Goal: Task Accomplishment & Management: Use online tool/utility

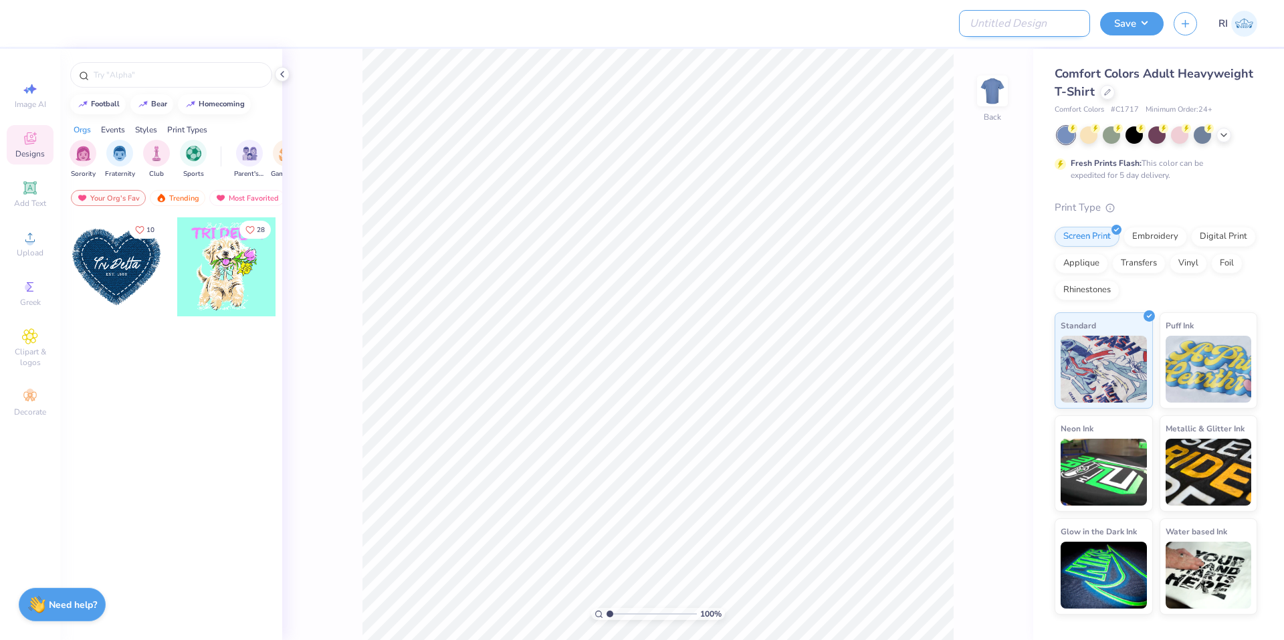
click at [1029, 33] on input "Design Title" at bounding box center [1024, 23] width 131 height 27
paste input "UGC_3345"
type input "UGC_3345"
click at [1104, 90] on icon at bounding box center [1107, 91] width 7 height 7
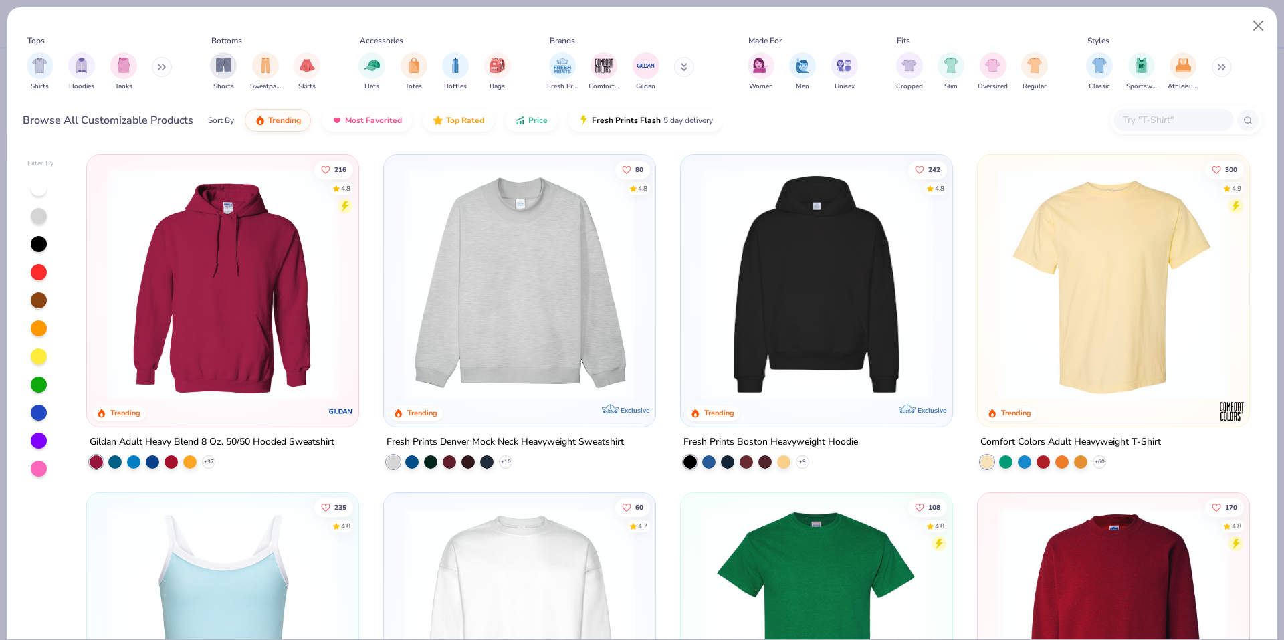
click at [1194, 108] on div at bounding box center [1186, 120] width 152 height 29
paste input "G500"
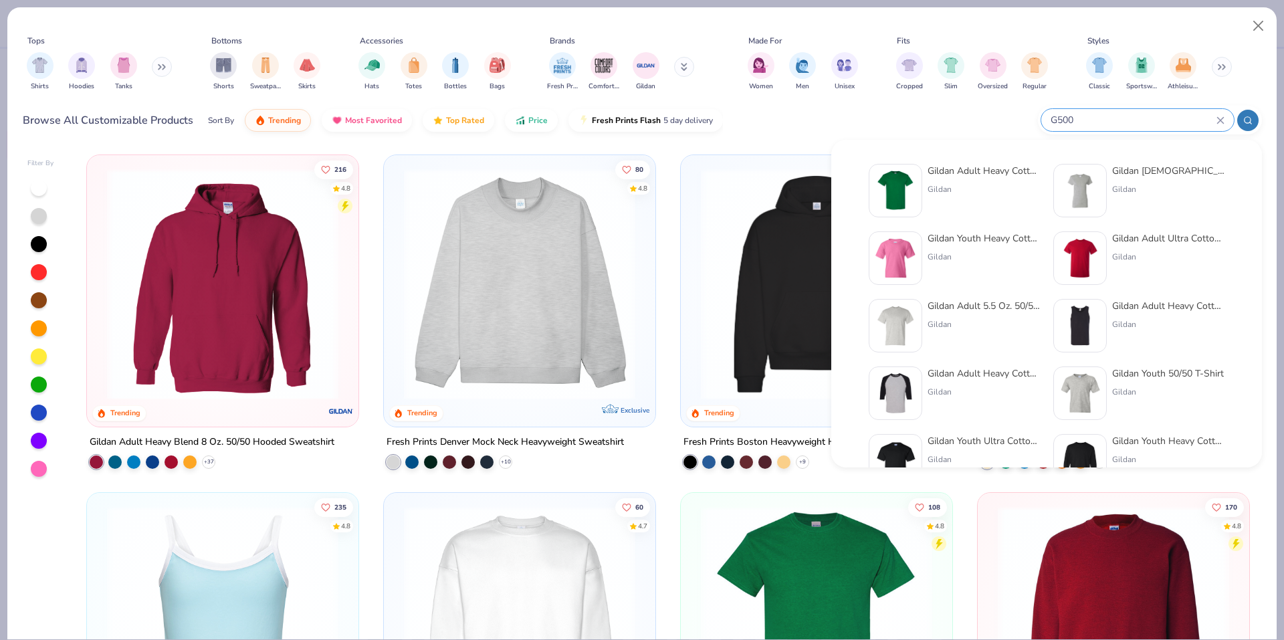
type input "G500"
click at [895, 183] on img at bounding box center [895, 190] width 41 height 41
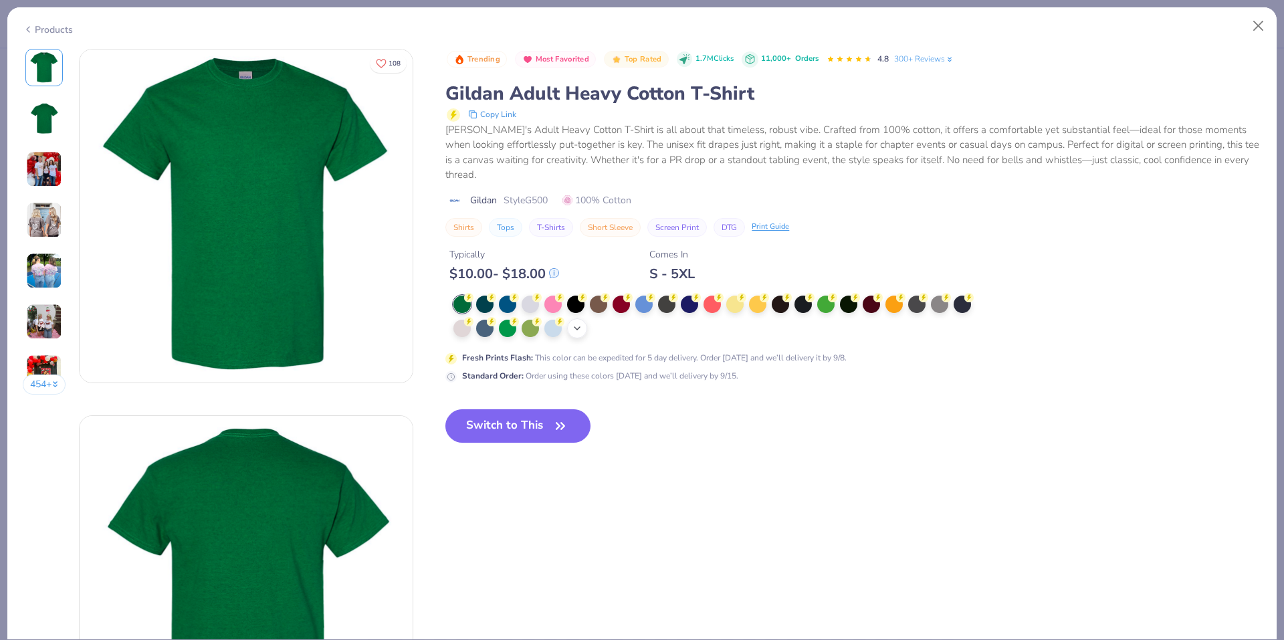
click at [580, 325] on icon at bounding box center [577, 328] width 11 height 11
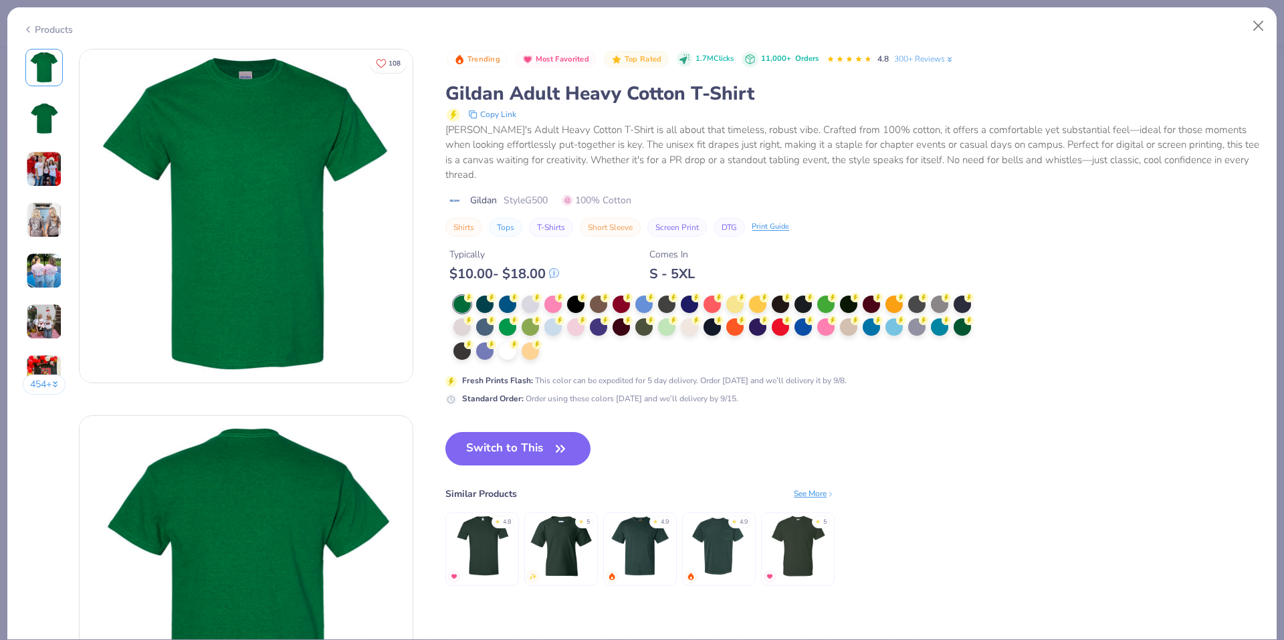
click at [552, 354] on div at bounding box center [716, 329] width 527 height 66
click at [500, 355] on div at bounding box center [507, 349] width 17 height 17
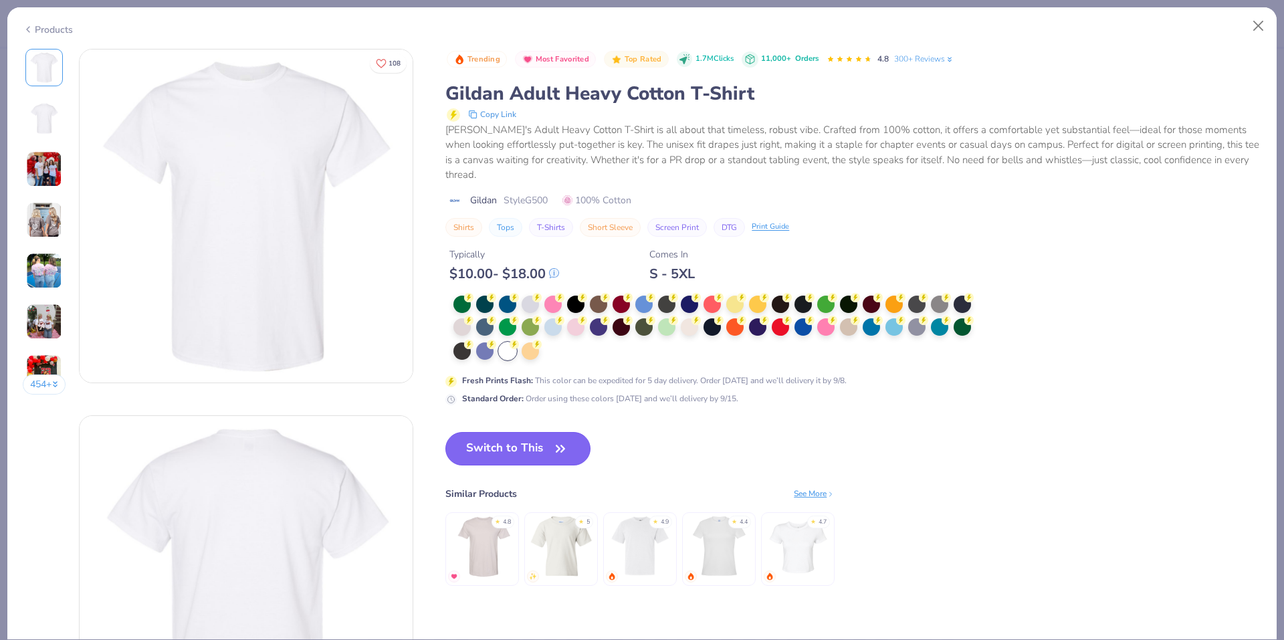
click at [516, 451] on button "Switch to This" at bounding box center [517, 448] width 145 height 33
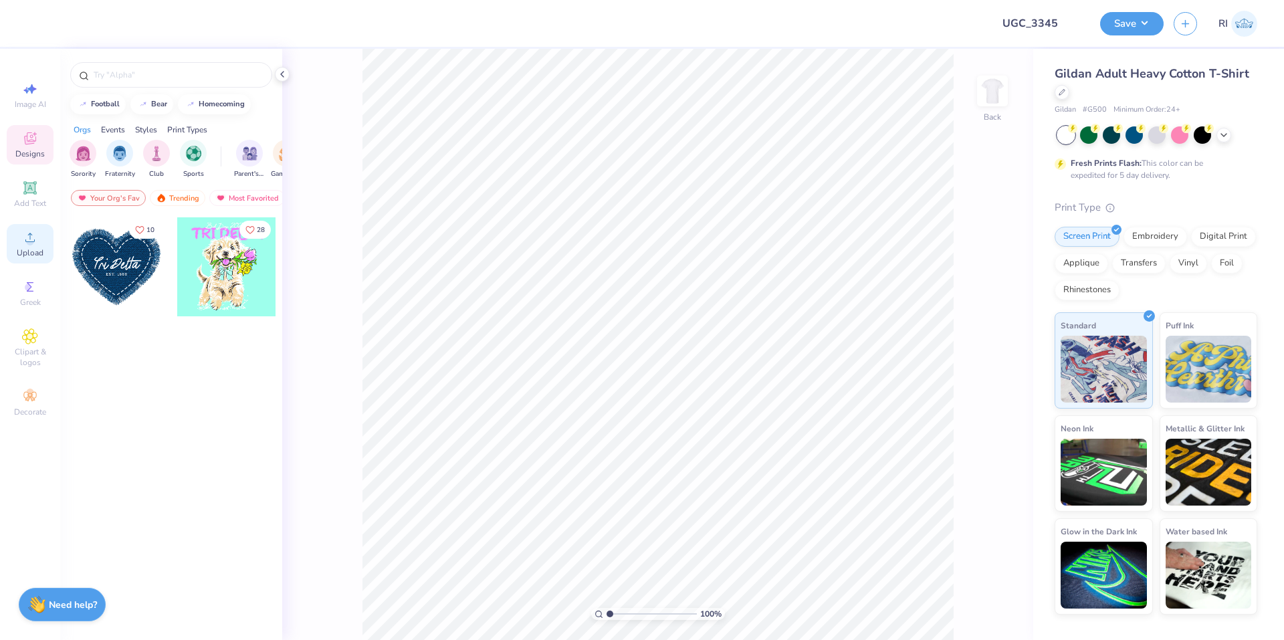
click at [35, 237] on icon at bounding box center [30, 237] width 16 height 16
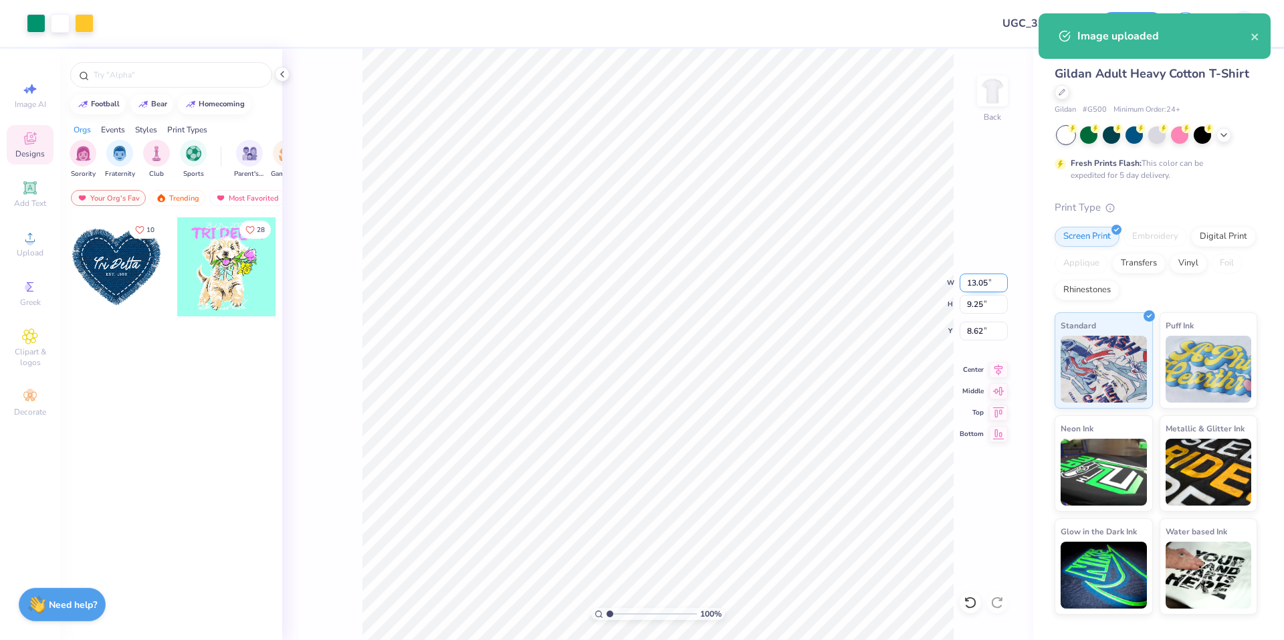
click at [982, 283] on input "13.05" at bounding box center [983, 282] width 48 height 19
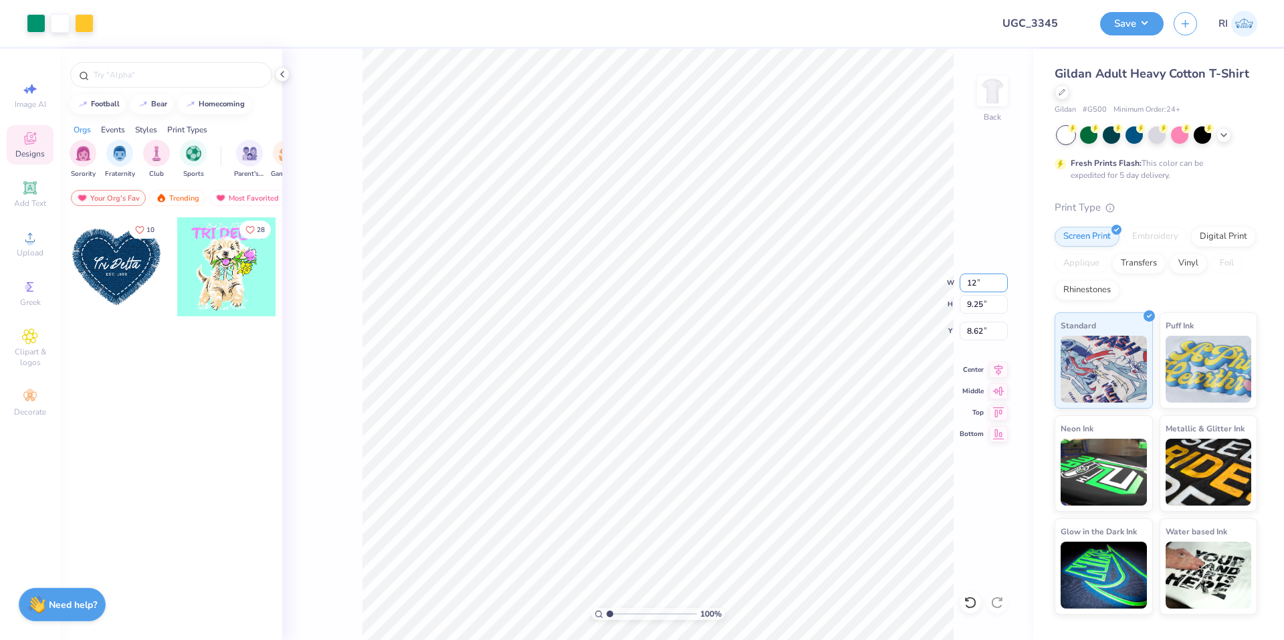
type input "12.00"
type input "8.51"
click at [966, 326] on input "8.99" at bounding box center [983, 331] width 48 height 19
type input "3.00"
click at [29, 193] on icon at bounding box center [29, 187] width 13 height 13
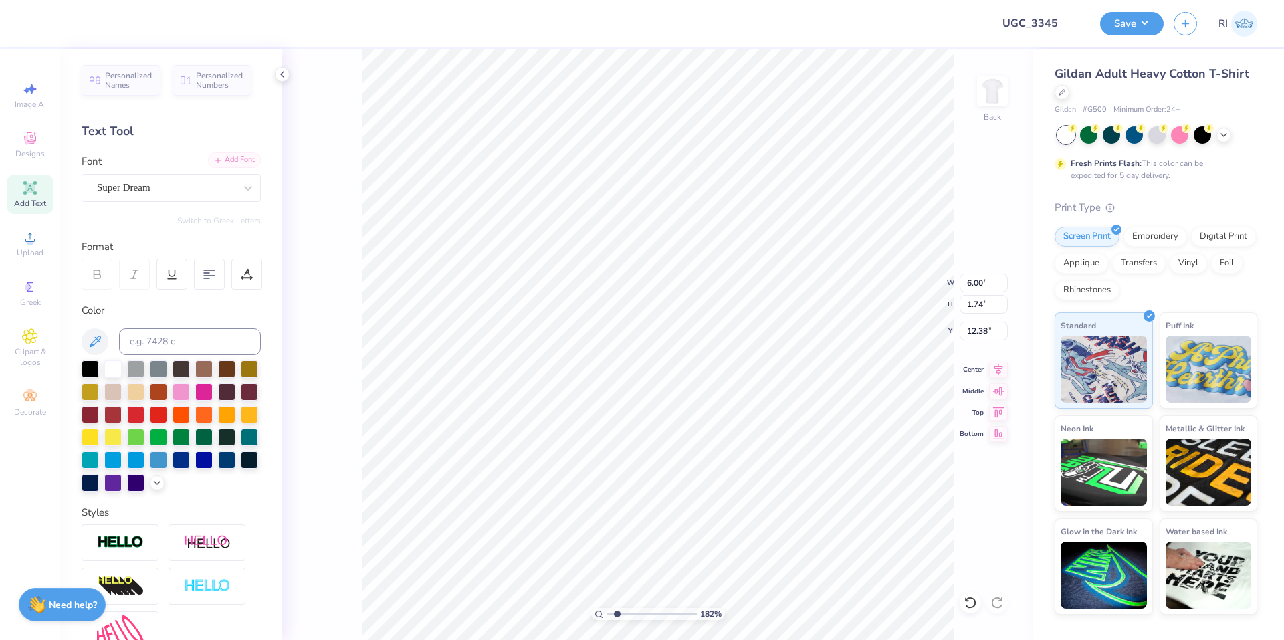
click at [215, 162] on div "Add Font" at bounding box center [234, 159] width 53 height 15
click at [146, 175] on div "Super Dream" at bounding box center [171, 188] width 179 height 28
type input "1.82266588284093"
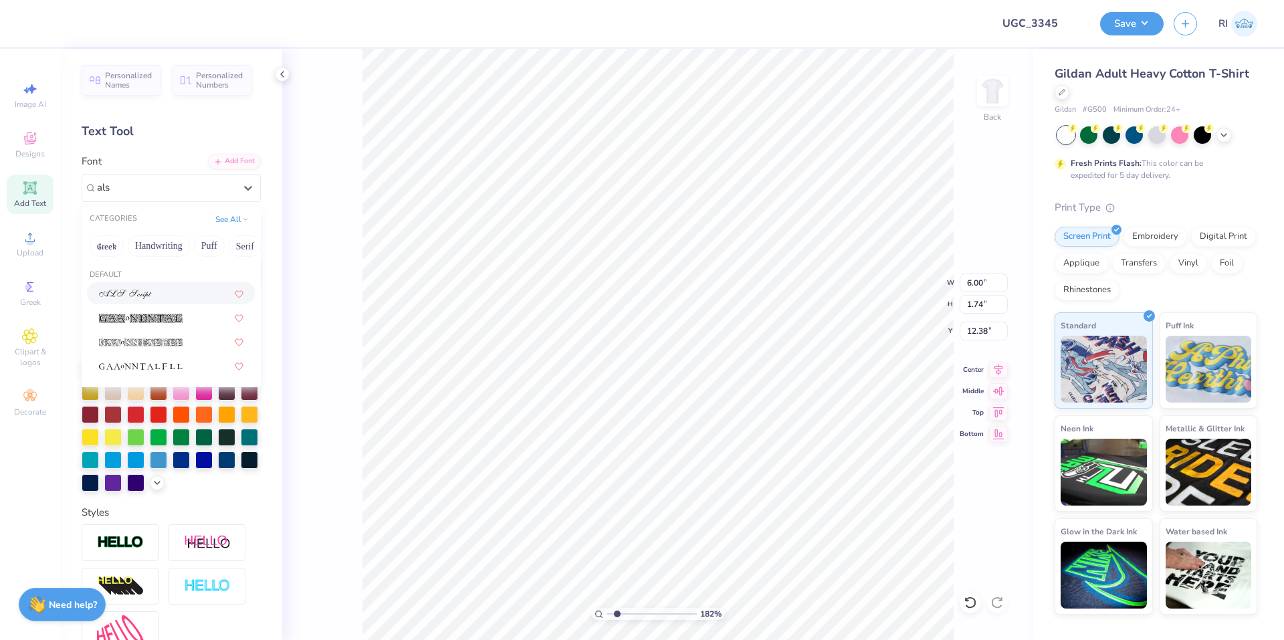
click at [134, 286] on div at bounding box center [171, 293] width 168 height 22
type input "als"
type input "1.82266588284093"
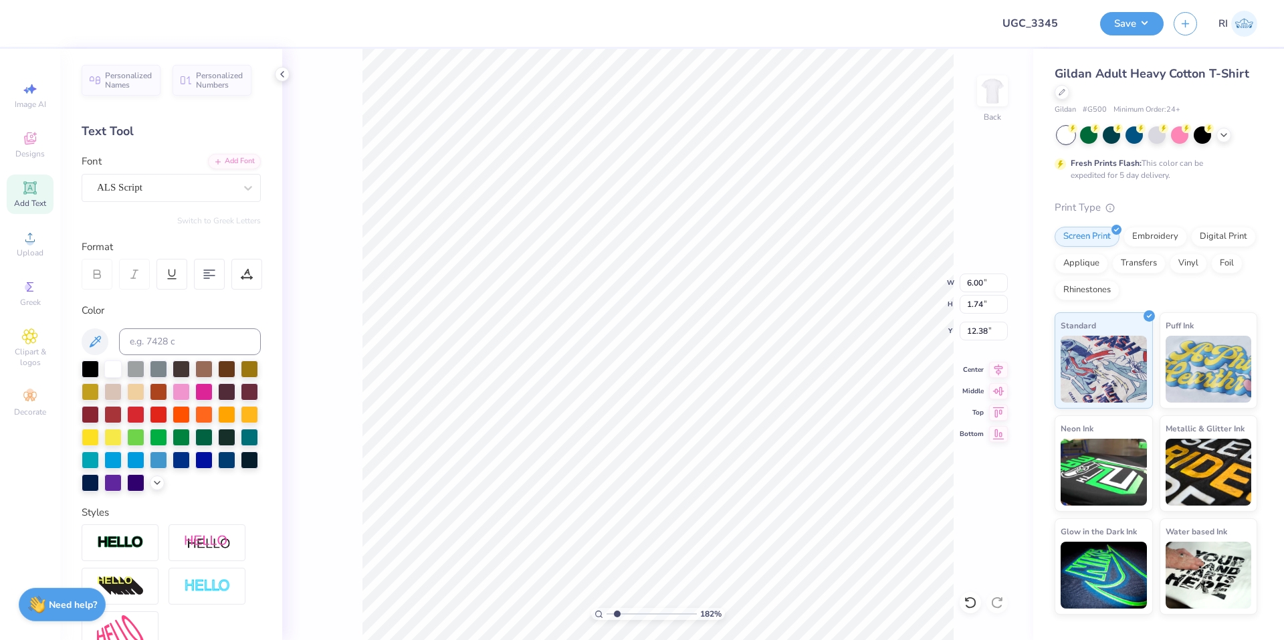
type input "1.82266588284093"
type input "8.92"
type input "2.10"
type input "12.20"
type input "1.82266588284093"
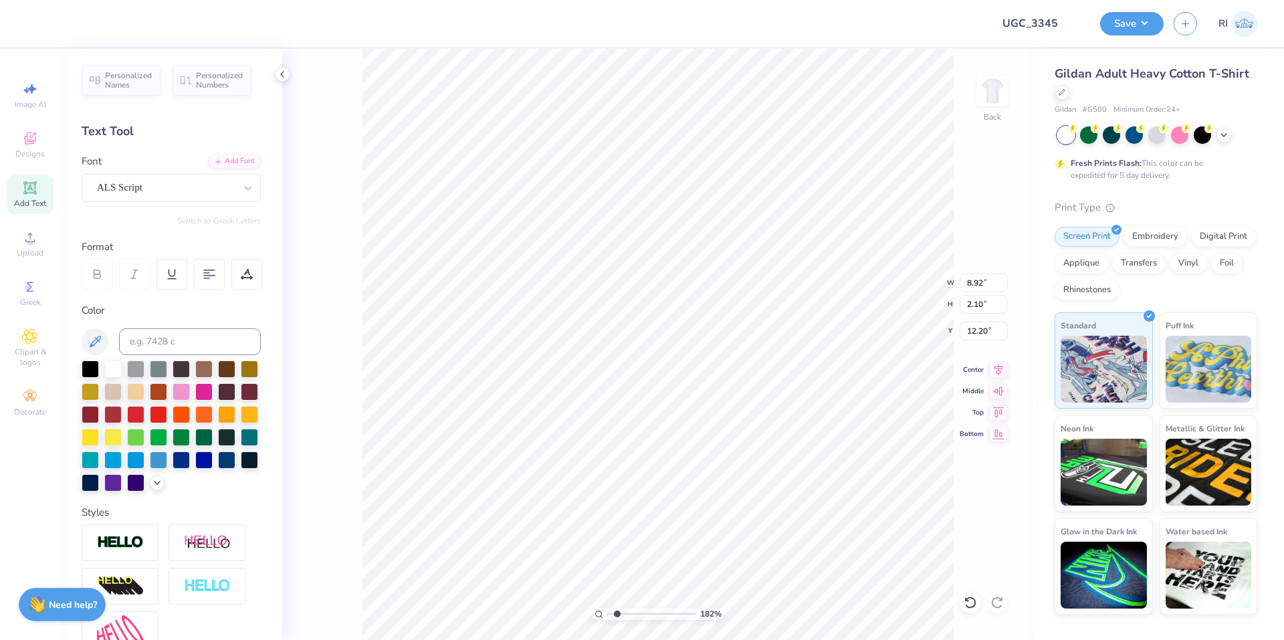
type textarea "2"
type input "1.82266588284093"
type textarea "20"
click at [167, 415] on div at bounding box center [158, 414] width 17 height 17
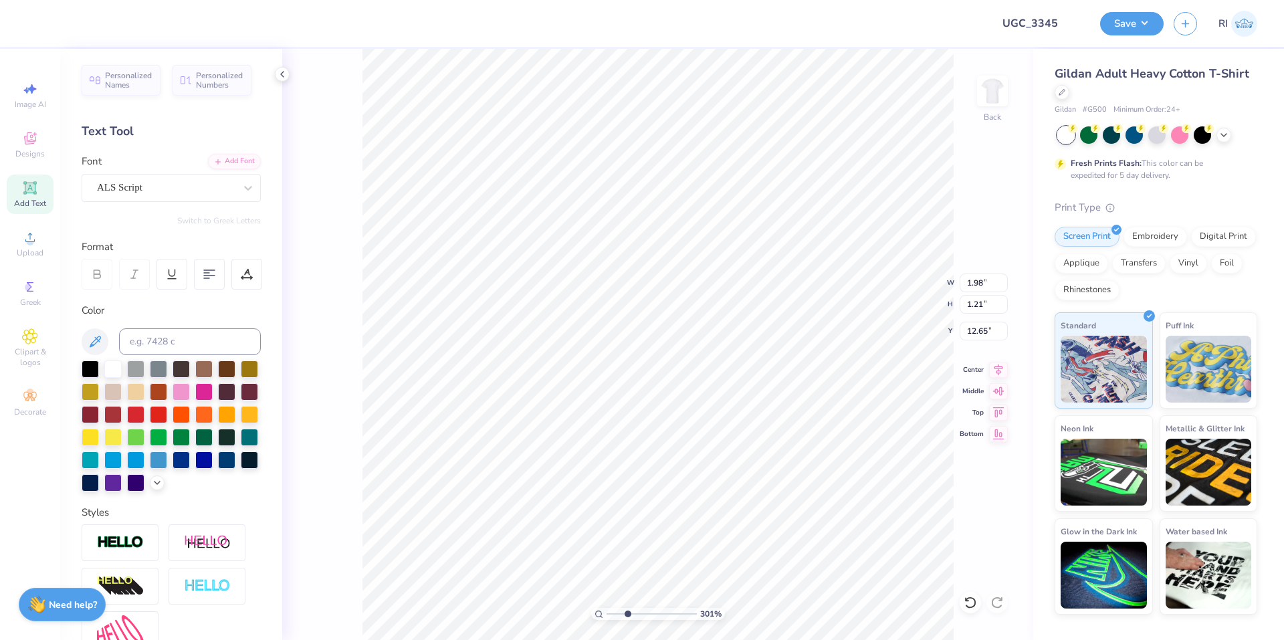
type input "3.00581987268405"
type input "6.79"
type input "9.98566702401637"
type input "6.84"
type input "9.03495310702233"
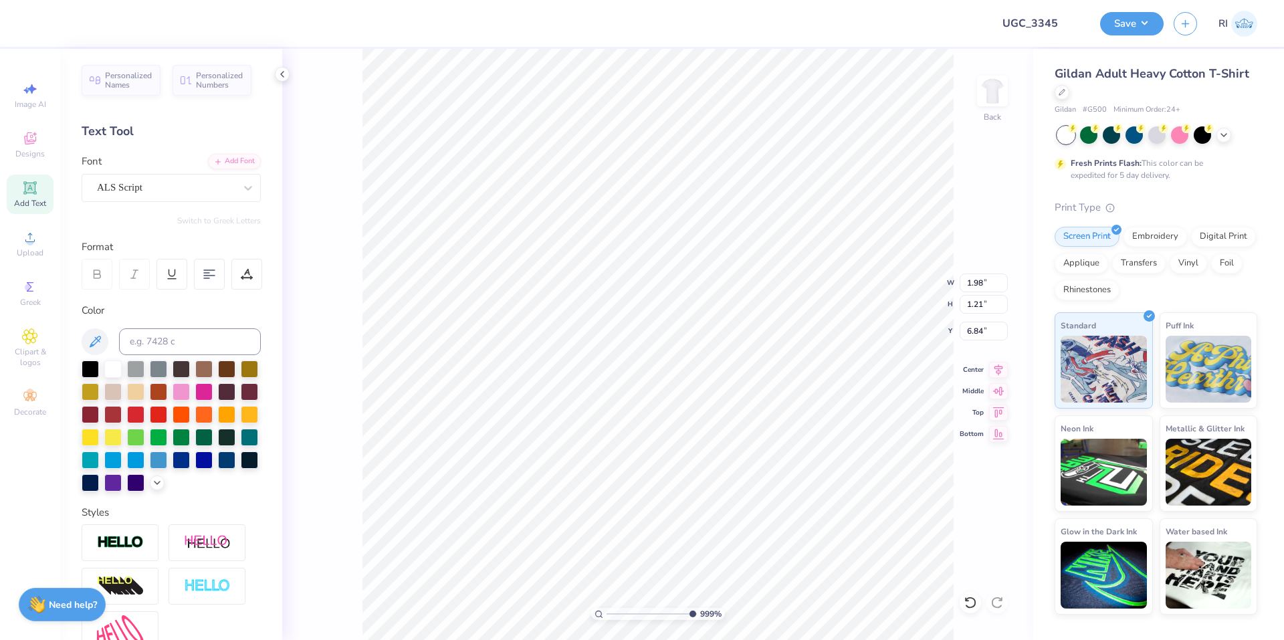
type input "1.08"
type input "0.66"
type input "7.39"
click at [647, 388] on li "Duplicate" at bounding box center [653, 389] width 105 height 26
type input "5.47860533190648"
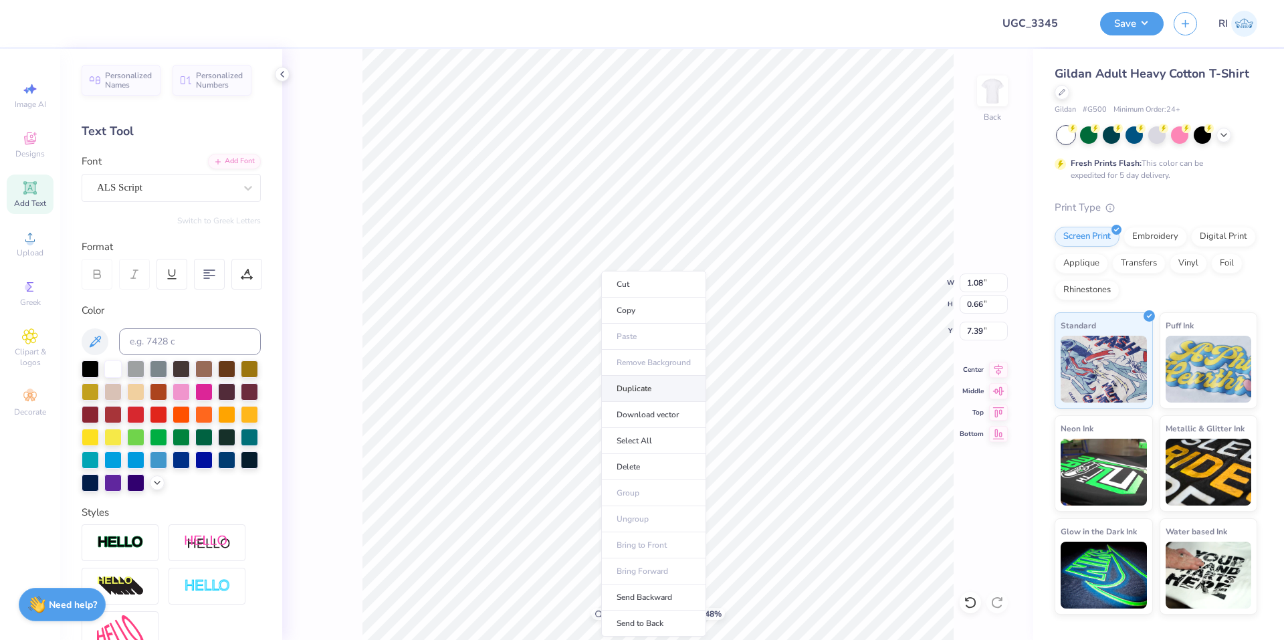
type input "8.39"
type input "3.00581987268404"
type input "7.39"
type input "3.00581987268404"
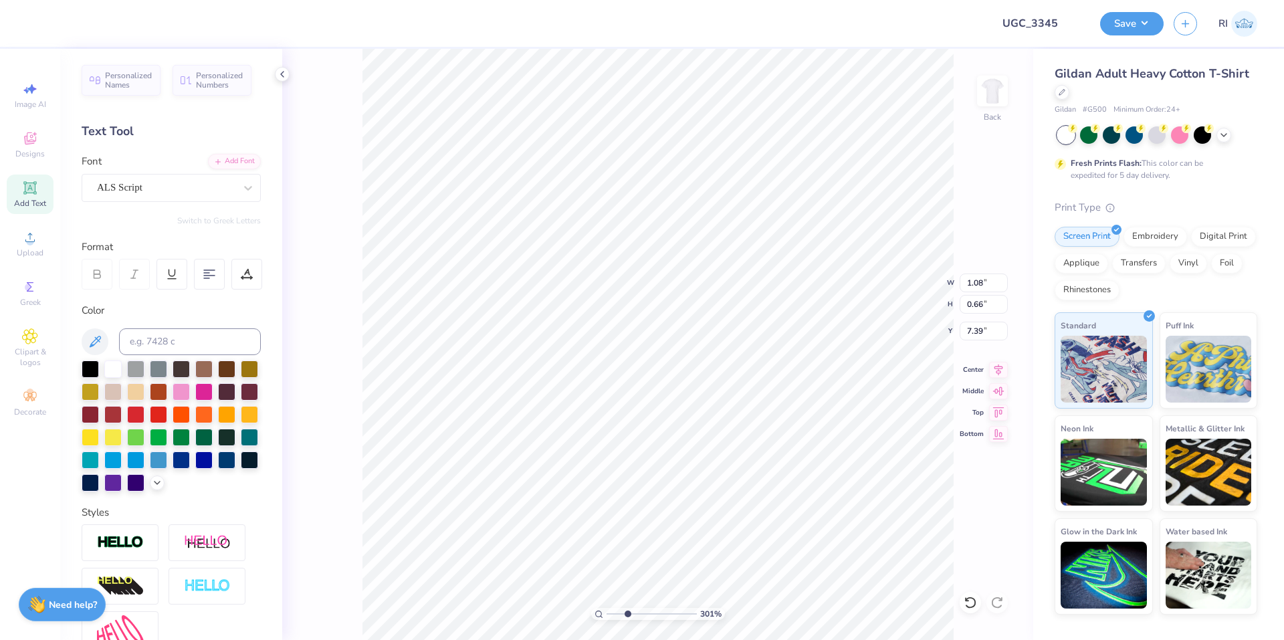
type textarea "25"
type input "10"
type input "7.40"
click at [16, 188] on div "Add Text" at bounding box center [30, 194] width 47 height 39
click at [213, 386] on div at bounding box center [203, 390] width 17 height 17
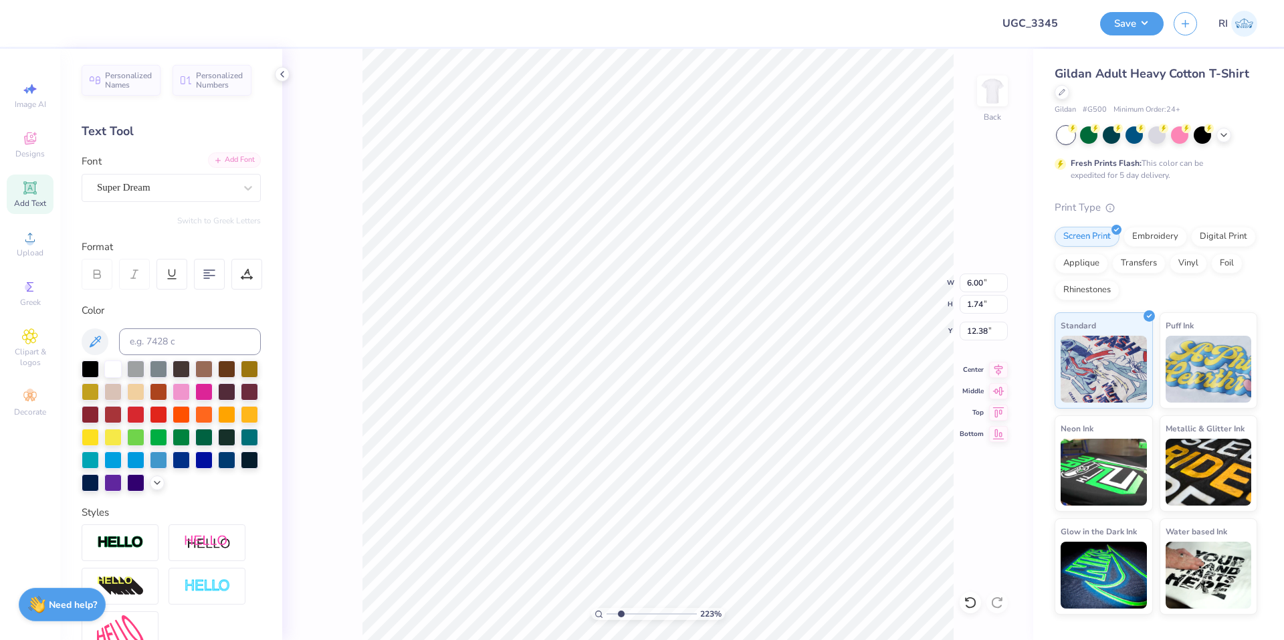
click at [229, 162] on div "Add Font" at bounding box center [234, 159] width 53 height 15
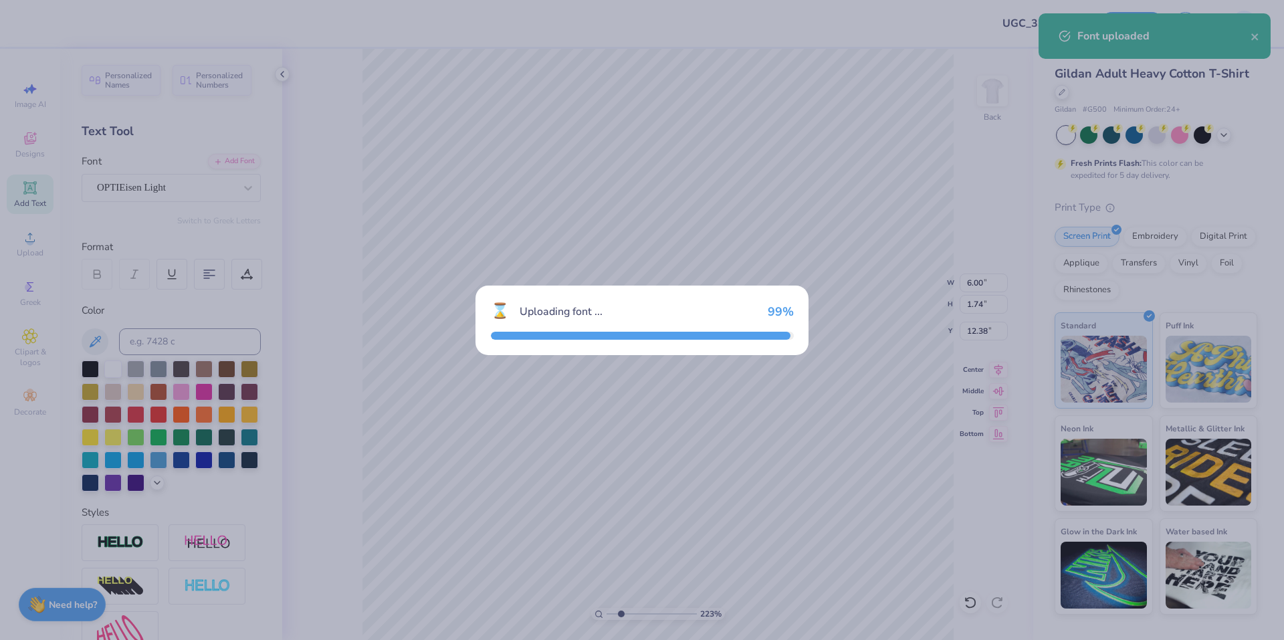
type input "2.22962763702902"
type input "6.02"
type input "1.93"
type input "12.29"
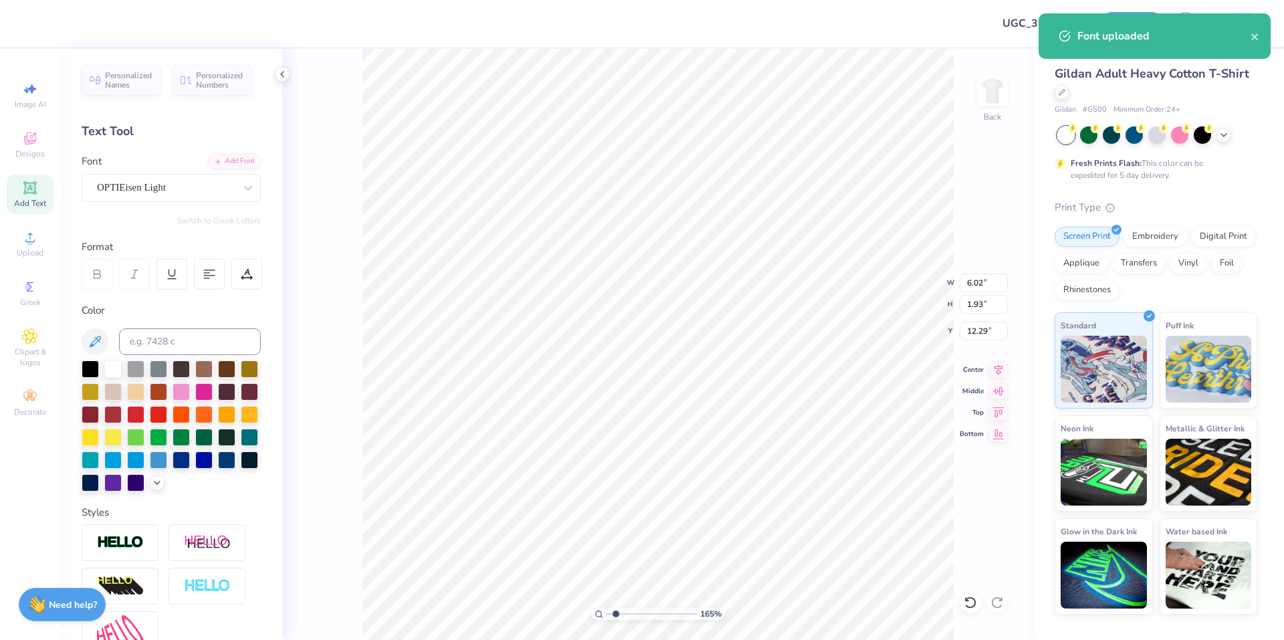
scroll to position [11, 1]
type input "1.65150086983698"
type textarea "A"
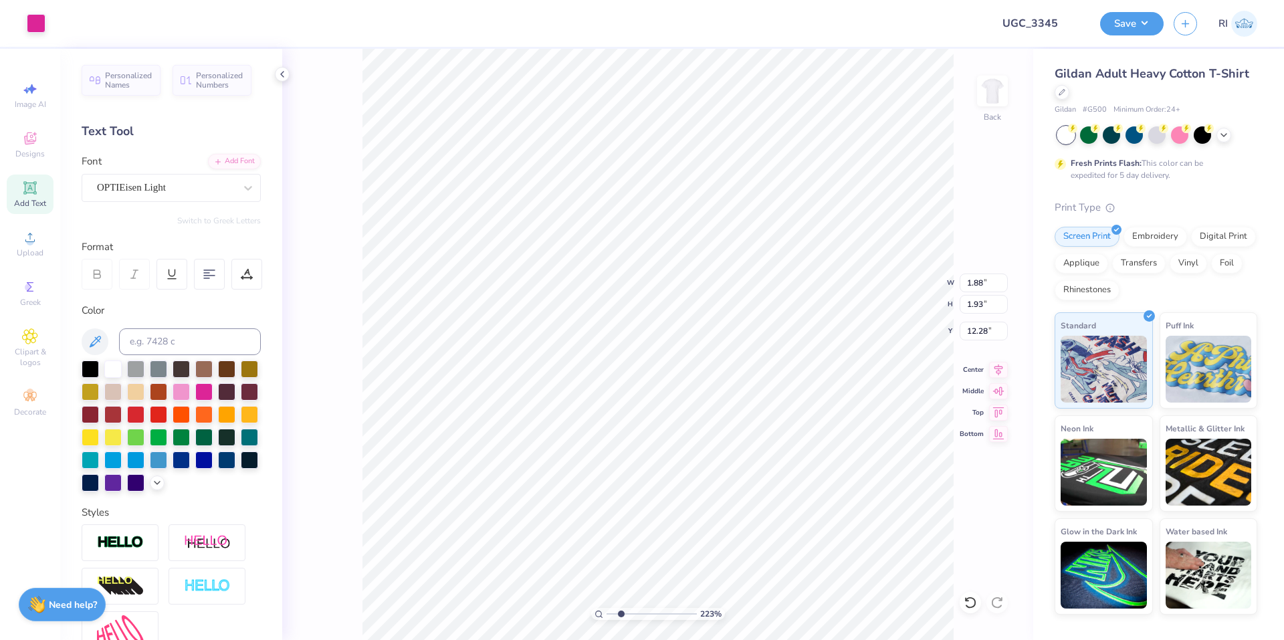
type input "2.22962763702902"
type input "8.99"
type input "4.95699908144428"
type input "8.24"
type input "1.45"
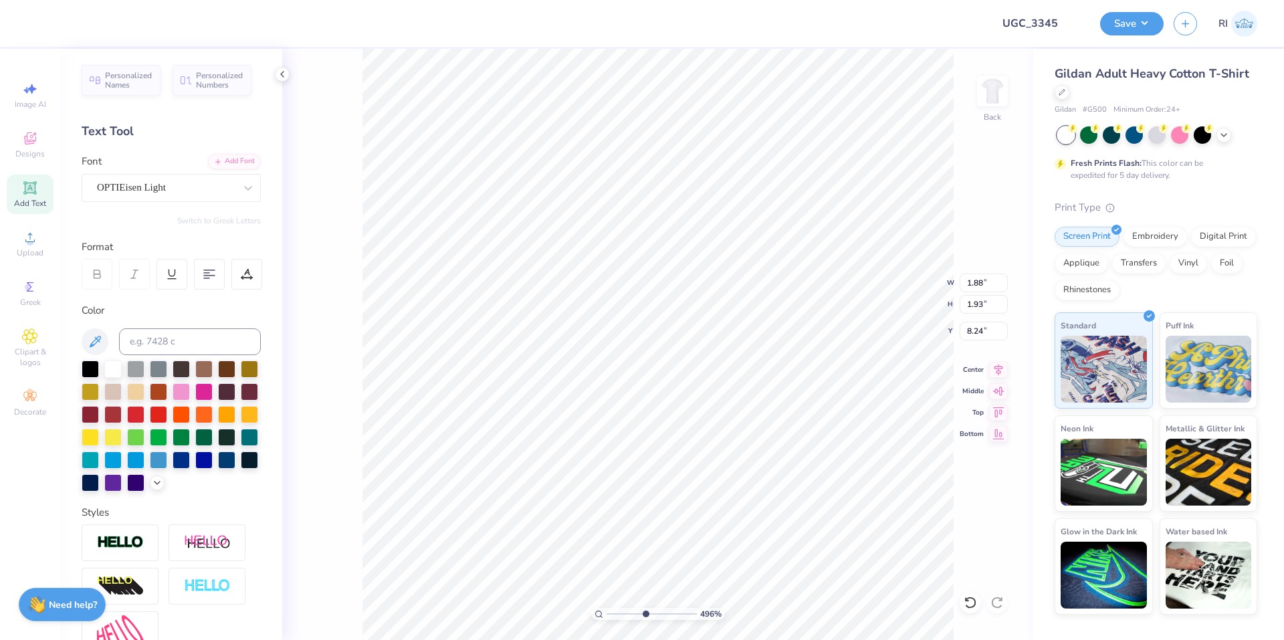
type input "1.48"
type input "8.71"
type input "7.39645378545819"
type input "8.68"
click at [675, 382] on li "Duplicate" at bounding box center [671, 389] width 105 height 26
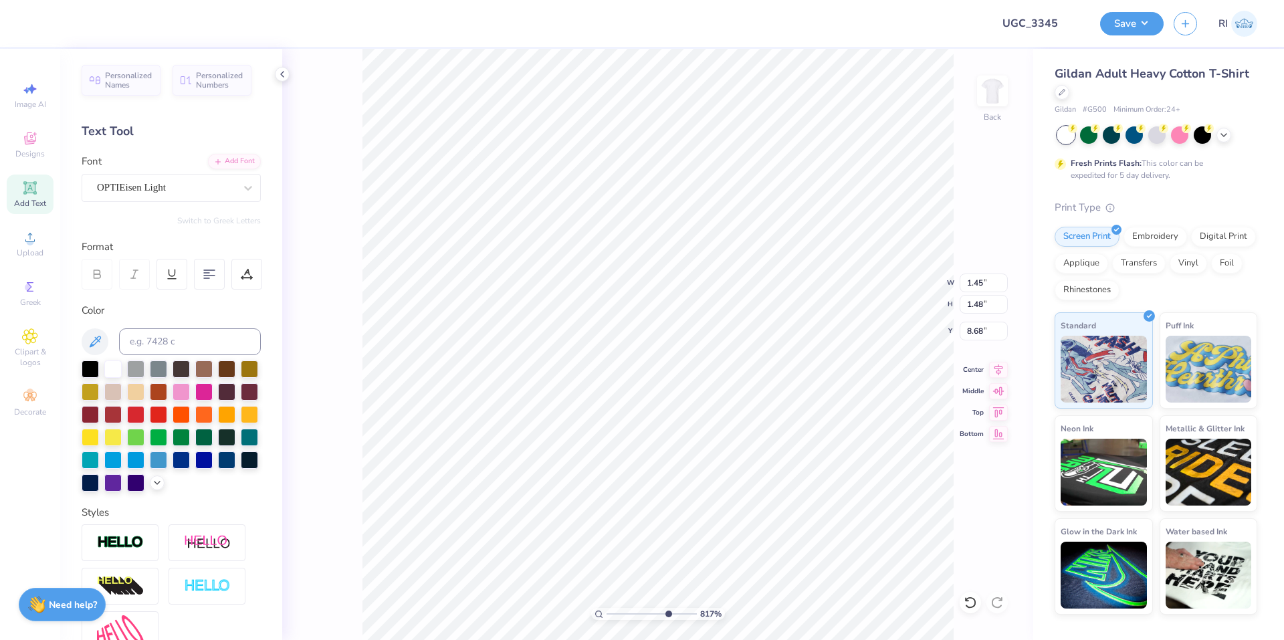
type input "8.17475462077441"
type input "9.68"
type input "4.95699908144428"
type input "9.50"
type input "3.32211092047231"
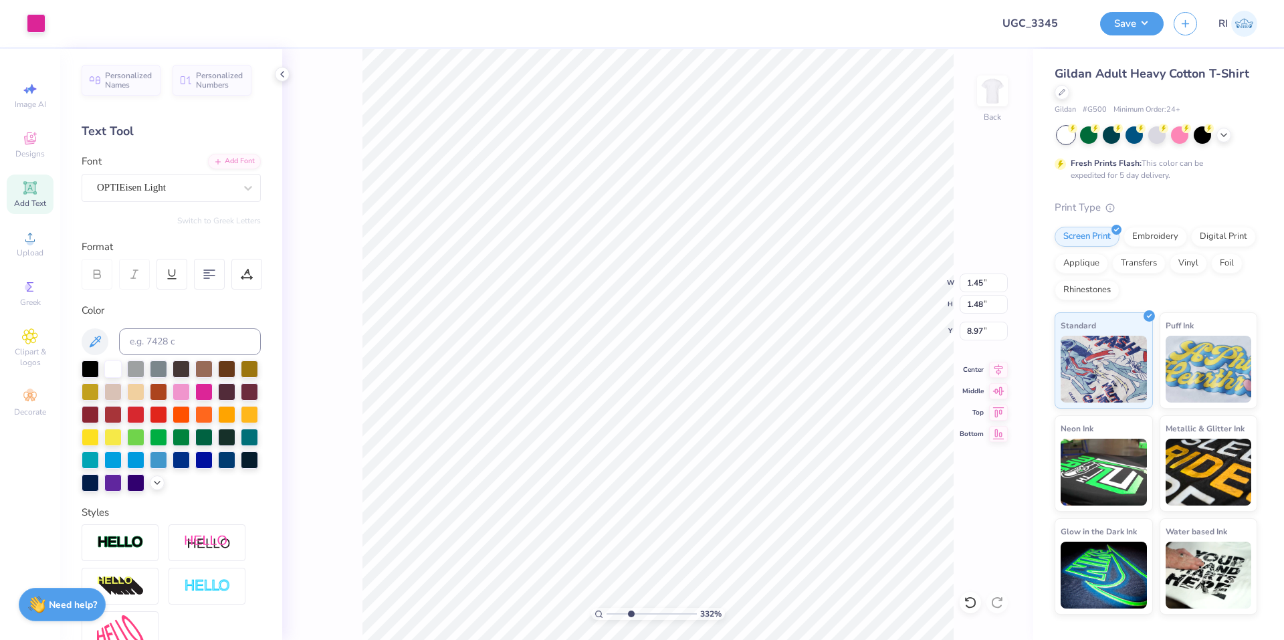
type input "8.97"
type textarea "NCHOR BOWL"
type input "1.82266588284093"
type textarea "NCHOR BOW"
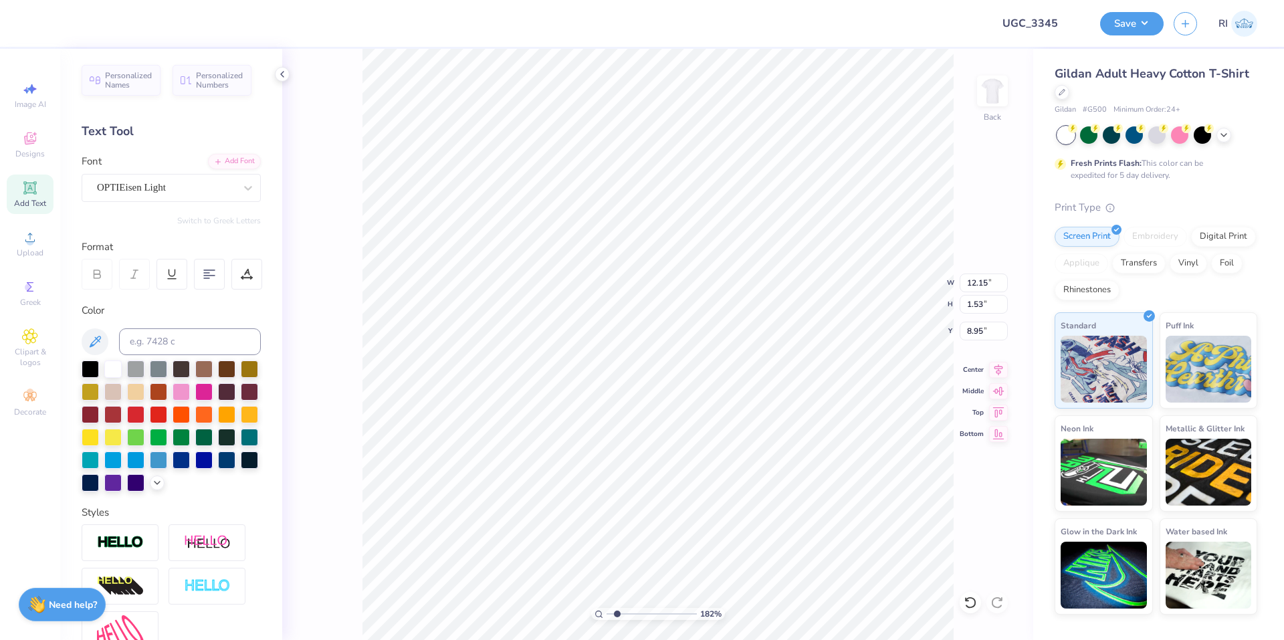
type input "1.82266588284093"
type input "8.68"
type input "1.82266588284093"
type input "10.54"
type input "1.33"
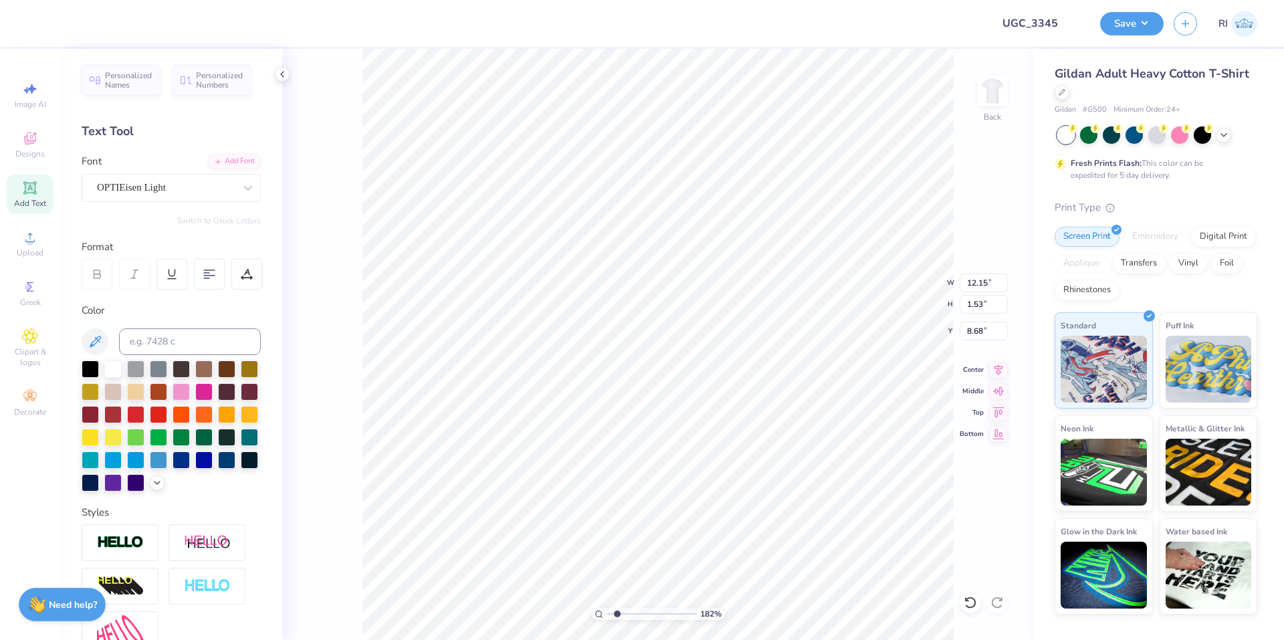
type input "8.89"
type input "1.82266588284093"
type input "9.77"
type input "1.23"
type input "8.98"
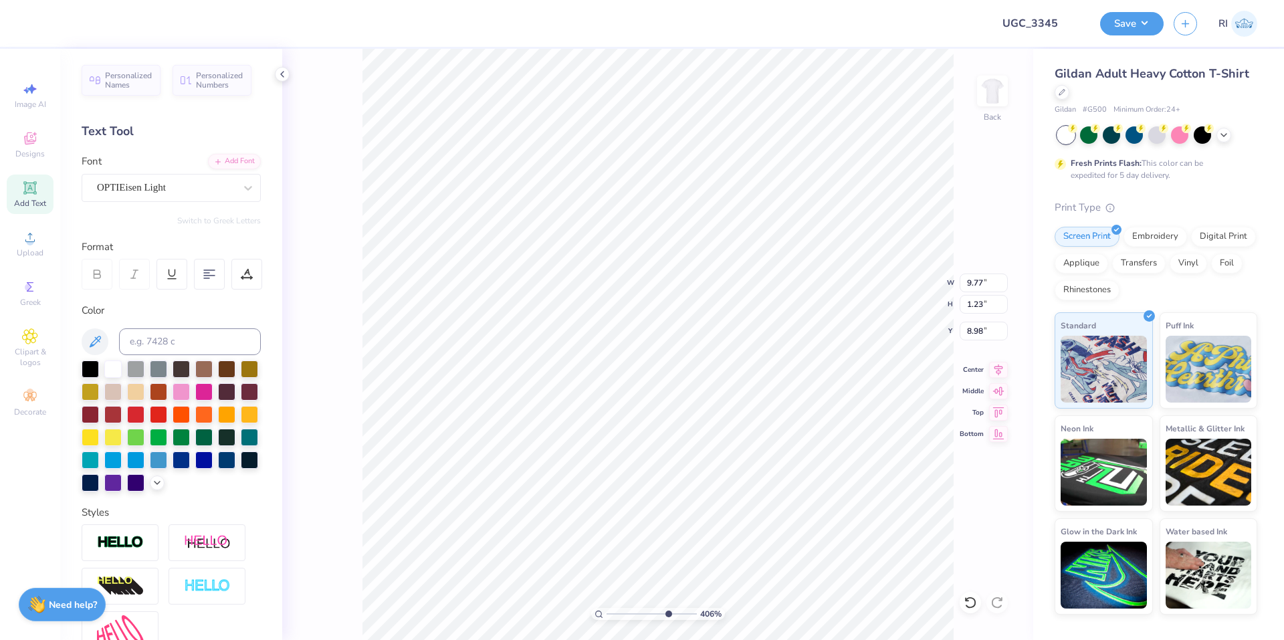
type input "4.05804149575103"
type input "9.66"
type input "1.22"
type input "9.00"
click at [512, 394] on li "Duplicate" at bounding box center [517, 389] width 105 height 26
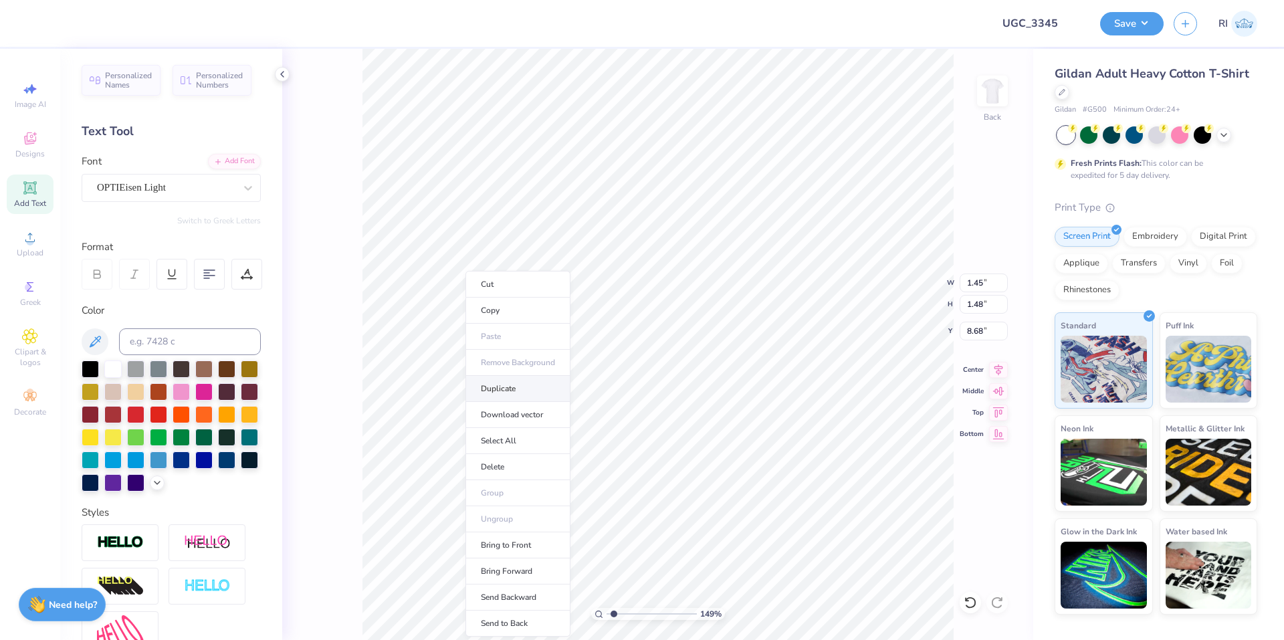
type input "1.49212329151837"
type input "9.68"
type input "1.82266588284093"
type input "11.51"
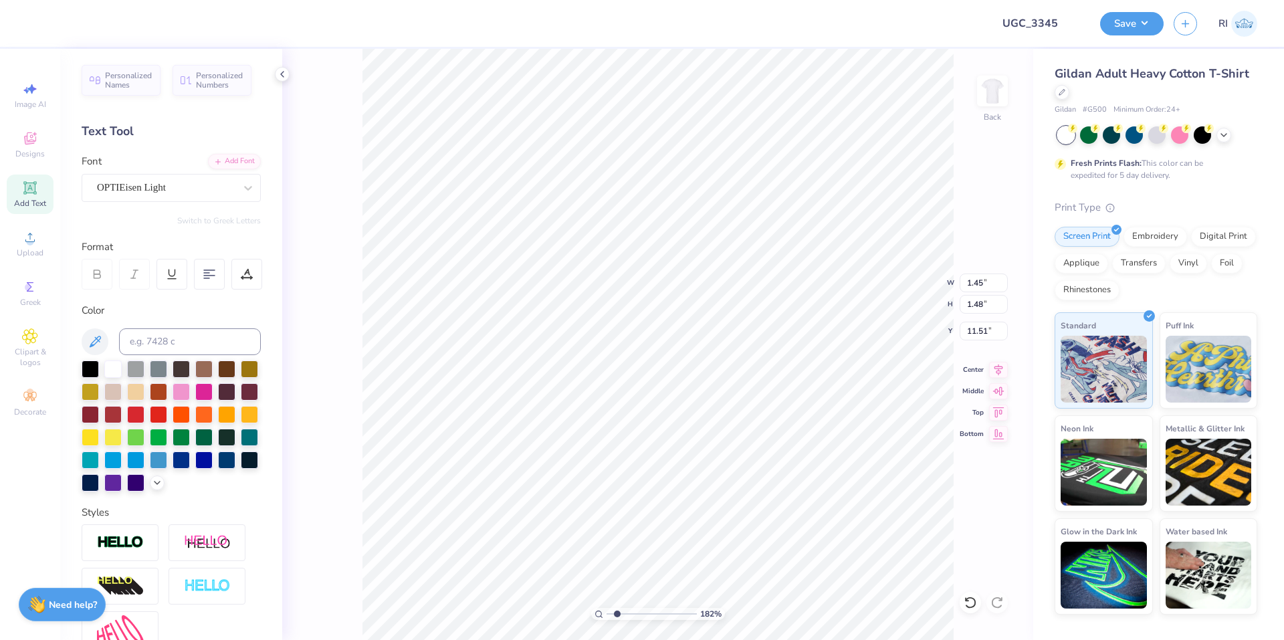
type input "1.82266588284093"
type textarea "L"
type input "3.67168407801709"
type input "8.75"
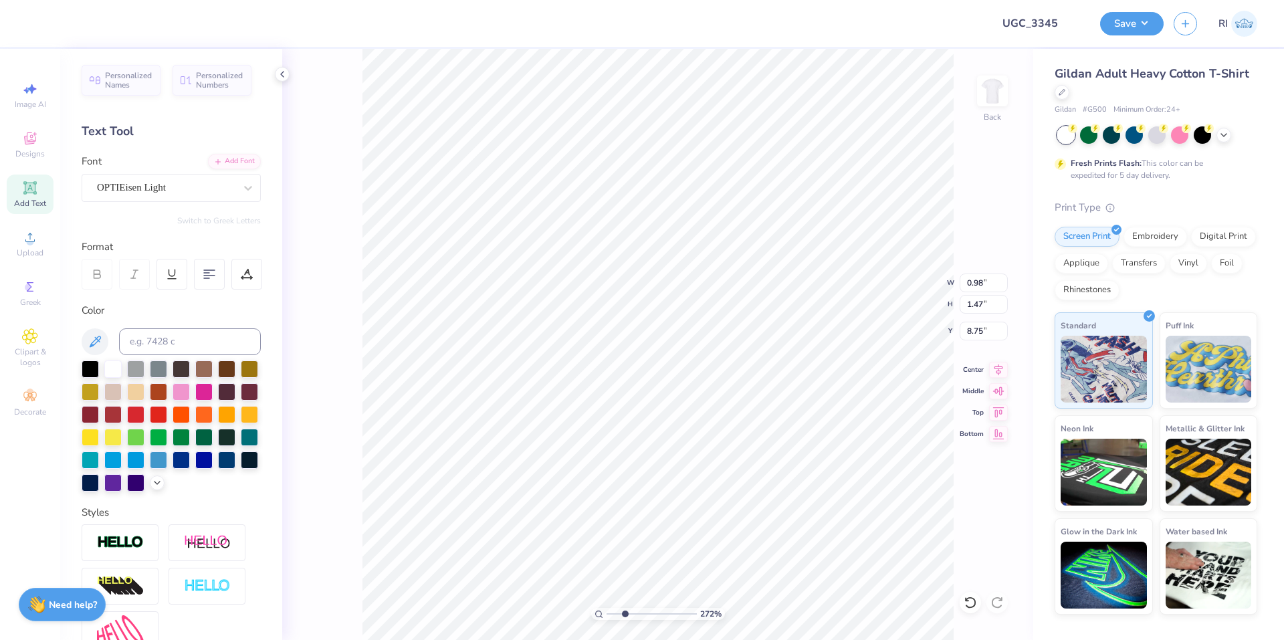
type input "2.71964221644284"
type input "9.66"
type input "1.22"
type input "9.00"
type input "2.71964221644284"
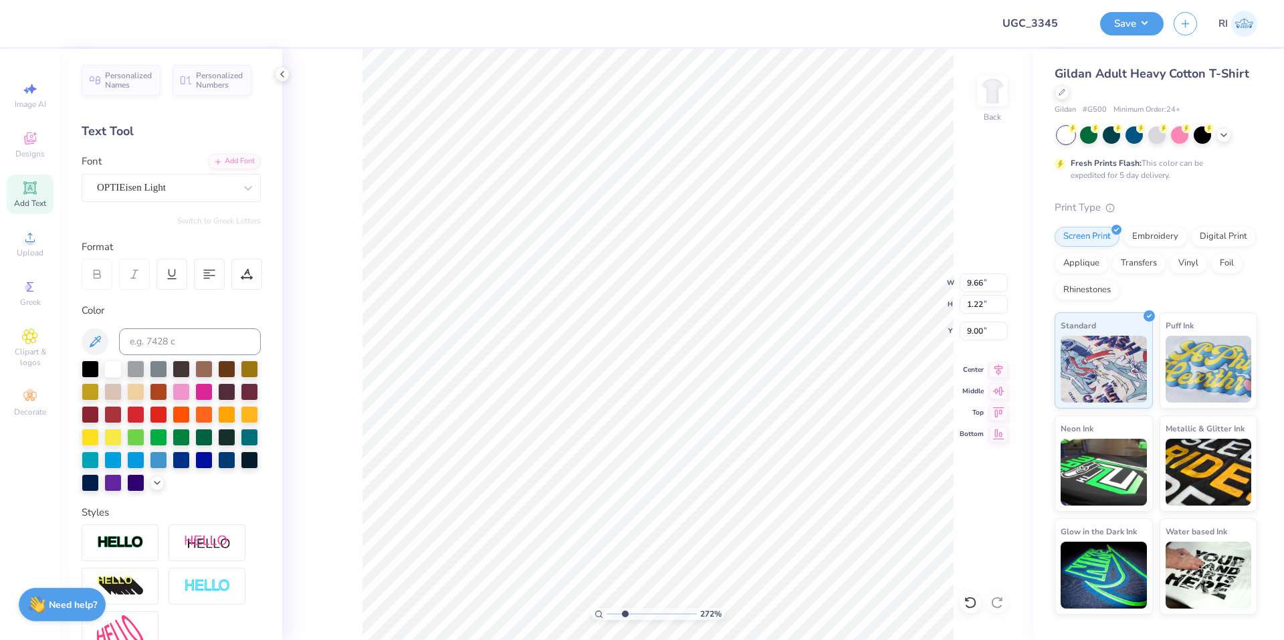
type input "9.54"
type input "1.20"
type input "9.01"
click at [703, 364] on li "Duplicate" at bounding box center [696, 368] width 105 height 26
type input "2.71964221644285"
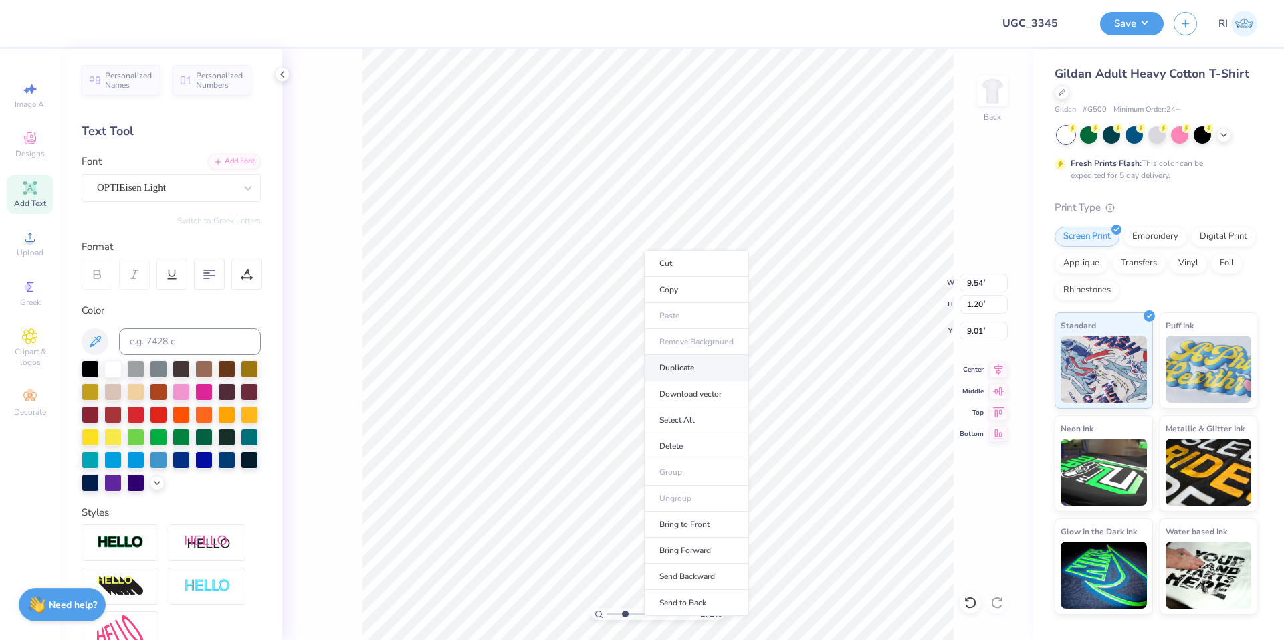
type input "10.01"
type input "2.71964221644285"
type input "13.08"
type input "2.71964221644285"
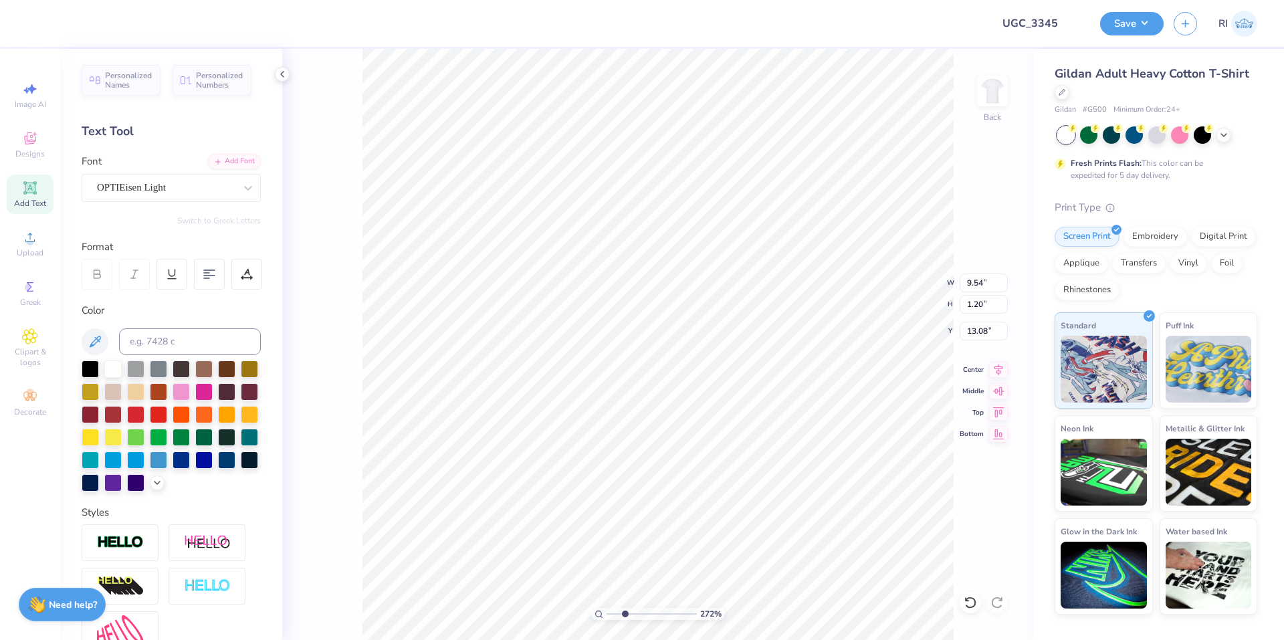
type textarea "A"
type input "2.71964221644285"
type textarea "AL"
type input "2.71964221644285"
type textarea "ALPH"
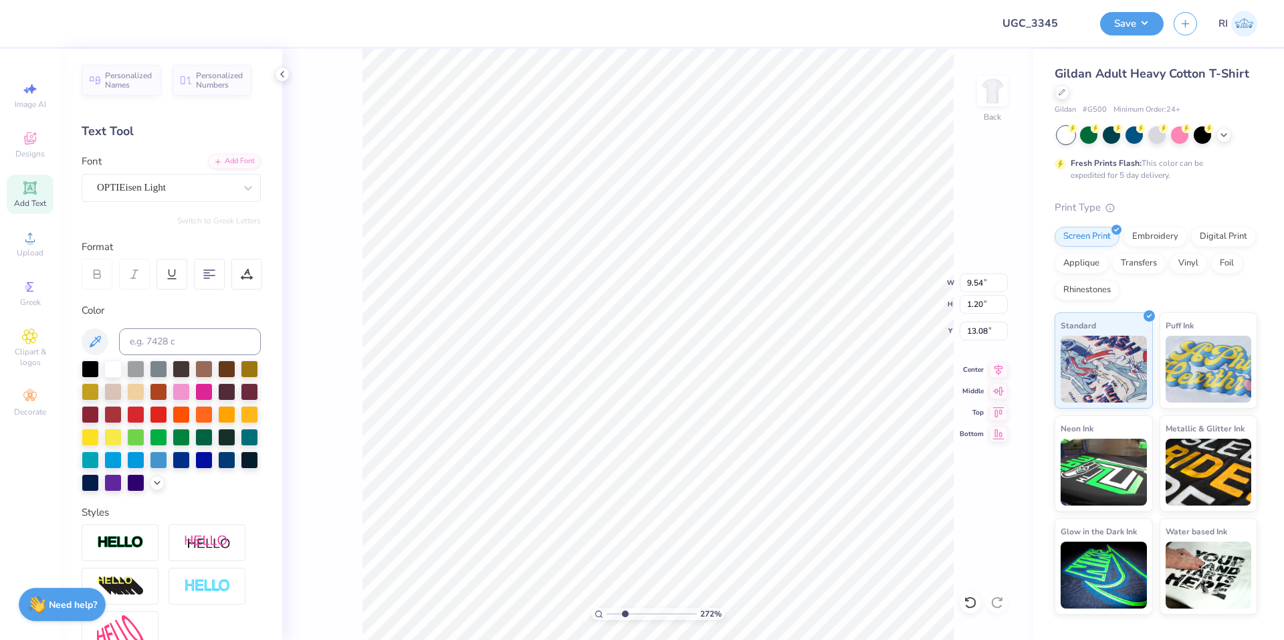
type input "2.71964221644285"
type textarea "ALPHA"
type input "2.71964221644285"
type textarea "ALPHA"
type input "2.71964221644285"
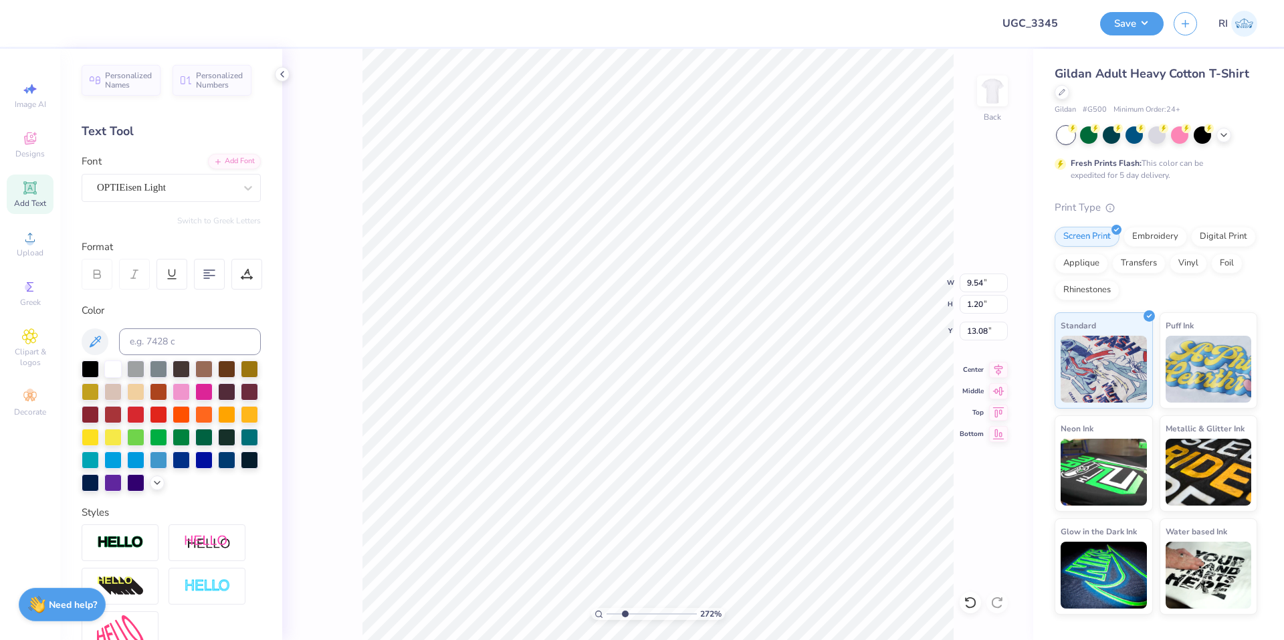
type textarea "ALPHA S"
type input "2.71964221644285"
type textarea "ALPHA SI"
type input "2.71964221644285"
type textarea "ALPHA SIG"
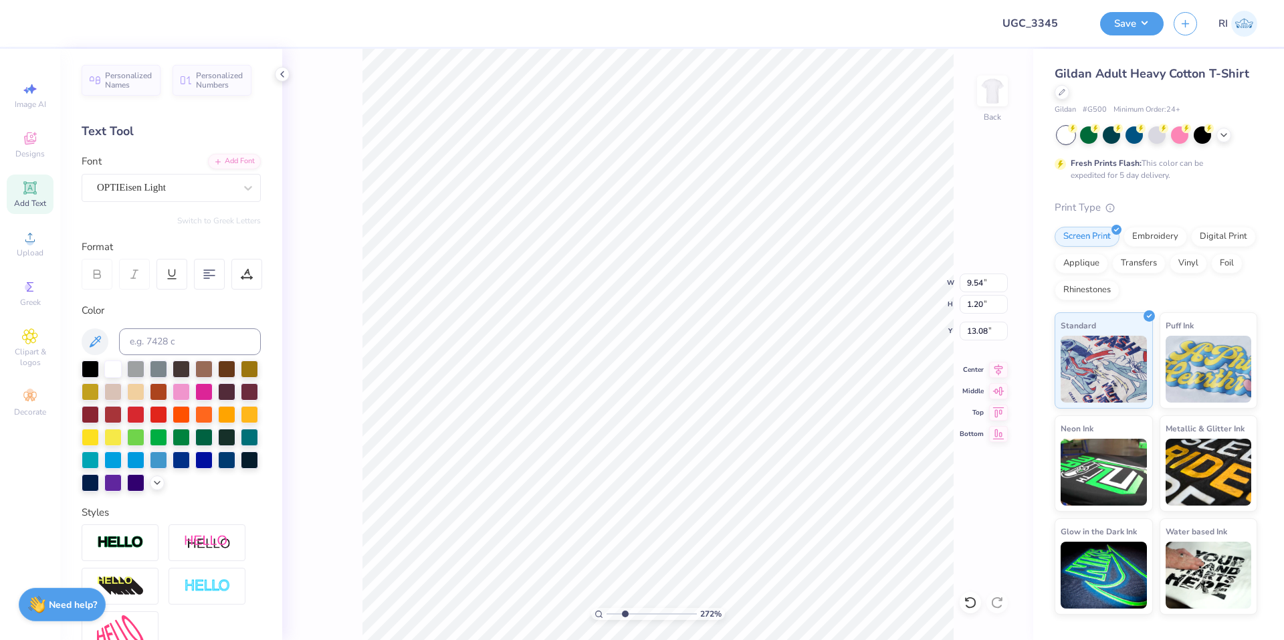
type input "2.71964221644285"
type textarea "ALPHA SIGM"
type input "2.71964221644285"
type textarea "ALPHA SIGMA"
type input "2.71964221644285"
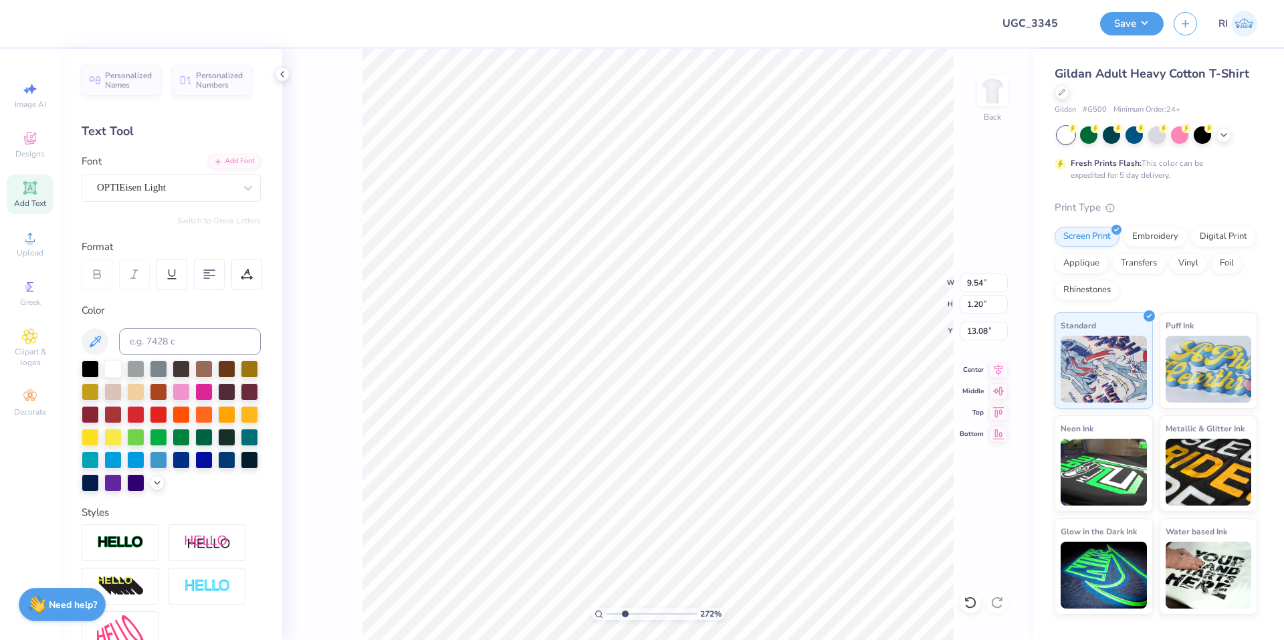
type textarea "ALPHA SIGMA"
type input "2.71964221644285"
type textarea "ALPHA SIGMA T"
type input "2.71964221644285"
type textarea "ALPHA SIGMA TA"
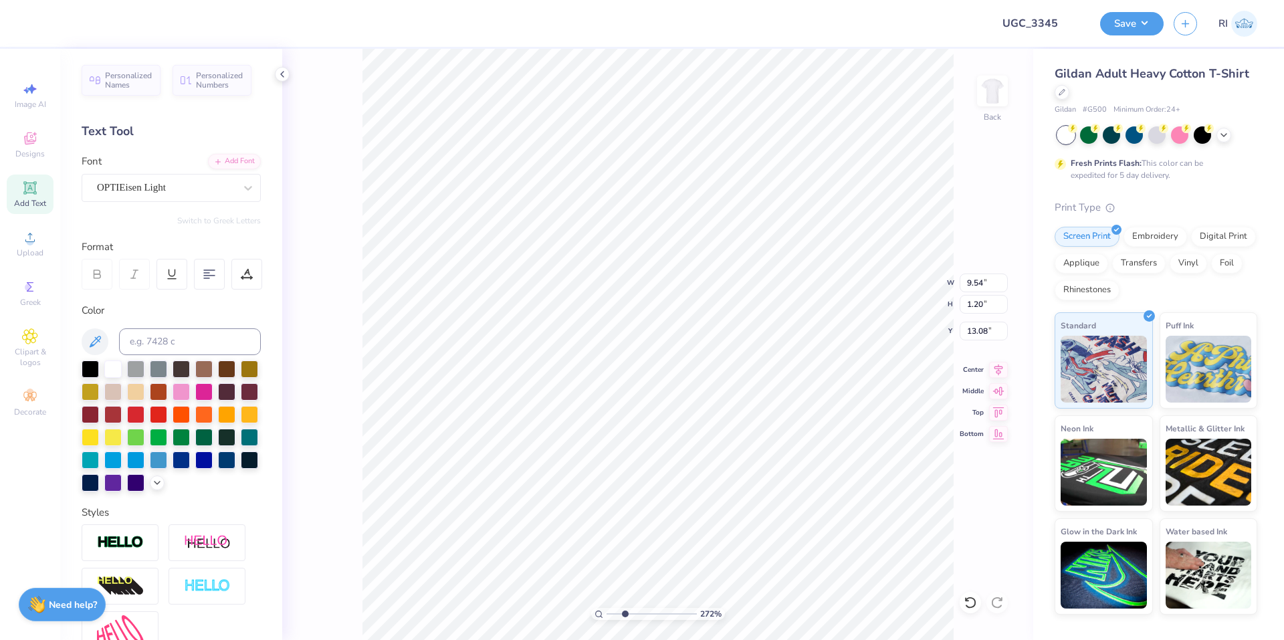
type input "2.71964221644285"
type textarea "ALPHA SIGMA TAU"
type input "3.00581987268404"
type input "6.86"
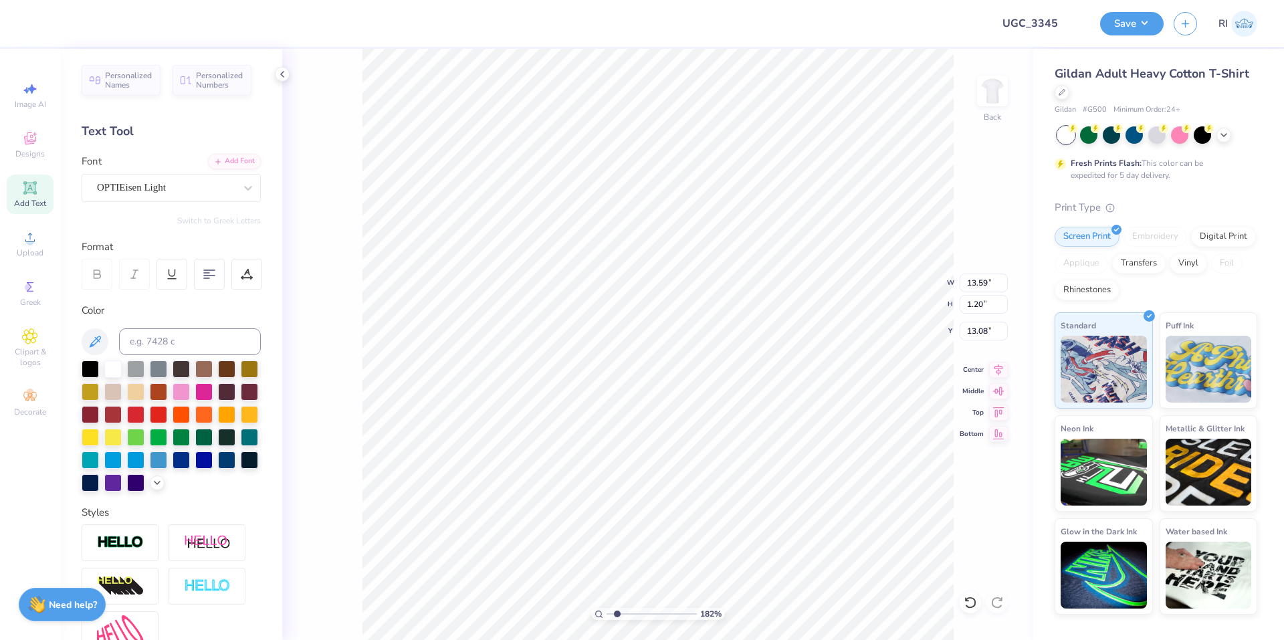
type input "0.60"
type input "3.00581987268404"
type input "10.91"
type input "3.00581987268404"
type input "7.84"
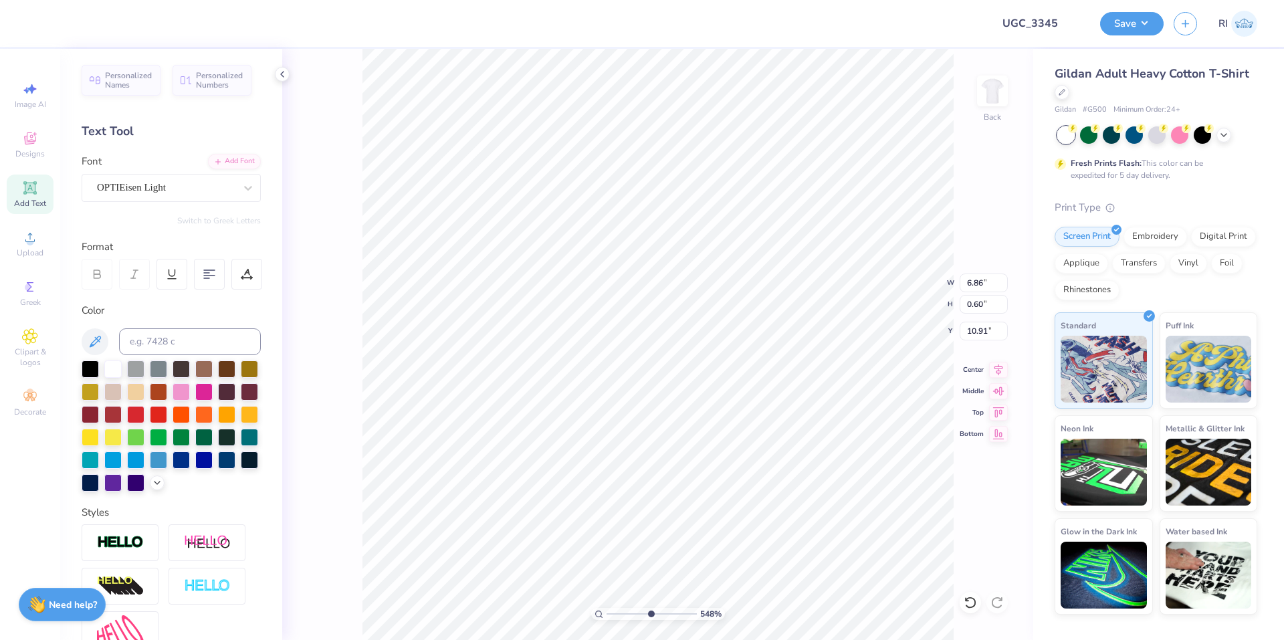
type input "0.69"
type input "10.82"
type input "5.48646907485497"
type input "7.86"
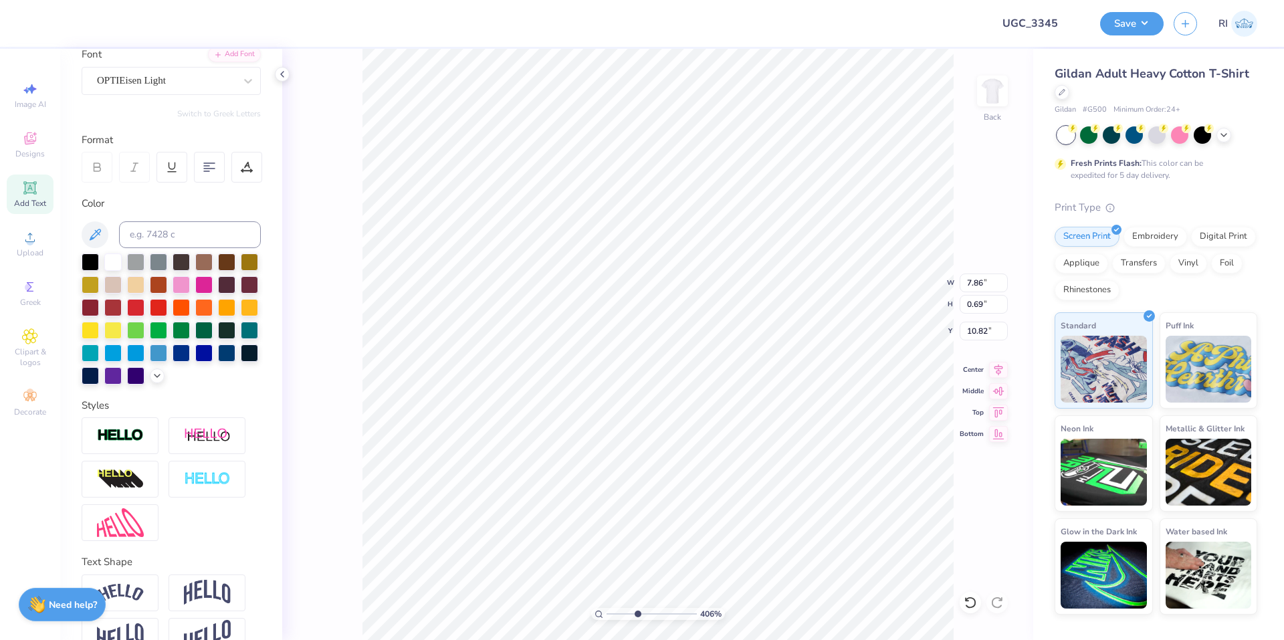
scroll to position [160, 0]
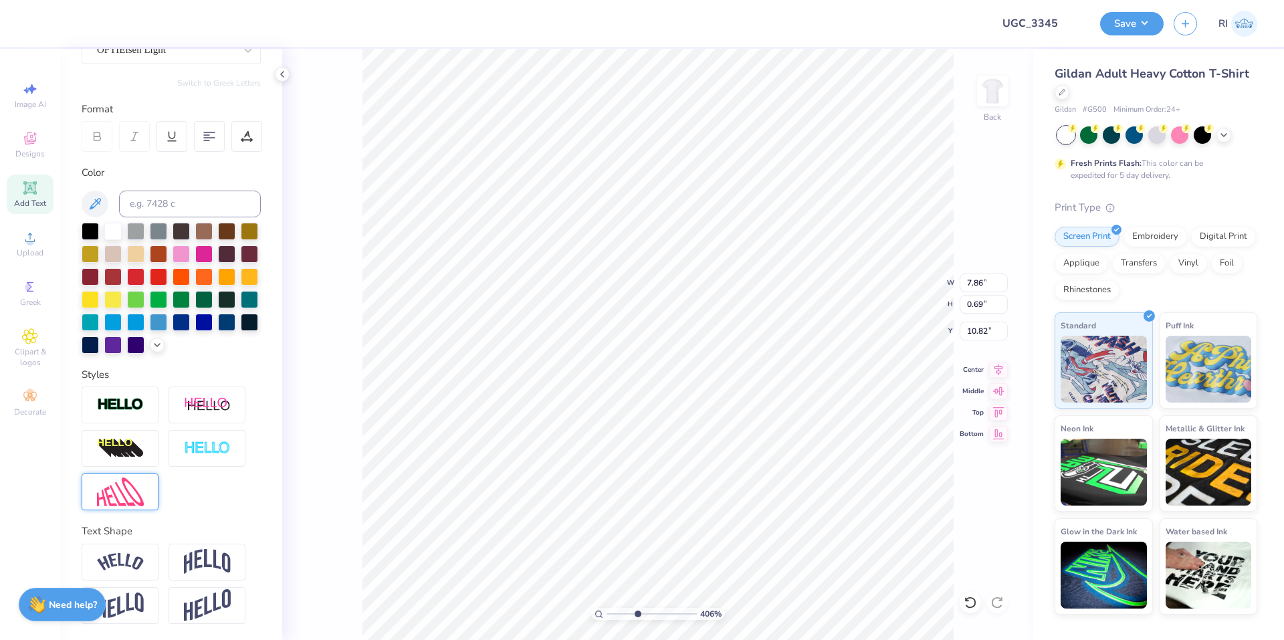
click at [129, 480] on img at bounding box center [120, 491] width 47 height 29
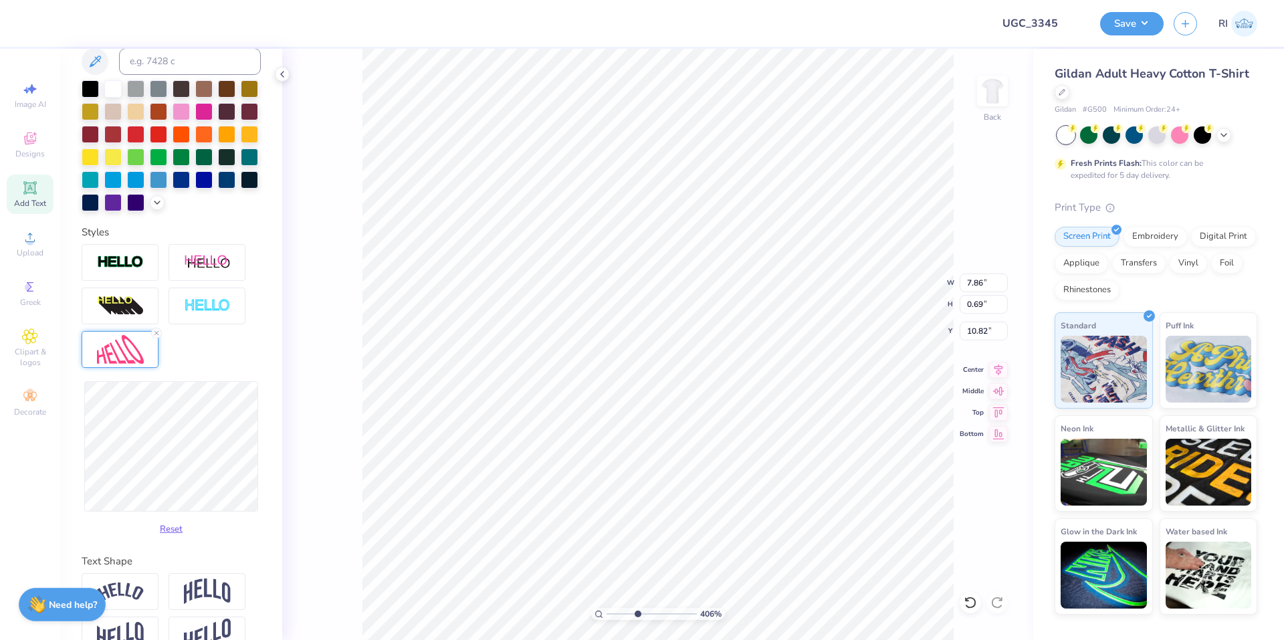
scroll to position [294, 0]
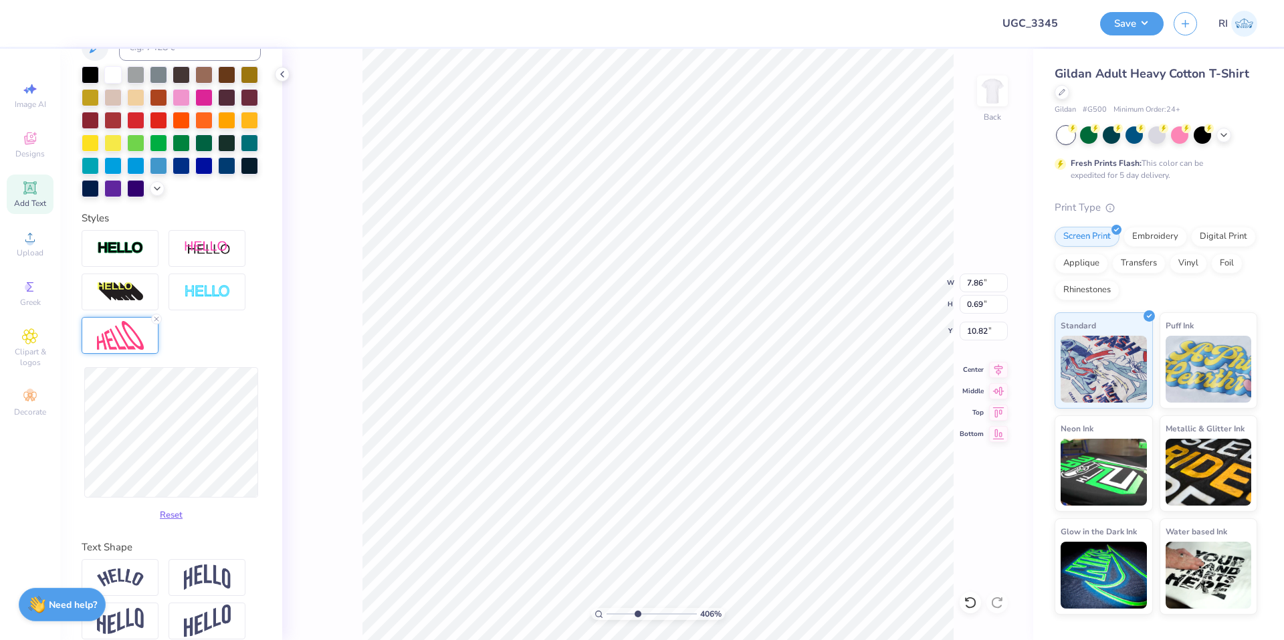
type input "4.06386622545204"
type input "0.91"
type input "10.71"
type input "4.06386622545204"
type input "7.89"
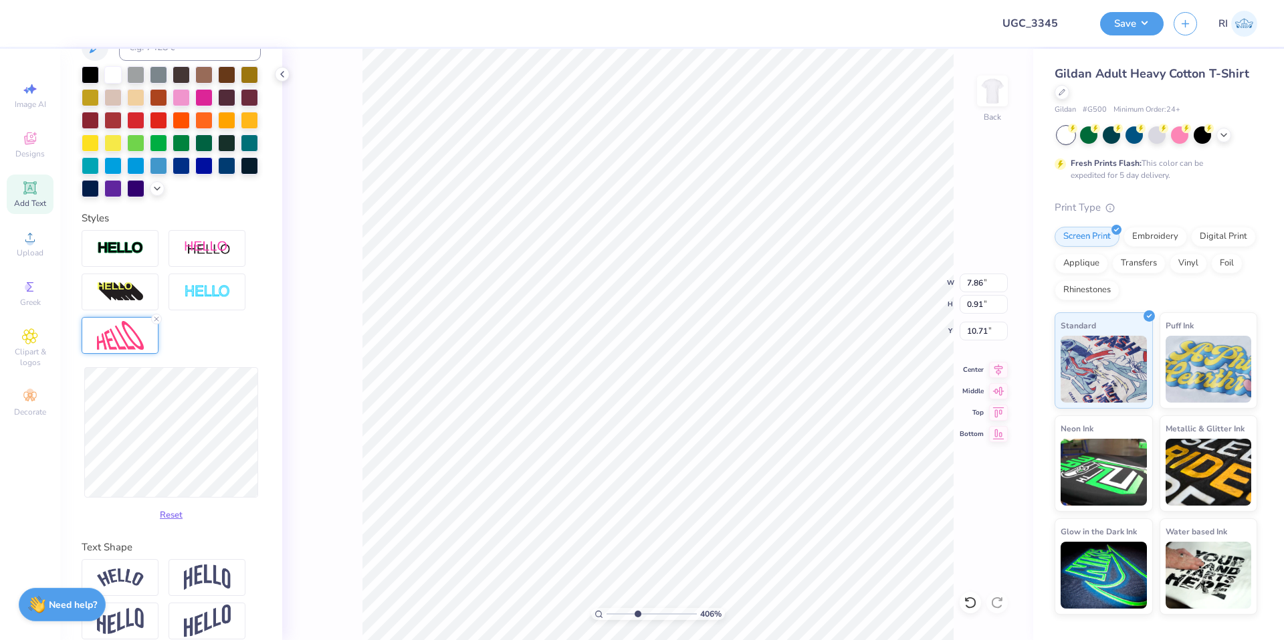
type input "0.92"
type input "4.06386622545204"
type input "7.83"
click at [161, 523] on button "Reset" at bounding box center [171, 512] width 35 height 22
type input "4.06386622545204"
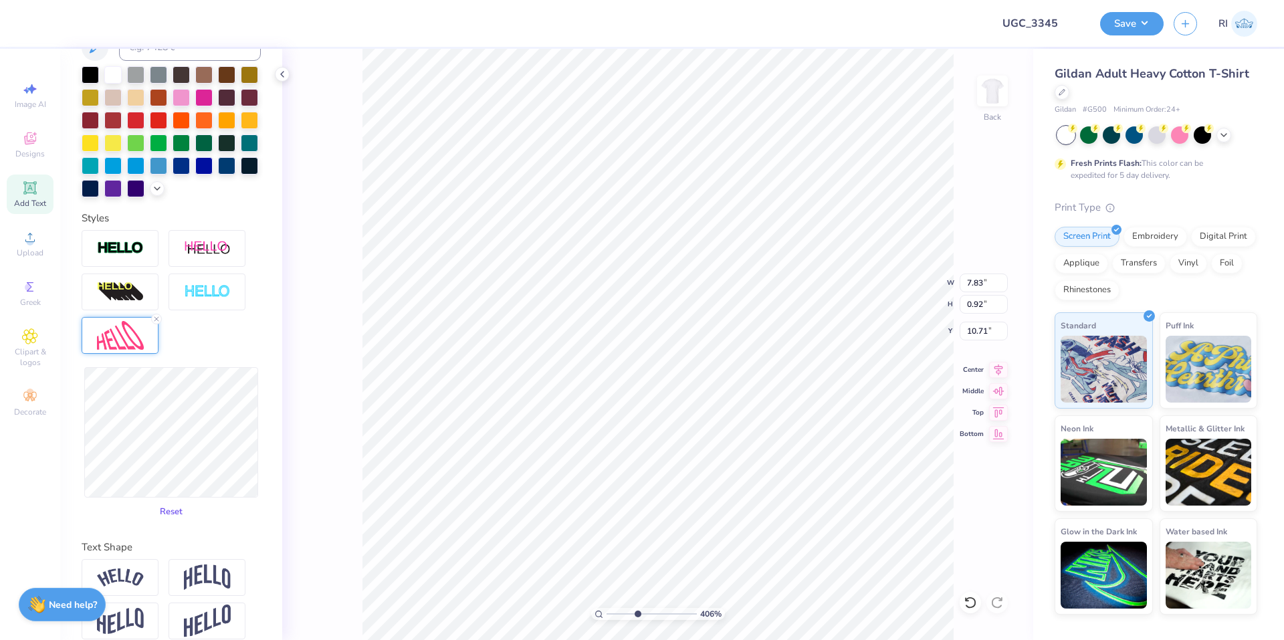
type input "7.86"
type input "0.69"
type input "10.82"
type input "4.06386622545204"
type input "0.80"
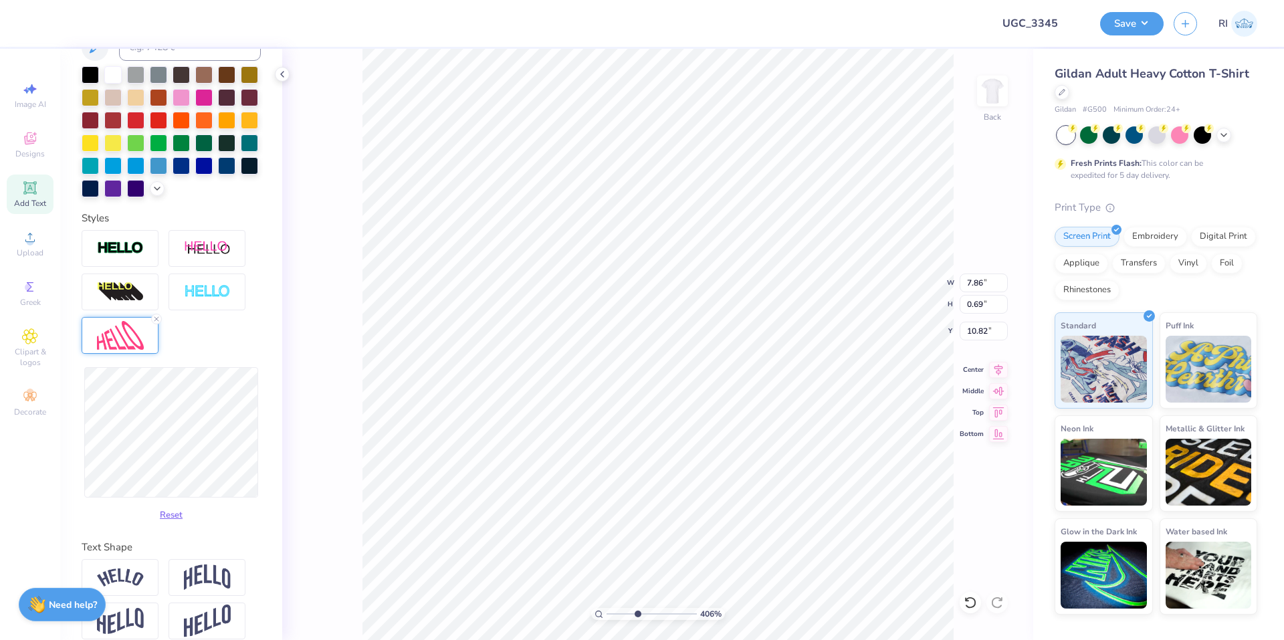
type input "10.77"
type input "4.06386622545204"
type input "7.89"
type input "4.06386622545204"
type input "7.83"
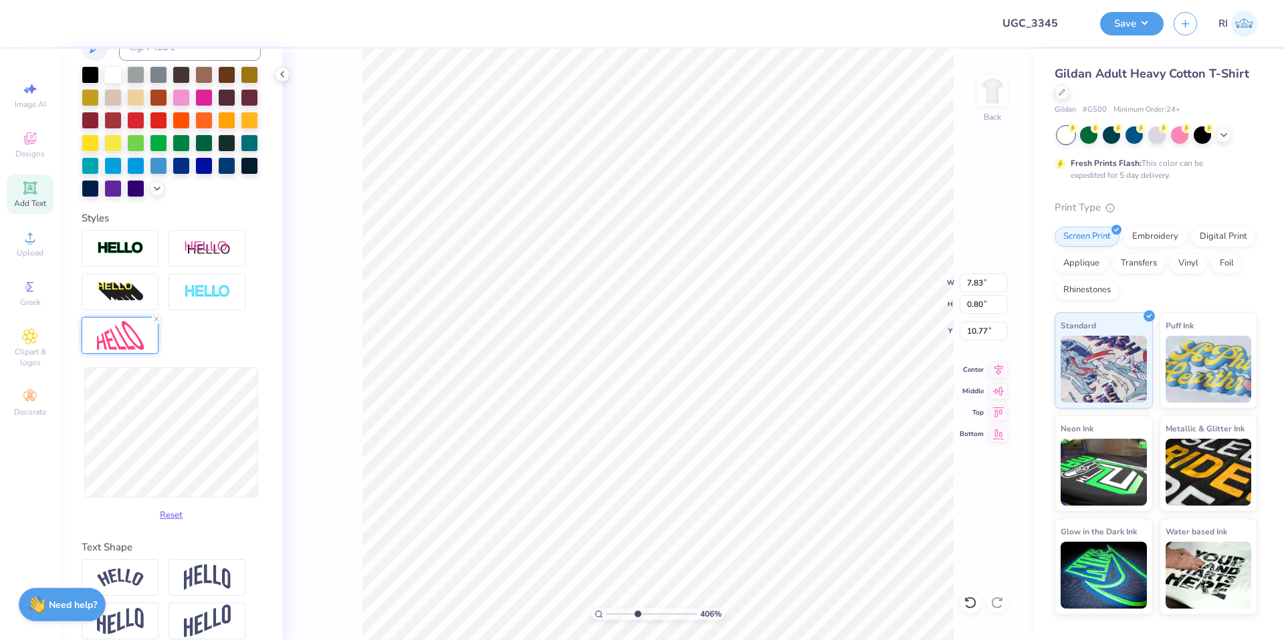
type input "2.22962763702902"
type input "10.71"
type input "6.70185906006739"
type input "0.85"
type input "10.69"
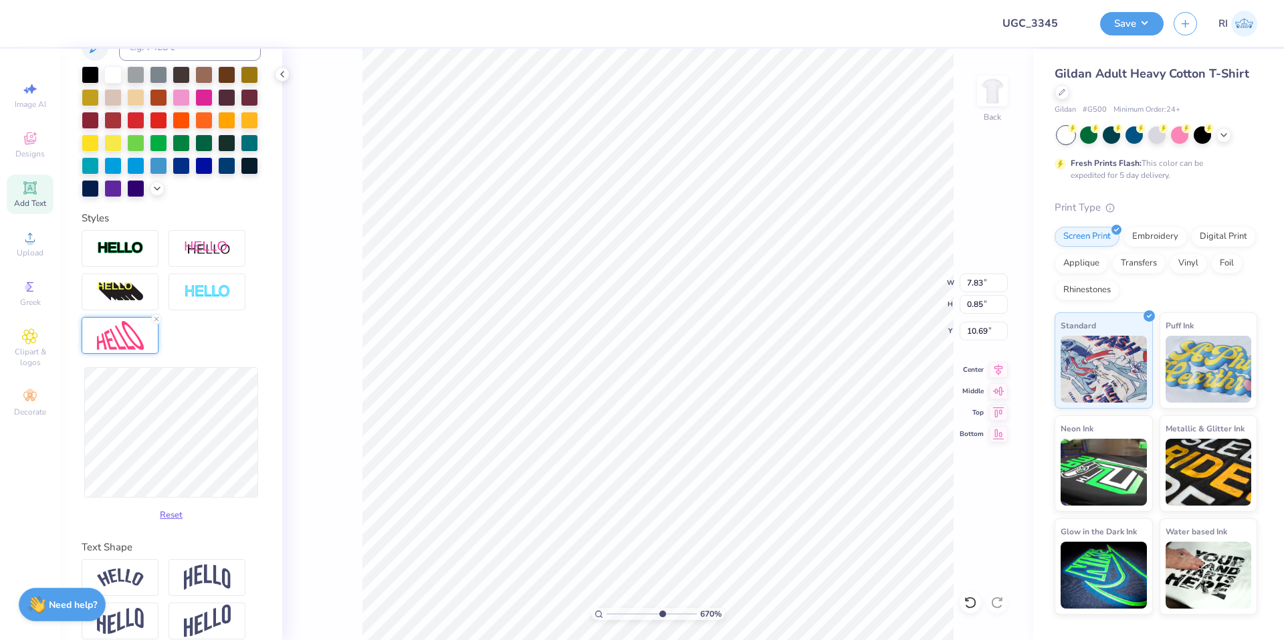
type input "2.22962763702902"
type input "10.66"
type input "10"
type input "0.86"
type input "1.35199925397499"
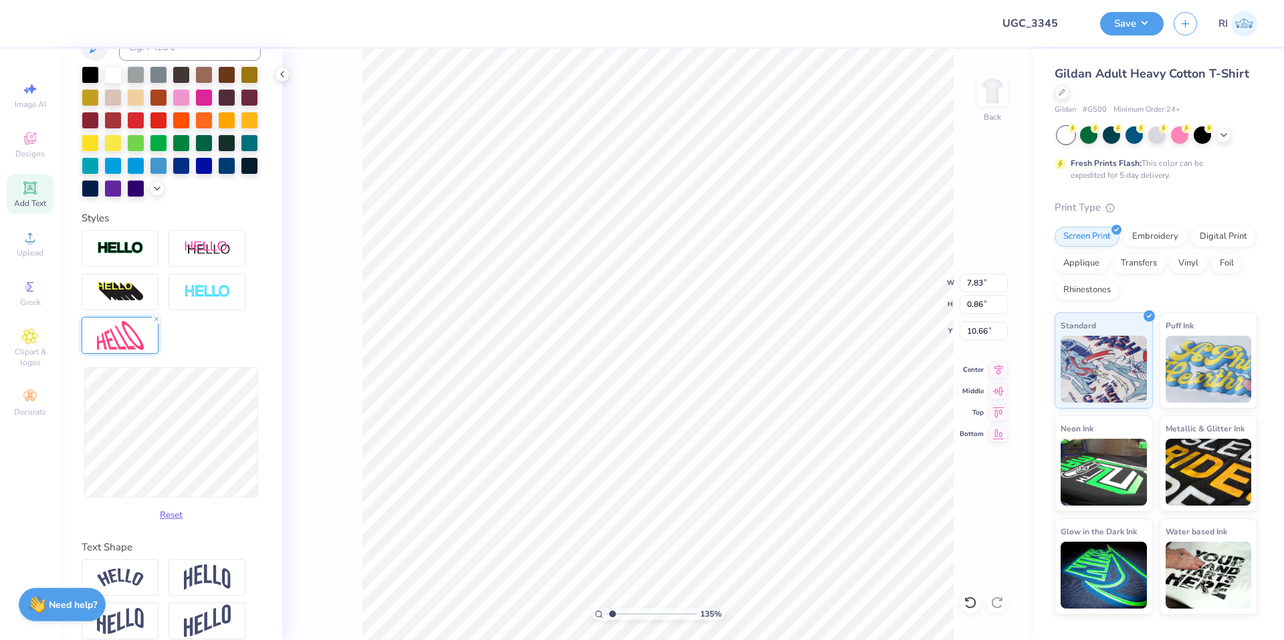
type input "11.77"
type input "1.96"
type input "4.95"
click at [816, 624] on li "Send to Back" at bounding box center [814, 623] width 105 height 26
type input "2.72354586819477"
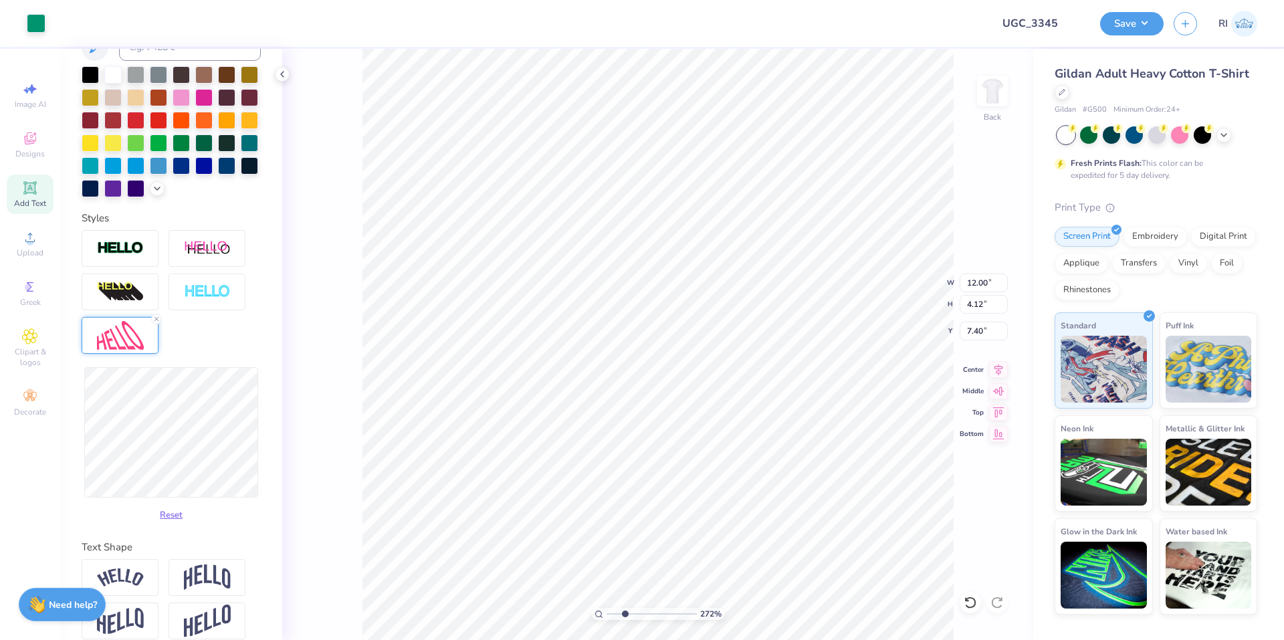
type input "10.03"
click at [39, 25] on div at bounding box center [36, 22] width 19 height 19
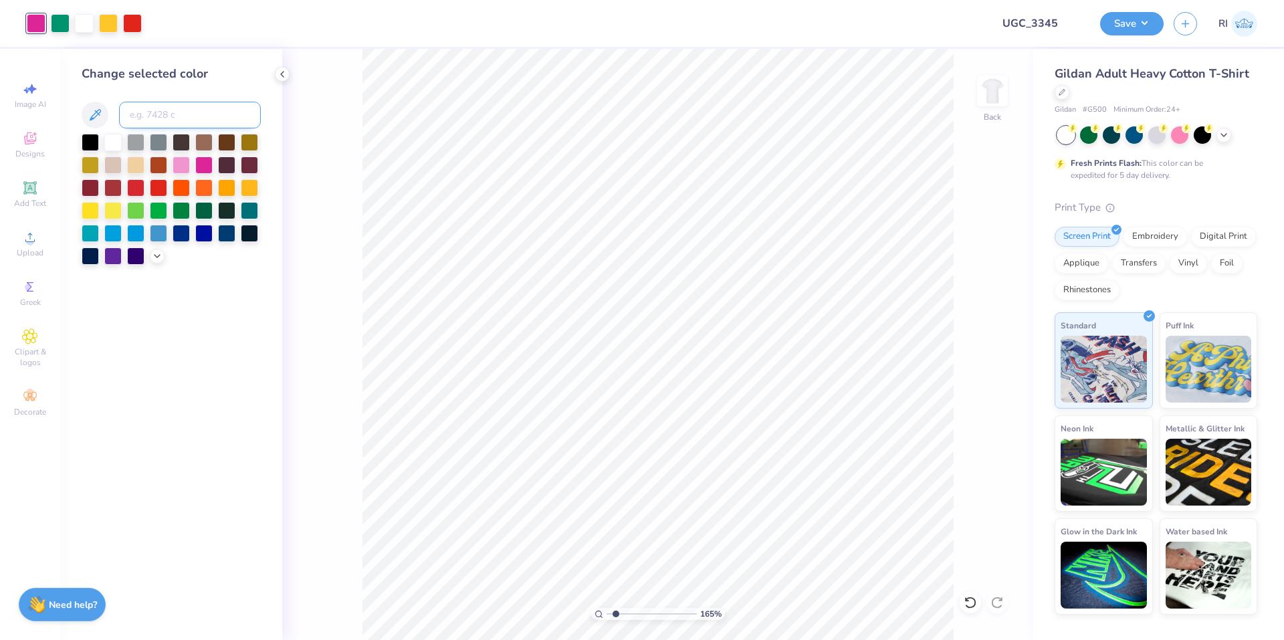
click at [146, 117] on input at bounding box center [190, 115] width 142 height 27
paste input
type input "1.65150086983698"
click at [117, 23] on div at bounding box center [108, 22] width 19 height 19
click at [157, 108] on input at bounding box center [190, 115] width 142 height 27
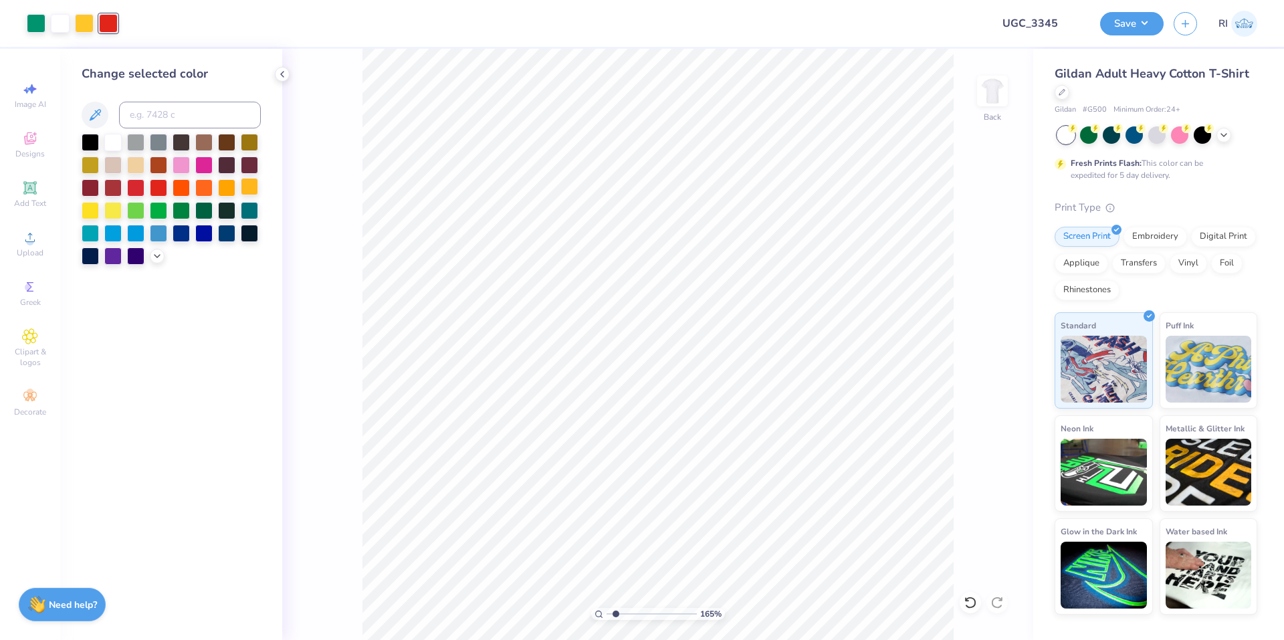
type input "1.65150086983698"
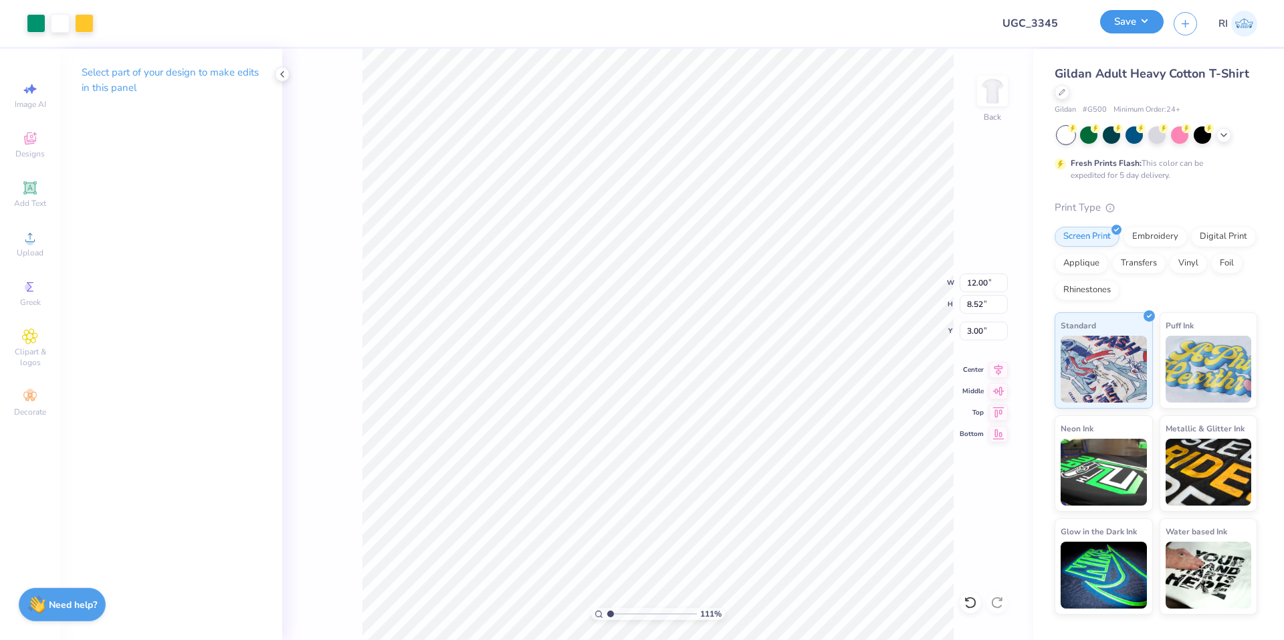
click at [1148, 22] on button "Save" at bounding box center [1132, 21] width 64 height 23
type input "1.10681260672262"
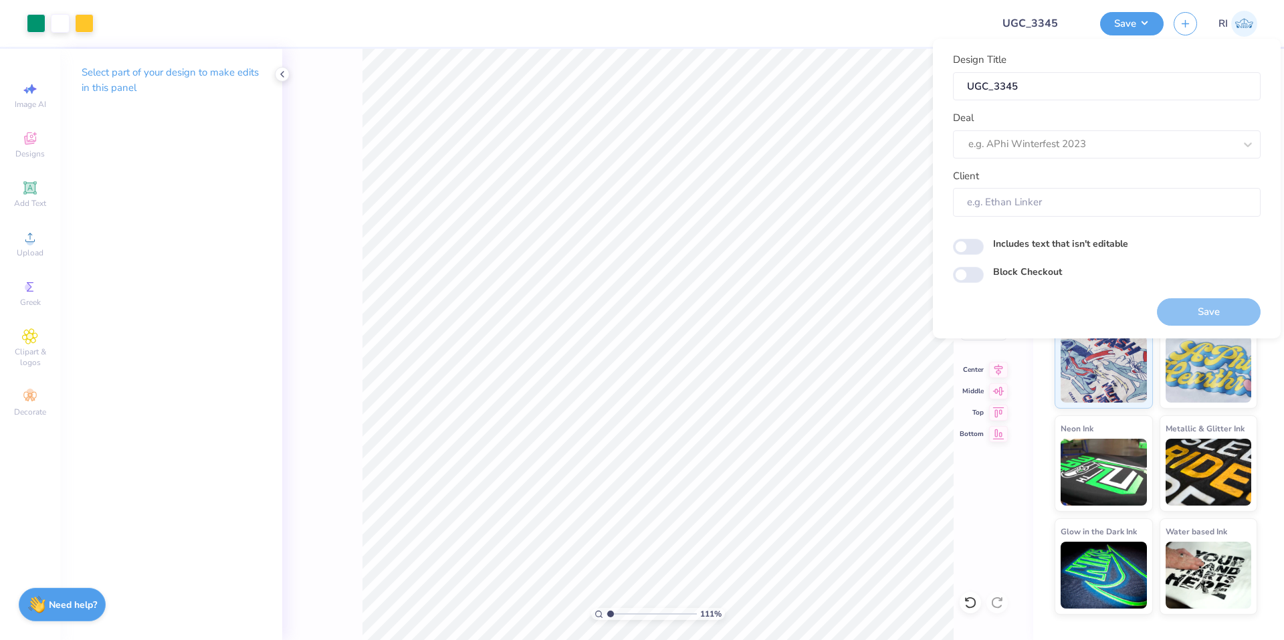
click at [1078, 128] on div "Deal e.g. APhi Winterfest 2023" at bounding box center [1107, 134] width 308 height 48
click at [1079, 141] on div at bounding box center [1101, 144] width 266 height 18
type input "desig"
click at [1017, 176] on div "UGC Designs" at bounding box center [1106, 180] width 297 height 22
type input "ugc"
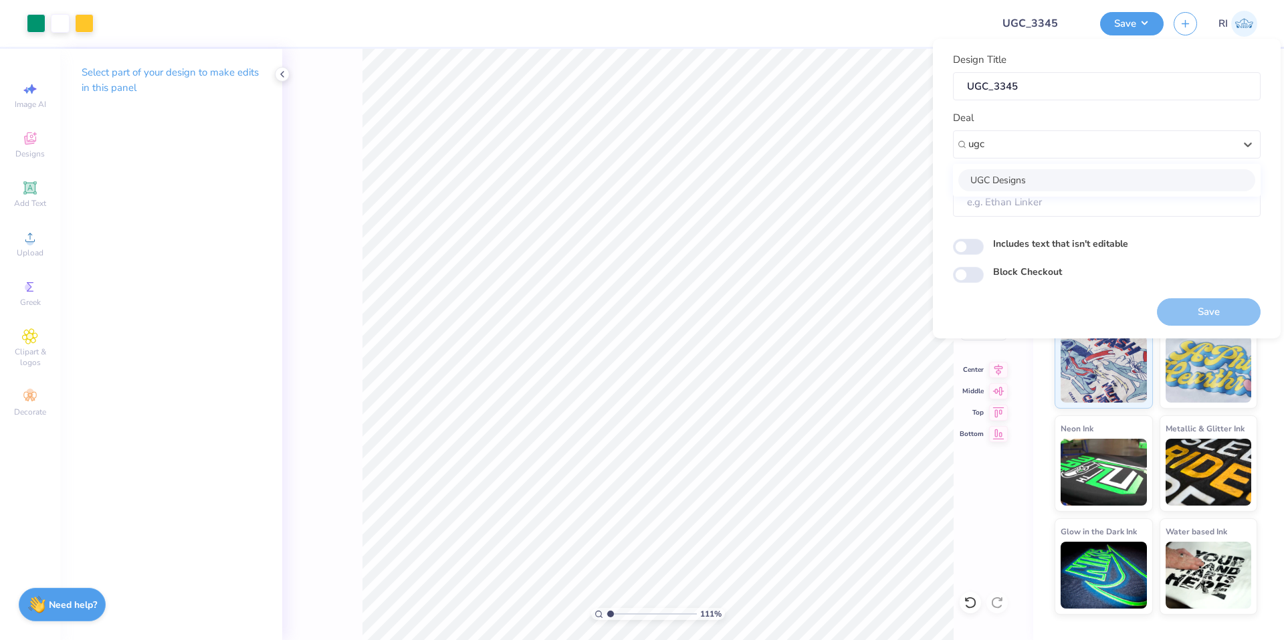
type input "1.10681260672262"
type input "Design Tool Gallery User"
click at [980, 279] on input "Block Checkout" at bounding box center [968, 275] width 31 height 16
checkbox input "true"
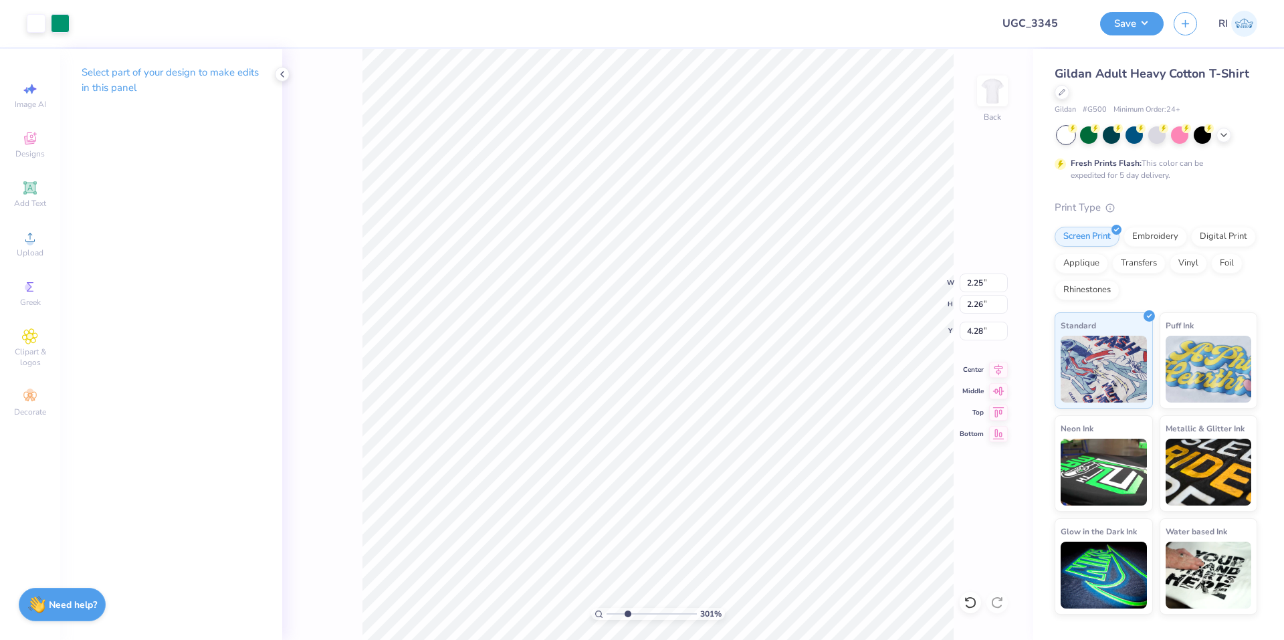
type input "3.01013429093399"
type input "2.02"
click at [971, 602] on icon at bounding box center [969, 602] width 13 height 13
type input "1.65150086983698"
type input "4.28"
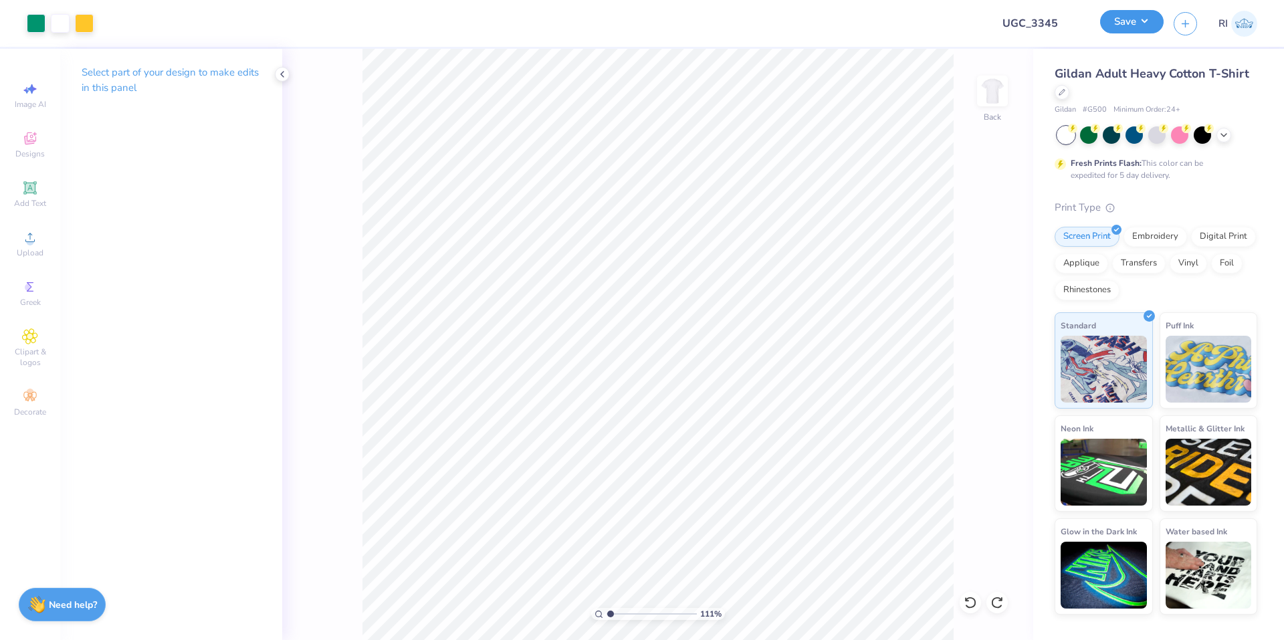
click at [1146, 20] on button "Save" at bounding box center [1132, 21] width 64 height 23
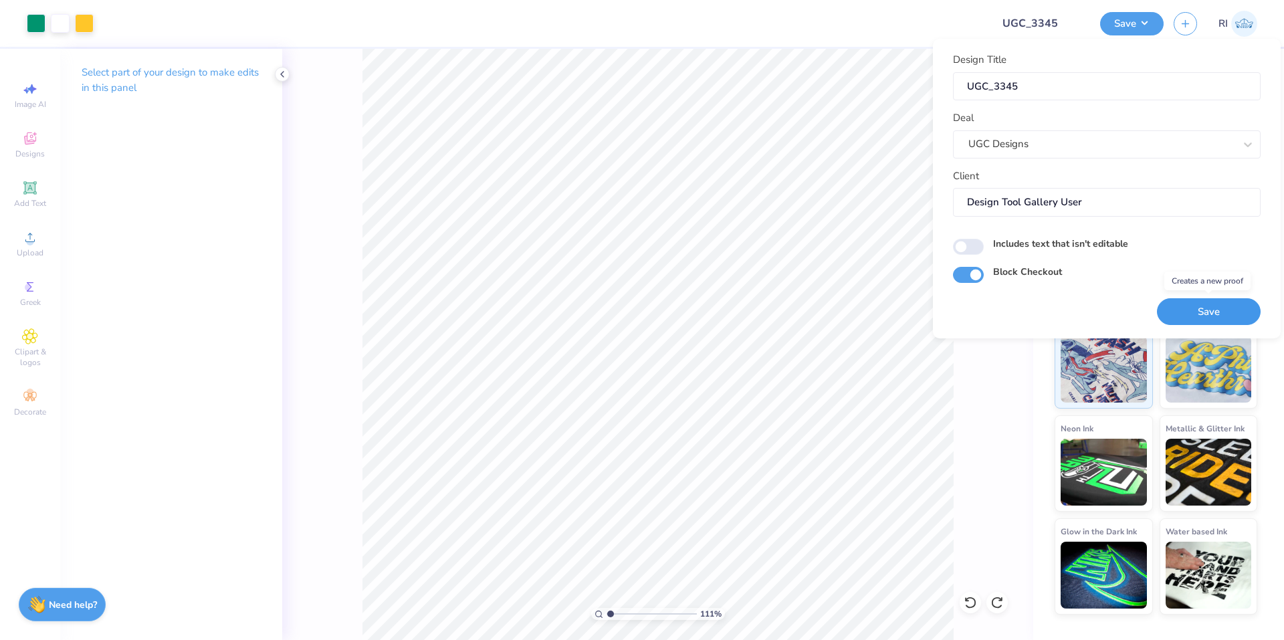
click at [1224, 310] on button "Save" at bounding box center [1209, 311] width 104 height 27
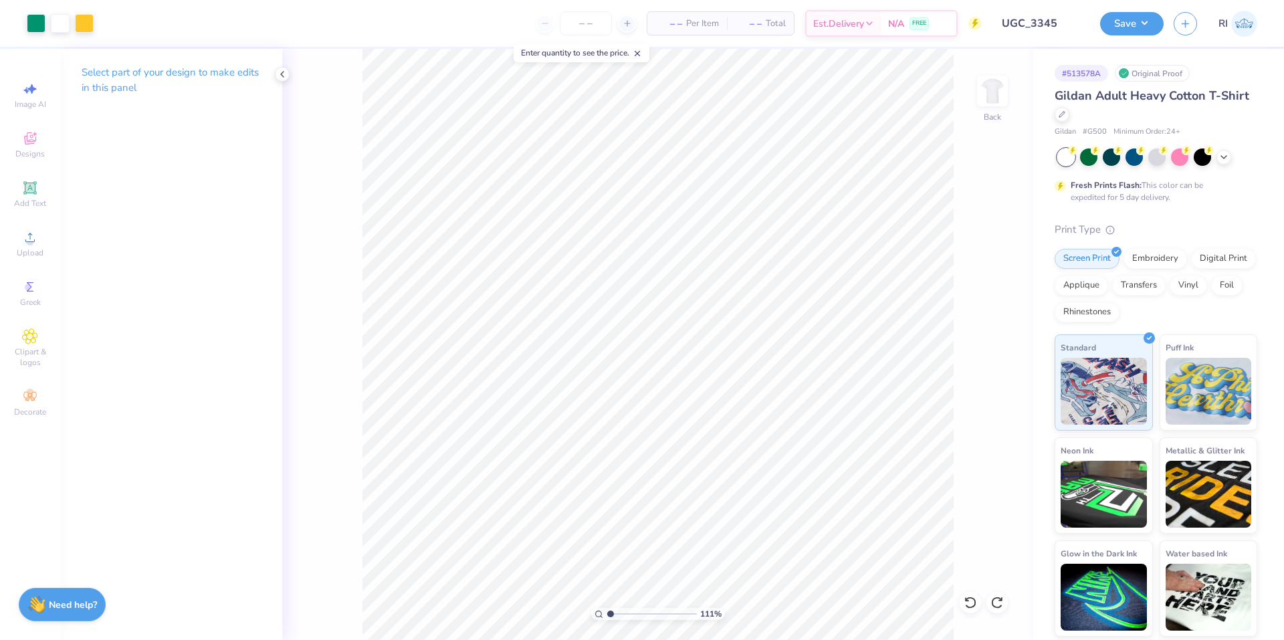
type input "1.10681260672262"
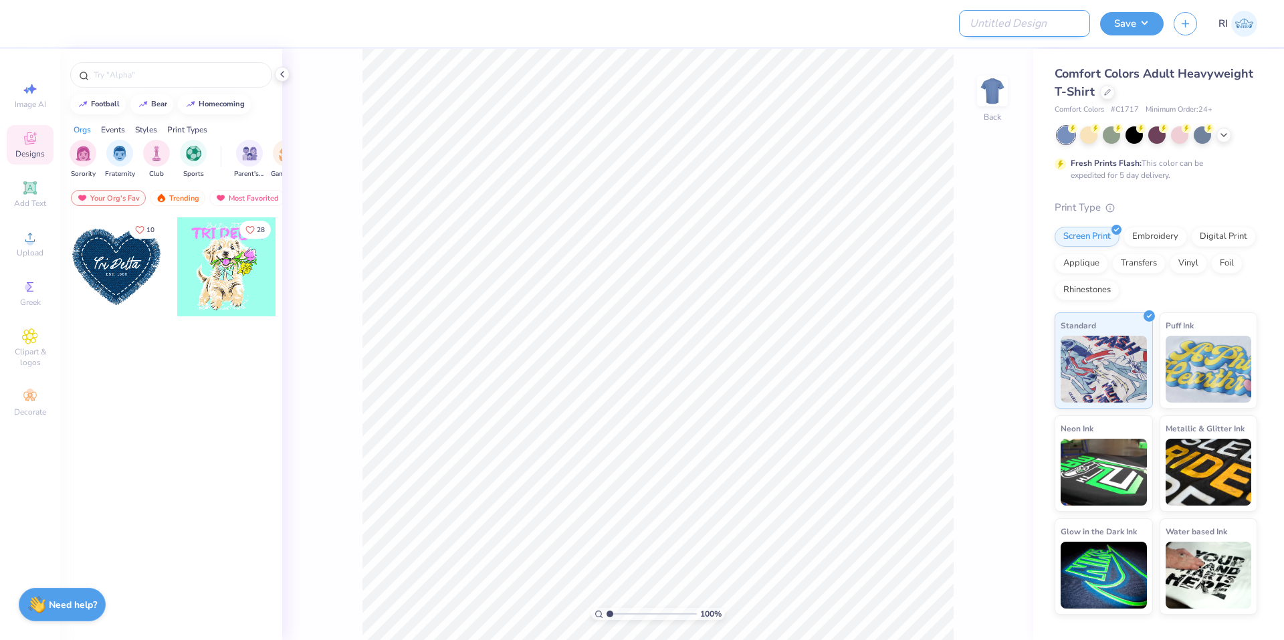
click at [1031, 30] on input "Design Title" at bounding box center [1024, 23] width 131 height 27
paste input "UGC_3349"
type input "UGC_3349"
click at [1105, 95] on div at bounding box center [1107, 91] width 15 height 15
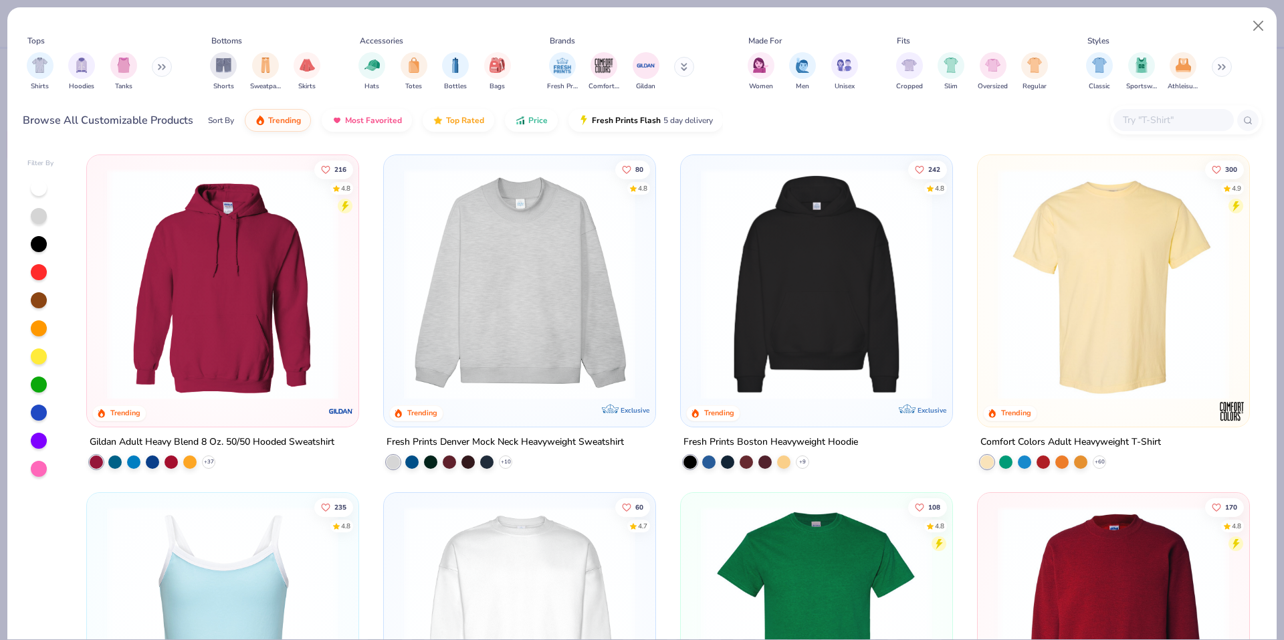
click at [1152, 121] on input "text" at bounding box center [1172, 119] width 103 height 15
paste input "43005"
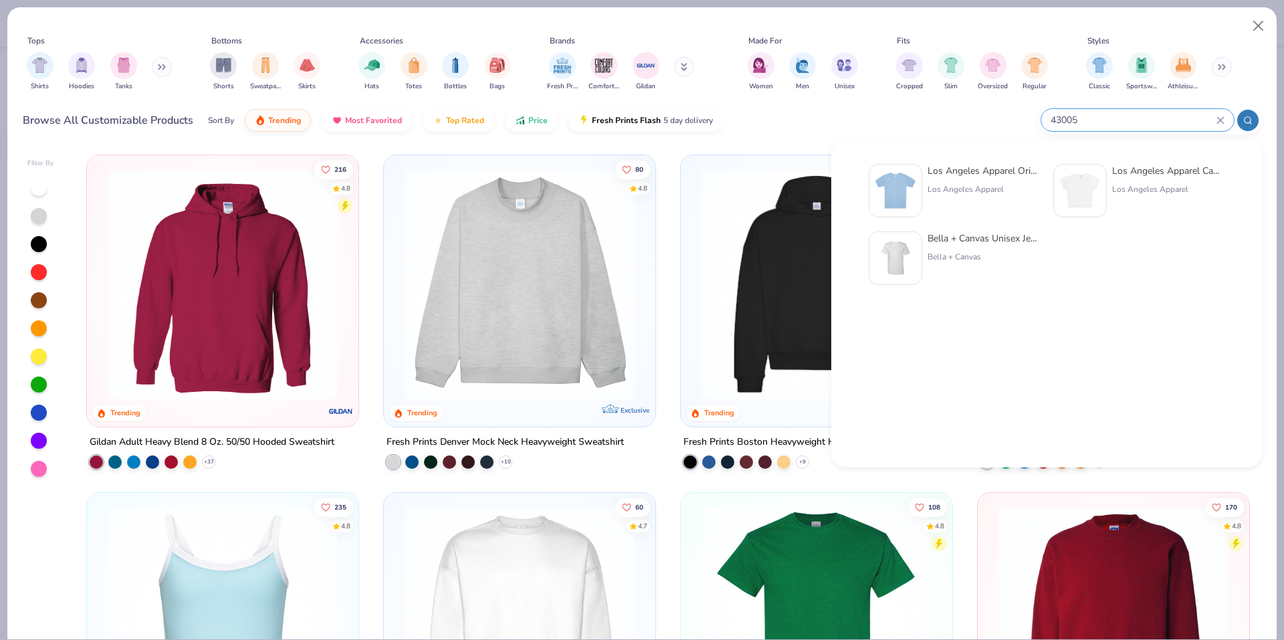
type input "43005"
click at [908, 180] on img at bounding box center [895, 190] width 41 height 41
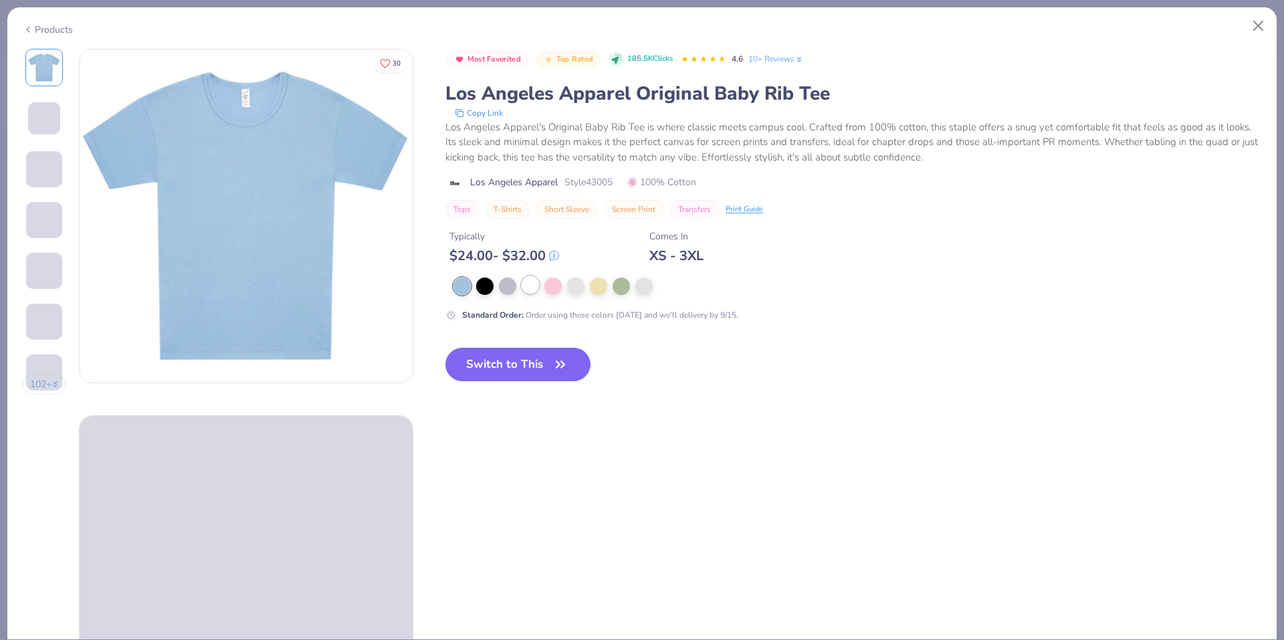
click at [538, 285] on div at bounding box center [530, 284] width 17 height 17
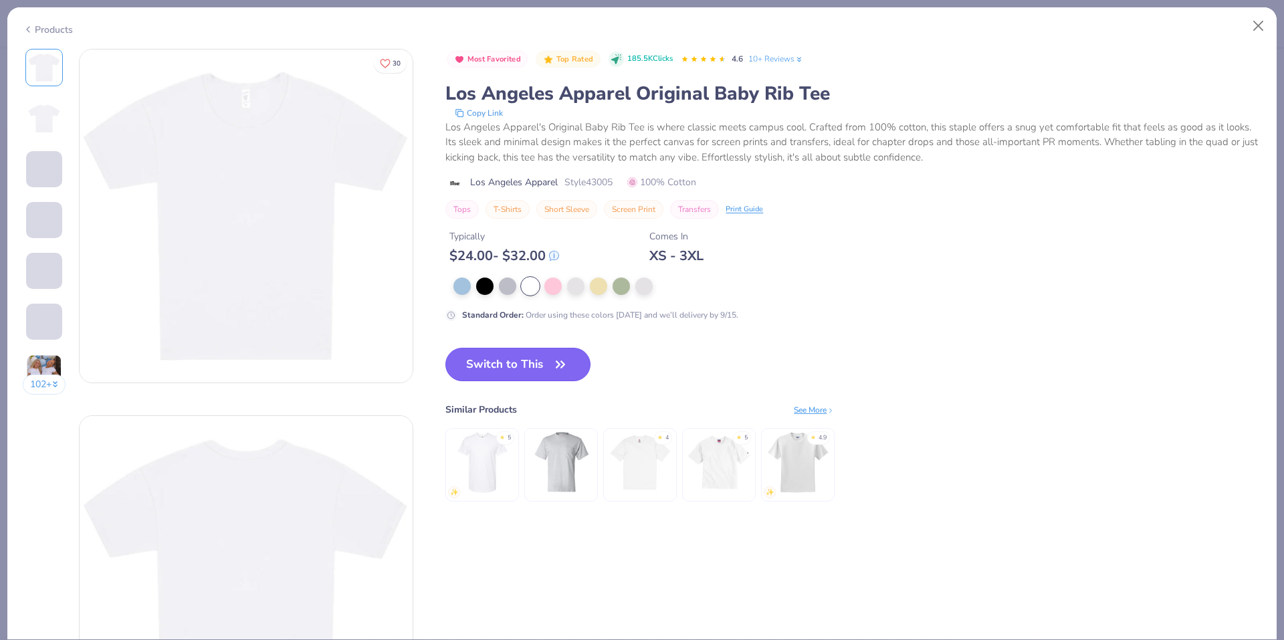
click at [542, 364] on button "Switch to This" at bounding box center [517, 364] width 145 height 33
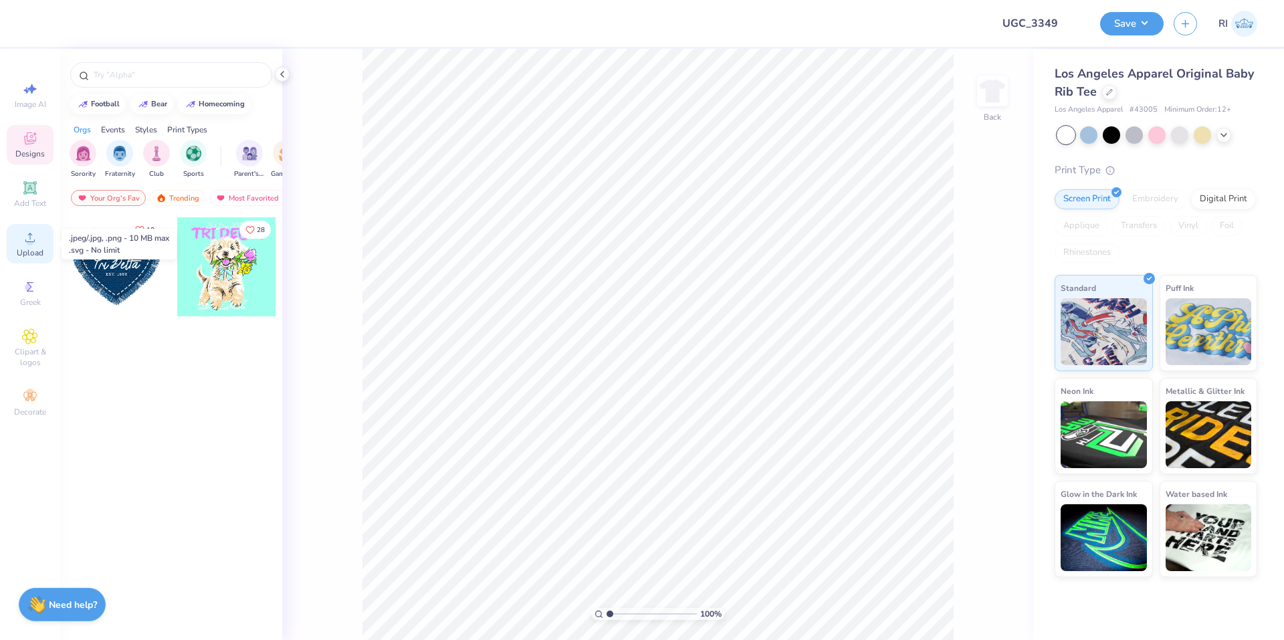
click at [37, 237] on icon at bounding box center [30, 237] width 16 height 16
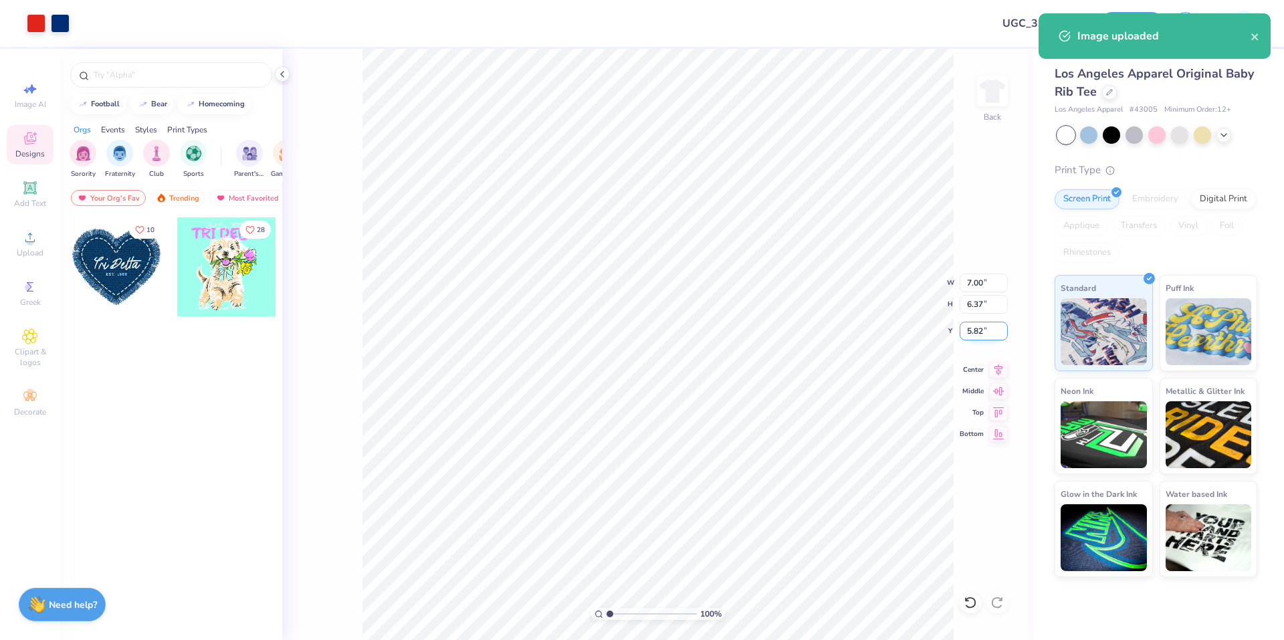
click at [970, 331] on input "5.82" at bounding box center [983, 331] width 48 height 19
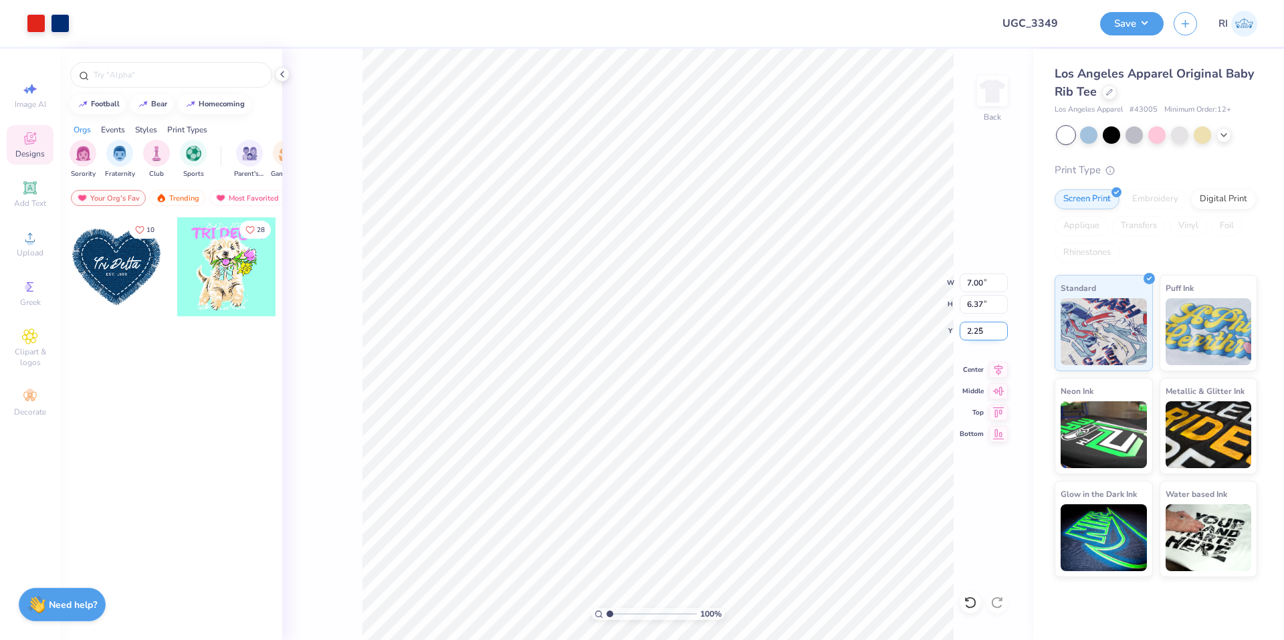
type input "2.25"
click at [34, 193] on icon at bounding box center [29, 187] width 13 height 13
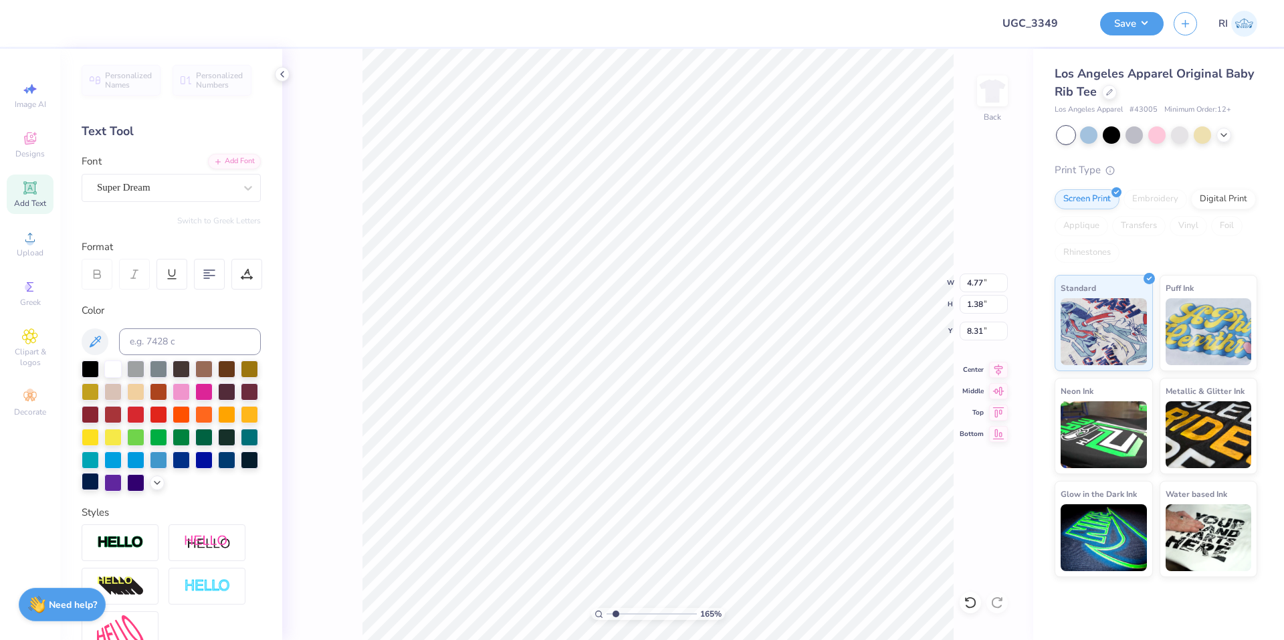
click at [99, 477] on div at bounding box center [90, 481] width 17 height 17
type input "2.46071092039642"
type input "6.08"
click at [213, 397] on div at bounding box center [203, 390] width 17 height 17
click at [162, 185] on div "Super Dream" at bounding box center [166, 187] width 140 height 21
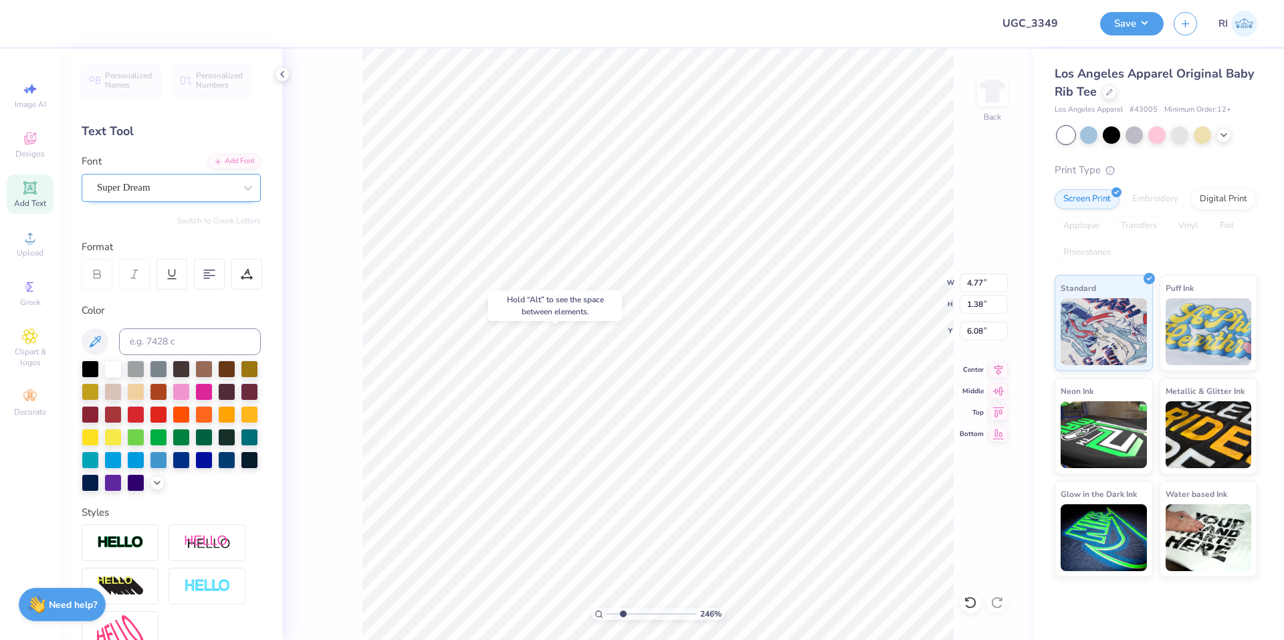
type input "2.46071092039642"
type input "piny"
type input "2.46071092039642"
click at [150, 292] on div at bounding box center [171, 293] width 144 height 14
type input "pinyon"
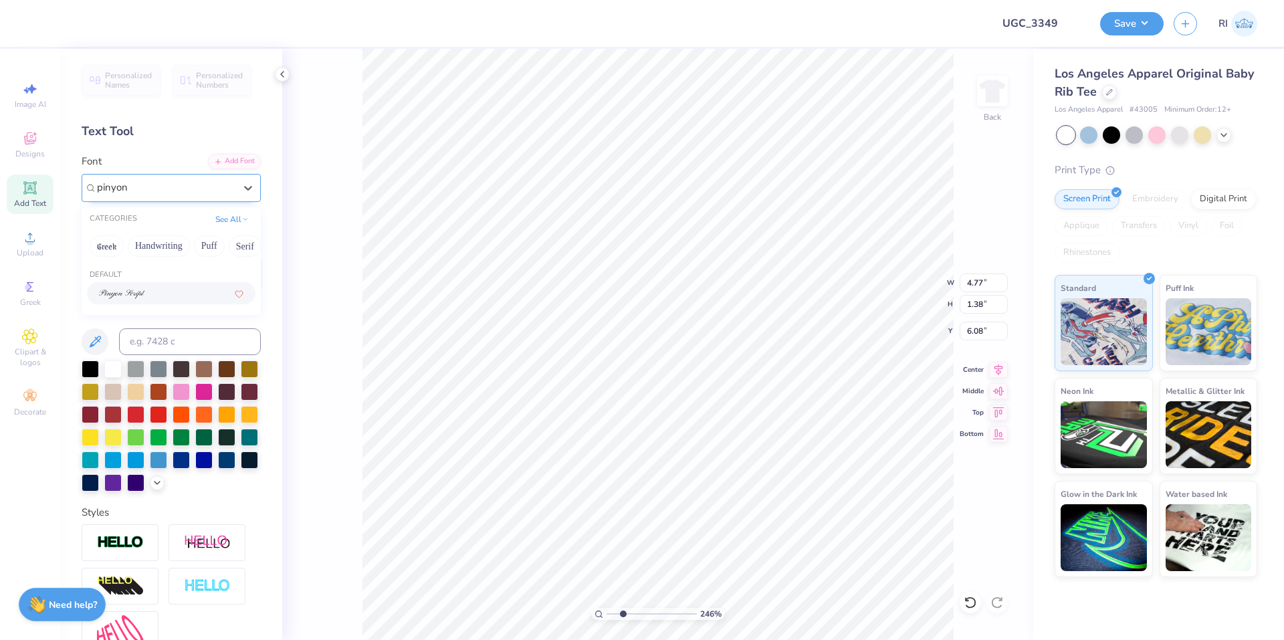
type input "2.46071092039642"
type input "5.94"
type input "1.74"
type input "5.90"
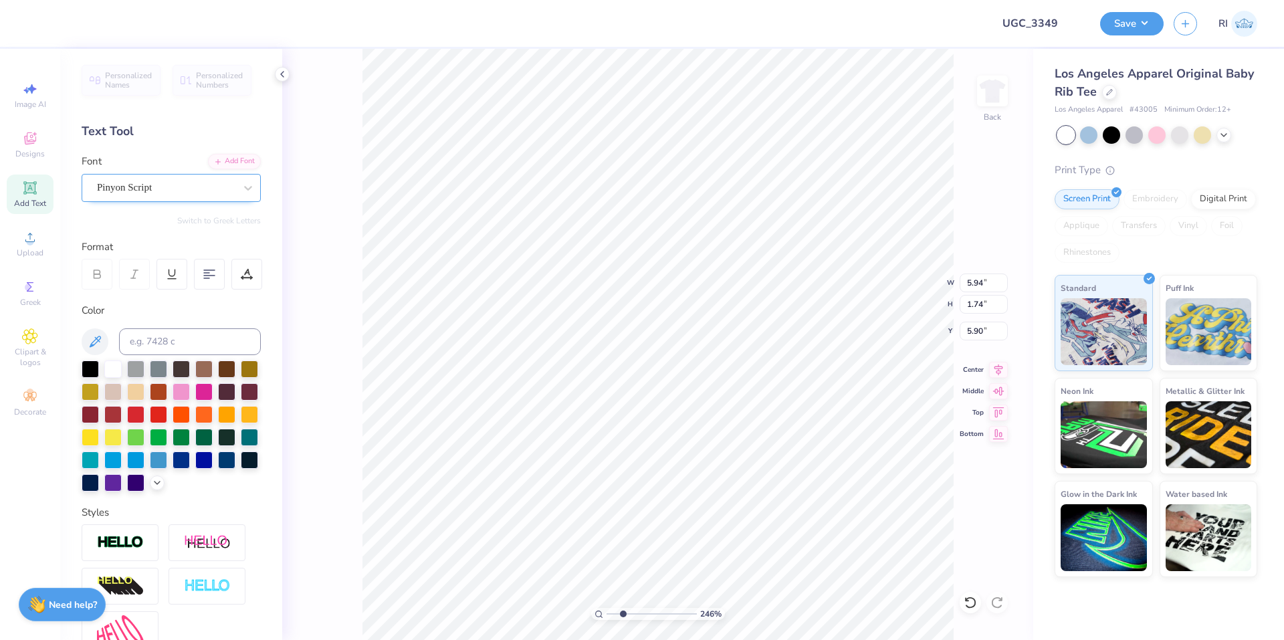
scroll to position [11, 1]
type input "2.46071092039642"
type textarea "M"
type input "2.46071092039642"
type textarea "Mis"
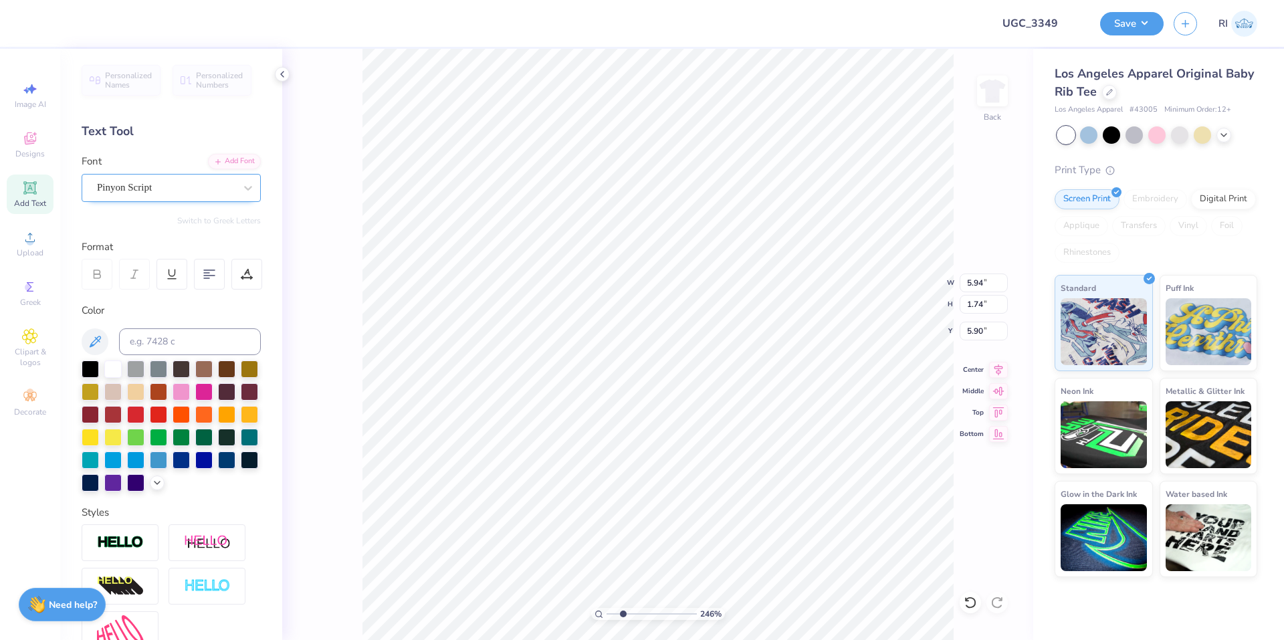
type input "2.46071092039642"
type textarea "Miss"
type input "2.46071092039642"
type textarea "Miss"
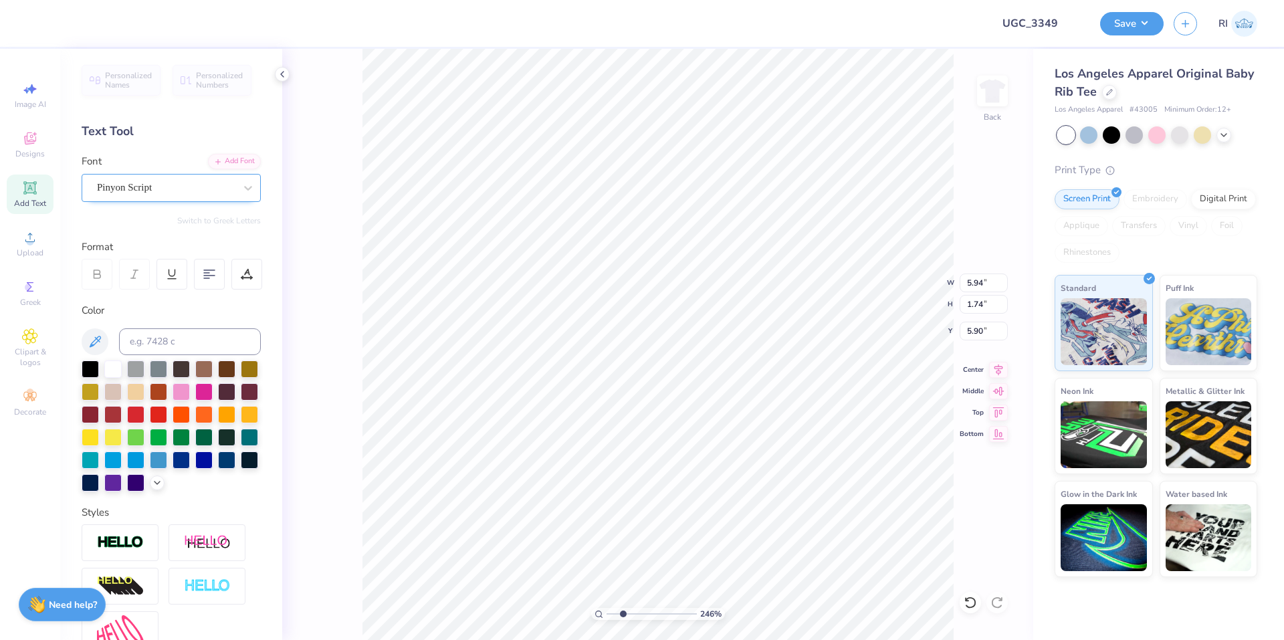
type input "2.46071092039642"
type textarea "Miss A"
type input "2.46071092039642"
type textarea "Miss Ame"
type input "2.46071092039642"
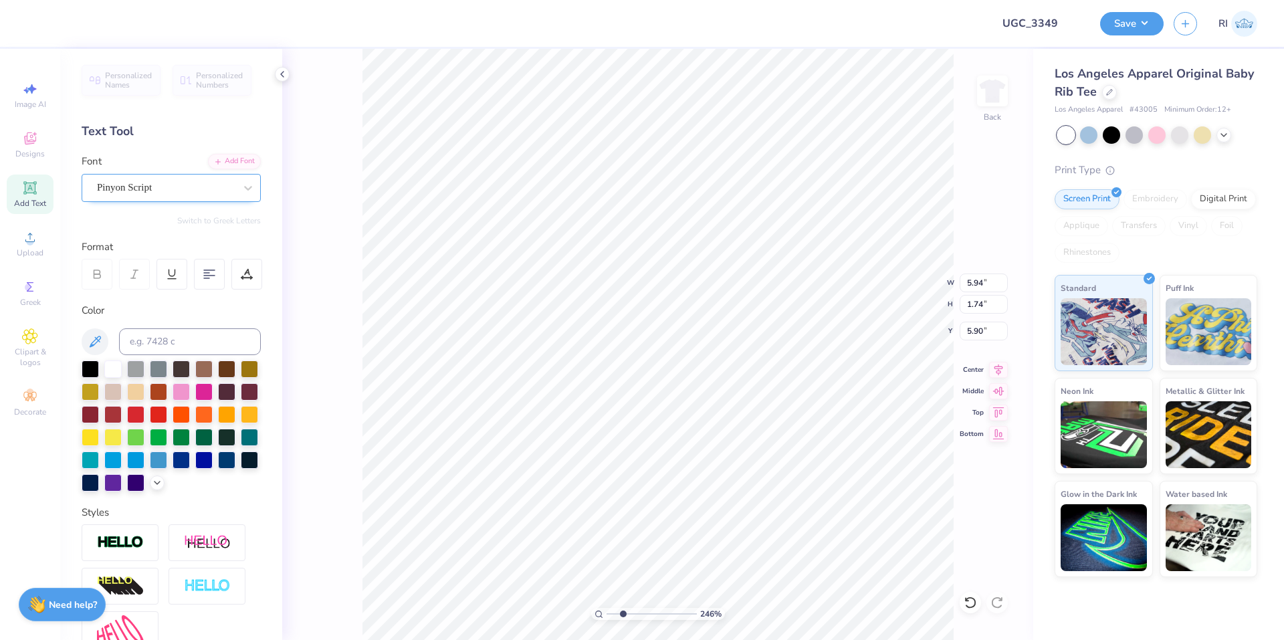
type textarea "Miss Amer"
type input "2.46071092039642"
type textarea "Miss Ameri"
type input "2.46071092039642"
type textarea "Miss Americ"
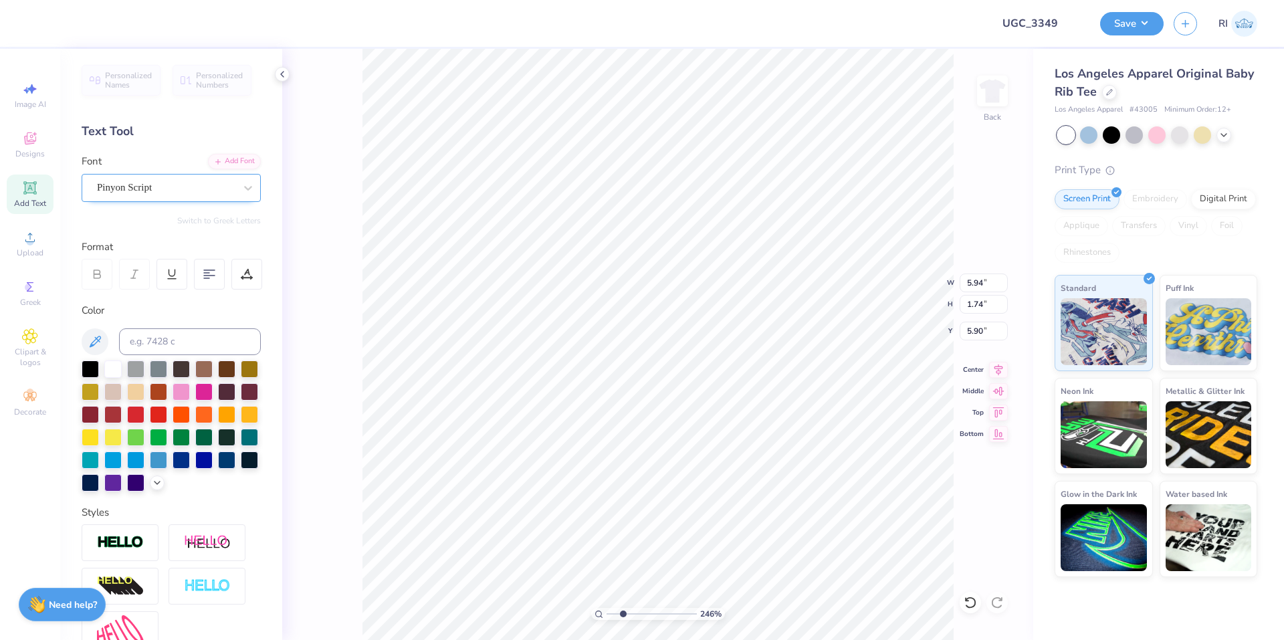
type input "2.46071092039642"
type textarea "Miss America"
type input "2.46071092039642"
type textarea "Miss American"
type input "2.46071092039642"
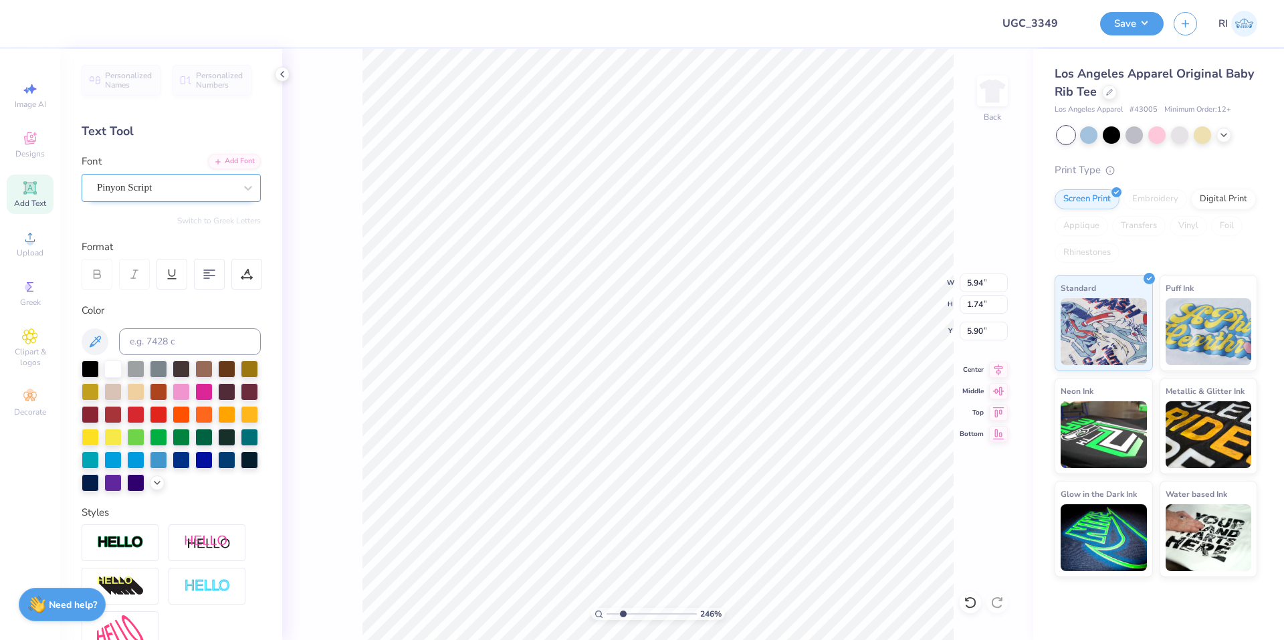
type textarea "Miss American"
type input "2.46071092039642"
type textarea "Miss American C"
type input "2.46071092039642"
type textarea "Miss American Ch"
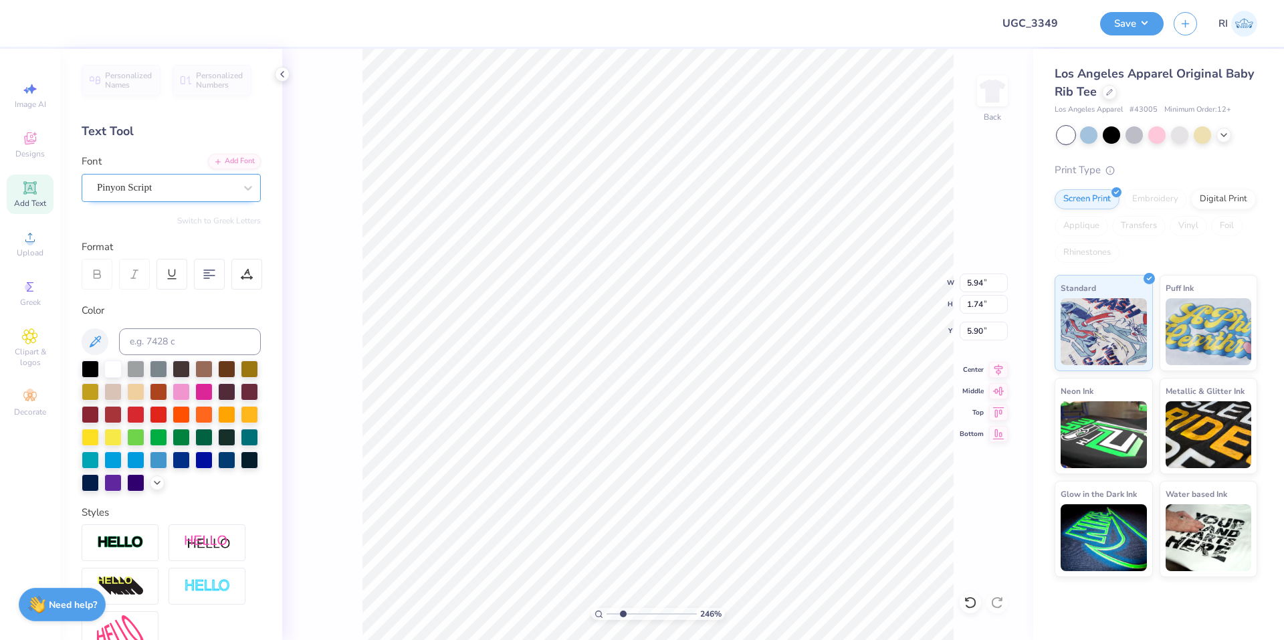
type input "2.46071092039642"
type textarea "Miss American Chi"
type input "2.46071092039642"
type textarea "Miss American Chi"
type input "2.46071092039642"
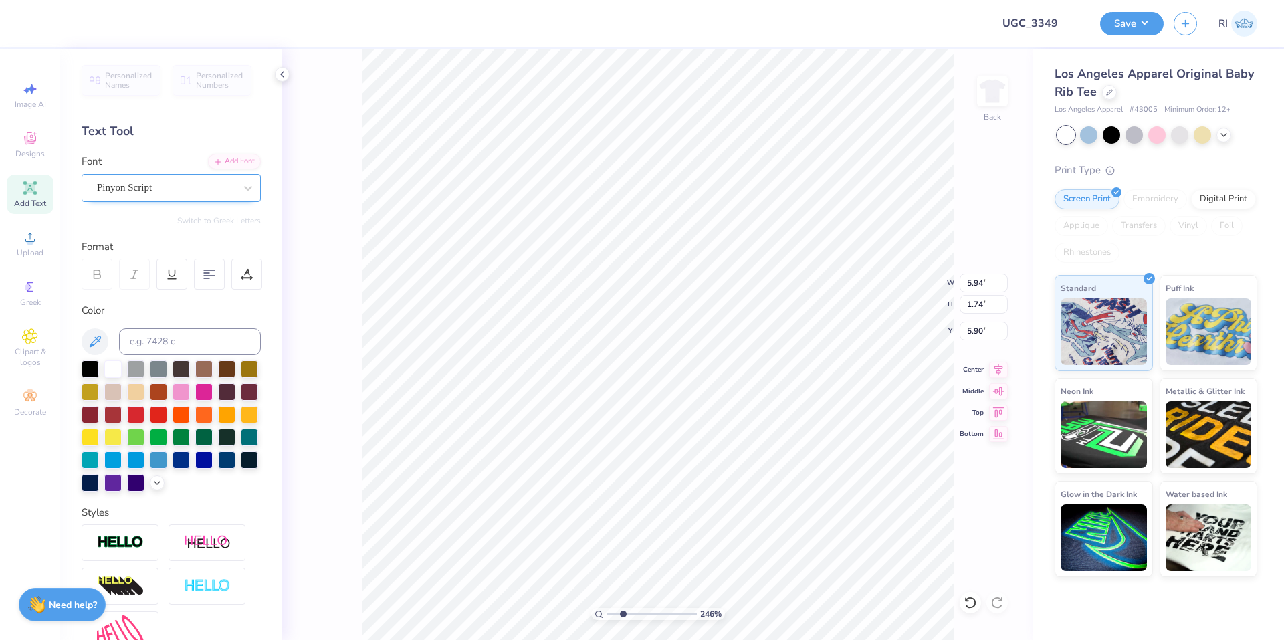
type textarea "Miss American Chi O"
type input "2.22643191709162"
type input "3.44"
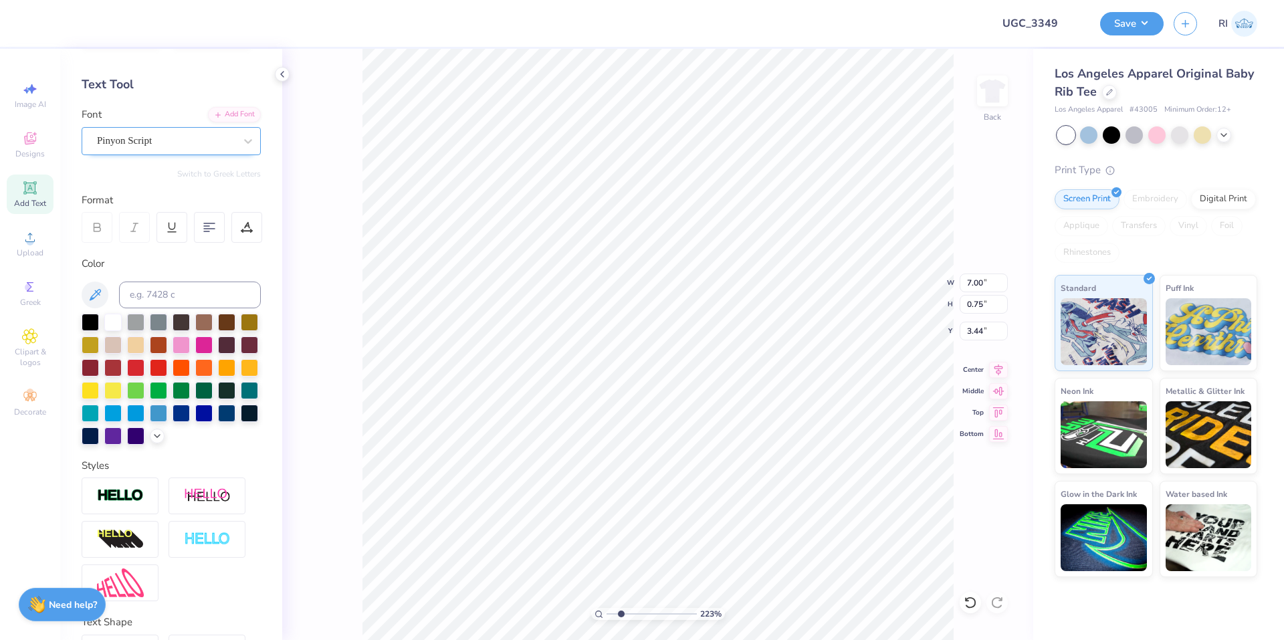
scroll to position [160, 0]
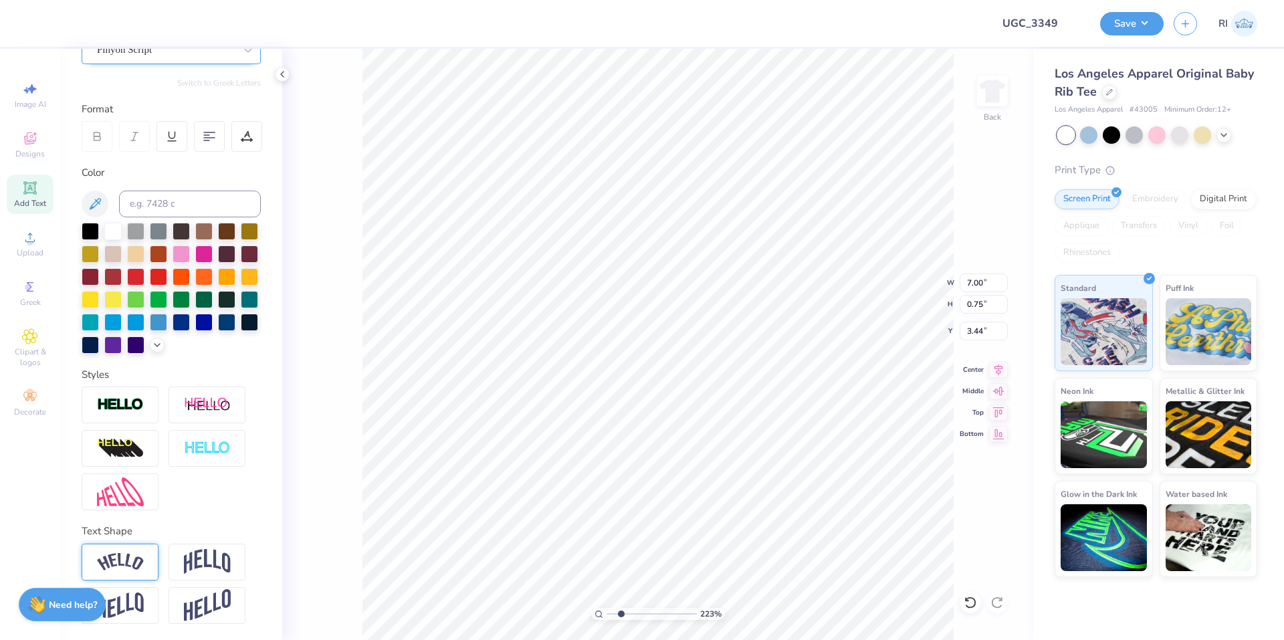
click at [119, 550] on div at bounding box center [120, 562] width 77 height 37
type input "2.22643191709162"
type input "1.39"
type input "3.11"
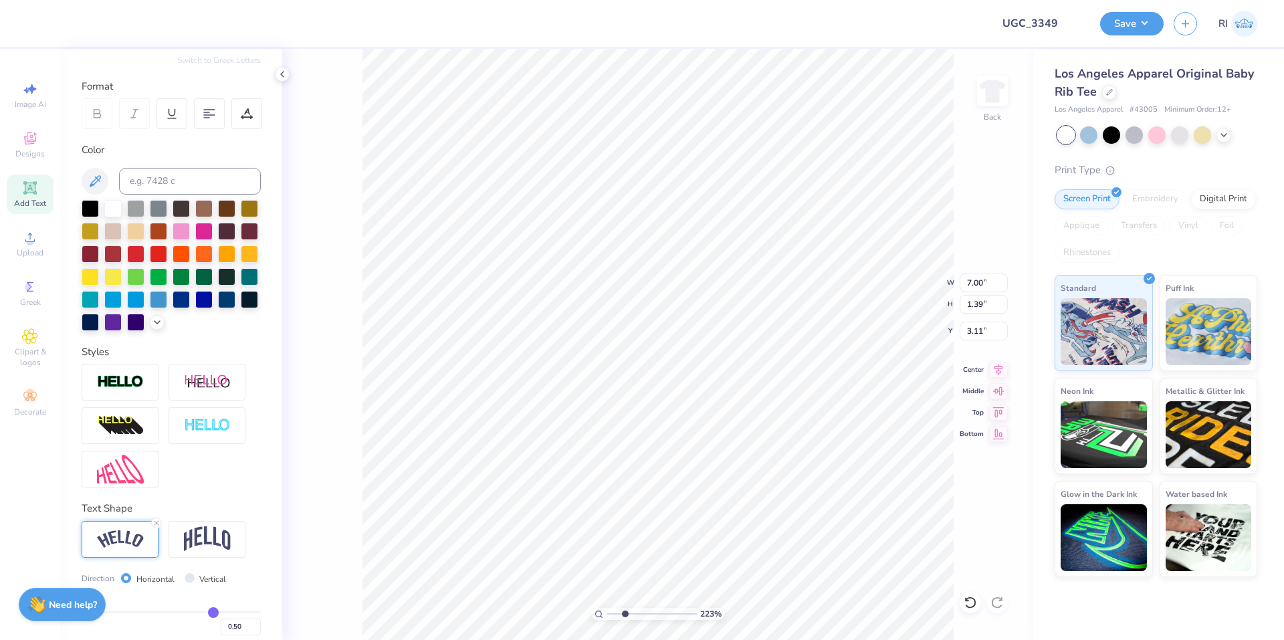
type input "3.00581987268404"
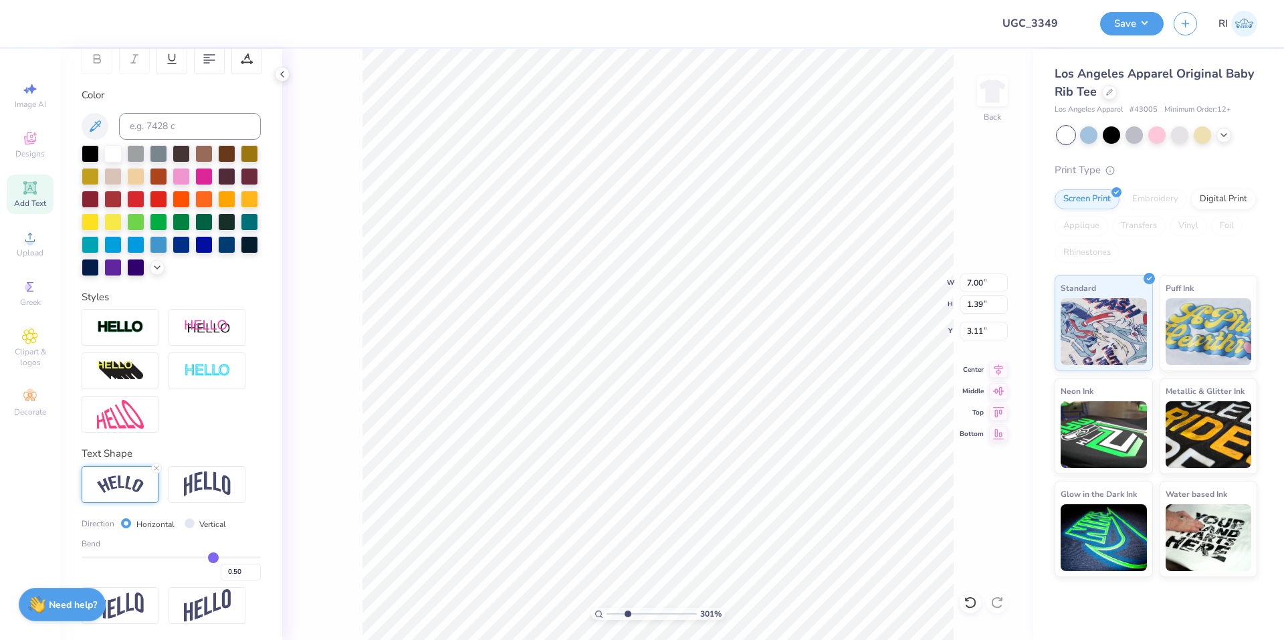
scroll to position [238, 0]
click at [232, 578] on input "0.50" at bounding box center [241, 572] width 40 height 17
type input "0.76"
type input "3.00581987268404"
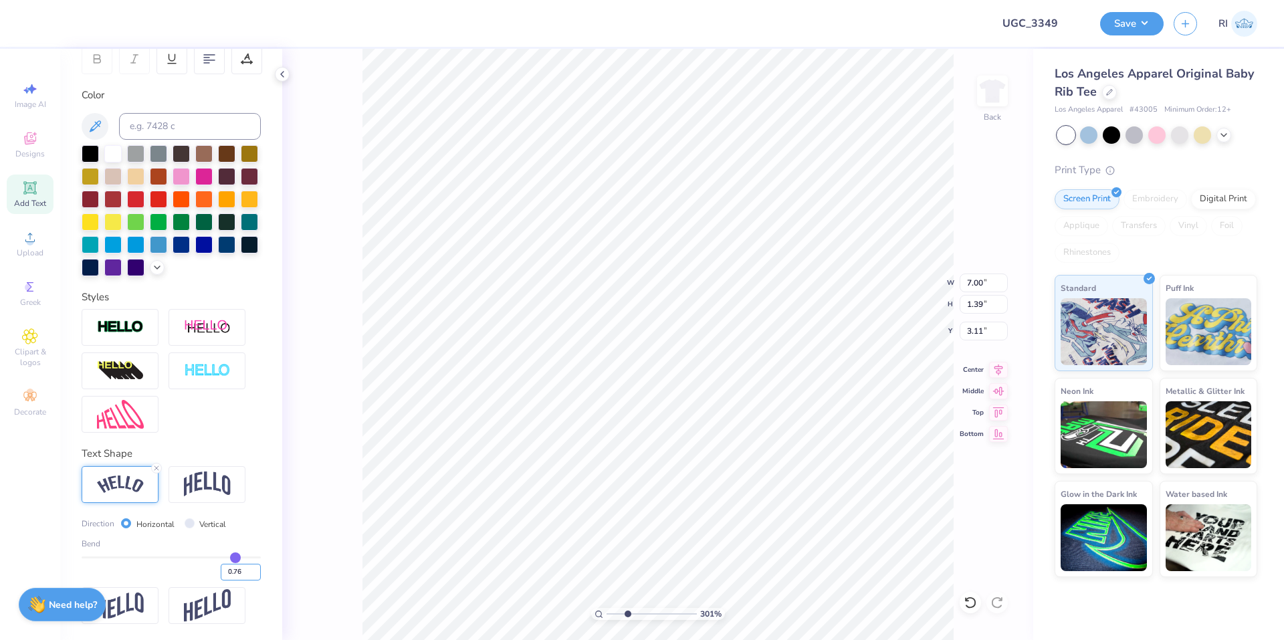
type input "6.99"
type input "2.41"
type input "2.61"
type input "0.75"
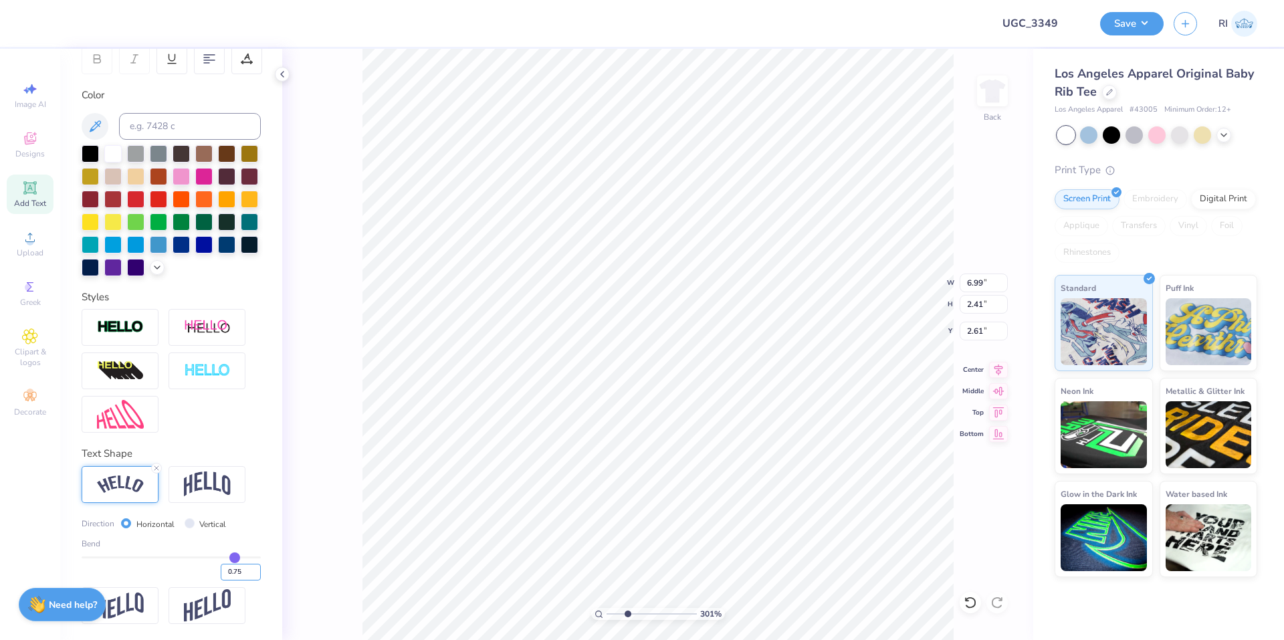
type input "3.00581987268404"
type input "2.36"
type input "2.63"
type input "0.6"
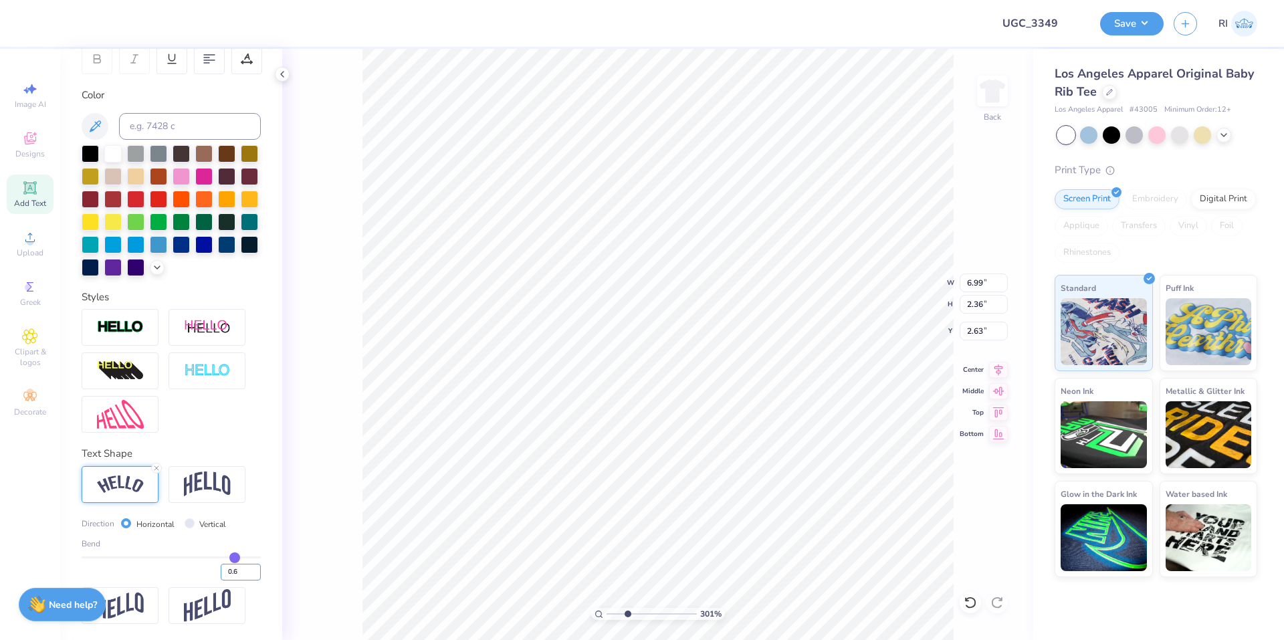
type input "0.60"
type input "3.00581987268404"
type input "6.89"
type input "1.71"
type input "2.96"
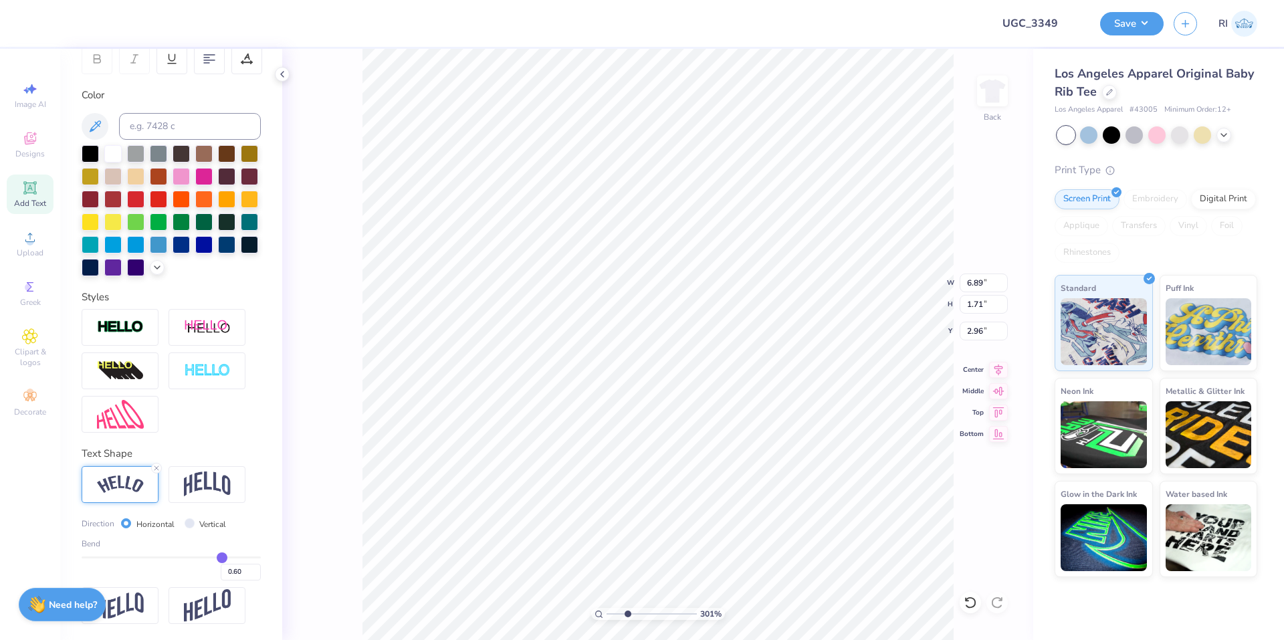
type input "3.00581987268404"
type input "2.48"
type input "4.96411413431099"
type input "2.46"
type input "7.40707032156099"
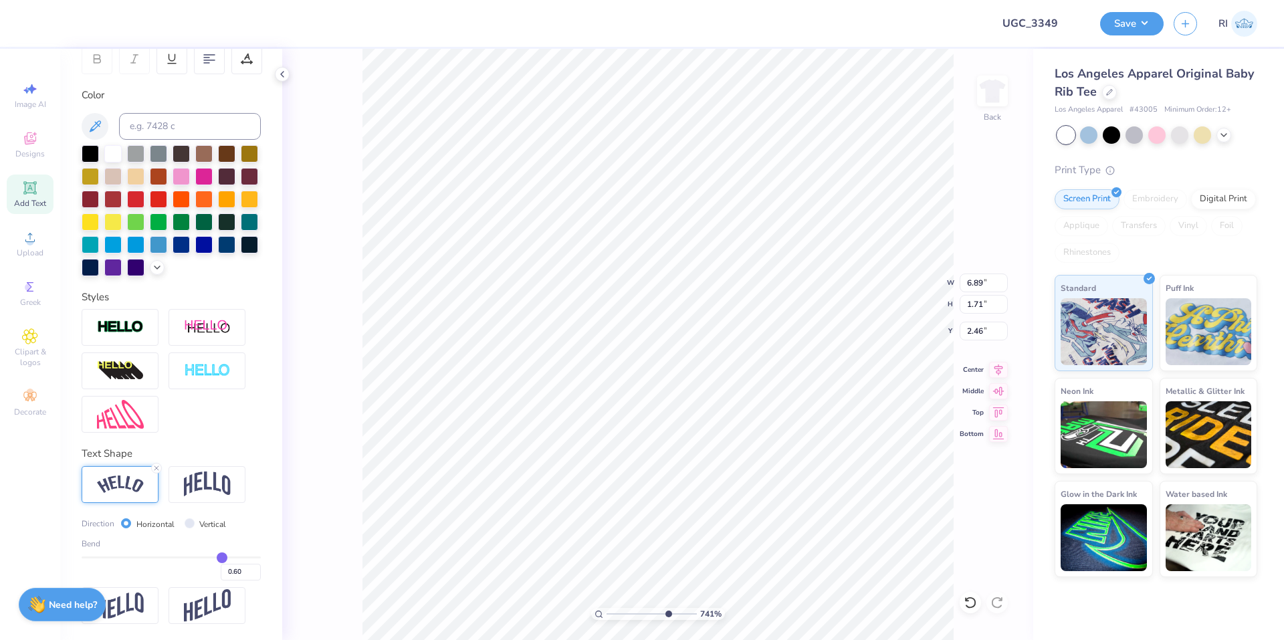
type input "7.00"
type input "1.73"
type input "2.43"
type input "3.67695424770964"
type input "2.40"
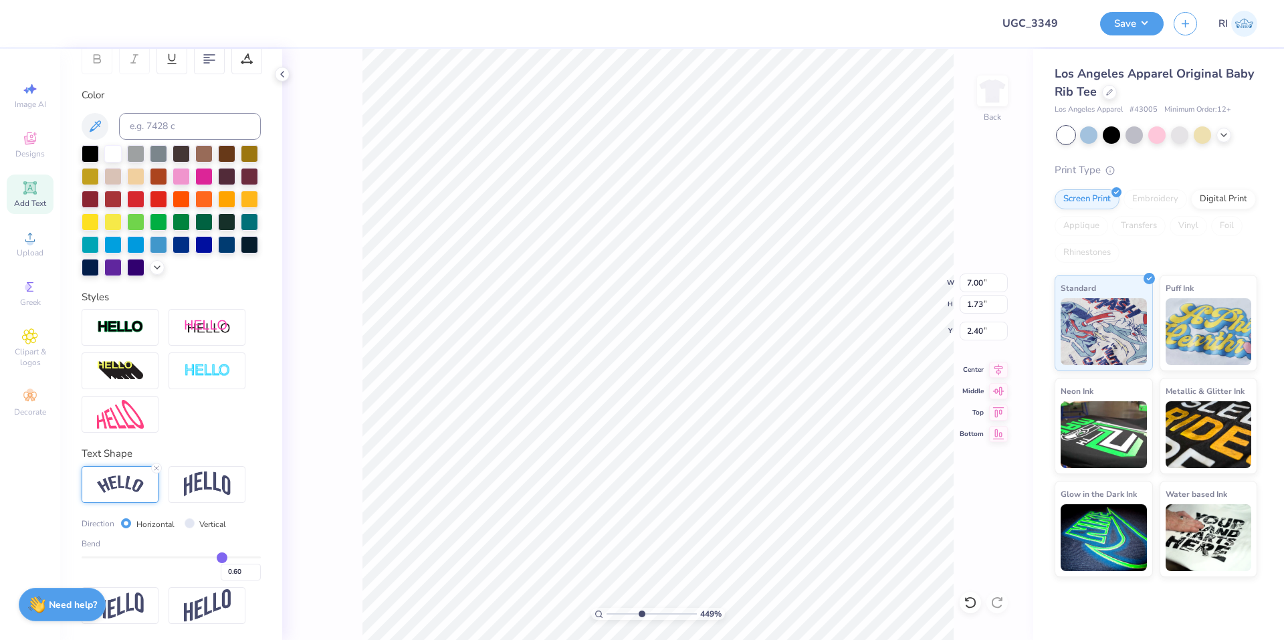
type input "4.06386622545204"
click at [233, 570] on input "0.60" at bounding box center [241, 572] width 40 height 17
type input "0.65"
type input "4.06386622545204"
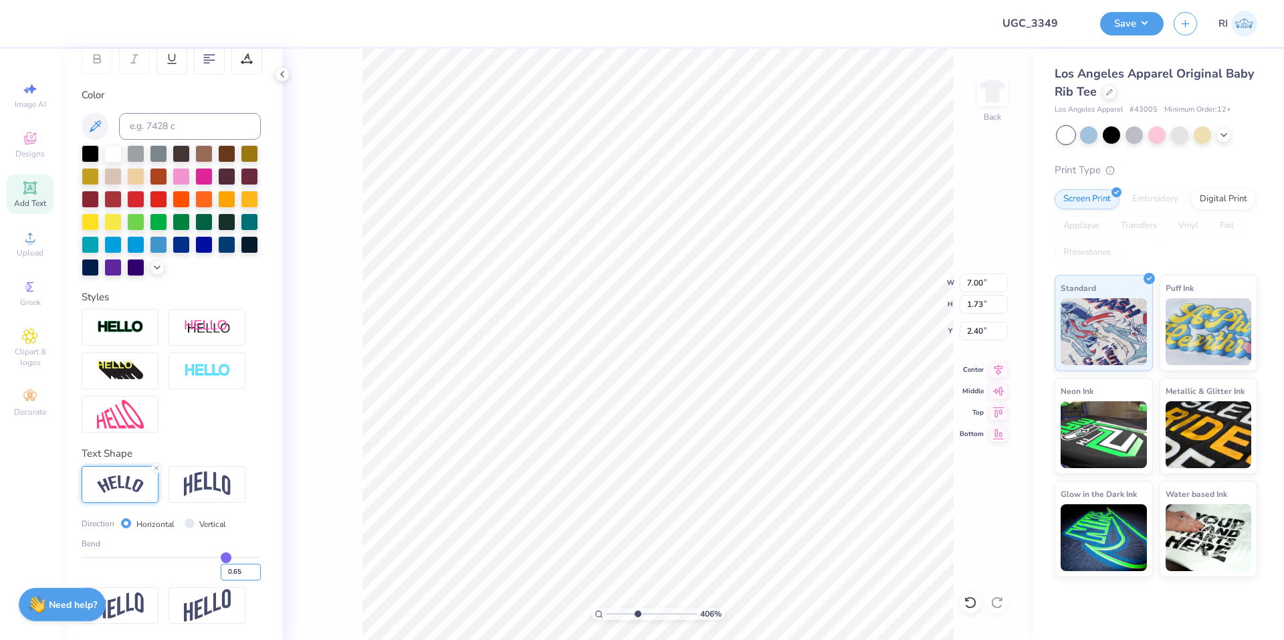
type input "1.92"
type input "2.30"
click at [969, 602] on icon at bounding box center [969, 602] width 13 height 13
type input "9.04792147113706"
type input "0.6"
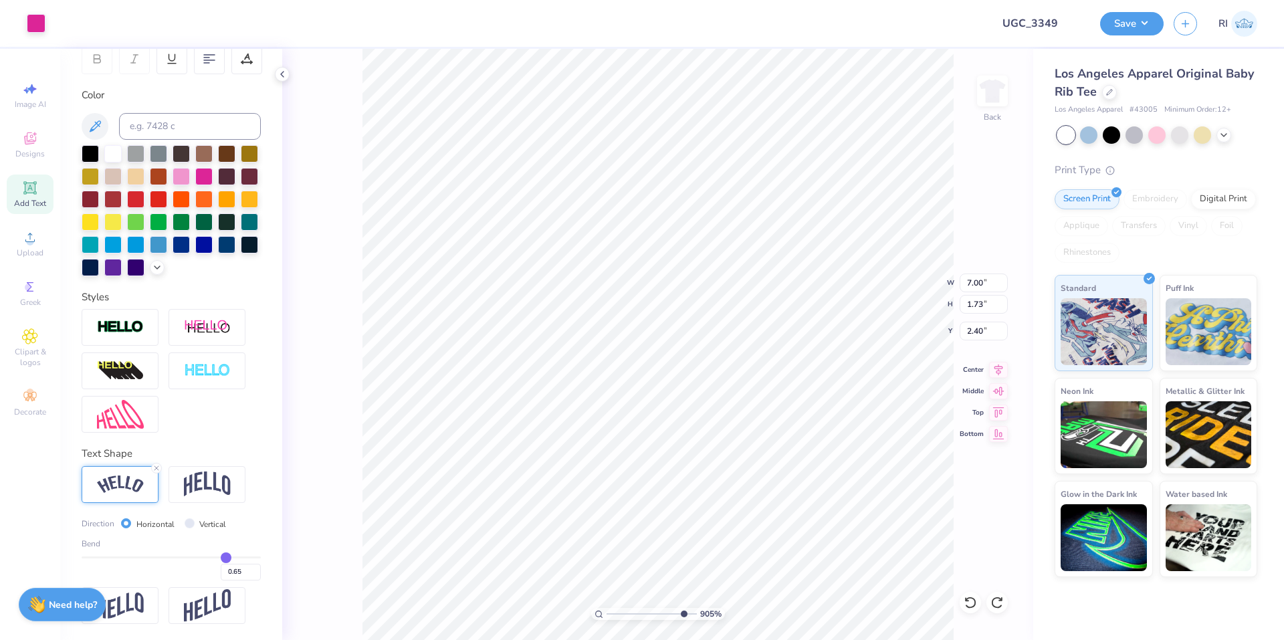
type input "0.60"
type input "1.82528205522701"
type input "6.37"
type input "2.25"
type input "4.49149148610072"
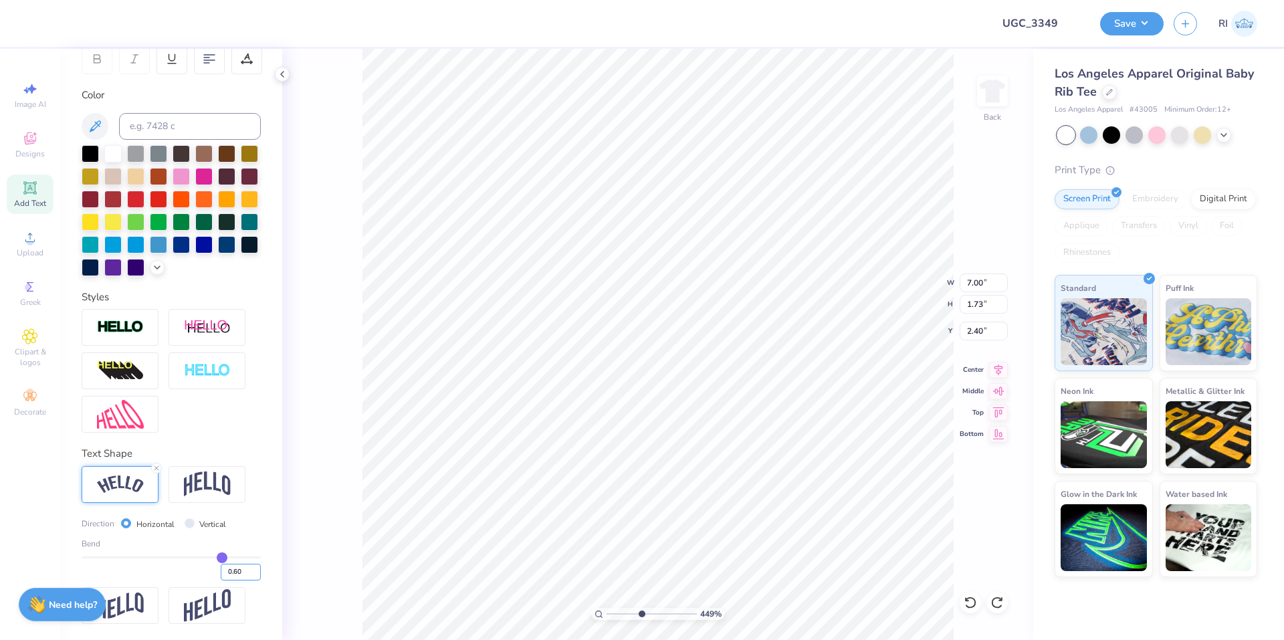
click at [229, 566] on input "0.60" at bounding box center [241, 572] width 40 height 17
type input "0.63"
type input "4.49149148610072"
type input "6.99"
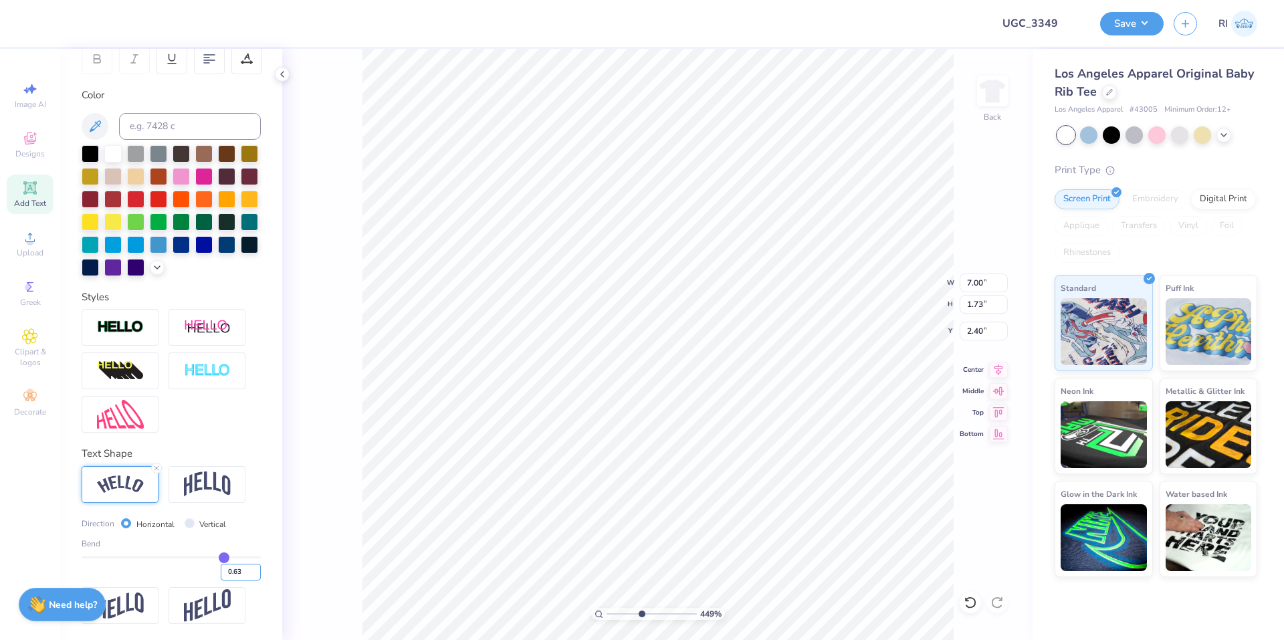
type input "1.84"
type input "2.34"
type input "5.48646907485493"
type input "2.27"
type input "10"
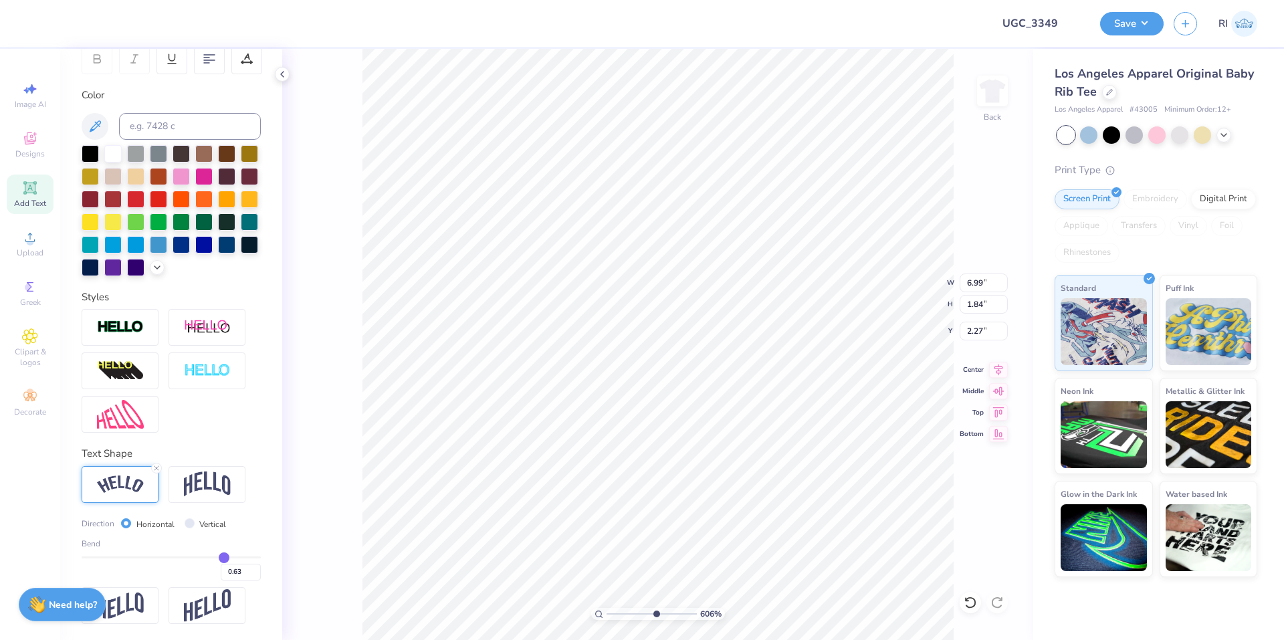
type input "7.00"
type input "4.96411413431099"
type input "2.32"
type input "5.48646907485497"
type input "2.25"
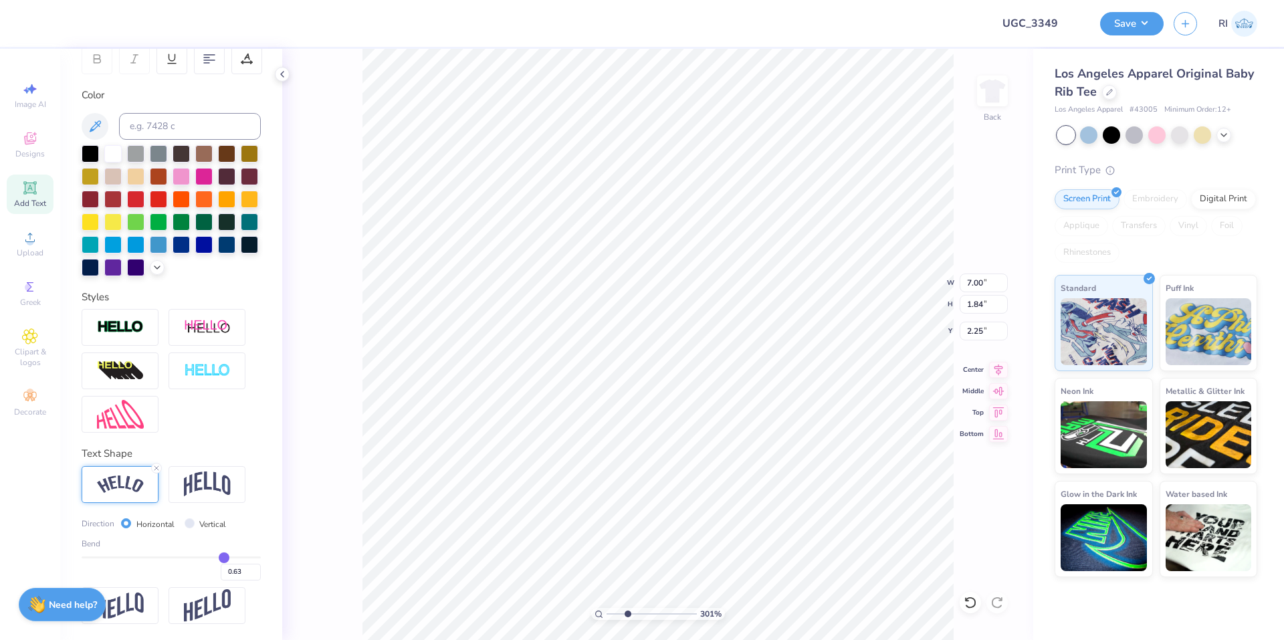
type input "3.01013429093399"
type input "6.37"
click at [691, 308] on li "Duplicate" at bounding box center [666, 307] width 105 height 26
type input "2.72354586819477"
type input "3.25"
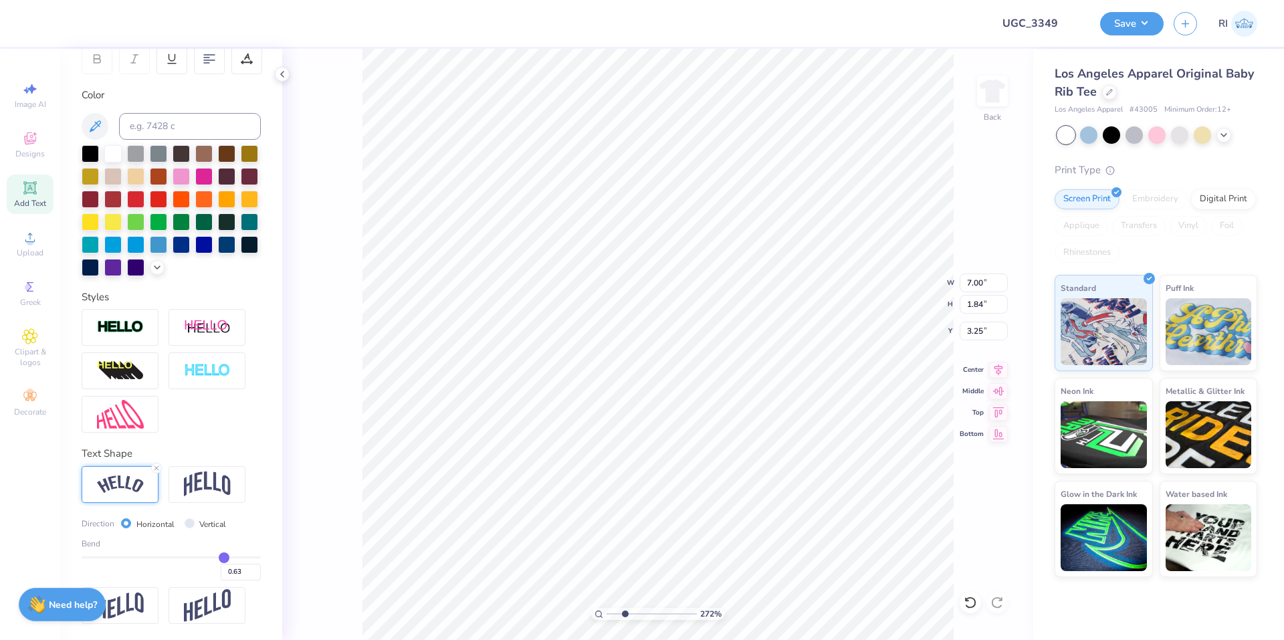
scroll to position [160, 0]
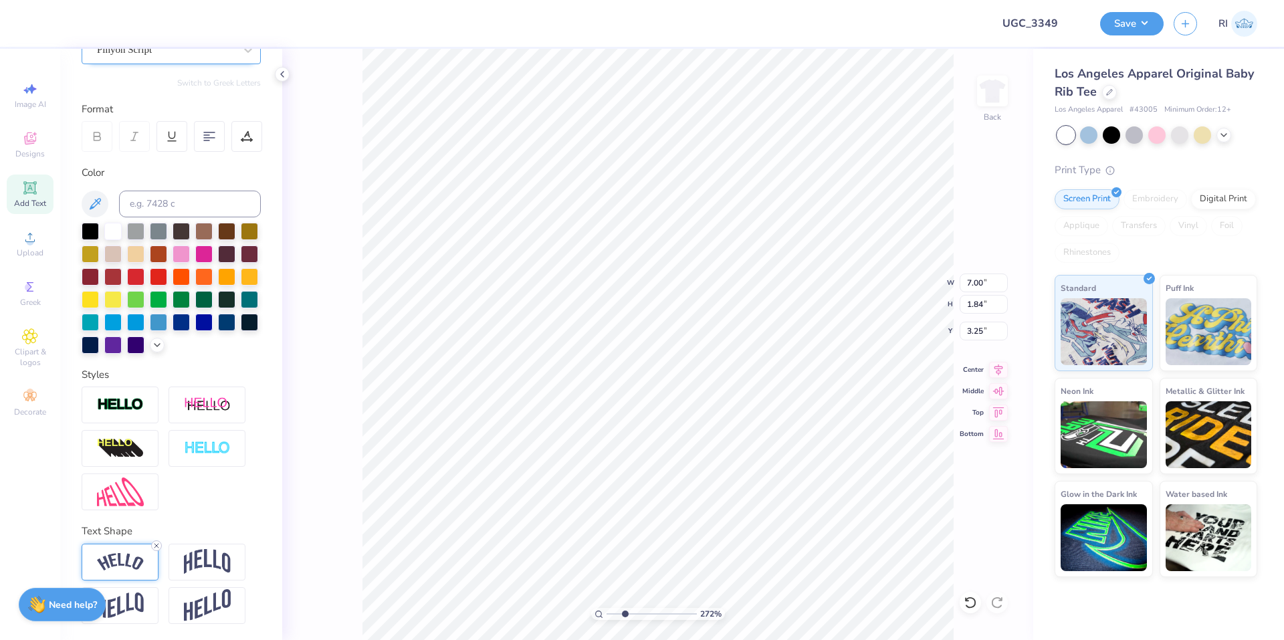
click at [156, 544] on line at bounding box center [156, 546] width 4 height 4
type input "2.72354586819477"
type input "6.39"
type input "0.68"
type input "3.83"
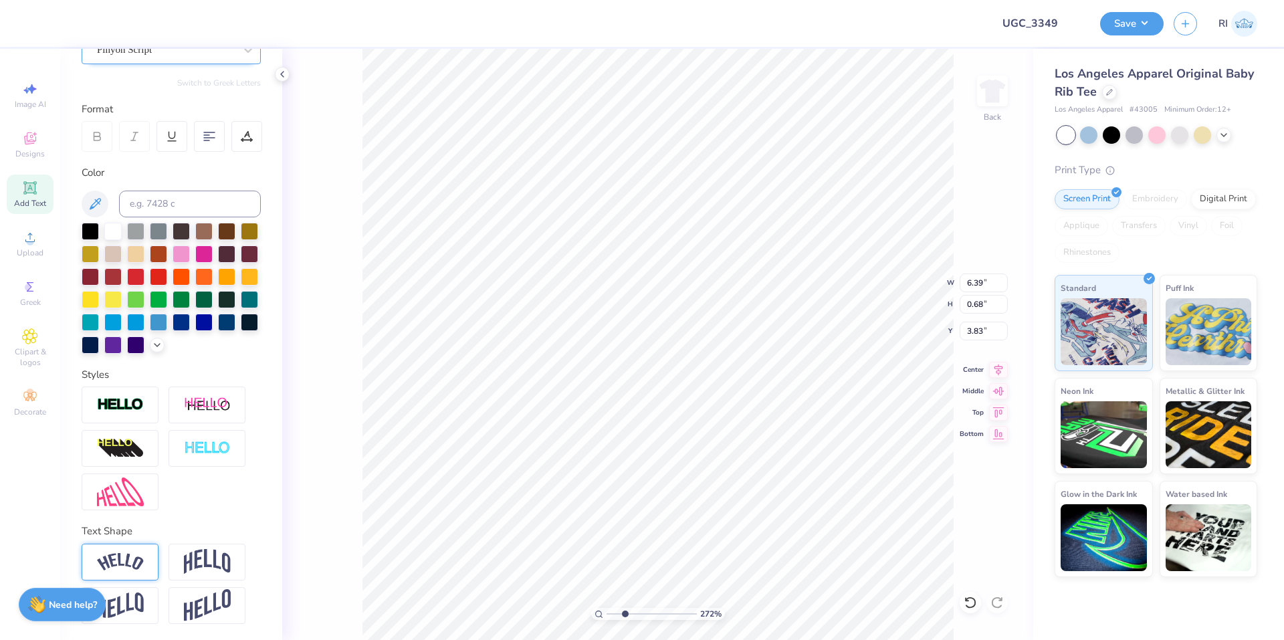
type input "2.72354586819477"
type input "8.50"
type input "2.72354586819477"
type textarea "S"
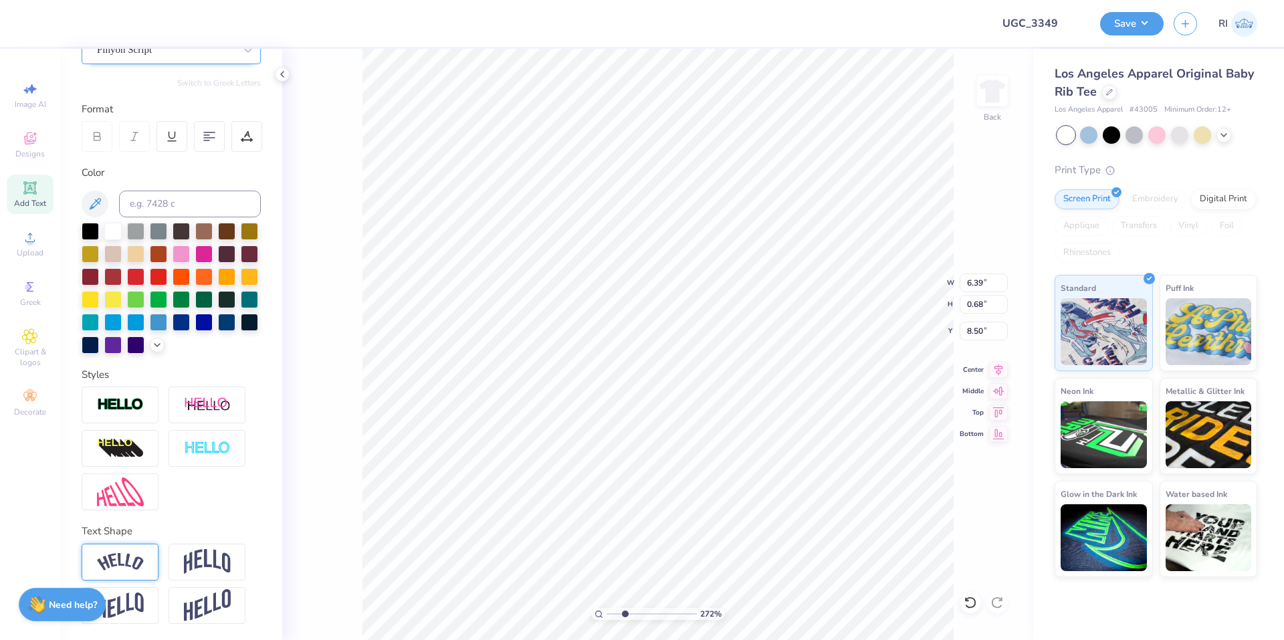
type input "2.72354586819477"
type textarea "Spr"
type input "2.72354586819477"
type textarea "Spri"
type input "2.72354586819477"
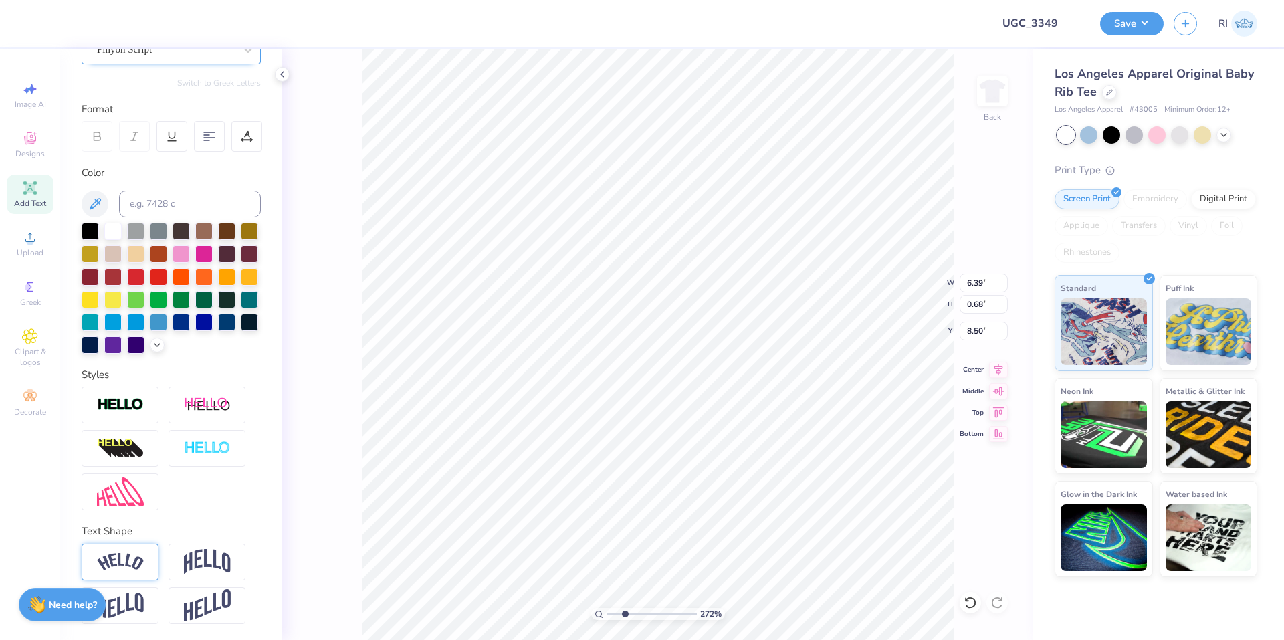
type textarea "Sprin"
type input "2.72354586819477"
type textarea "Spring"
type input "2.72354586819477"
type textarea "Spring B"
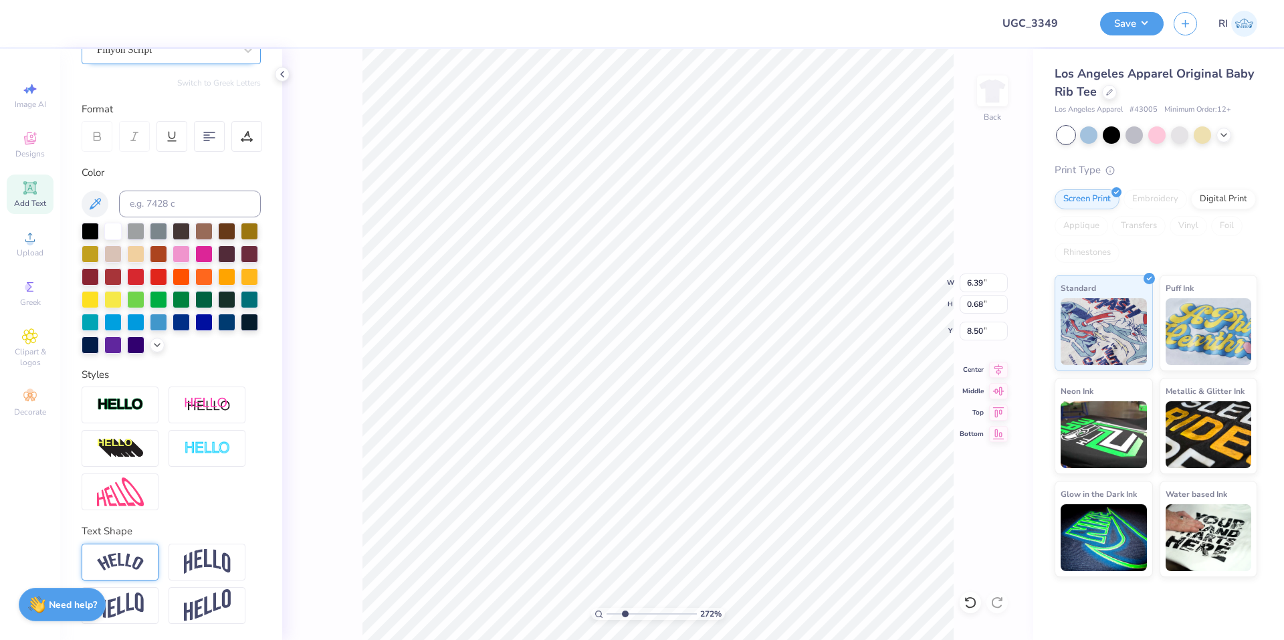
type input "2.72354586819477"
type textarea "Spring Bi"
type input "2.72354586819477"
type textarea "Spring Bid"
type input "2.72354586819477"
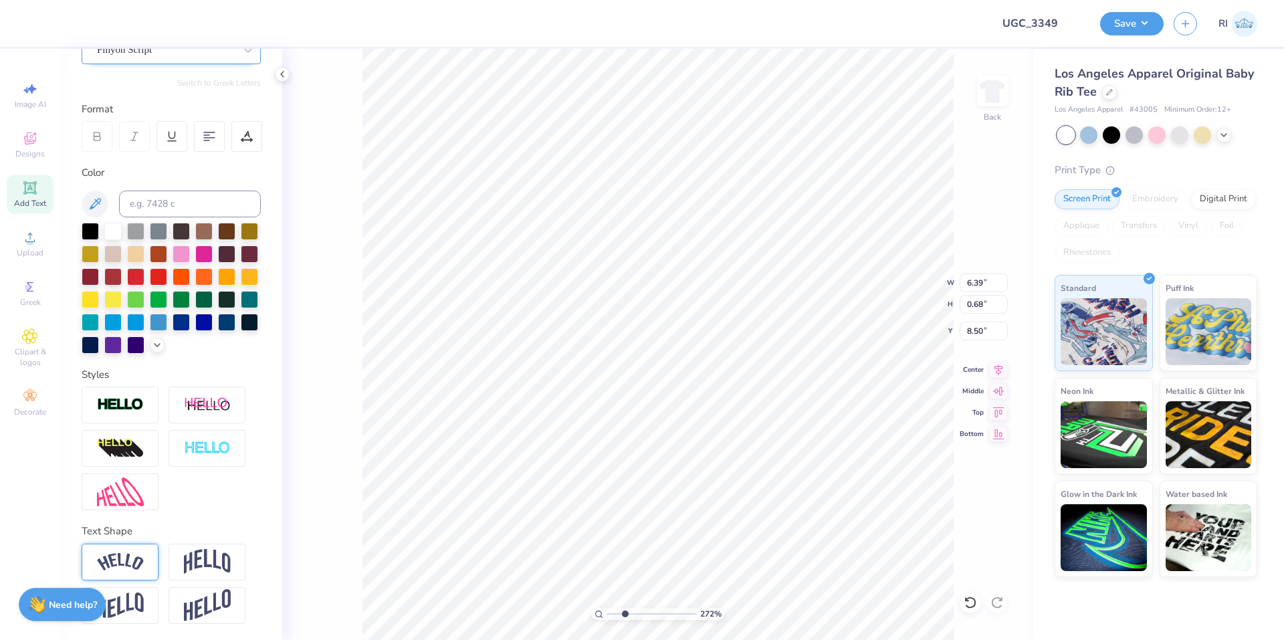
type textarea "Spring Bid D"
type input "2.72354586819477"
type textarea "Spring Bid Da"
type input "2.72354586819477"
type textarea "Spring Bid Day"
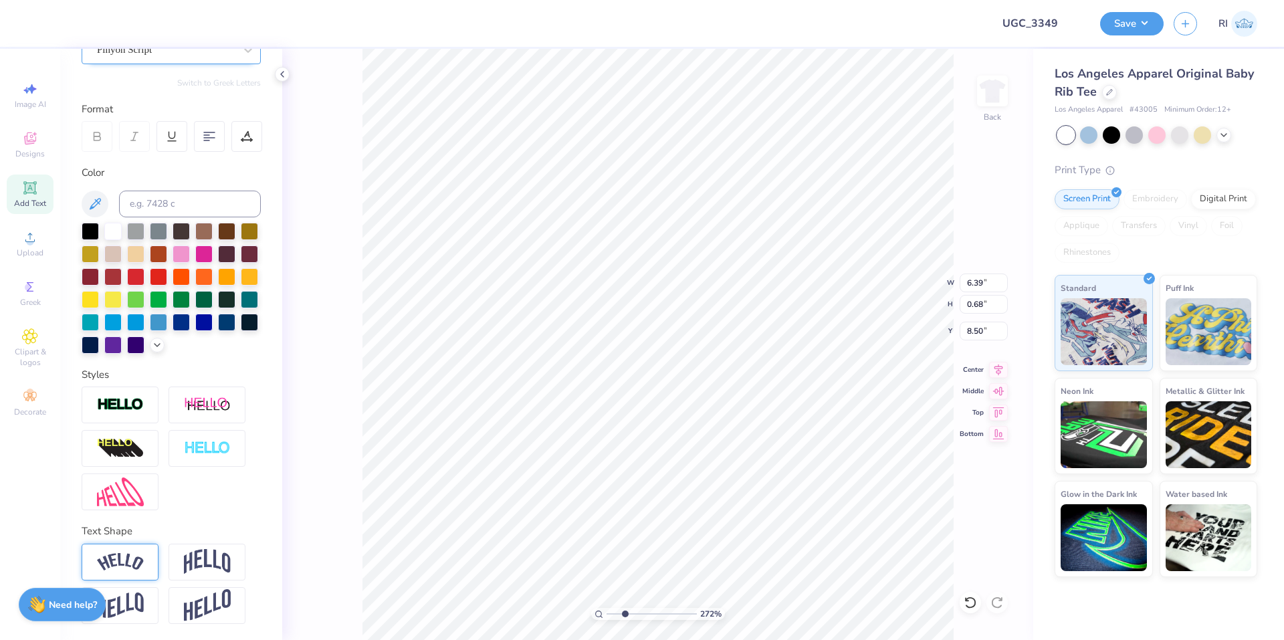
type input "2.72354586819477"
type textarea "Spring Bid Day '2"
type input "2.72354586819477"
type textarea "Spring Bid Day '25"
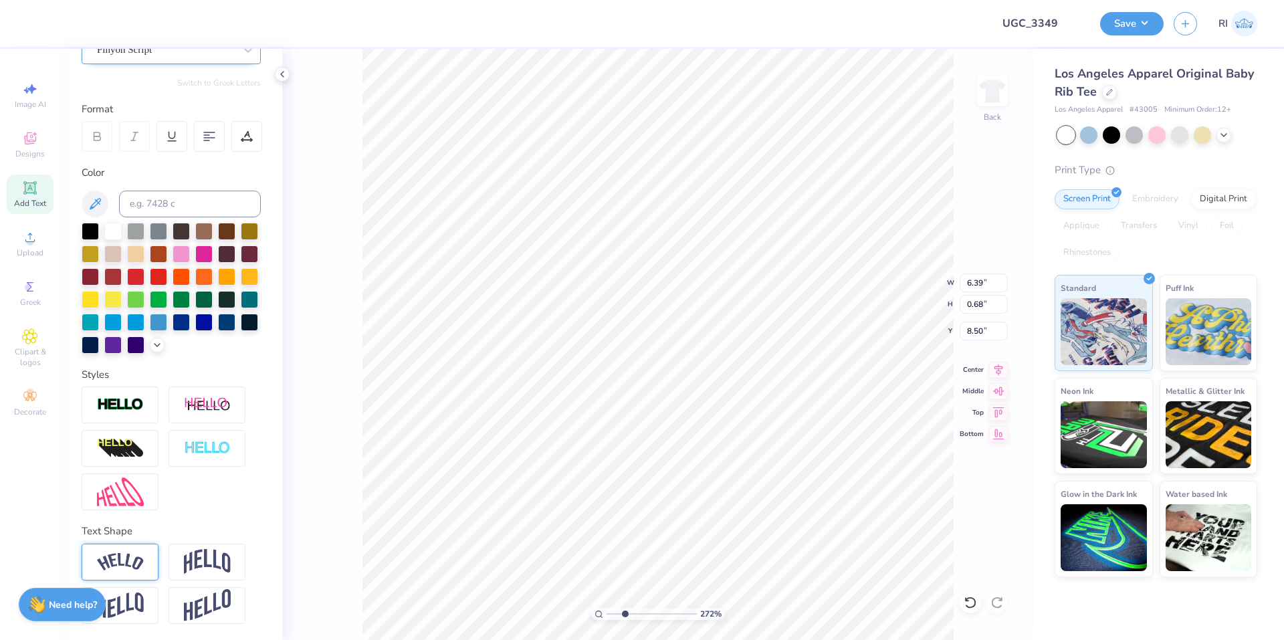
type input "2.72354586819477"
type input "7.00"
type input "6.37"
type input "2.25"
type input "5.48646907485496"
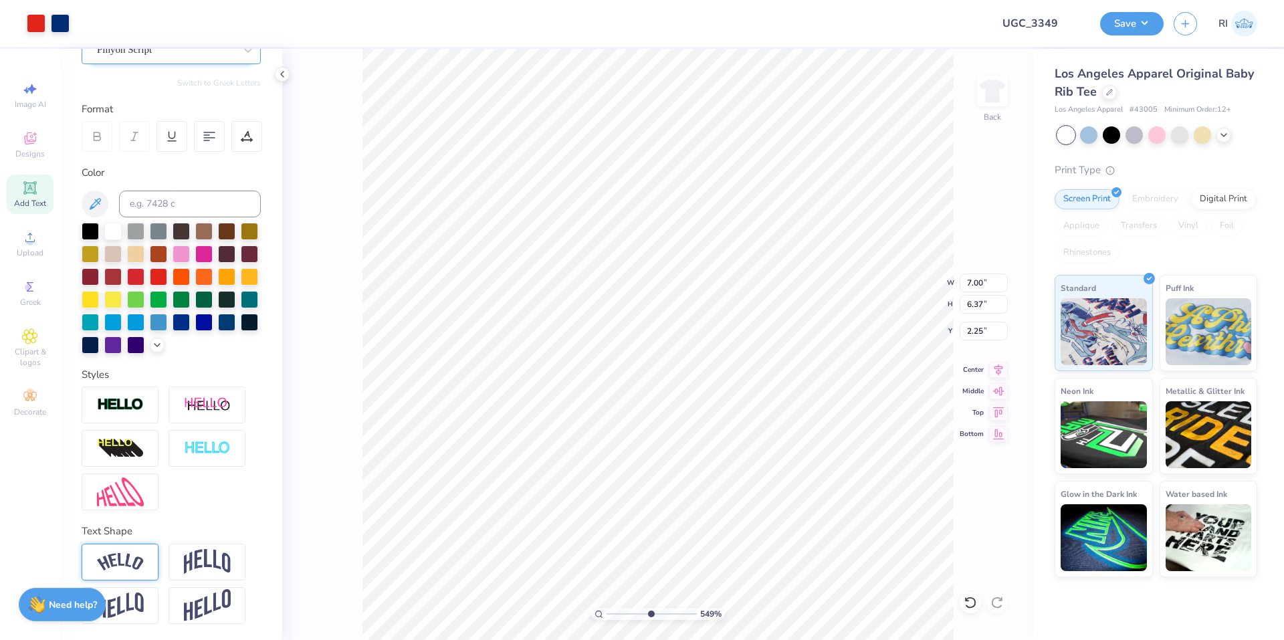
type input "6.53"
type input "0.89"
type input "8.40"
type input "5.48646907485496"
type input "5.66"
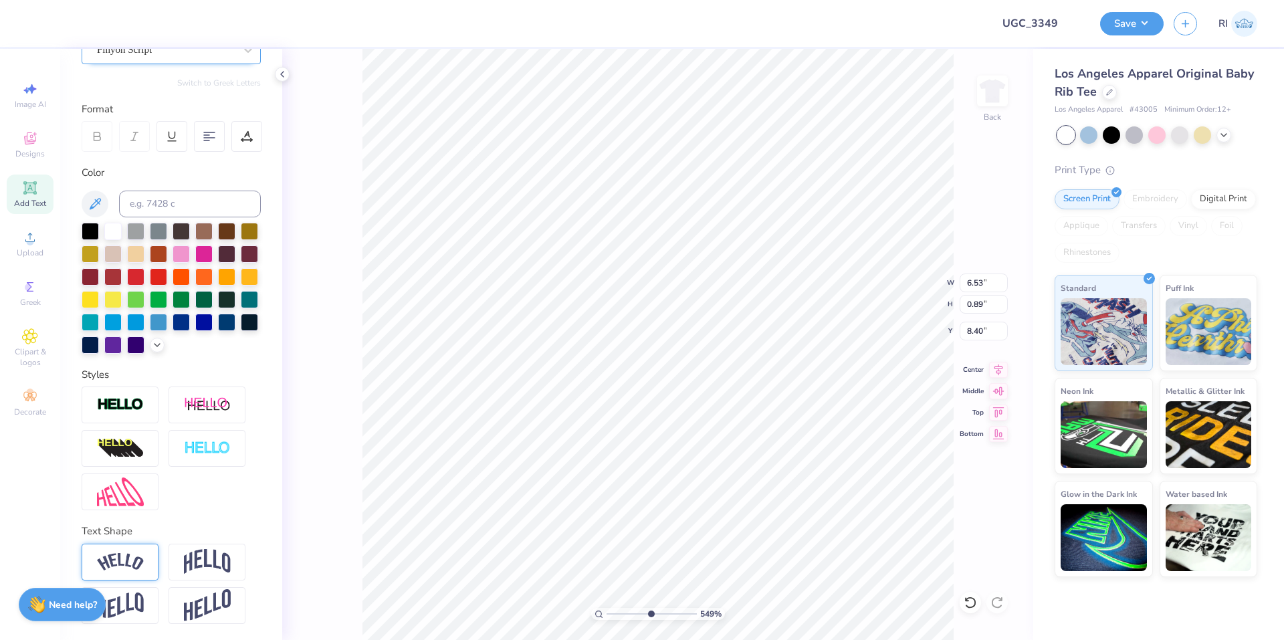
type input "0.77"
type input "1.82528205522702"
type input "7.84"
type input "10"
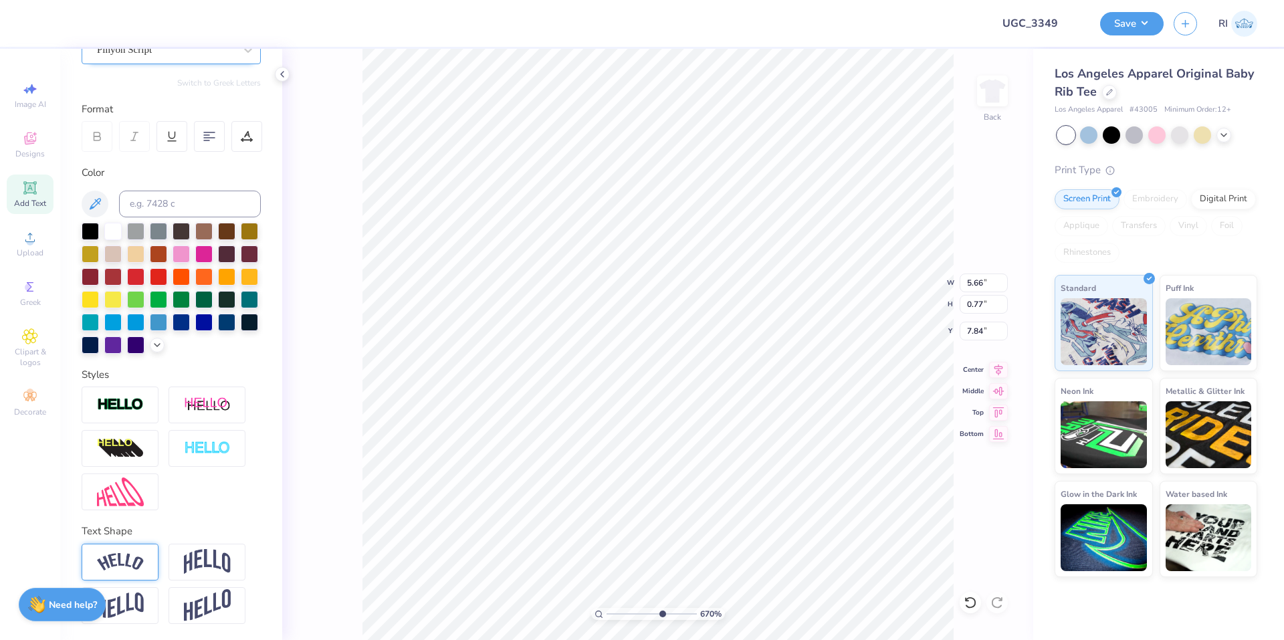
type input "5.28"
type input "0.72"
type input "7.89"
type input "2.72354586819477"
type input "7.88"
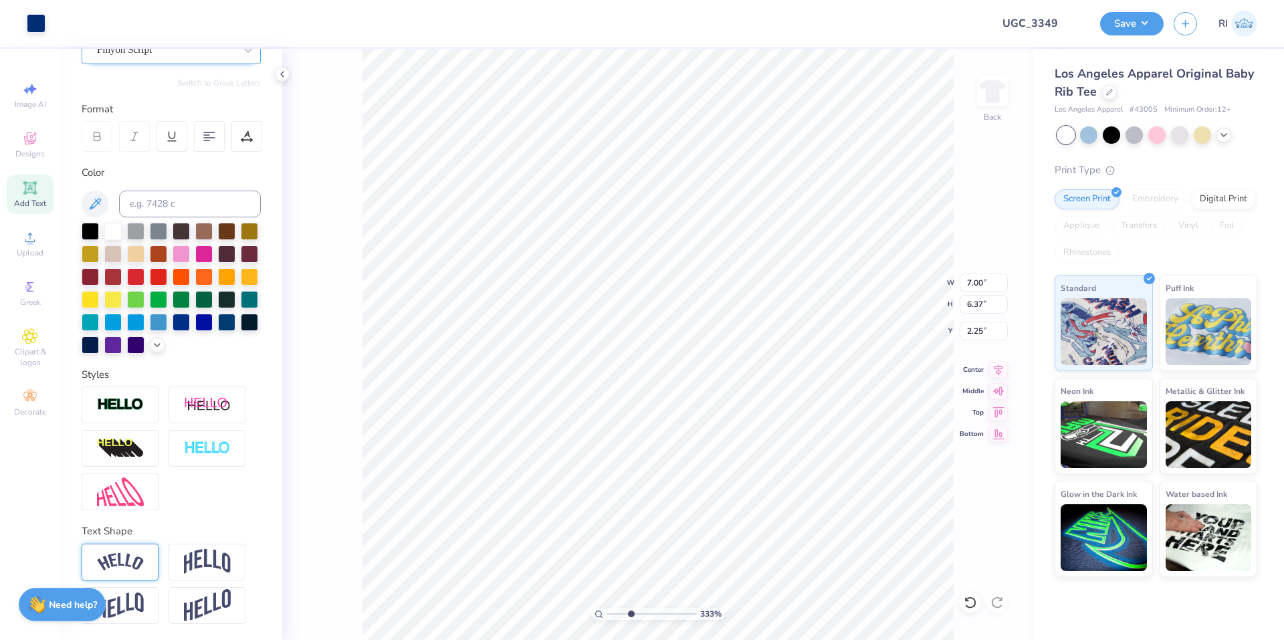
type input "3.32687932862407"
type input "2.71"
drag, startPoint x: 30, startPoint y: 21, endPoint x: 62, endPoint y: 45, distance: 39.6
click at [30, 21] on div at bounding box center [36, 23] width 19 height 19
type input "2.22962763702902"
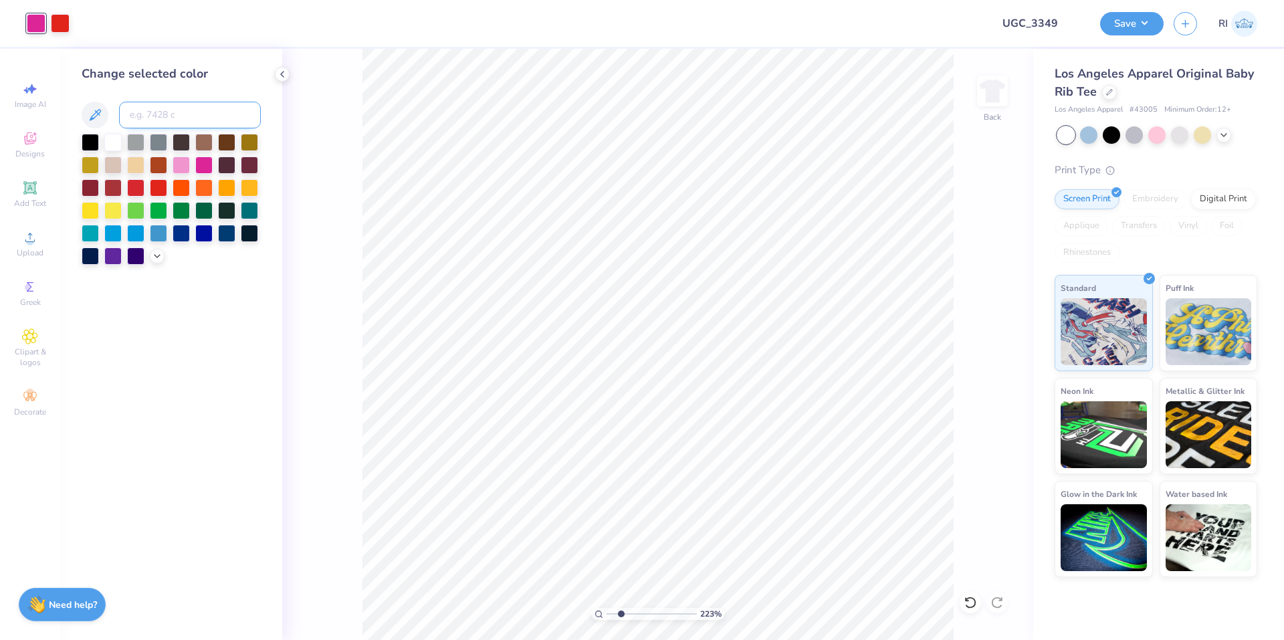
click at [173, 102] on input at bounding box center [190, 115] width 142 height 27
paste input "288"
type input "288"
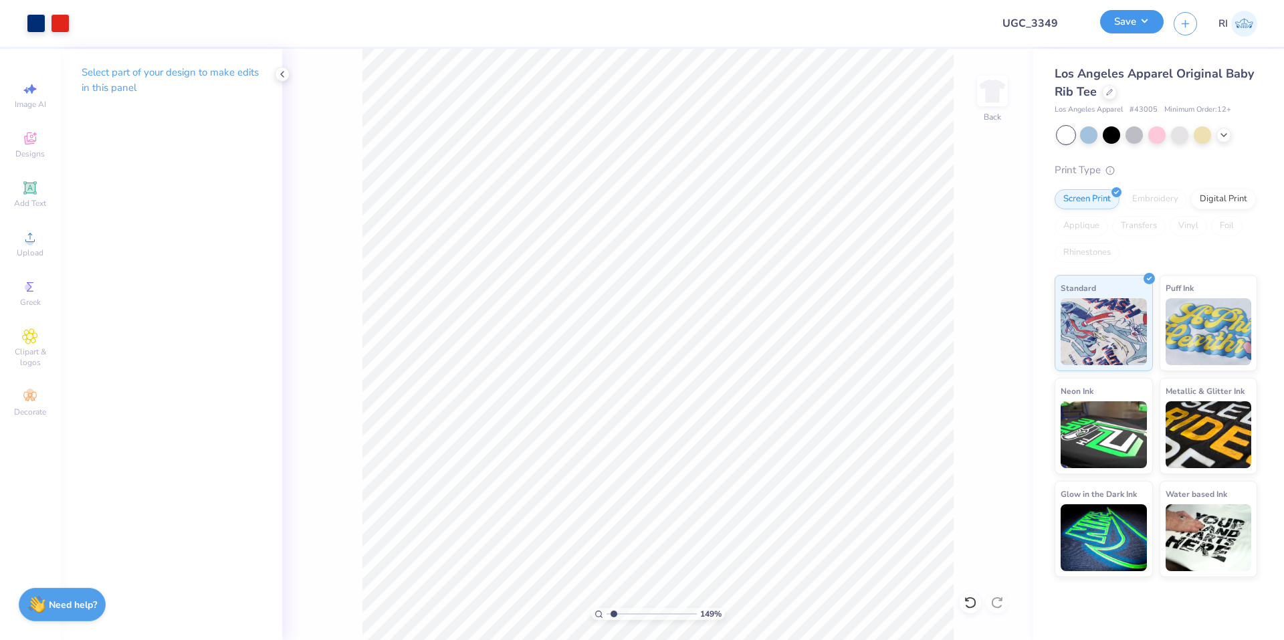
click at [1151, 23] on button "Save" at bounding box center [1132, 21] width 64 height 23
type input "1.49212329151837"
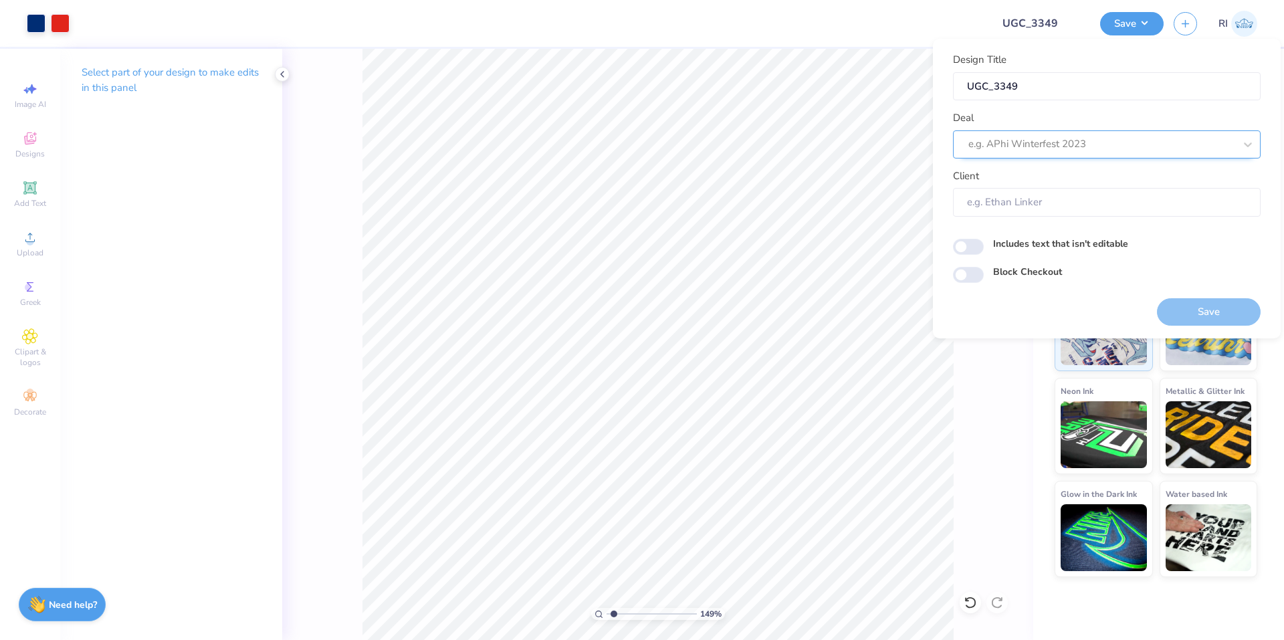
click at [1112, 143] on div at bounding box center [1101, 144] width 266 height 18
click at [1005, 173] on div "UGC Designs" at bounding box center [1106, 180] width 297 height 22
type input "ugc"
type input "1.49212329151837"
type input "Design Tool Gallery User"
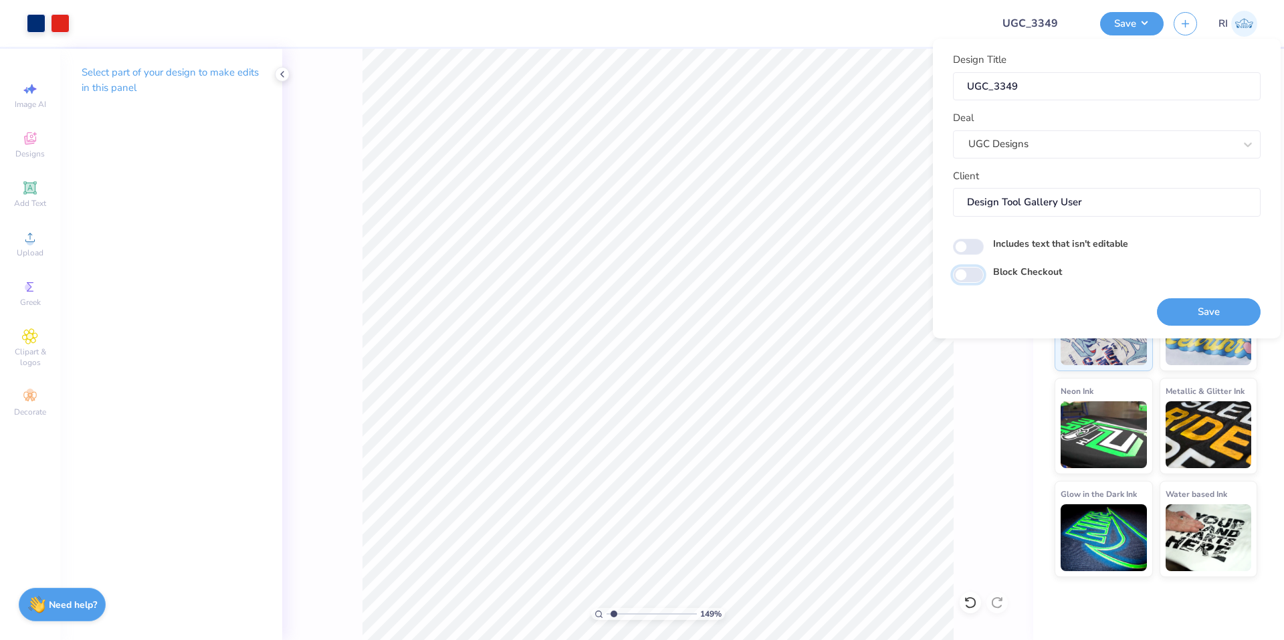
click at [969, 273] on input "Block Checkout" at bounding box center [968, 275] width 31 height 16
checkbox input "true"
click at [1230, 308] on button "Save" at bounding box center [1209, 311] width 104 height 27
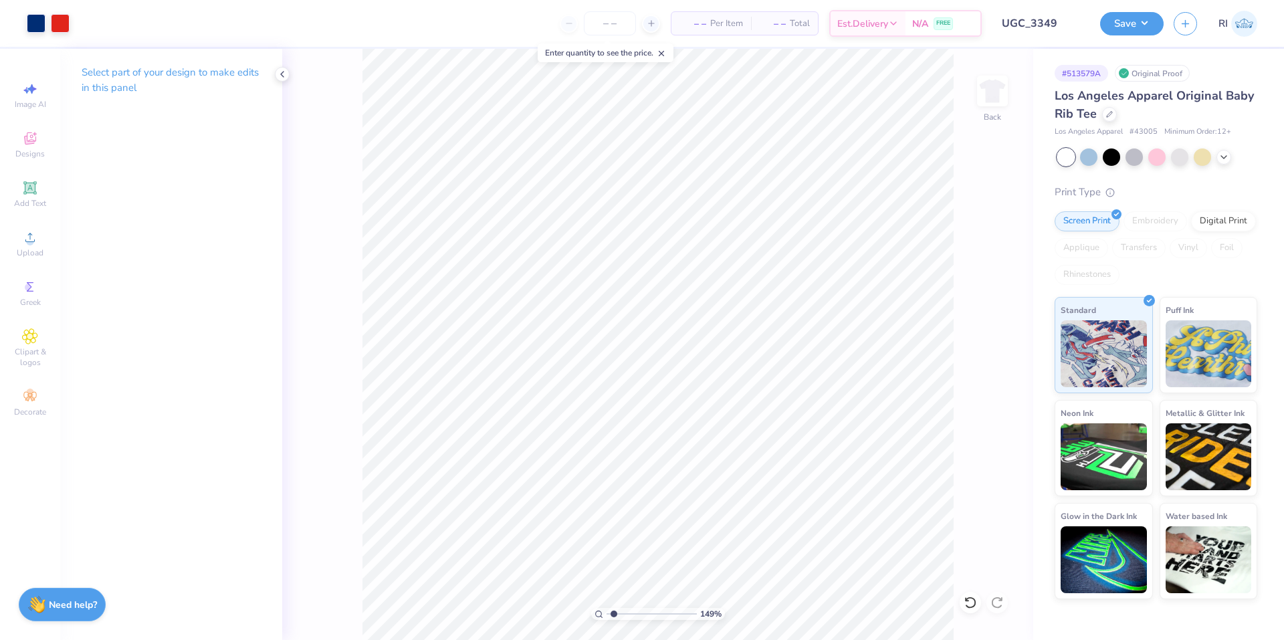
type input "1.49212329151837"
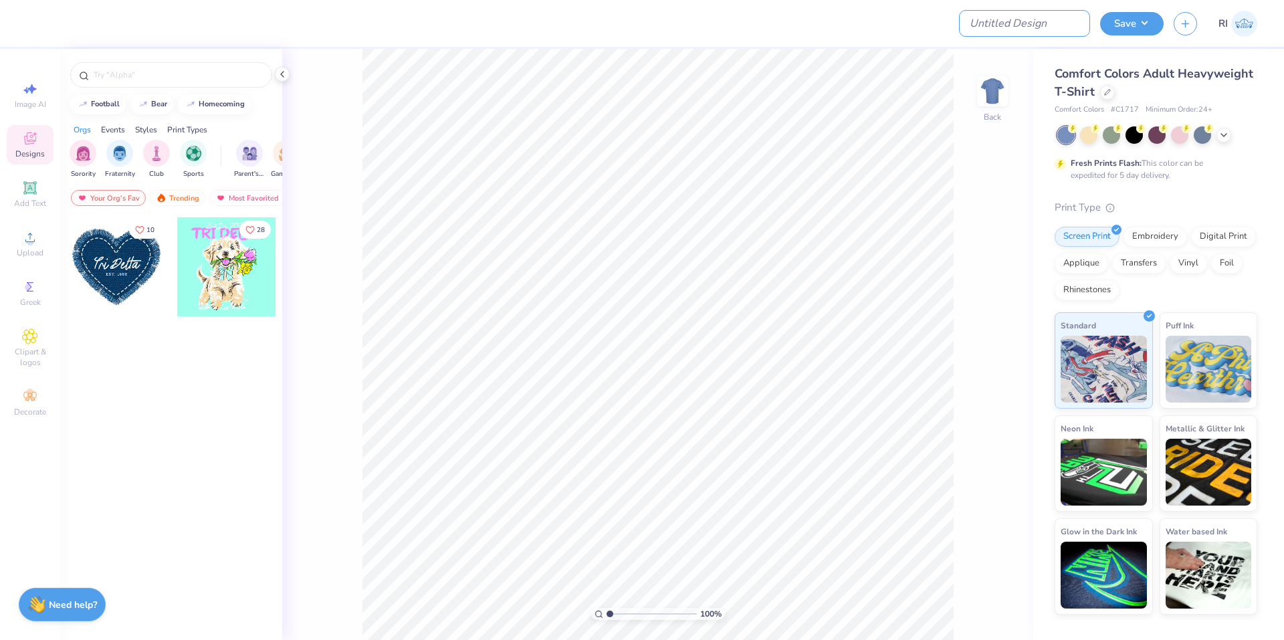
drag, startPoint x: 1060, startPoint y: 31, endPoint x: 1016, endPoint y: 59, distance: 52.5
click at [1060, 31] on input "Design Title" at bounding box center [1024, 23] width 131 height 27
paste input "UGC_3348"
type input "UGC_3348"
click at [135, 201] on div "Your Org's Fav" at bounding box center [108, 198] width 75 height 16
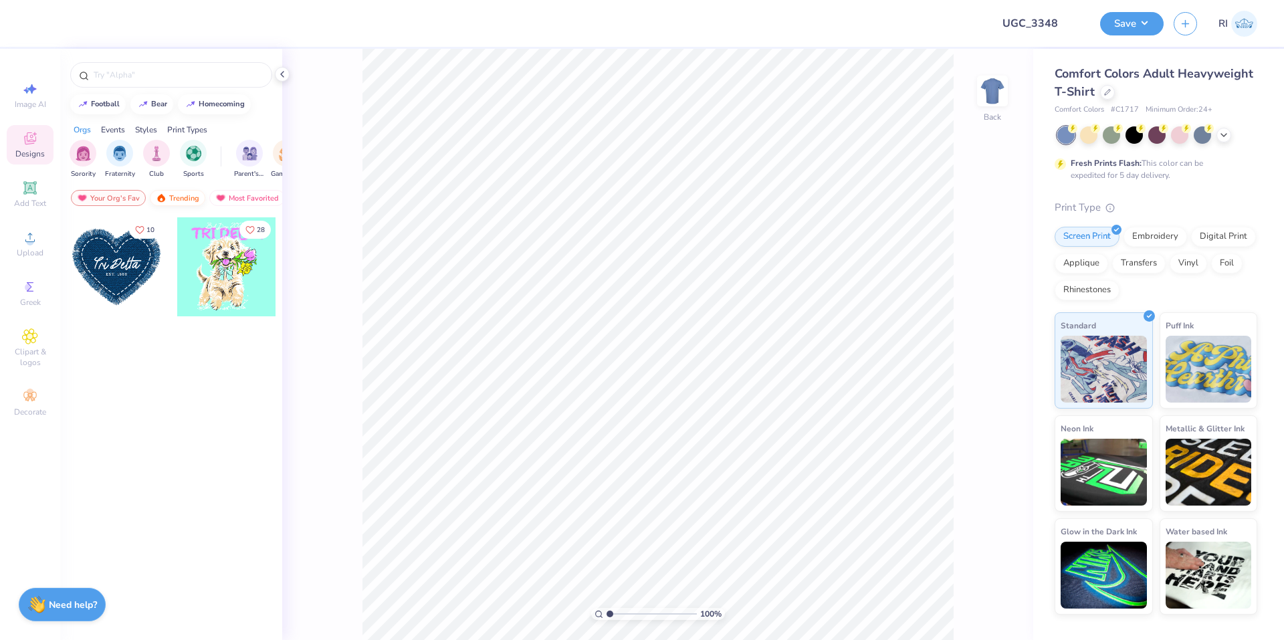
click at [171, 193] on div "Trending" at bounding box center [177, 198] width 55 height 16
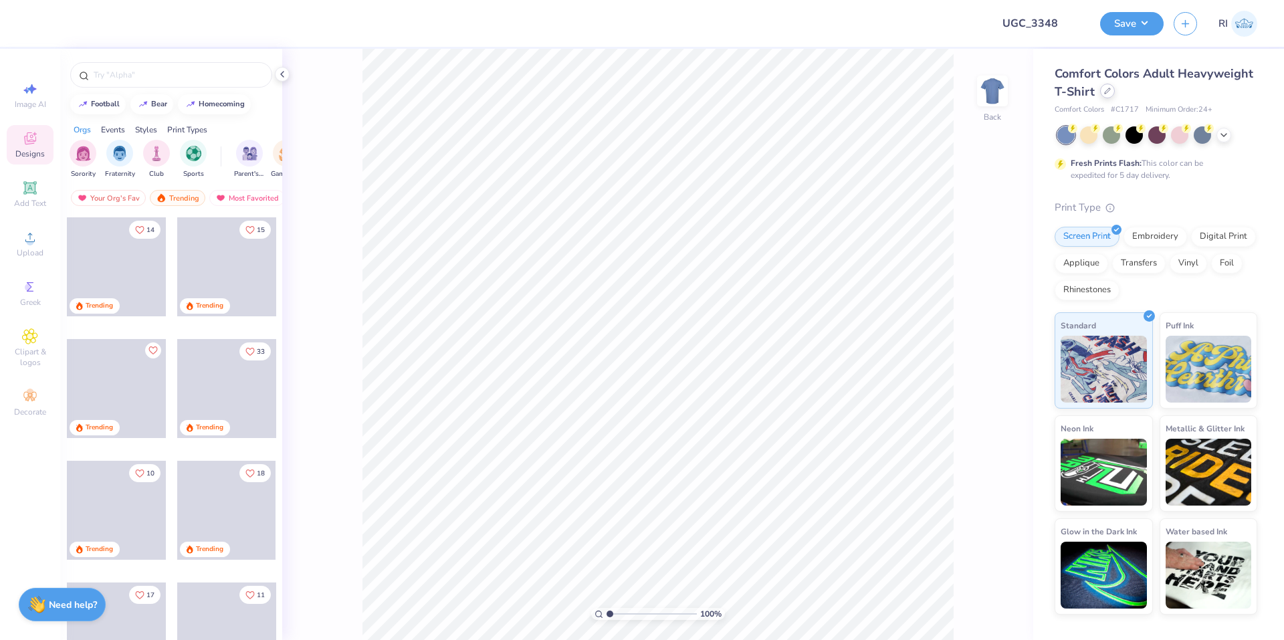
click at [1106, 94] on icon at bounding box center [1107, 91] width 7 height 7
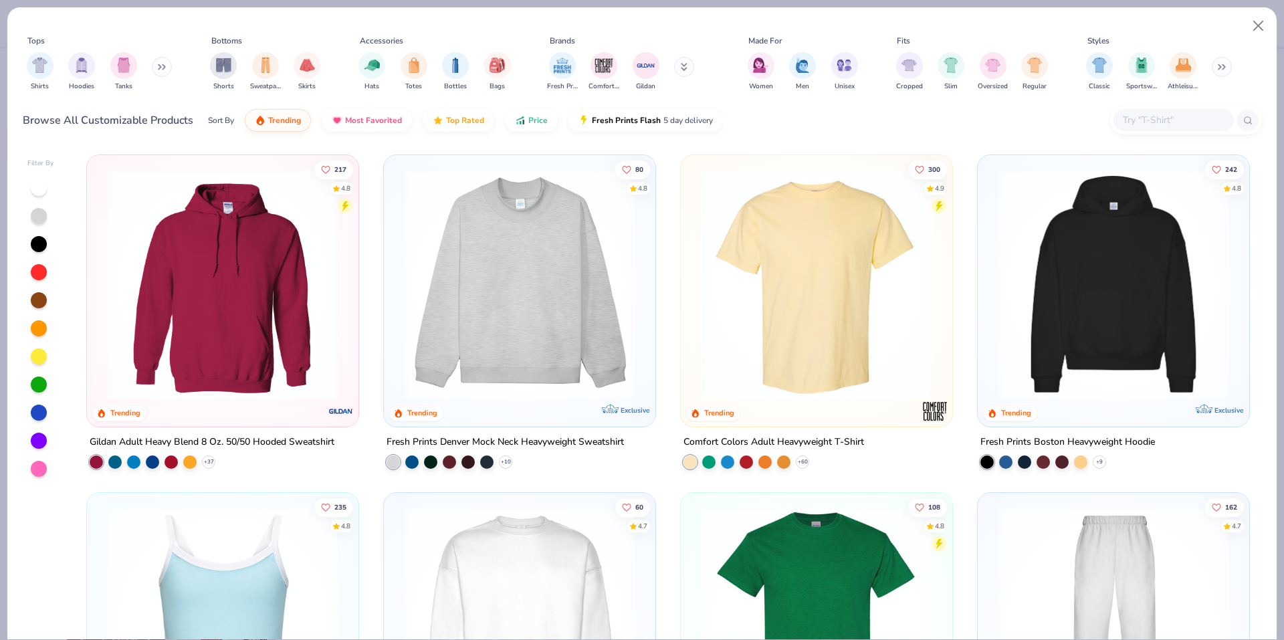
click at [1180, 128] on input "text" at bounding box center [1172, 119] width 103 height 15
paste input "5280"
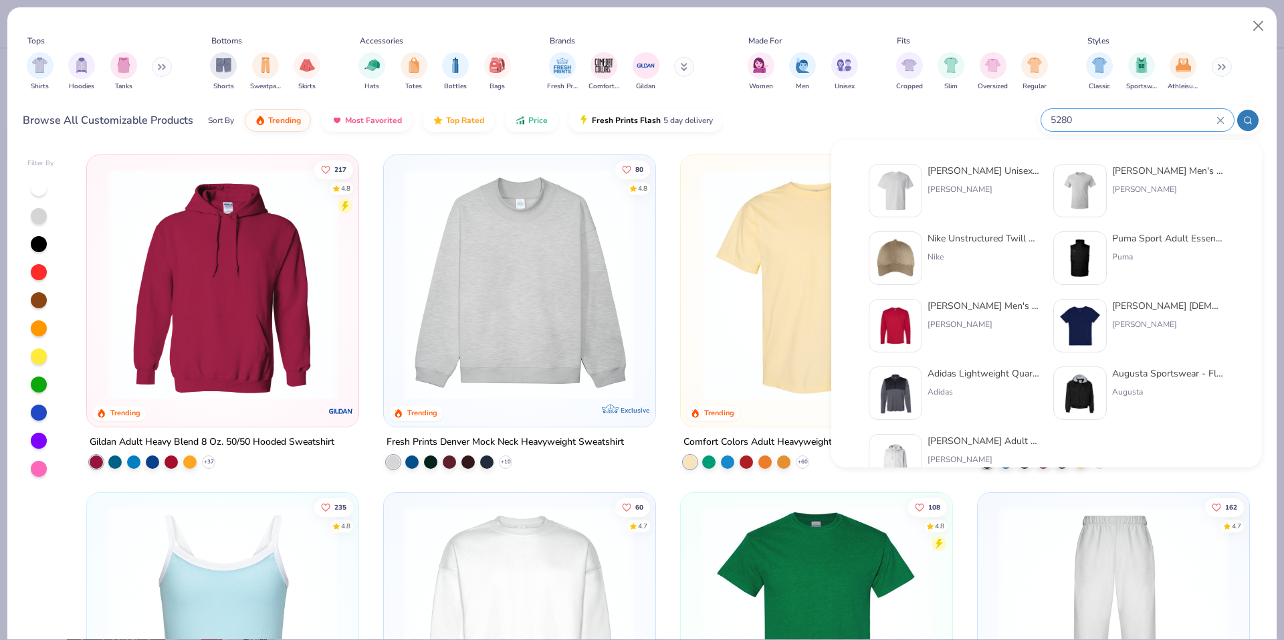
type input "5280"
click at [910, 192] on img at bounding box center [895, 190] width 41 height 41
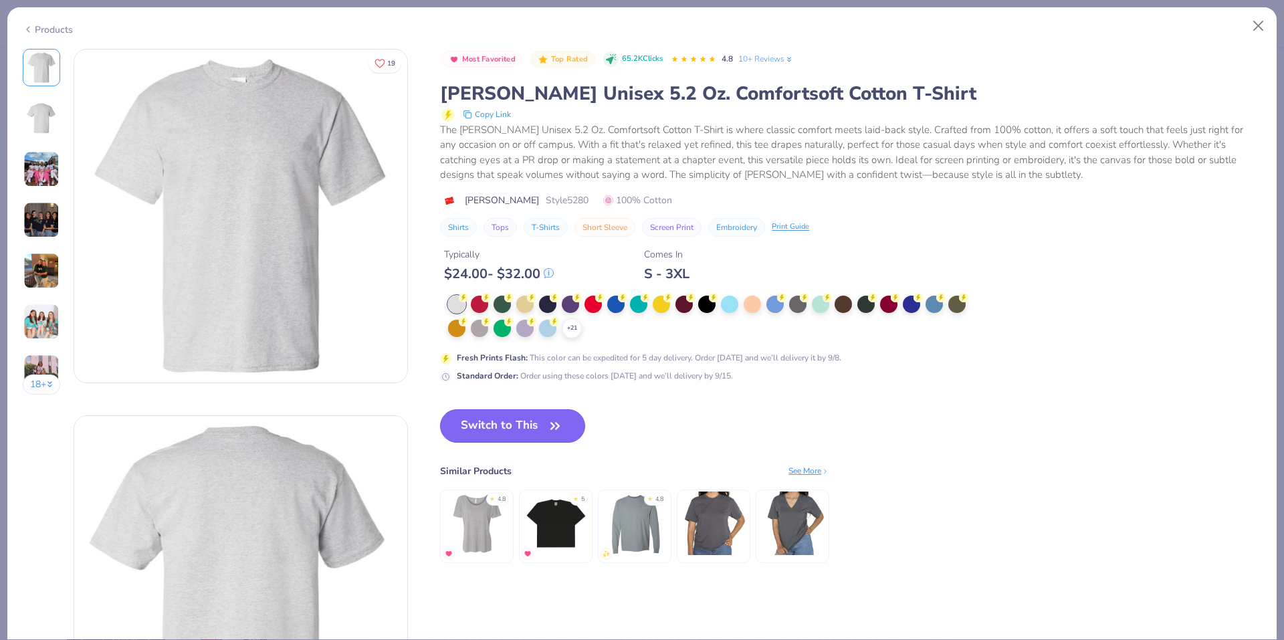
drag, startPoint x: 542, startPoint y: 423, endPoint x: 550, endPoint y: 414, distance: 11.8
click at [542, 423] on button "Switch to This" at bounding box center [512, 425] width 145 height 33
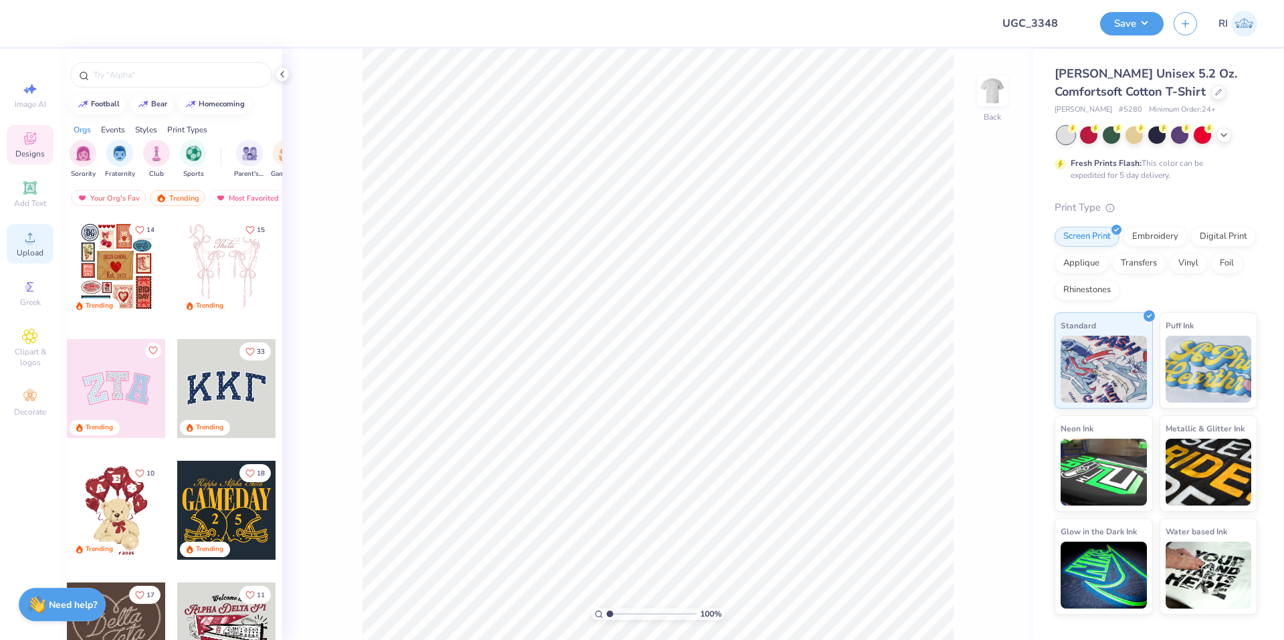
click at [39, 236] on div "Upload" at bounding box center [30, 243] width 47 height 39
click at [984, 87] on img at bounding box center [992, 90] width 53 height 53
click at [40, 241] on div "Upload" at bounding box center [30, 243] width 47 height 39
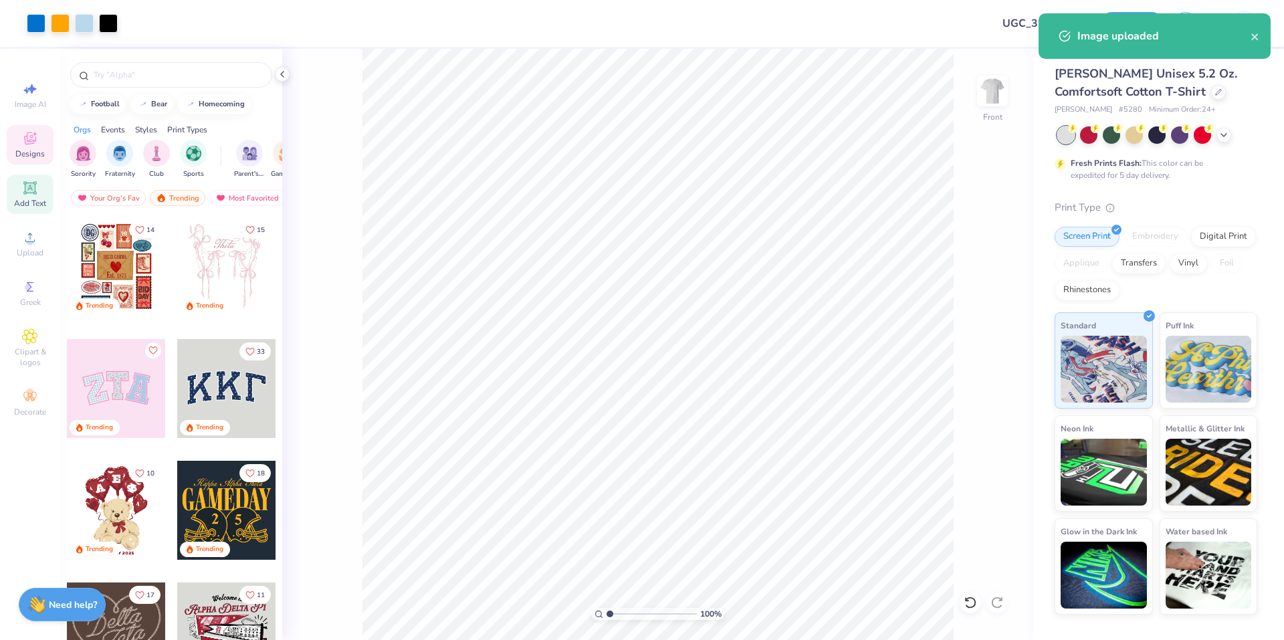
click at [36, 197] on div "Add Text" at bounding box center [30, 194] width 47 height 39
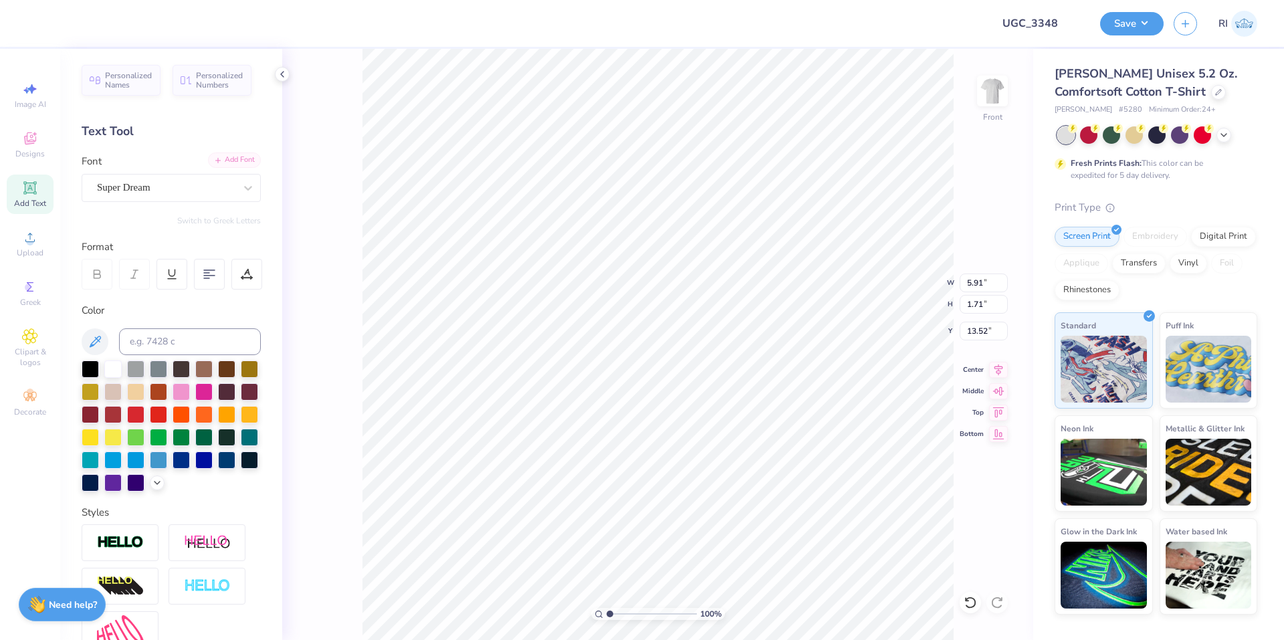
click at [214, 162] on icon at bounding box center [218, 160] width 8 height 8
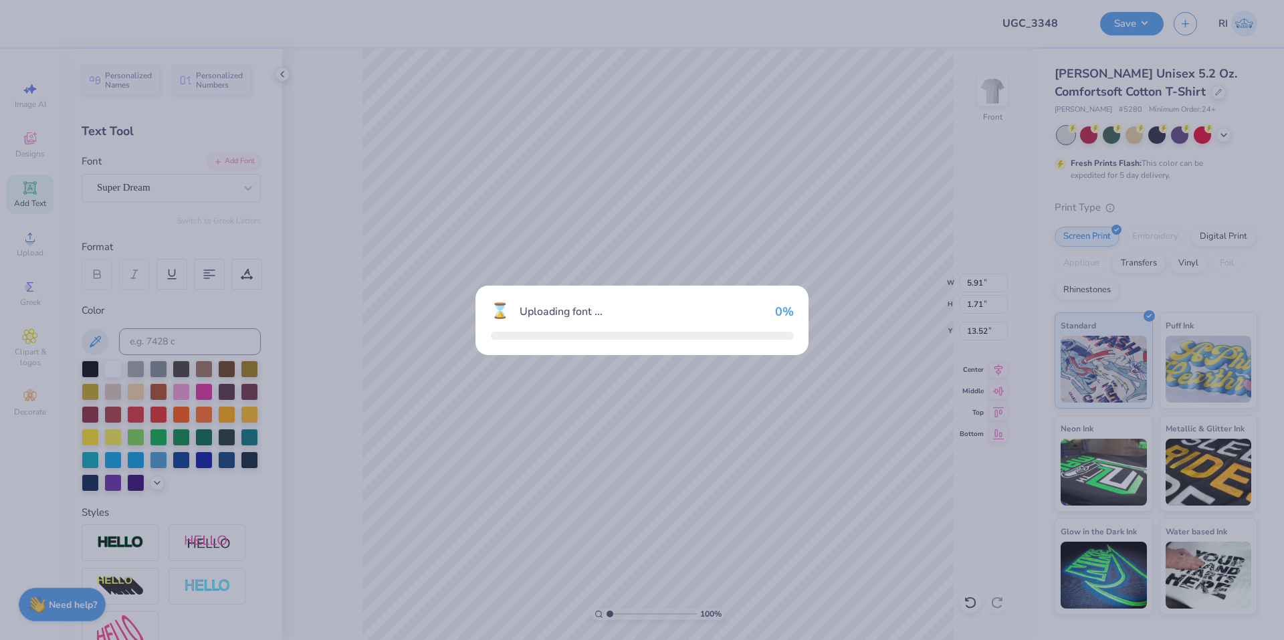
type input "5.38"
type input "2.15"
type input "13.30"
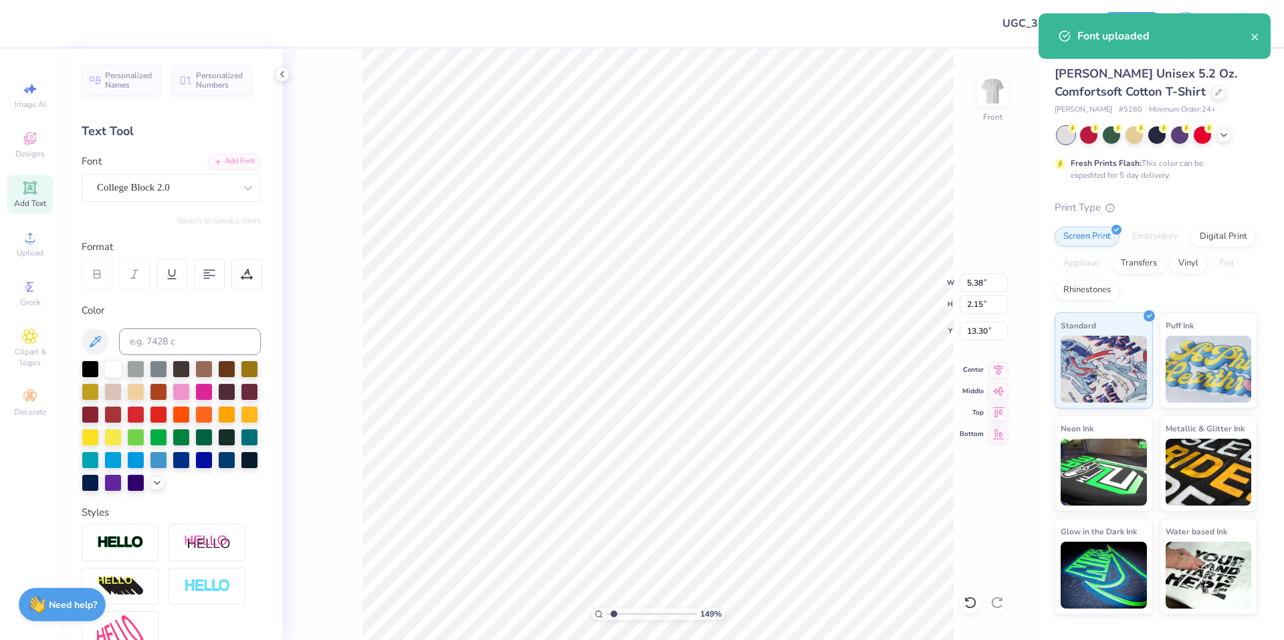
type input "1.49212329151837"
type input "17.27"
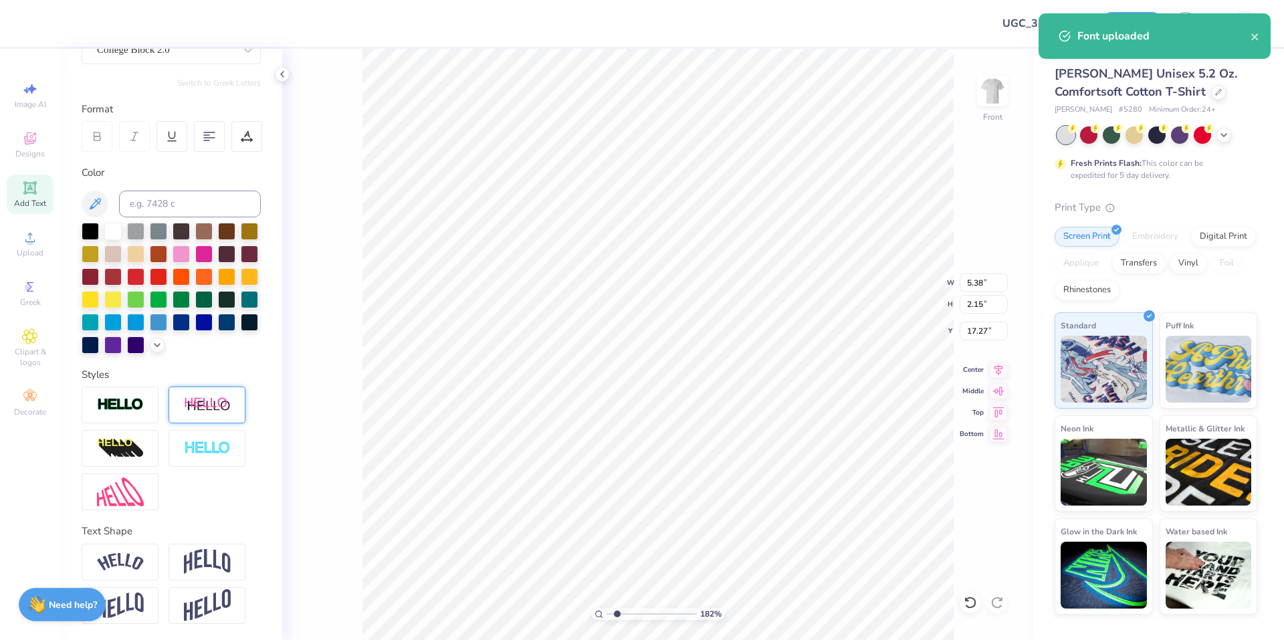
scroll to position [160, 0]
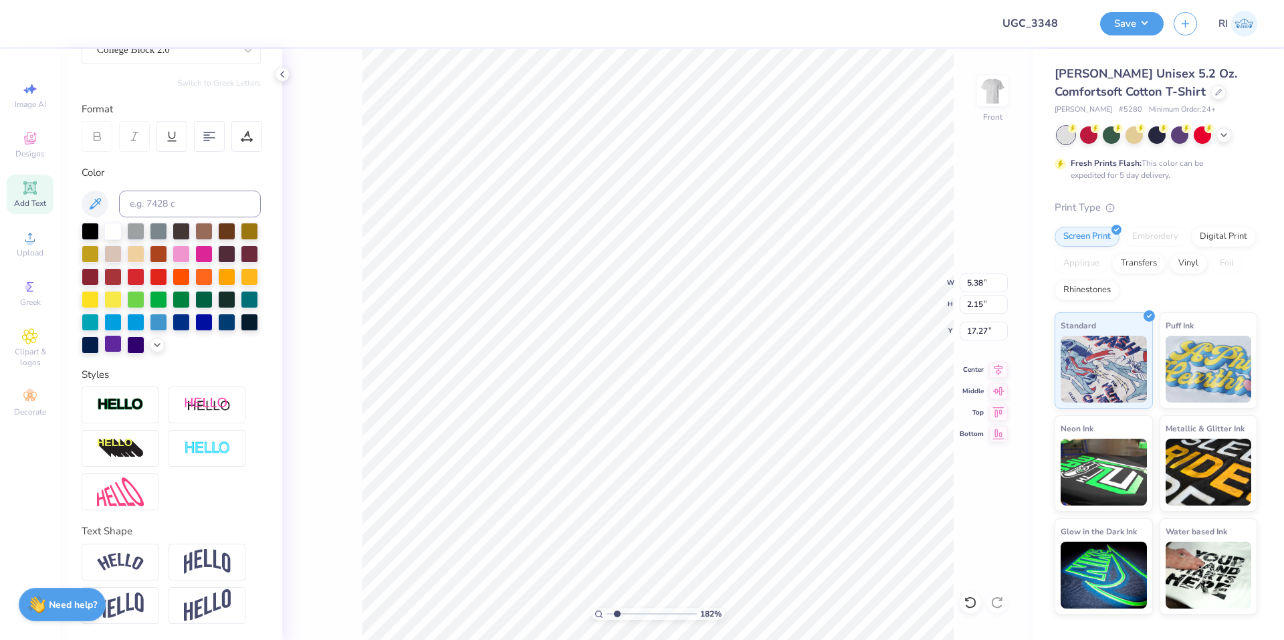
click at [122, 335] on div at bounding box center [112, 343] width 17 height 17
type input "1.82266588284093"
type input "16.16"
type input "1.82266588284093"
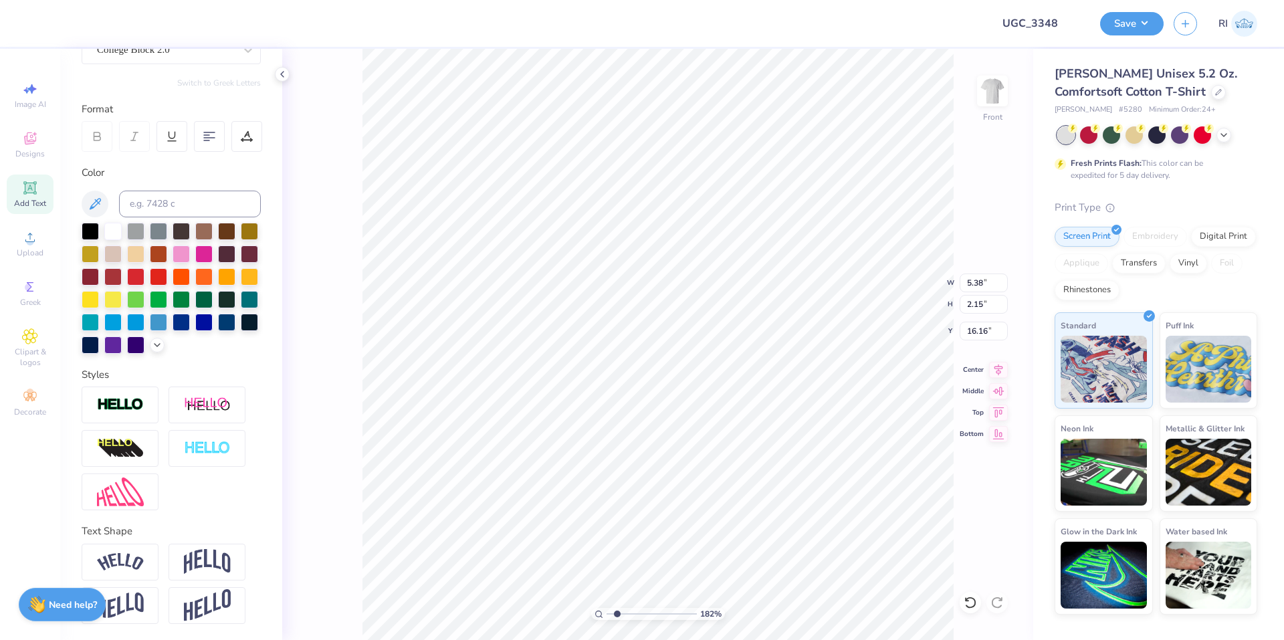
type textarea "G"
type input "1.82266588284093"
type textarea "GA"
type input "1.82266588284093"
type textarea "GAN"
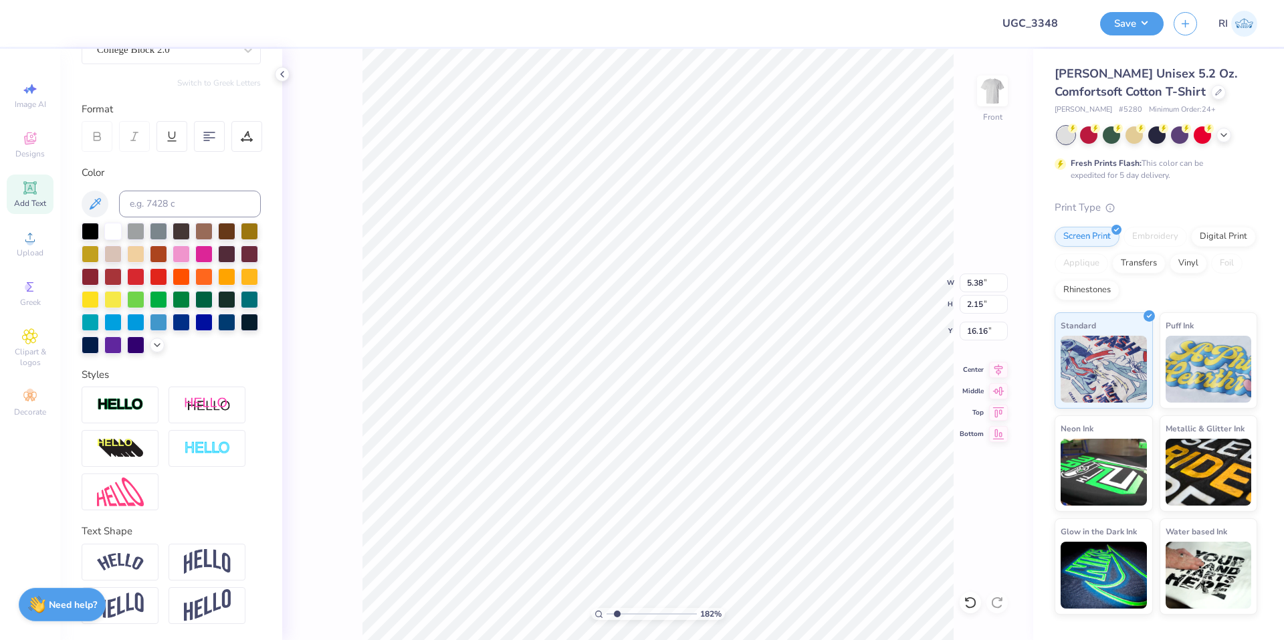
type input "1.82266588284093"
type textarea "GANM"
type input "1.82266588284093"
type textarea "GAN"
type input "1.82266588284093"
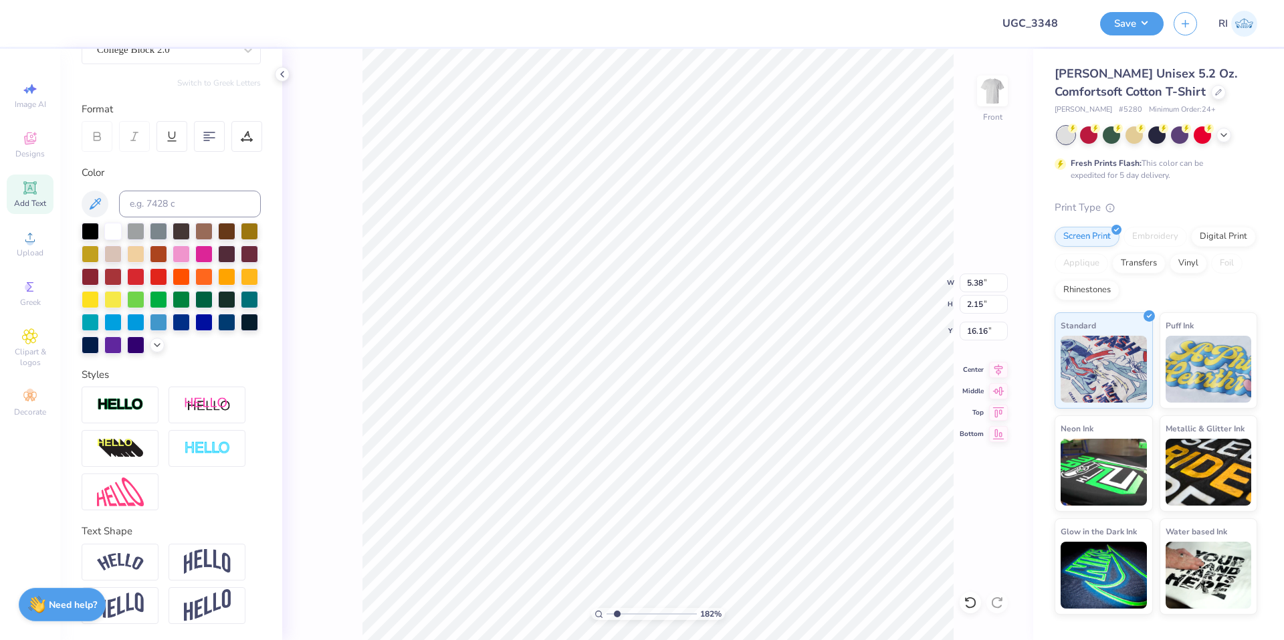
type textarea "GA"
type input "1.82266588284093"
type textarea "GAM"
type input "1.82266588284093"
type textarea "[PERSON_NAME]"
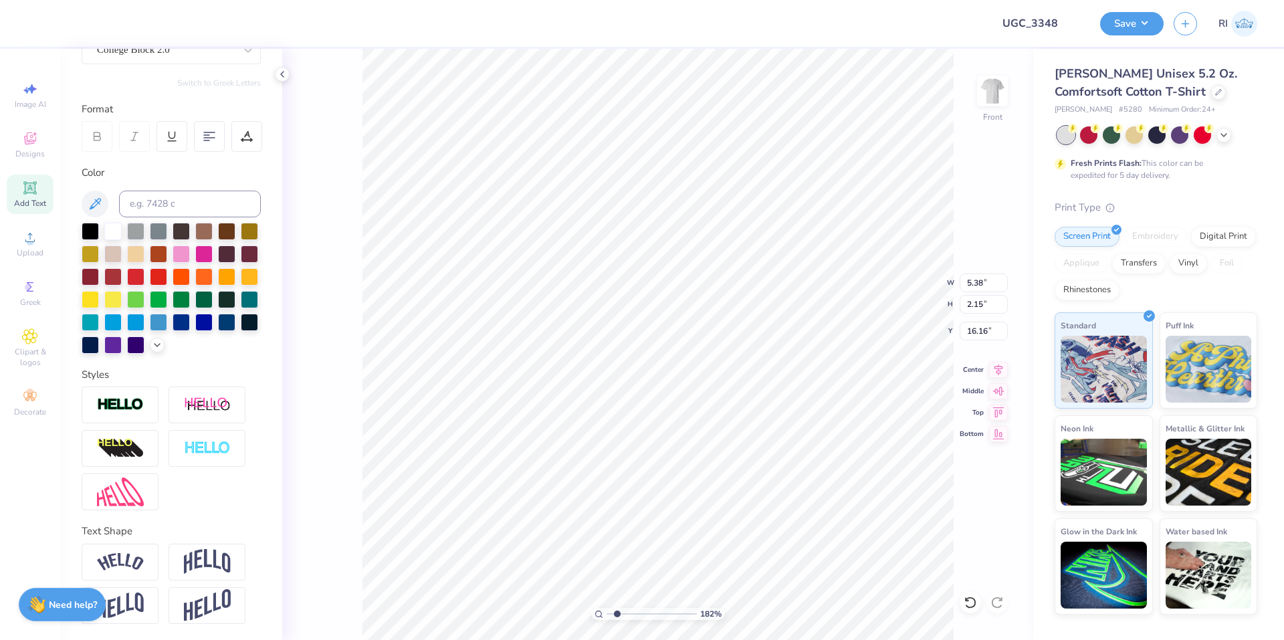
type input "1.82266588284093"
type textarea "GAMMA"
type input "1.82266588284093"
type input "16.08"
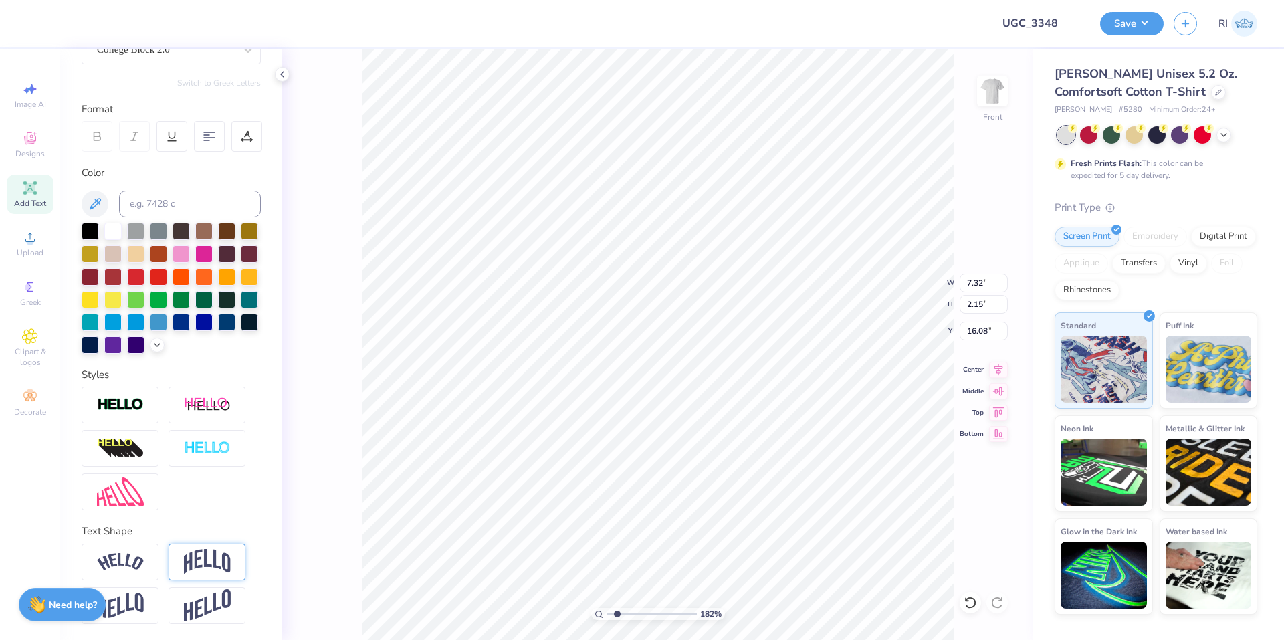
click at [213, 566] on img at bounding box center [207, 561] width 47 height 25
type input "1.82266588284093"
type input "3.66"
type input "15.32"
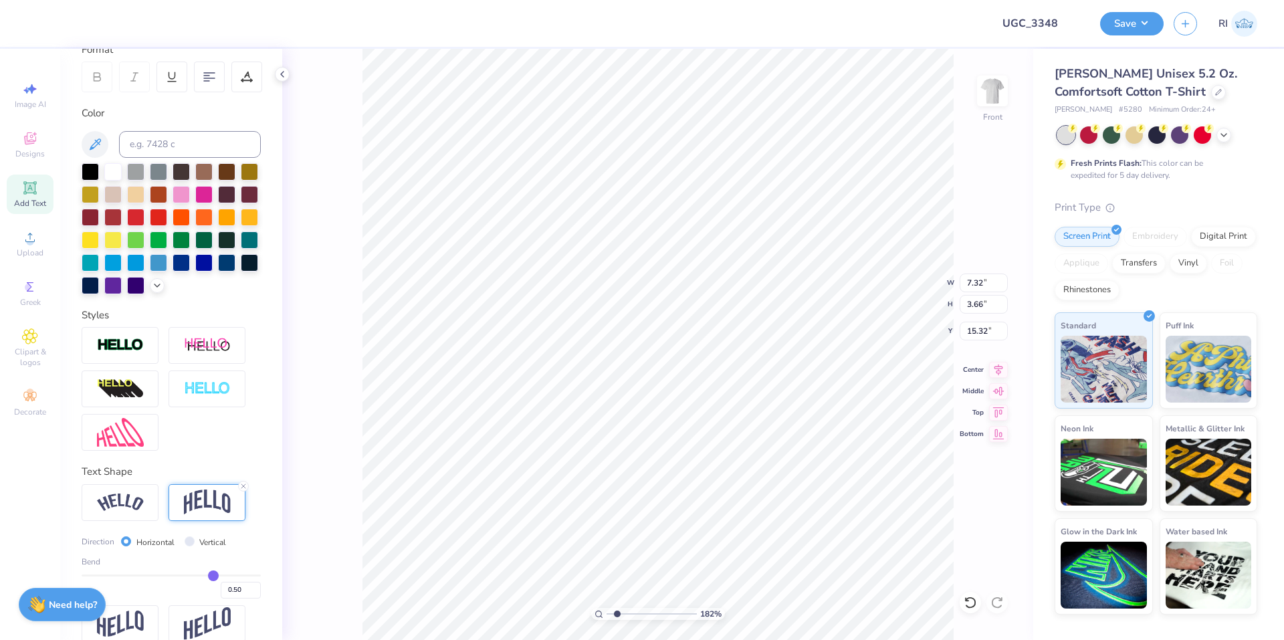
scroll to position [238, 0]
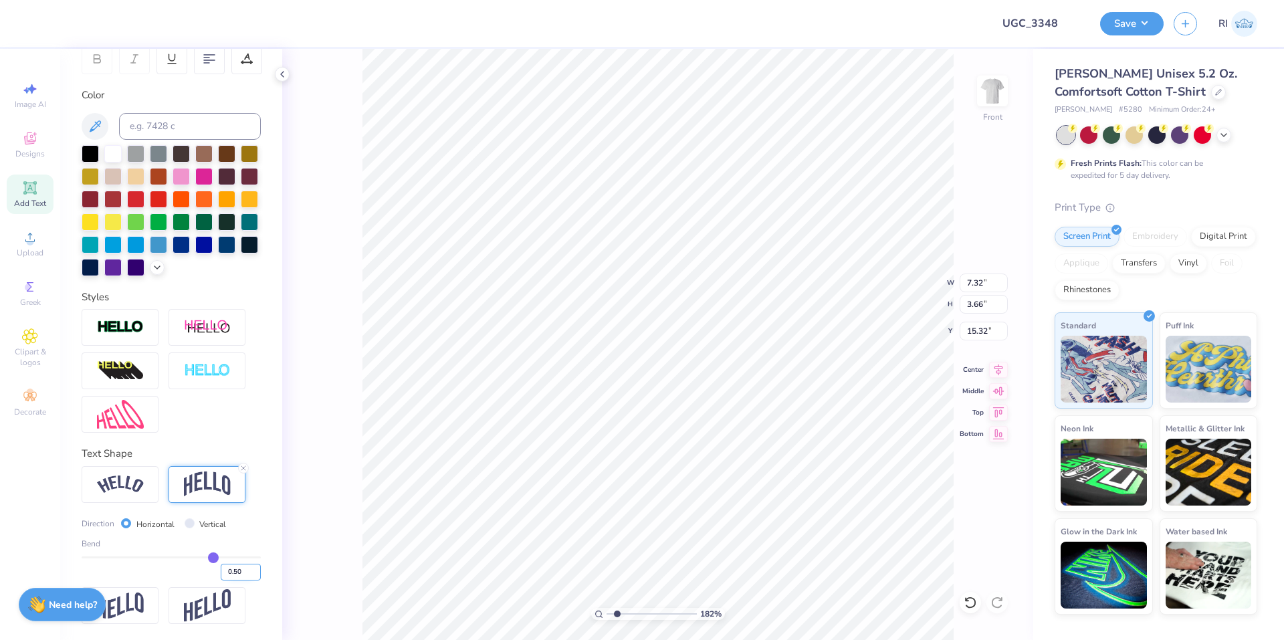
click at [229, 571] on input "0.50" at bounding box center [241, 572] width 40 height 17
type input "0.75"
type input "1.82266588284093"
type input "4.59"
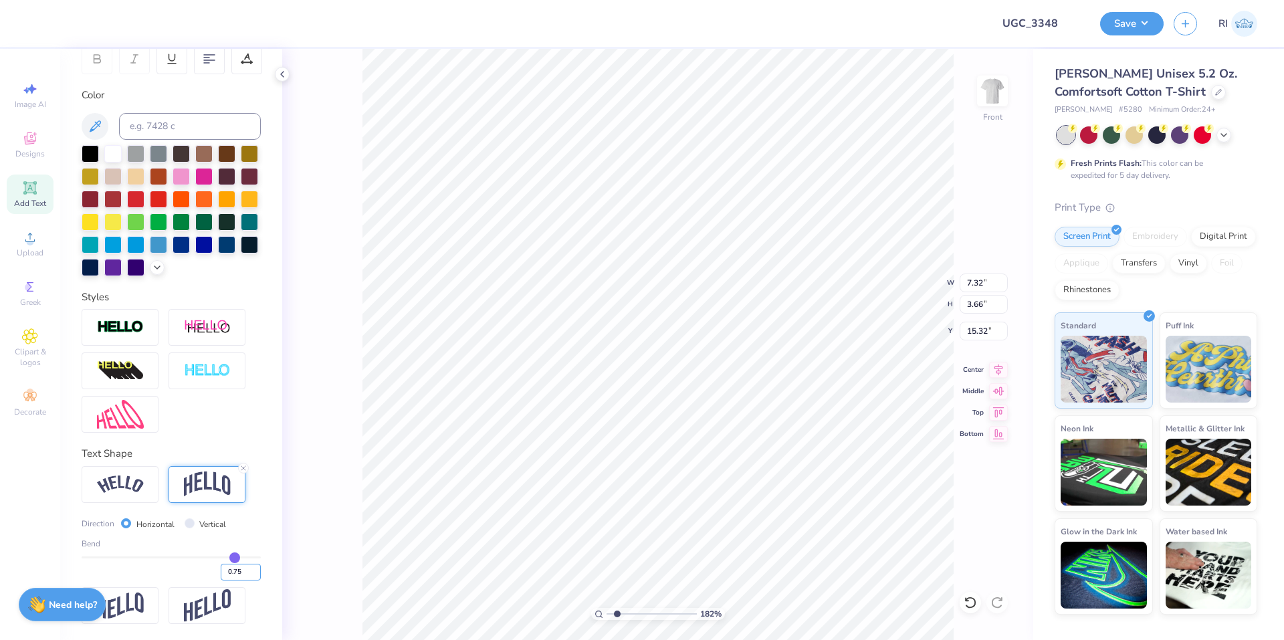
type input "14.86"
click at [221, 566] on input "0.75" at bounding box center [241, 572] width 40 height 17
type input "-0.75"
type input "1.82266588284093"
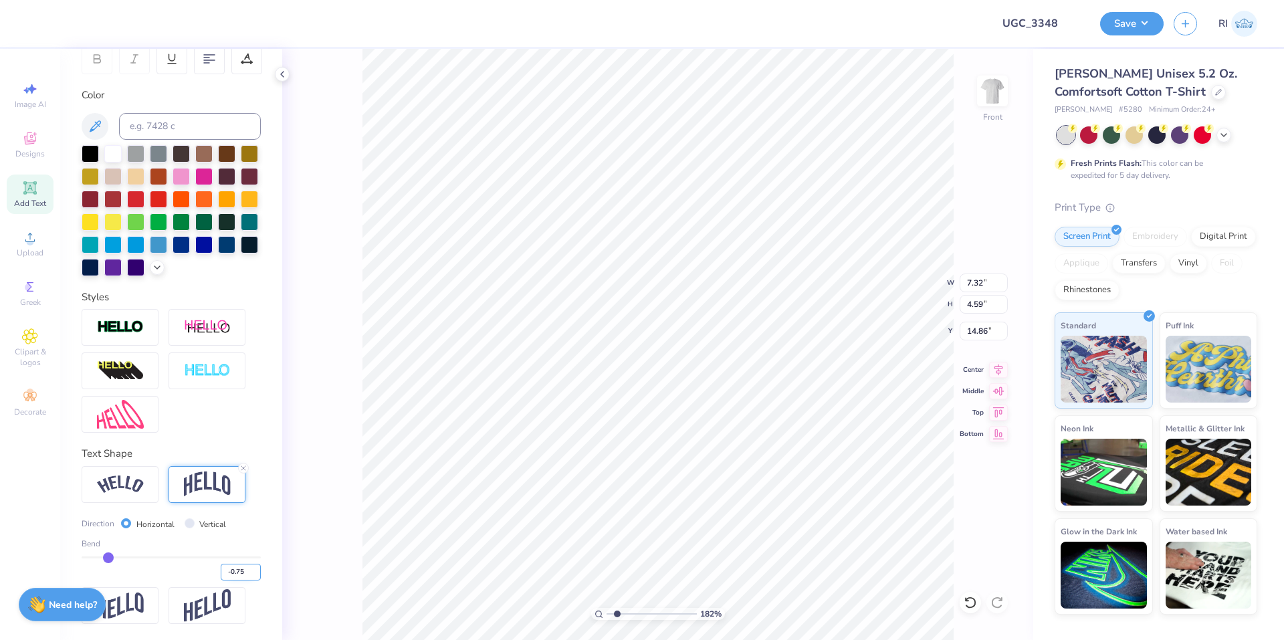
type input "4.34"
type input "14.98"
type input "-0.35"
type input "1.82266588284093"
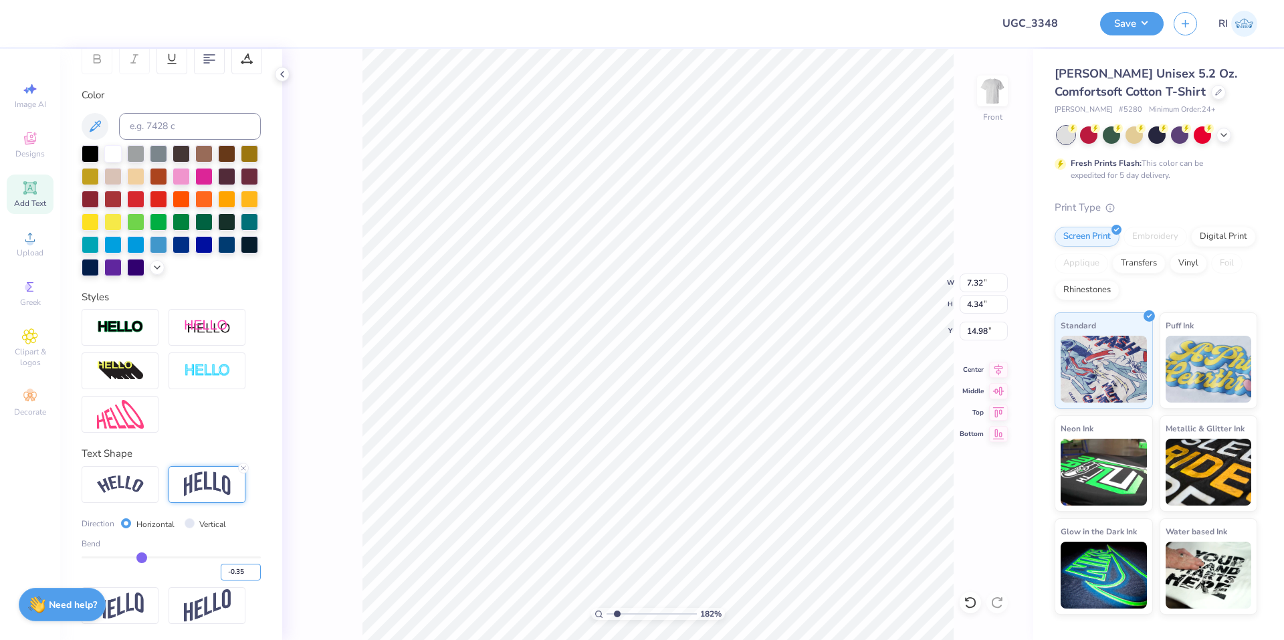
type input "3.04"
type input "15.63"
type input "1.82266588284093"
type input "15.59"
type input "1.82266588284093"
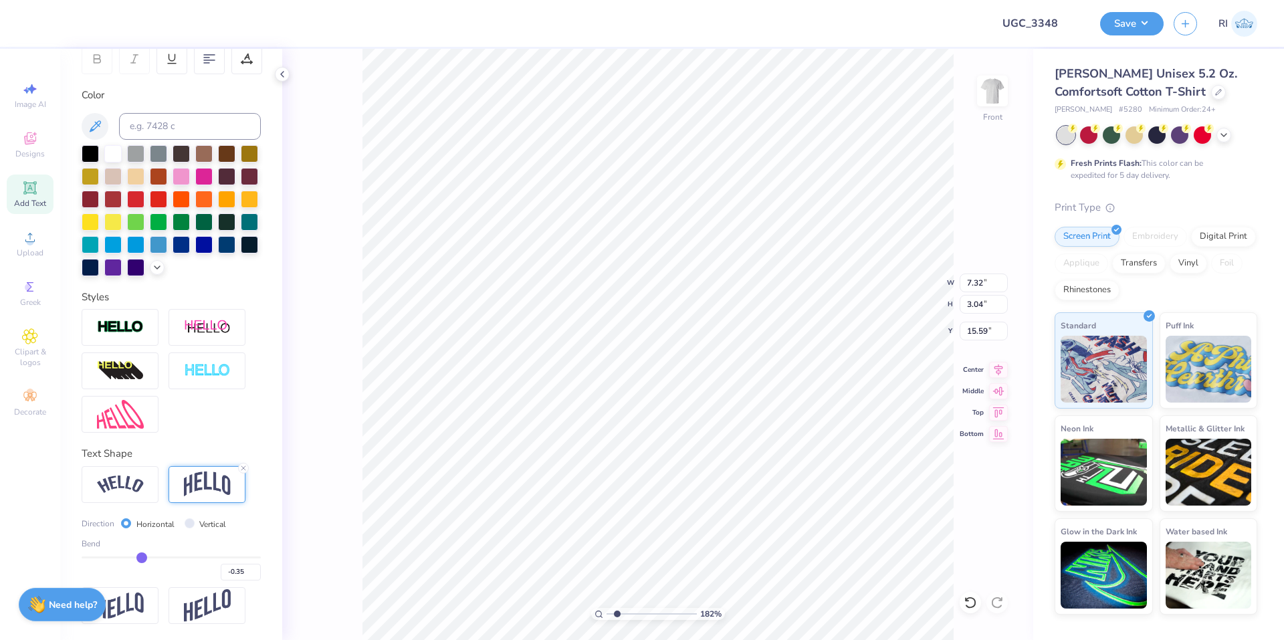
type input "8.18"
type input "3.39"
click at [234, 572] on input "-0.35" at bounding box center [241, 572] width 40 height 17
type input "-0.15"
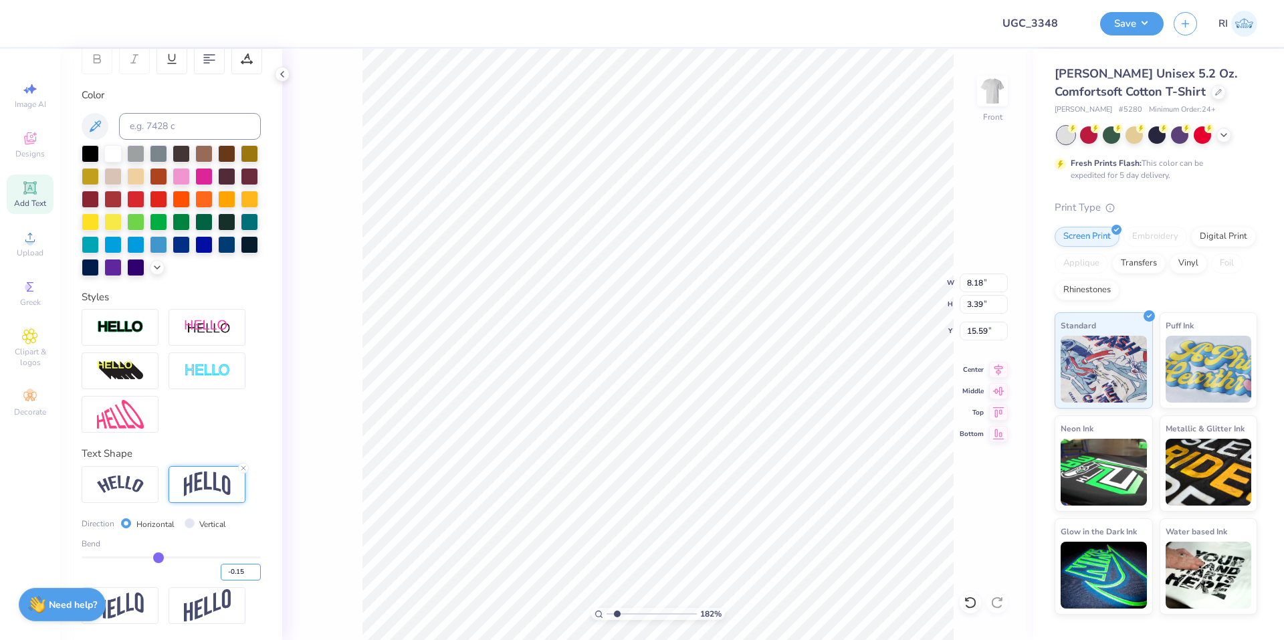
type input "1.82266588284093"
type input "2.82"
type input "15.88"
type input "1.82266588284093"
type input "15.98"
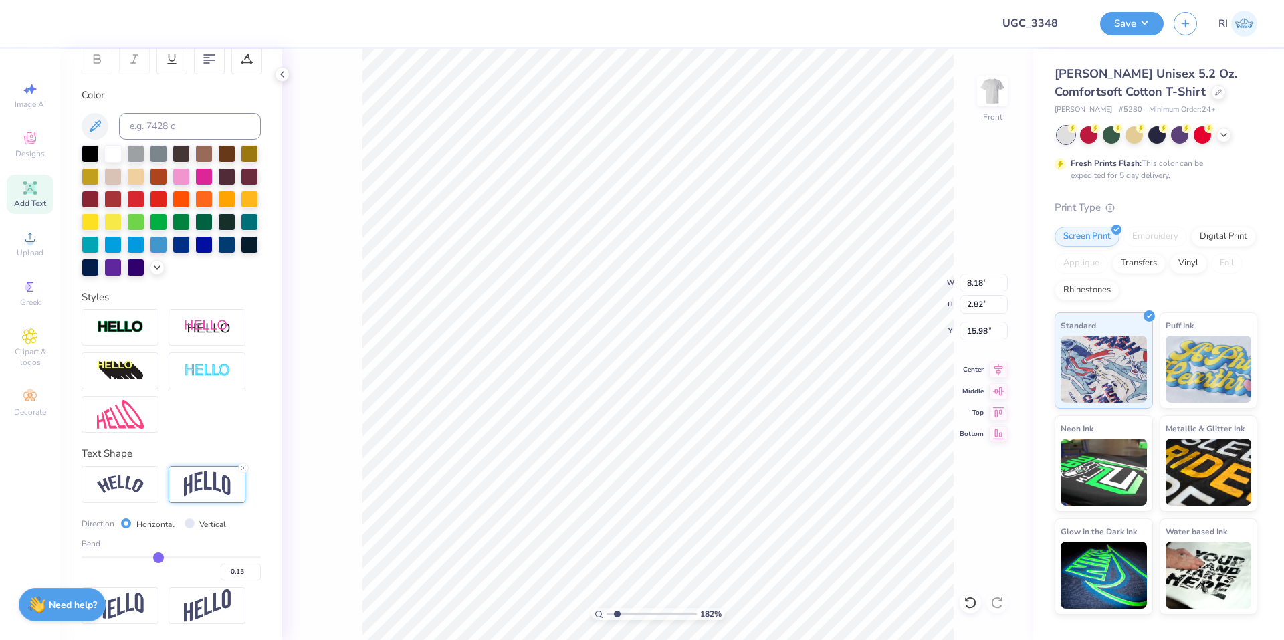
type input "1.82266588284093"
type input "9.69"
type input "3.34"
type input "1.82266588284093"
type input "15.60"
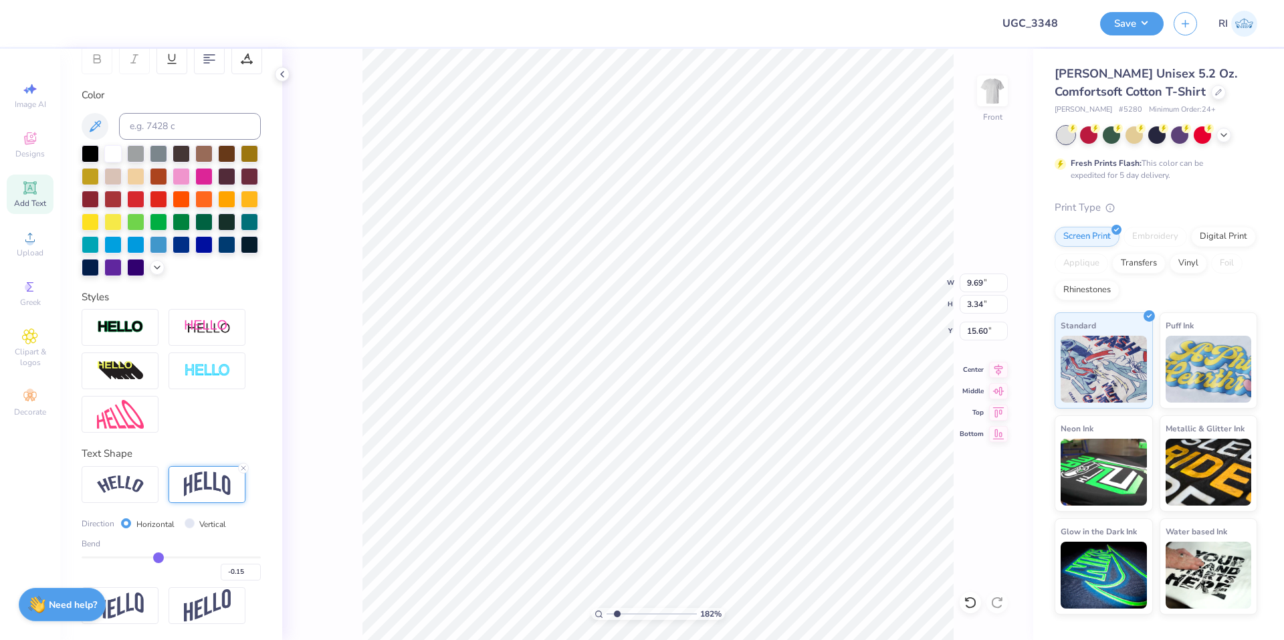
type input "1.82266588284093"
type input "12.72"
type input "11.76"
type input "8.50"
type input "1.82266588284093"
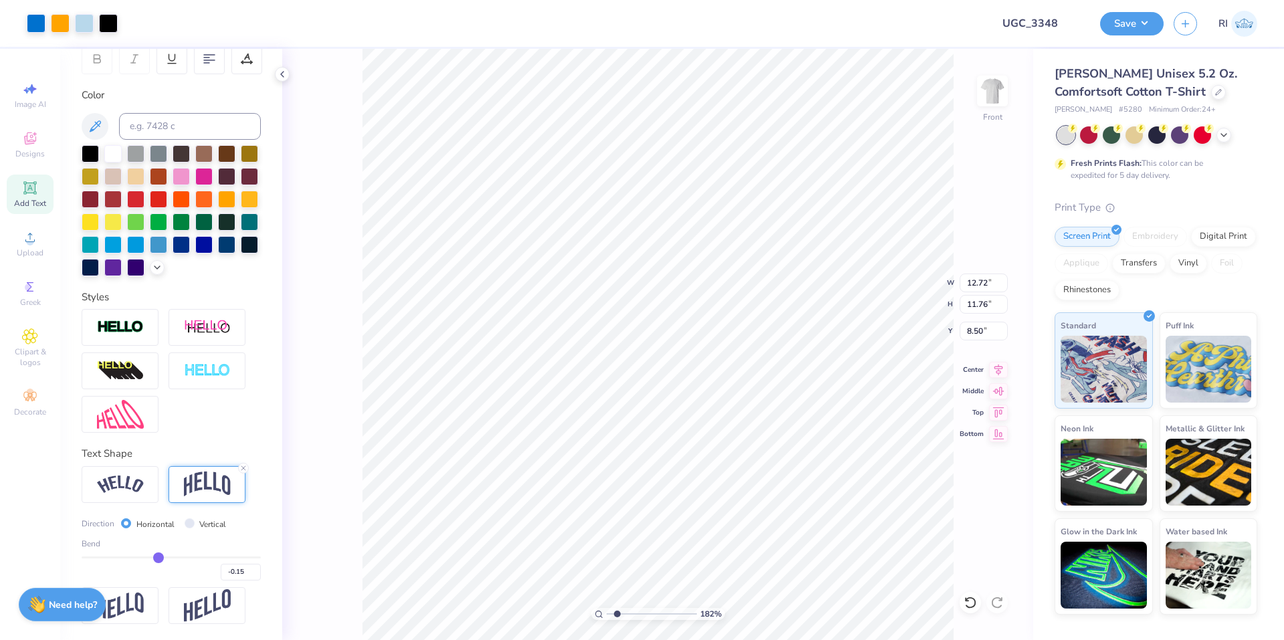
type input "9.69"
type input "3.34"
type input "15.60"
type input "1.82266588284093"
type input "9.91"
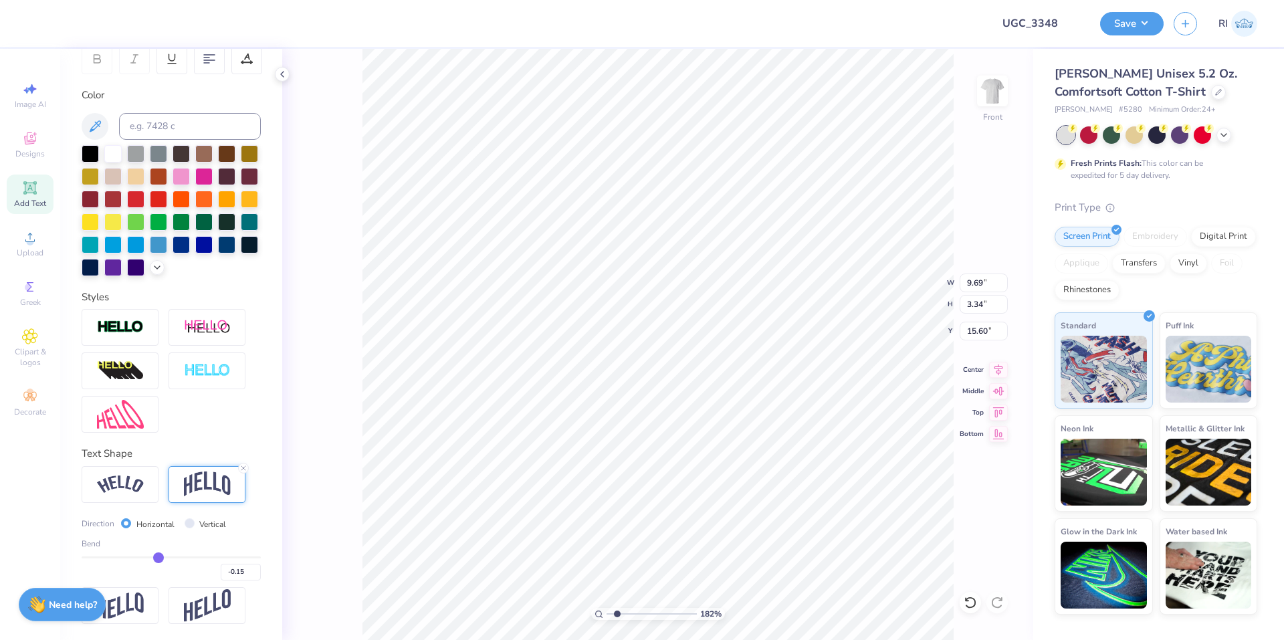
type input "3.42"
type input "1.82266588284093"
type input "10.86"
type input "3.75"
type input "15.27"
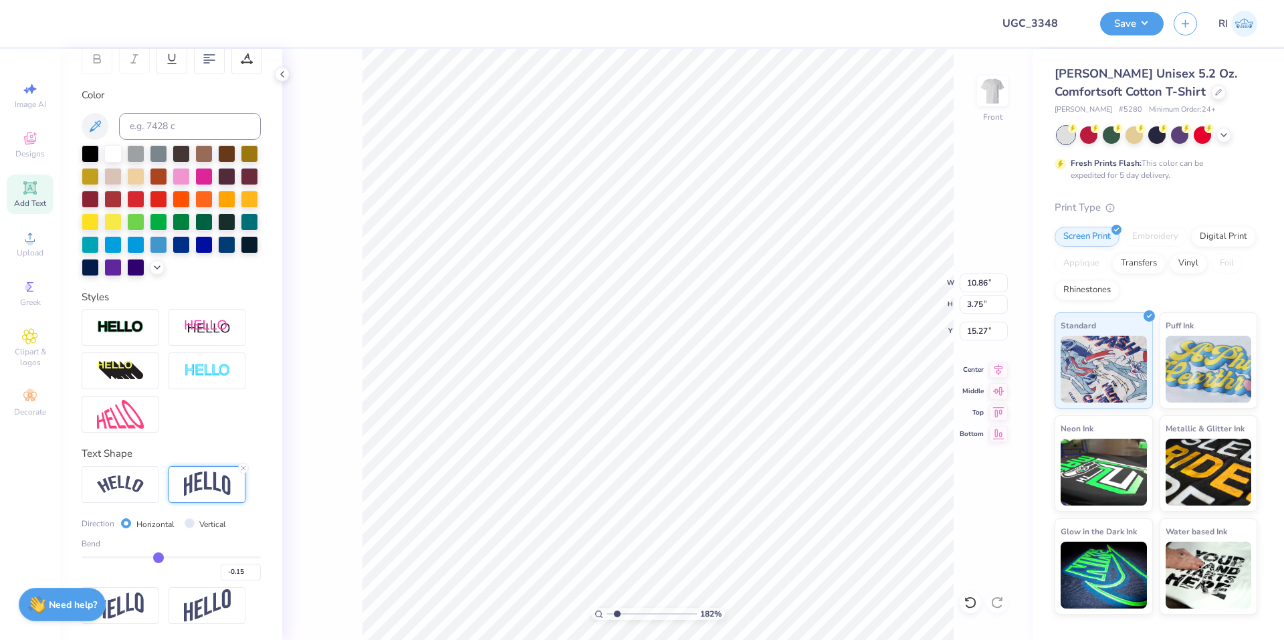
type input "1.82266588284093"
type input "15.21"
click at [124, 486] on img at bounding box center [120, 484] width 47 height 18
type input "3.32211092047231"
type input "12.27"
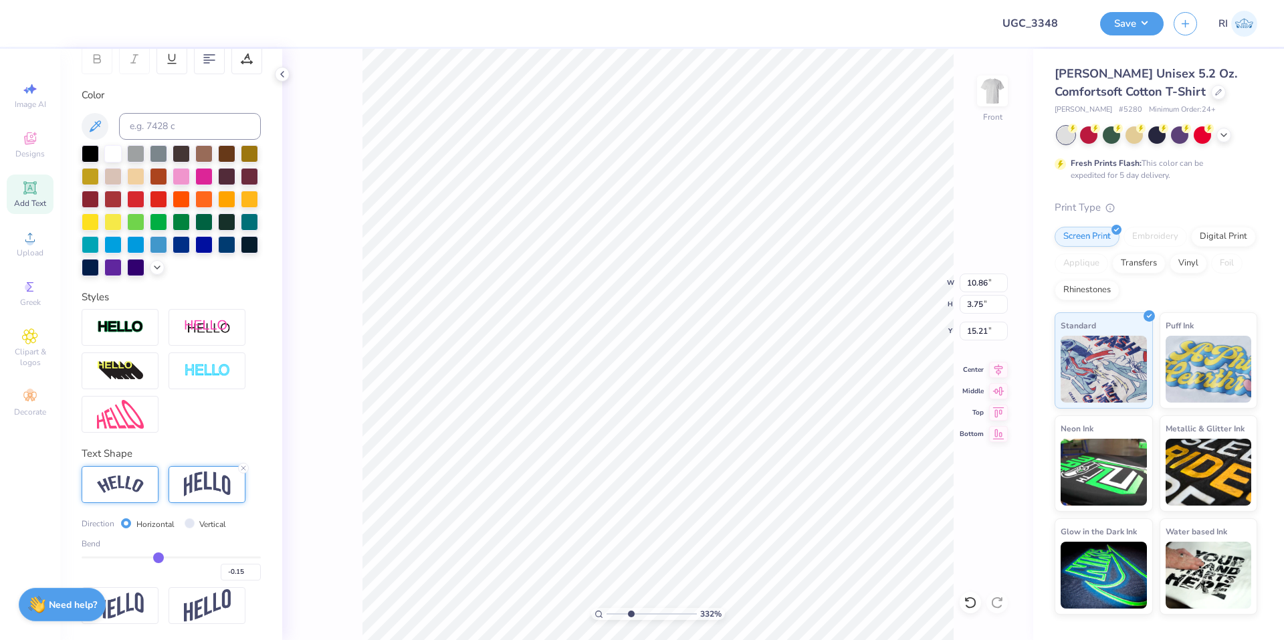
type input "3.32"
type input "15.43"
click at [207, 485] on img at bounding box center [207, 483] width 47 height 25
type input "1.82266588284093"
type input "10.86"
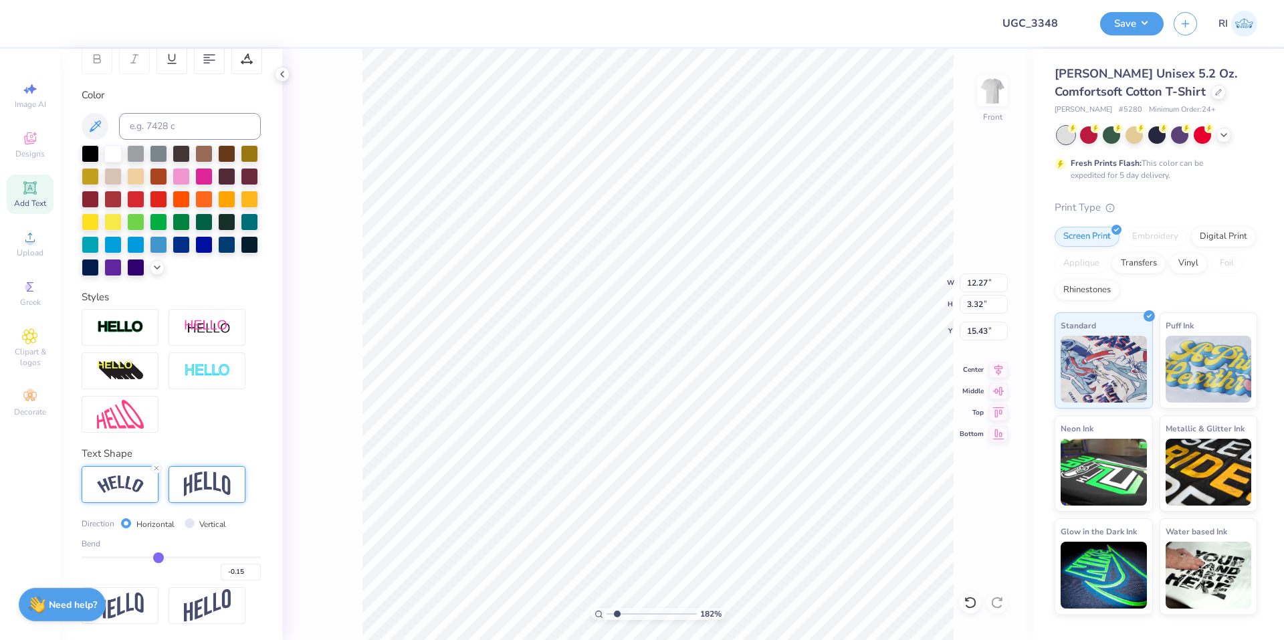
type input "3.75"
type input "15.21"
click at [135, 409] on img at bounding box center [120, 414] width 47 height 29
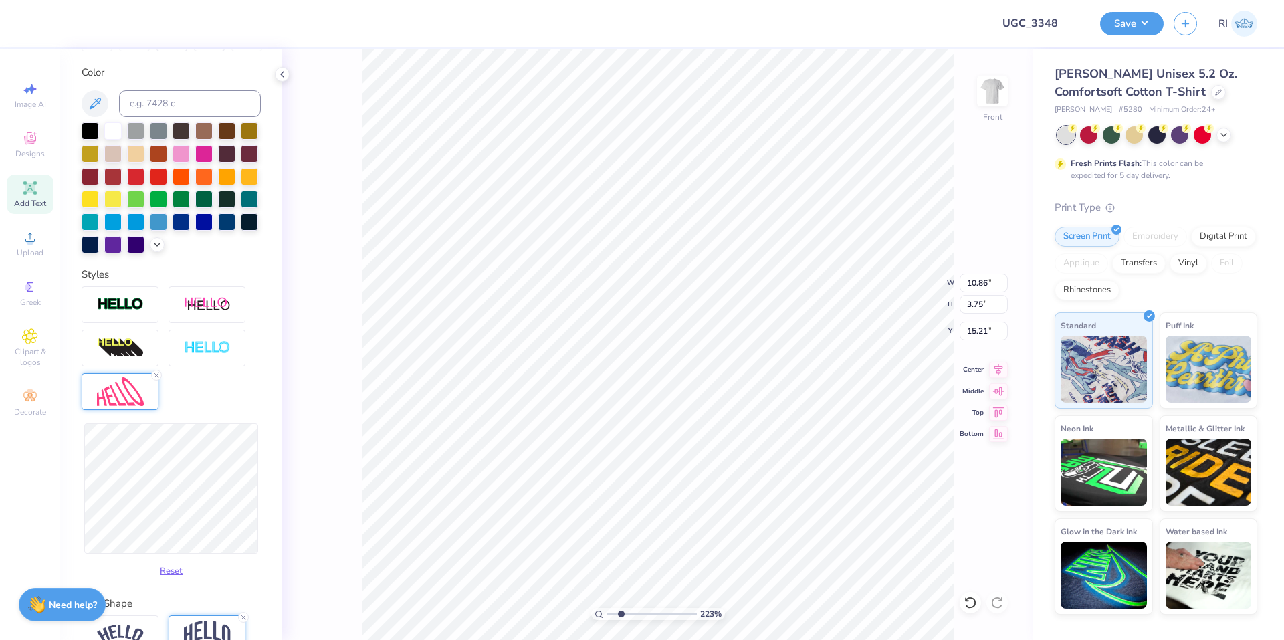
type input "2.22643191709162"
type input "11.83"
type input "2.22643191709162"
type input "12.11"
click at [136, 316] on div at bounding box center [120, 304] width 77 height 37
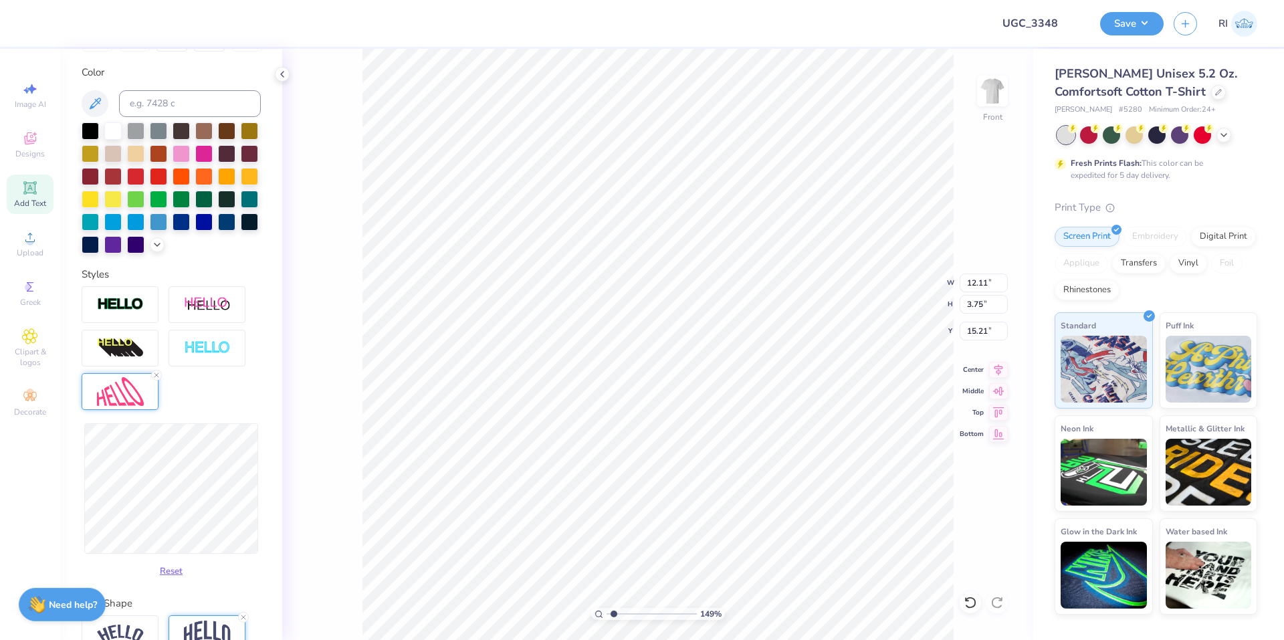
type input "1.49212329151837"
type input "12.16"
type input "3.80"
type input "15.19"
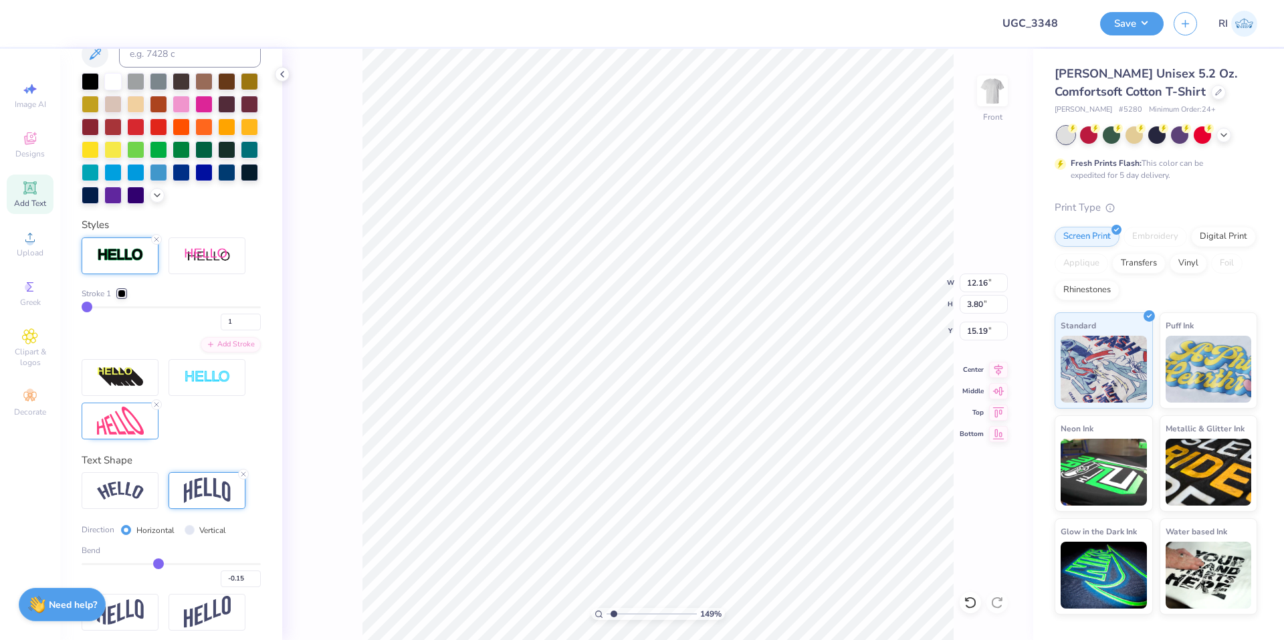
scroll to position [368, 0]
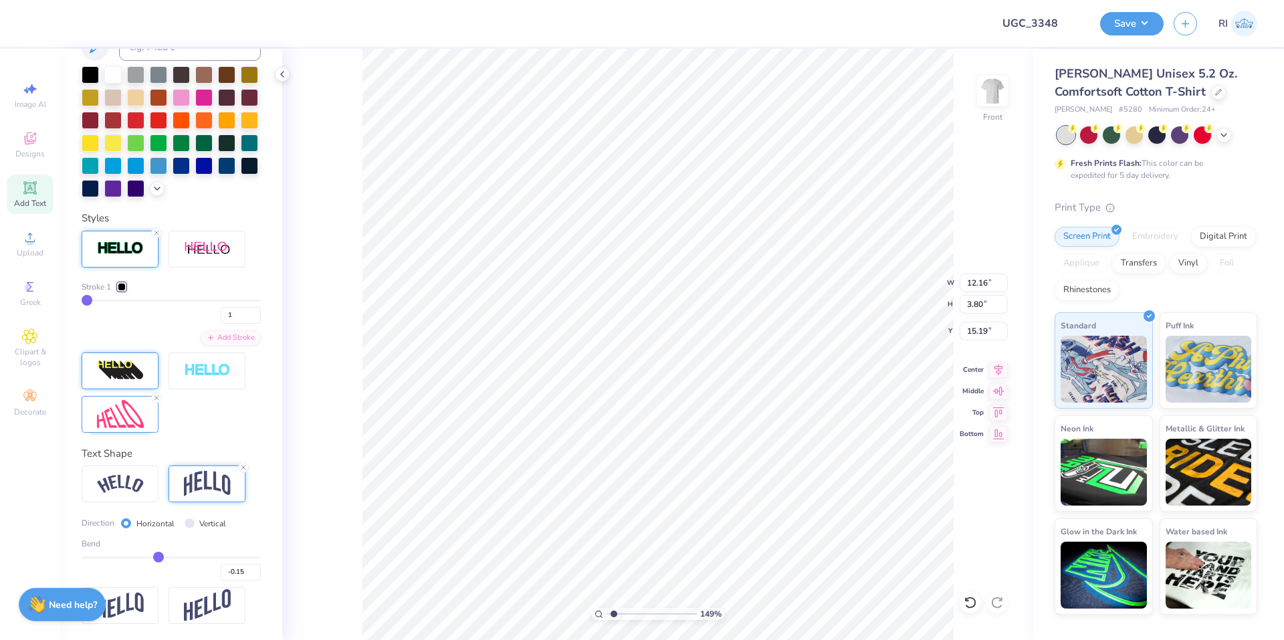
click at [123, 369] on img at bounding box center [120, 370] width 47 height 21
type input "1.49212329151837"
type input "15.08"
type input "4.69"
type input "15.29"
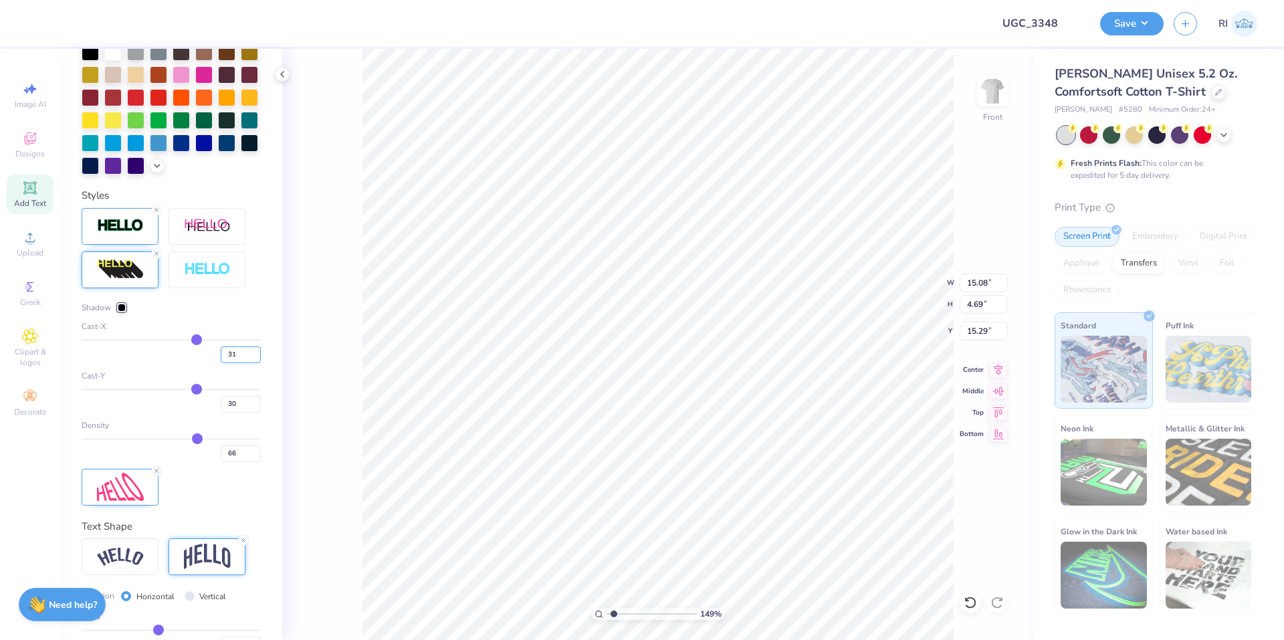
drag, startPoint x: 220, startPoint y: 376, endPoint x: 210, endPoint y: 378, distance: 10.2
click at [221, 363] on input "31" at bounding box center [241, 354] width 40 height 17
drag, startPoint x: 235, startPoint y: 375, endPoint x: 211, endPoint y: 380, distance: 24.7
click at [208, 363] on div "31" at bounding box center [171, 351] width 179 height 24
type input "3"
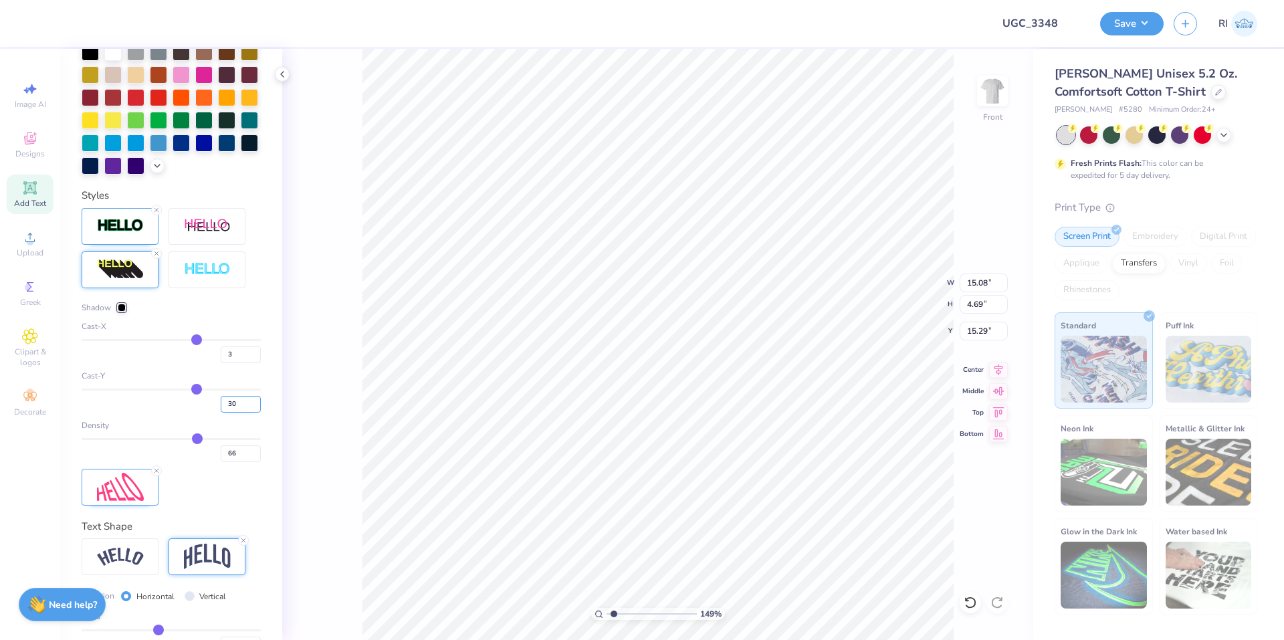
type input "3"
drag, startPoint x: 219, startPoint y: 425, endPoint x: 245, endPoint y: 455, distance: 39.8
click at [203, 413] on div "30" at bounding box center [171, 400] width 179 height 24
type input "3"
type input "1.49212329151837"
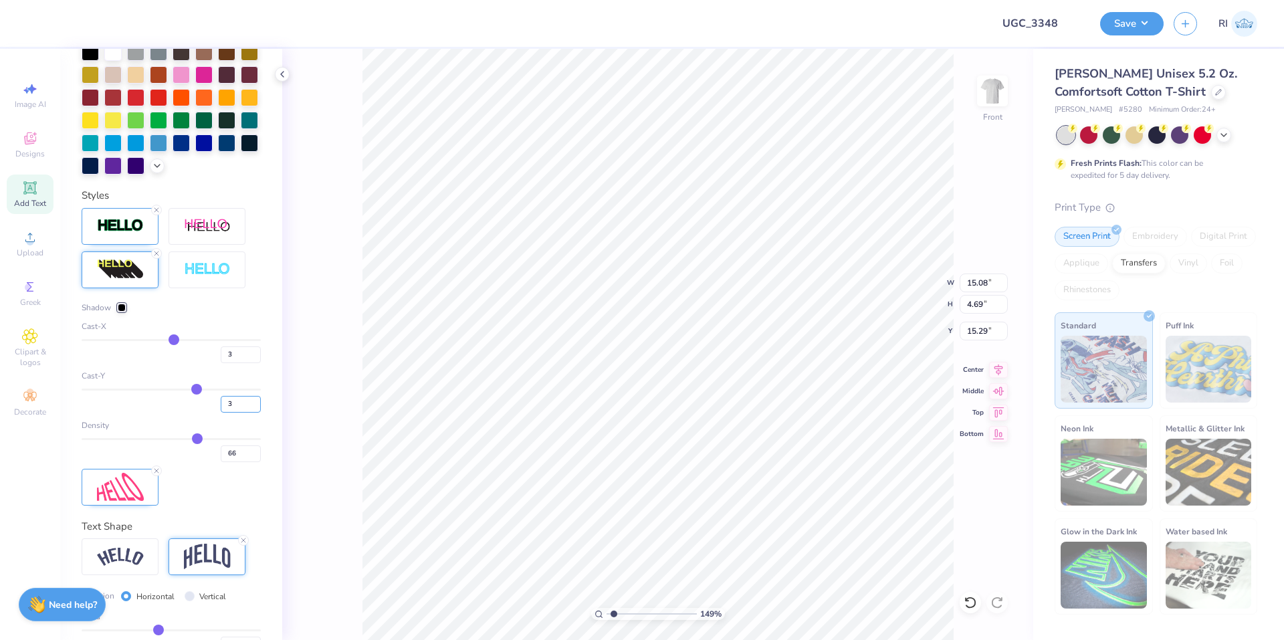
type input "11.95"
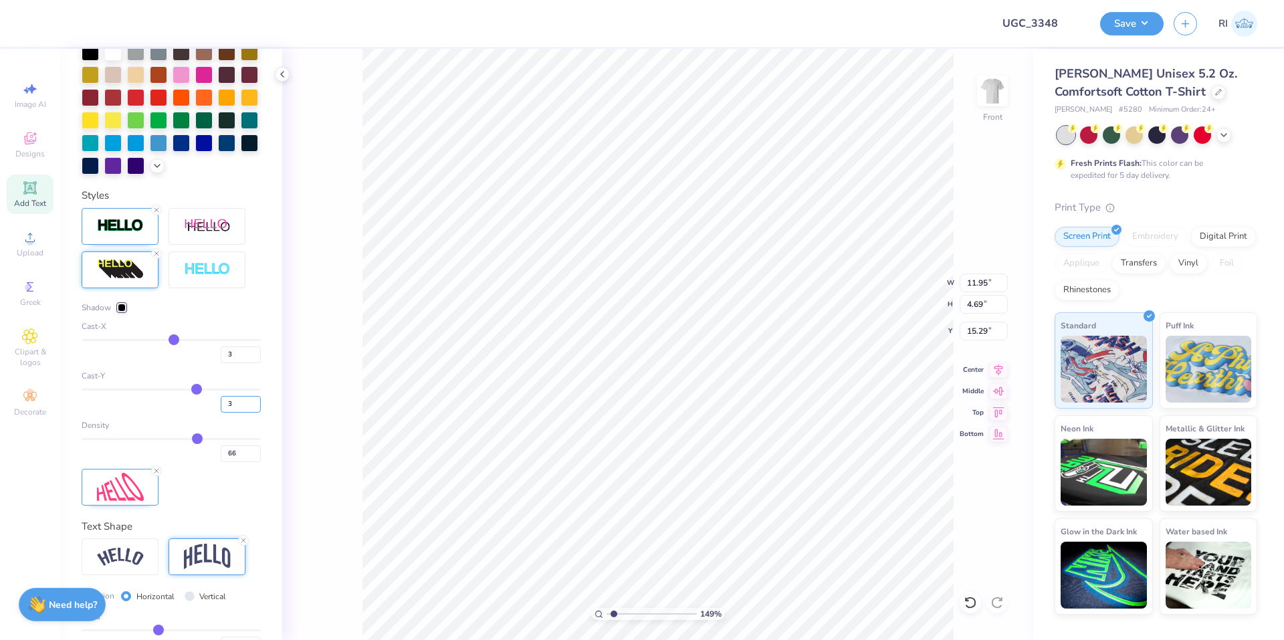
type input "3"
type input "1.49212329151837"
type input "3.72"
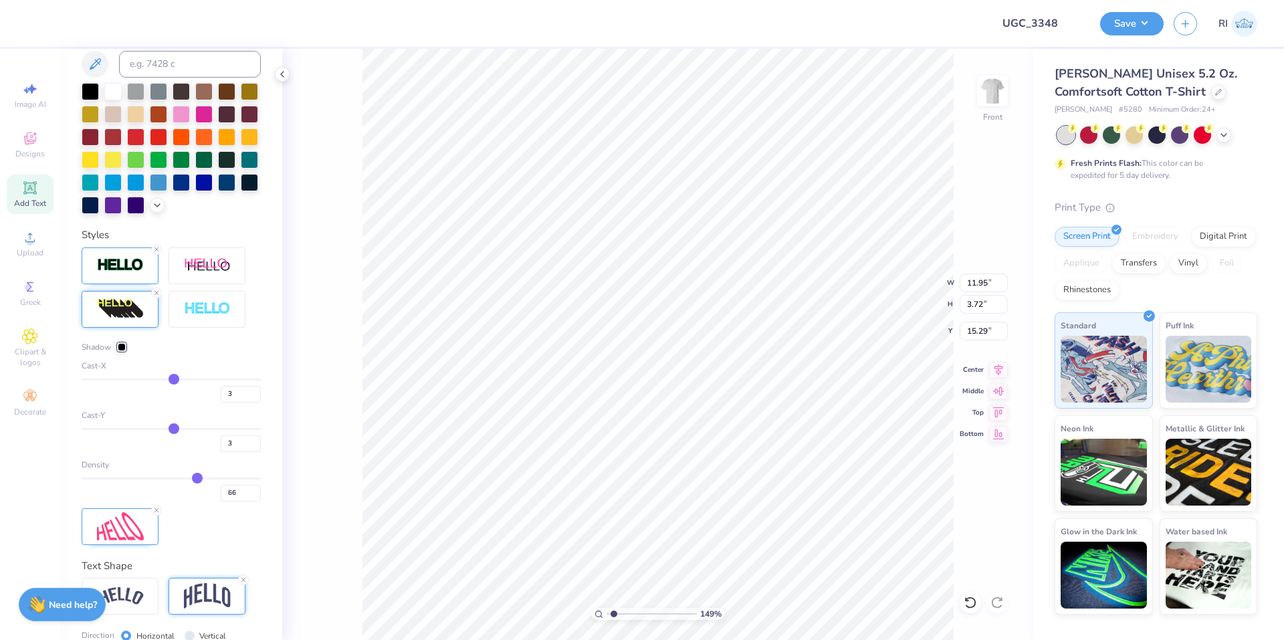
scroll to position [168, 0]
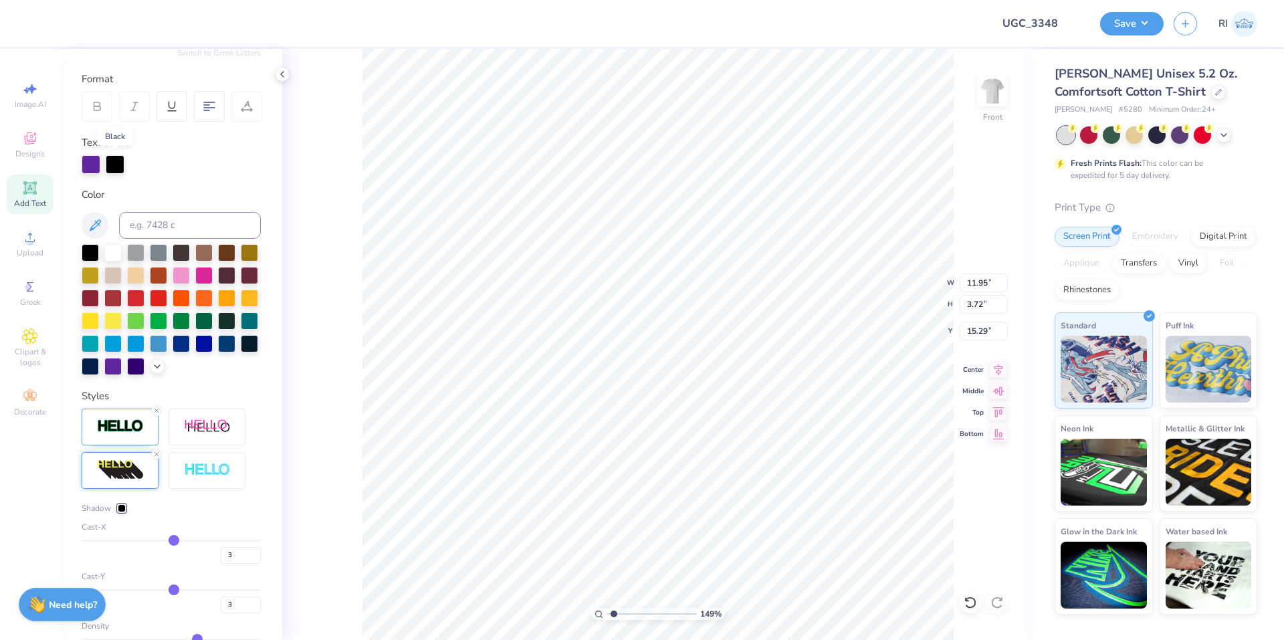
drag, startPoint x: 116, startPoint y: 163, endPoint x: 134, endPoint y: 206, distance: 46.7
click at [116, 163] on div at bounding box center [115, 164] width 19 height 19
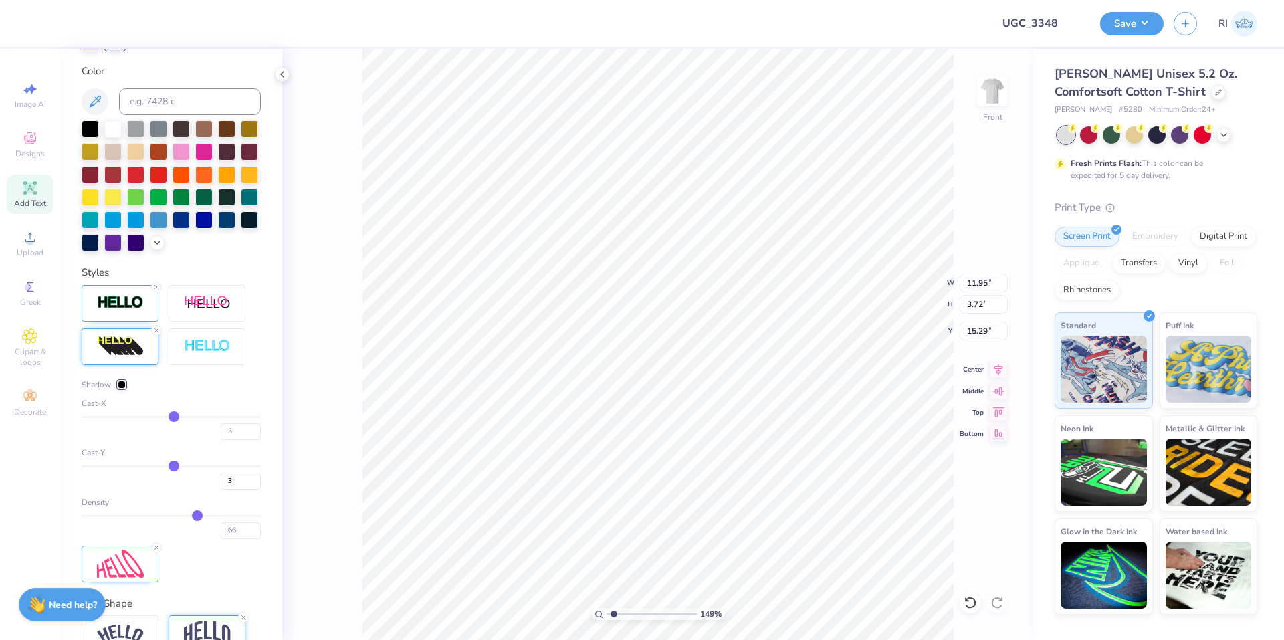
scroll to position [302, 0]
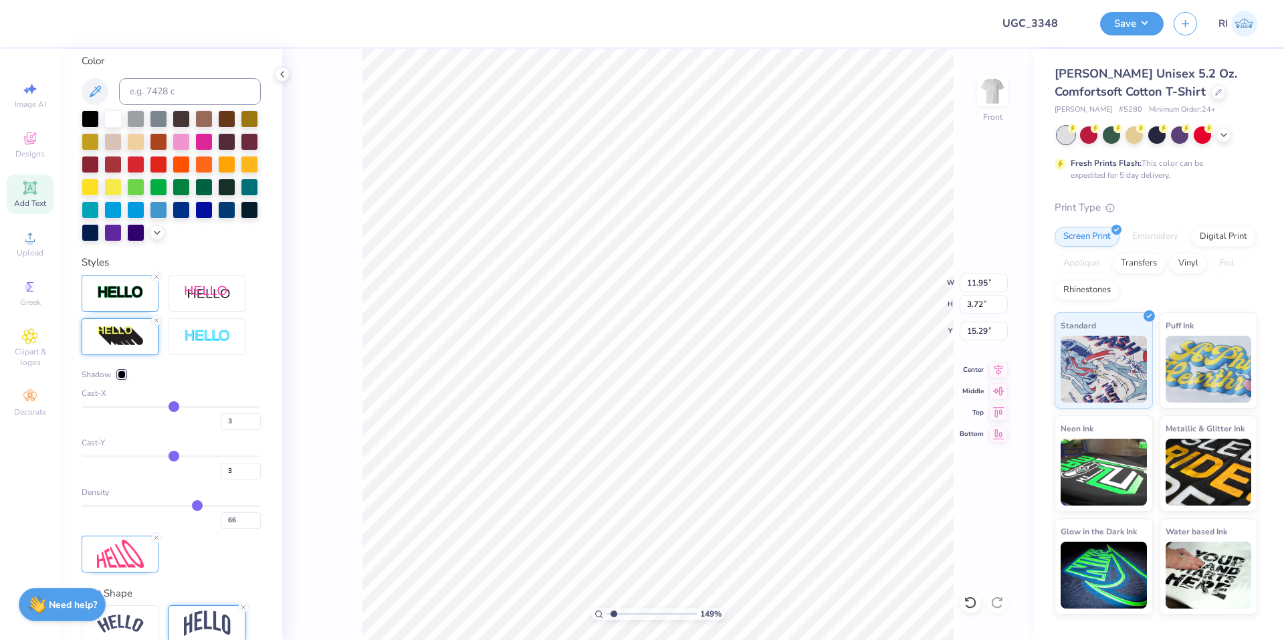
click at [120, 378] on div at bounding box center [122, 374] width 8 height 8
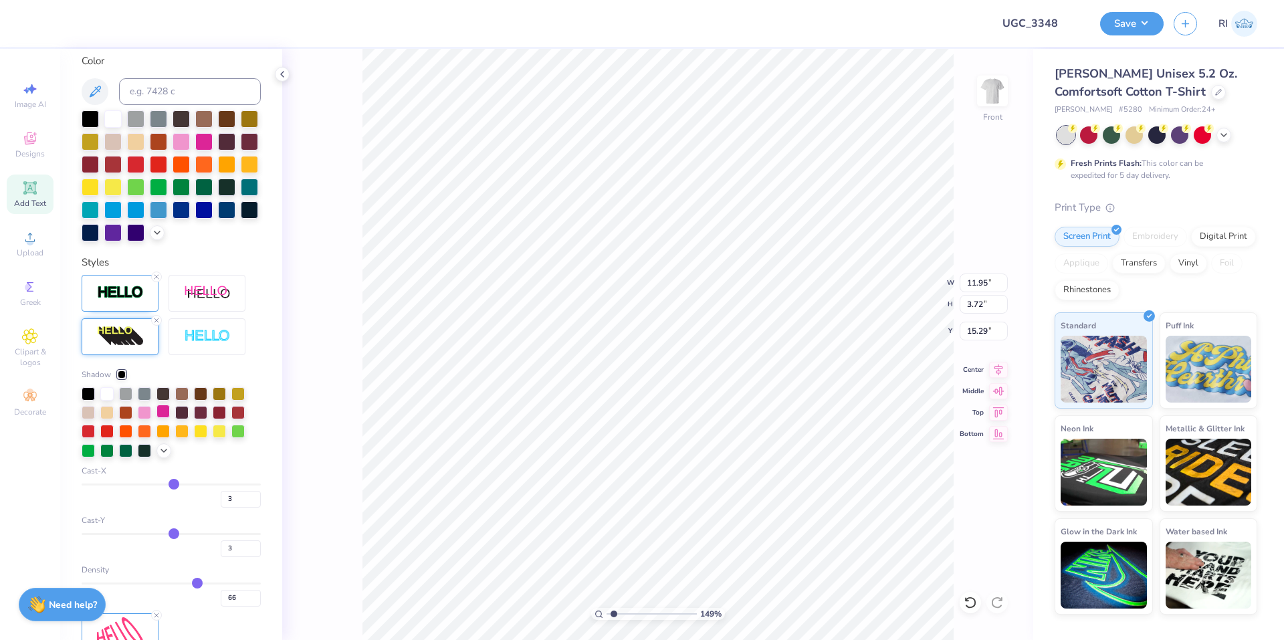
click at [156, 418] on div at bounding box center [162, 411] width 13 height 13
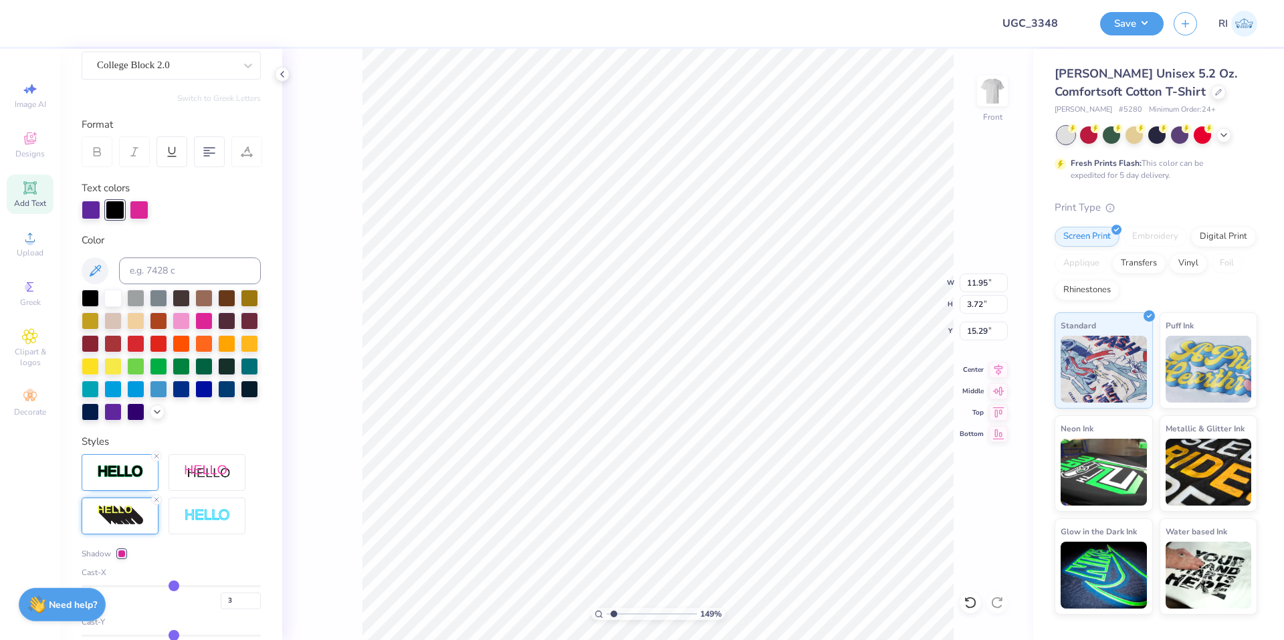
scroll to position [101, 0]
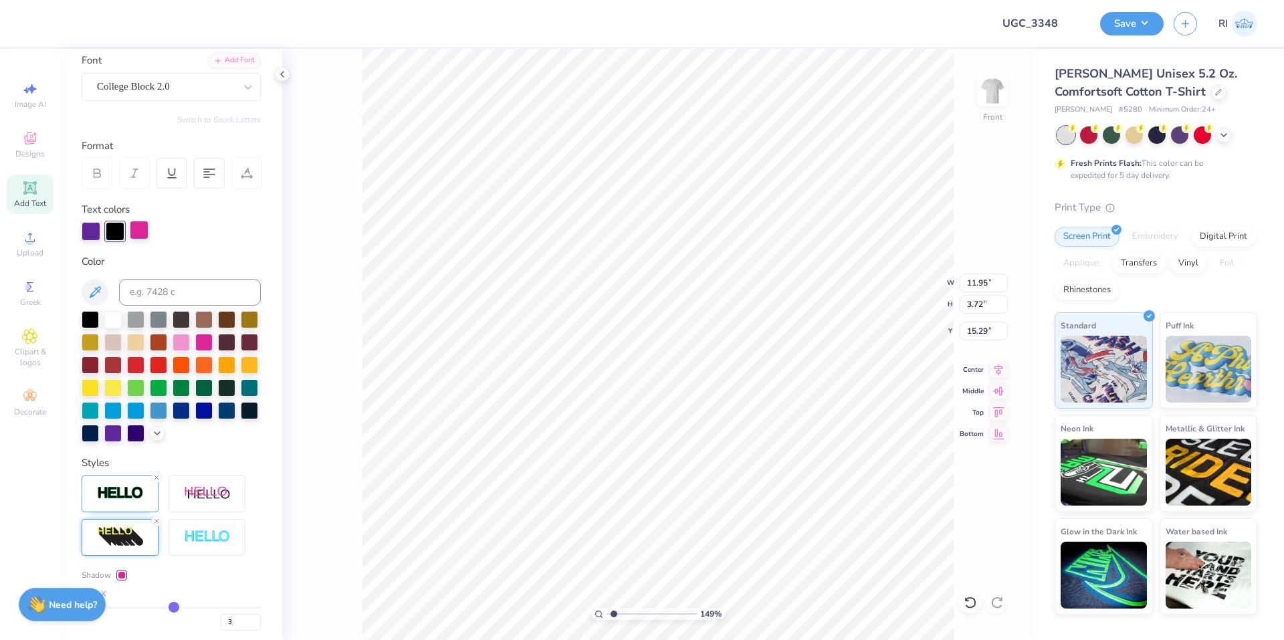
click at [140, 226] on div at bounding box center [139, 230] width 19 height 19
click at [154, 296] on input at bounding box center [190, 292] width 142 height 27
paste input
type input "1.49212329151837"
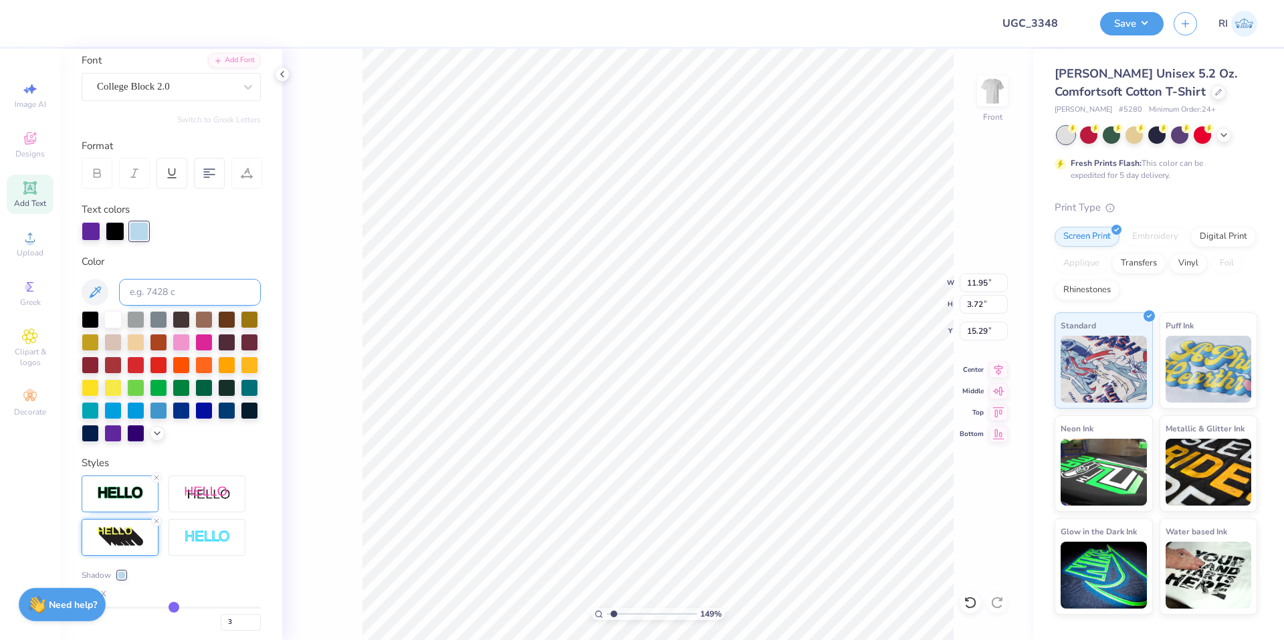
type input "15.27"
type input "2.01445811466782"
type input "12.31"
type input "3.83"
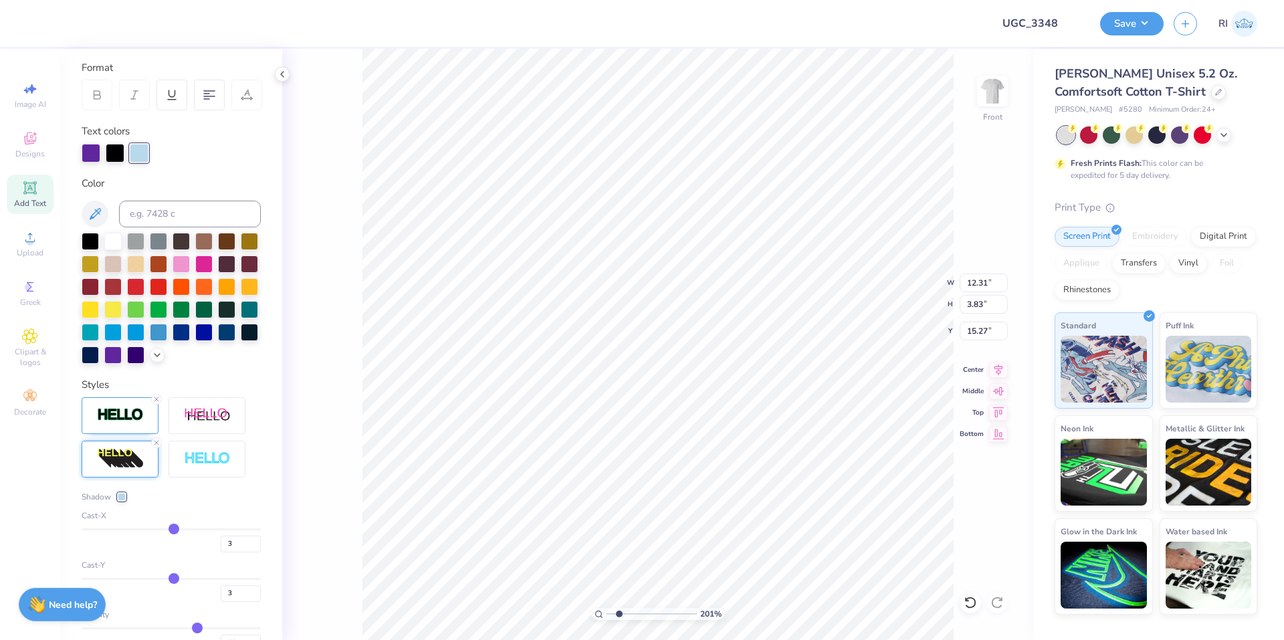
scroll to position [302, 0]
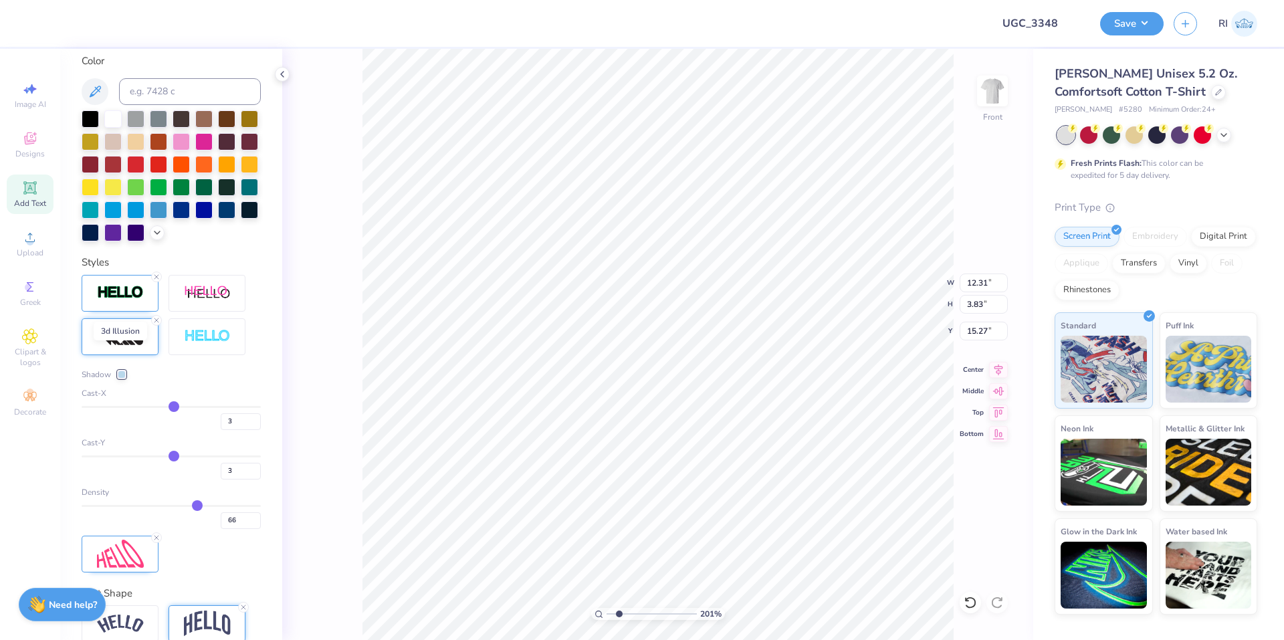
click at [125, 347] on img at bounding box center [120, 336] width 47 height 21
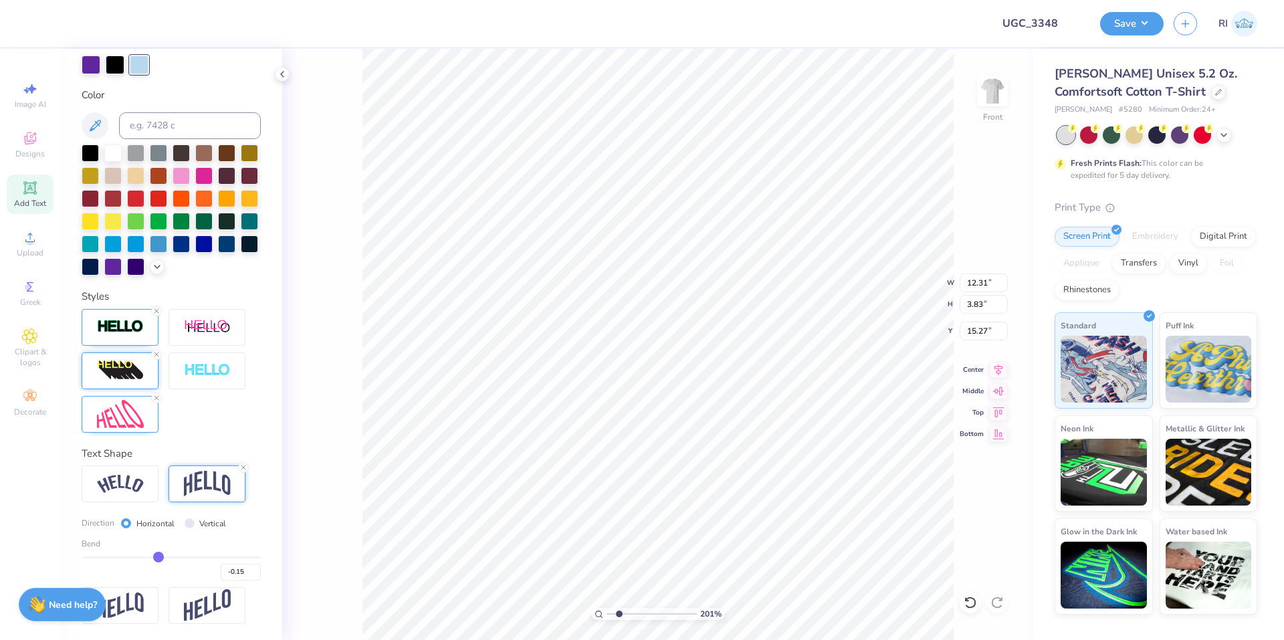
click at [139, 375] on img at bounding box center [120, 370] width 47 height 21
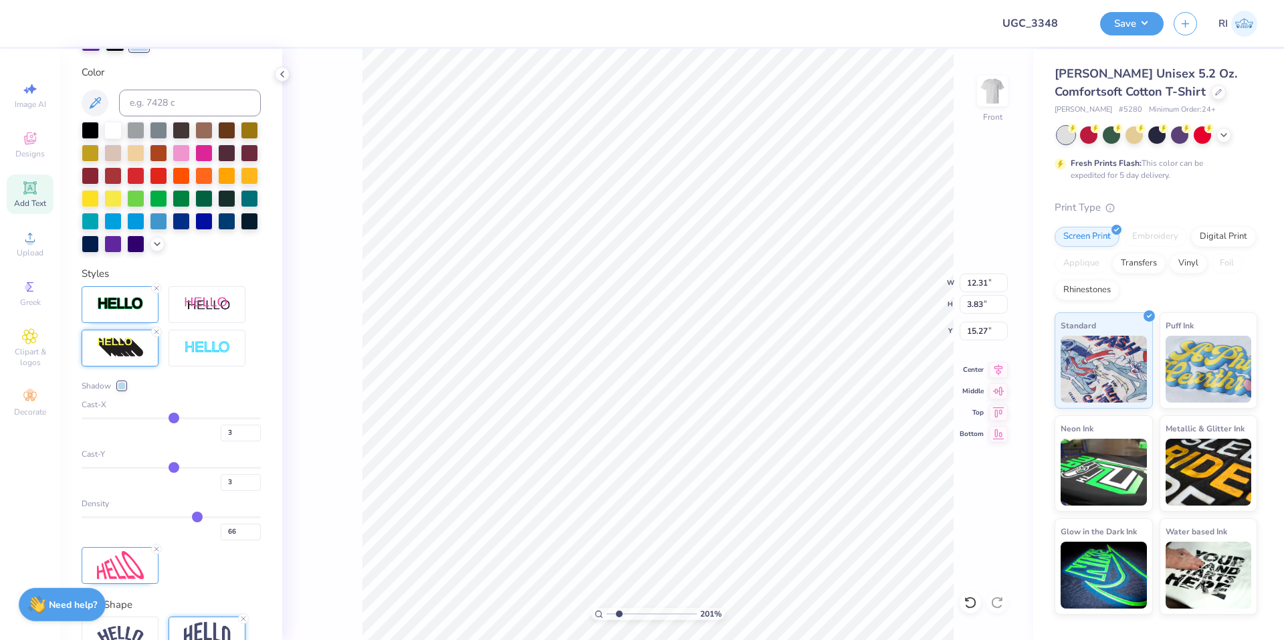
scroll to position [302, 0]
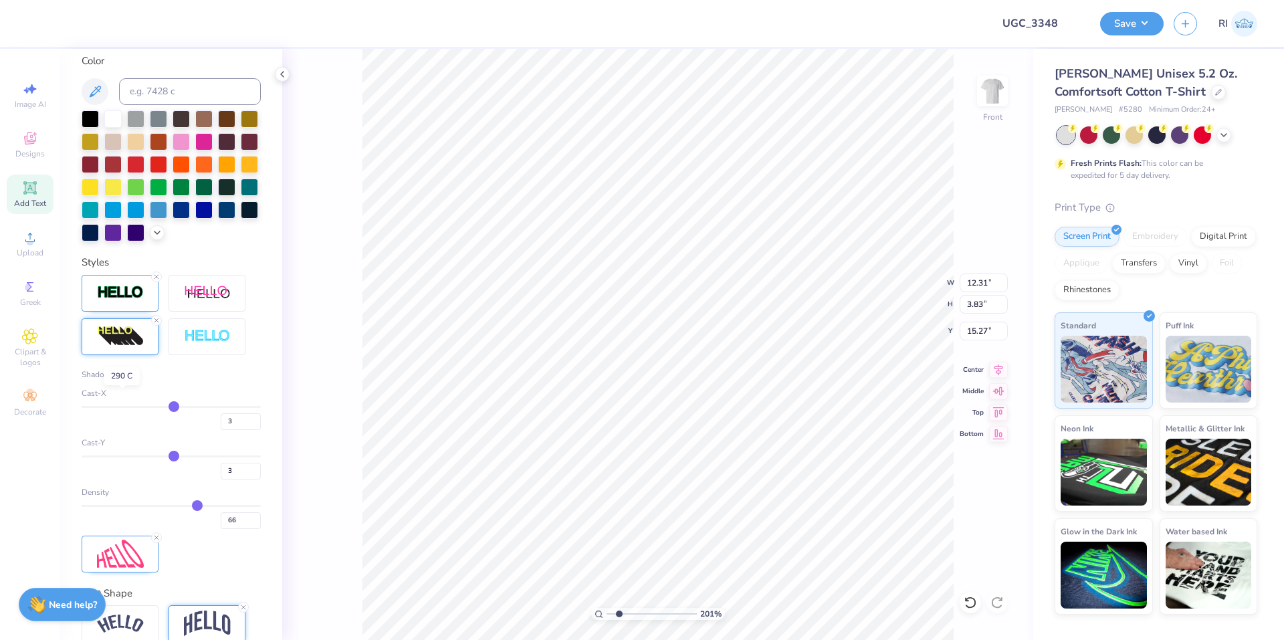
click at [124, 378] on div at bounding box center [122, 374] width 8 height 8
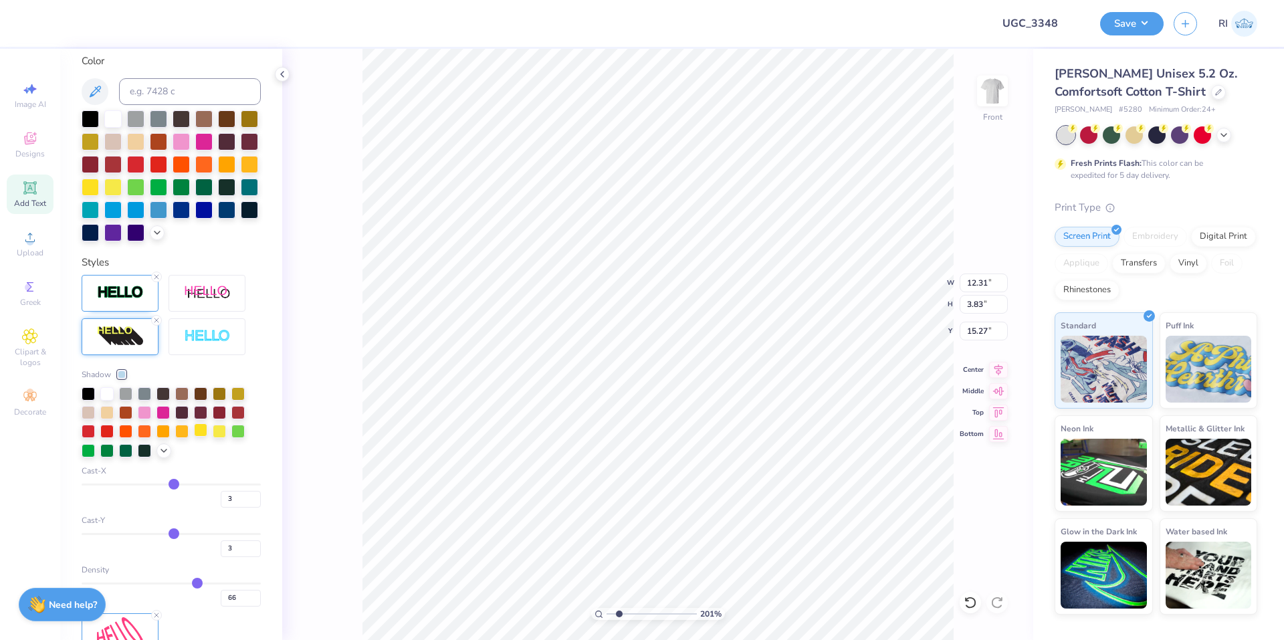
click at [197, 437] on div at bounding box center [200, 429] width 13 height 13
type input "2.01445811466782"
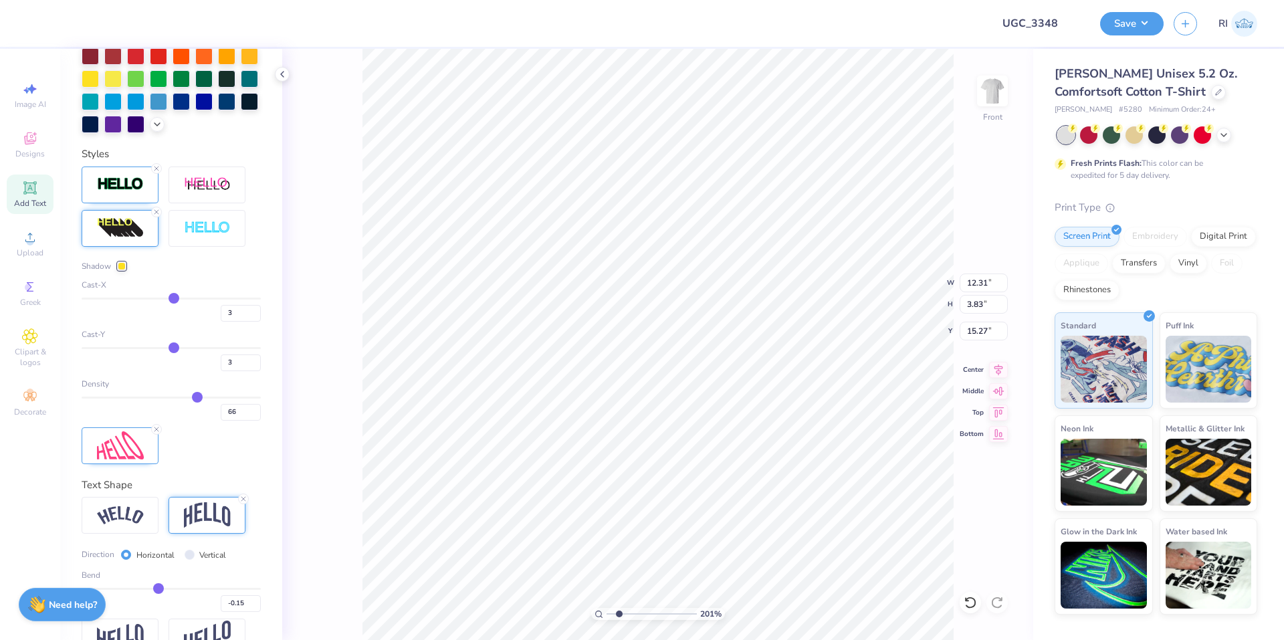
scroll to position [435, 0]
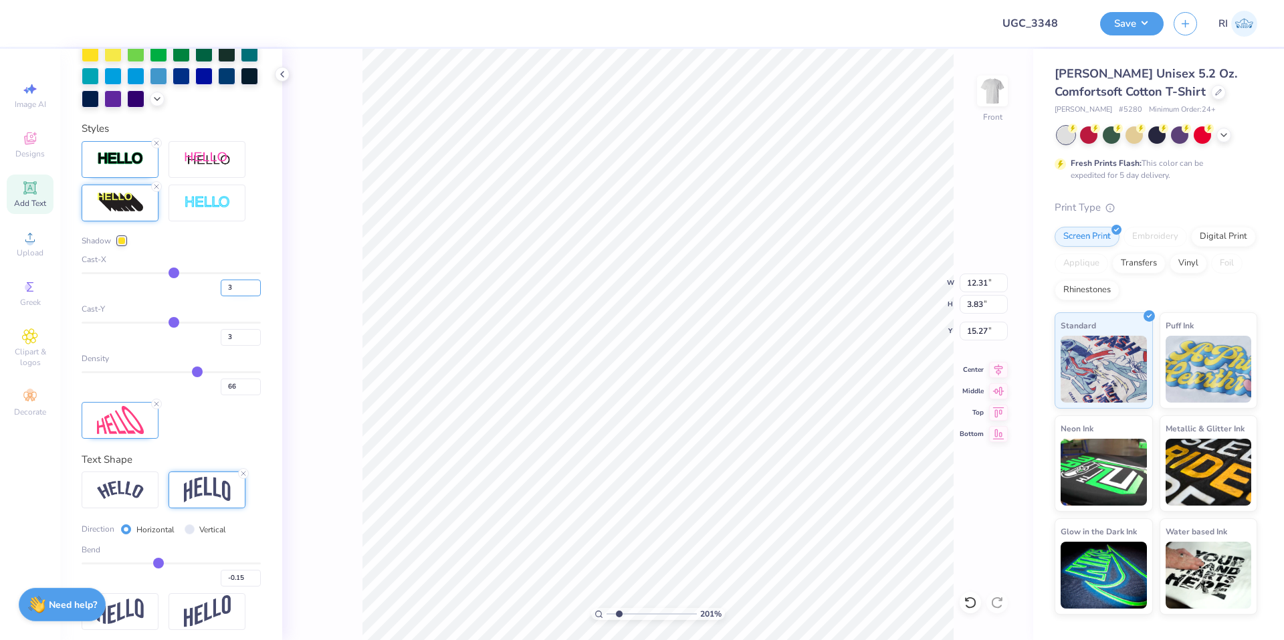
drag, startPoint x: 223, startPoint y: 312, endPoint x: 212, endPoint y: 314, distance: 11.7
click at [221, 296] on input "3" at bounding box center [241, 287] width 40 height 17
drag, startPoint x: 222, startPoint y: 357, endPoint x: 212, endPoint y: 358, distance: 10.1
click at [221, 346] on input "3" at bounding box center [241, 337] width 40 height 17
type input "0"
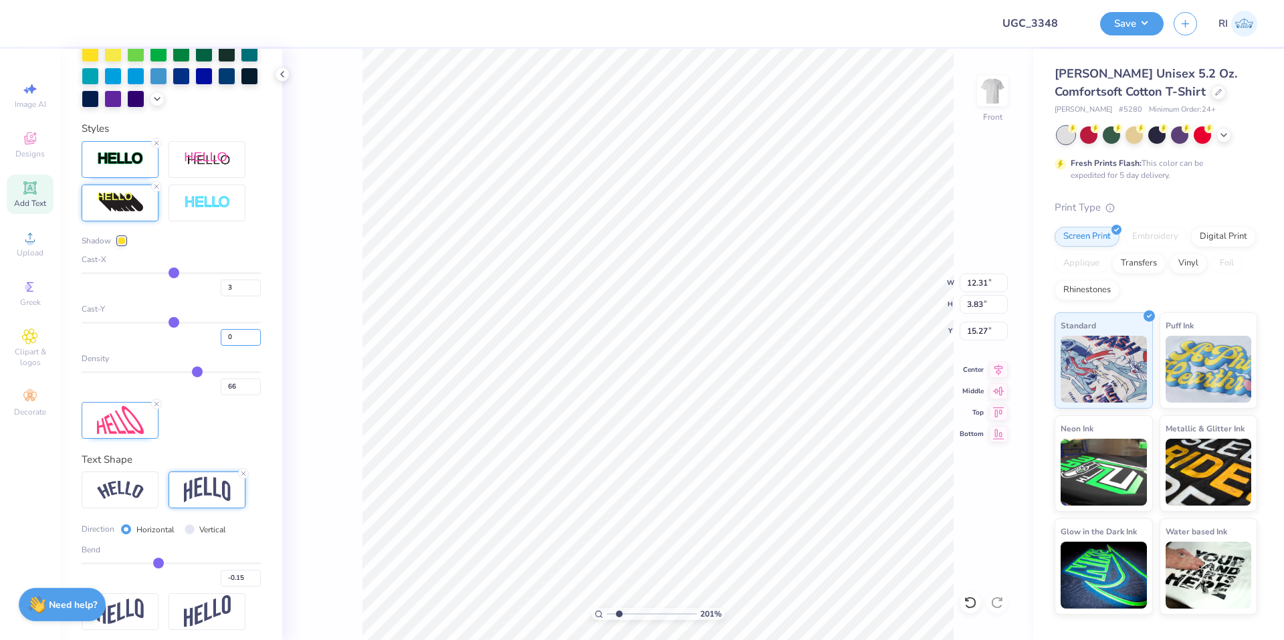
type input "0"
type input "2.01445811466782"
type input "3.74"
drag, startPoint x: 227, startPoint y: 357, endPoint x: 209, endPoint y: 360, distance: 18.9
click at [209, 346] on div "0" at bounding box center [171, 334] width 179 height 24
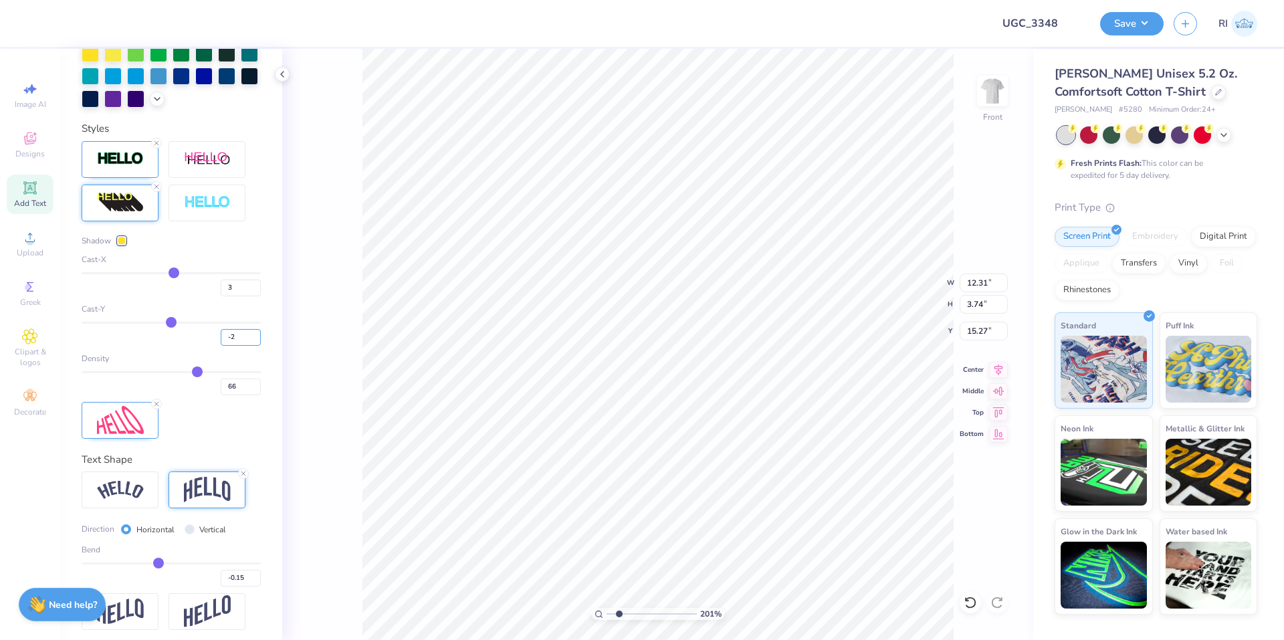
type input "-2"
type input "2.01445811466782"
type input "3.79"
type input "15.22"
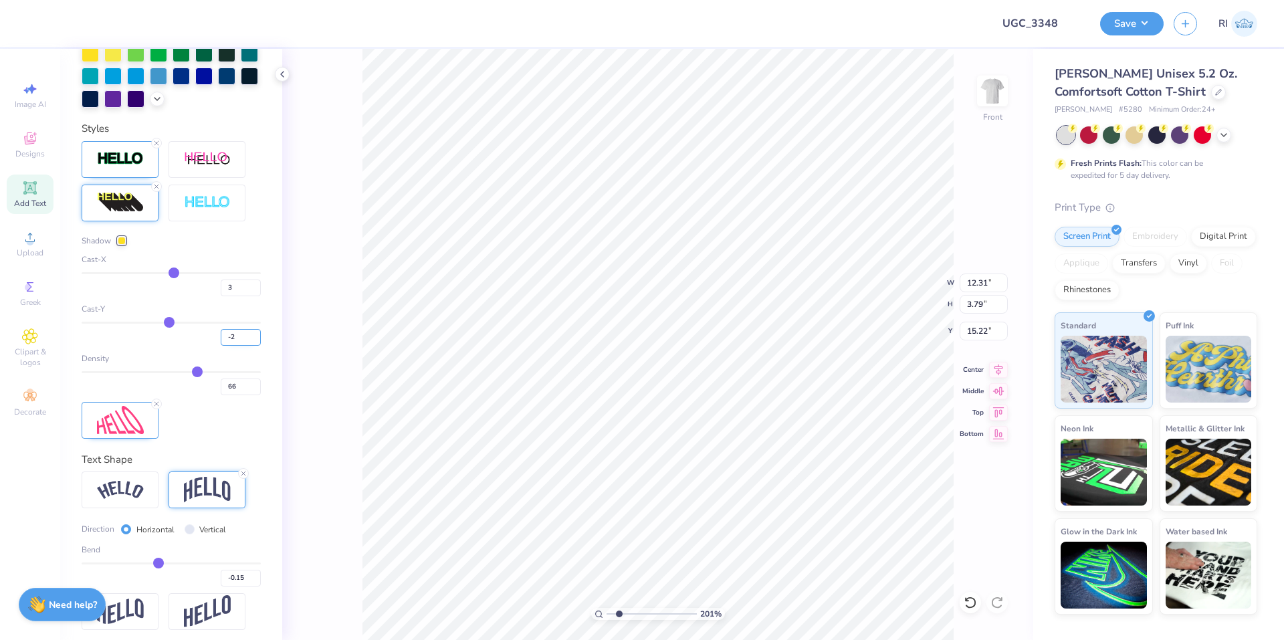
click at [225, 346] on input "-2" at bounding box center [241, 337] width 40 height 17
type input "-20"
type input "2.01445811466782"
type input "4.46"
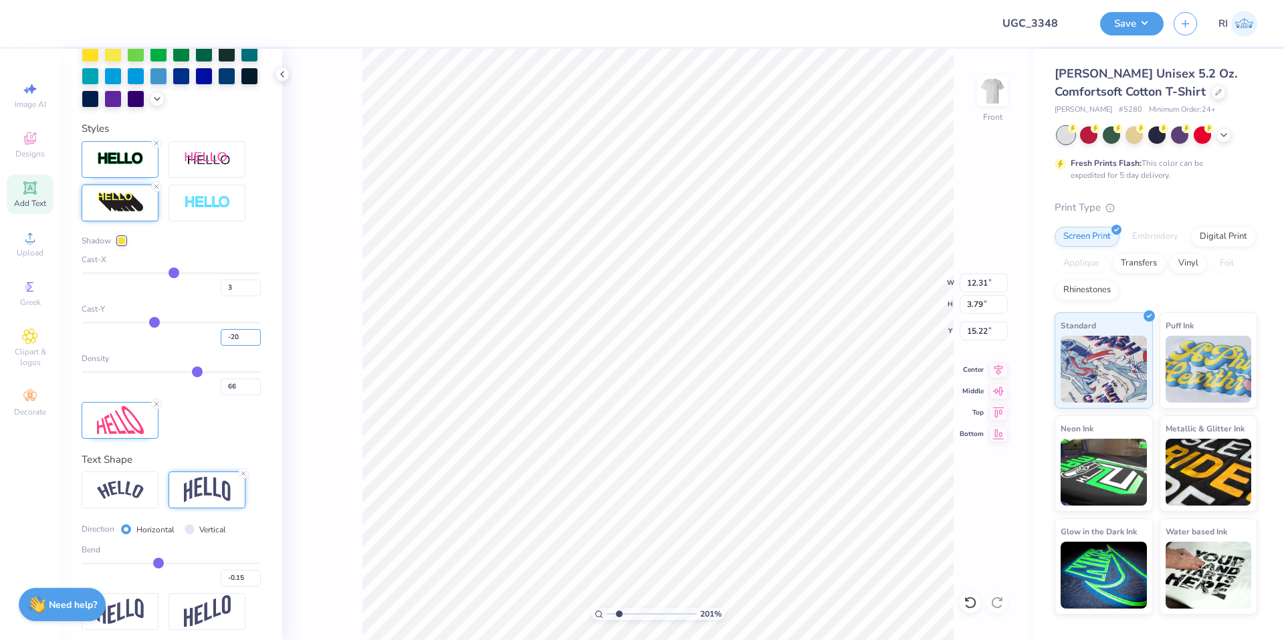
type input "14.55"
drag, startPoint x: 228, startPoint y: 316, endPoint x: 215, endPoint y: 313, distance: 13.0
click at [221, 296] on input "3" at bounding box center [241, 287] width 40 height 17
type input "0"
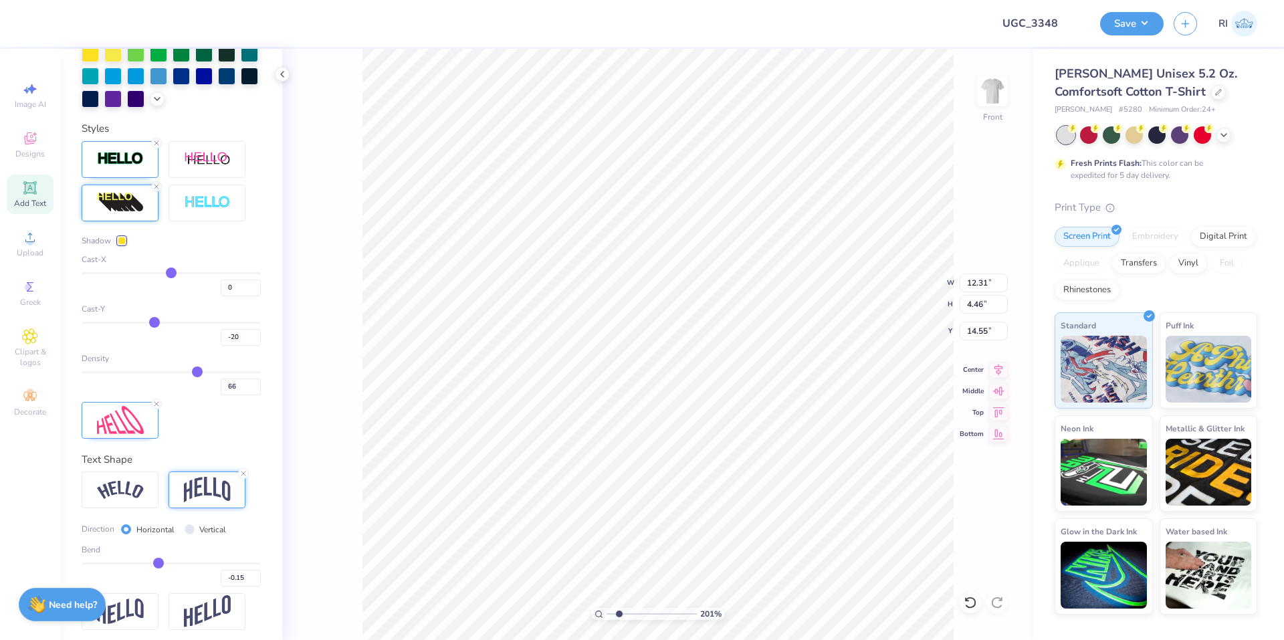
click at [242, 315] on div "Cast-Y" at bounding box center [171, 309] width 179 height 12
type input "2.01445811466782"
type input "11.98"
type input "1.64913377760655"
type input "70"
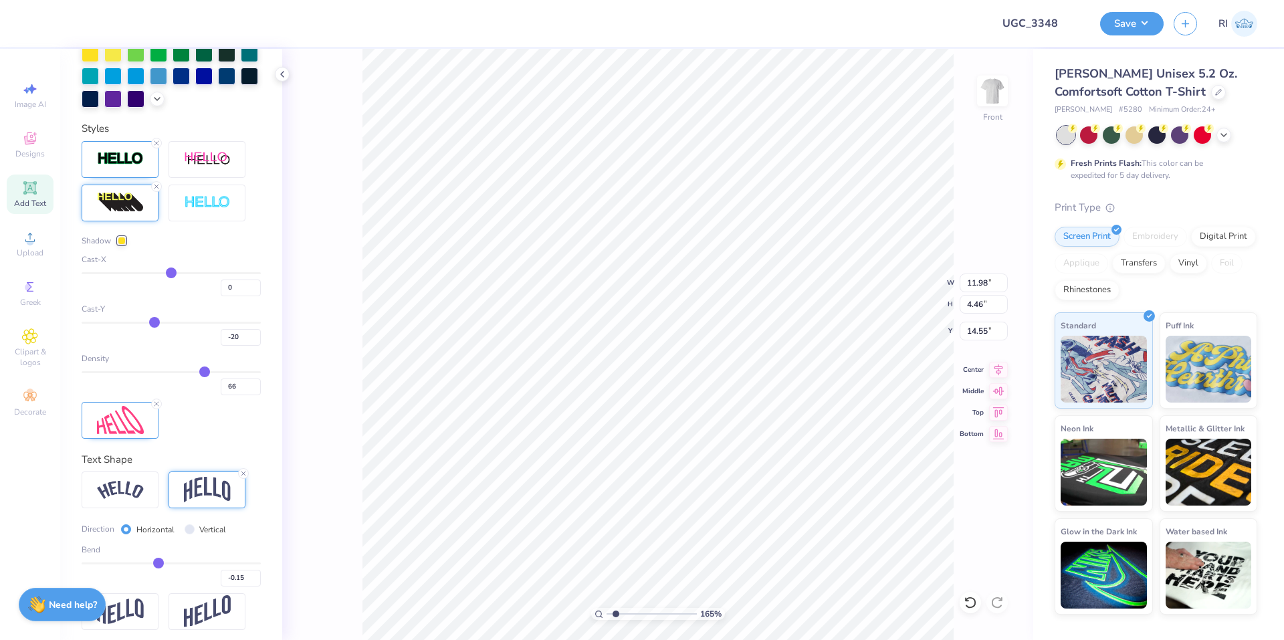
type input "70"
type input "73"
type input "77"
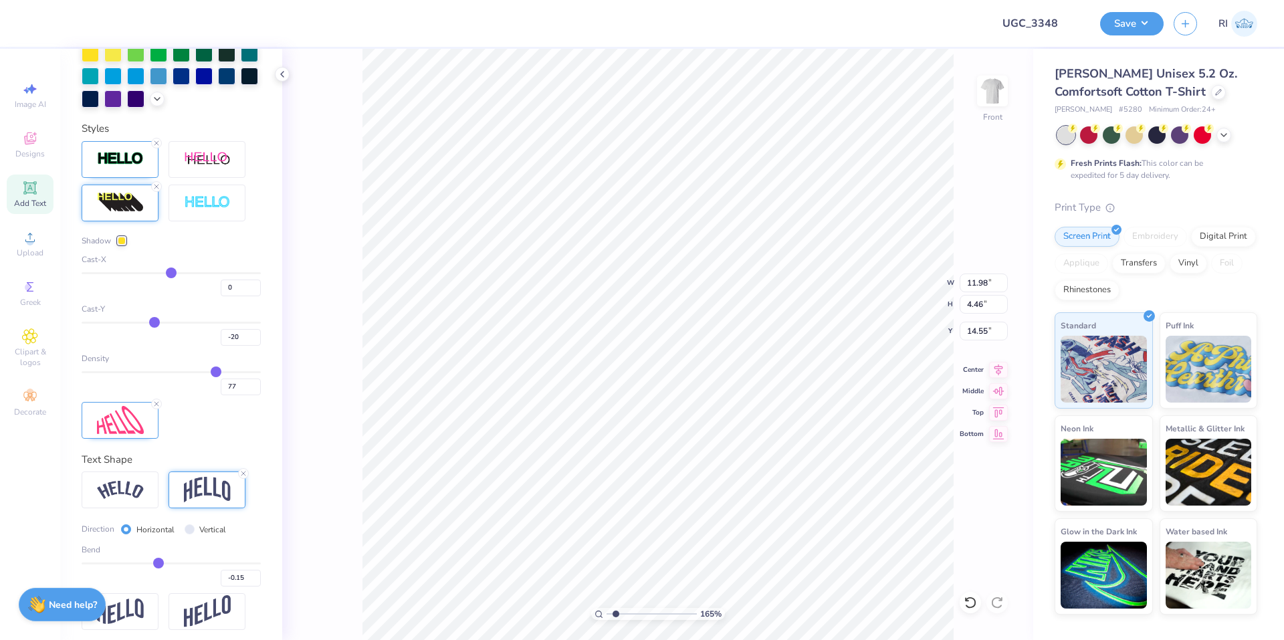
type input "84"
type input "90"
type input "99"
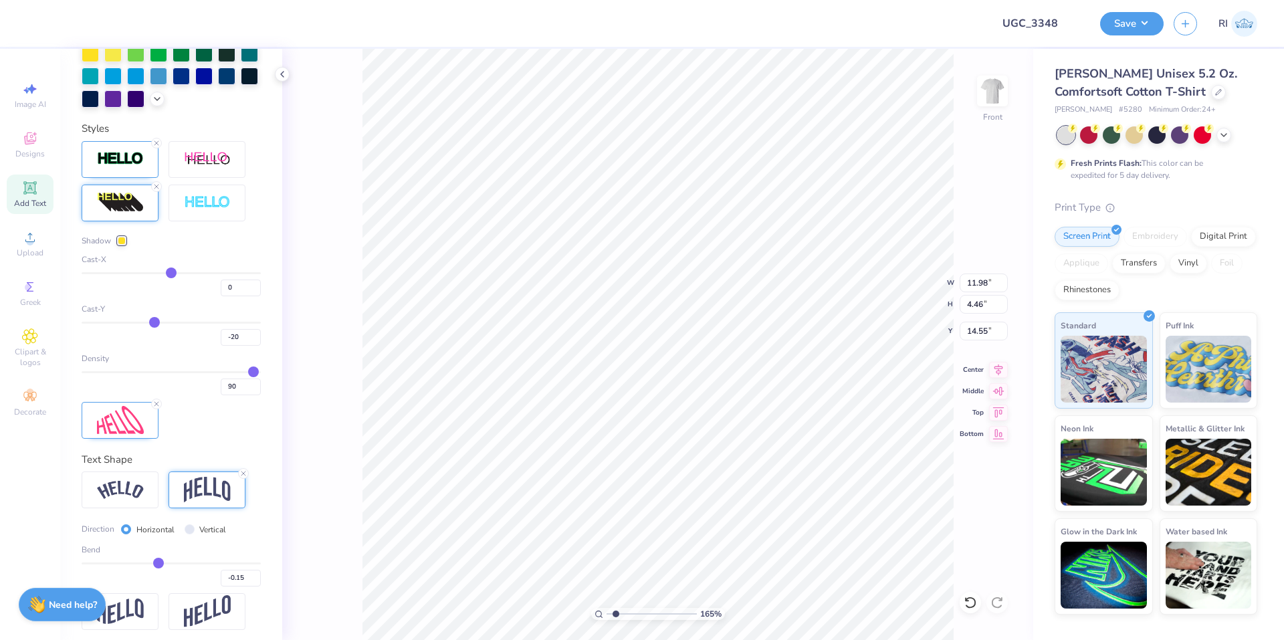
type input "99"
type input "100"
drag, startPoint x: 194, startPoint y: 390, endPoint x: 308, endPoint y: 396, distance: 113.8
type input "100"
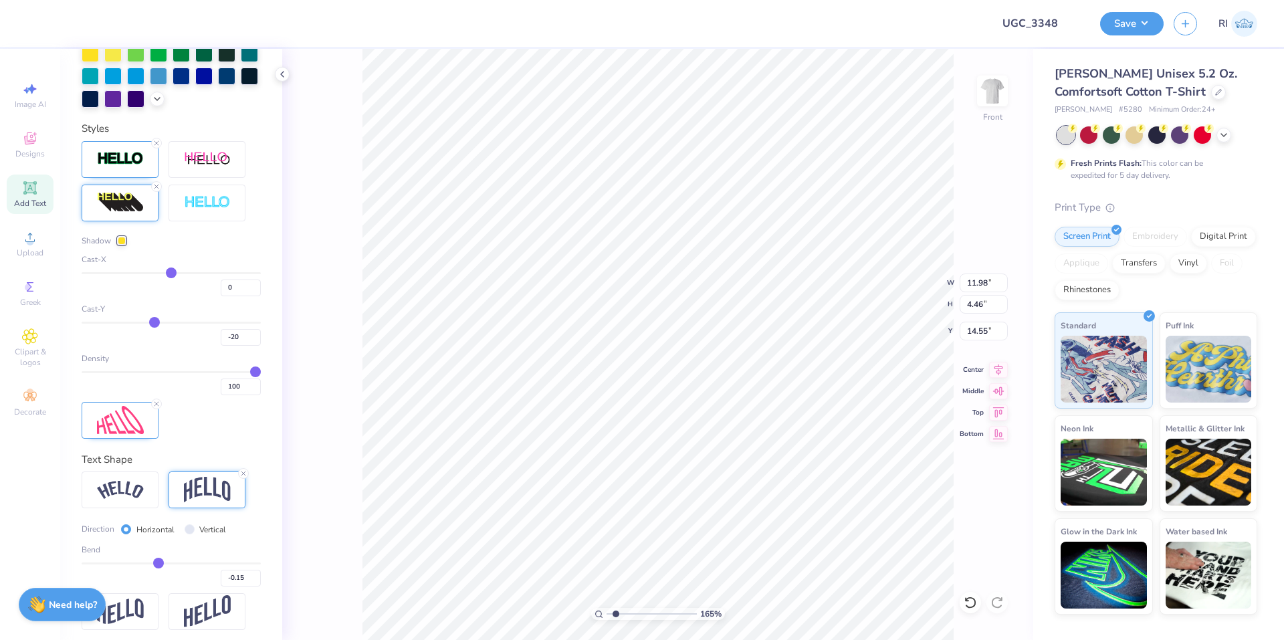
click at [261, 373] on input "range" at bounding box center [171, 372] width 179 height 2
click at [731, 392] on li "Duplicate" at bounding box center [728, 389] width 105 height 26
type input "1.22152498603932"
type input "15.55"
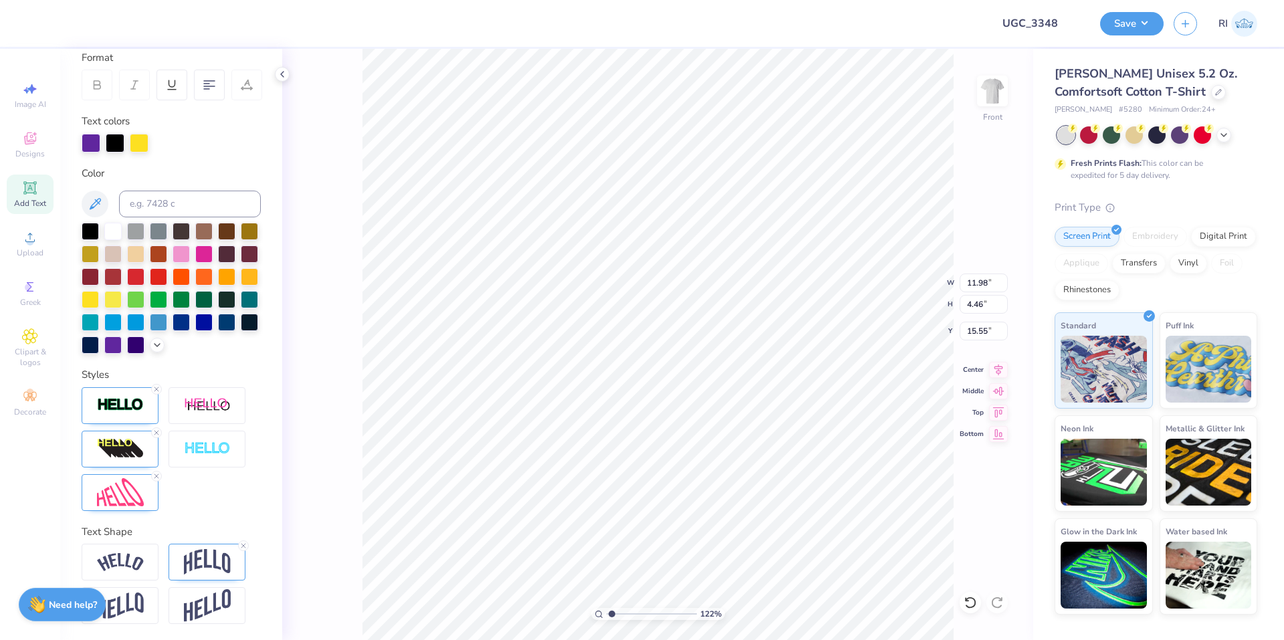
type input "1.22152498603932"
type input "7.66"
click at [202, 552] on img at bounding box center [207, 561] width 47 height 25
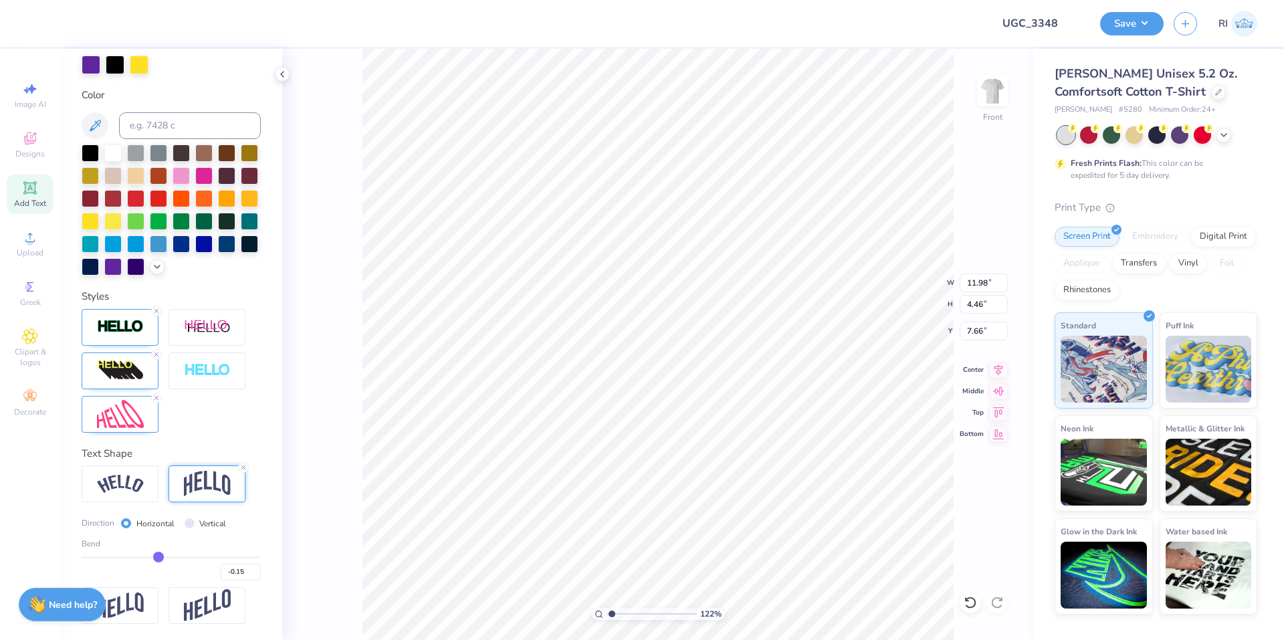
scroll to position [290, 0]
click at [221, 572] on input "-0.15" at bounding box center [241, 572] width 40 height 17
type input "0.15"
type input "1.22152498603932"
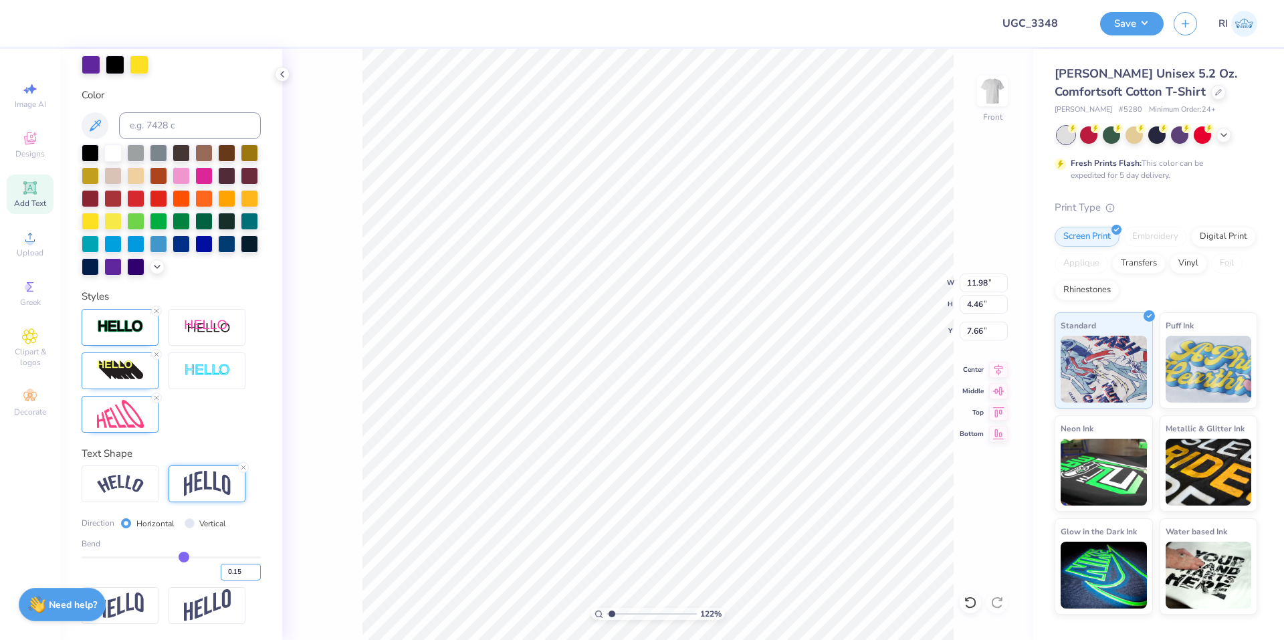
type input "11.62"
type input "1.22152498603932"
type textarea "DE"
type input "1.22152498603932"
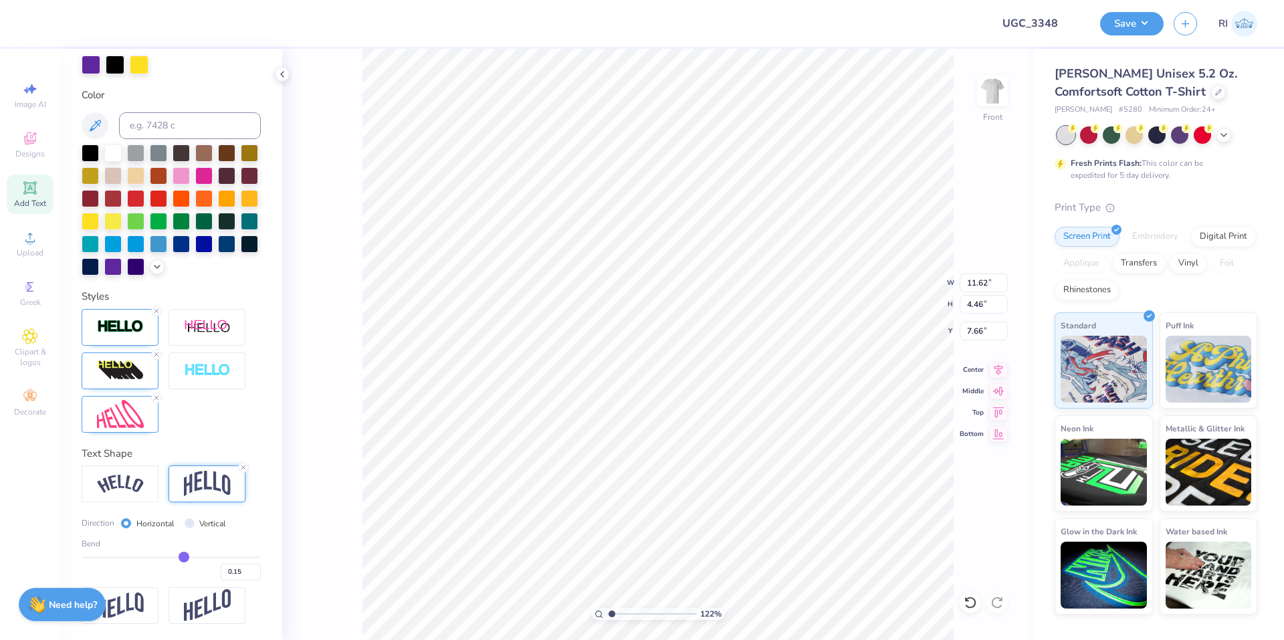
type textarea "DELTA"
type input "1.49212329151837"
click at [146, 410] on div at bounding box center [120, 414] width 77 height 37
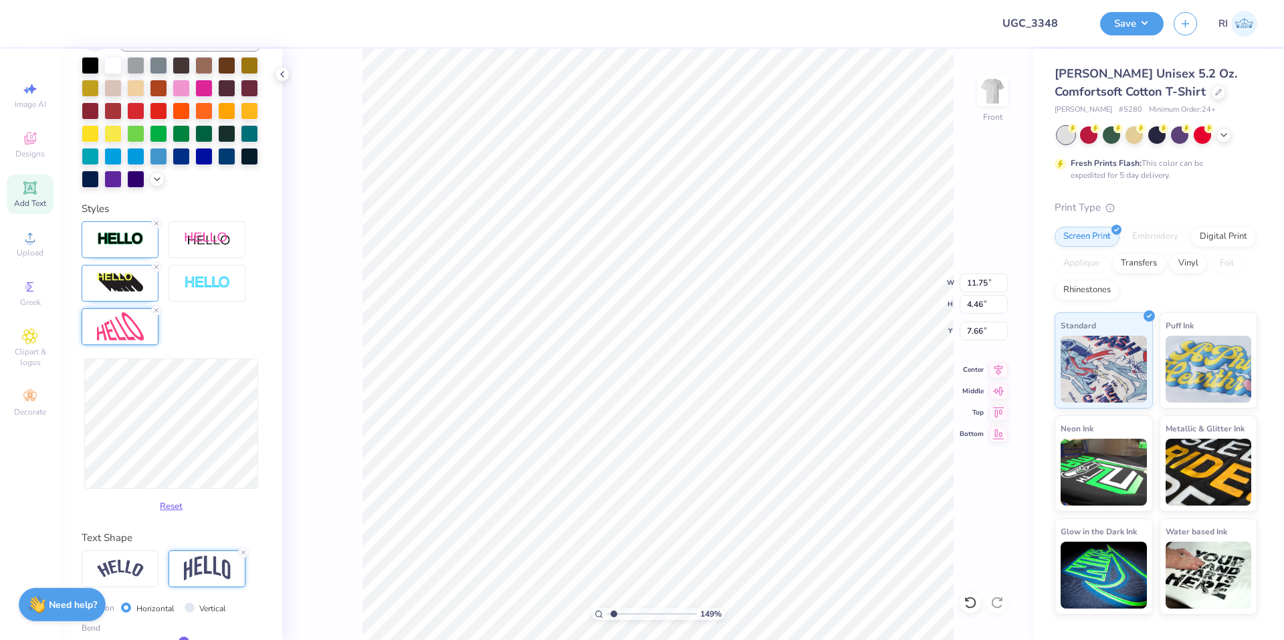
scroll to position [357, 0]
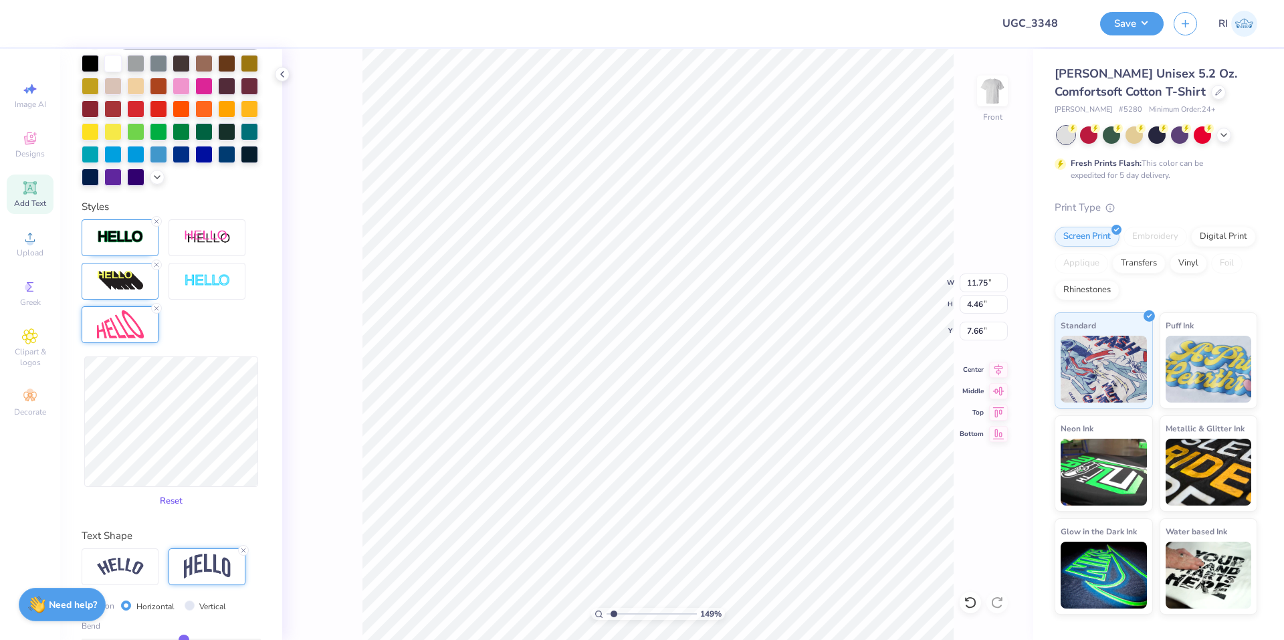
click at [164, 512] on button "Reset" at bounding box center [171, 501] width 35 height 22
type input "8.86"
type input "4.42"
type input "8.50"
type input "10.72"
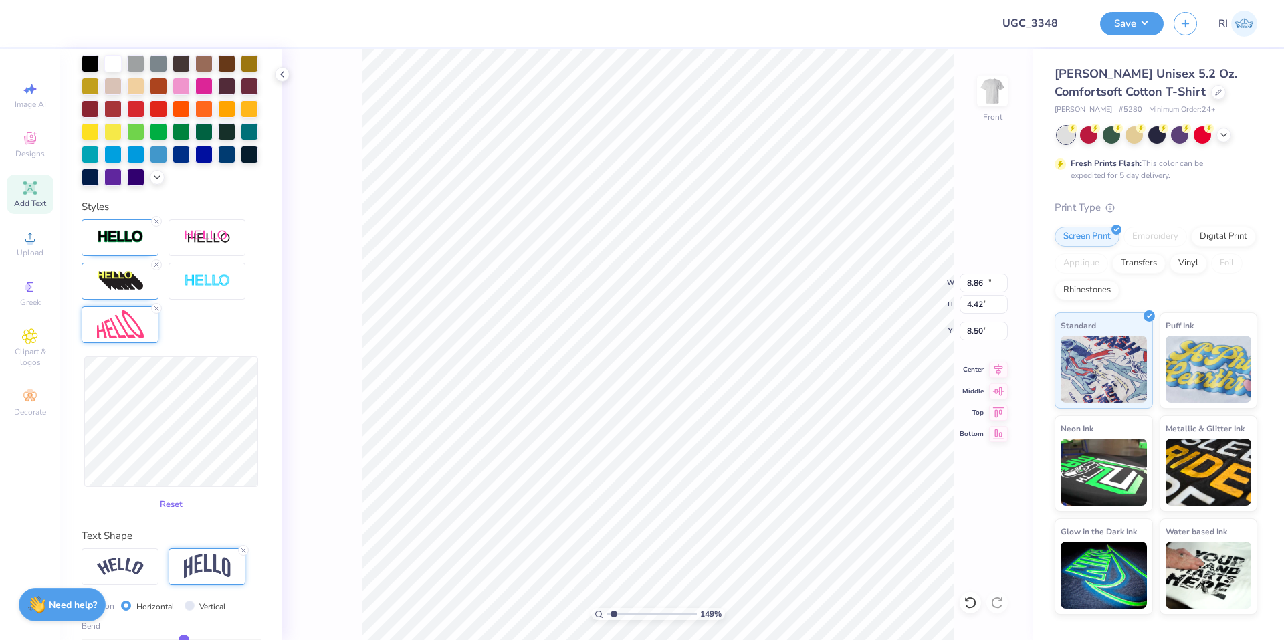
type input "5.35"
type input "7.42"
type input "1.82266588284093"
type input "10.27"
type input "5.13"
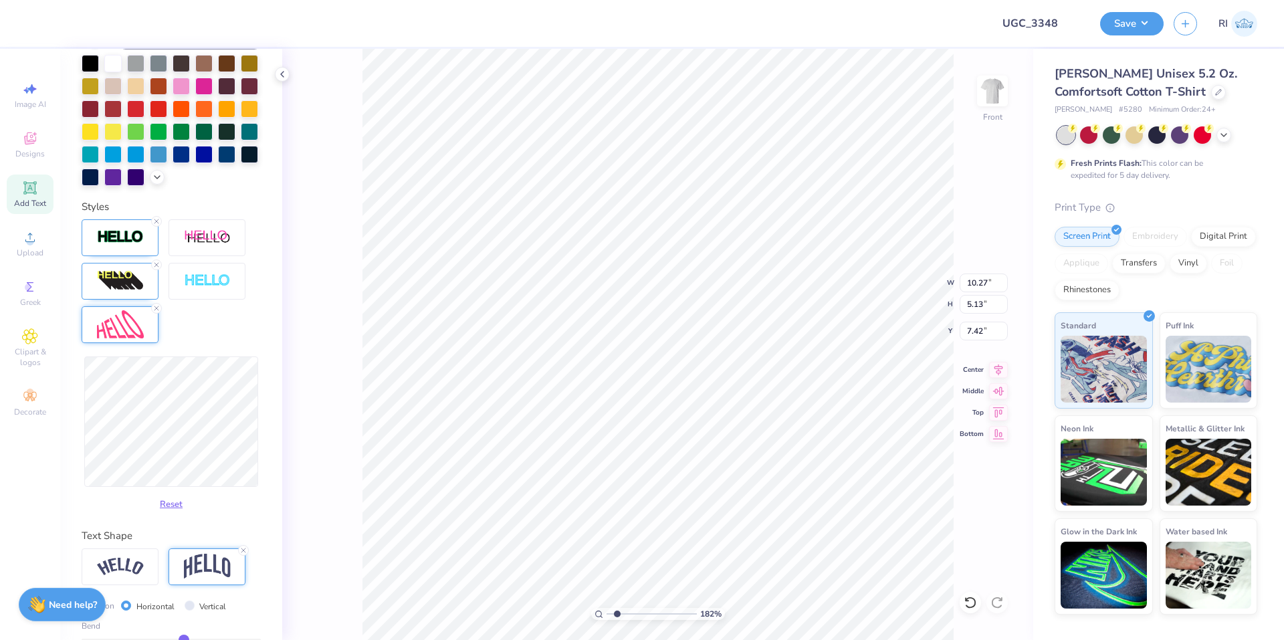
type input "1.82266588284093"
type input "10.53"
type input "5.25"
type input "1.82266588284093"
type input "11.53"
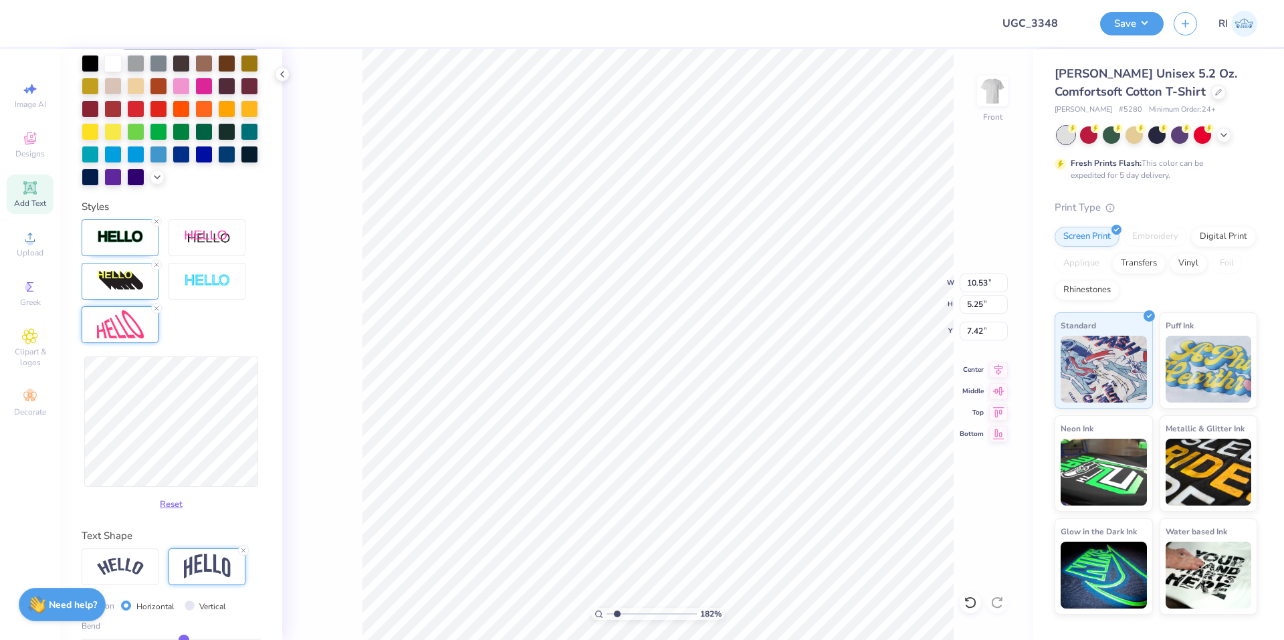
type input "5.35"
type input "7.36"
type input "1.82266588284093"
type input "7.46"
type input "1.82266588284093"
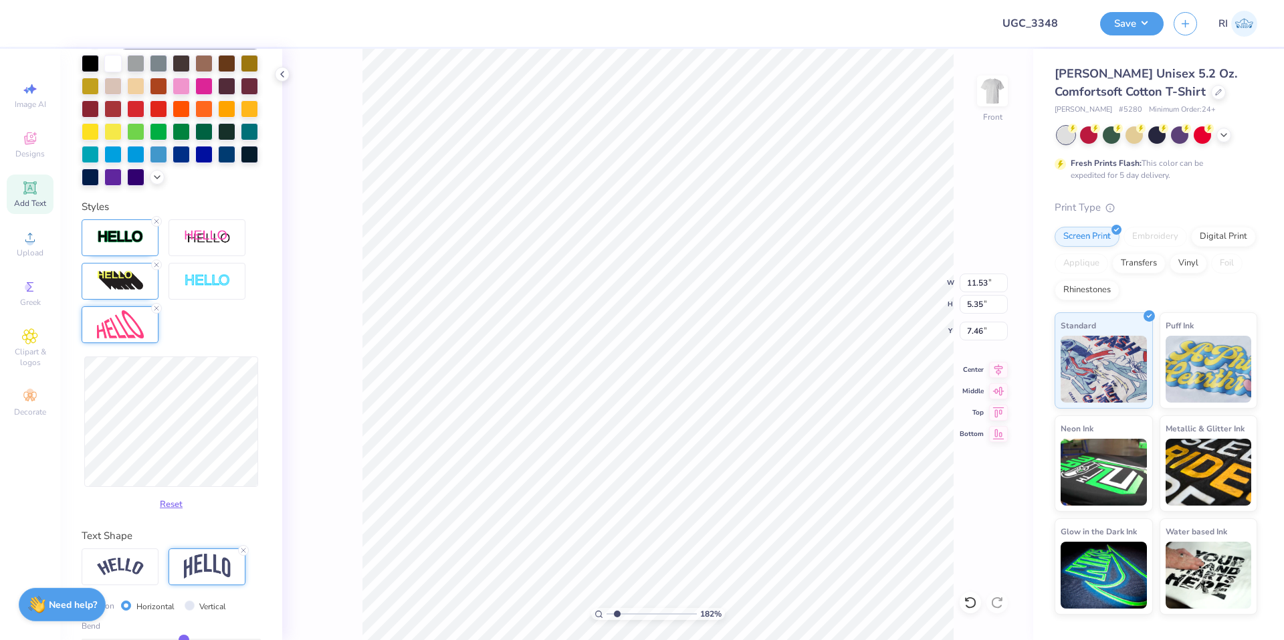
type input "12.22"
type input "1.82266588284093"
type input "7.48"
click at [131, 292] on img at bounding box center [120, 280] width 47 height 21
click at [223, 424] on input "-20" at bounding box center [241, 415] width 40 height 17
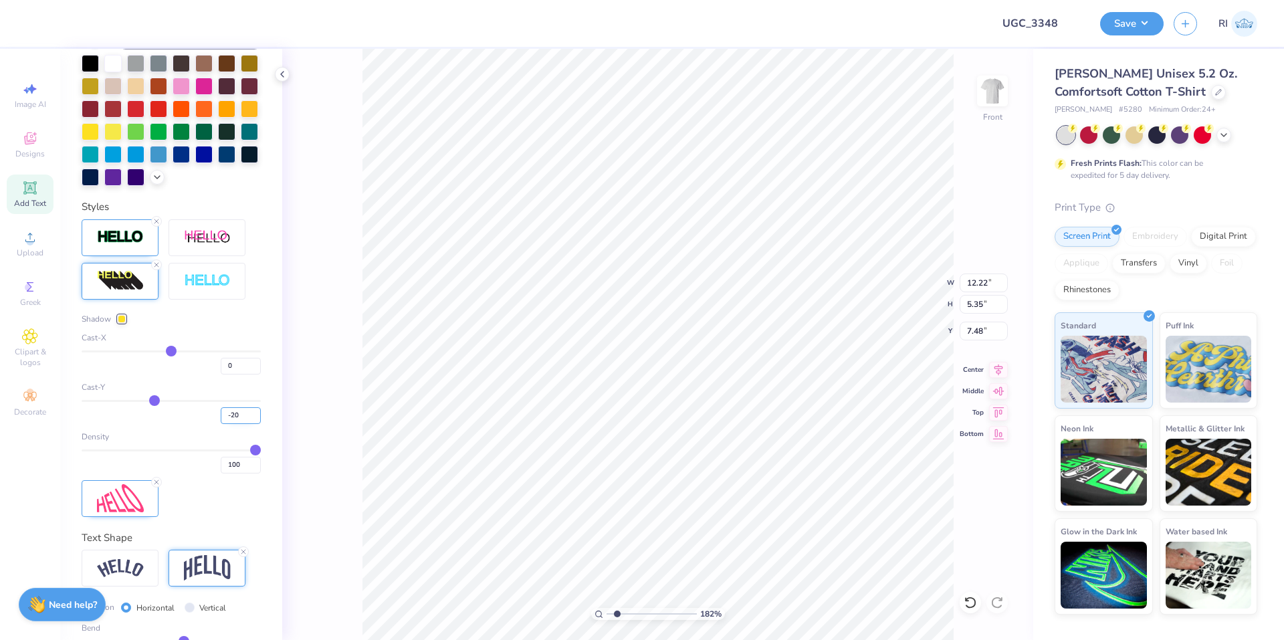
click at [221, 424] on input "-20" at bounding box center [241, 415] width 40 height 17
type input "20"
type input "1.82266588284093"
type input "8.34"
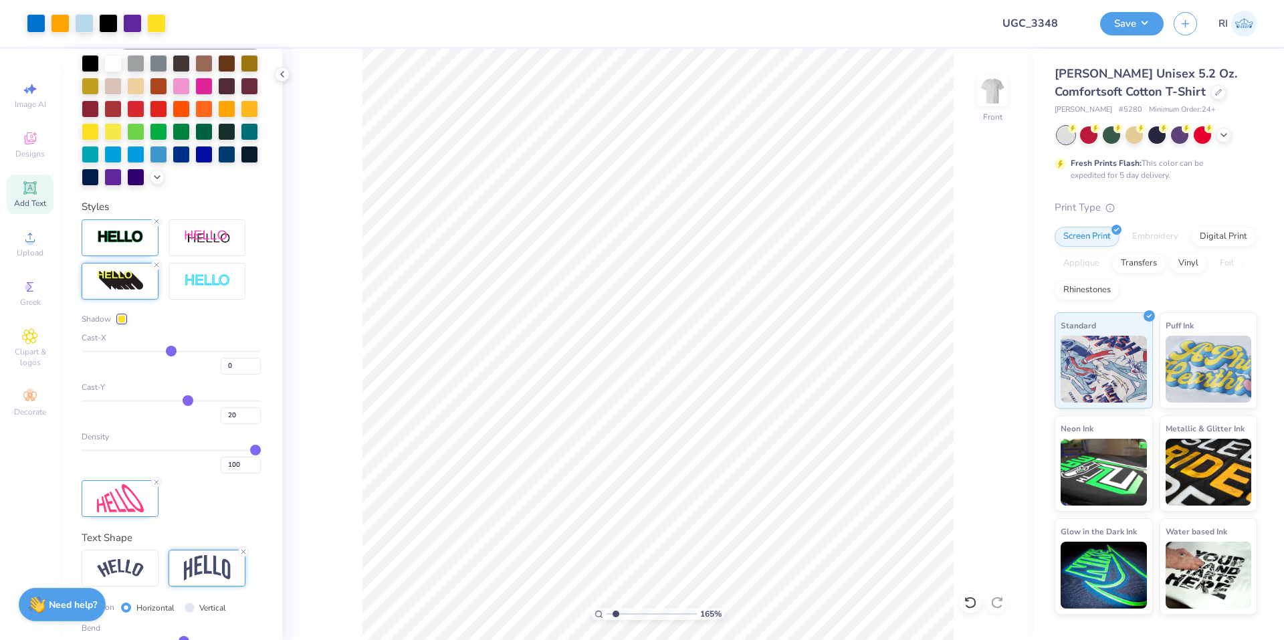
click at [24, 185] on icon at bounding box center [30, 188] width 16 height 16
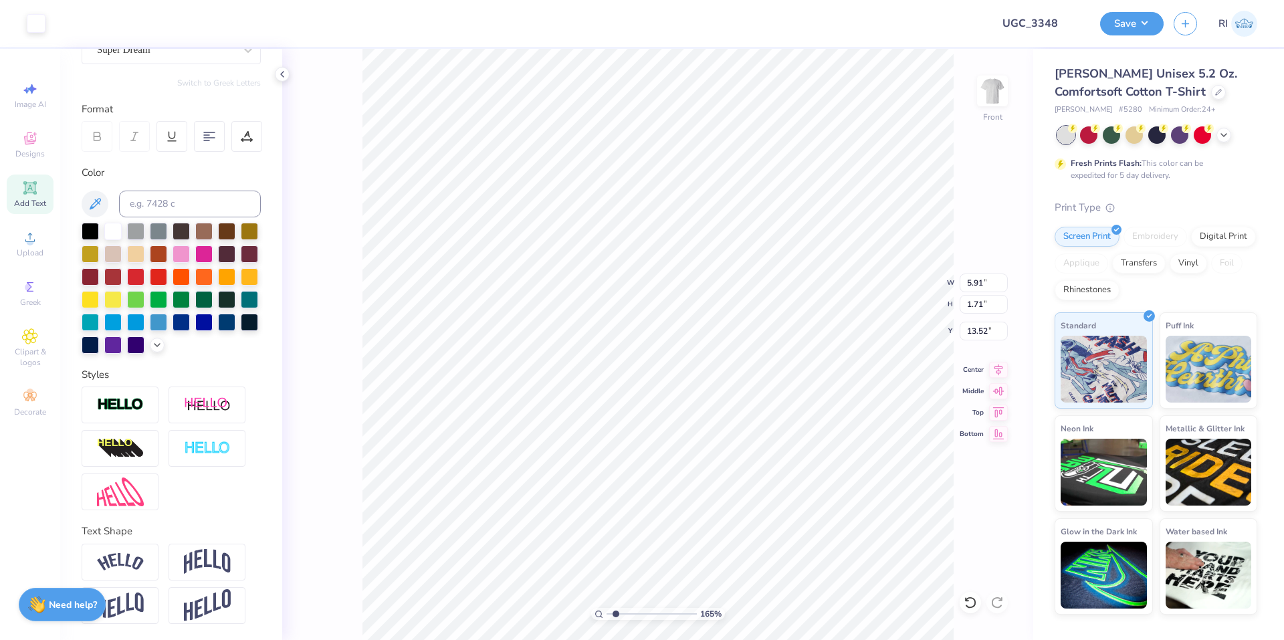
scroll to position [160, 0]
type input "1.64913377760655"
type input "21.55"
click at [167, 290] on div at bounding box center [158, 298] width 17 height 17
type input "1.64913377760655"
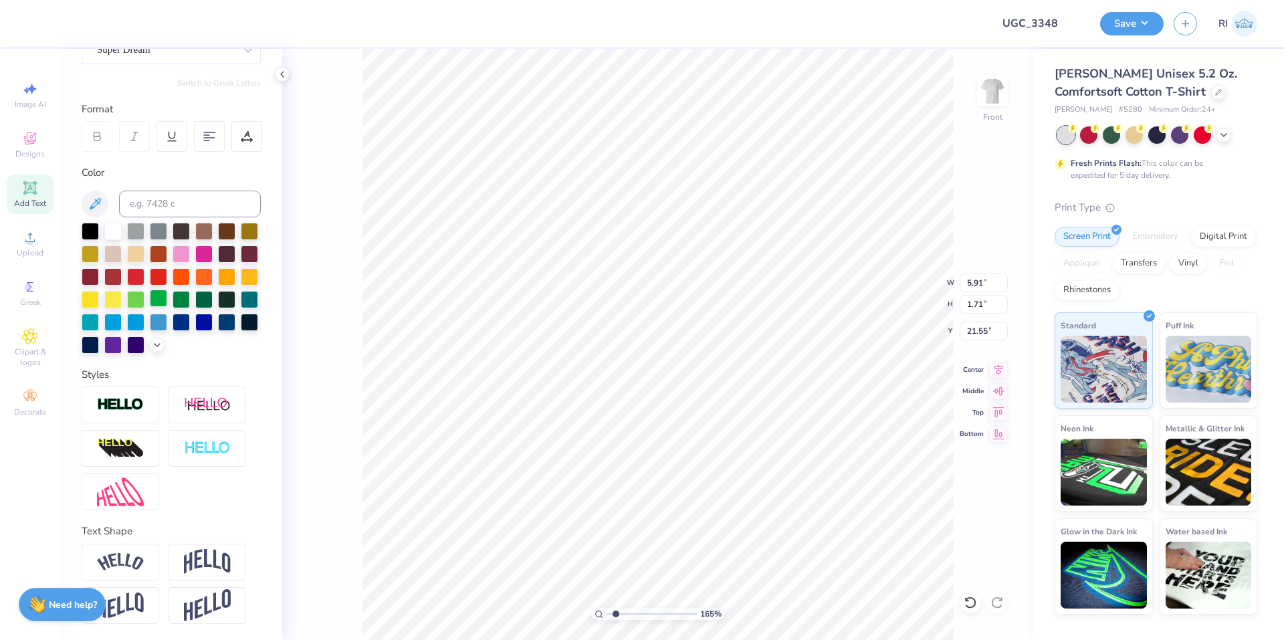
scroll to position [11, 2]
type textarea "AN"
type input "1.64913377760655"
type textarea "ANC"
type input "1.64913377760655"
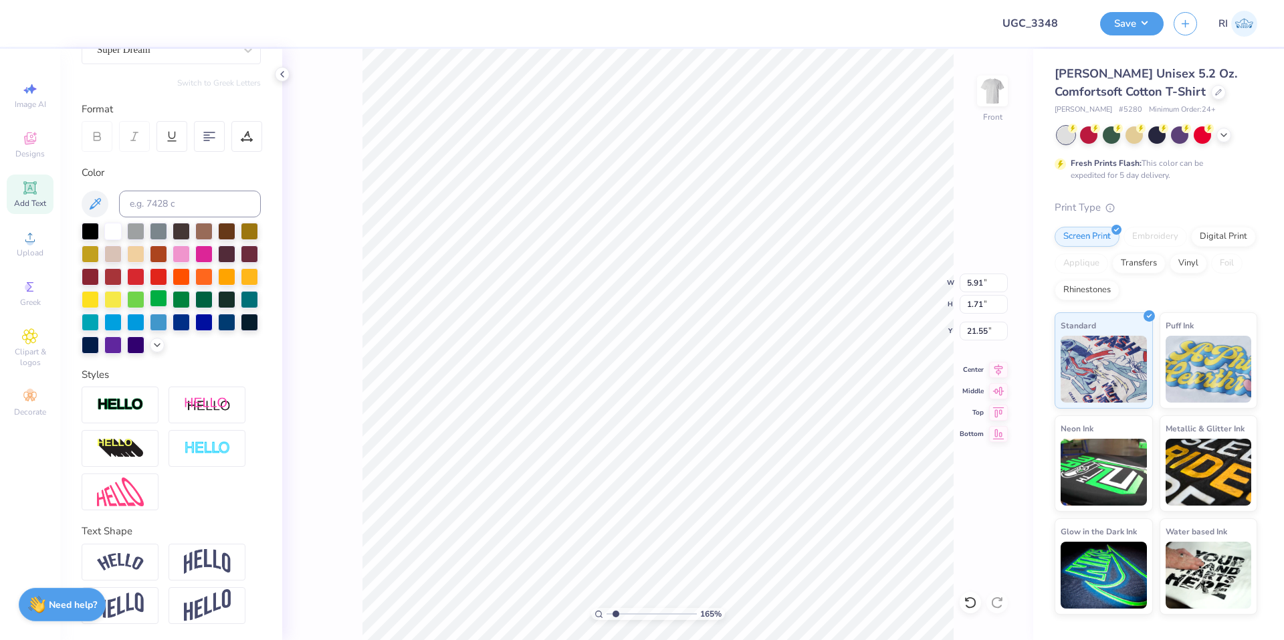
type textarea "ANCH"
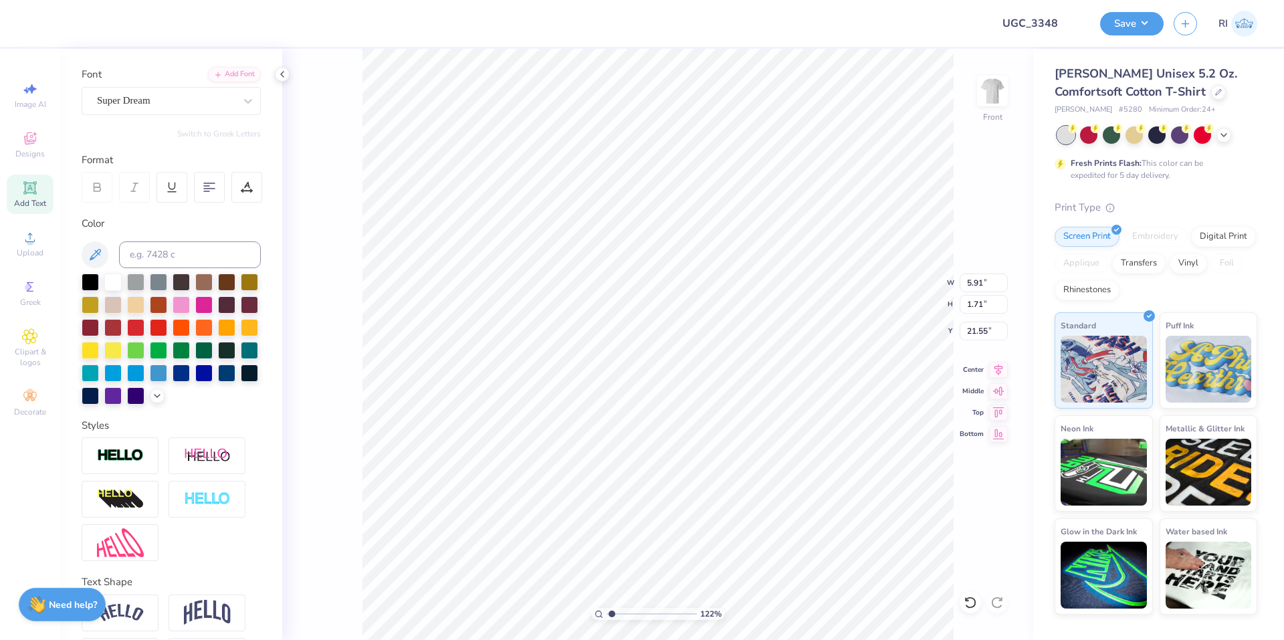
scroll to position [0, 0]
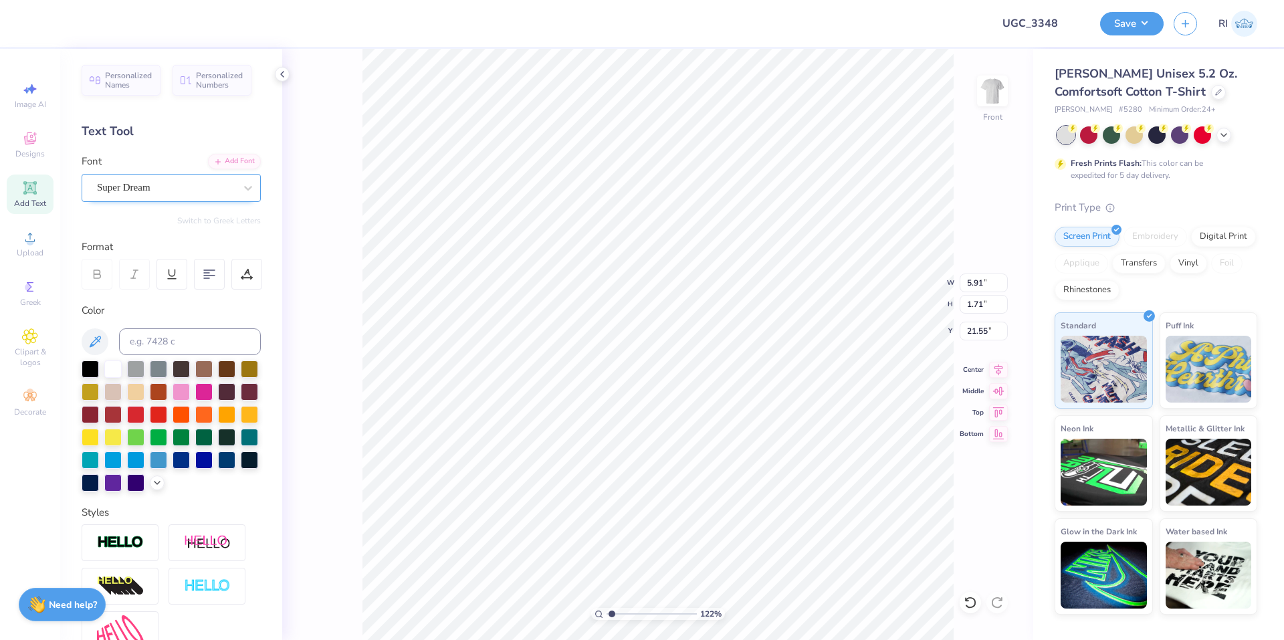
click at [178, 186] on div "Super Dream" at bounding box center [166, 187] width 140 height 21
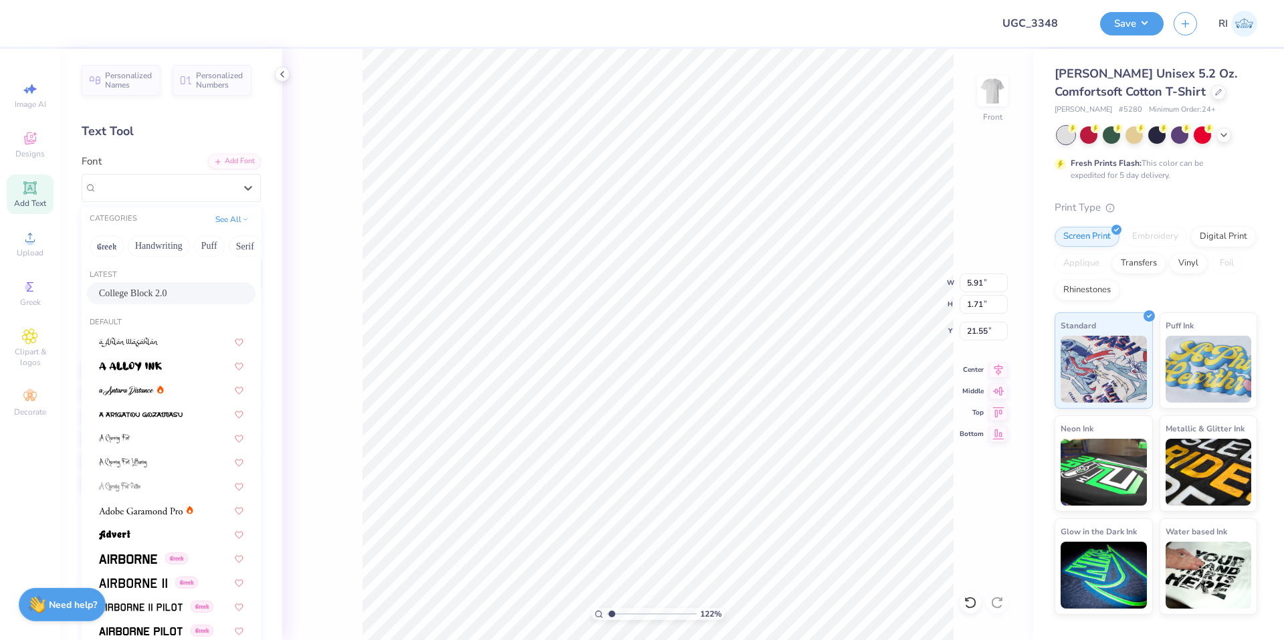
click at [150, 289] on span "College Block 2.0" at bounding box center [133, 293] width 68 height 14
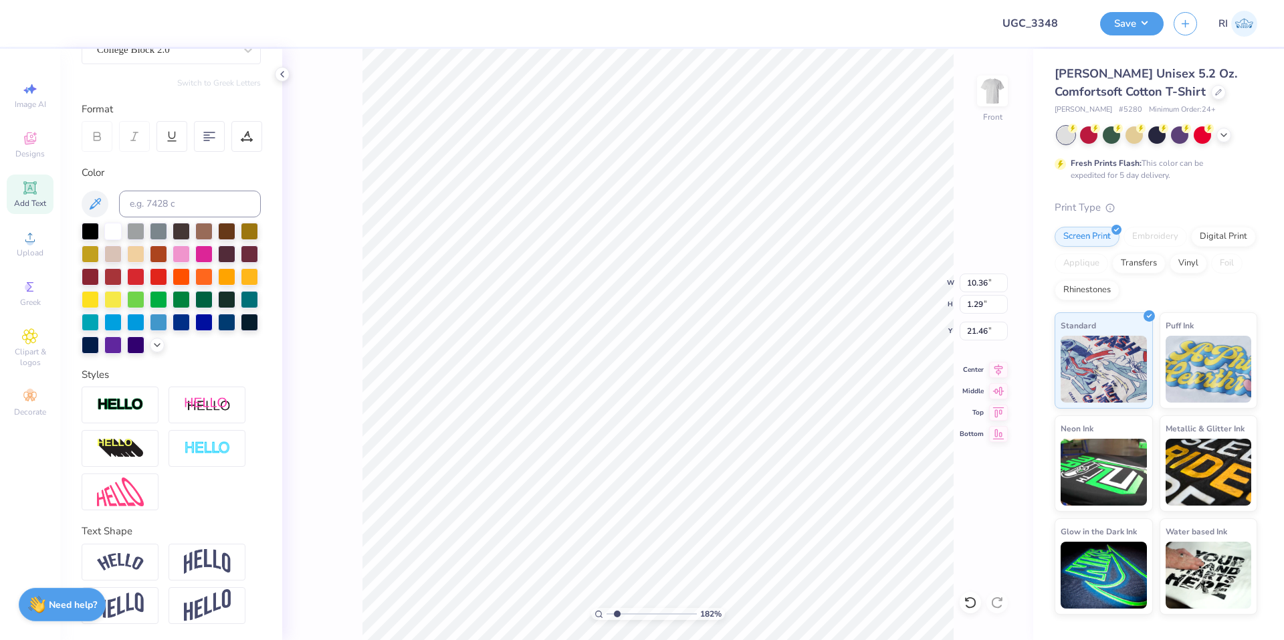
scroll to position [160, 0]
click at [211, 560] on img at bounding box center [207, 561] width 47 height 25
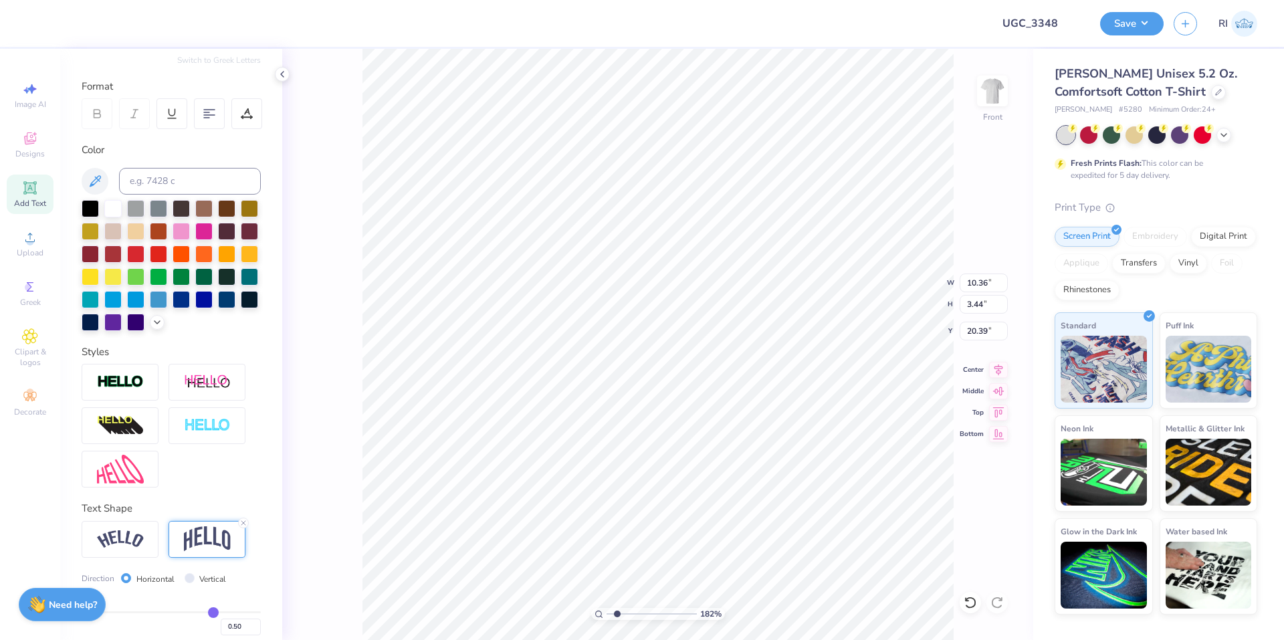
scroll to position [238, 0]
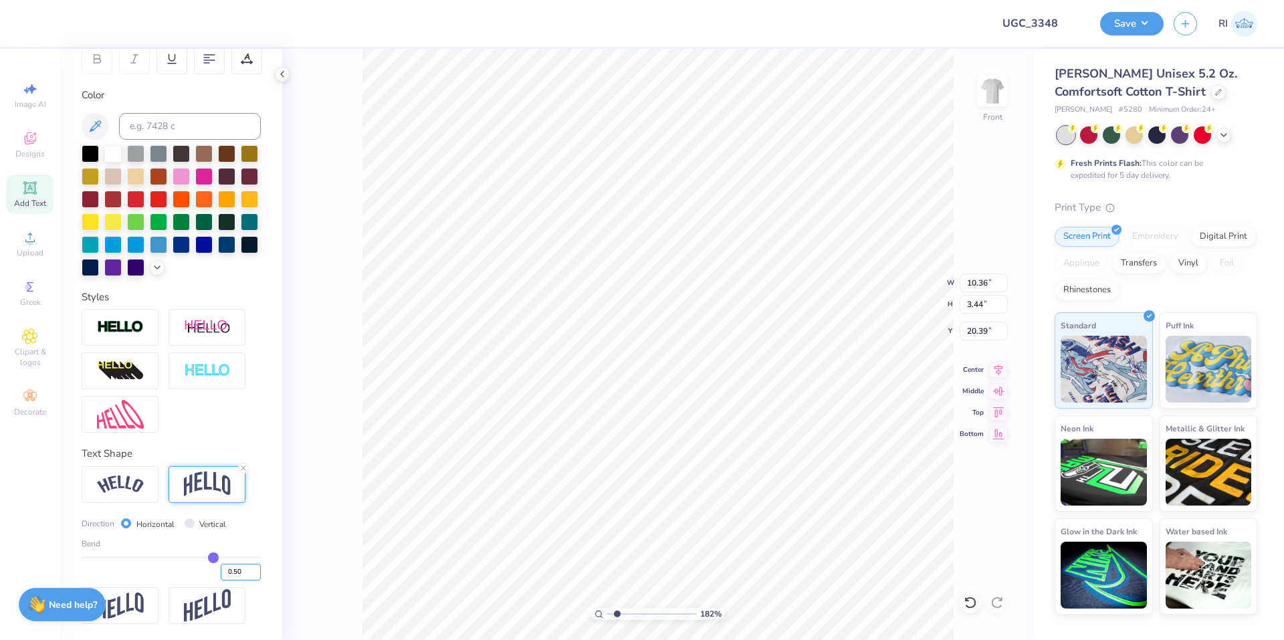
click at [226, 573] on input "0.50" at bounding box center [241, 572] width 40 height 17
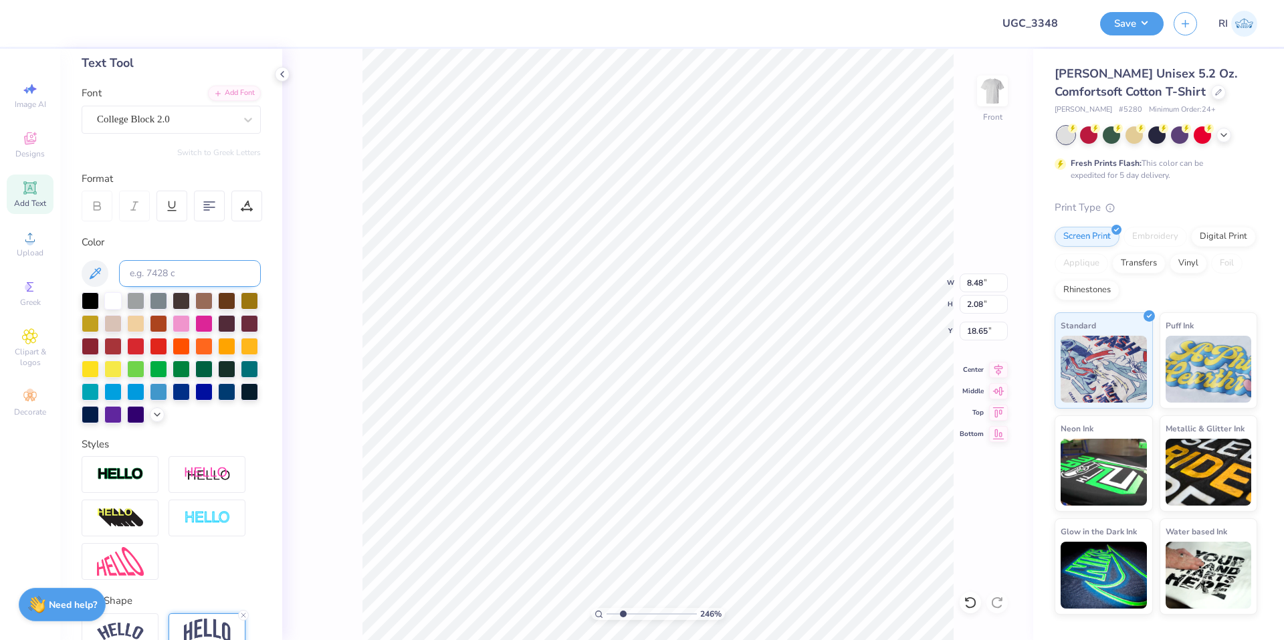
scroll to position [37, 0]
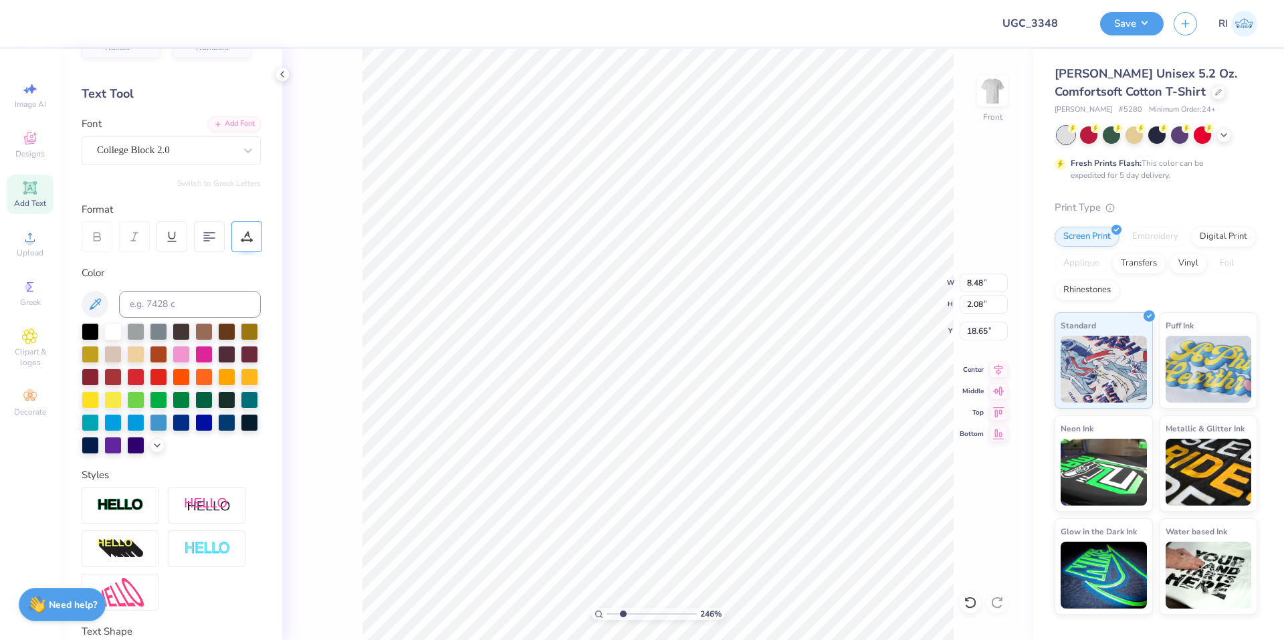
click at [245, 235] on icon at bounding box center [247, 234] width 6 height 7
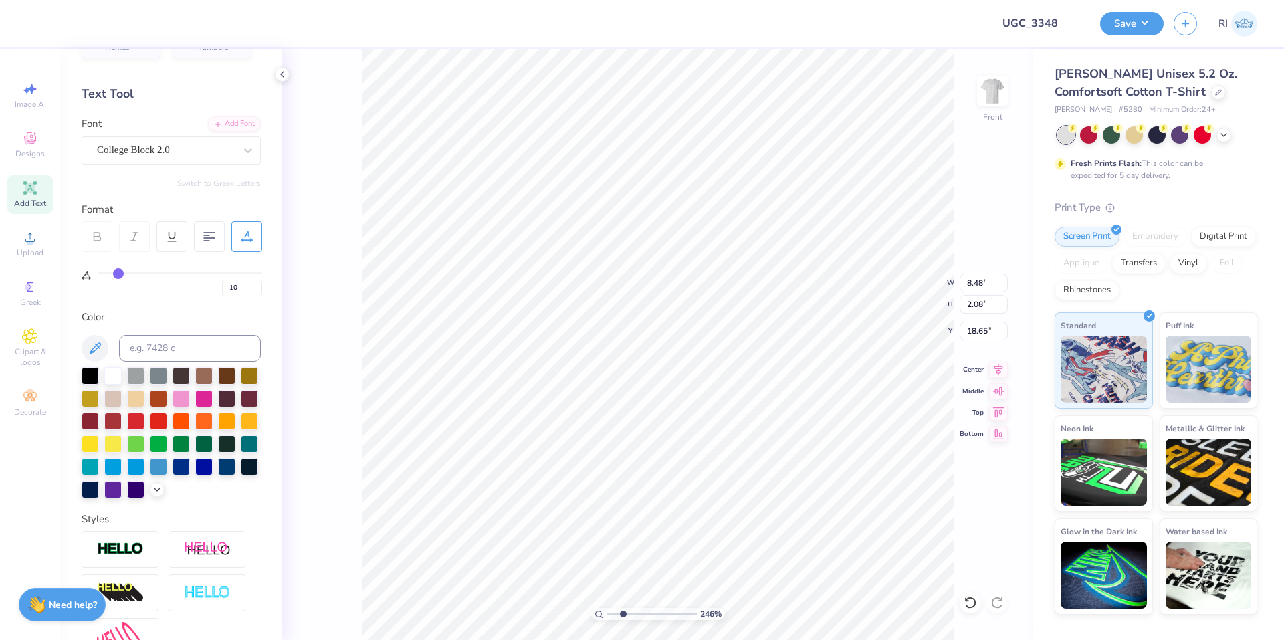
drag, startPoint x: 106, startPoint y: 273, endPoint x: 118, endPoint y: 273, distance: 11.4
click at [118, 273] on input "range" at bounding box center [180, 273] width 164 height 2
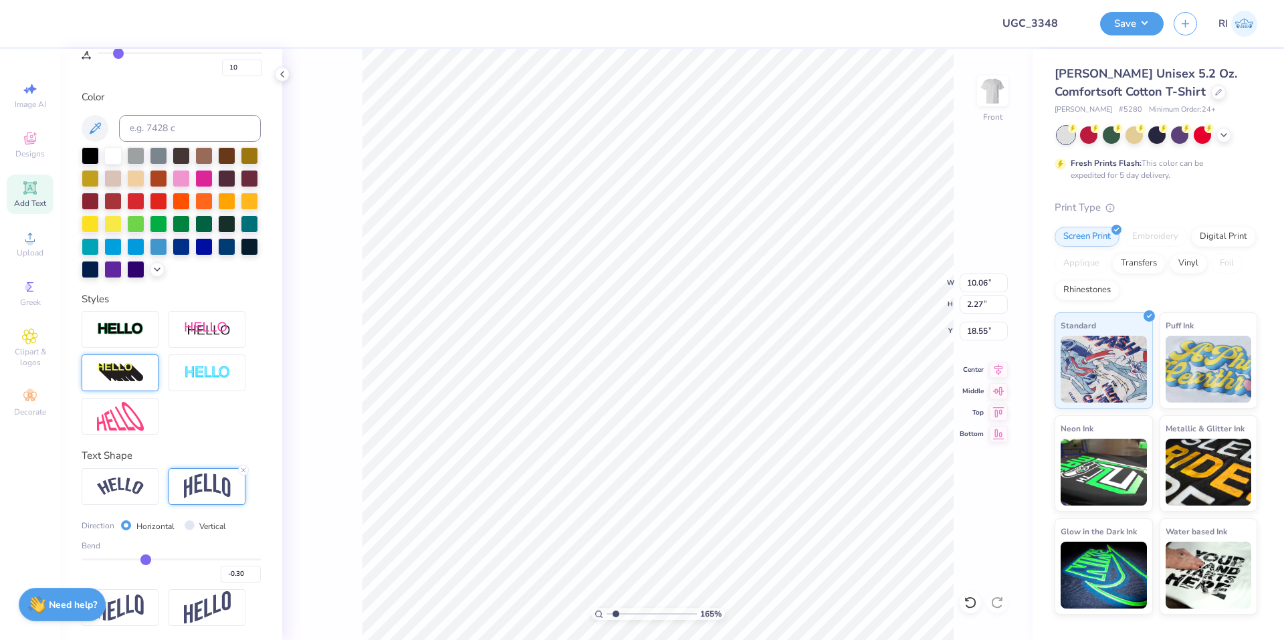
scroll to position [282, 0]
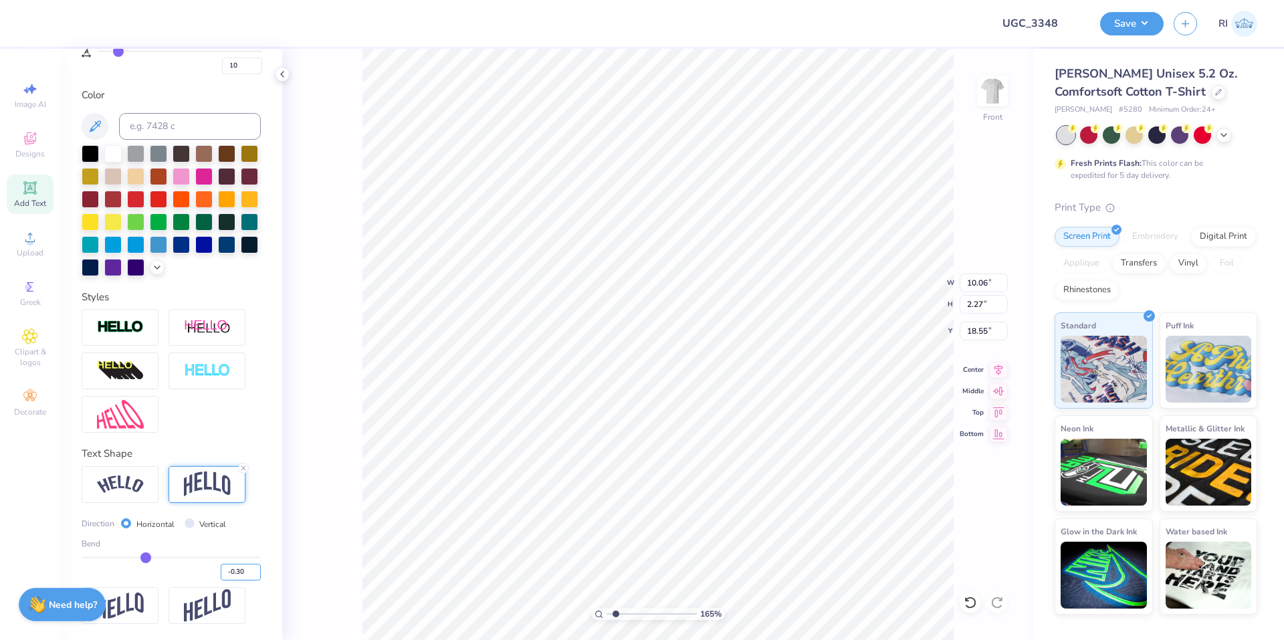
click at [231, 570] on input "-0.30" at bounding box center [241, 572] width 40 height 17
click at [237, 566] on input "-0.20" at bounding box center [241, 572] width 40 height 17
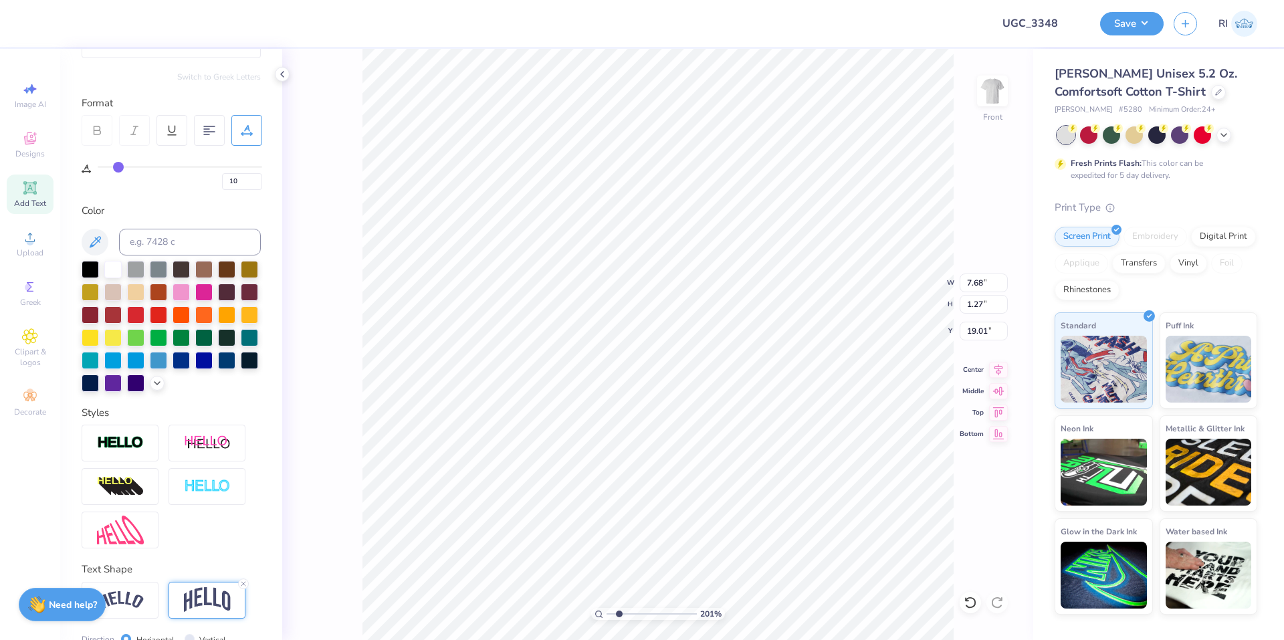
scroll to position [0, 0]
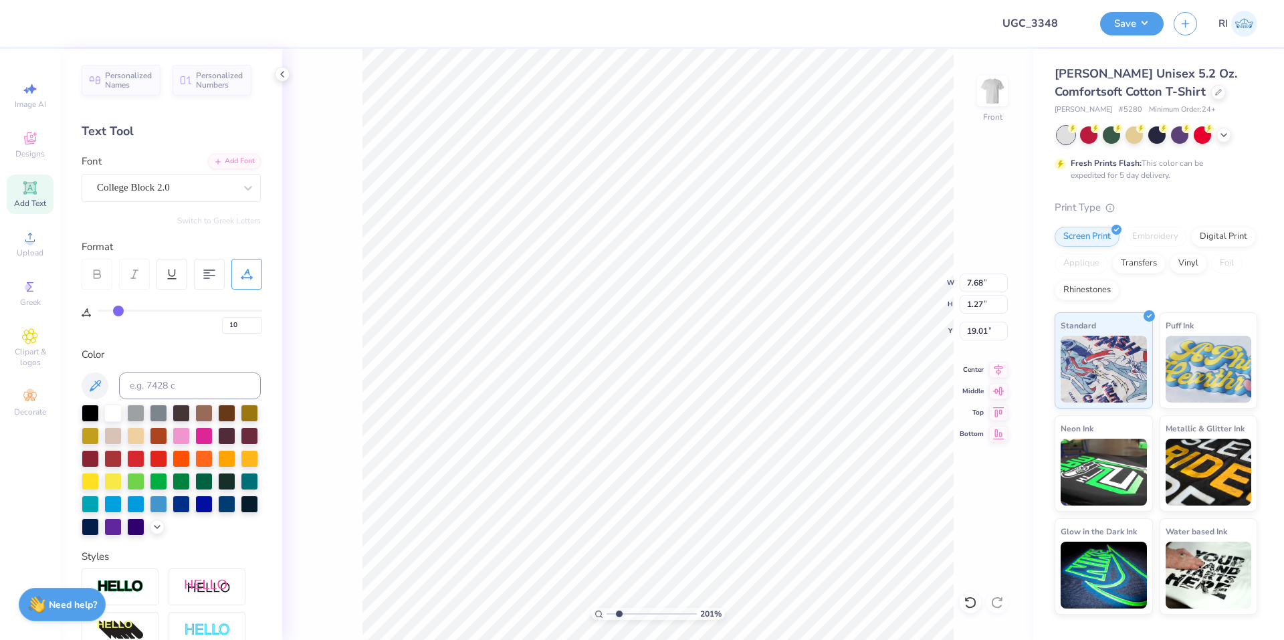
click at [241, 316] on div "10" at bounding box center [180, 322] width 164 height 24
click at [245, 325] on input "10" at bounding box center [242, 325] width 40 height 17
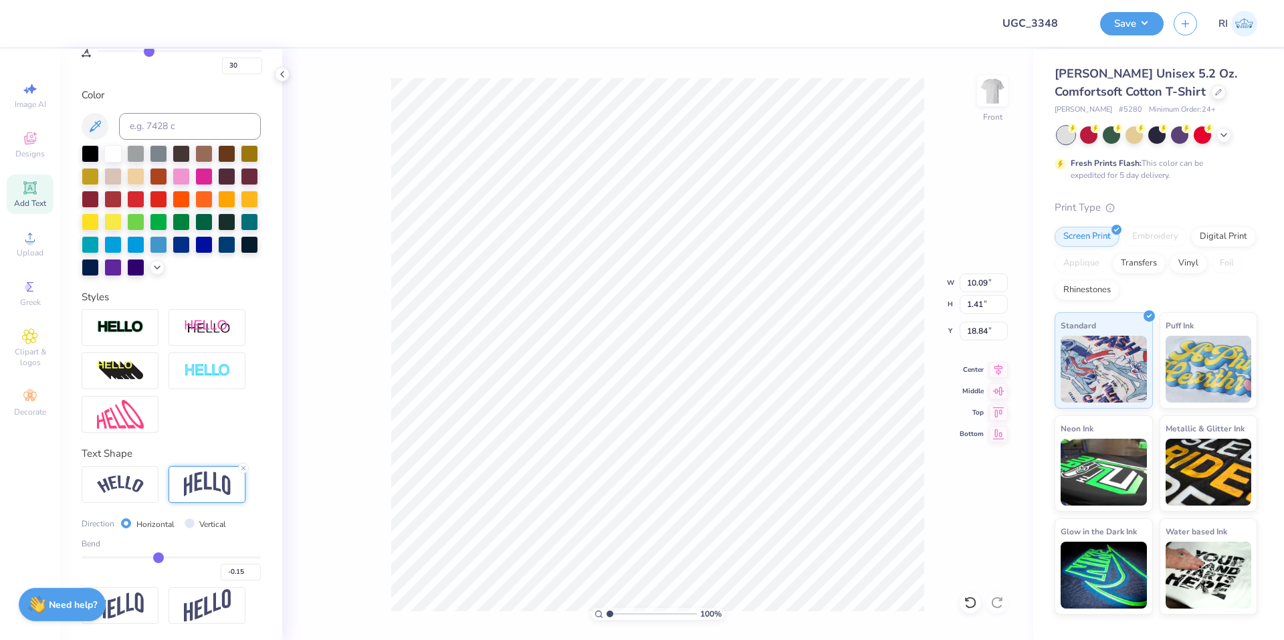
scroll to position [282, 0]
click at [131, 421] on img at bounding box center [120, 414] width 47 height 29
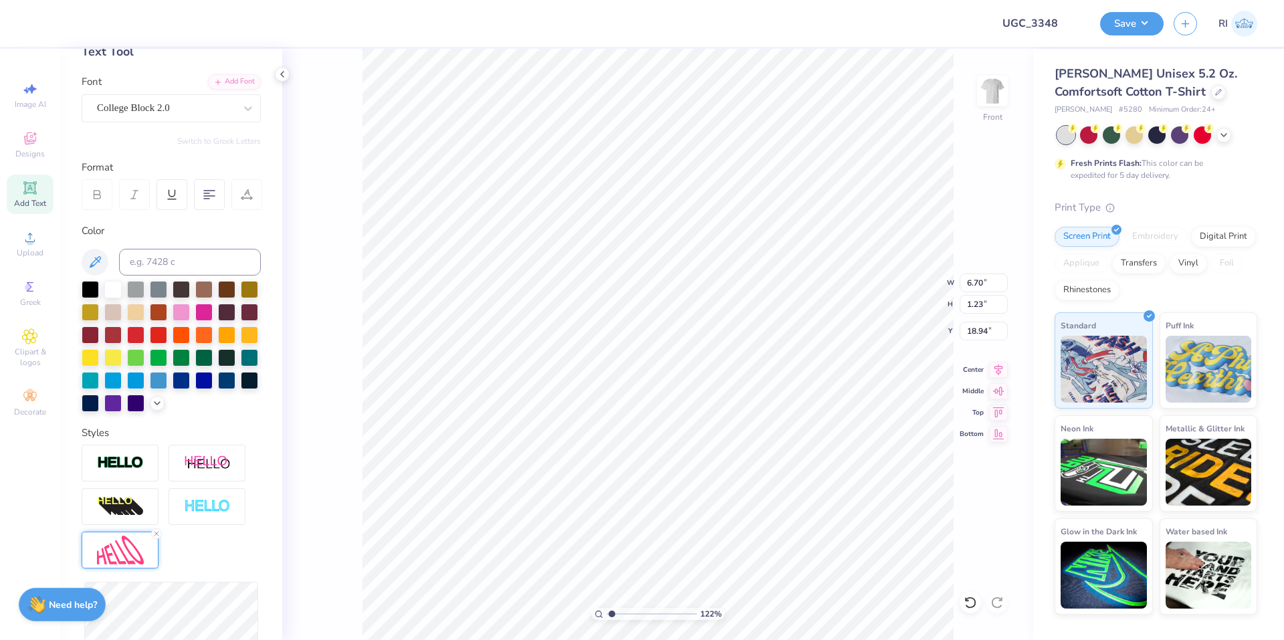
scroll to position [82, 0]
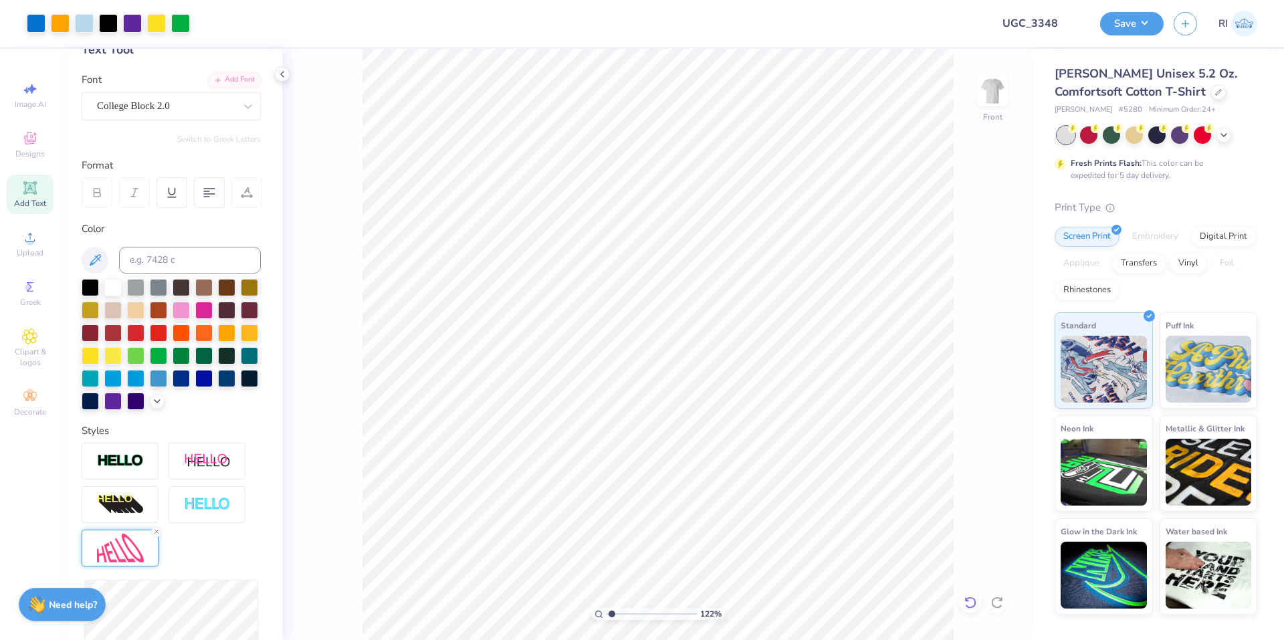
click at [971, 599] on icon at bounding box center [969, 602] width 13 height 13
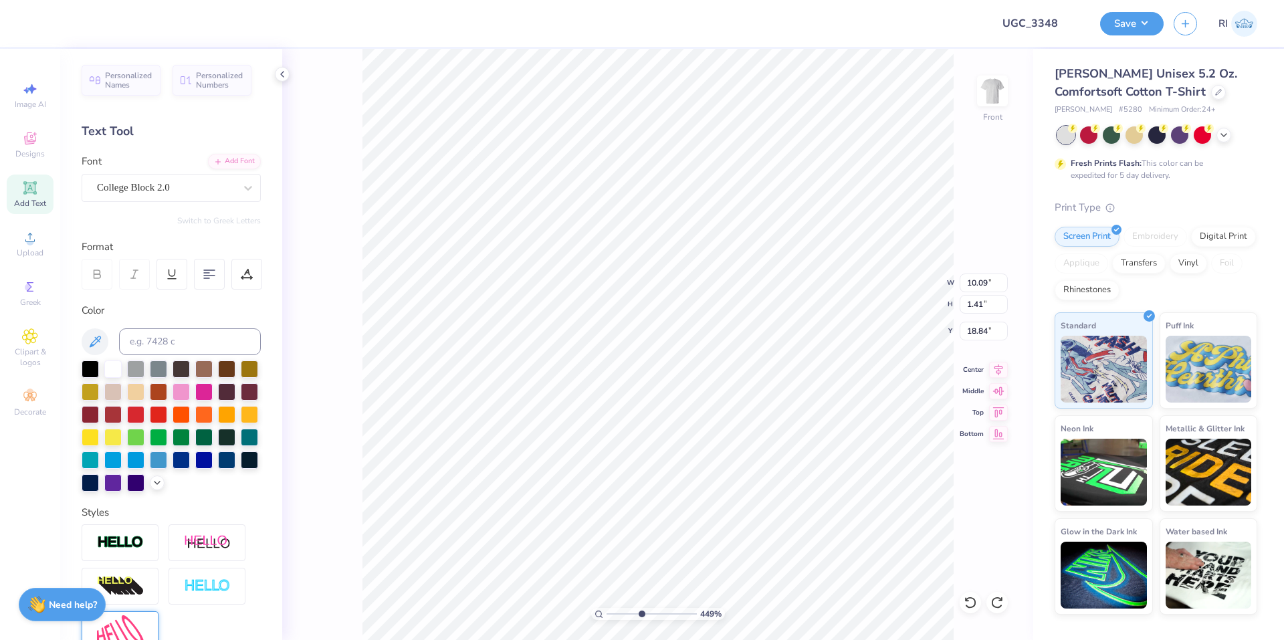
scroll to position [11, 6]
click at [36, 184] on icon at bounding box center [29, 187] width 13 height 13
click at [130, 179] on div at bounding box center [166, 188] width 138 height 18
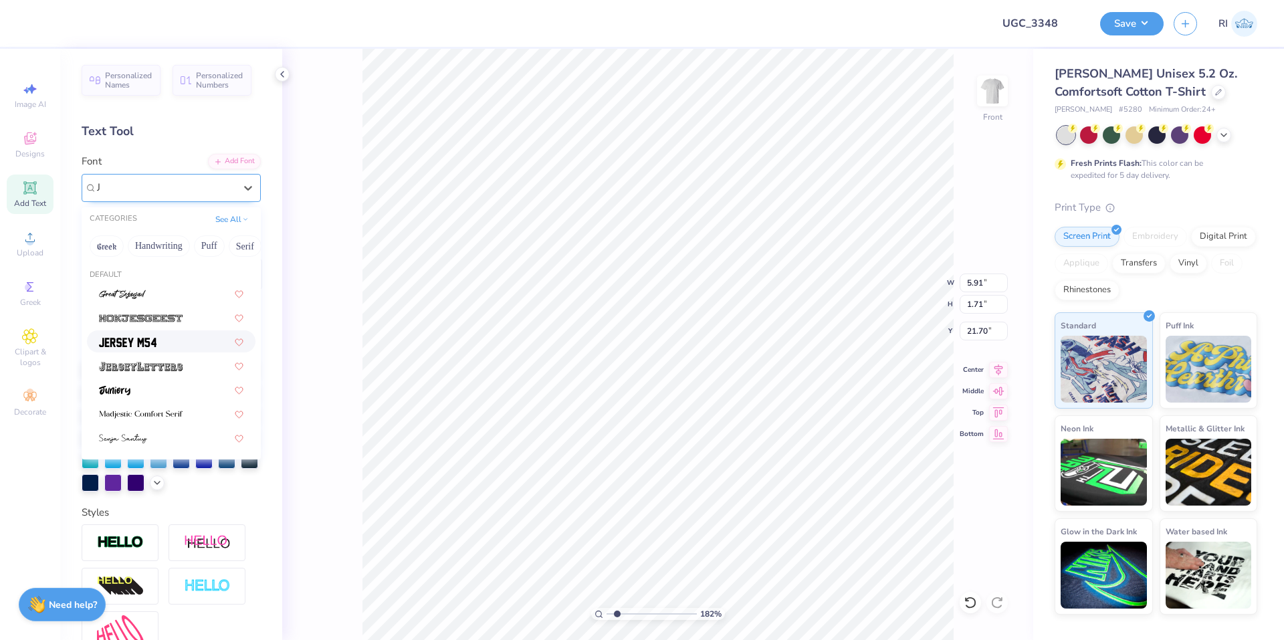
click at [181, 330] on div at bounding box center [171, 341] width 168 height 22
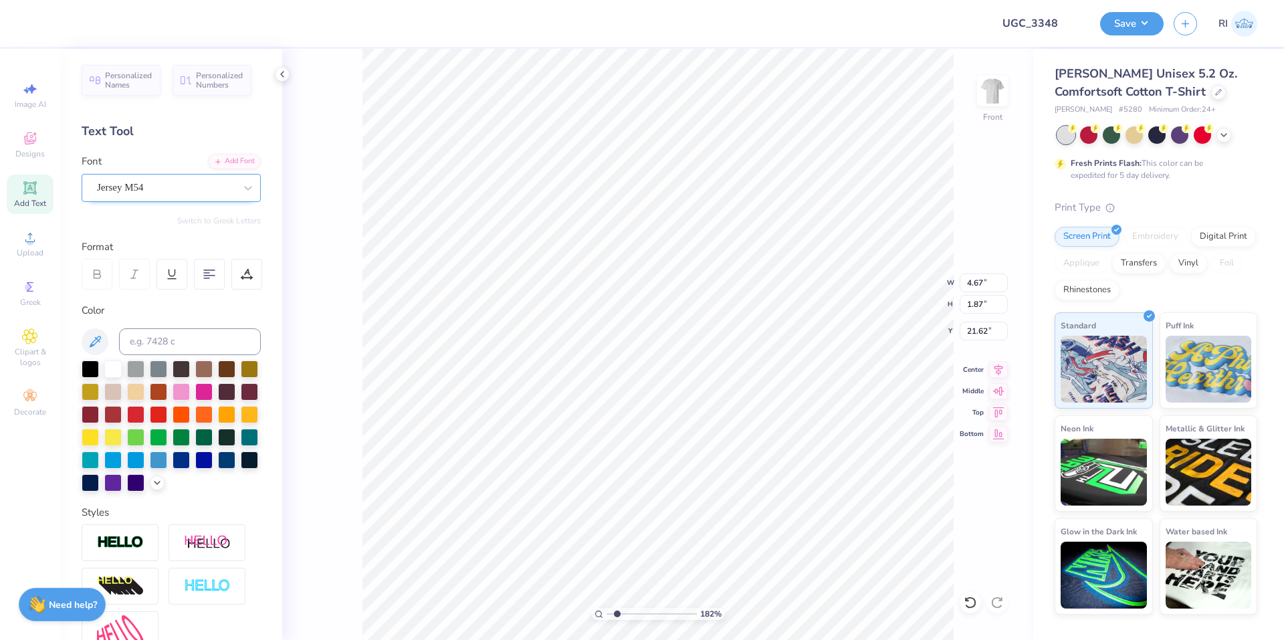
scroll to position [11, 2]
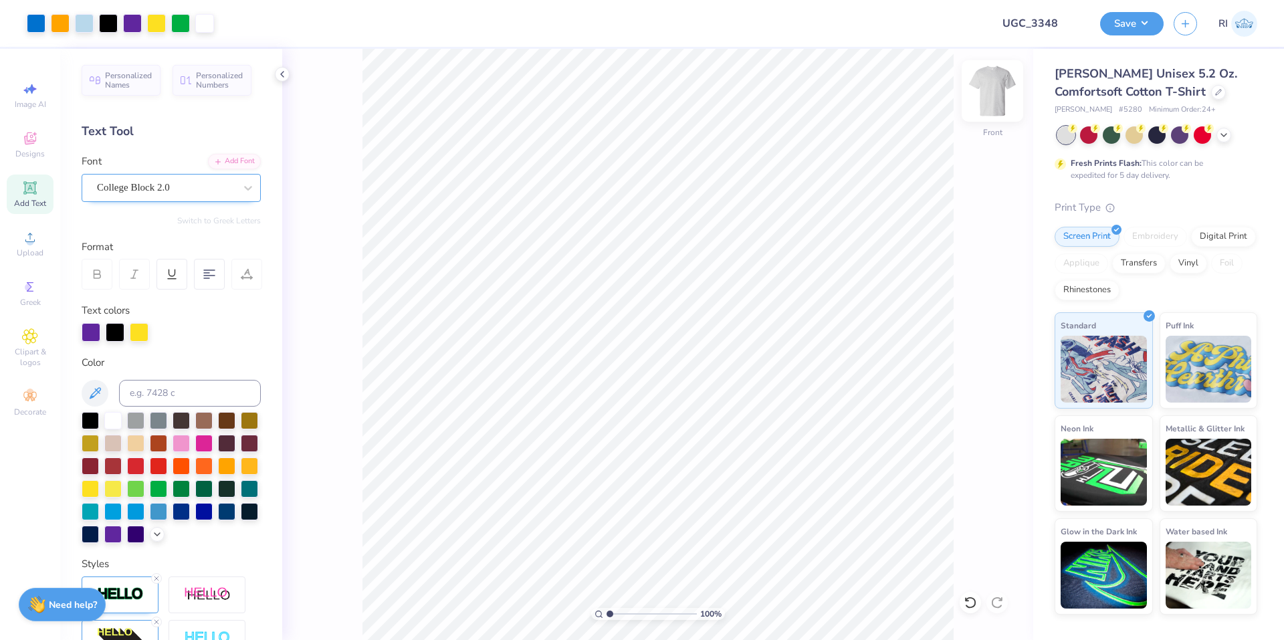
click at [996, 95] on img at bounding box center [992, 90] width 53 height 53
click at [982, 94] on img at bounding box center [992, 90] width 53 height 53
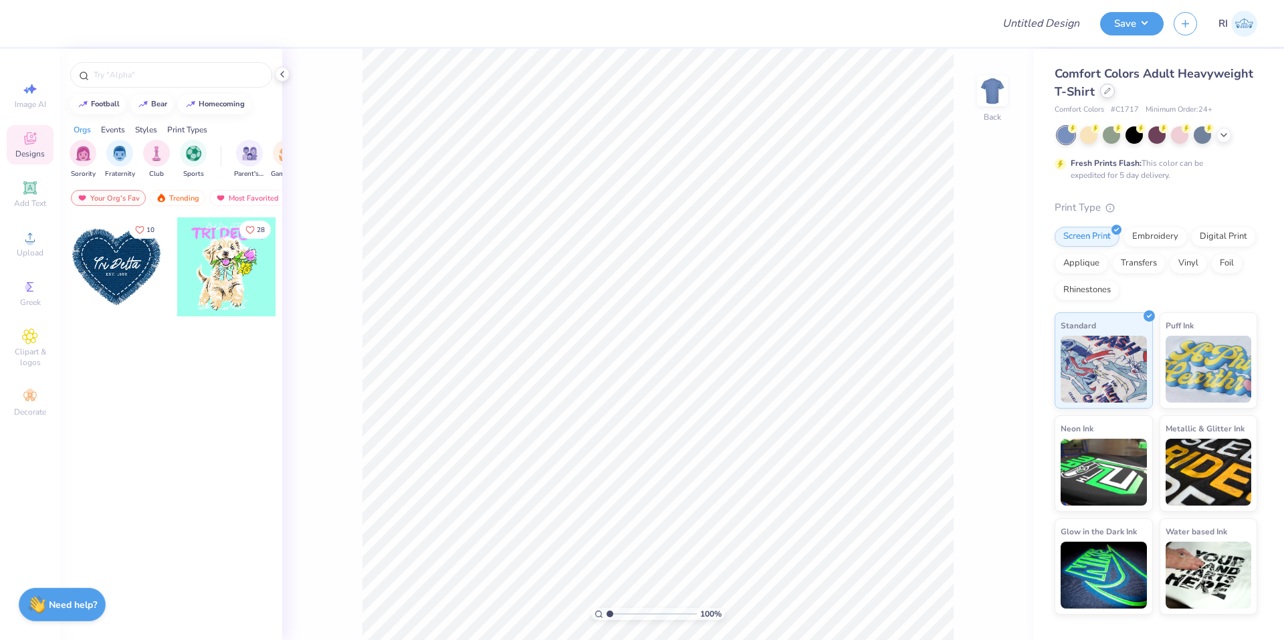
click at [1102, 97] on div at bounding box center [1107, 91] width 15 height 15
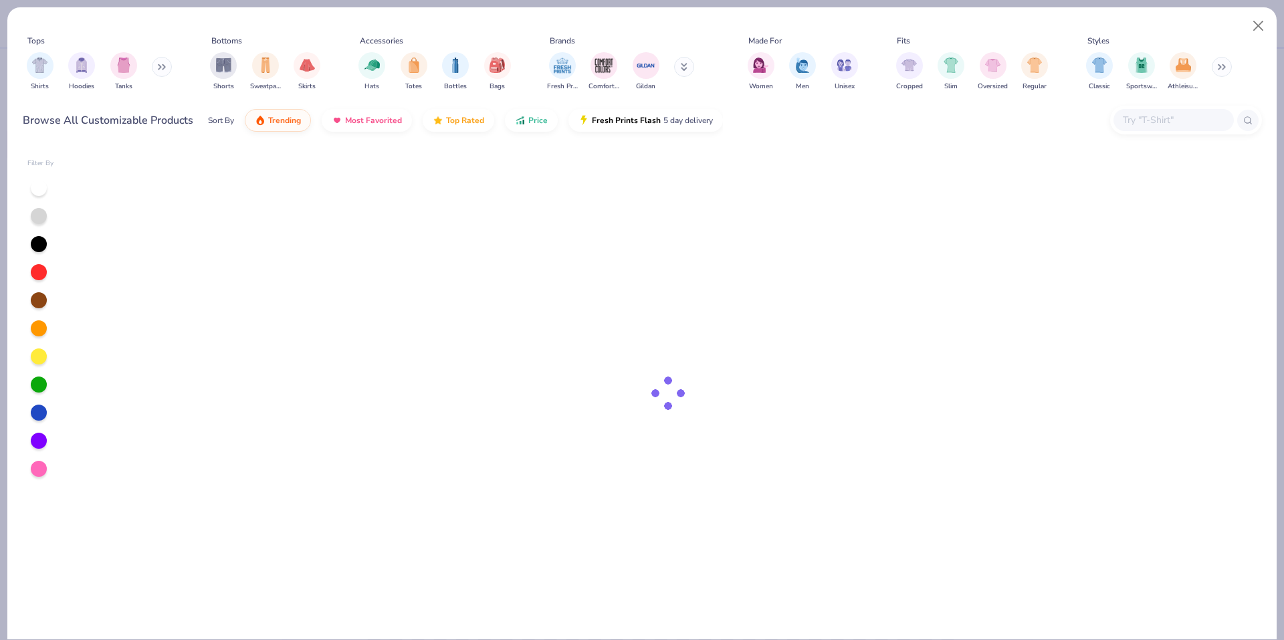
click at [1165, 116] on div at bounding box center [1186, 120] width 152 height 29
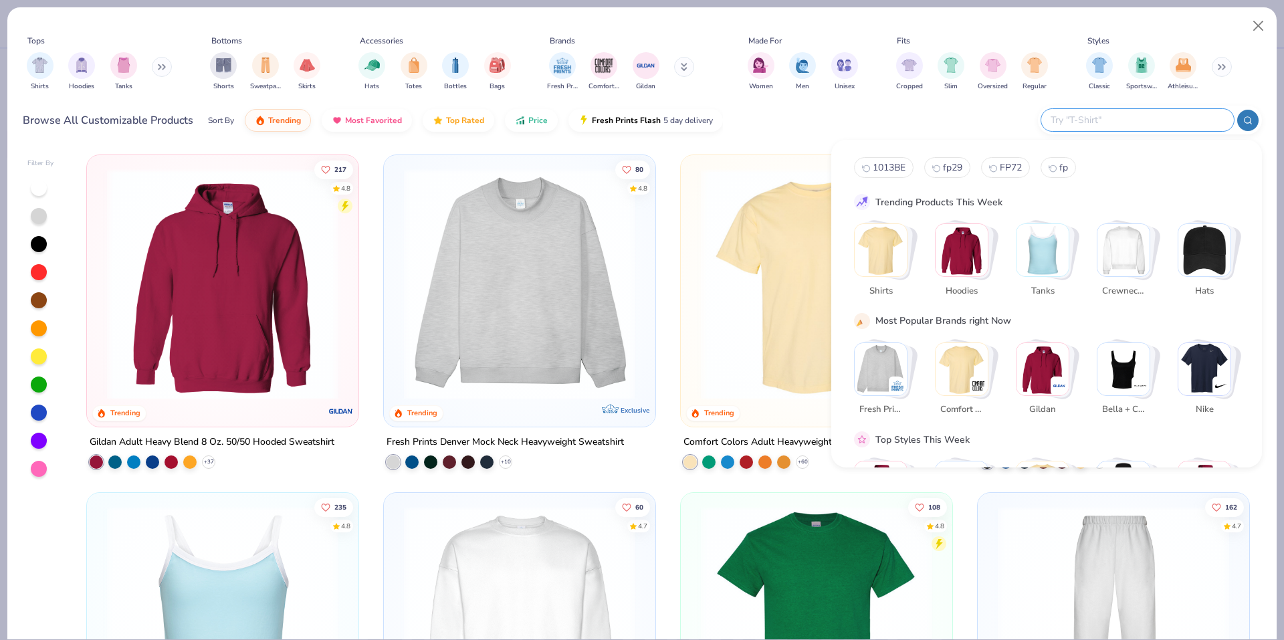
click at [1169, 118] on input "text" at bounding box center [1136, 119] width 175 height 15
paste input "5280"
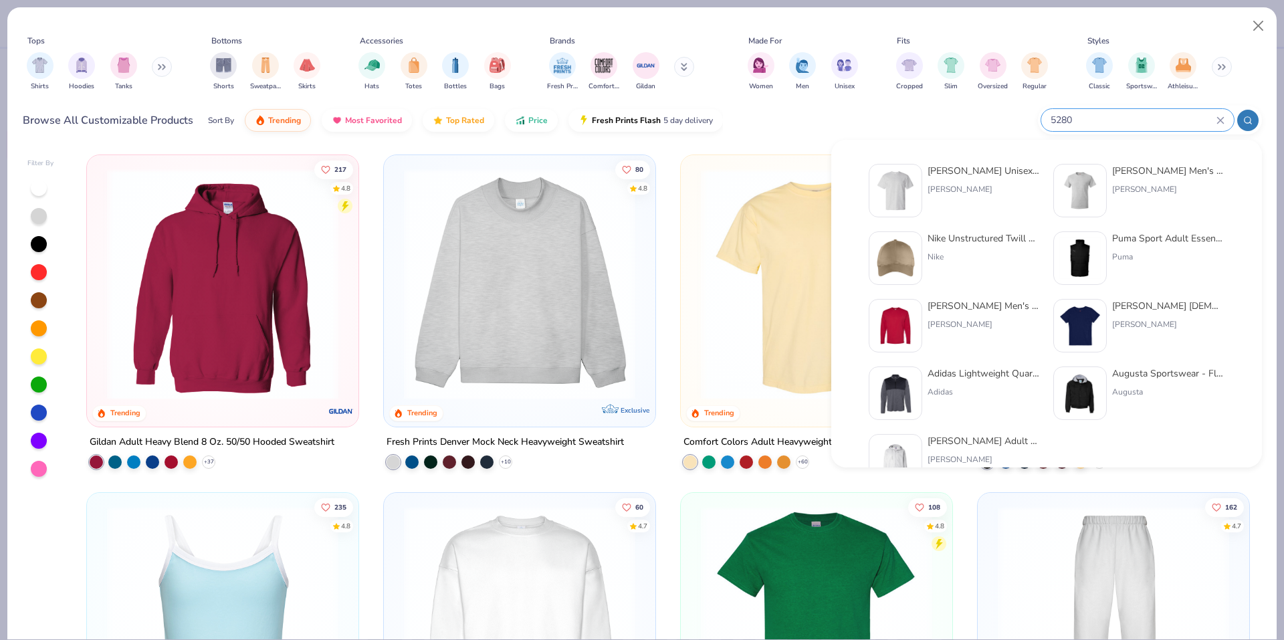
type input "5280"
click at [905, 186] on img at bounding box center [895, 190] width 41 height 41
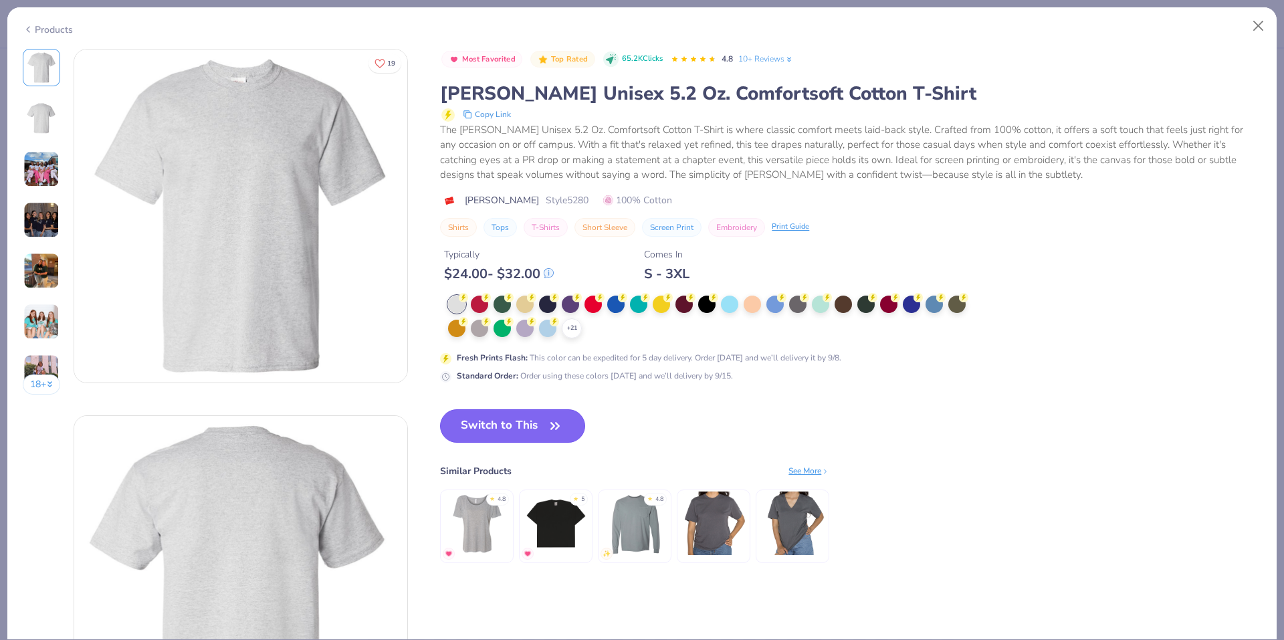
click at [502, 423] on button "Switch to This" at bounding box center [512, 425] width 145 height 33
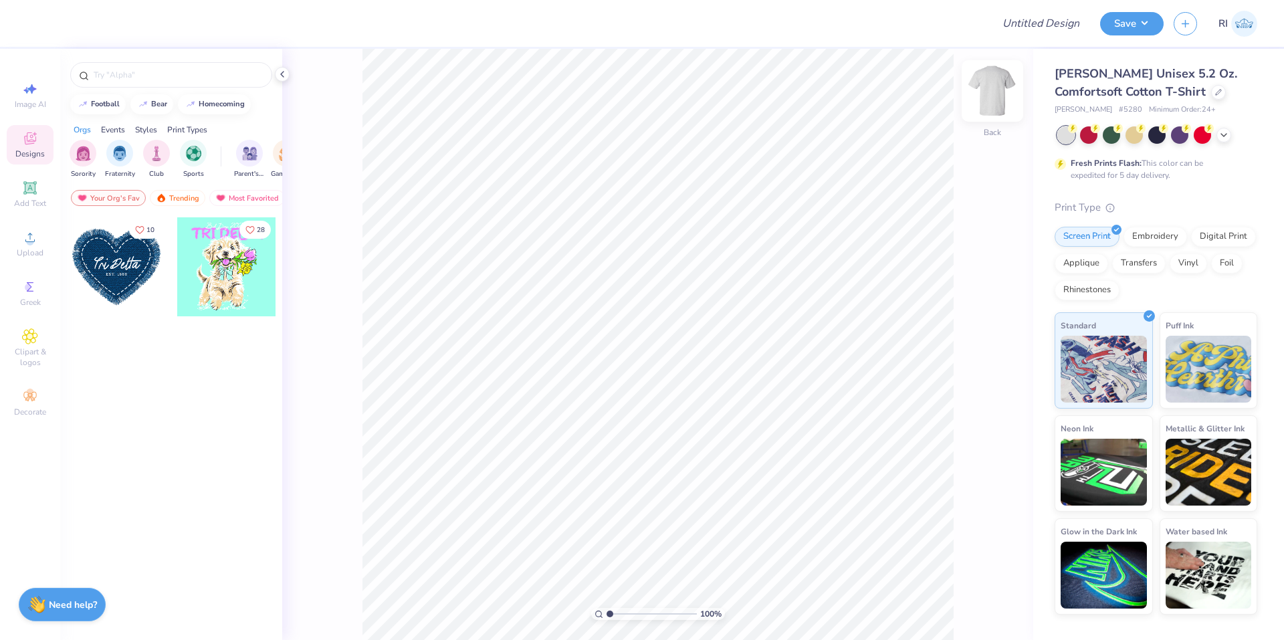
click at [979, 97] on img at bounding box center [992, 90] width 53 height 53
click at [8, 256] on div "Upload" at bounding box center [30, 243] width 47 height 39
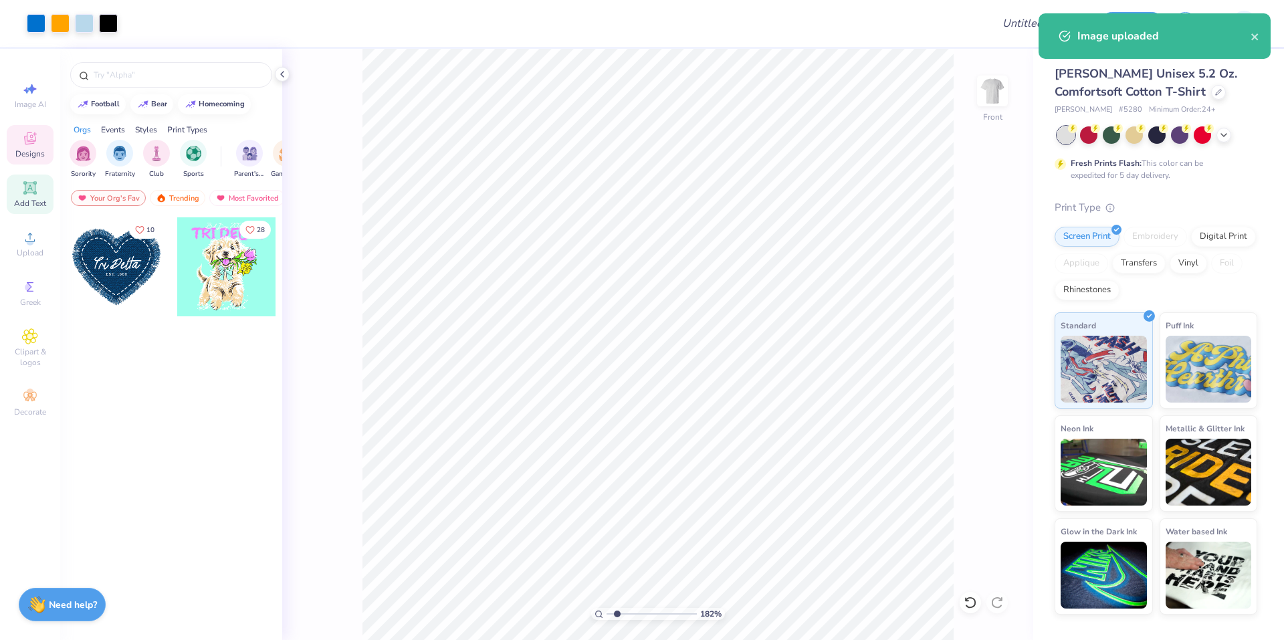
drag, startPoint x: 25, startPoint y: 193, endPoint x: 52, endPoint y: 195, distance: 26.8
click at [26, 193] on icon at bounding box center [30, 188] width 16 height 16
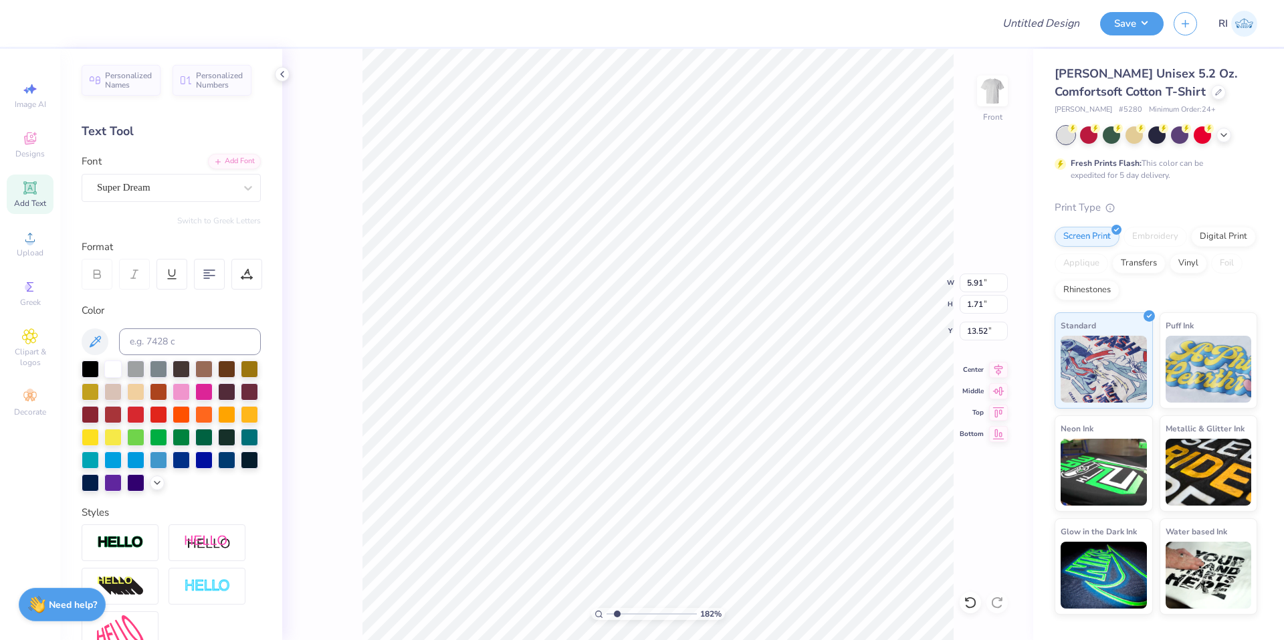
type input "1.82266588284093"
type input "10.21"
click at [657, 372] on li "Duplicate" at bounding box center [636, 374] width 105 height 26
type input "1.82266588284093"
type input "11.21"
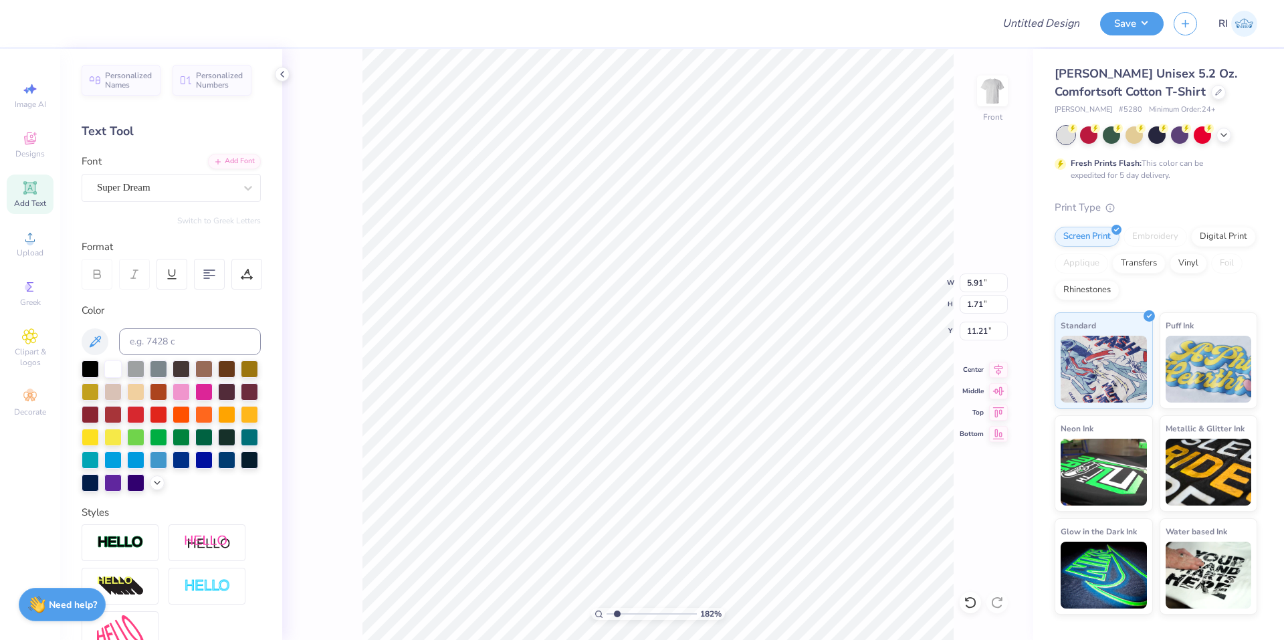
type input "1.82266588284093"
type input "16.41"
type input "1.82266588284093"
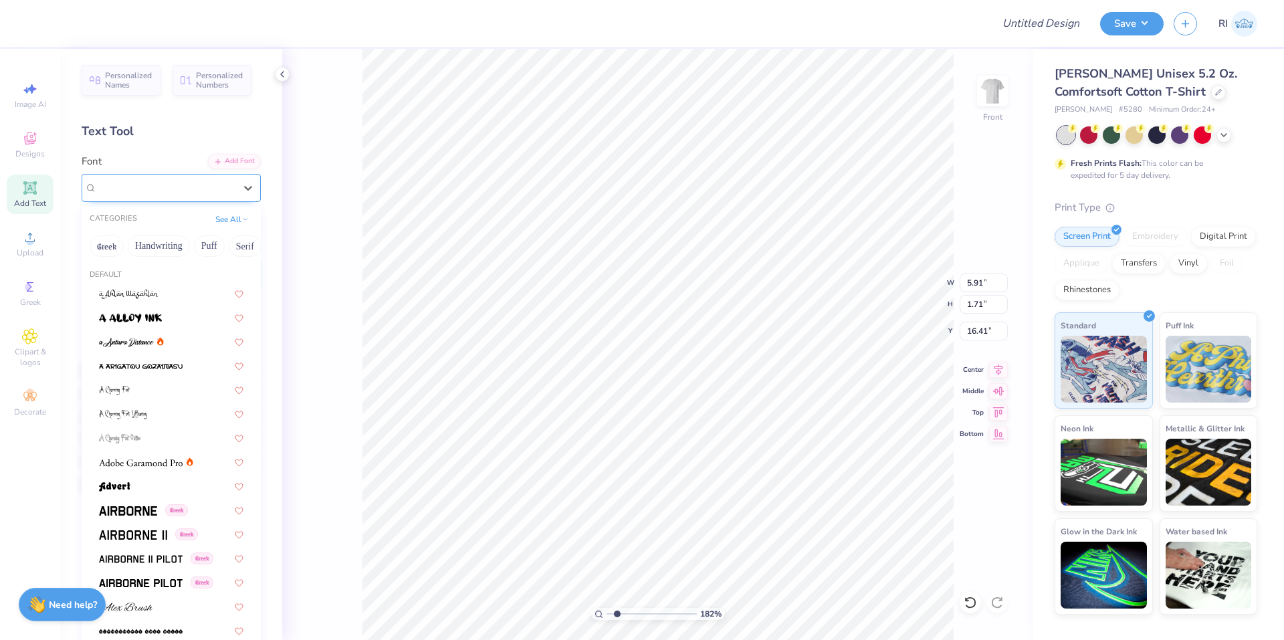
click at [165, 197] on div "Super Dream" at bounding box center [166, 187] width 140 height 21
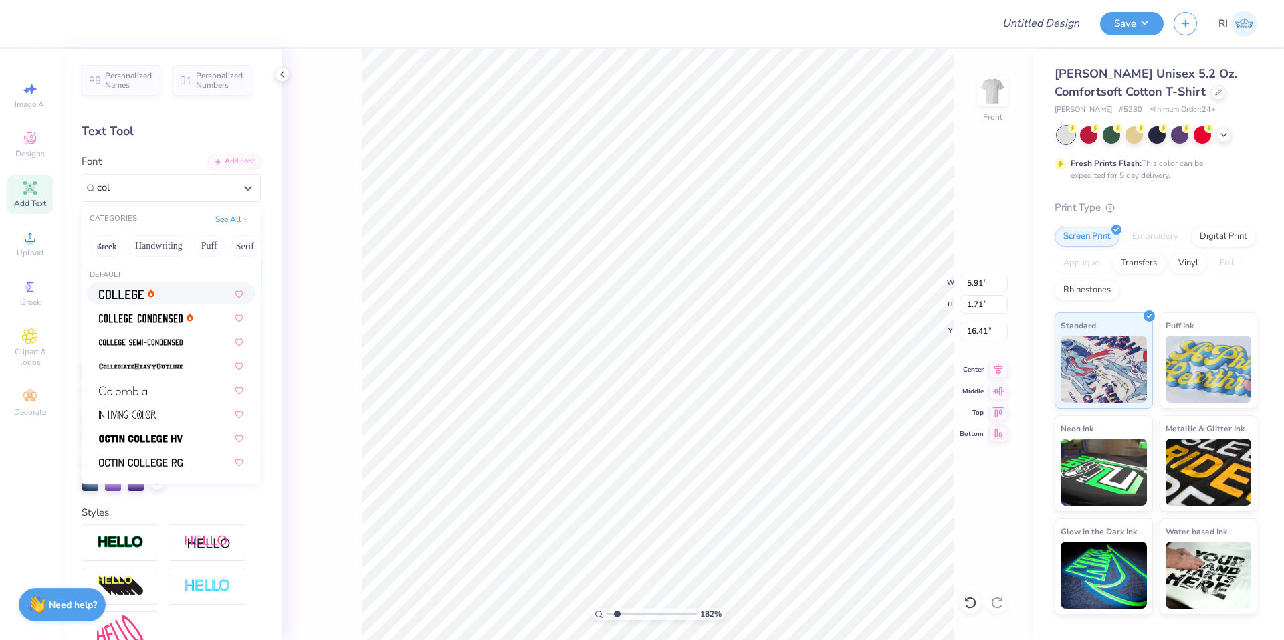
type input "coll"
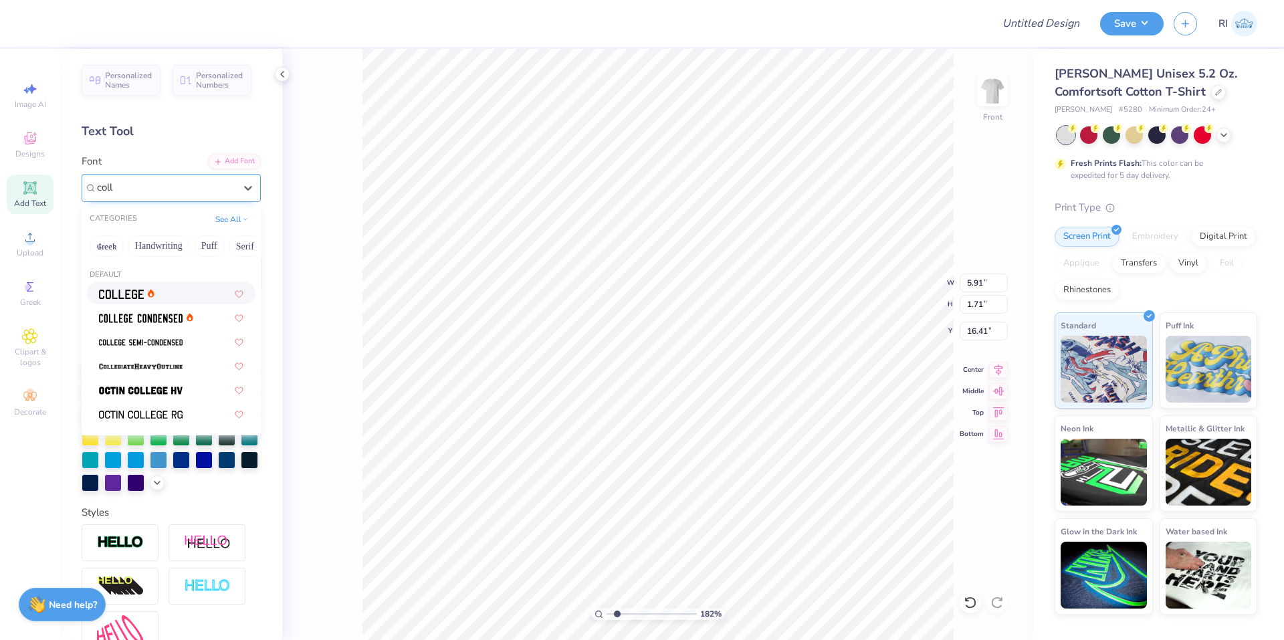
type input "1.82266588284093"
click at [236, 175] on div at bounding box center [248, 188] width 24 height 27
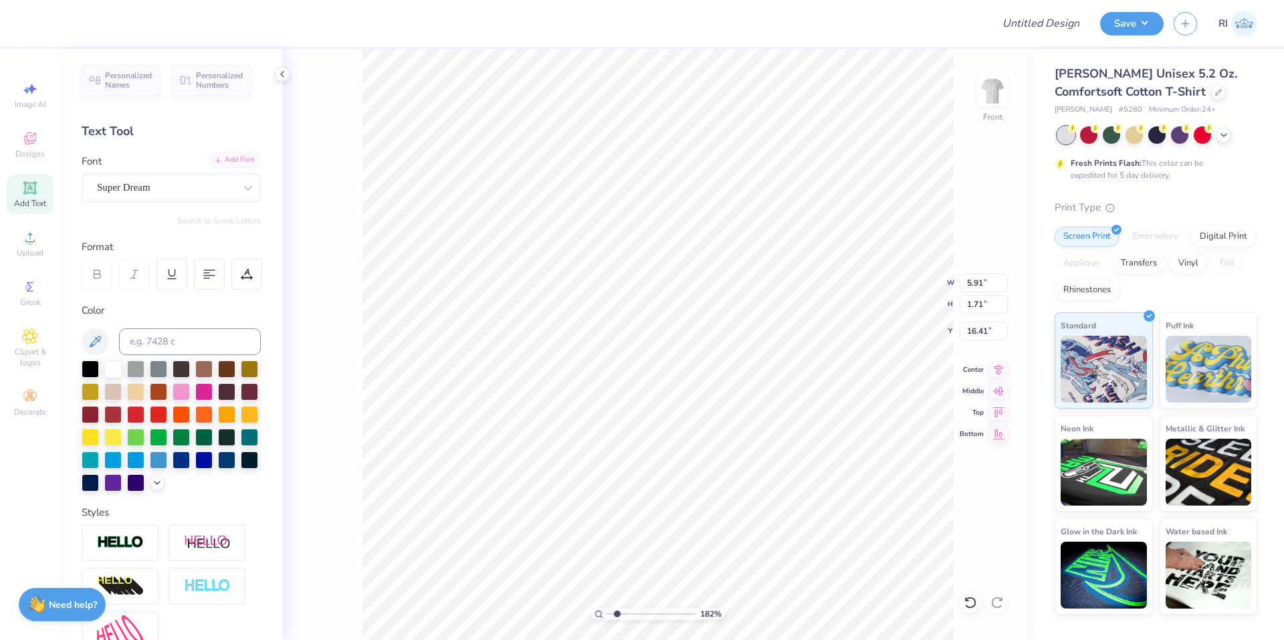
click at [229, 155] on div "Add Font" at bounding box center [234, 159] width 53 height 15
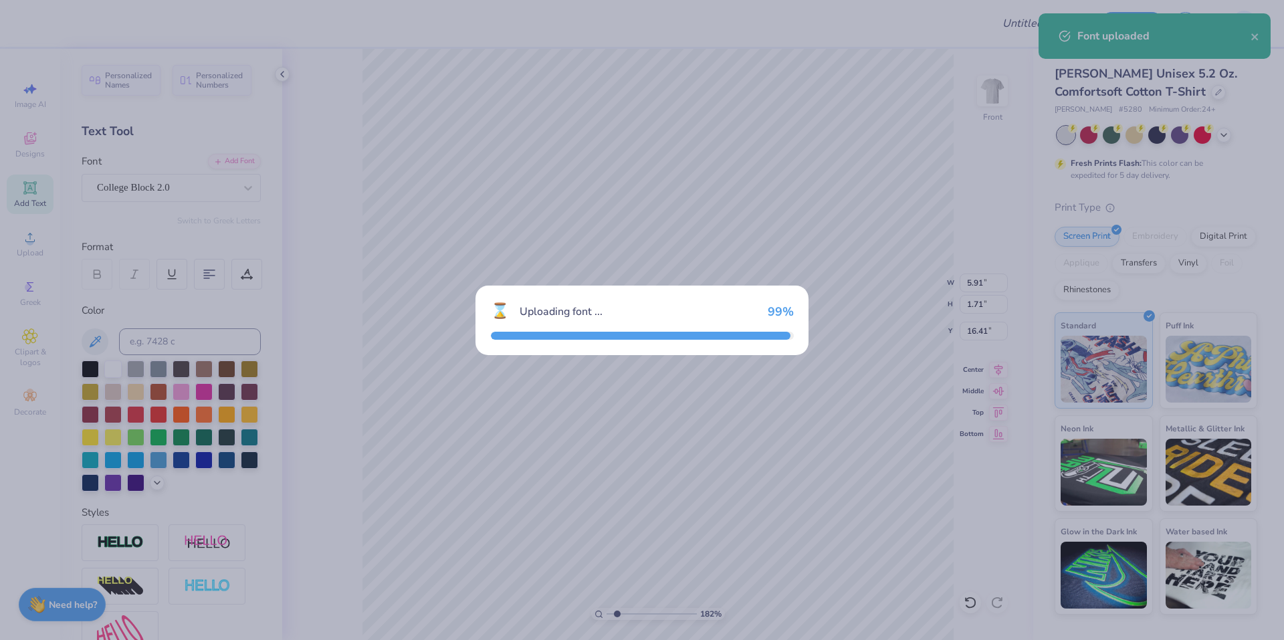
type input "1.82266588284093"
type input "5.38"
type input "2.15"
type input "16.20"
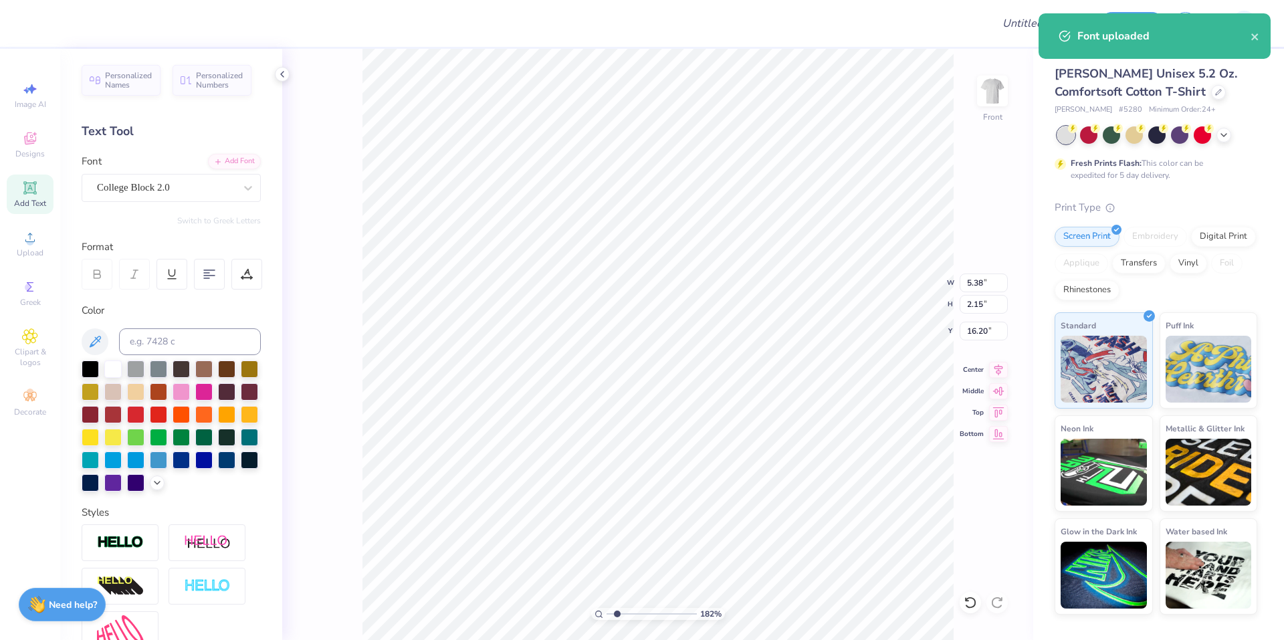
type input "1.82266588284093"
type input "5.91"
type input "1.71"
type input "10.21"
click at [167, 195] on div "Super Dream" at bounding box center [166, 187] width 140 height 21
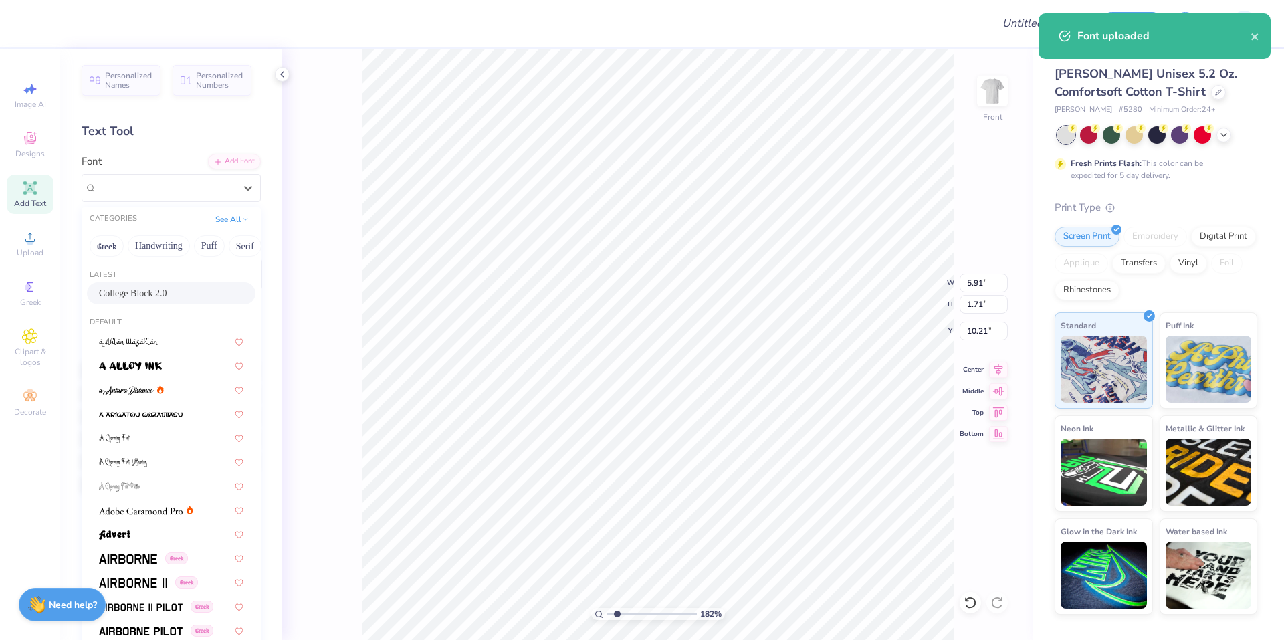
click at [150, 287] on span "College Block 2.0" at bounding box center [133, 293] width 68 height 14
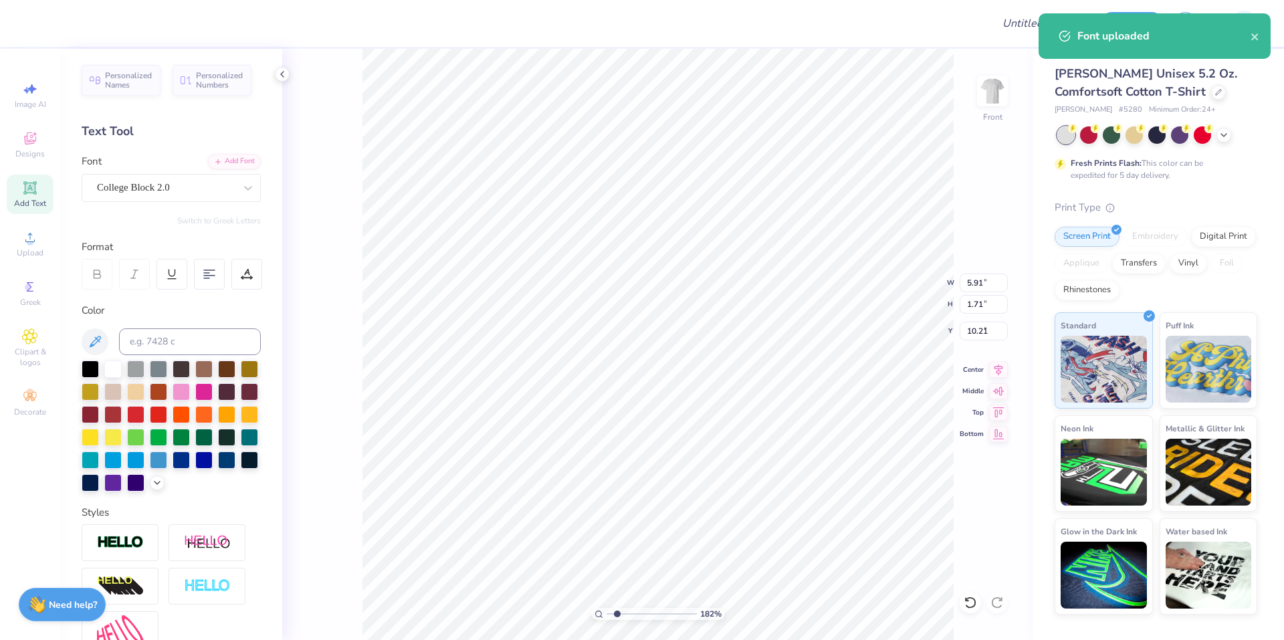
type input "1.82266588284093"
type input "5.38"
type input "2.15"
type input "9.99"
type input "1.82266588284093"
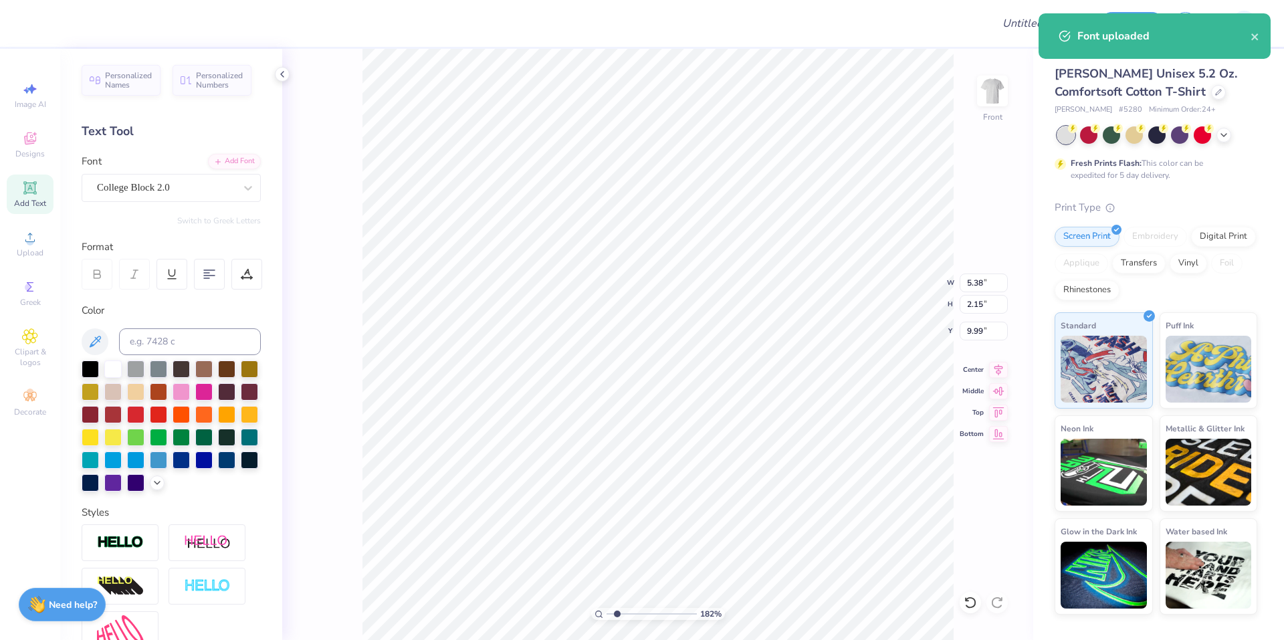
type input "9.61"
type input "1.82266588284093"
type input "16.20"
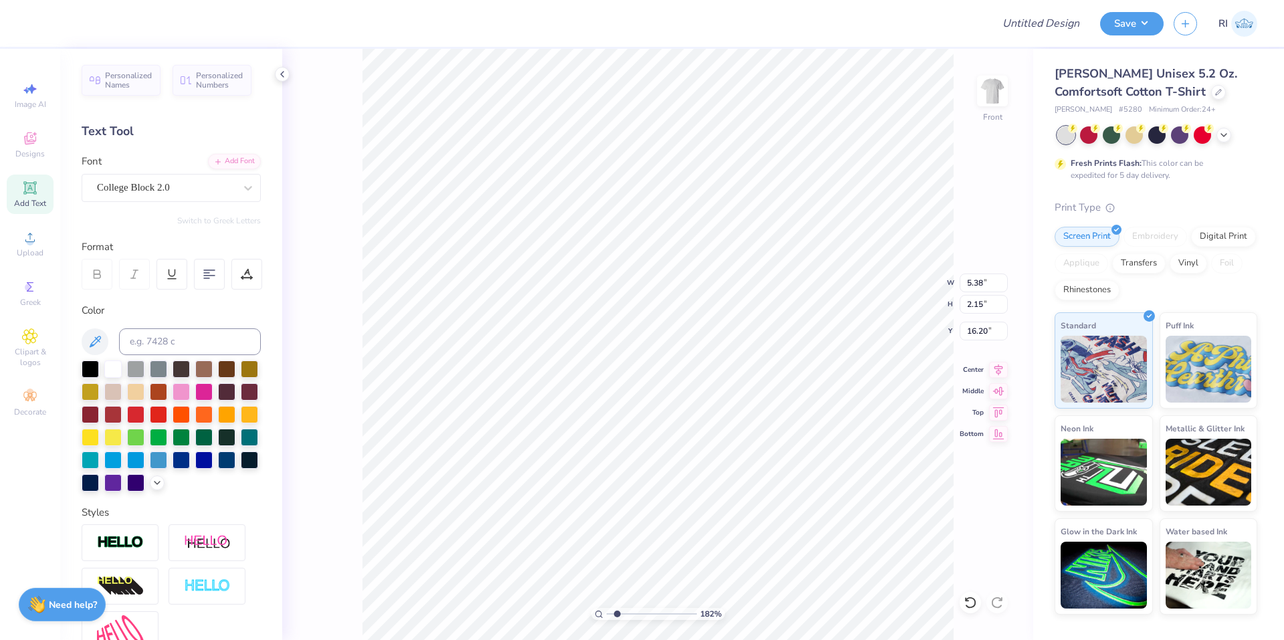
type input "1.82266588284093"
type input "16.30"
click at [654, 391] on li "Duplicate" at bounding box center [661, 389] width 105 height 26
type input "1.82266588284093"
type input "17.30"
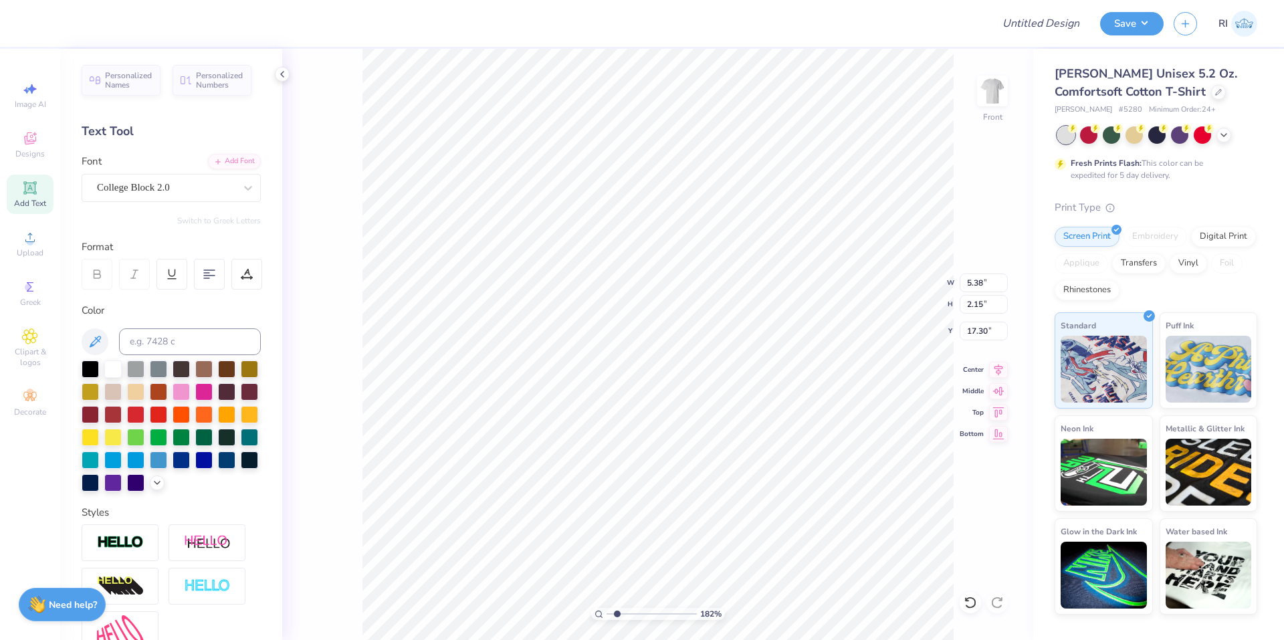
type input "1.82266588284093"
type input "20.13"
type input "1.82266588284093"
type textarea "an"
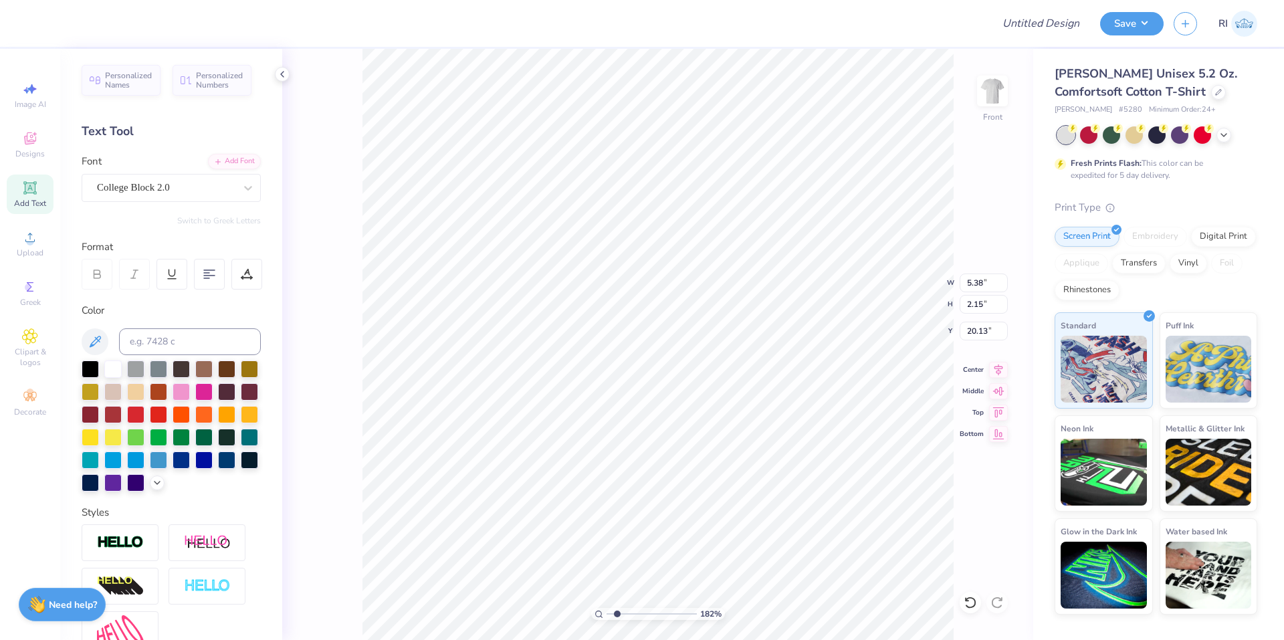
type input "1.82266588284093"
type textarea "anch"
type input "1.82266588284093"
type textarea "anchr"
type input "1.82266588284093"
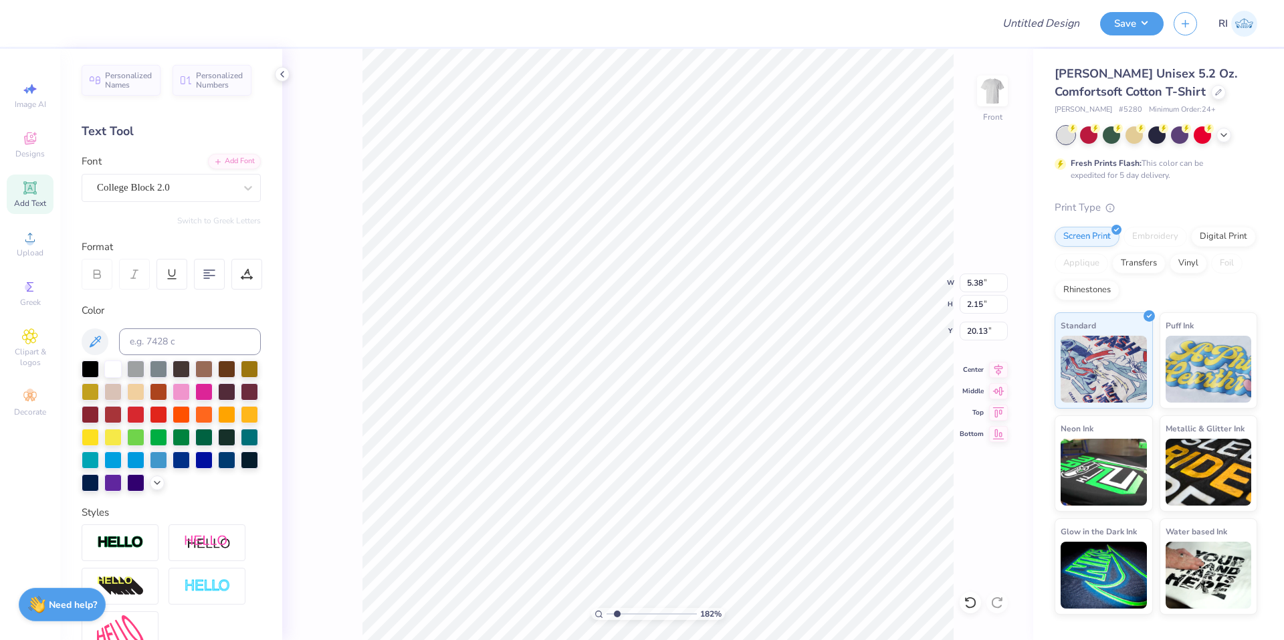
type textarea "anchro"
type input "1.82266588284093"
type textarea "anchr"
type input "1.82266588284093"
type textarea "ancho"
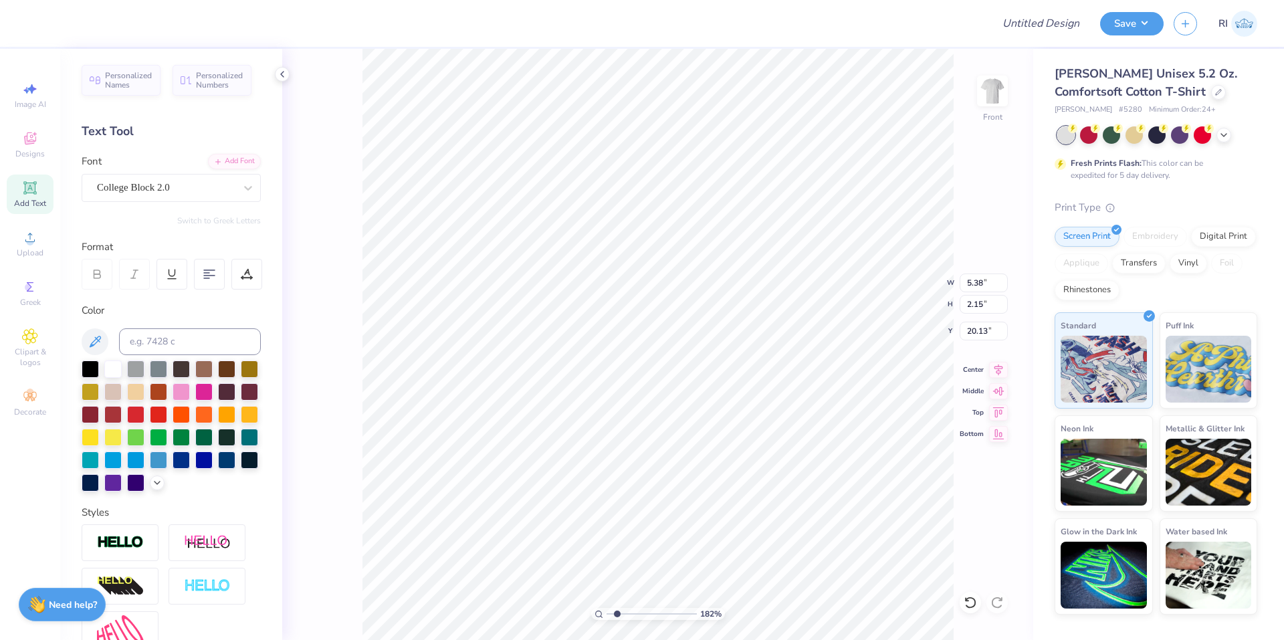
type input "1.82266588284093"
type textarea "anchor"
type input "1.82266588284093"
type textarea "anchorsl"
type input "1.82266588284093"
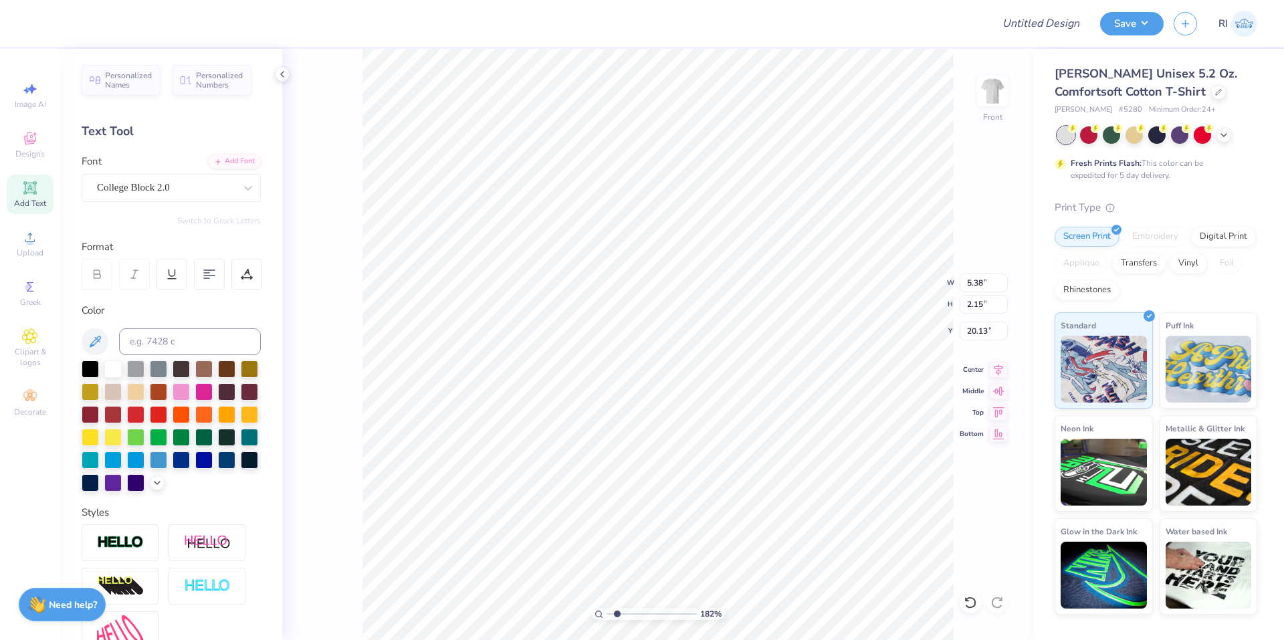
type textarea "anchorsla"
type input "1.82266588284093"
type textarea "anchorslam"
type input "1.82266588284093"
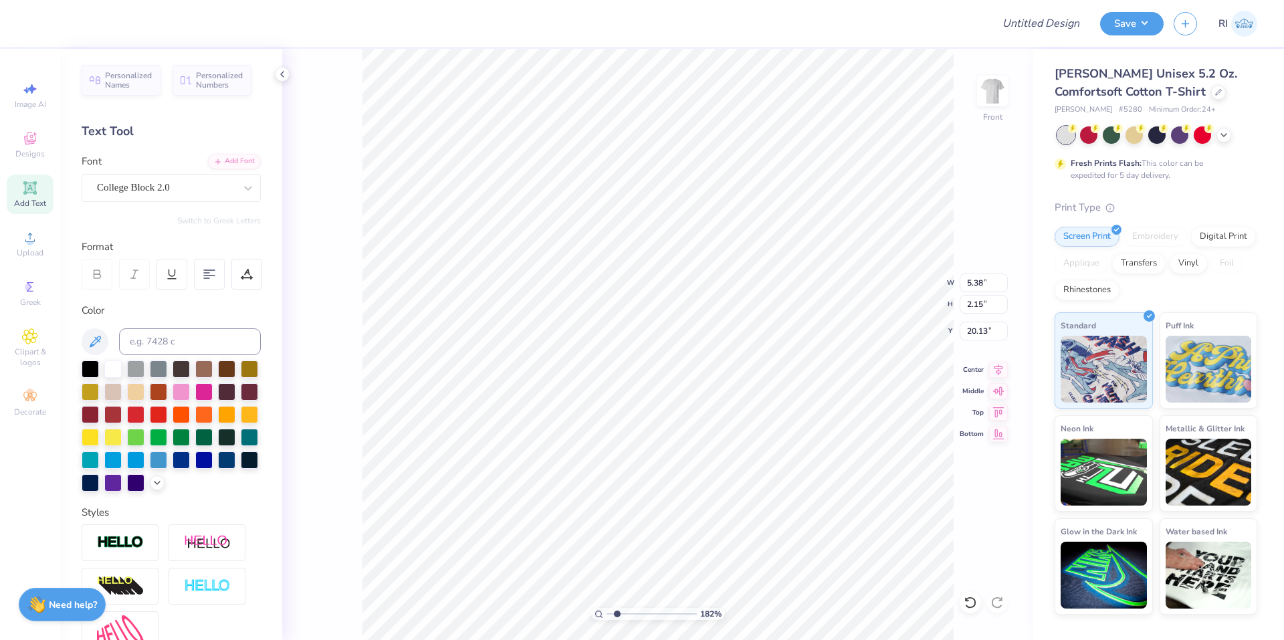
type textarea "anchorslam"
type input "1.82266588284093"
type textarea "anchorslam"
type input "1.82266588284093"
type textarea "anchorslam 2"
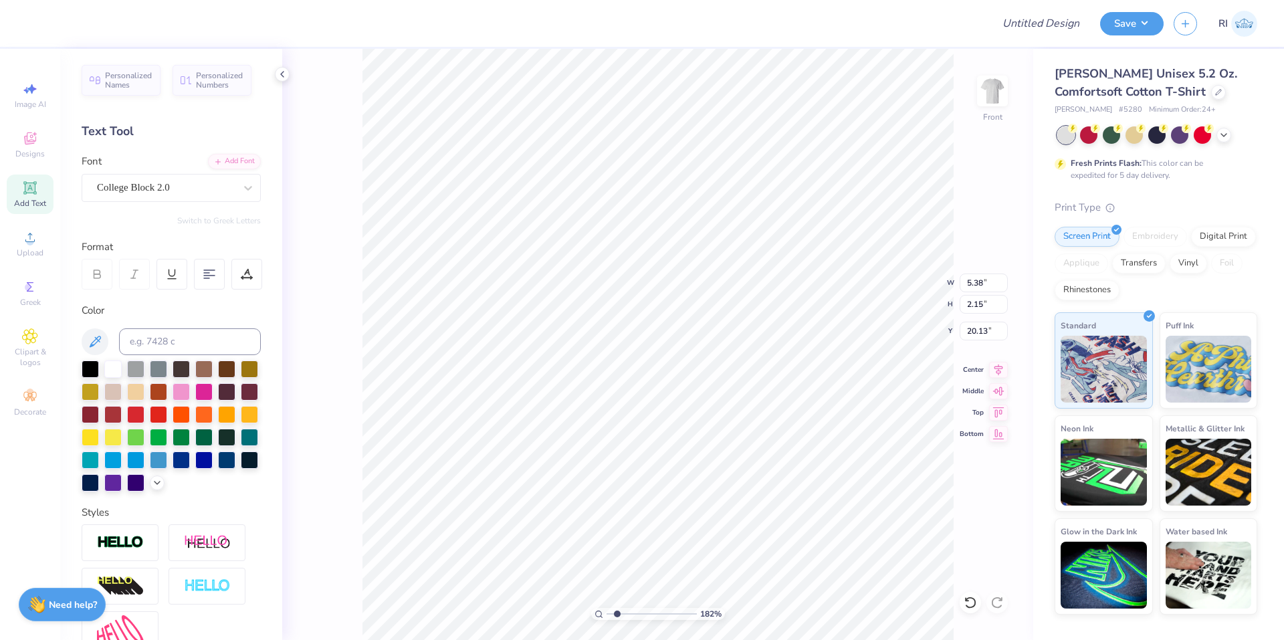
scroll to position [11, 5]
type input "1.82266588284093"
type textarea "anchorslam 25"
type input "1.82266588284093"
type textarea "anchorslam 25"
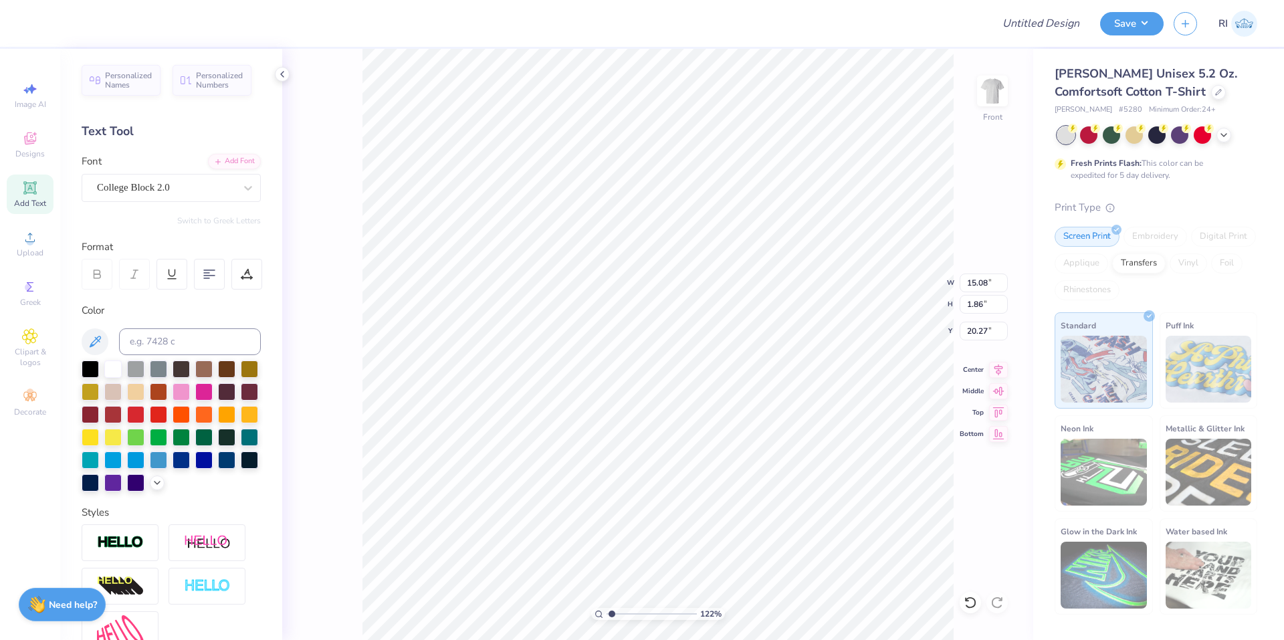
click at [983, 272] on div "122 % Front W 15.08 15.08 " H 1.86 1.86 " Y 20.27 20.27 " Center Middle Top Bot…" at bounding box center [657, 344] width 751 height 591
type input "1.22152498603932"
type input "13.64"
type input "8.50"
type input "1.22152498603932"
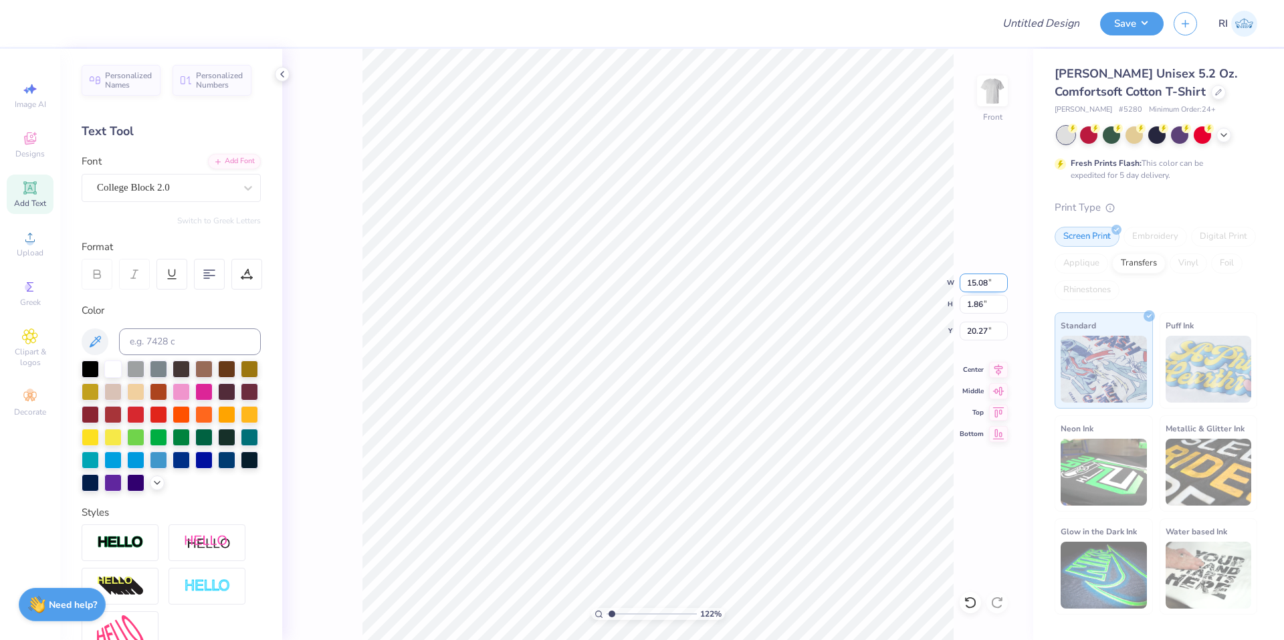
click at [978, 282] on input "15.08" at bounding box center [983, 282] width 48 height 19
type input "10"
type input "1.22152498603932"
type input "10.00"
type input "1.23"
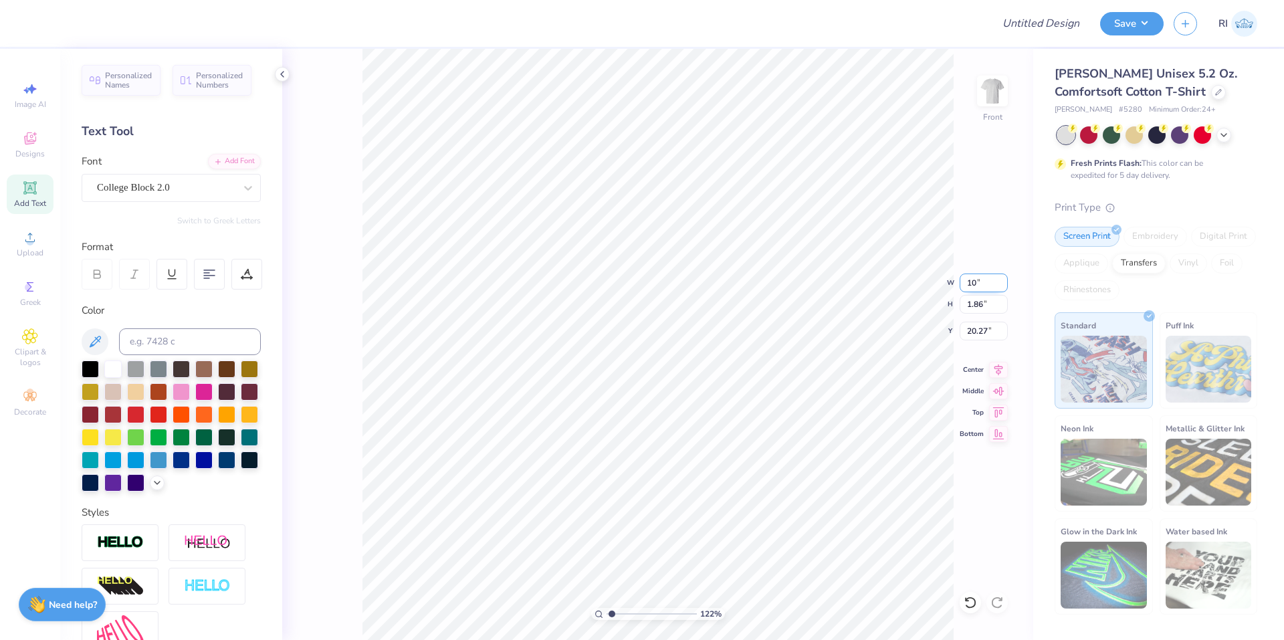
type input "20.59"
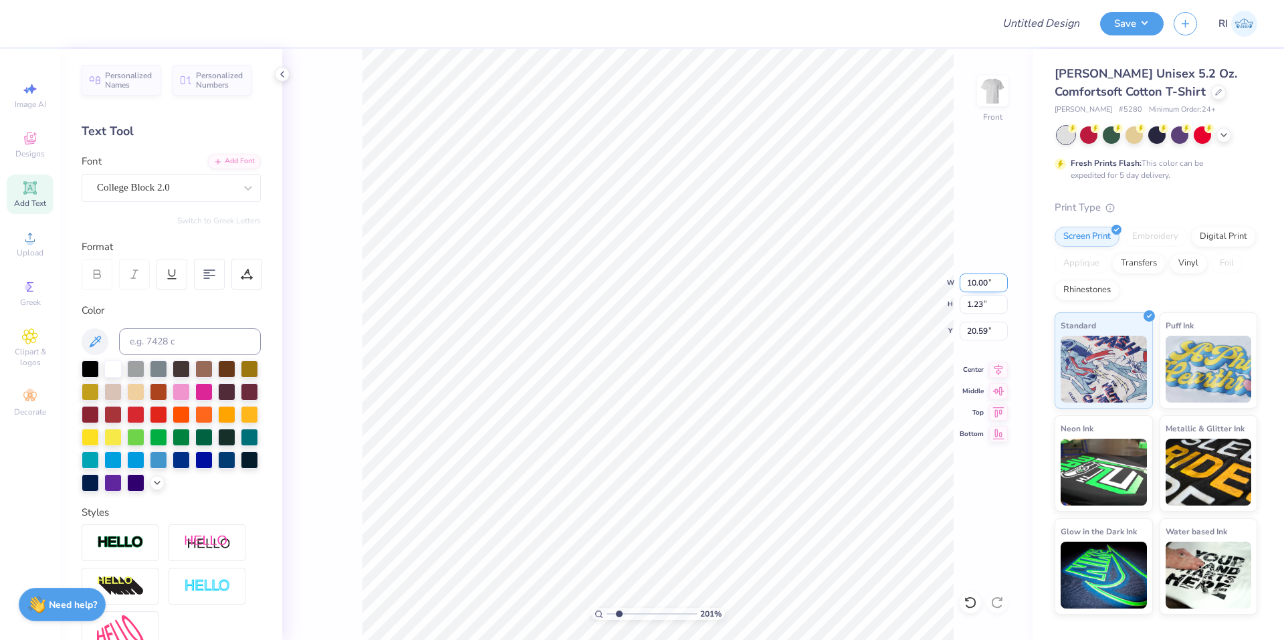
type input "2.01445811466782"
type input "19.02"
type input "2.01445811466782"
type input "6.72"
type input "0.83"
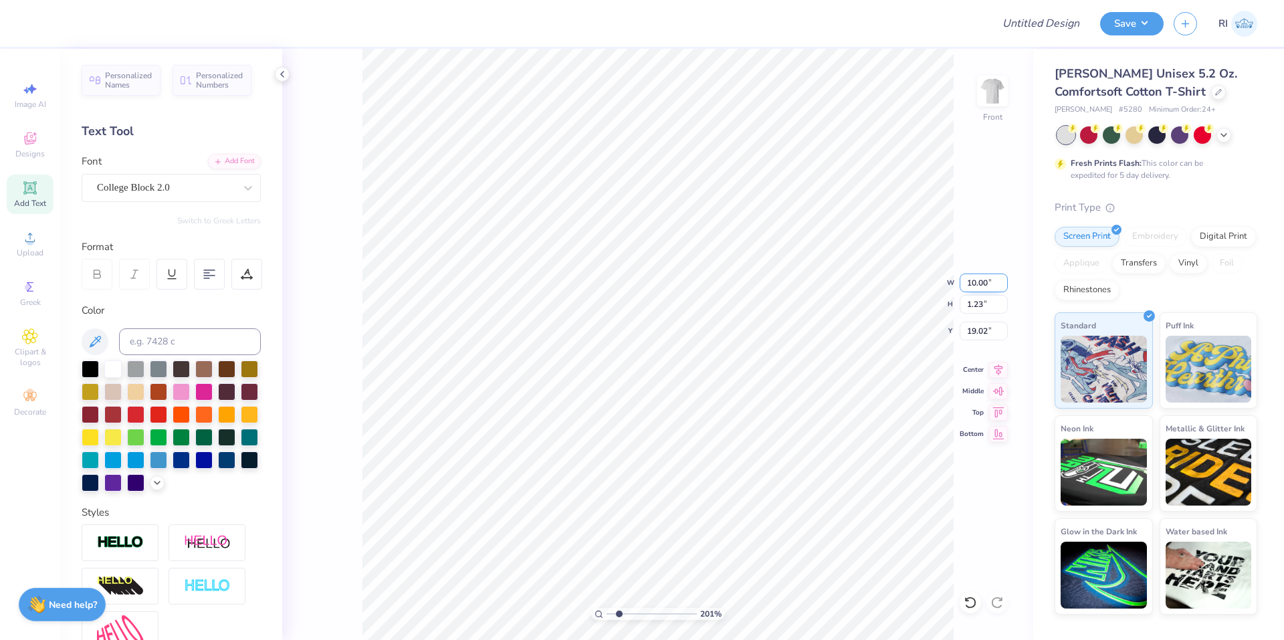
type input "19.42"
type input "5.47860533190647"
type input "6.74"
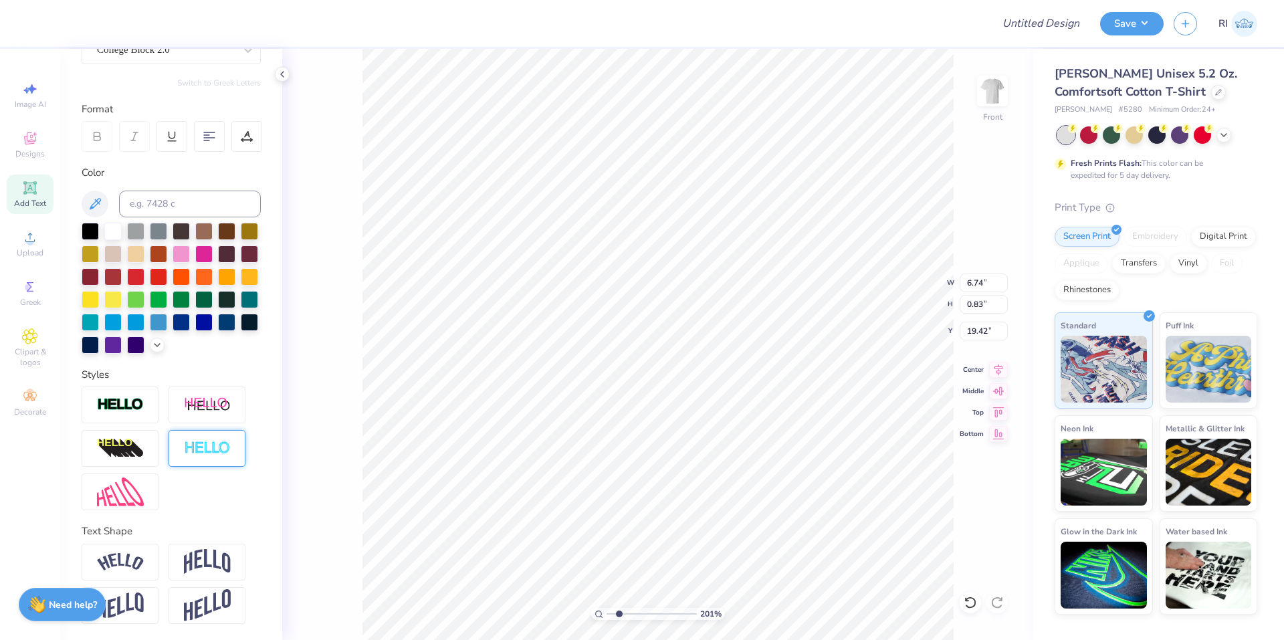
scroll to position [160, 0]
click at [189, 564] on img at bounding box center [207, 561] width 47 height 25
type input "2.01445811466782"
type input "2.23"
type input "18.72"
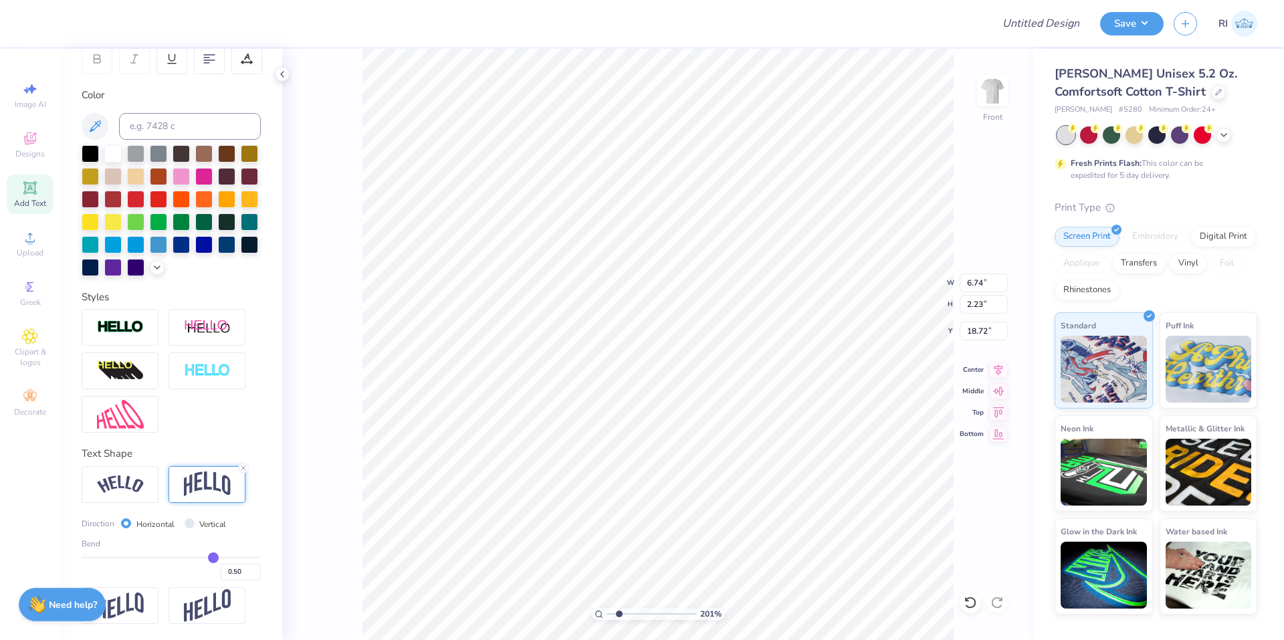
scroll to position [238, 0]
click at [231, 571] on input "0.50" at bounding box center [241, 572] width 40 height 17
type input "-0.30"
type input "-0.3"
type input "2.01445811466782"
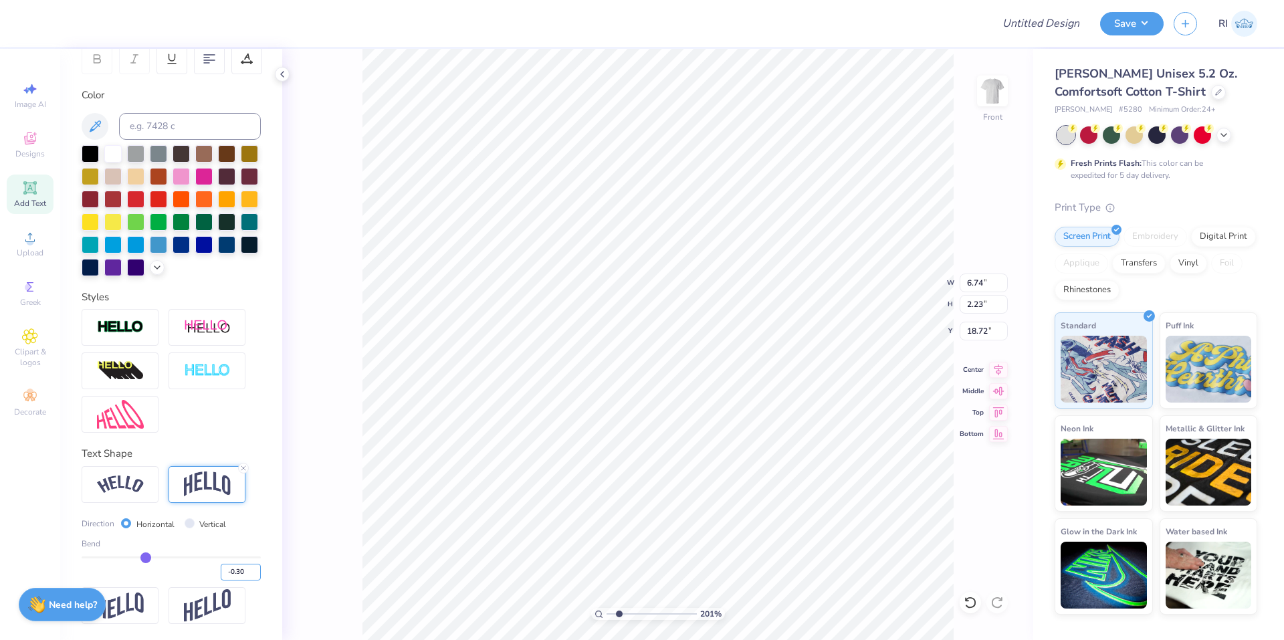
type input "1.64"
type input "19.02"
type input "2.01445811466782"
type input "18.61"
type input "2.71964221644285"
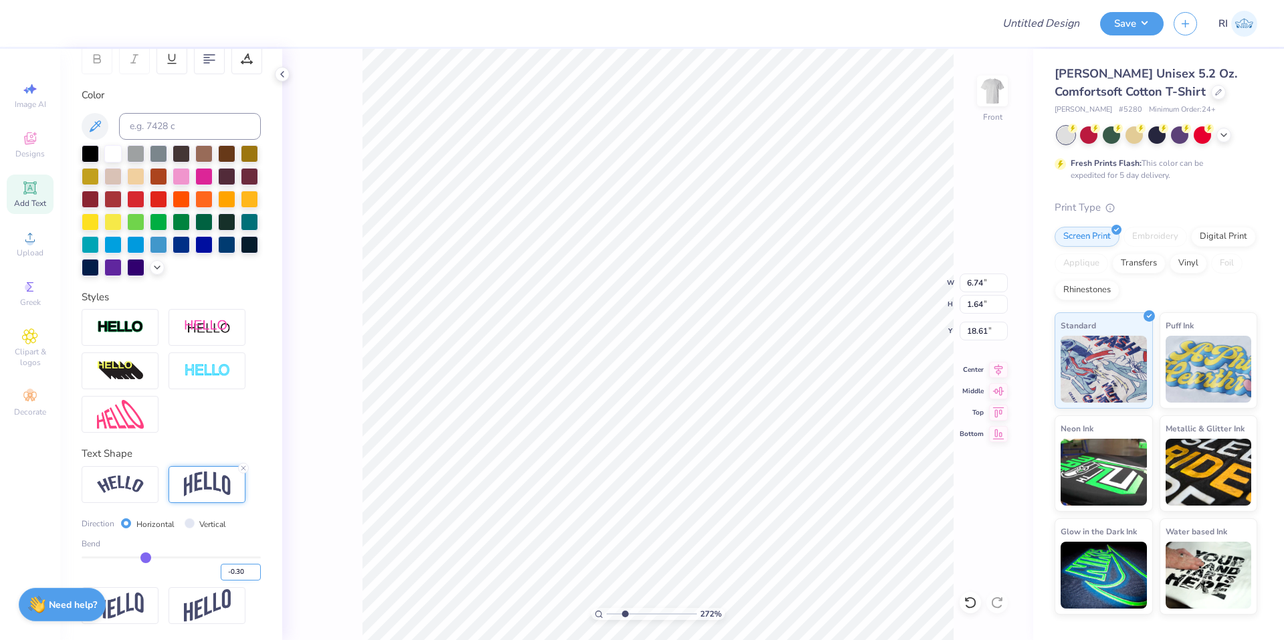
click at [233, 569] on input "-0.30" at bounding box center [241, 572] width 40 height 17
type input "-0.15"
type input "2.71964221644285"
type input "1.23"
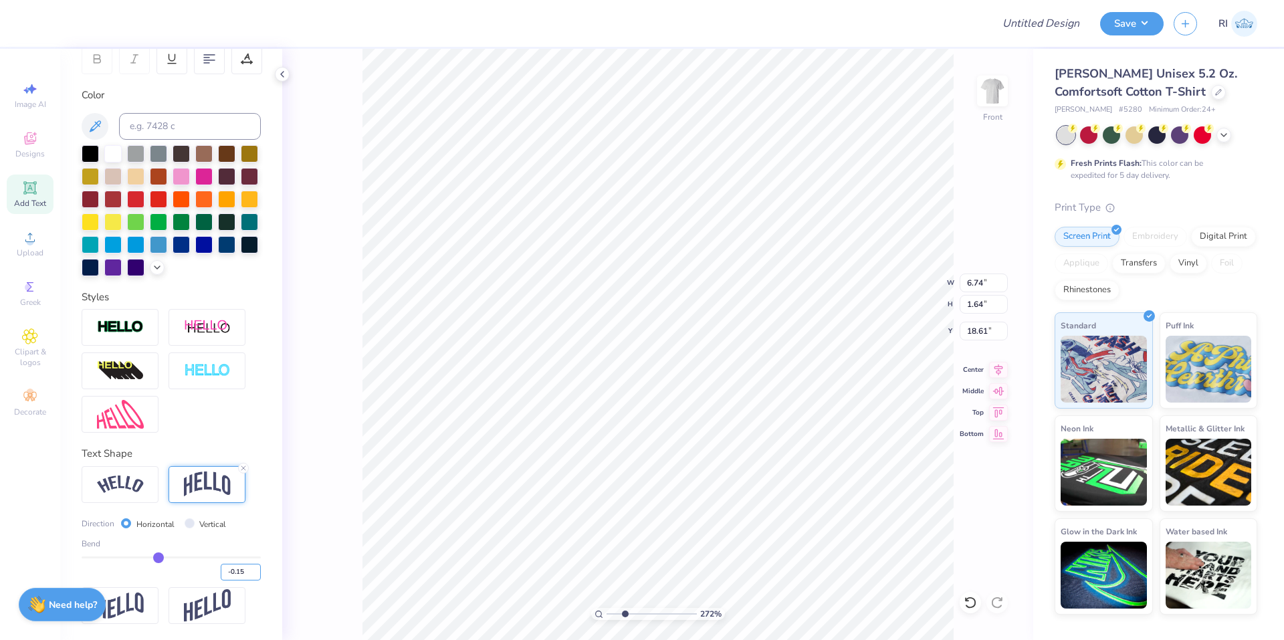
type input "18.82"
type input "6.69225330157202"
type input "19.02"
type input "2.01445811466781"
type input "8.87"
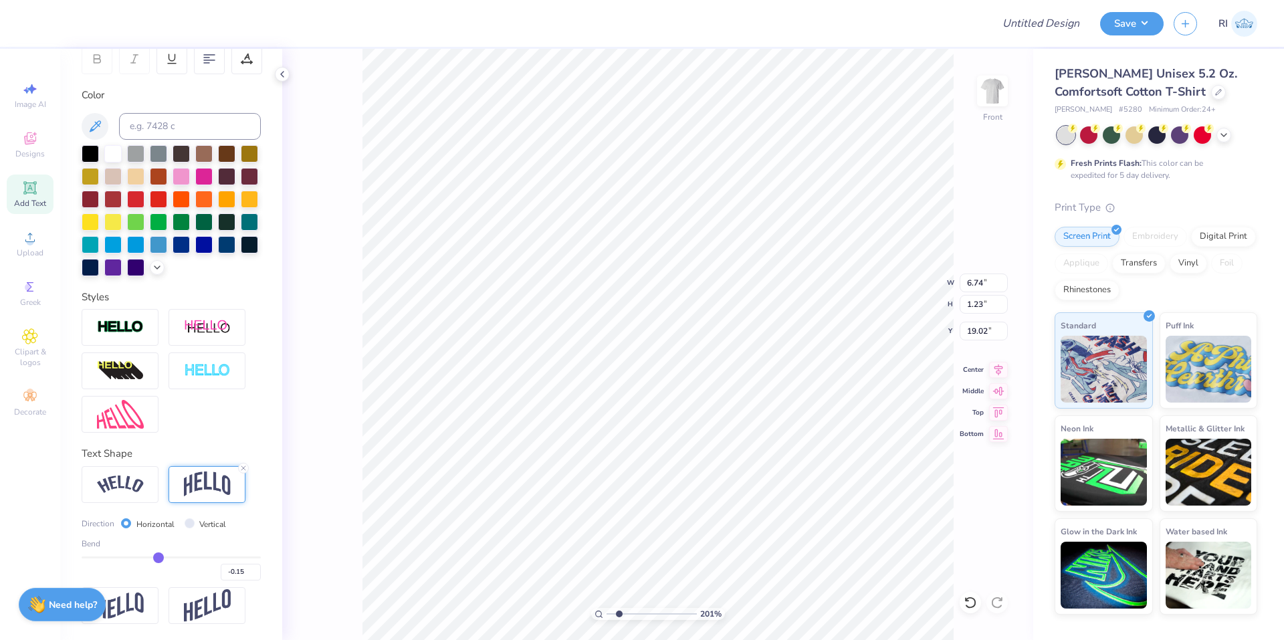
type input "1.62"
type input "18.64"
click at [968, 596] on icon at bounding box center [969, 602] width 13 height 13
type input "2.01445811466781"
type input "6.74"
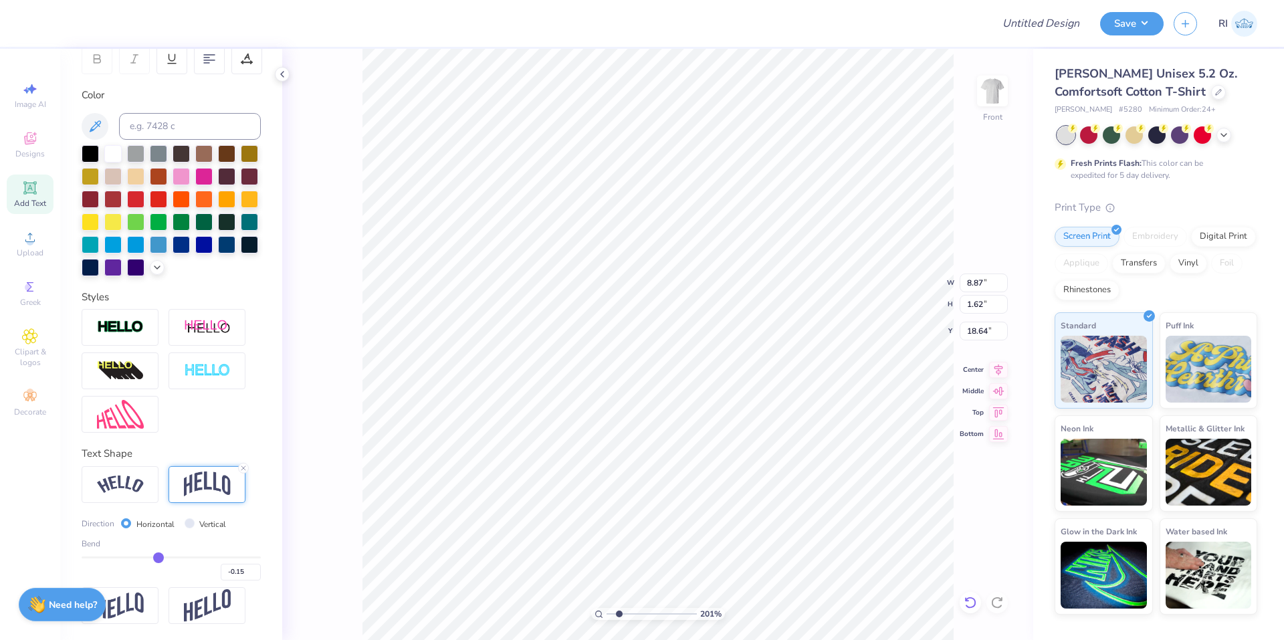
type input "1.23"
type input "19.02"
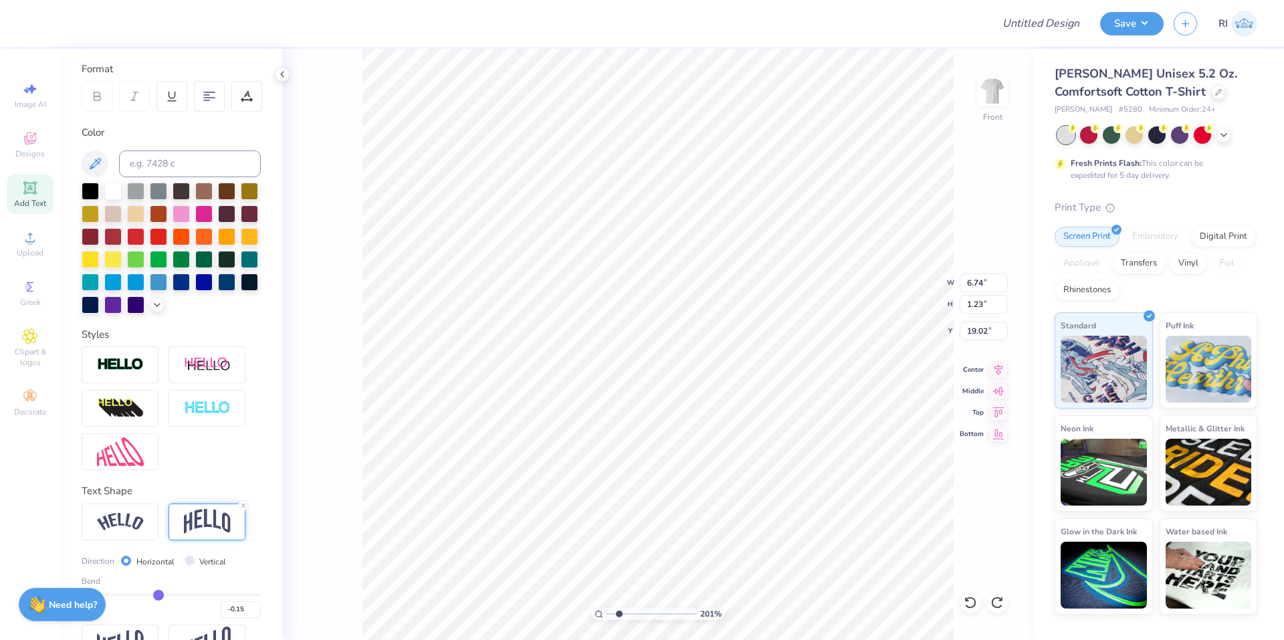
scroll to position [0, 0]
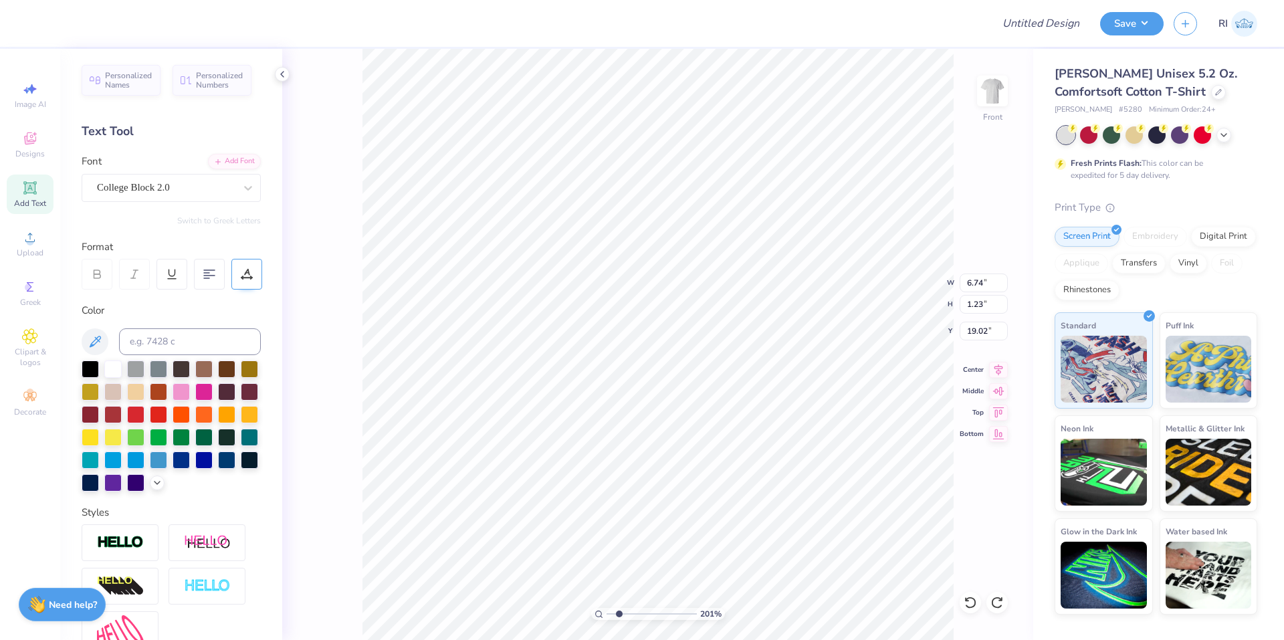
click at [247, 272] on icon at bounding box center [247, 272] width 6 height 7
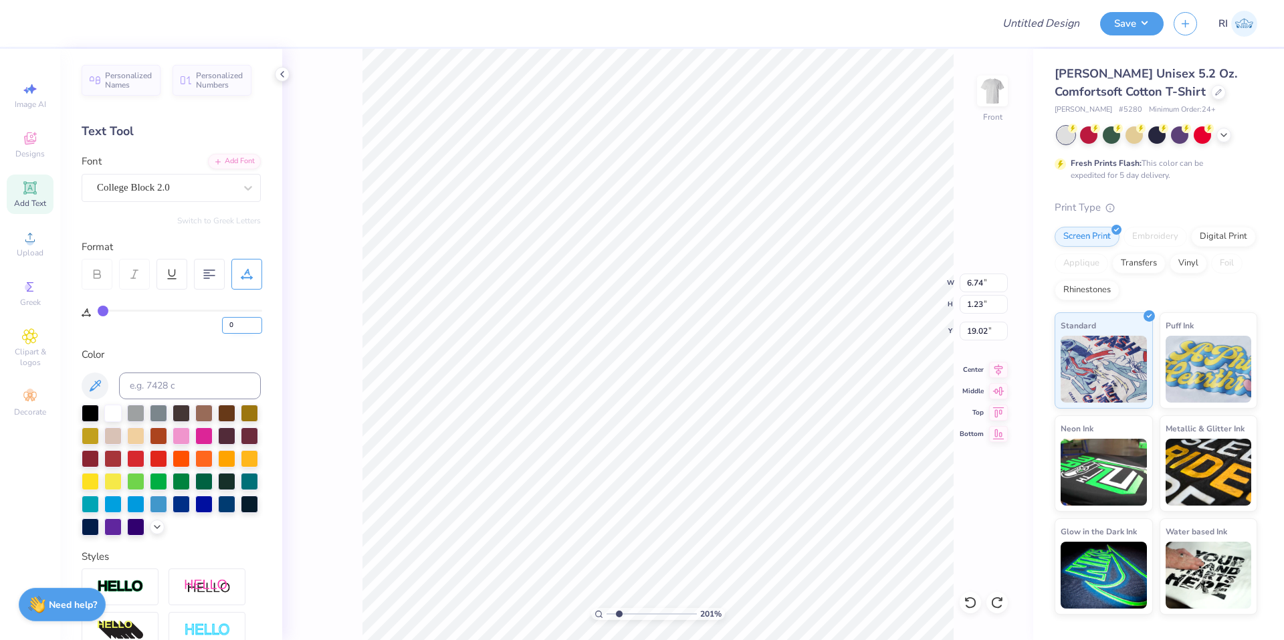
drag, startPoint x: 241, startPoint y: 328, endPoint x: 225, endPoint y: 324, distance: 16.4
click at [226, 324] on input "0" at bounding box center [242, 325] width 40 height 17
type input "15"
type input "2.01445811466781"
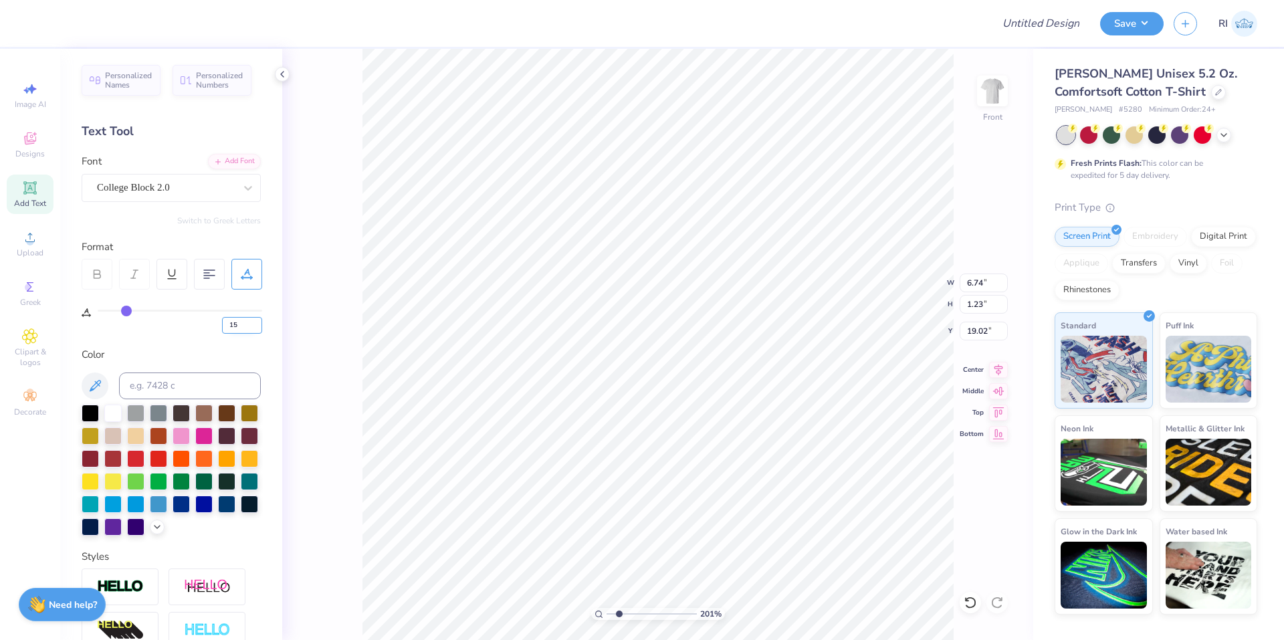
type input "8.73"
type input "1.35"
type input "18.96"
type input "2.01445811466781"
type input "18.80"
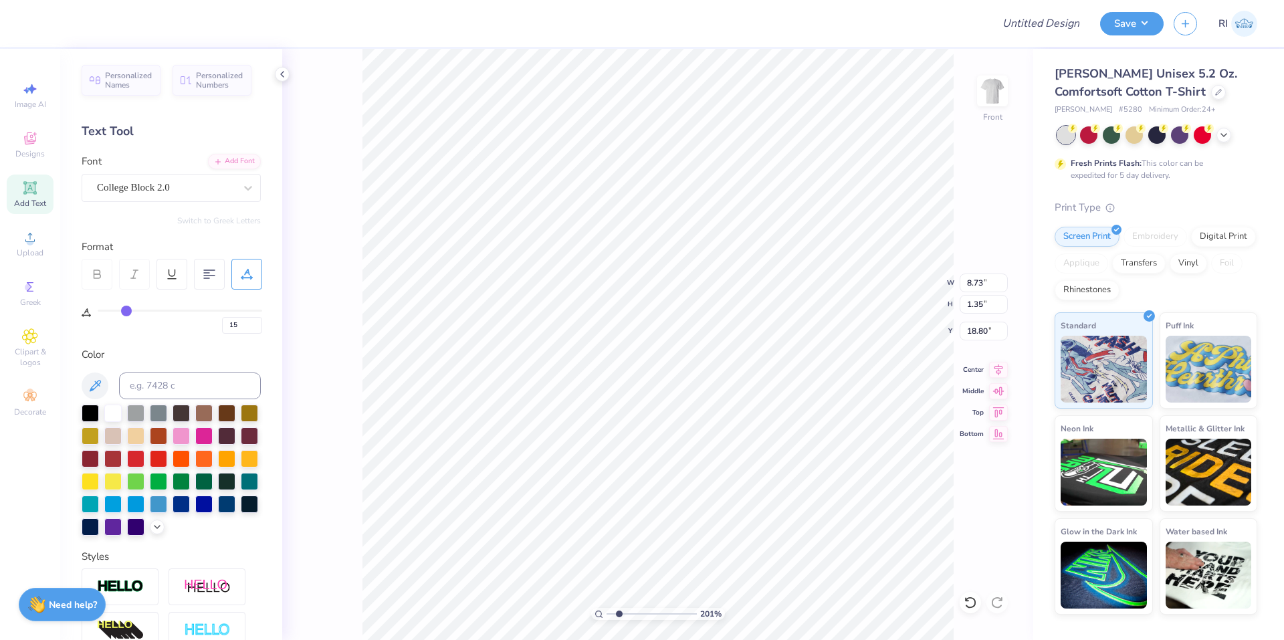
type input "2.01445811466781"
type input "9.66"
type input "1.49"
click at [245, 322] on input "15" at bounding box center [242, 325] width 40 height 17
type input "1"
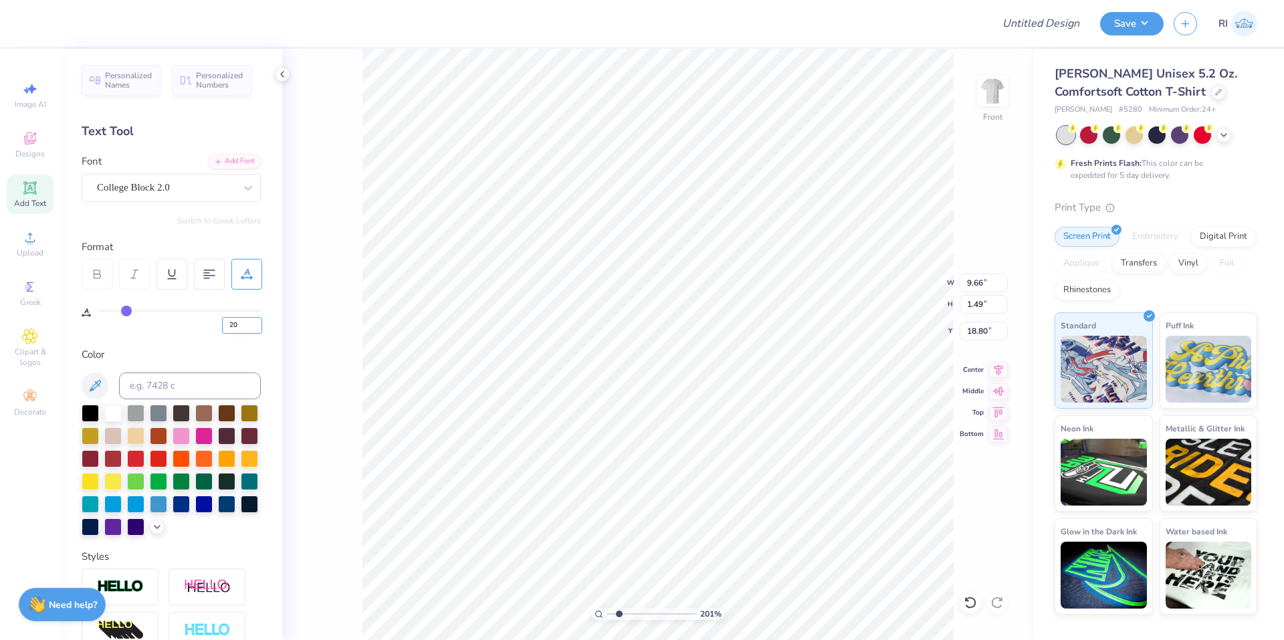
type input "20"
type input "2.01445811466781"
type input "10.40"
type input "1.53"
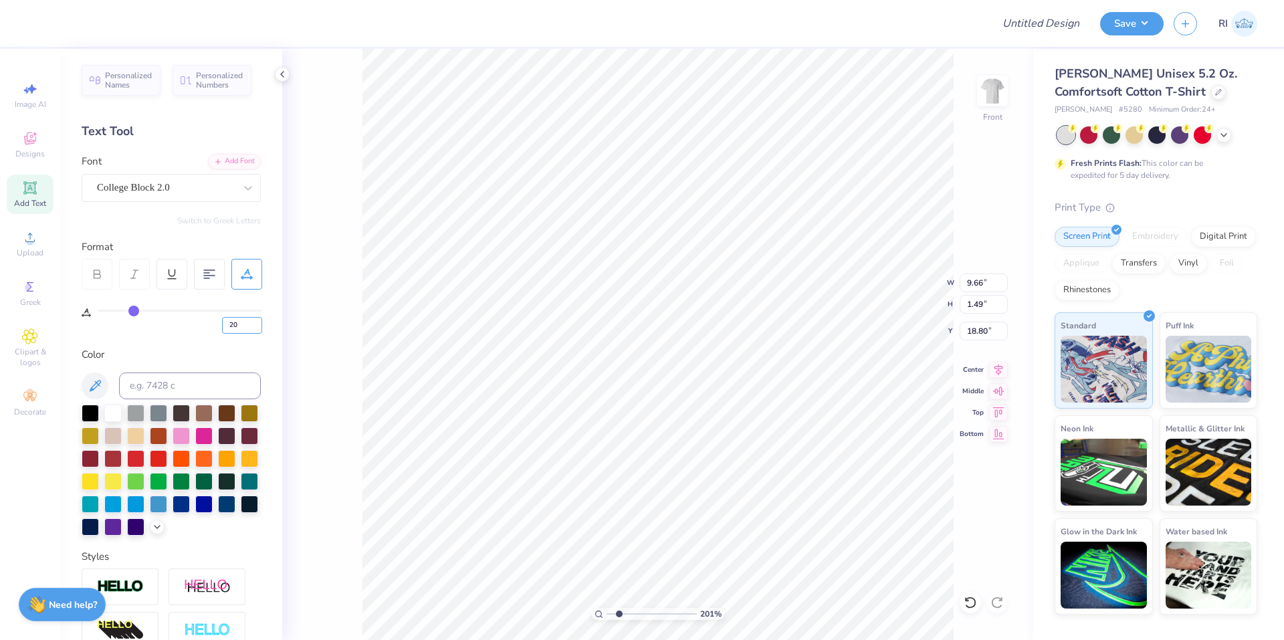
type input "18.78"
type input "2.01445811466781"
type input "18.72"
type input "3.67168407801709"
type input "9.83"
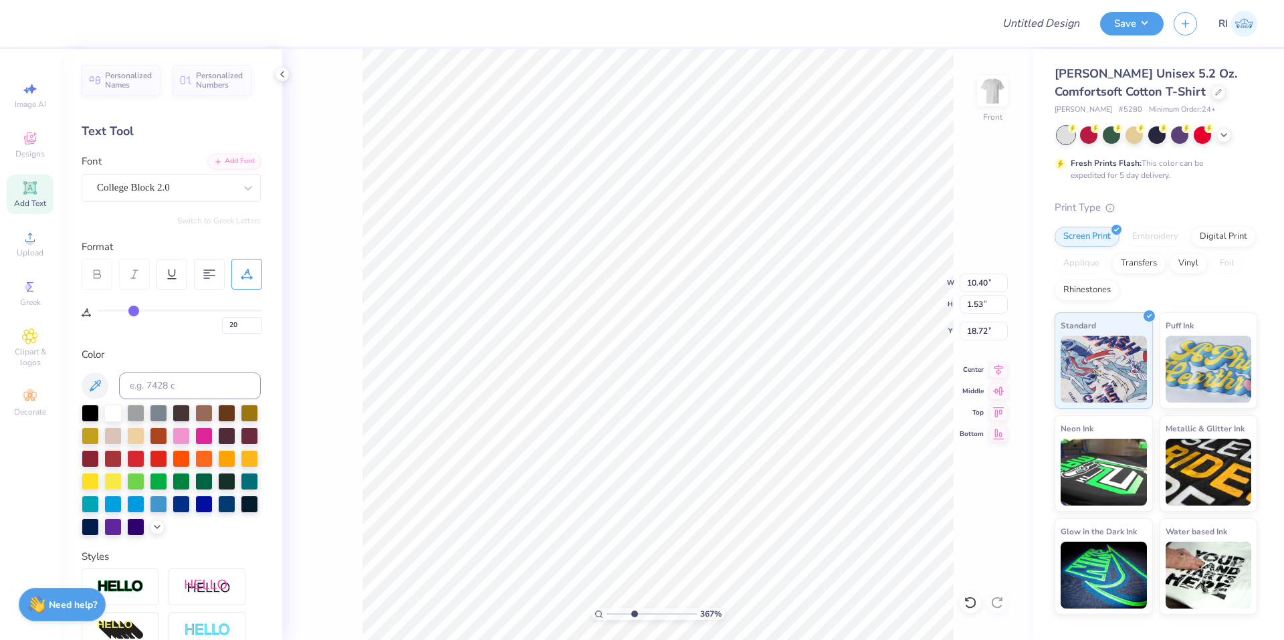
type input "1.45"
type input "18.80"
type input "3.00581987268405"
click at [239, 322] on input "20" at bounding box center [242, 325] width 40 height 17
type input "25"
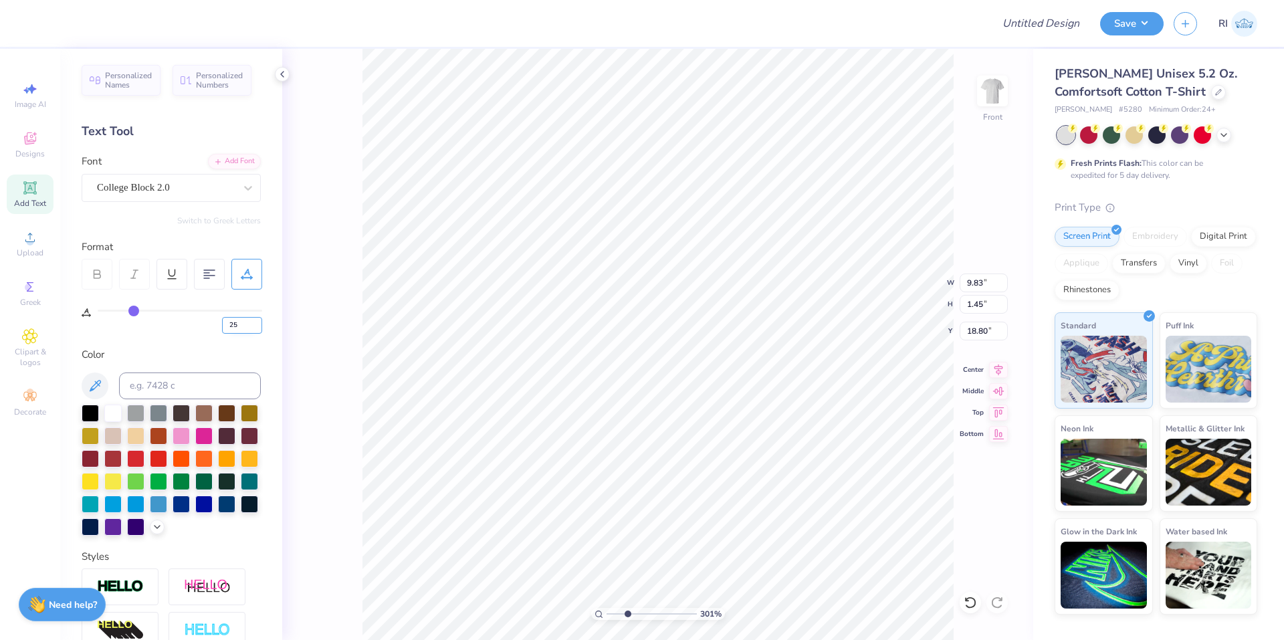
type input "25"
type input "3.00581987268405"
type input "10.52"
type input "1.49"
type input "18.78"
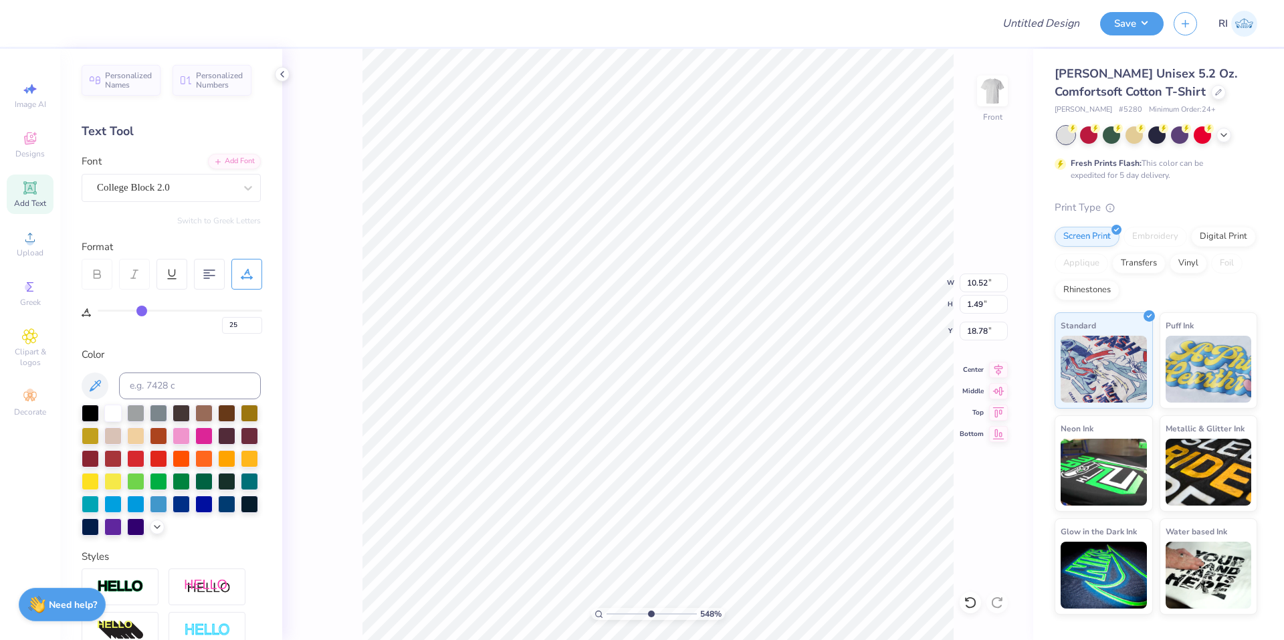
type input "3.00581987268404"
type input "18.76"
type input "1.64913377760655"
type input "0"
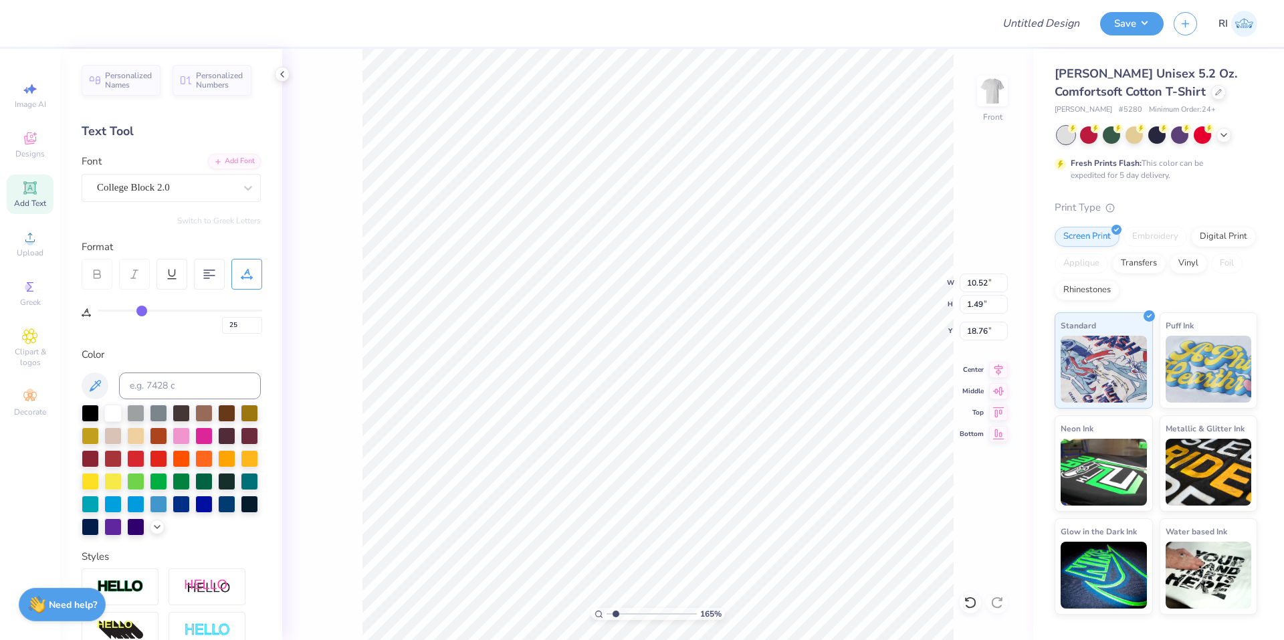
type input "5.38"
type input "2.15"
type input "16.30"
type input "1.64913377760655"
type input "16.14"
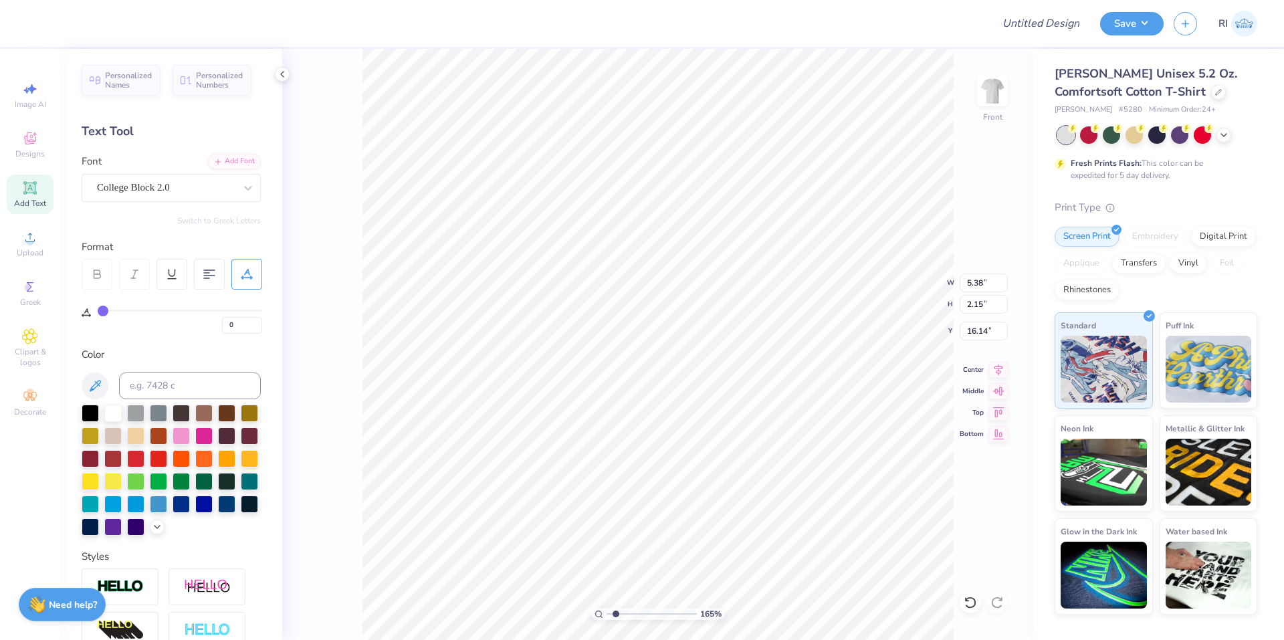
scroll to position [11, 1]
type input "1.64913377760655"
type textarea "G"
type input "1.64913377760655"
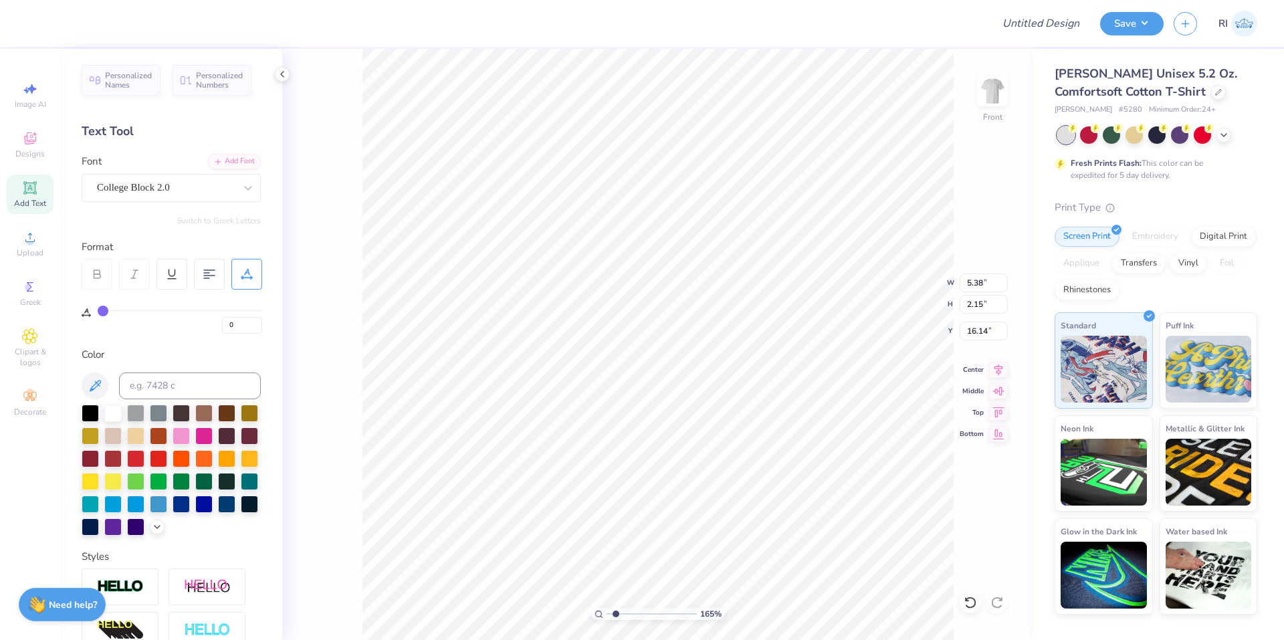
type textarea "GA"
type input "1.64913377760655"
type textarea "GAM"
type input "1.64913377760655"
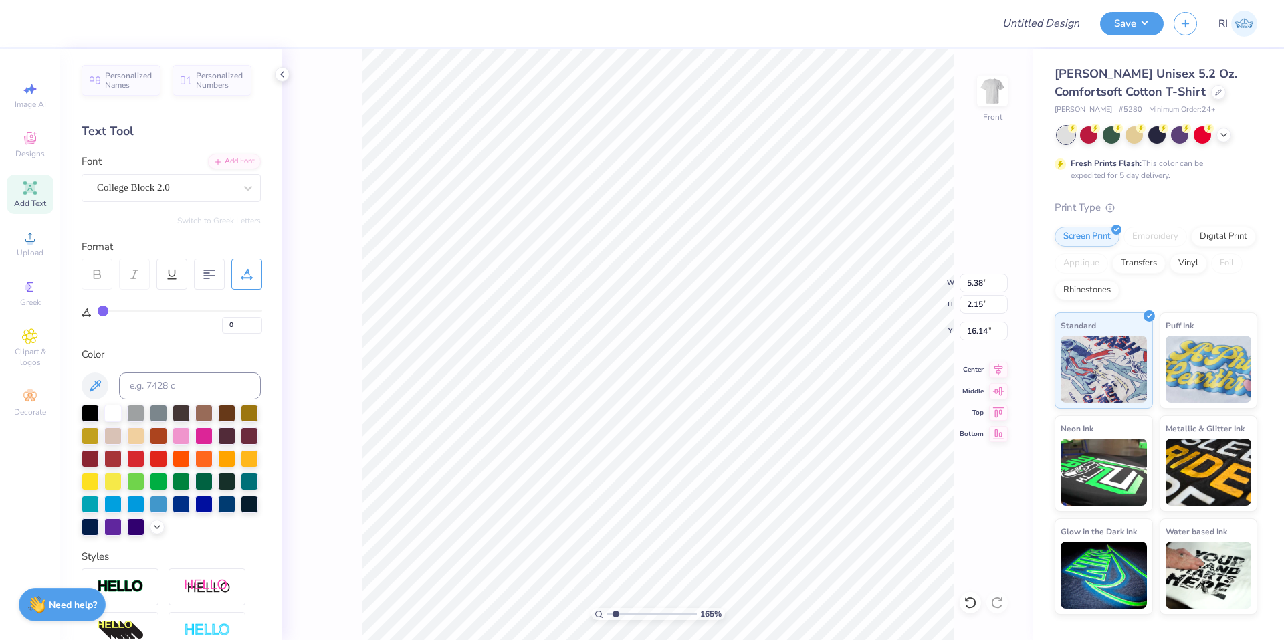
type textarea "GAMMA"
type input "1.64913377760655"
type input "15.46"
type input "1.64913377760655"
type input "10.43"
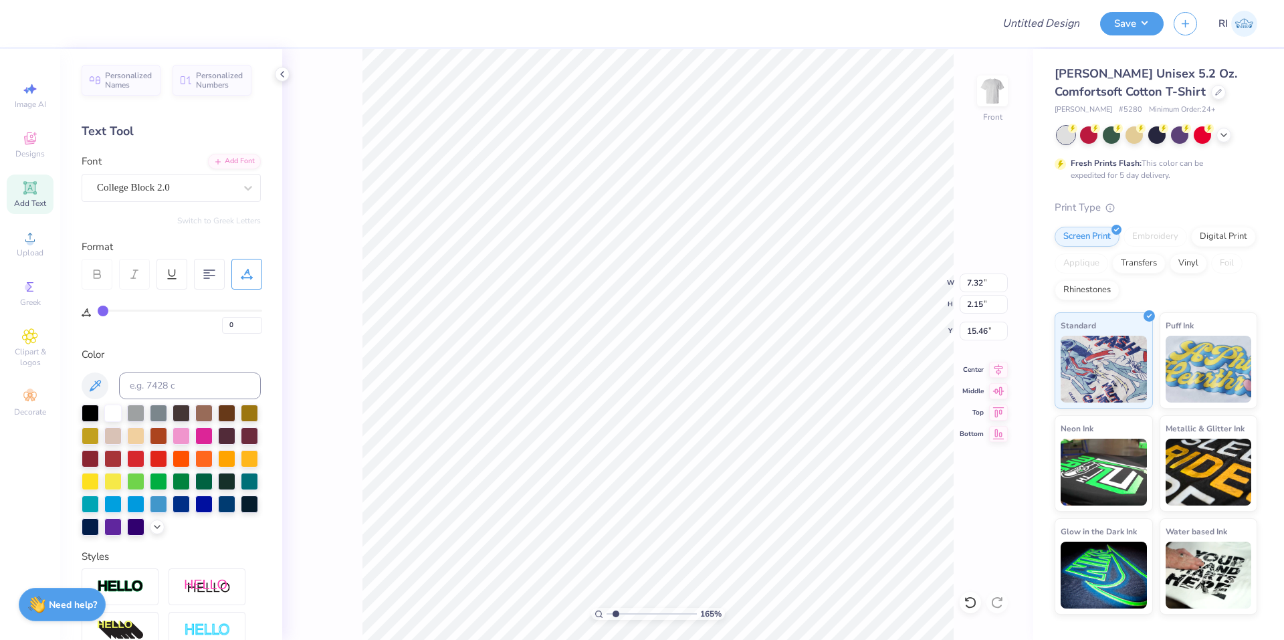
type input "3.06"
type input "1.64913377760655"
type input "15.26"
type input "1.64913377760655"
type input "11.21"
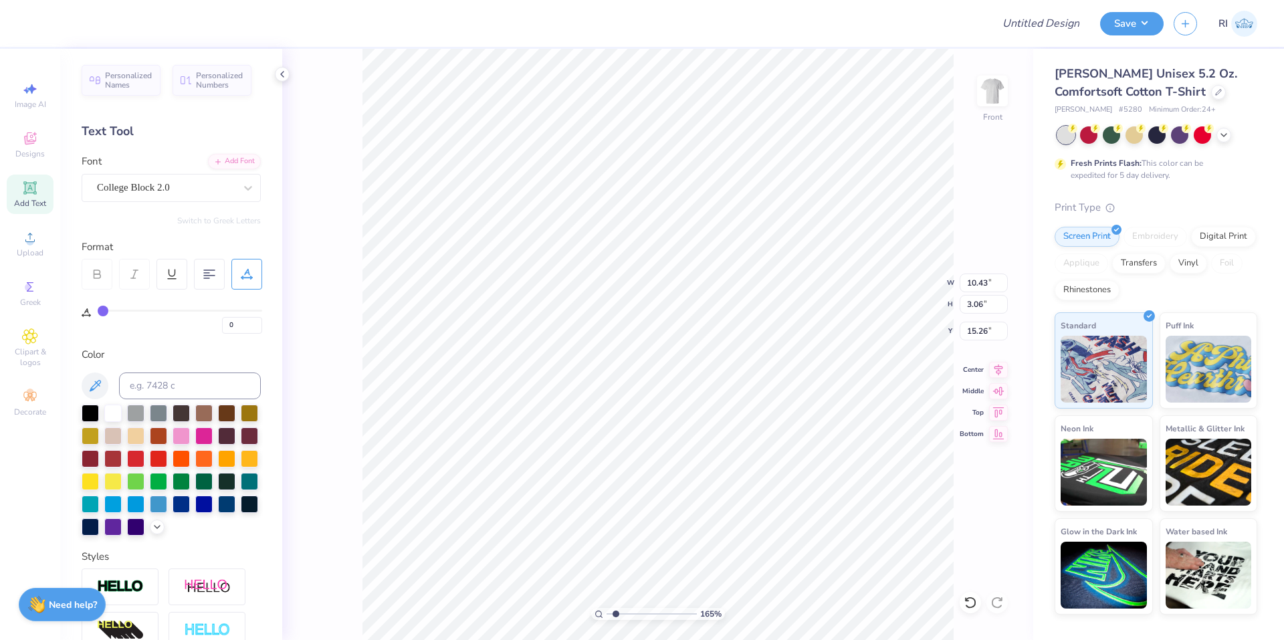
type input "3.29"
type input "1.64913377760655"
type input "15.68"
type input "2.71964221644285"
type input "10.52"
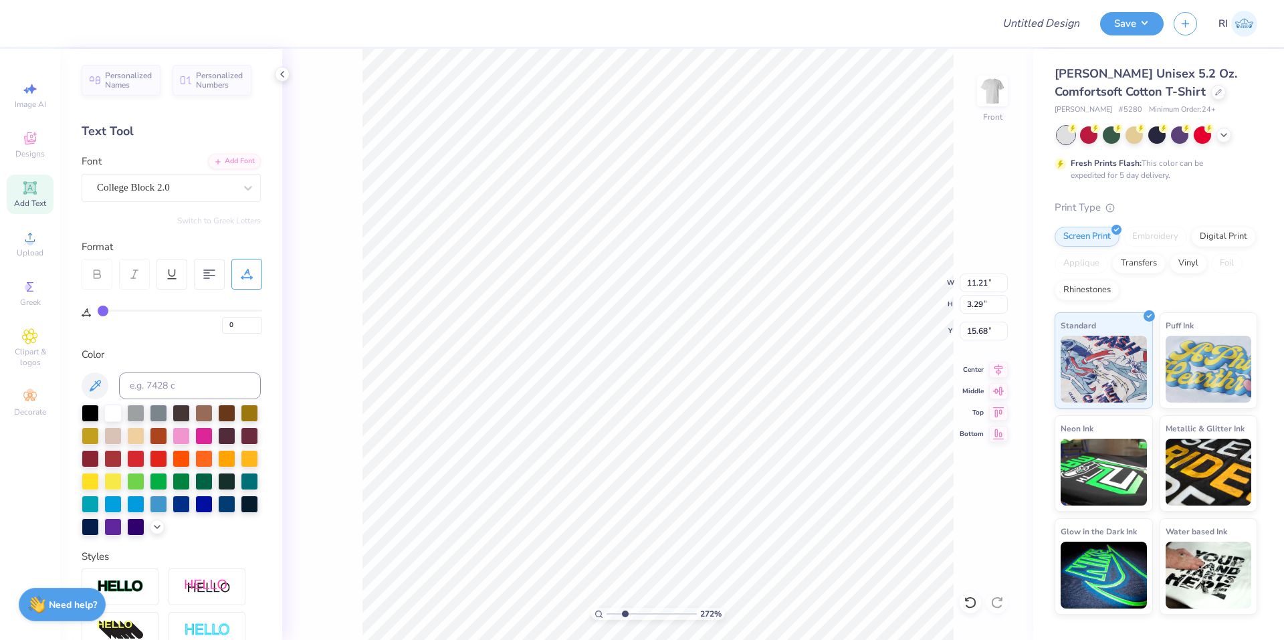
type input "3.09"
type input "15.88"
type input "1.49212329151837"
type input "15.91"
click at [213, 432] on div at bounding box center [203, 434] width 17 height 17
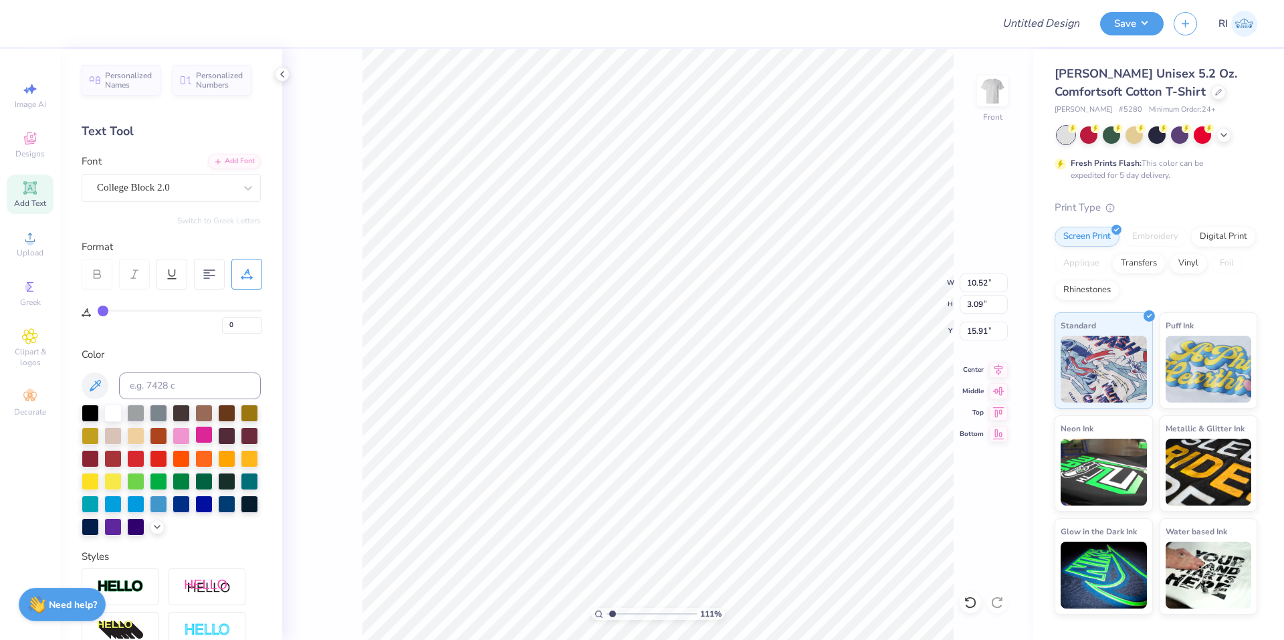
type input "1.49212329151837"
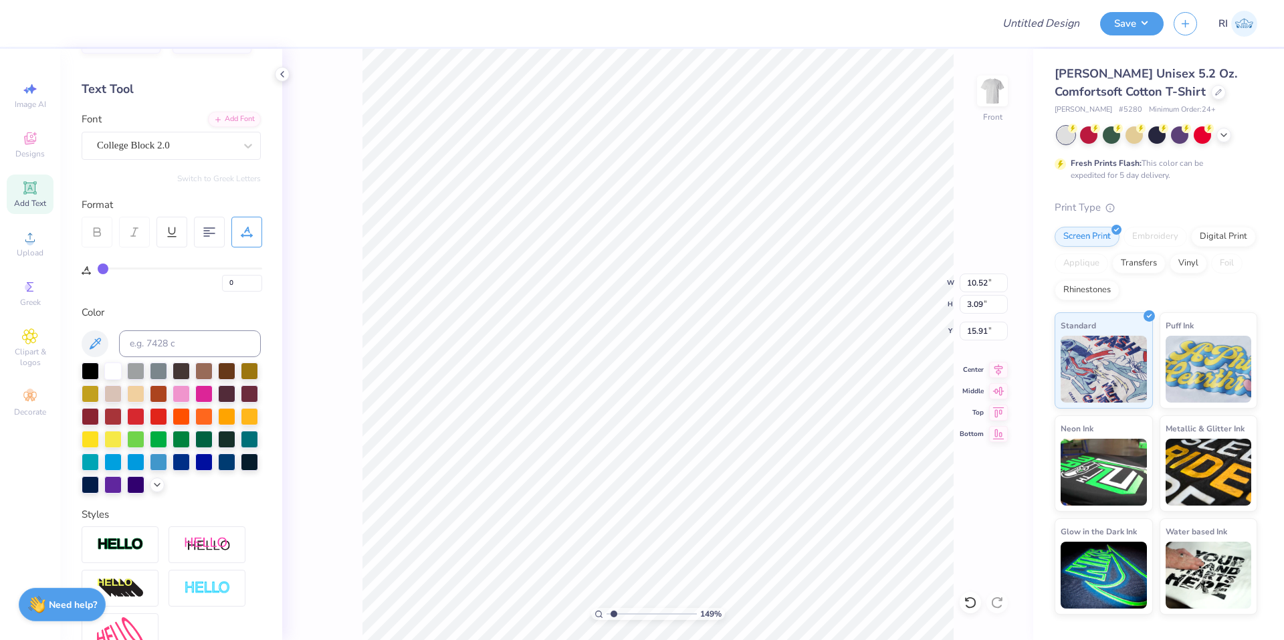
scroll to position [205, 0]
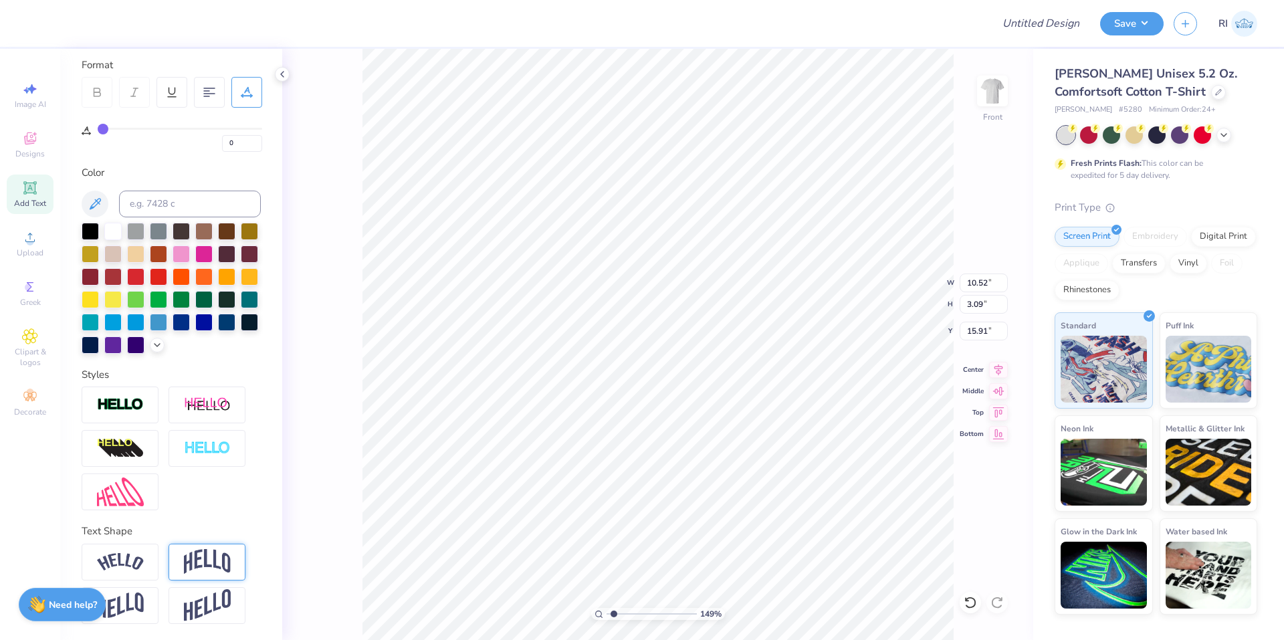
click at [226, 554] on img at bounding box center [207, 561] width 47 height 25
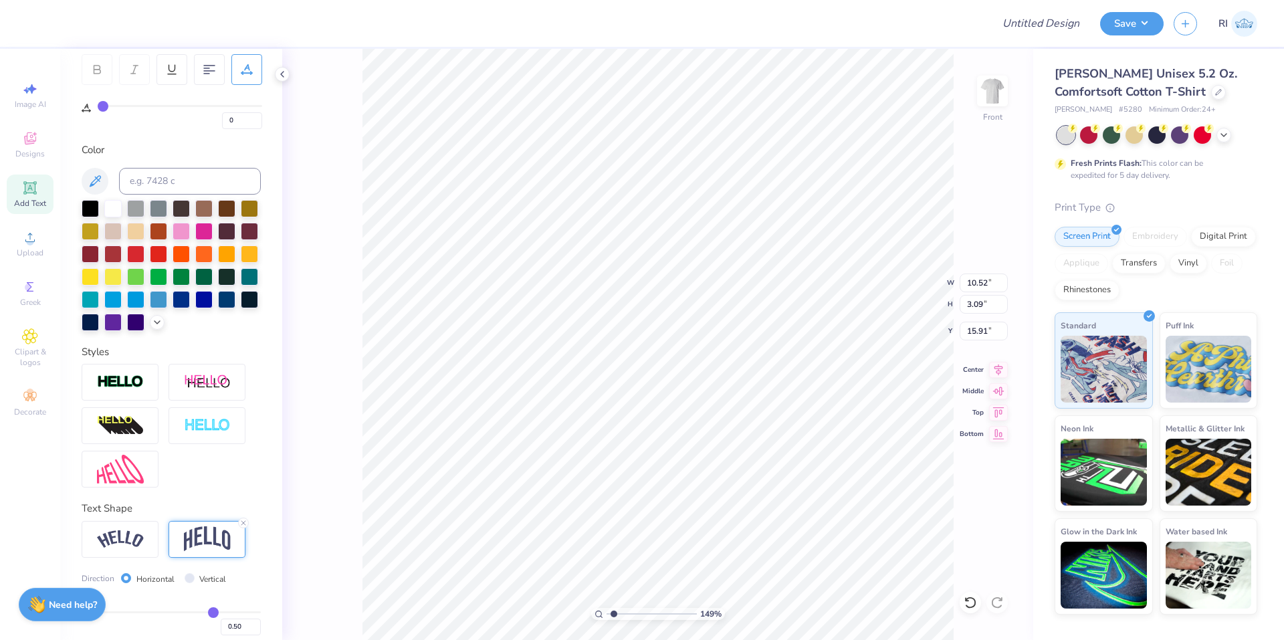
type input "5.27"
type input "14.82"
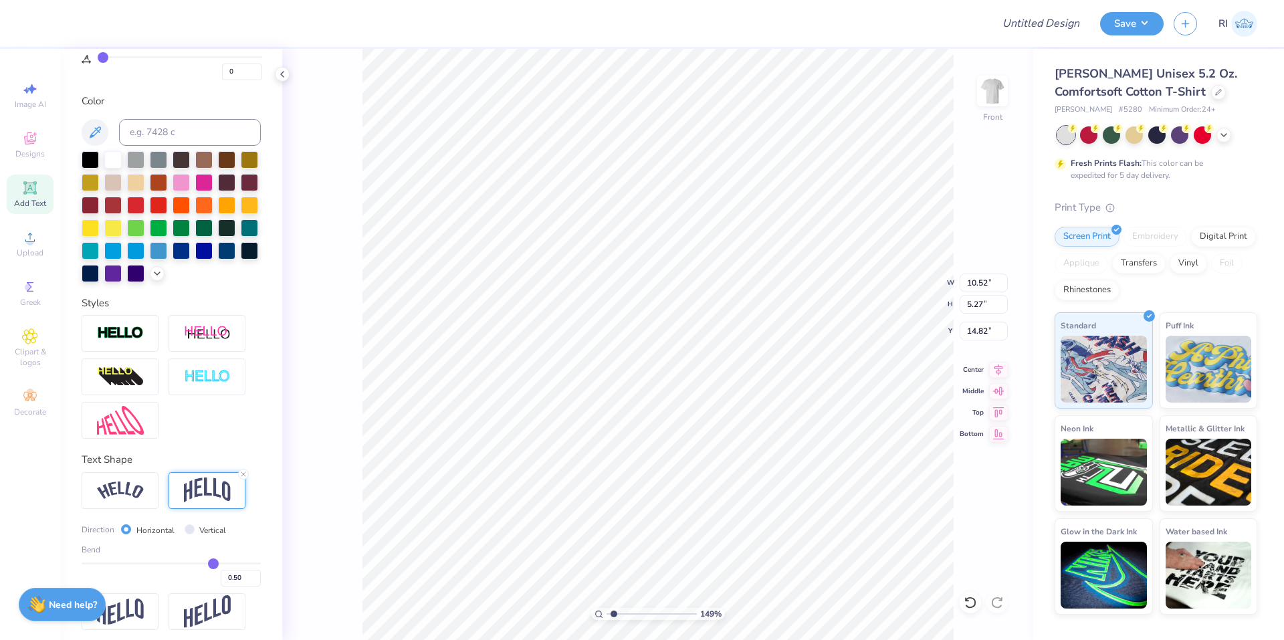
scroll to position [282, 0]
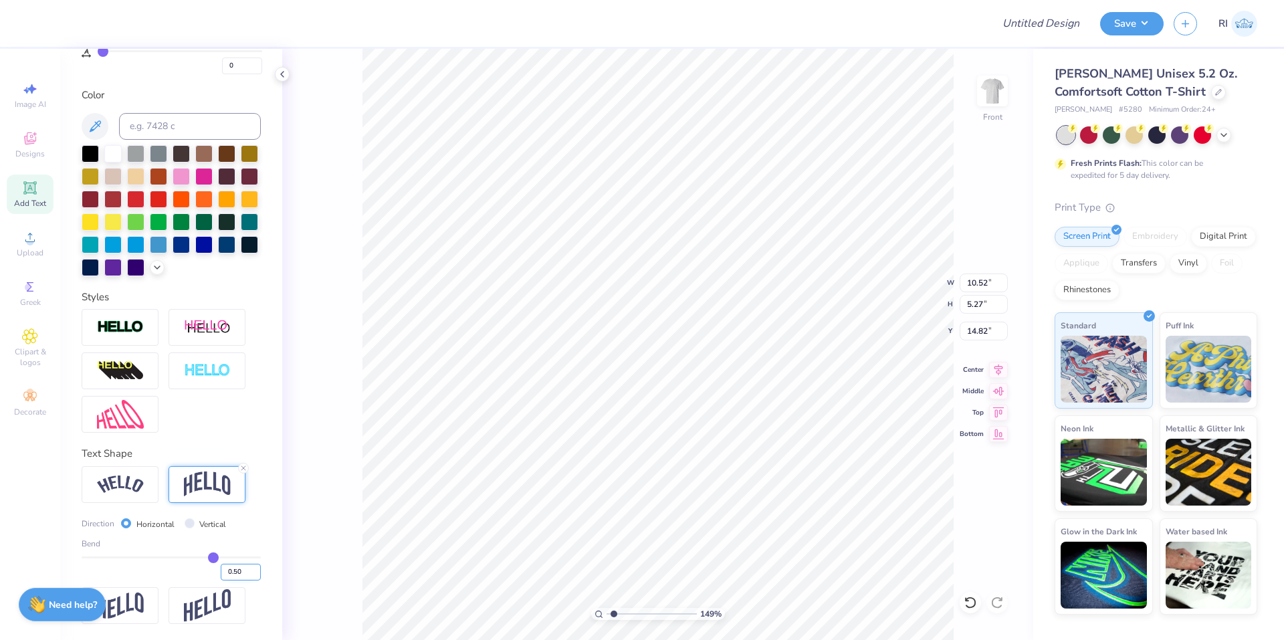
click at [227, 576] on input "0.50" at bounding box center [241, 572] width 40 height 17
type input "0.10"
type input "0.1"
type input "3.50"
type input "15.70"
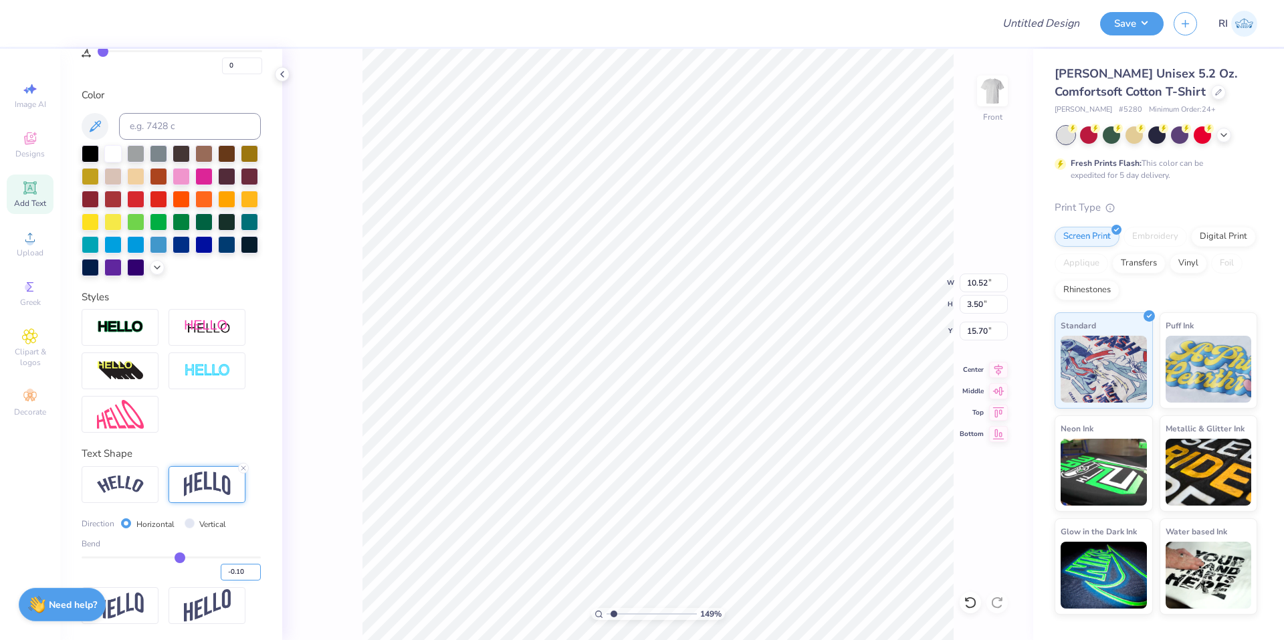
type input "-0.10"
type input "-0.1"
type input "3.45"
type input "15.73"
type input "-0.15"
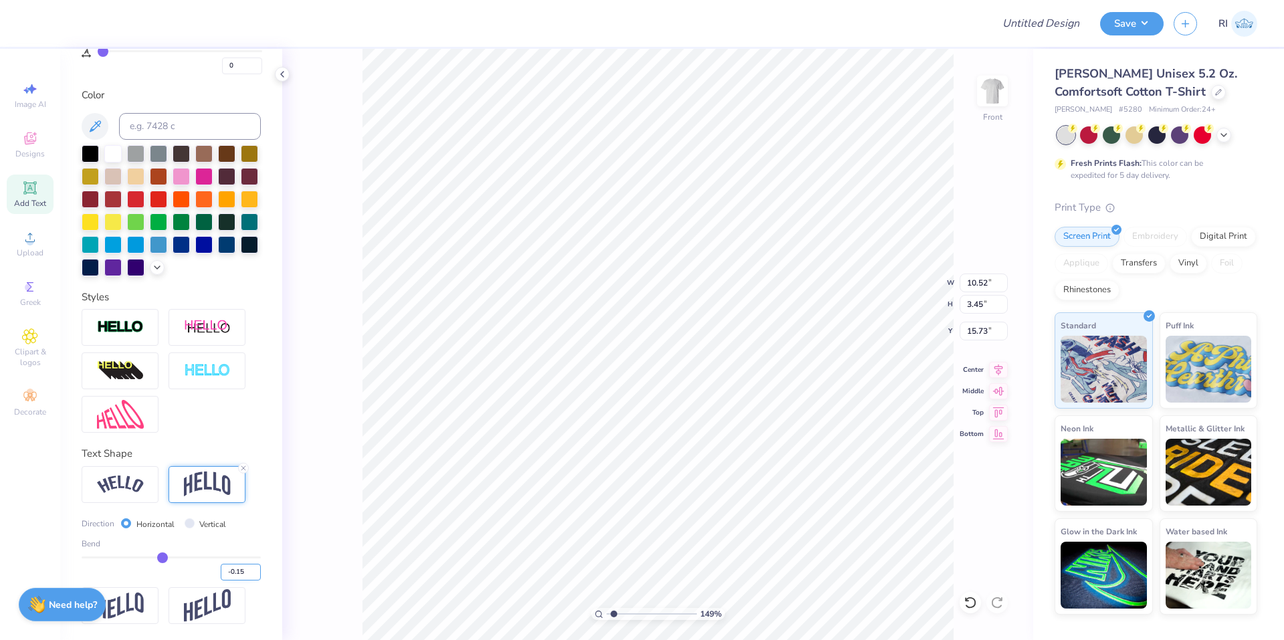
type input "-0.15"
type input "3.63"
type input "15.64"
type input "2.46071092039641"
type input "15.37"
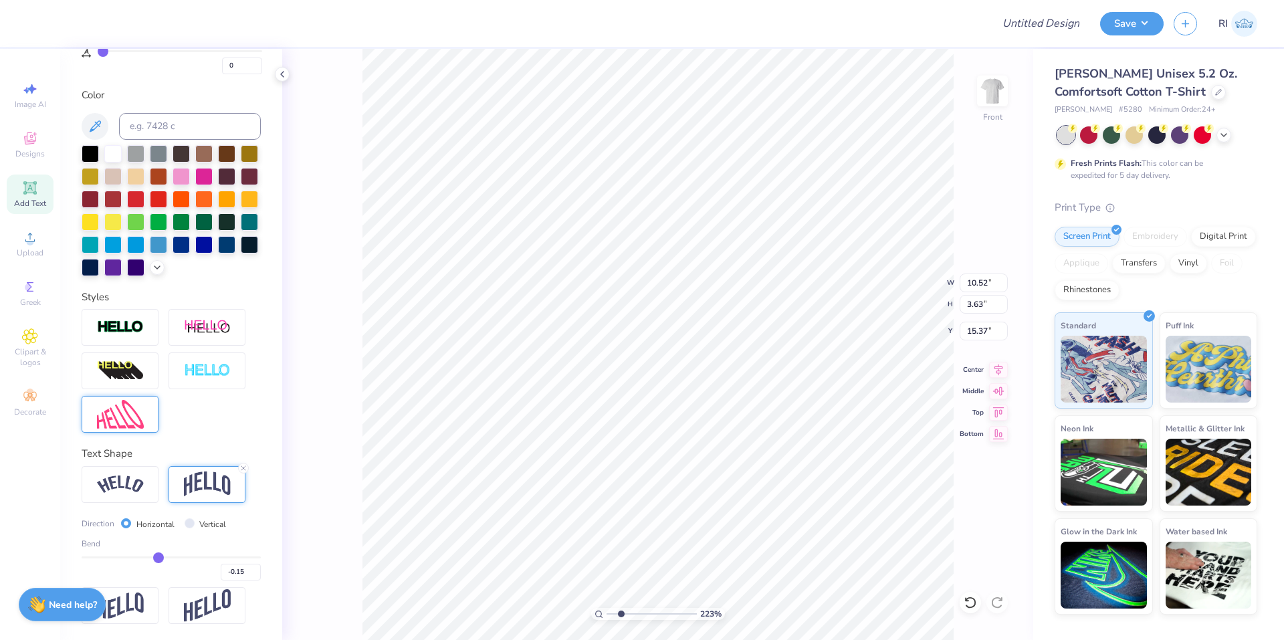
click at [123, 425] on img at bounding box center [120, 414] width 47 height 29
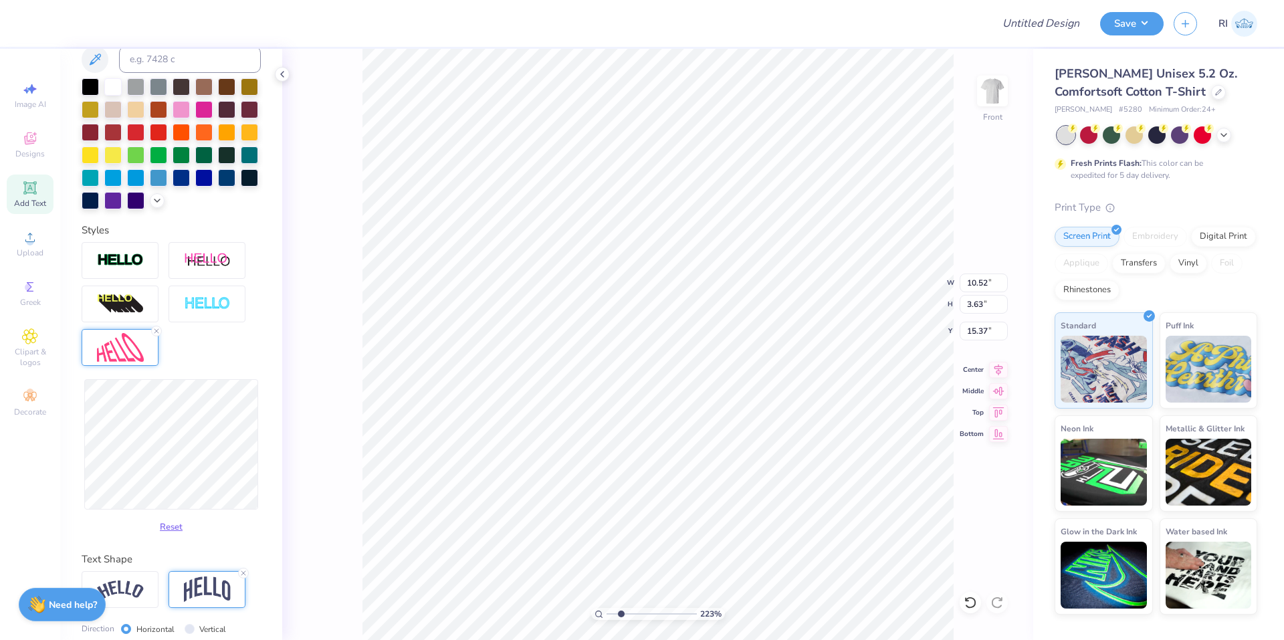
type input "2.22643191709162"
type input "11.46"
type input "3.64"
type input "2.22643191709162"
type input "11.67"
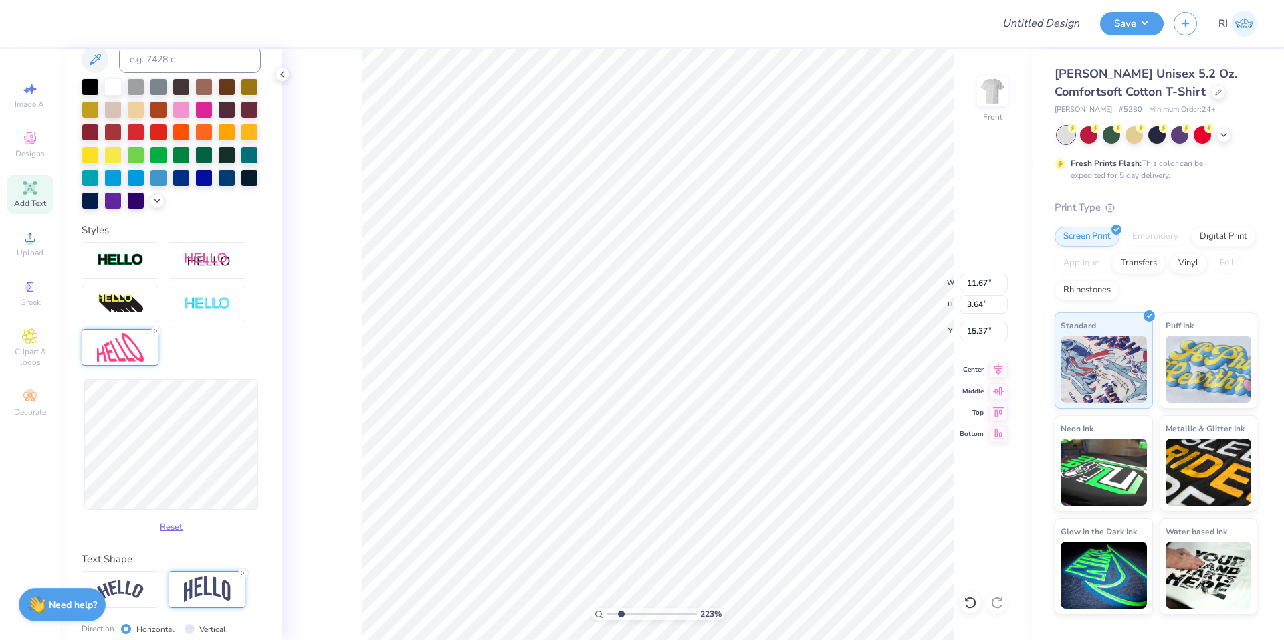
type input "2.22643191709162"
type input "11.76"
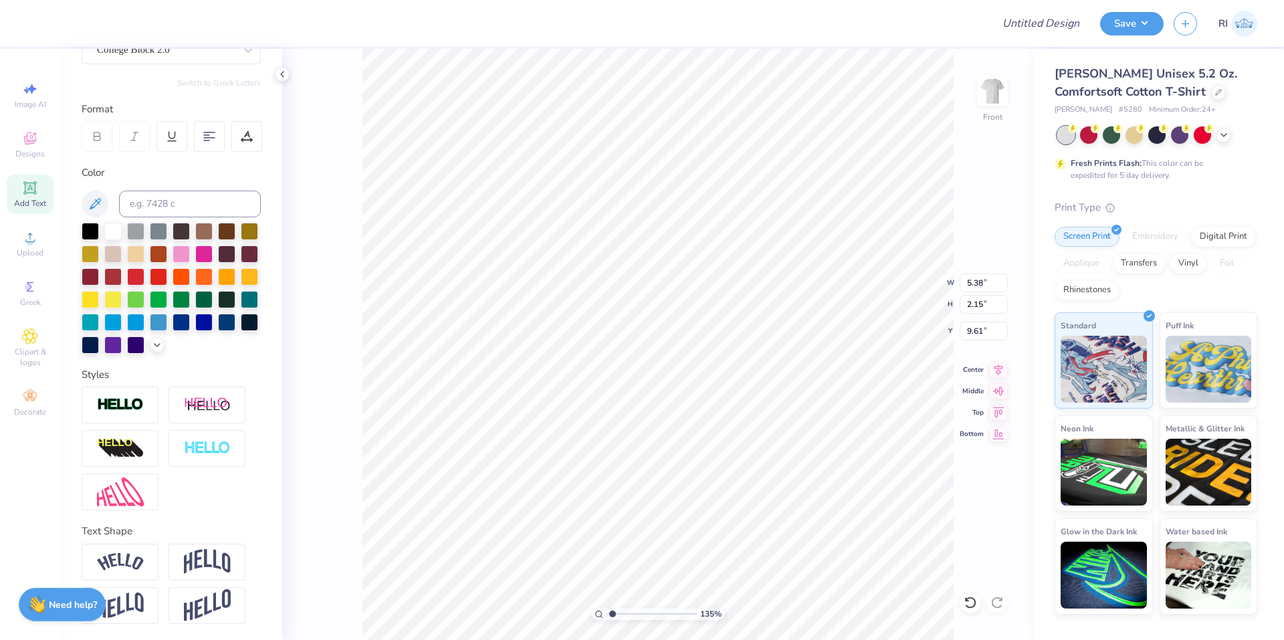
scroll to position [160, 0]
click at [757, 376] on li "Duplicate" at bounding box center [763, 389] width 105 height 26
drag, startPoint x: 198, startPoint y: 550, endPoint x: 234, endPoint y: 584, distance: 49.7
click at [197, 550] on img at bounding box center [207, 561] width 47 height 25
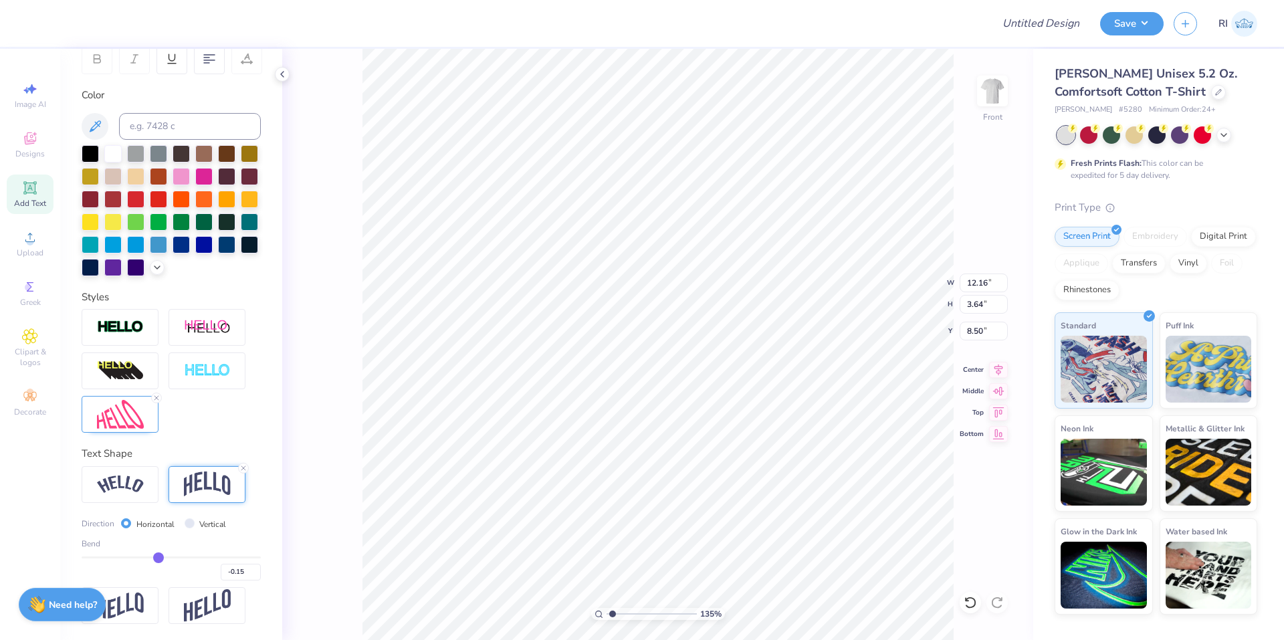
scroll to position [238, 0]
click at [221, 574] on input "-0.15" at bounding box center [241, 572] width 40 height 17
click at [116, 414] on img at bounding box center [120, 414] width 47 height 29
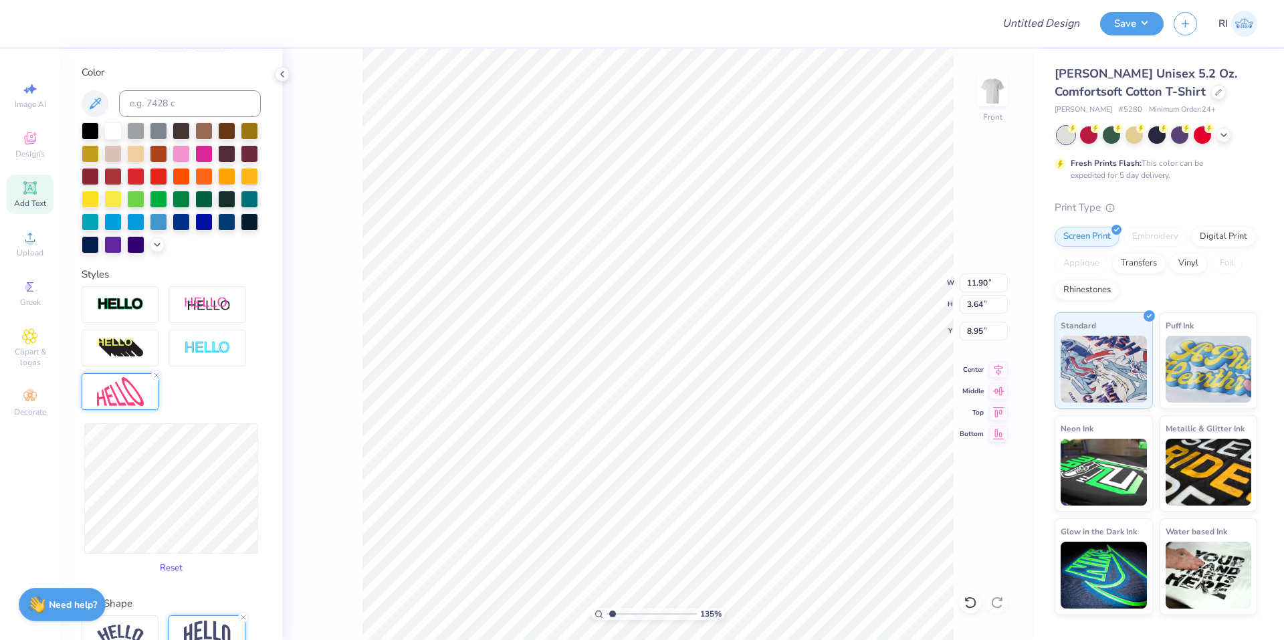
click at [166, 579] on button "Reset" at bounding box center [171, 568] width 35 height 22
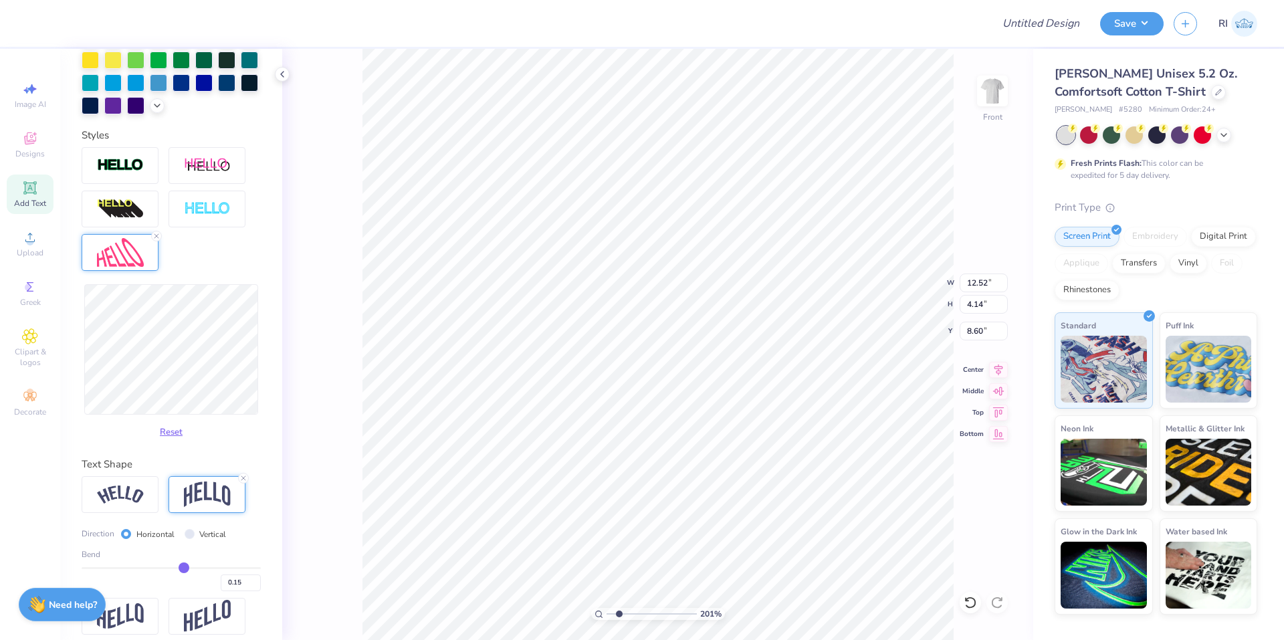
scroll to position [411, 0]
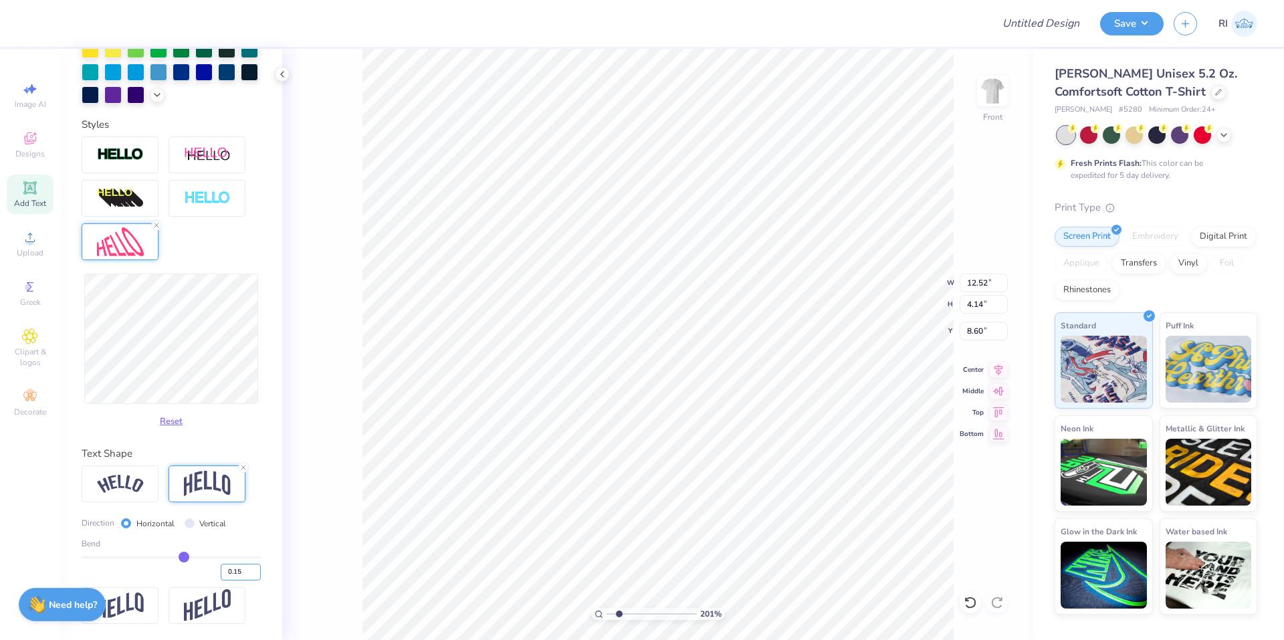
click at [234, 572] on input "0.15" at bounding box center [241, 572] width 40 height 17
click at [128, 151] on img at bounding box center [120, 154] width 47 height 15
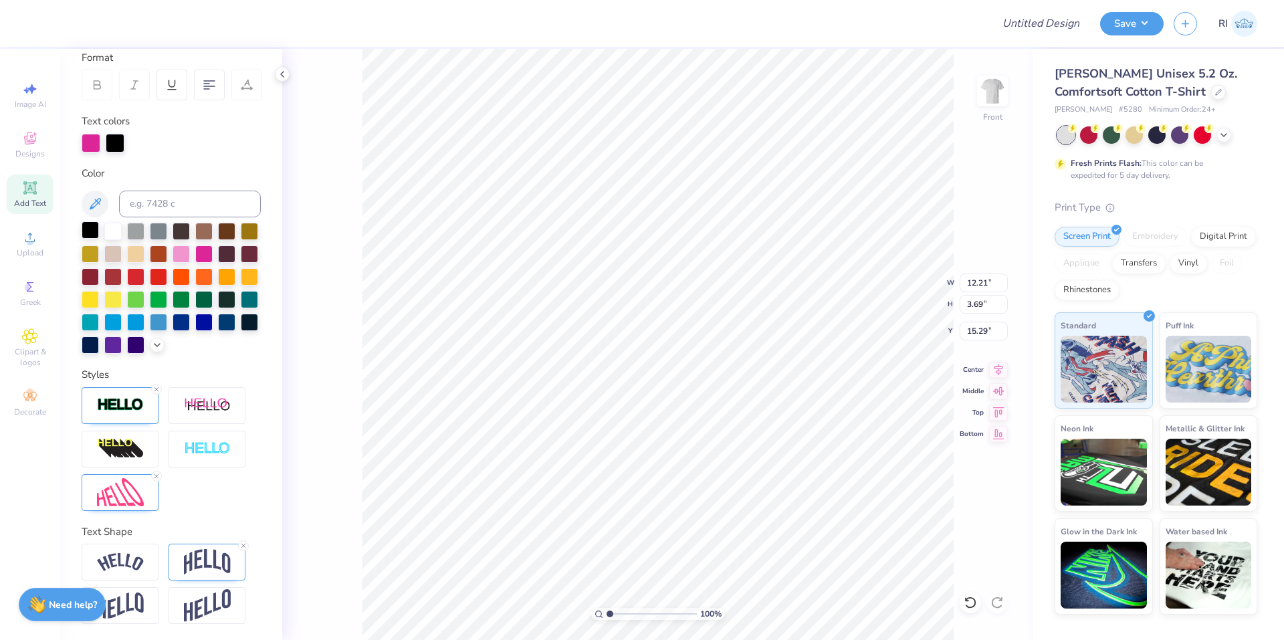
scroll to position [212, 0]
drag, startPoint x: 110, startPoint y: 118, endPoint x: 119, endPoint y: 131, distance: 15.9
click at [110, 134] on div at bounding box center [115, 143] width 19 height 19
drag, startPoint x: 116, startPoint y: 402, endPoint x: 211, endPoint y: 435, distance: 100.0
click at [116, 402] on img at bounding box center [120, 404] width 47 height 15
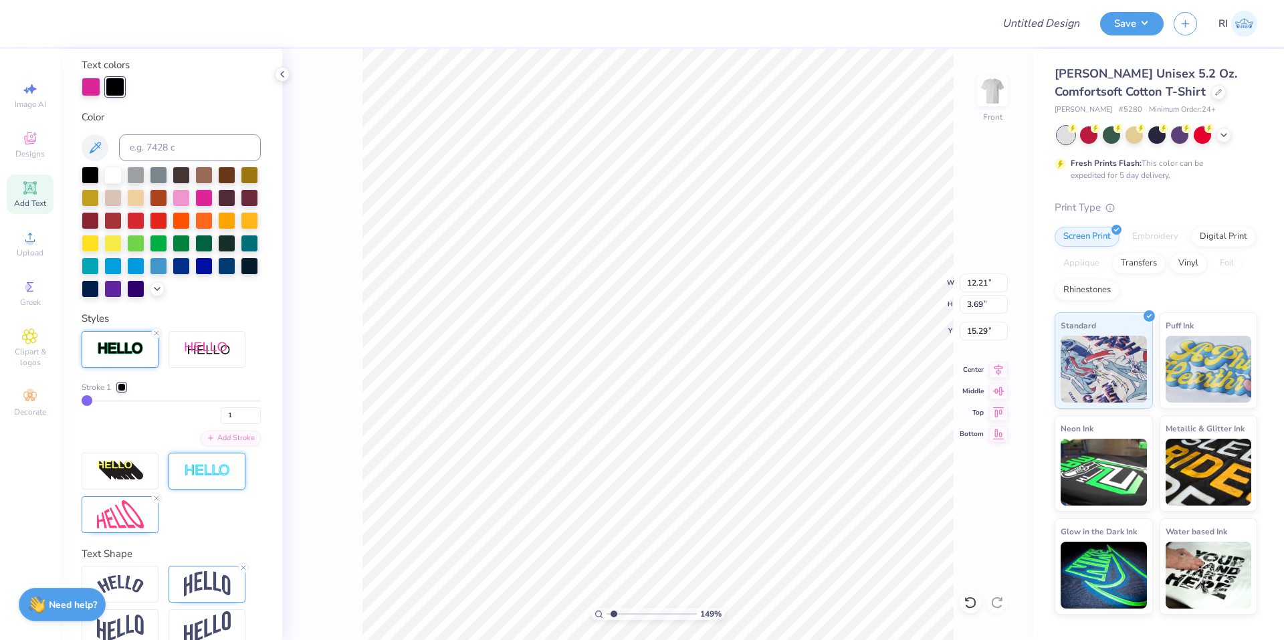
scroll to position [279, 0]
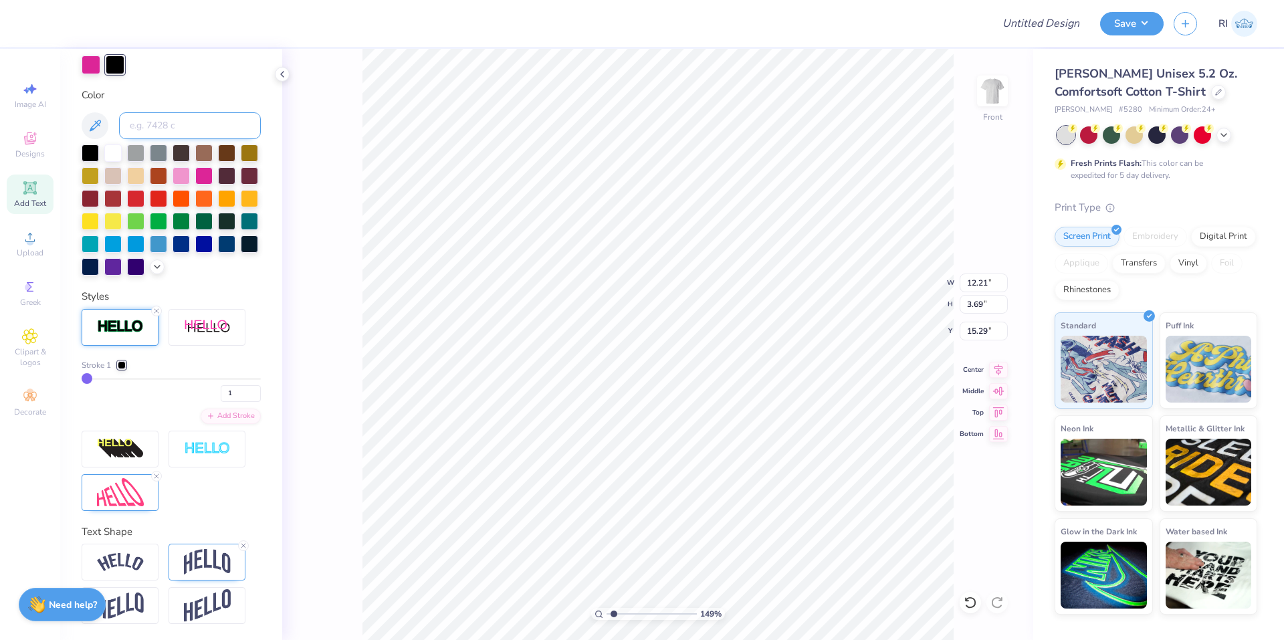
click at [149, 117] on input at bounding box center [190, 125] width 142 height 27
paste input
drag, startPoint x: 228, startPoint y: 407, endPoint x: 213, endPoint y: 401, distance: 16.8
click at [221, 401] on input "1" at bounding box center [241, 393] width 40 height 17
click at [213, 371] on div "Stroke 1" at bounding box center [171, 365] width 179 height 12
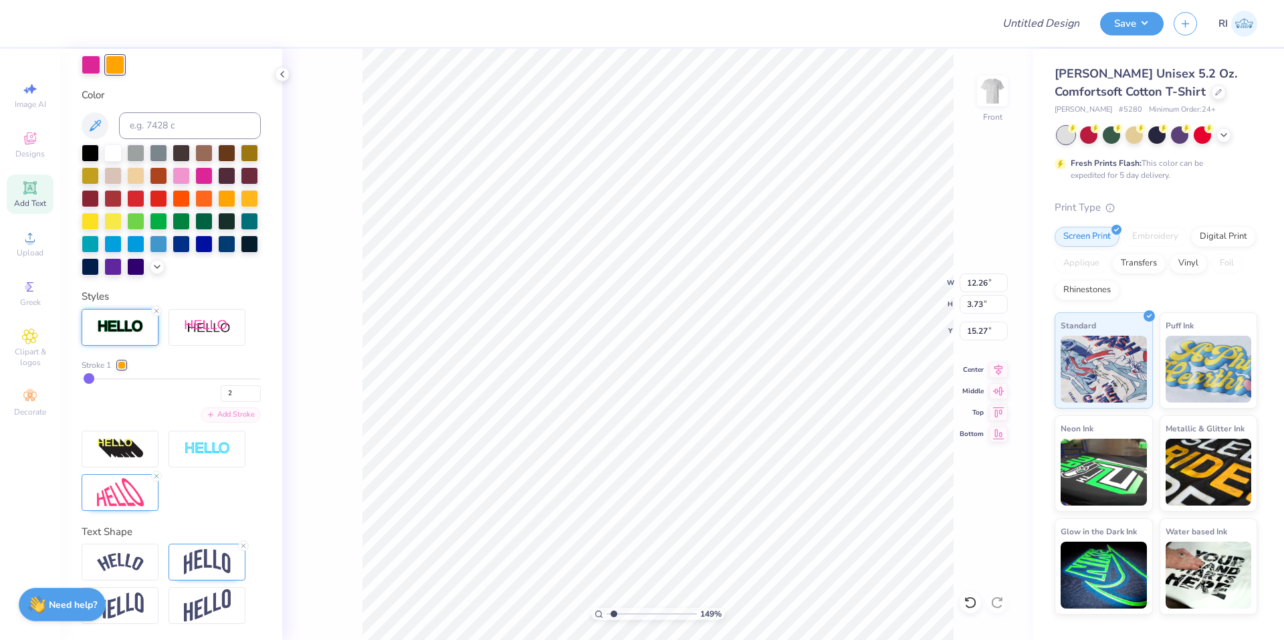
click at [225, 421] on div "Add Stroke" at bounding box center [231, 414] width 60 height 15
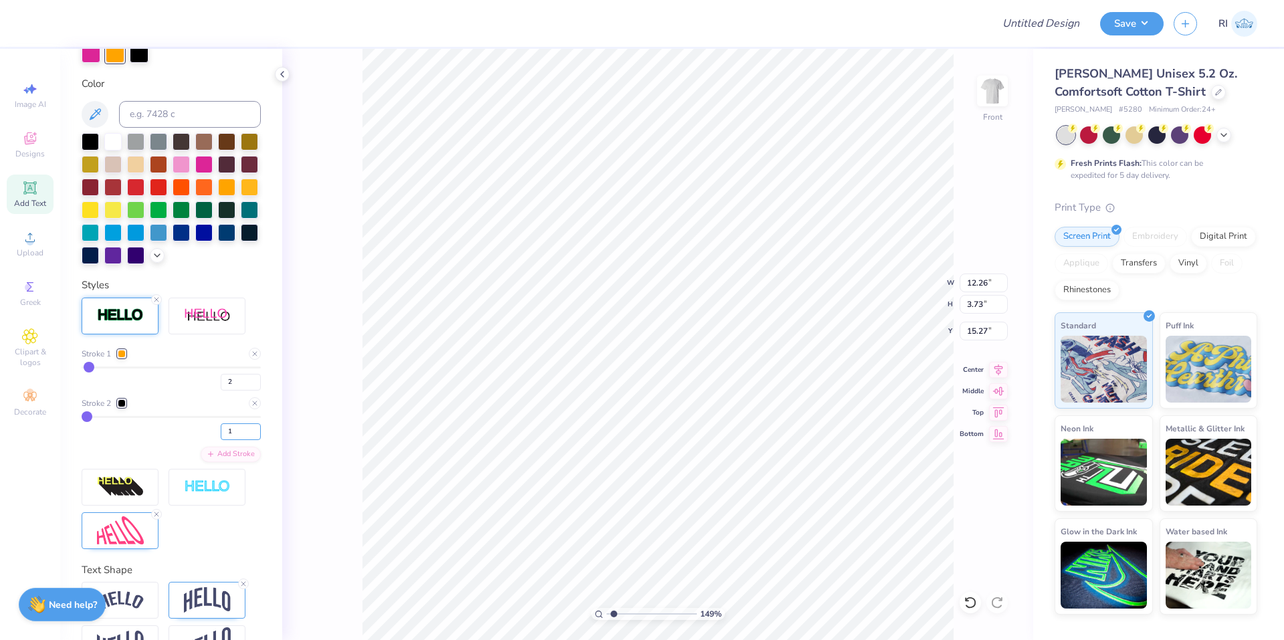
drag, startPoint x: 231, startPoint y: 453, endPoint x: 208, endPoint y: 449, distance: 23.7
click at [209, 440] on div "1" at bounding box center [171, 428] width 179 height 24
click at [189, 409] on div "Stroke 2" at bounding box center [171, 403] width 179 height 12
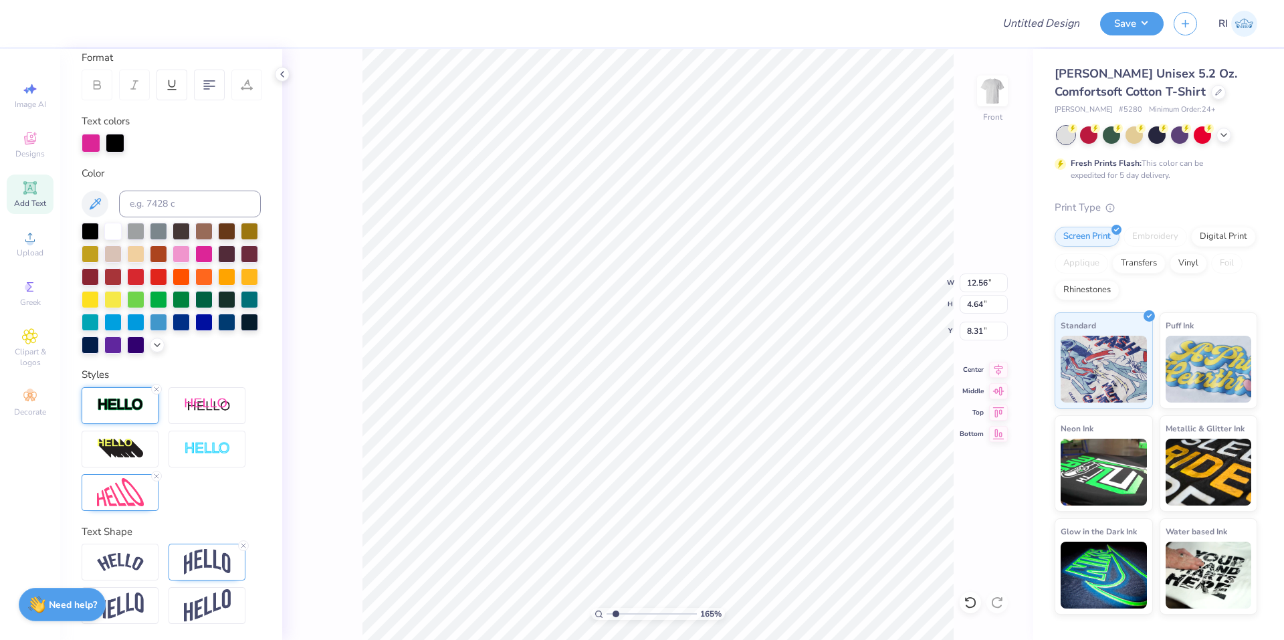
click at [137, 405] on img at bounding box center [120, 404] width 47 height 15
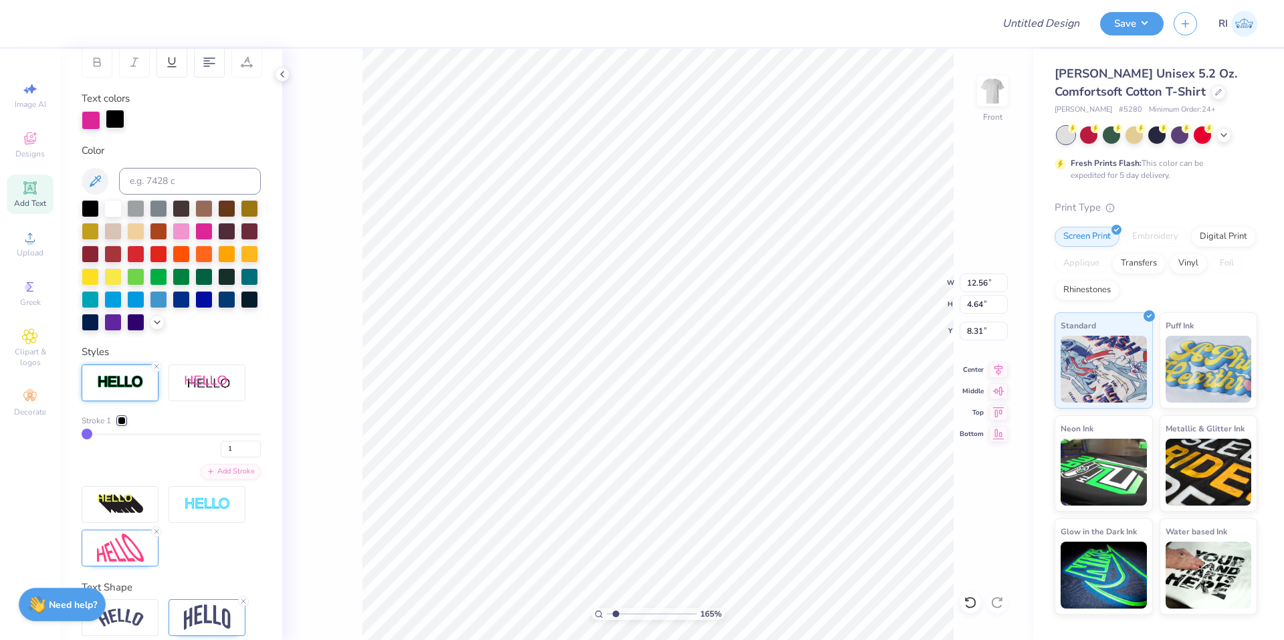
click at [120, 122] on div at bounding box center [115, 119] width 19 height 19
click at [161, 175] on input at bounding box center [190, 181] width 142 height 27
paste input
drag, startPoint x: 231, startPoint y: 467, endPoint x: 202, endPoint y: 462, distance: 29.9
click at [203, 457] on div "1" at bounding box center [171, 445] width 179 height 24
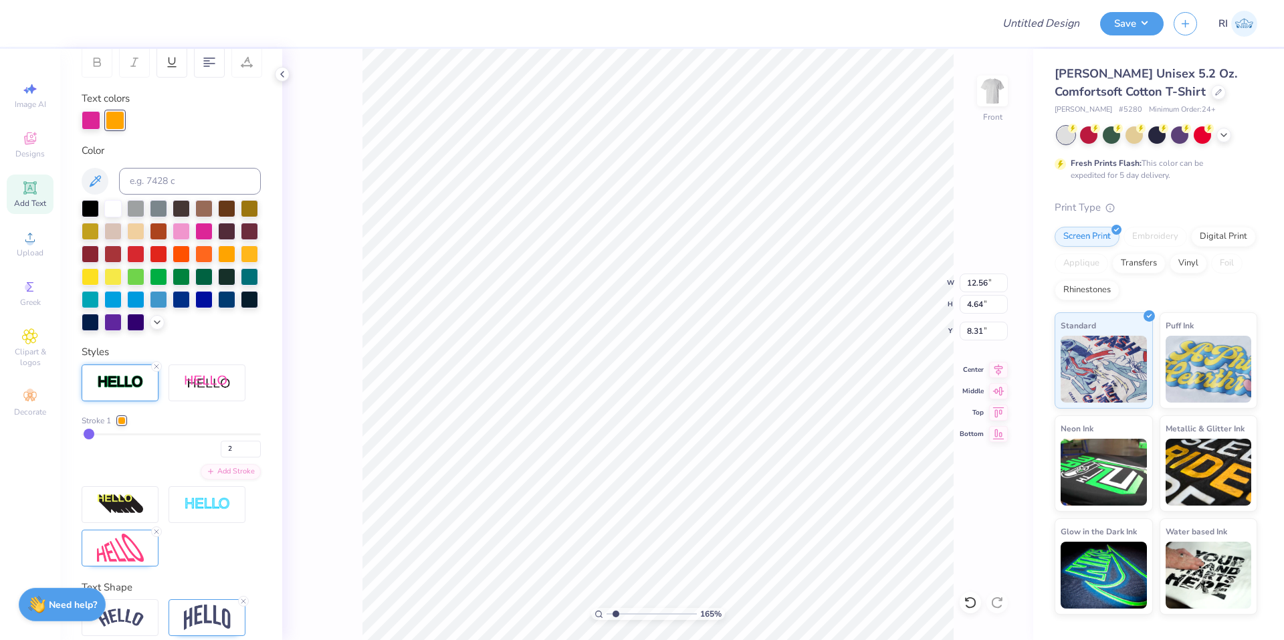
click at [215, 435] on div "Stroke 1 2 Add Stroke" at bounding box center [171, 465] width 179 height 202
click at [223, 478] on div "Add Stroke" at bounding box center [231, 470] width 60 height 15
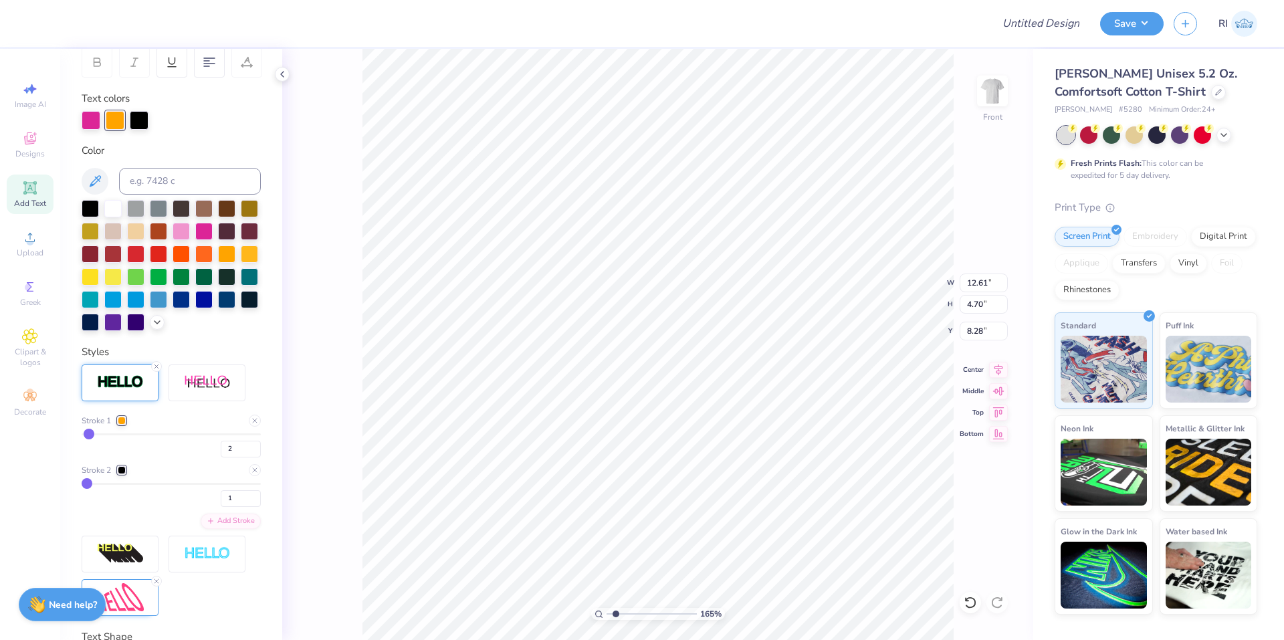
click at [125, 474] on div at bounding box center [122, 470] width 8 height 8
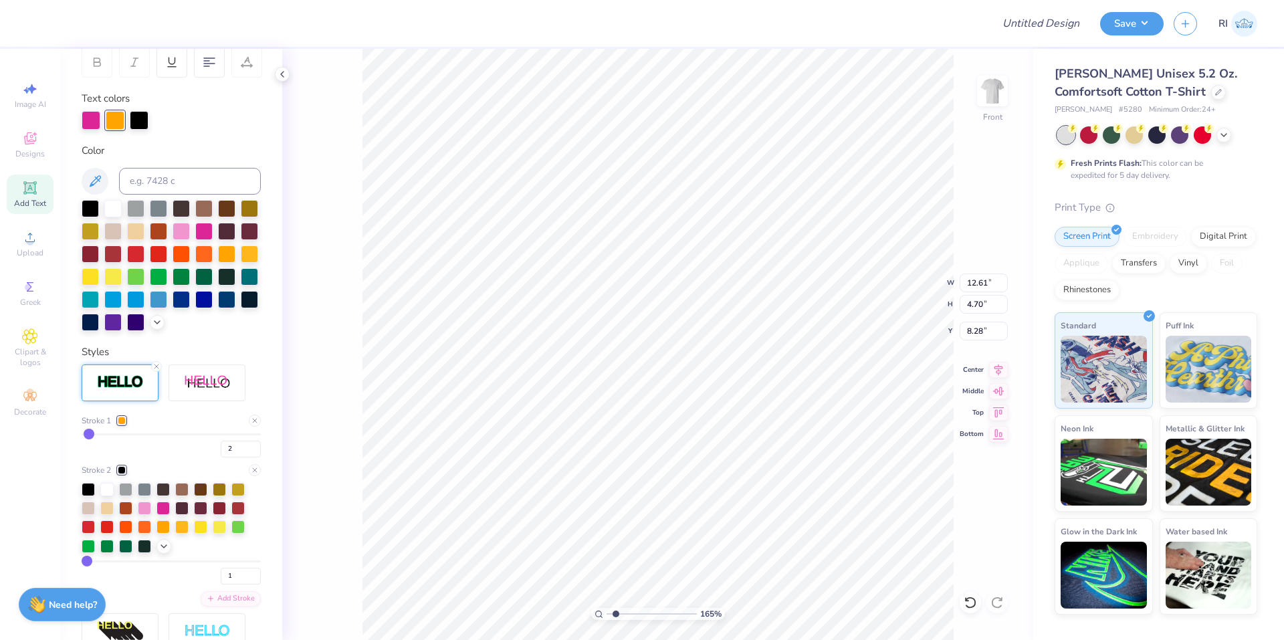
click at [122, 474] on div at bounding box center [122, 470] width 8 height 8
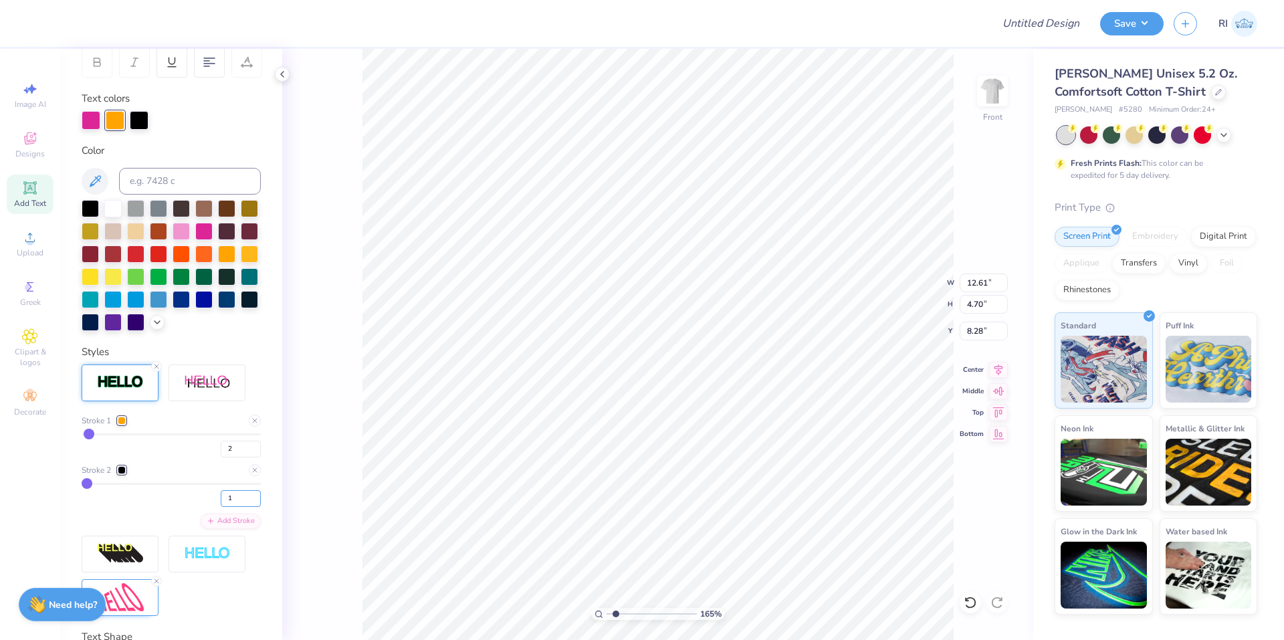
drag, startPoint x: 228, startPoint y: 524, endPoint x: 189, endPoint y: 504, distance: 43.4
click at [191, 507] on div "1" at bounding box center [171, 495] width 179 height 24
click at [185, 457] on div "2" at bounding box center [171, 445] width 179 height 24
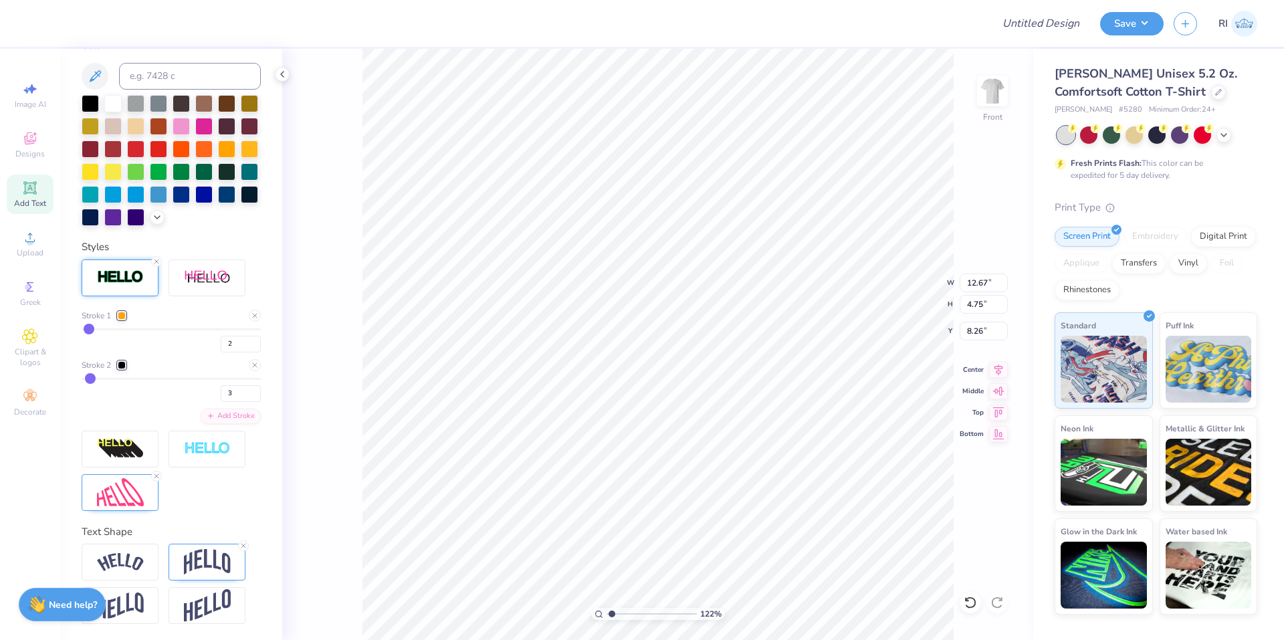
scroll to position [340, 0]
click at [125, 452] on img at bounding box center [120, 448] width 47 height 21
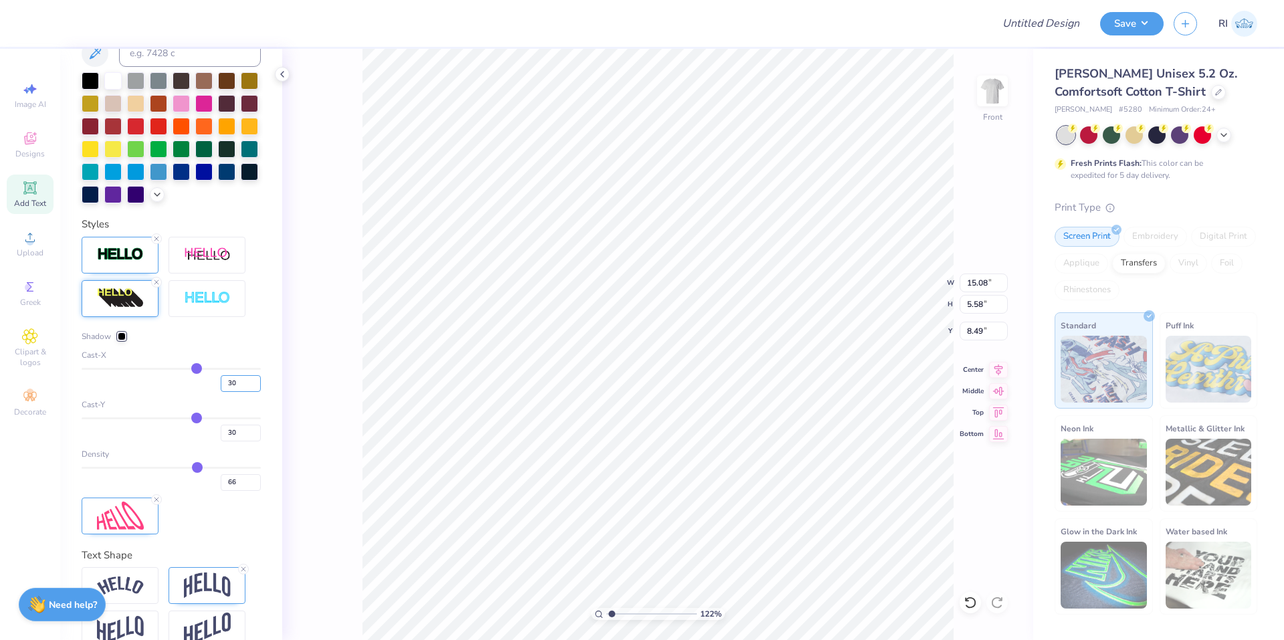
drag, startPoint x: 231, startPoint y: 405, endPoint x: 209, endPoint y: 404, distance: 22.1
click at [209, 392] on div "30" at bounding box center [171, 380] width 179 height 24
click at [235, 367] on div "Shadow Cast-X 0 Cast-Y 30 Density 66" at bounding box center [171, 410] width 179 height 160
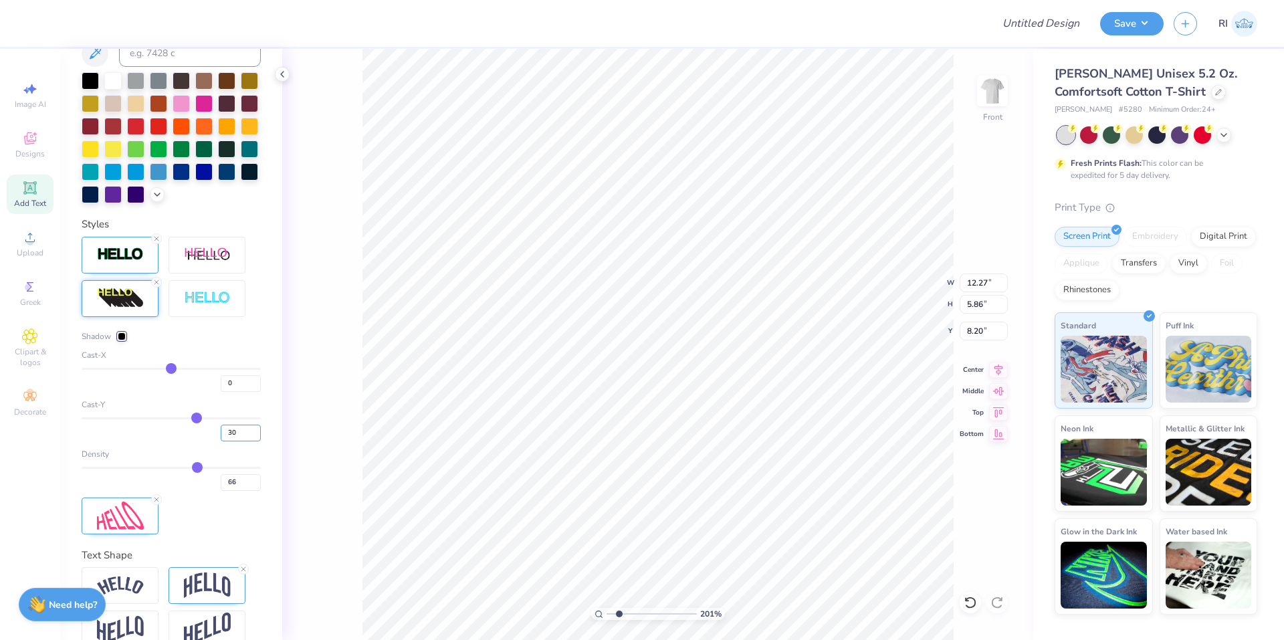
drag, startPoint x: 226, startPoint y: 457, endPoint x: 213, endPoint y: 456, distance: 12.7
click at [221, 441] on input "30" at bounding box center [241, 433] width 40 height 17
click at [245, 411] on div "Cast-Y" at bounding box center [171, 405] width 179 height 12
drag, startPoint x: 231, startPoint y: 449, endPoint x: 209, endPoint y: 446, distance: 22.3
click at [210, 441] on div "15" at bounding box center [171, 429] width 179 height 24
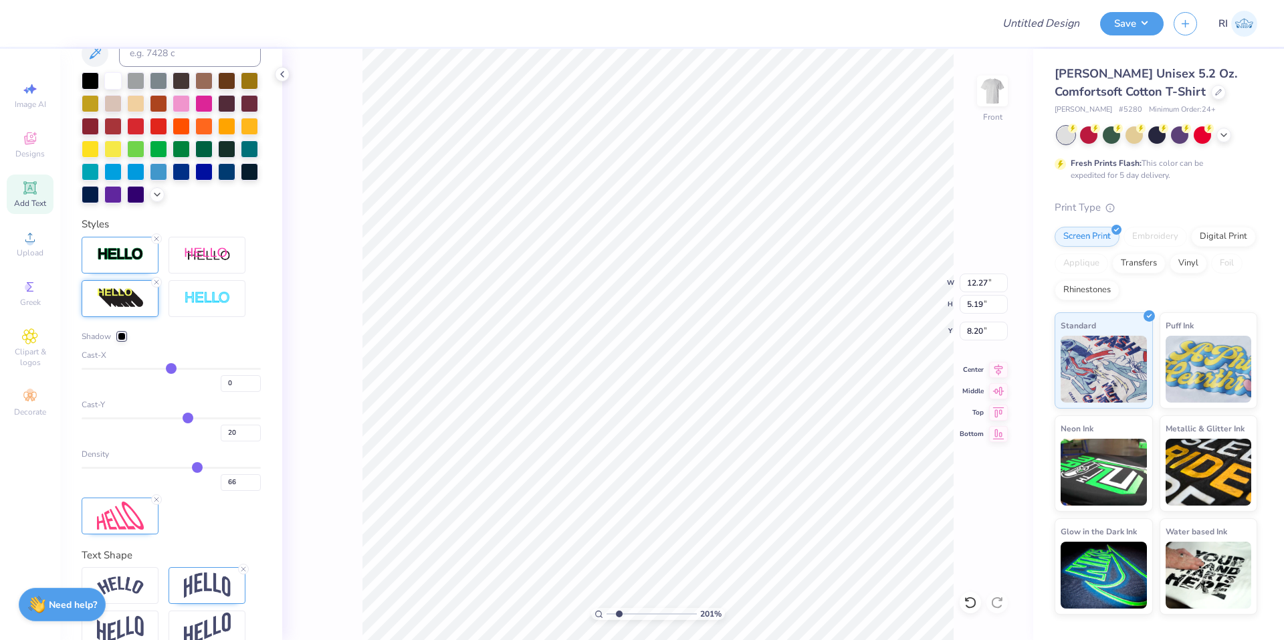
click at [222, 411] on div "Cast-Y" at bounding box center [171, 405] width 179 height 12
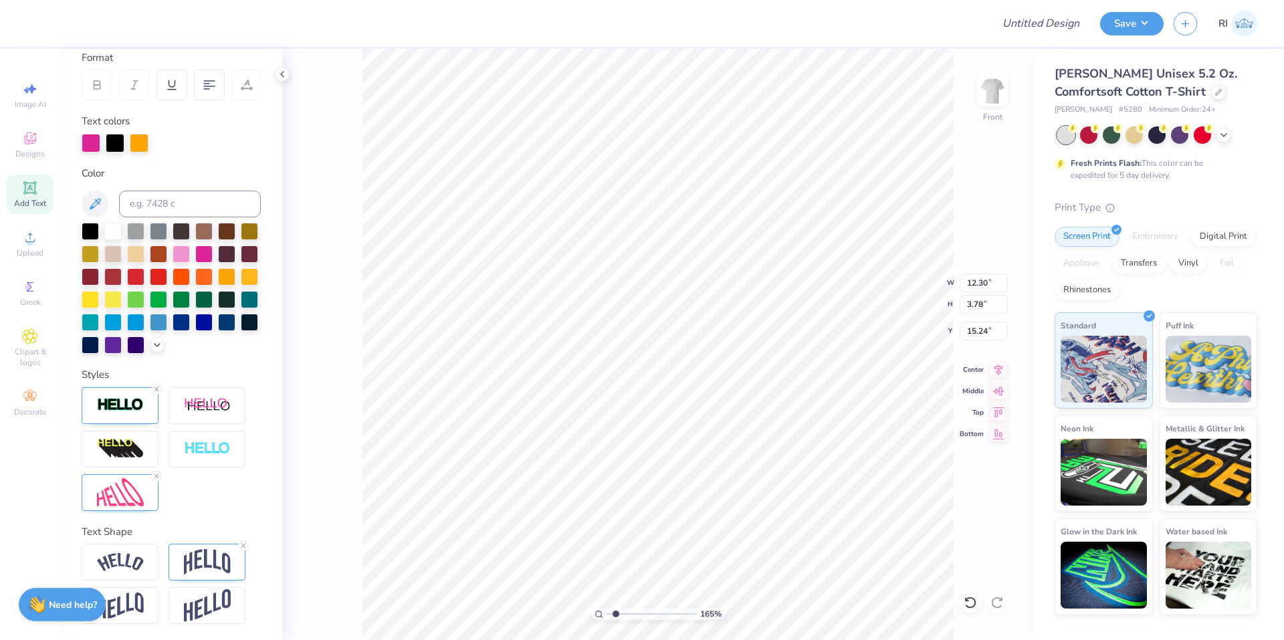
scroll to position [212, 0]
click at [130, 447] on img at bounding box center [120, 448] width 47 height 21
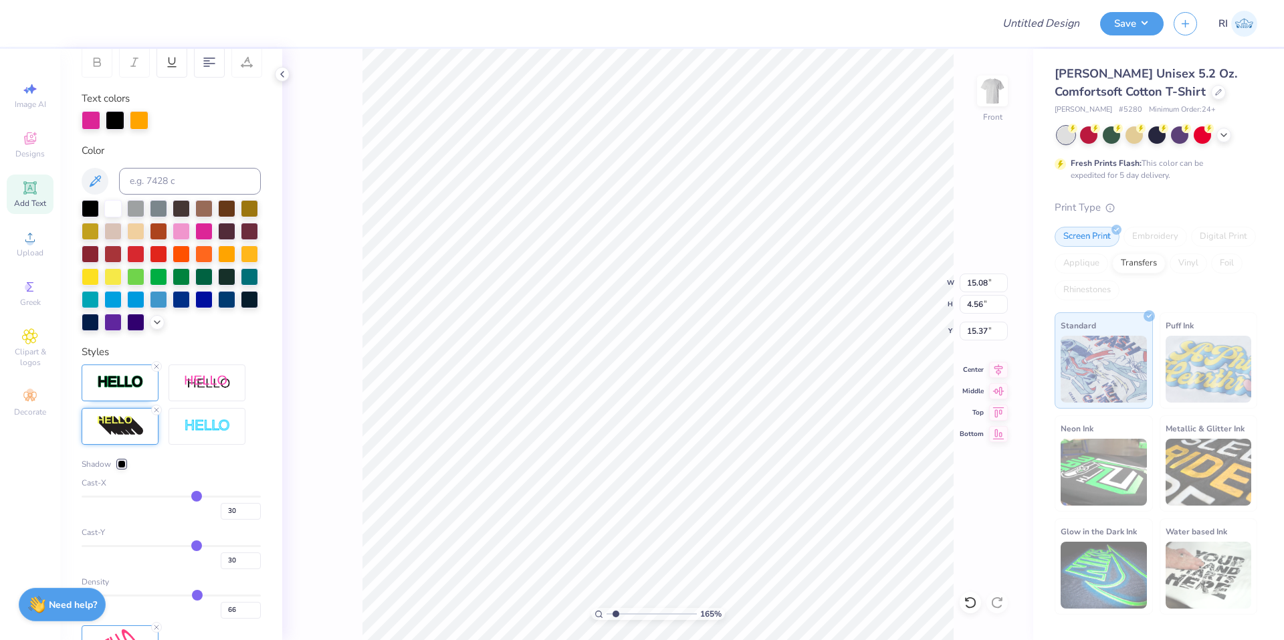
scroll to position [279, 0]
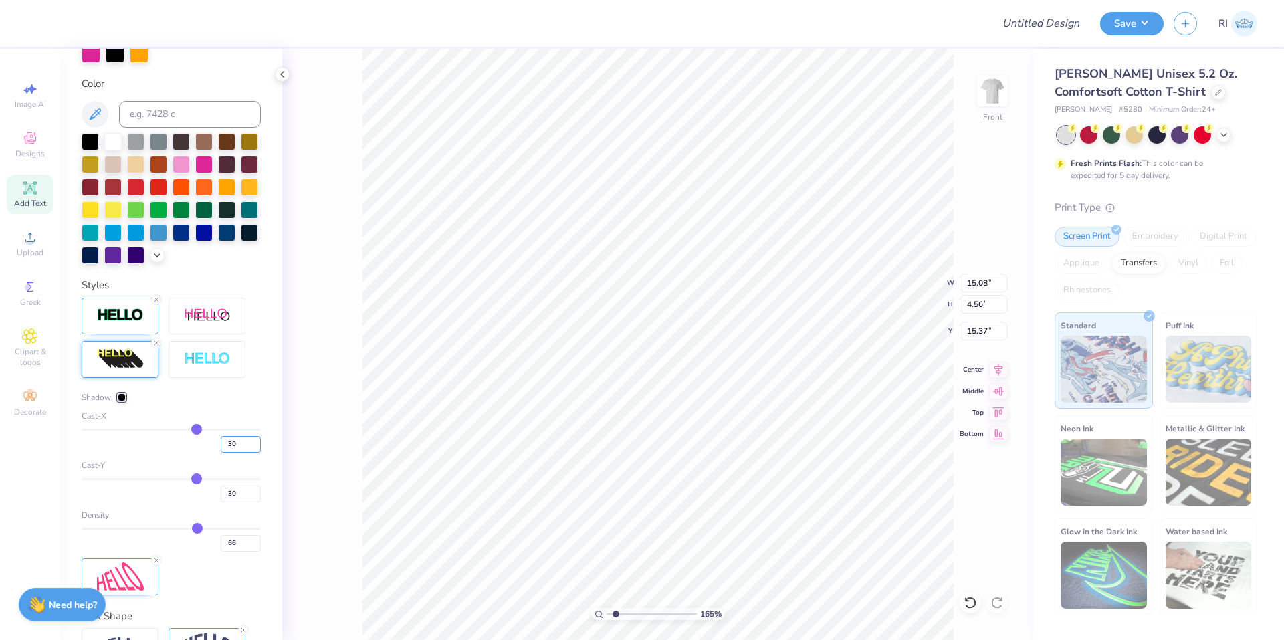
drag, startPoint x: 233, startPoint y: 463, endPoint x: 199, endPoint y: 465, distance: 33.5
click at [199, 453] on div "30" at bounding box center [171, 441] width 179 height 24
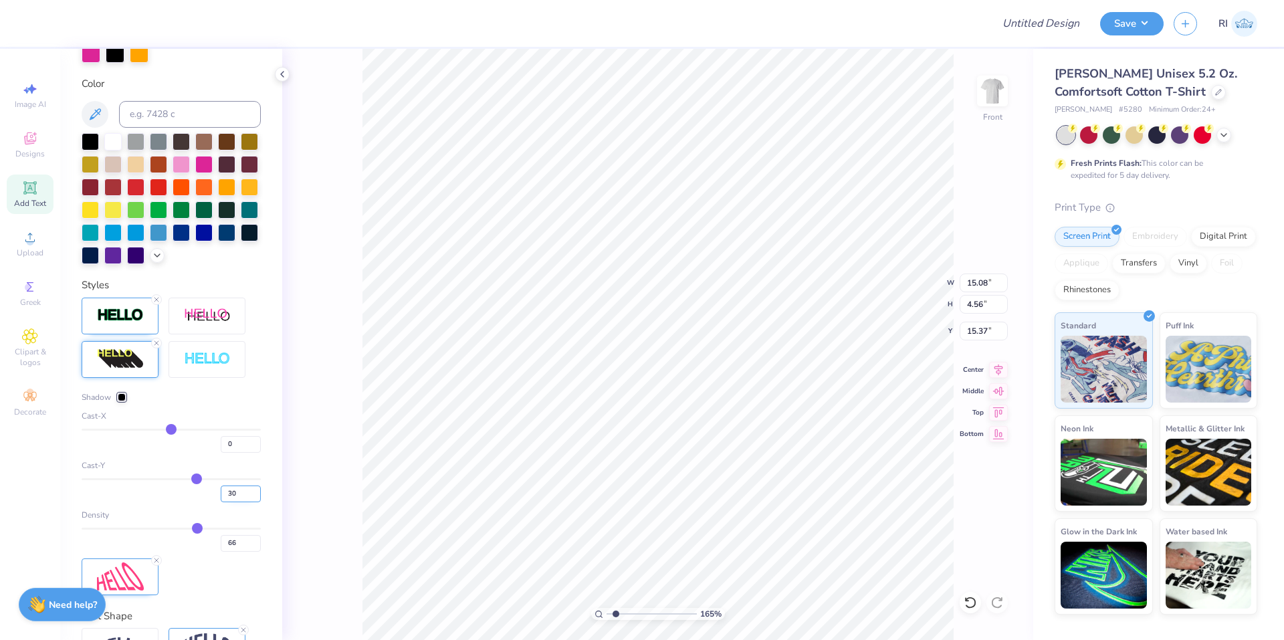
click at [221, 502] on input "30" at bounding box center [241, 493] width 40 height 17
drag, startPoint x: 193, startPoint y: 548, endPoint x: 295, endPoint y: 559, distance: 102.9
click at [261, 530] on input "range" at bounding box center [171, 529] width 179 height 2
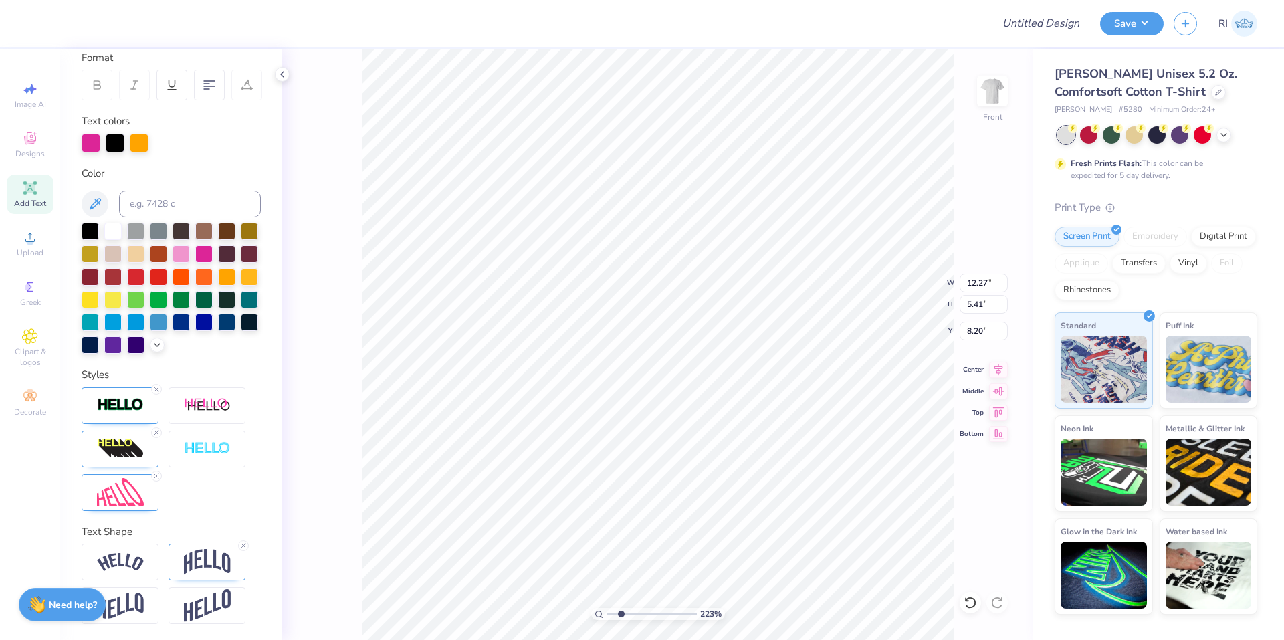
scroll to position [212, 0]
click at [150, 505] on div at bounding box center [120, 492] width 77 height 37
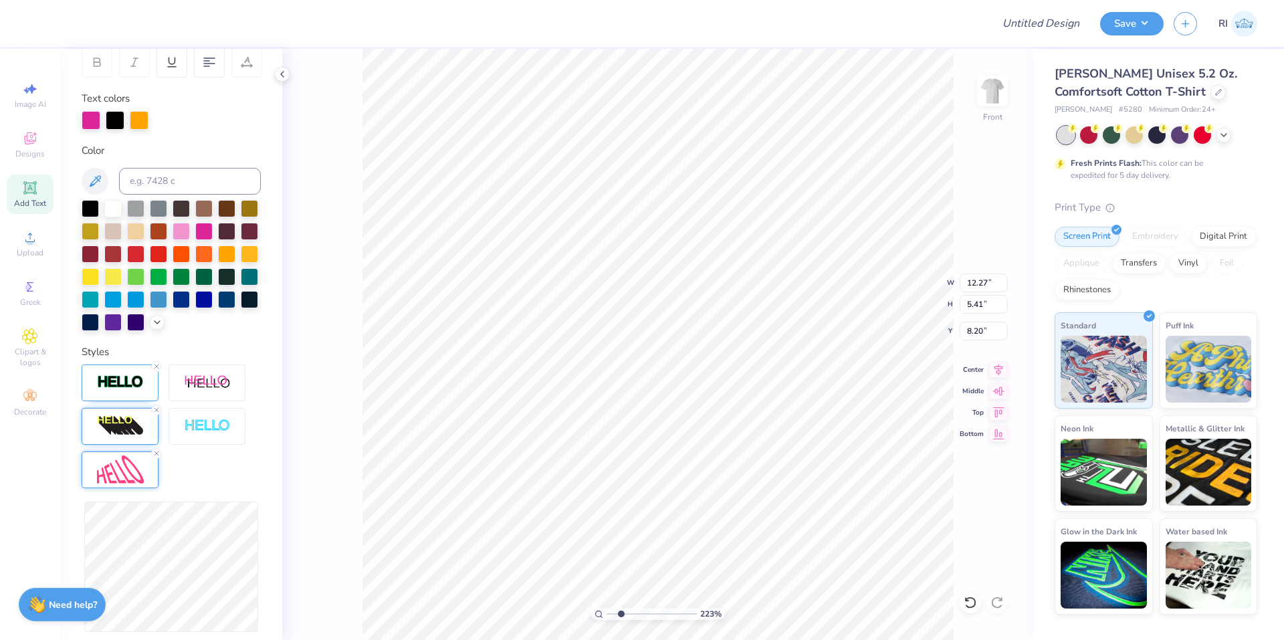
click at [124, 437] on img at bounding box center [120, 425] width 47 height 21
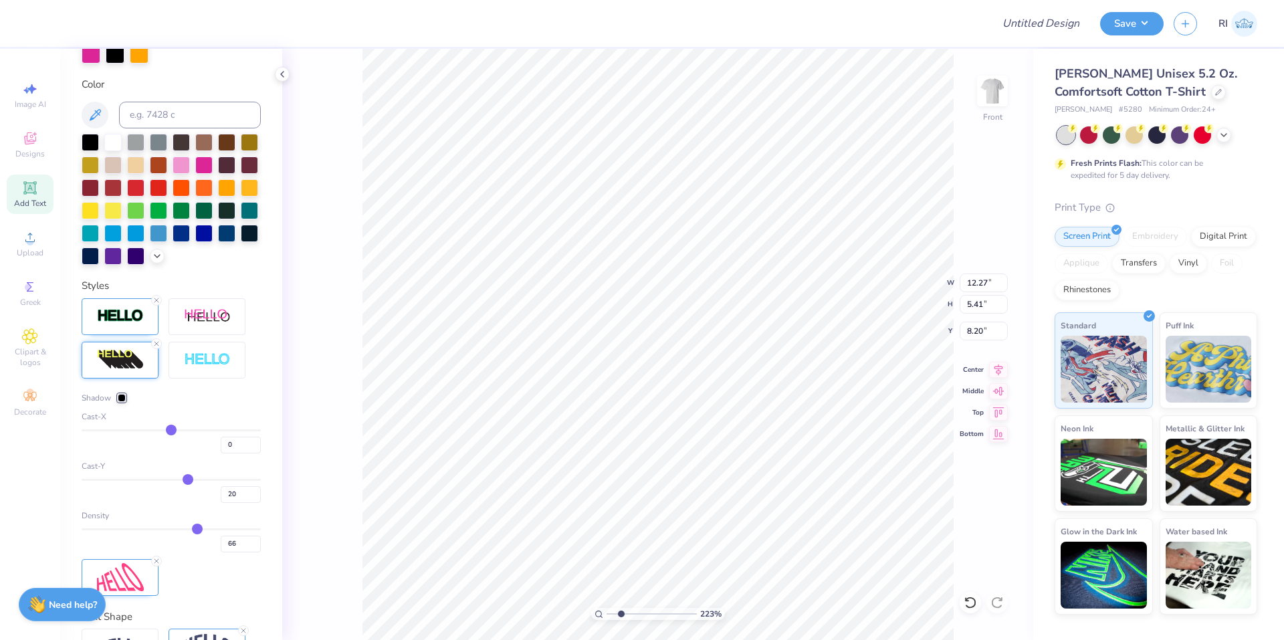
scroll to position [279, 0]
drag, startPoint x: 192, startPoint y: 551, endPoint x: 277, endPoint y: 553, distance: 85.6
click at [261, 530] on input "range" at bounding box center [171, 529] width 179 height 2
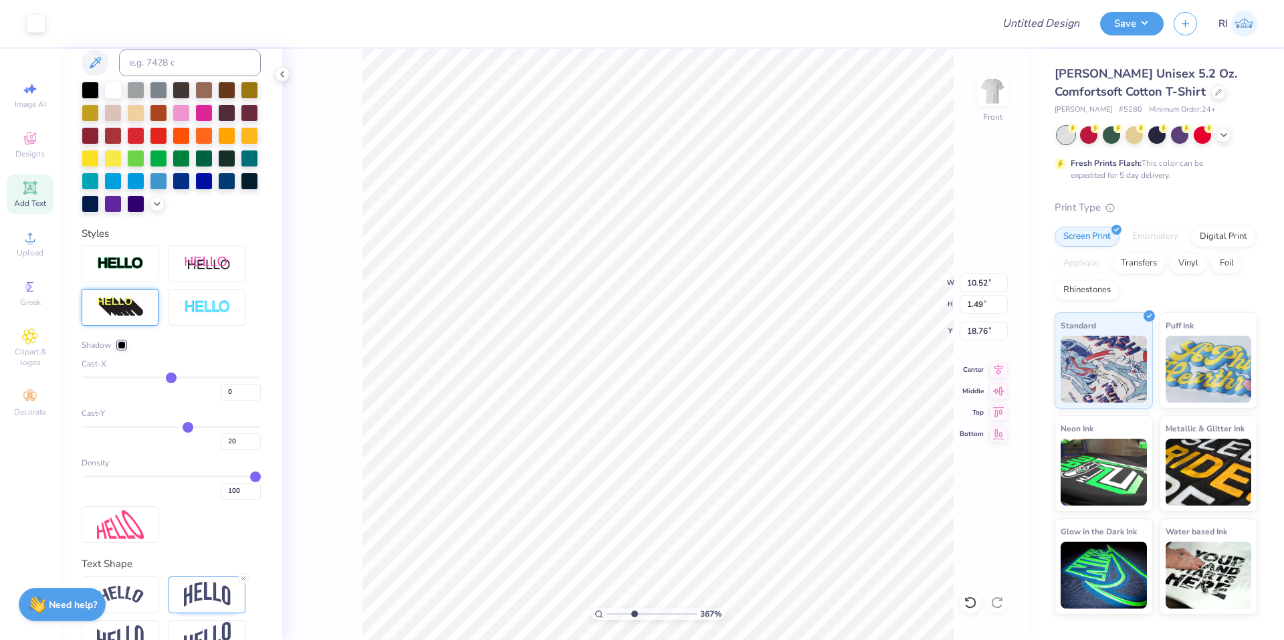
scroll to position [160, 0]
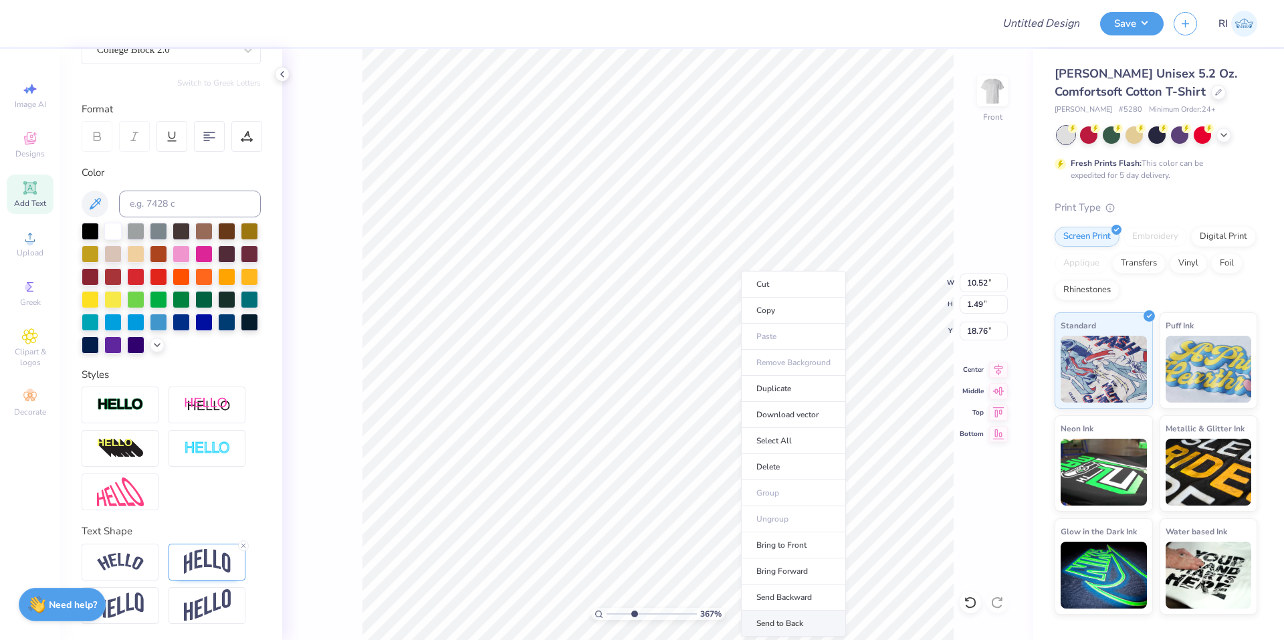
click at [788, 616] on li "Send to Back" at bounding box center [793, 623] width 105 height 26
click at [661, 619] on li "Send to Back" at bounding box center [638, 623] width 105 height 26
click at [60, 23] on div at bounding box center [60, 22] width 19 height 19
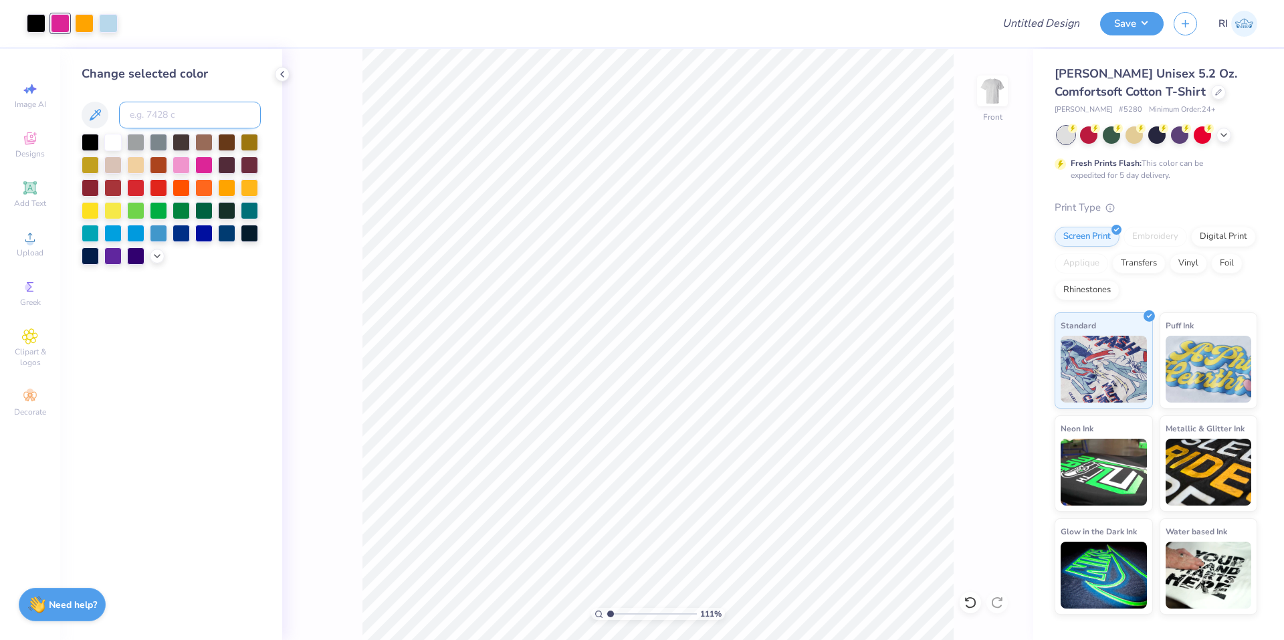
click at [191, 110] on input at bounding box center [190, 115] width 142 height 27
paste input
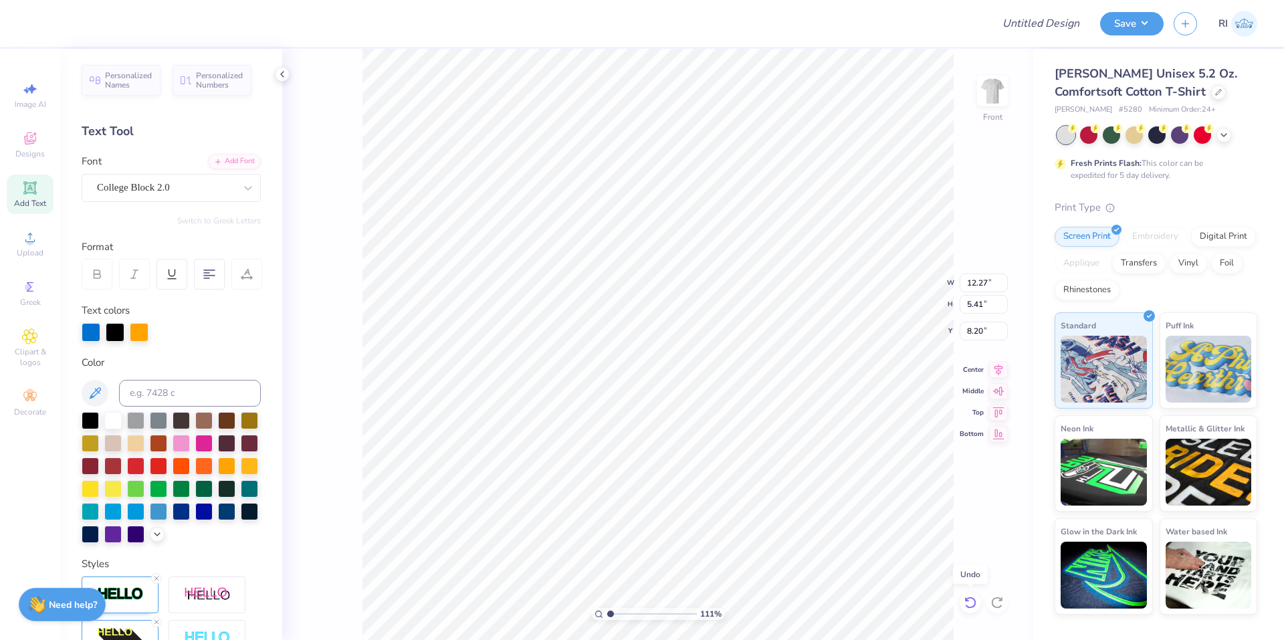
click at [974, 599] on icon at bounding box center [969, 602] width 11 height 12
click at [968, 602] on icon at bounding box center [969, 602] width 13 height 13
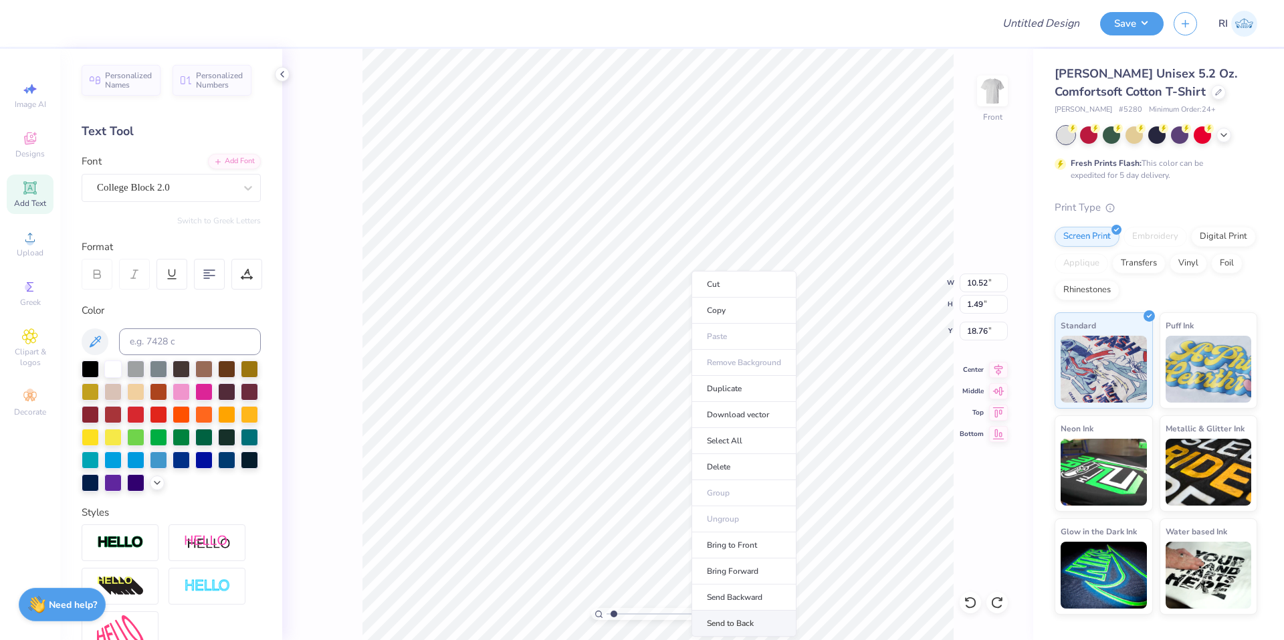
click at [758, 613] on li "Send to Back" at bounding box center [743, 623] width 105 height 26
click at [90, 367] on div at bounding box center [90, 367] width 17 height 17
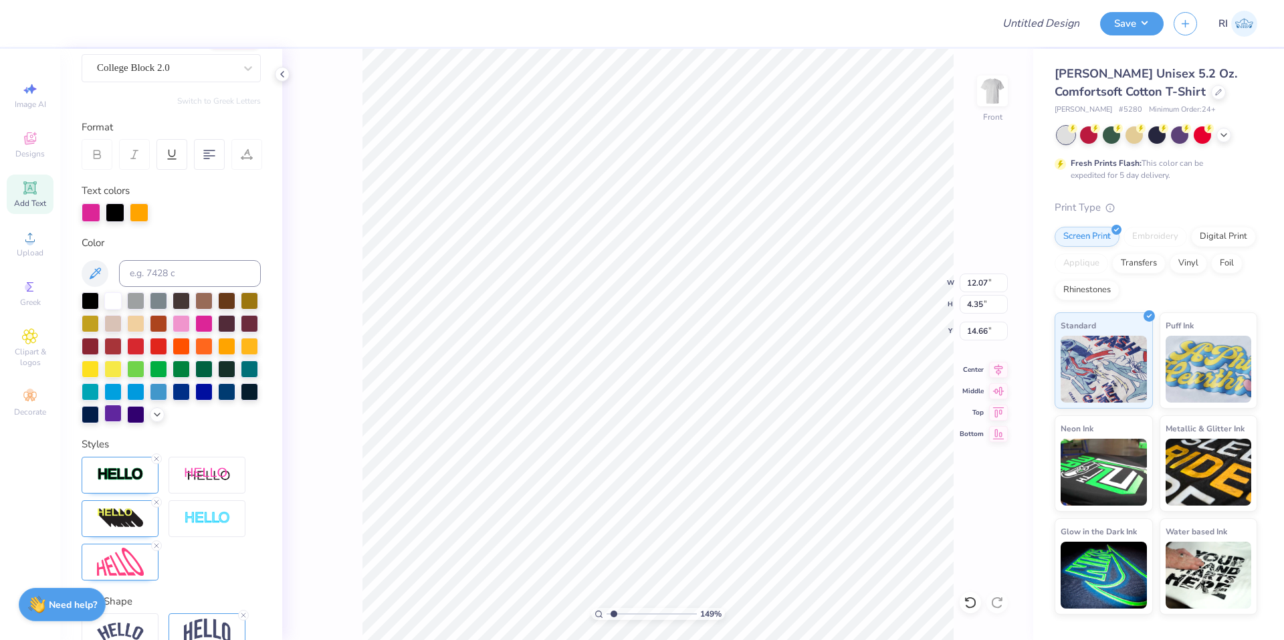
scroll to position [201, 0]
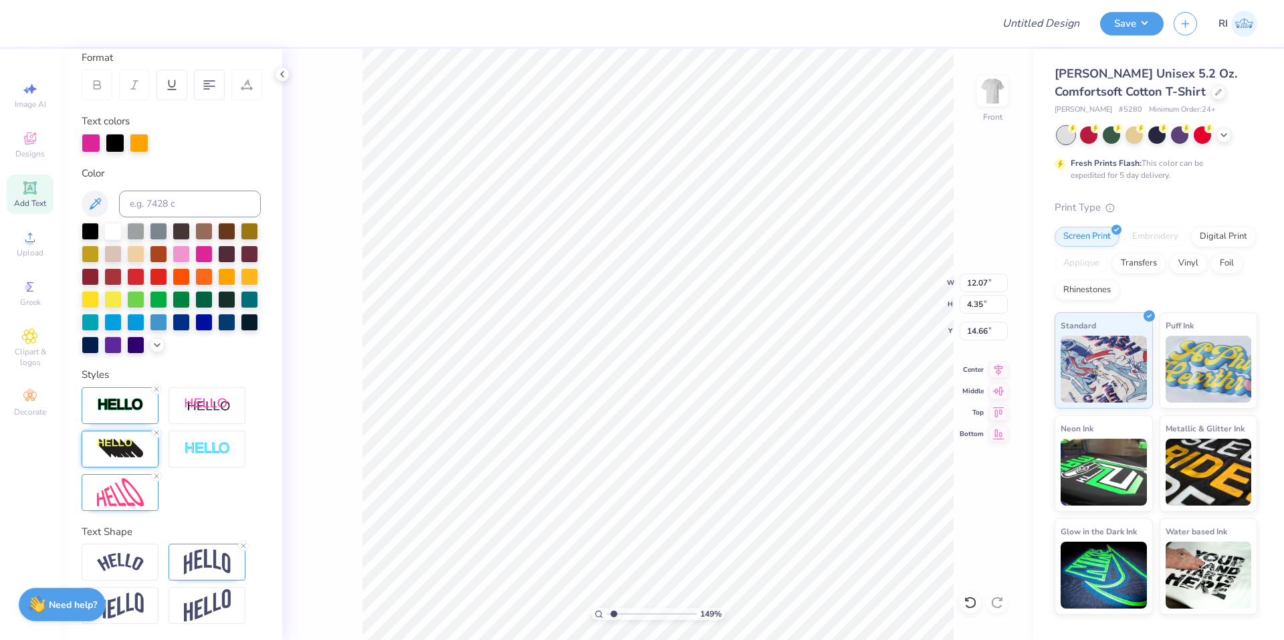
click at [109, 459] on img at bounding box center [120, 448] width 47 height 21
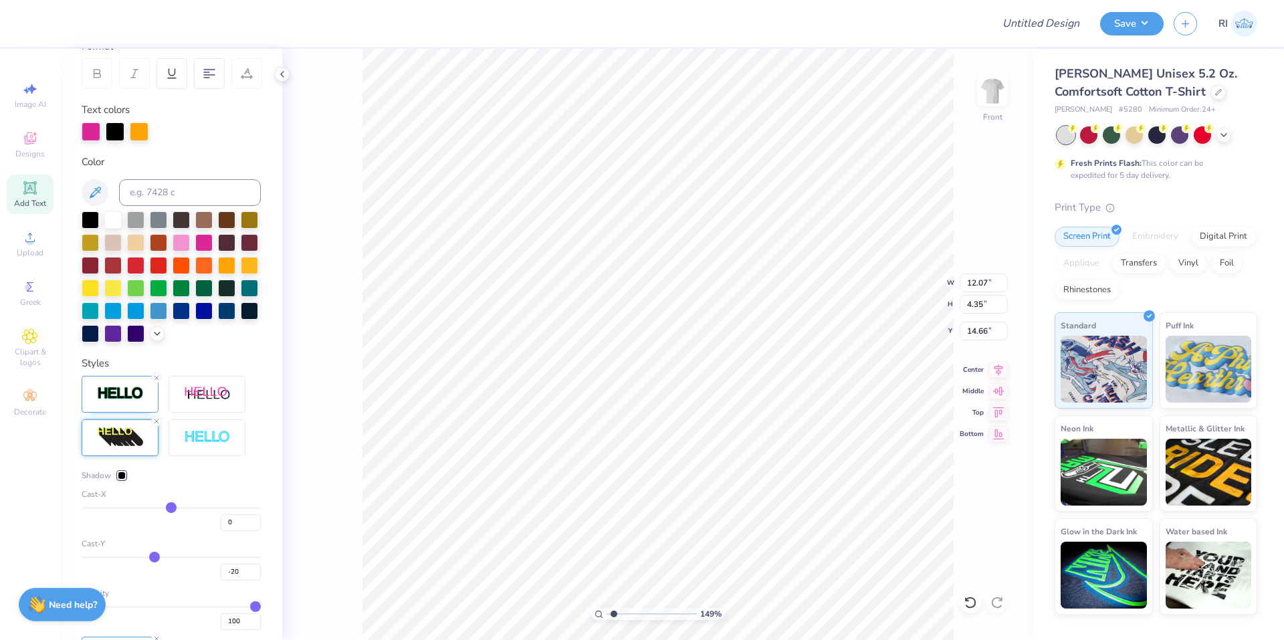
click at [123, 479] on div at bounding box center [122, 475] width 8 height 8
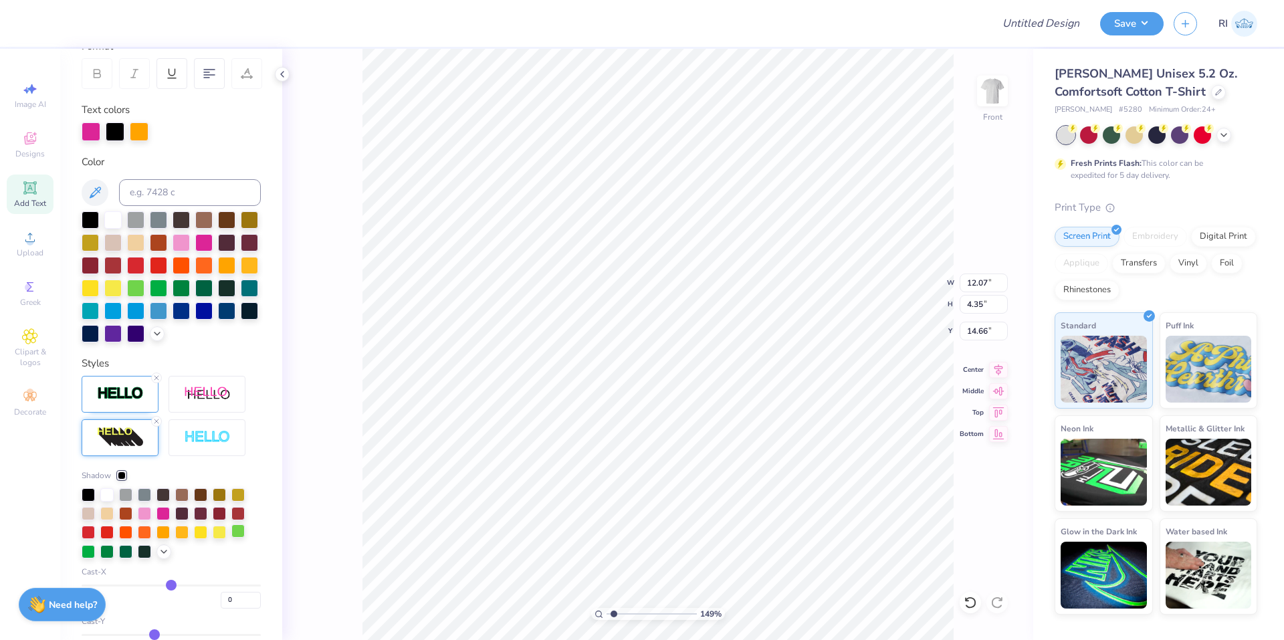
click at [239, 538] on div at bounding box center [237, 530] width 13 height 13
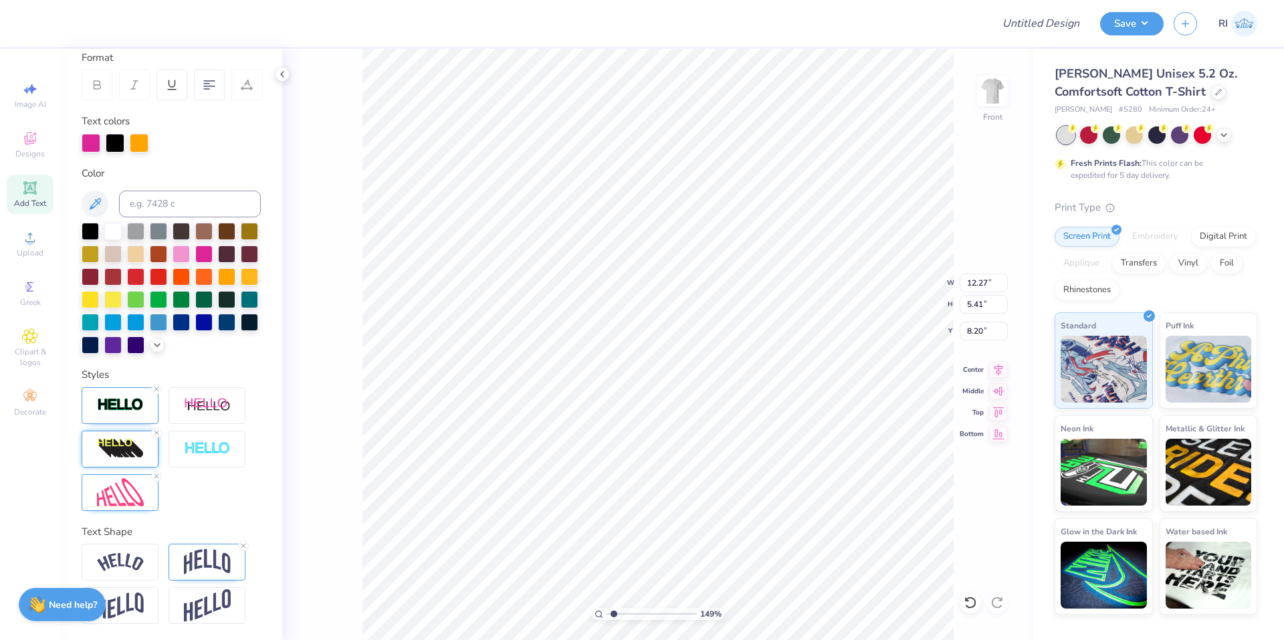
click at [137, 457] on img at bounding box center [120, 448] width 47 height 21
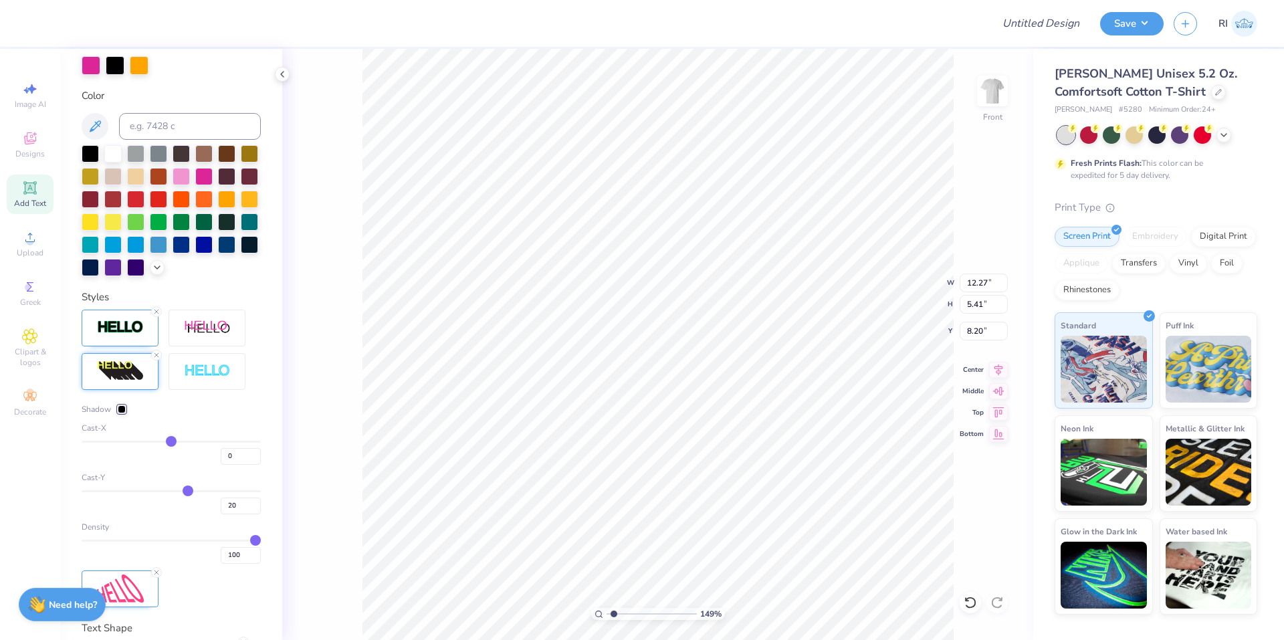
scroll to position [267, 0]
click at [126, 413] on div at bounding box center [122, 409] width 8 height 8
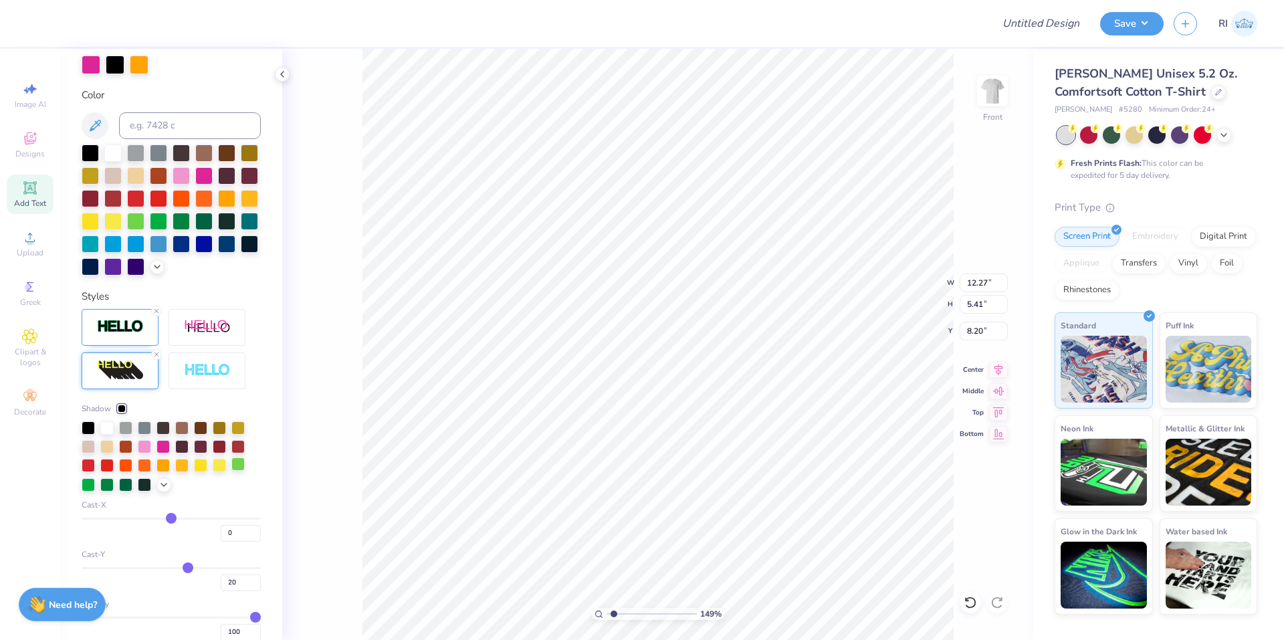
click at [239, 471] on div at bounding box center [237, 463] width 13 height 13
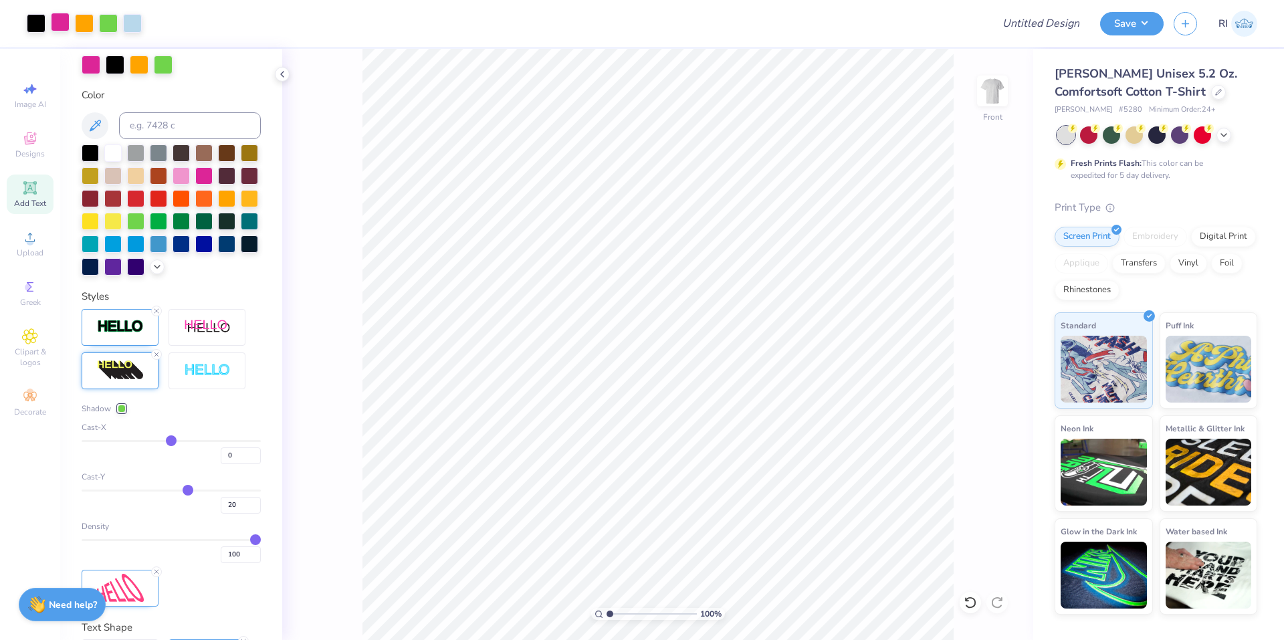
click at [62, 25] on div at bounding box center [60, 22] width 19 height 19
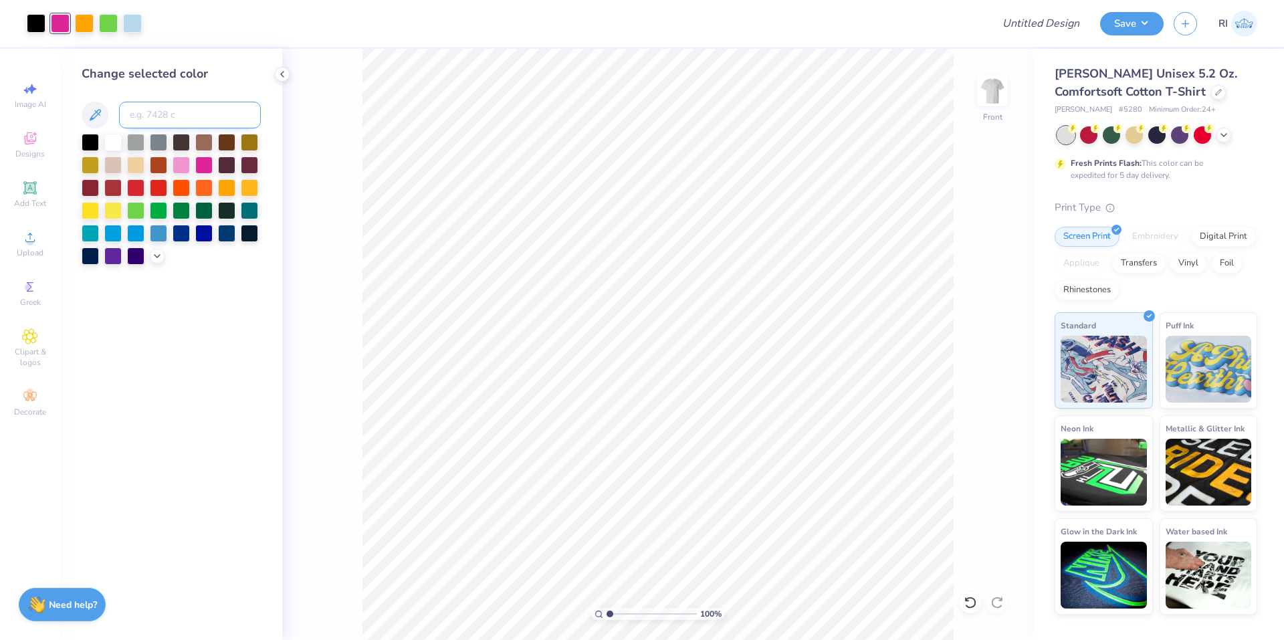
click at [164, 111] on input at bounding box center [190, 115] width 142 height 27
paste input
click at [110, 23] on div at bounding box center [108, 22] width 19 height 19
click at [170, 112] on input at bounding box center [190, 115] width 142 height 27
paste input
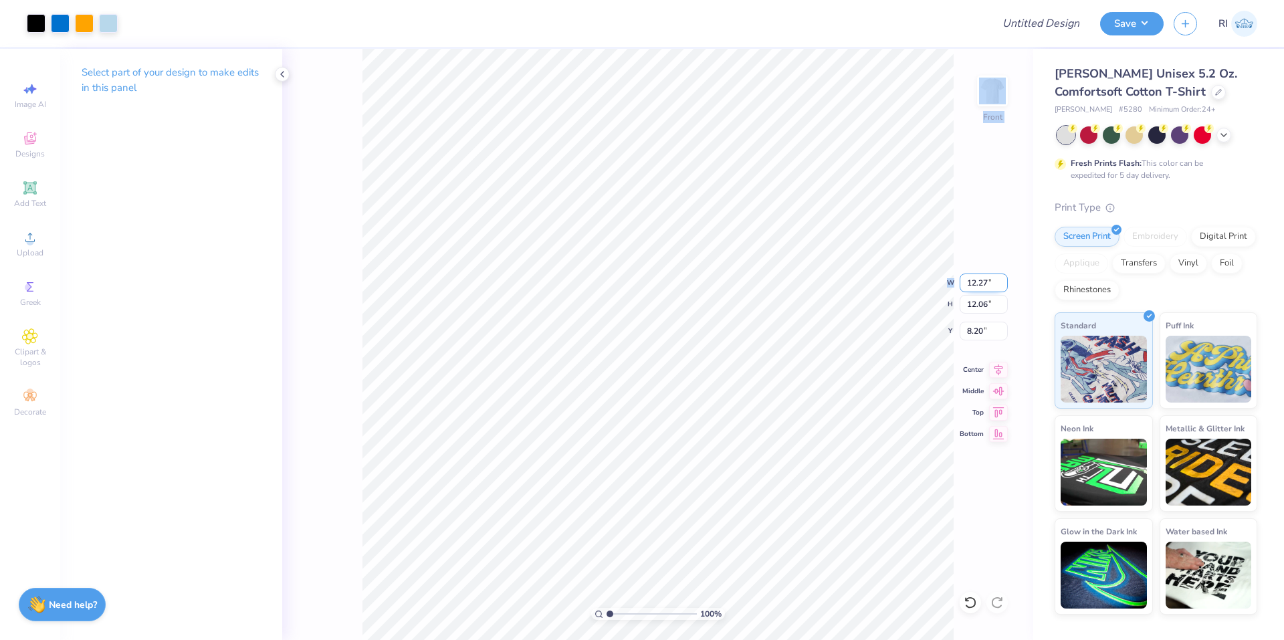
click at [984, 292] on div "100 % Front W 12.27 12.27 " H 12.06 12.06 " Y 8.20 8.20 " Center Middle Top Bot…" at bounding box center [657, 344] width 751 height 591
click at [983, 283] on input "12.27" at bounding box center [983, 282] width 48 height 19
click at [984, 332] on input "8.33" at bounding box center [983, 331] width 48 height 19
click at [33, 197] on div "Add Text" at bounding box center [30, 194] width 47 height 39
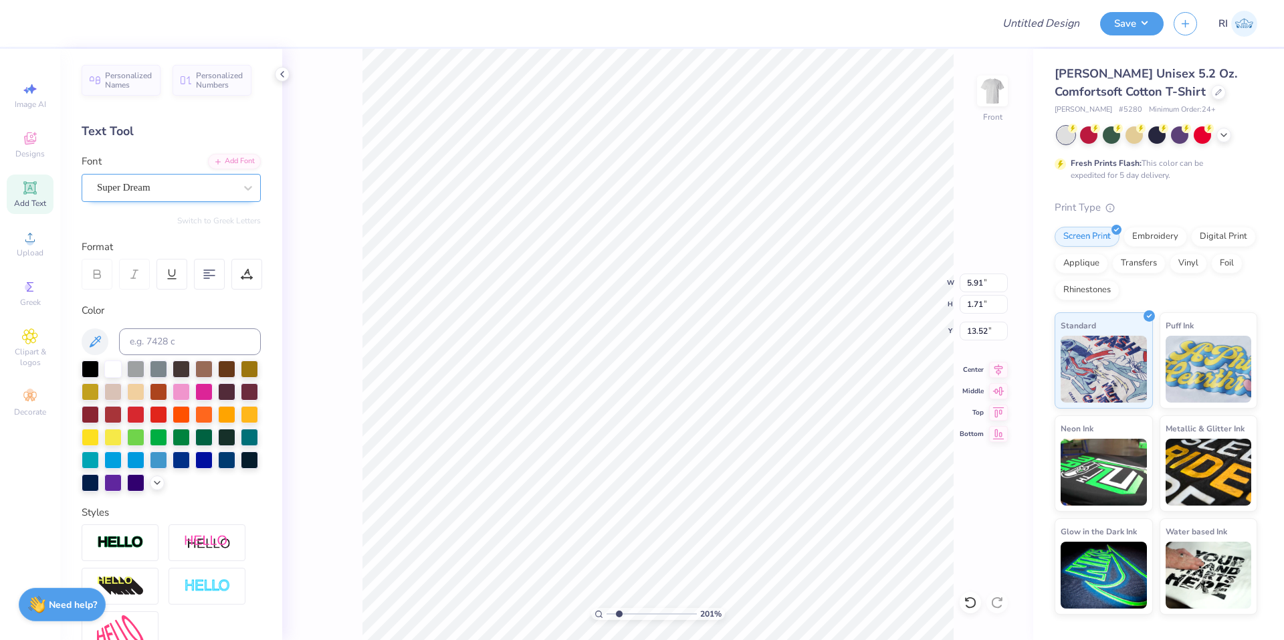
click at [199, 193] on div "Super Dream" at bounding box center [166, 187] width 140 height 21
click at [179, 290] on div at bounding box center [171, 293] width 144 height 14
click at [132, 183] on div "Super Dream" at bounding box center [153, 187] width 114 height 21
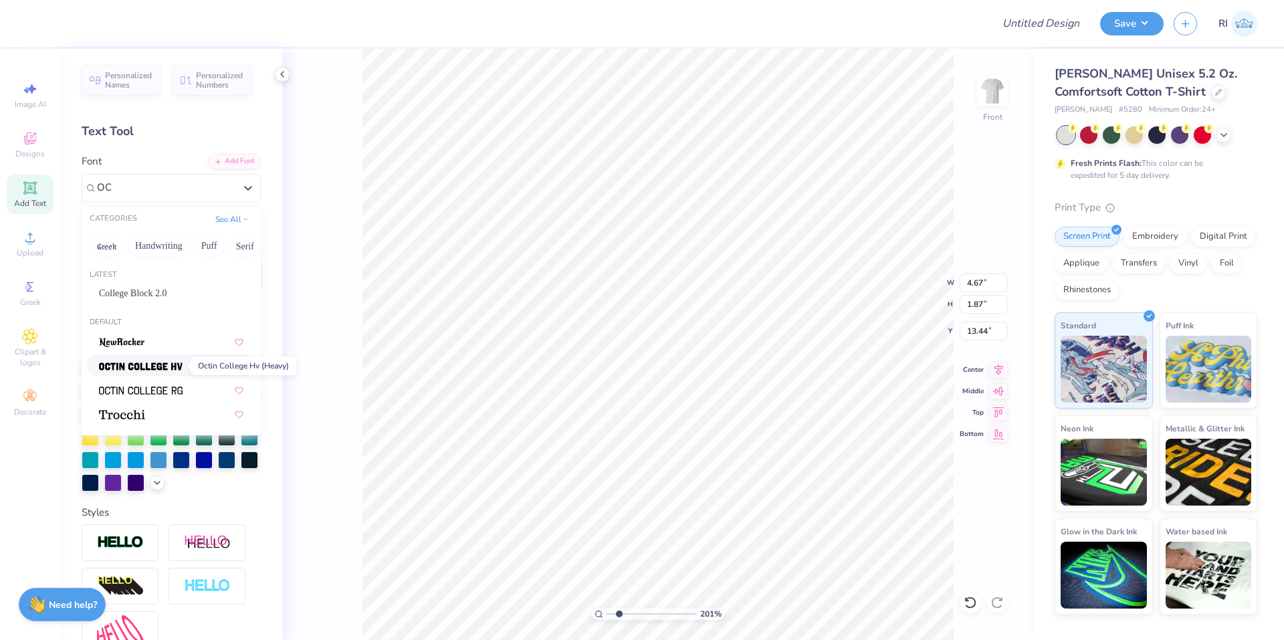
click at [144, 370] on img at bounding box center [141, 366] width 84 height 9
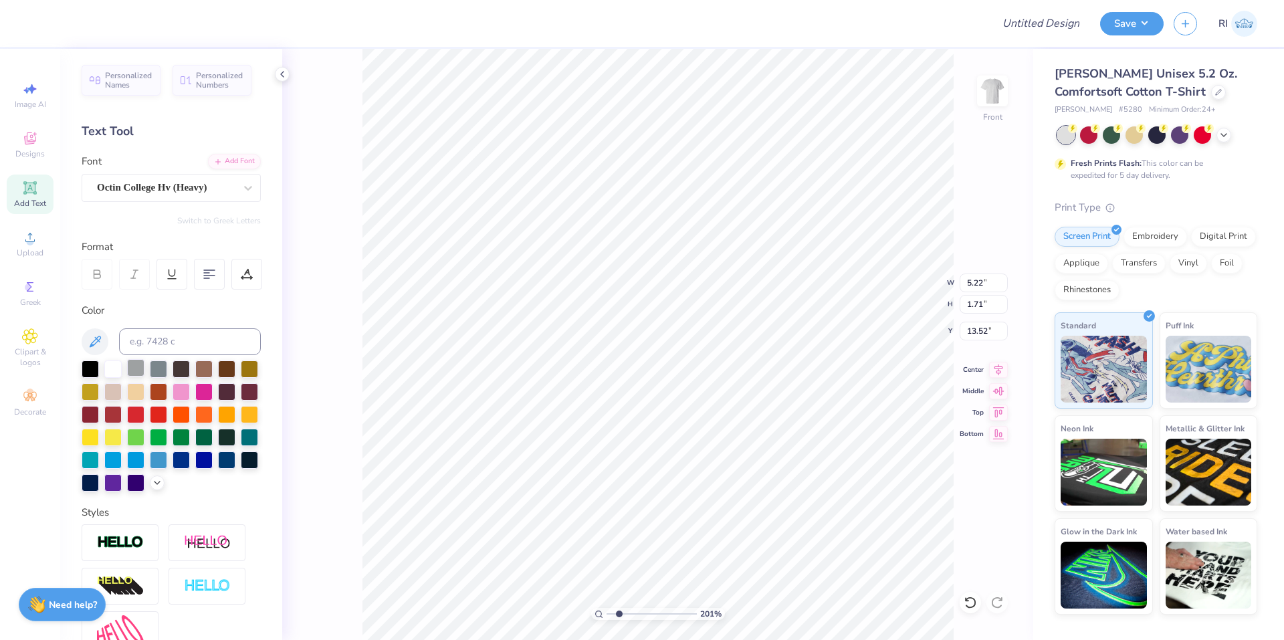
scroll to position [11, 1]
click at [85, 369] on div at bounding box center [90, 367] width 17 height 17
click at [764, 315] on li "Copy" at bounding box center [778, 311] width 105 height 26
click at [990, 94] on img at bounding box center [992, 90] width 53 height 53
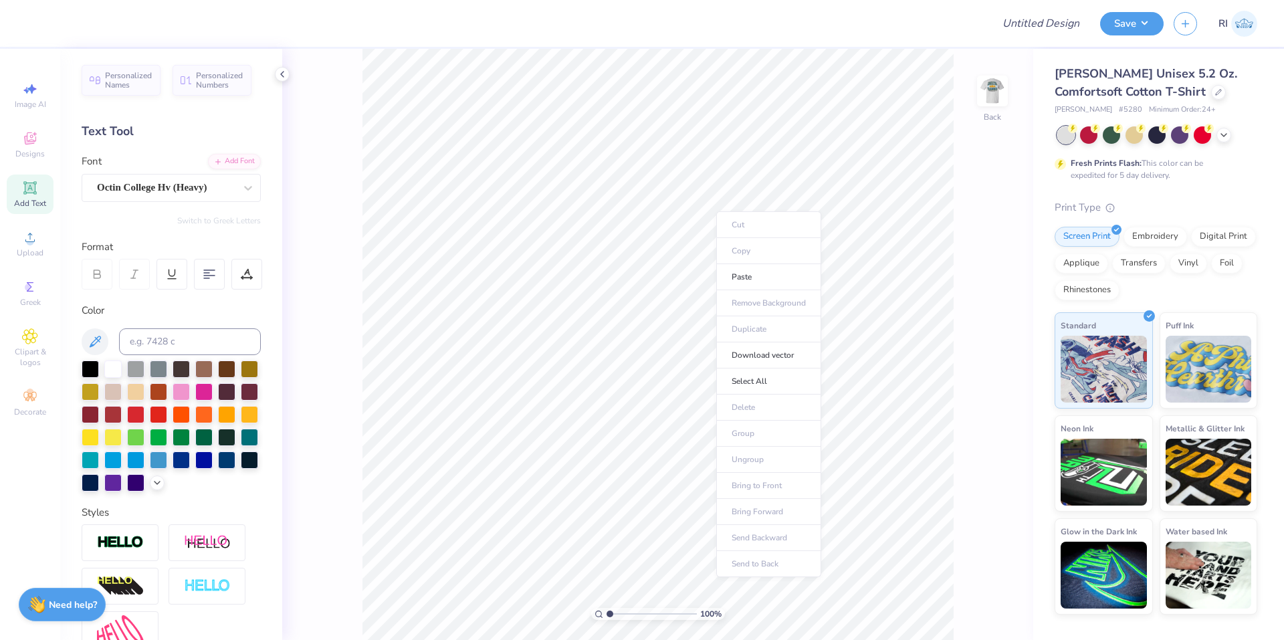
click at [770, 291] on ul "Cut Copy Paste Remove Background Duplicate Download vector Select All Delete Gr…" at bounding box center [768, 394] width 105 height 366
click at [769, 282] on li "Paste" at bounding box center [768, 277] width 105 height 26
click at [974, 287] on input "11.94" at bounding box center [983, 282] width 48 height 19
click at [981, 99] on img at bounding box center [992, 90] width 53 height 53
click at [994, 91] on img at bounding box center [992, 91] width 27 height 27
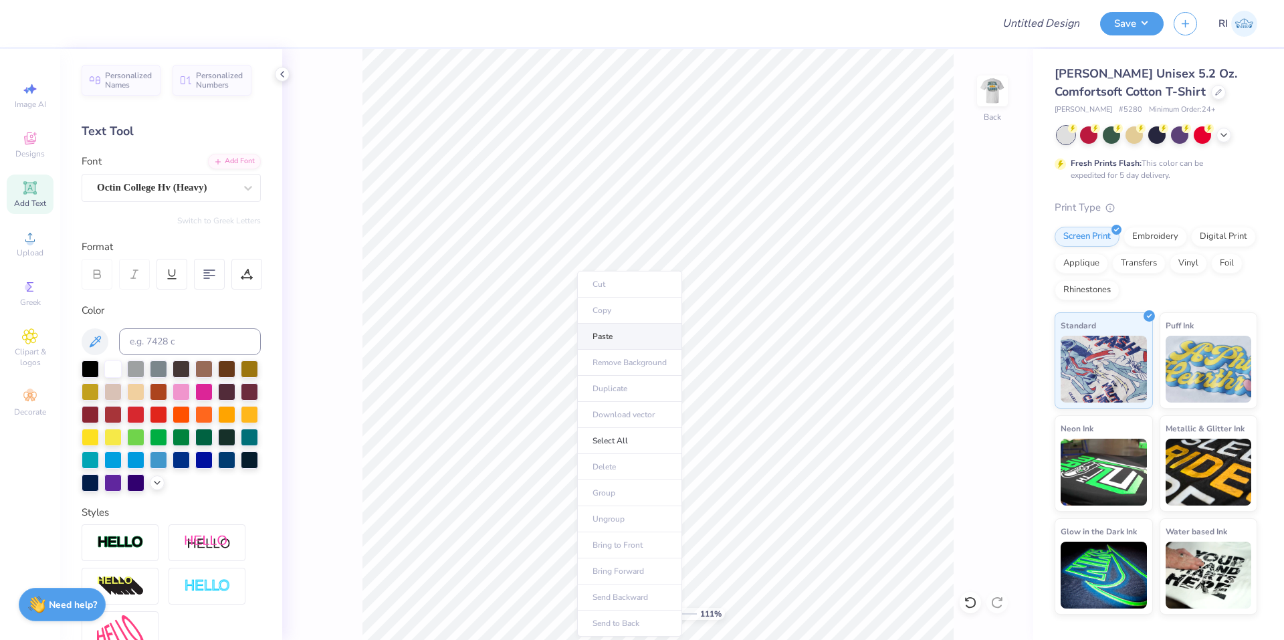
click at [620, 348] on li "Paste" at bounding box center [629, 337] width 105 height 26
click at [992, 371] on icon at bounding box center [998, 368] width 19 height 16
click at [998, 370] on icon at bounding box center [998, 368] width 19 height 16
click at [990, 366] on icon at bounding box center [998, 368] width 19 height 16
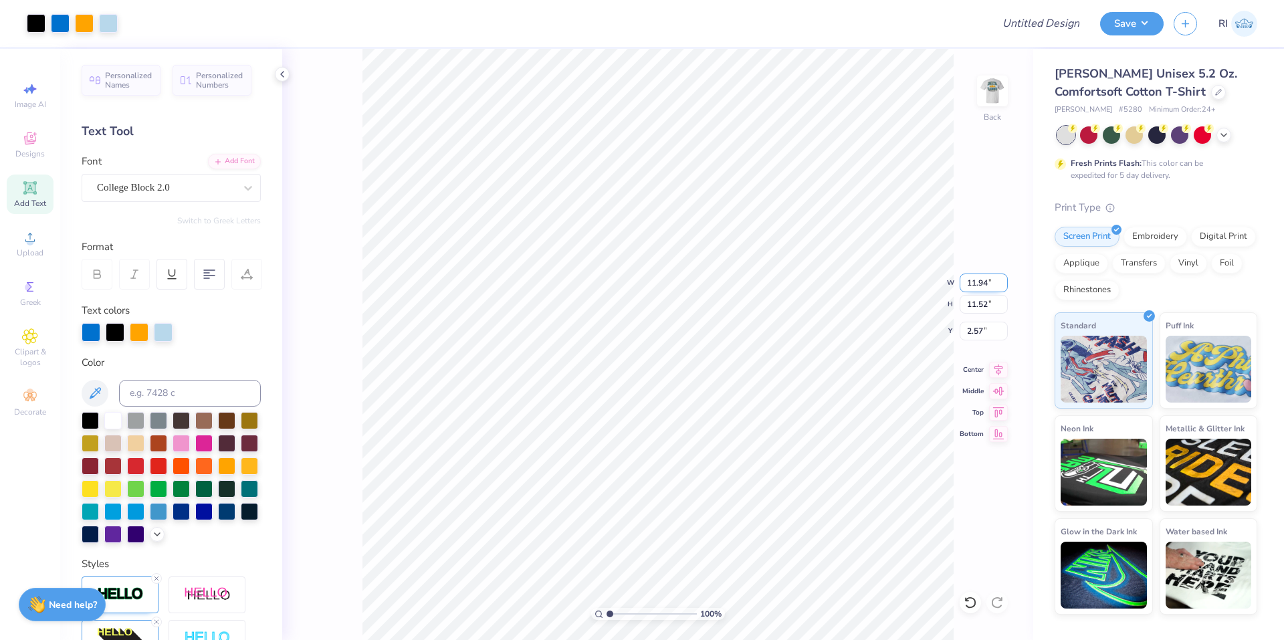
click at [970, 278] on input "11.94" at bounding box center [983, 282] width 48 height 19
click at [1007, 96] on img at bounding box center [992, 90] width 53 height 53
click at [1059, 21] on input "Design Title" at bounding box center [1024, 23] width 131 height 27
paste input "UGC_3348"
click at [1152, 29] on button "Save" at bounding box center [1132, 21] width 64 height 23
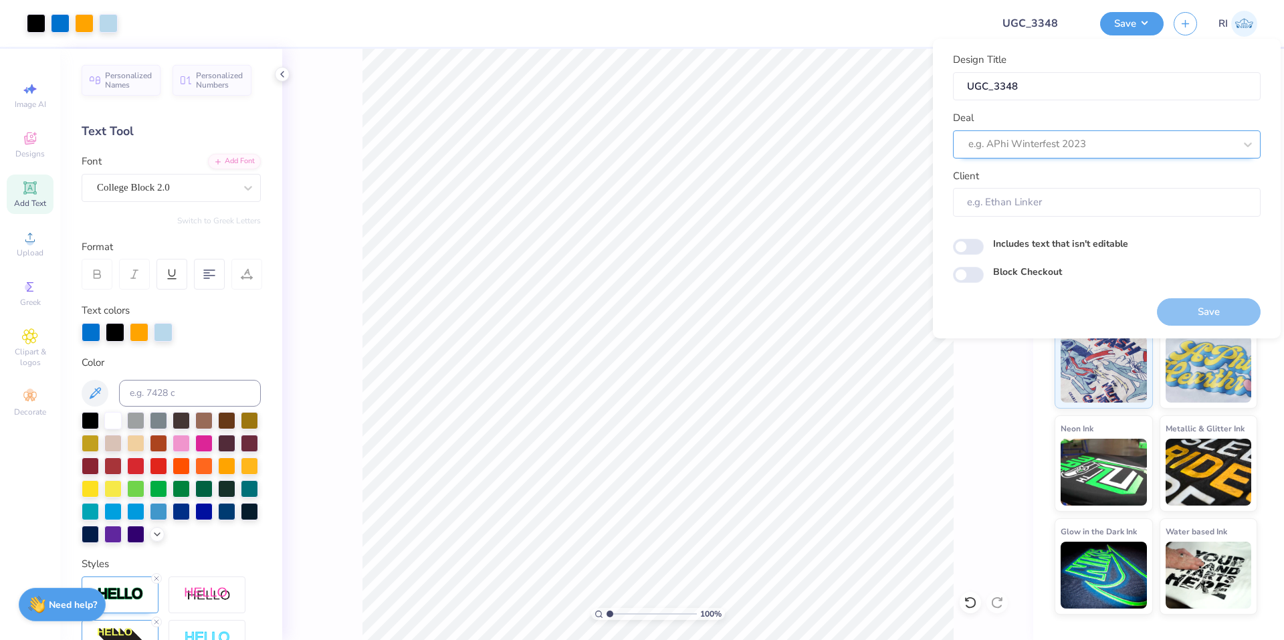
click at [1121, 145] on div at bounding box center [1101, 144] width 266 height 18
click at [1007, 187] on div "UGC Designs" at bounding box center [1106, 180] width 297 height 22
click at [972, 272] on input "Block Checkout" at bounding box center [968, 275] width 31 height 16
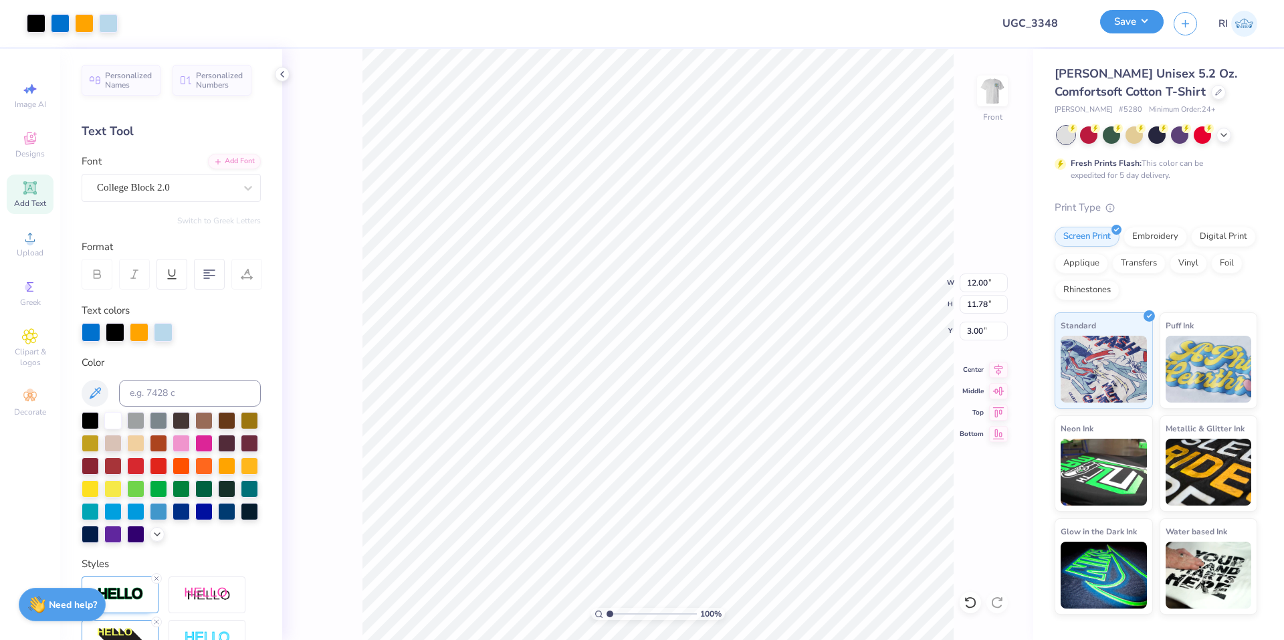
click at [1154, 15] on button "Save" at bounding box center [1132, 21] width 64 height 23
click at [994, 87] on img at bounding box center [992, 90] width 53 height 53
click at [1151, 20] on button "Save" at bounding box center [1132, 21] width 64 height 23
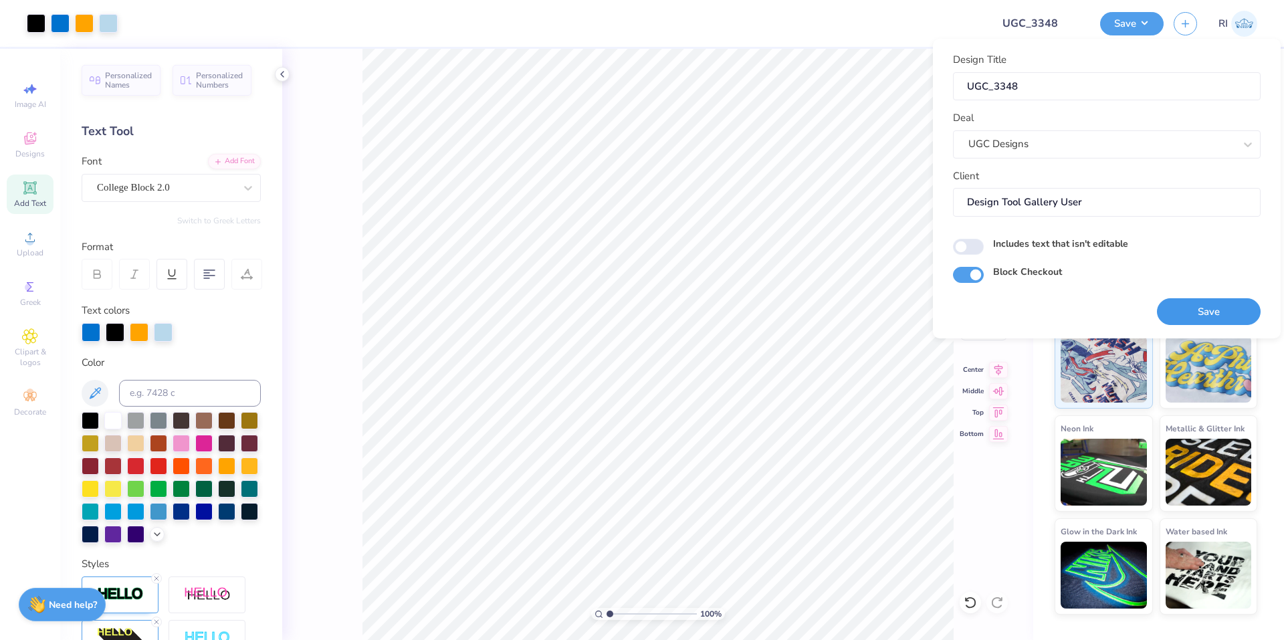
click at [1216, 304] on button "Save" at bounding box center [1209, 311] width 104 height 27
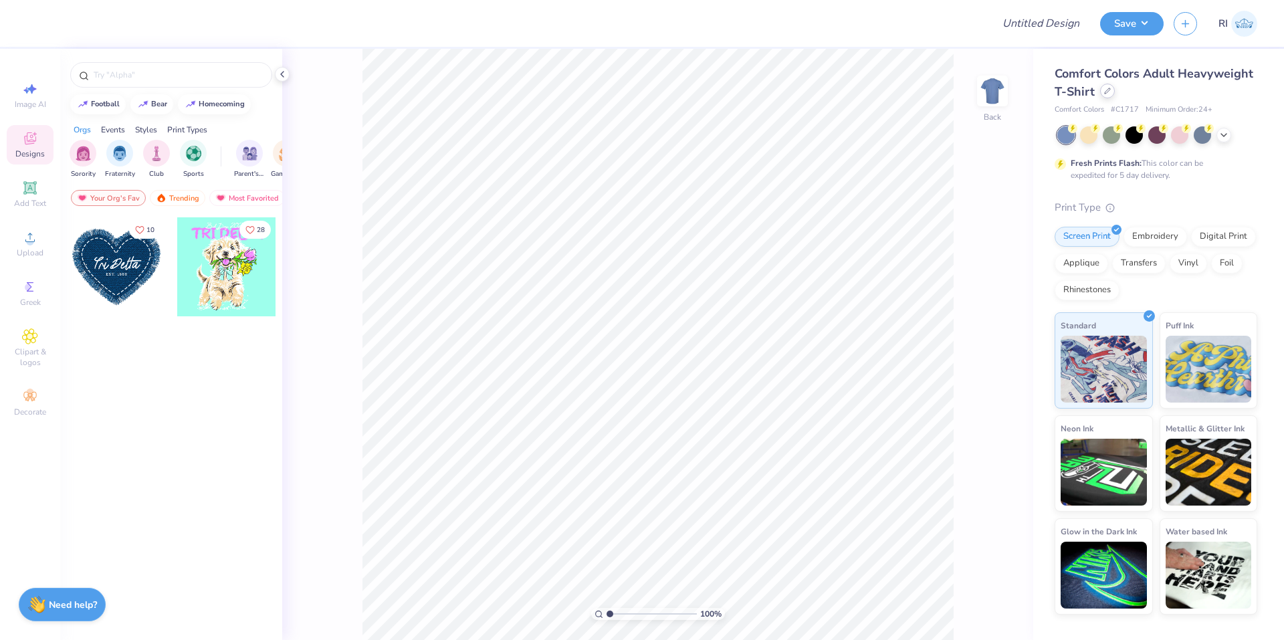
click at [1109, 89] on icon at bounding box center [1107, 91] width 7 height 7
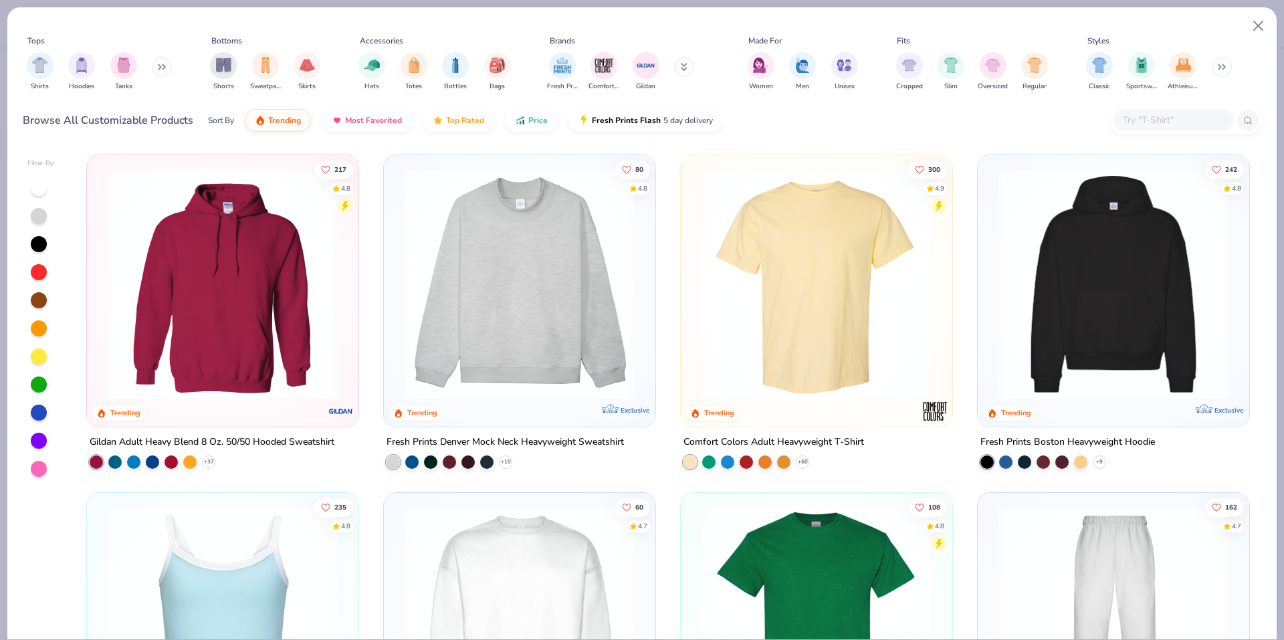
click at [1151, 119] on input "text" at bounding box center [1172, 119] width 103 height 15
paste input "C9360"
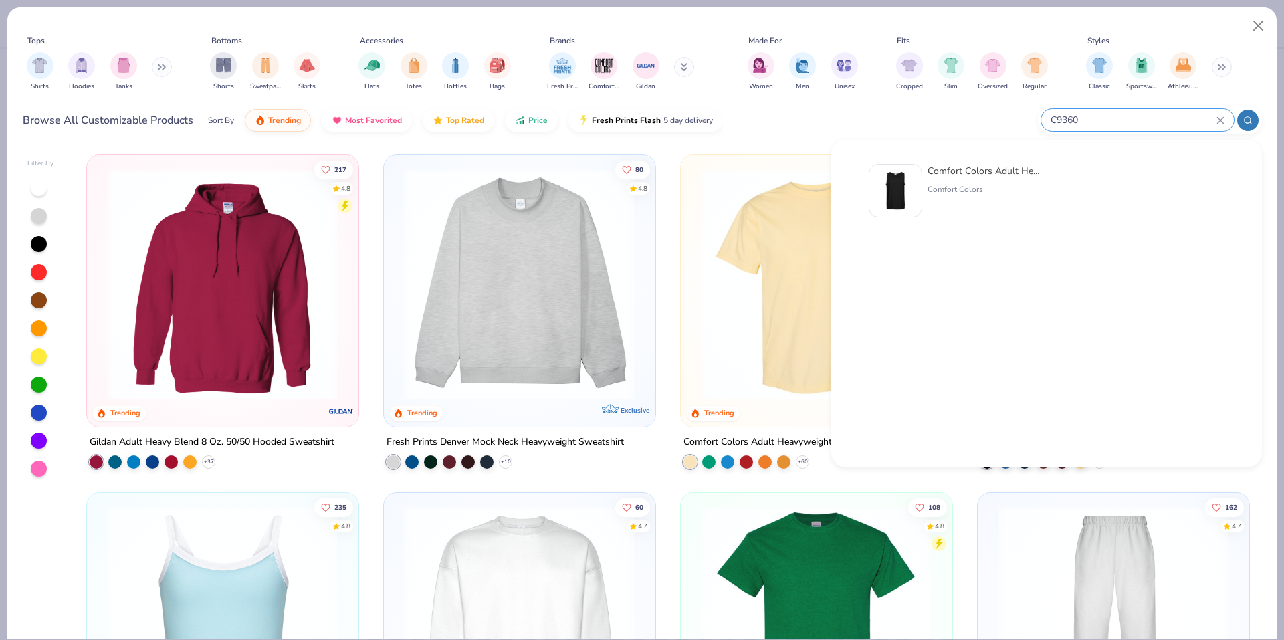
type input "C9360"
click at [883, 187] on img at bounding box center [895, 190] width 41 height 41
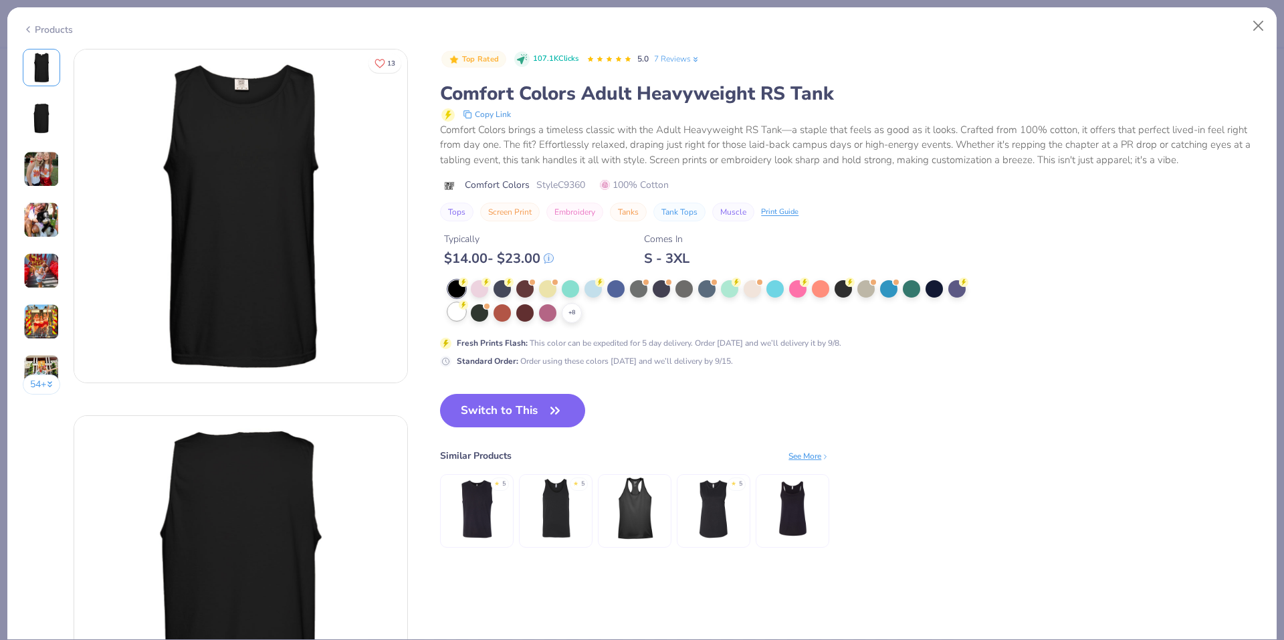
click at [459, 311] on div at bounding box center [456, 311] width 17 height 17
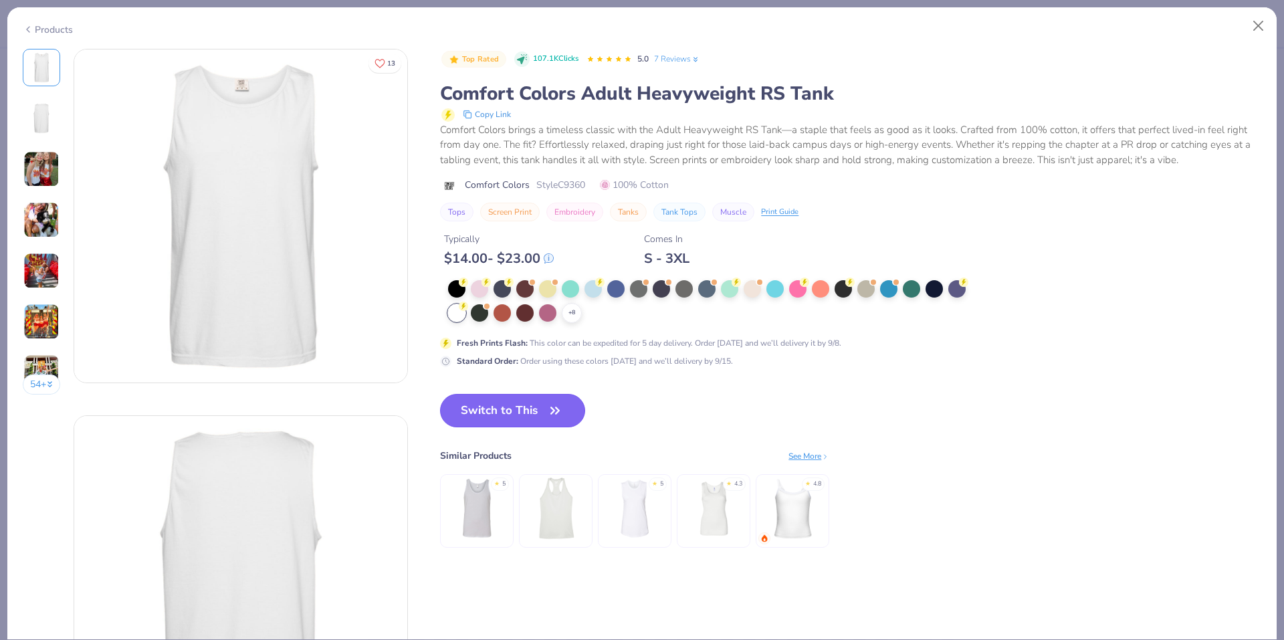
click at [498, 414] on button "Switch to This" at bounding box center [512, 410] width 145 height 33
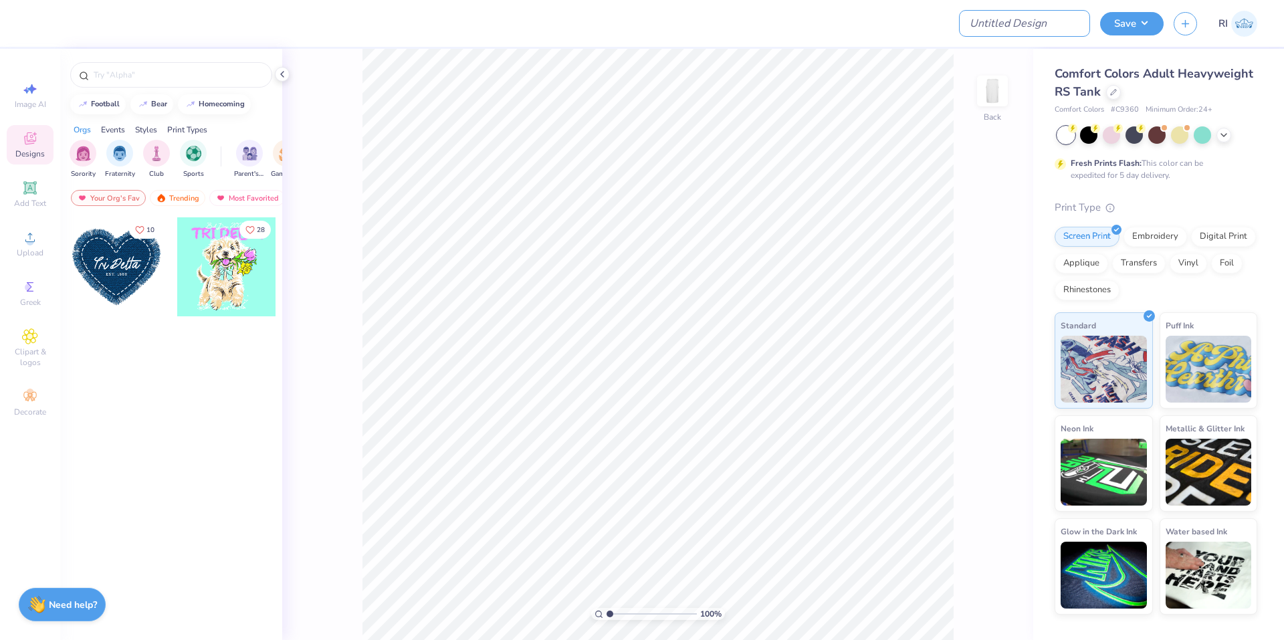
drag, startPoint x: 1031, startPoint y: 22, endPoint x: 961, endPoint y: 64, distance: 81.9
click at [1031, 22] on input "Design Title" at bounding box center [1024, 23] width 131 height 27
paste input "UGC_3347"
type input "UGC_3347"
click at [32, 242] on icon at bounding box center [29, 237] width 9 height 9
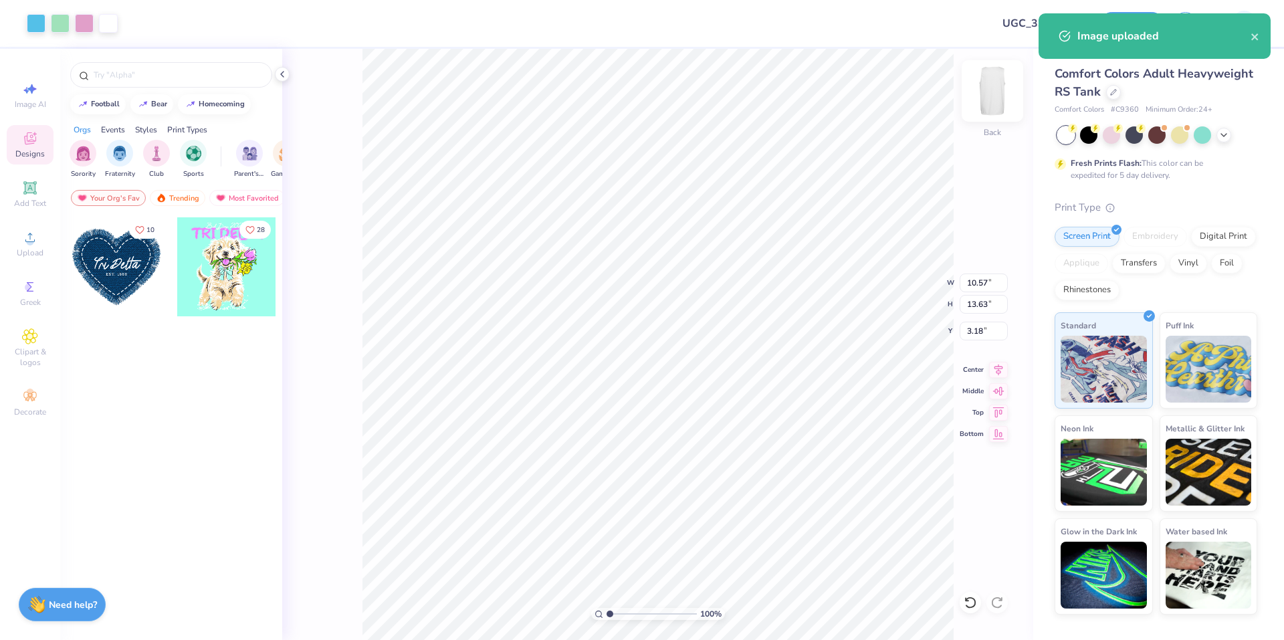
click at [993, 96] on img at bounding box center [992, 90] width 53 height 53
click at [38, 199] on span "Add Text" at bounding box center [30, 203] width 32 height 11
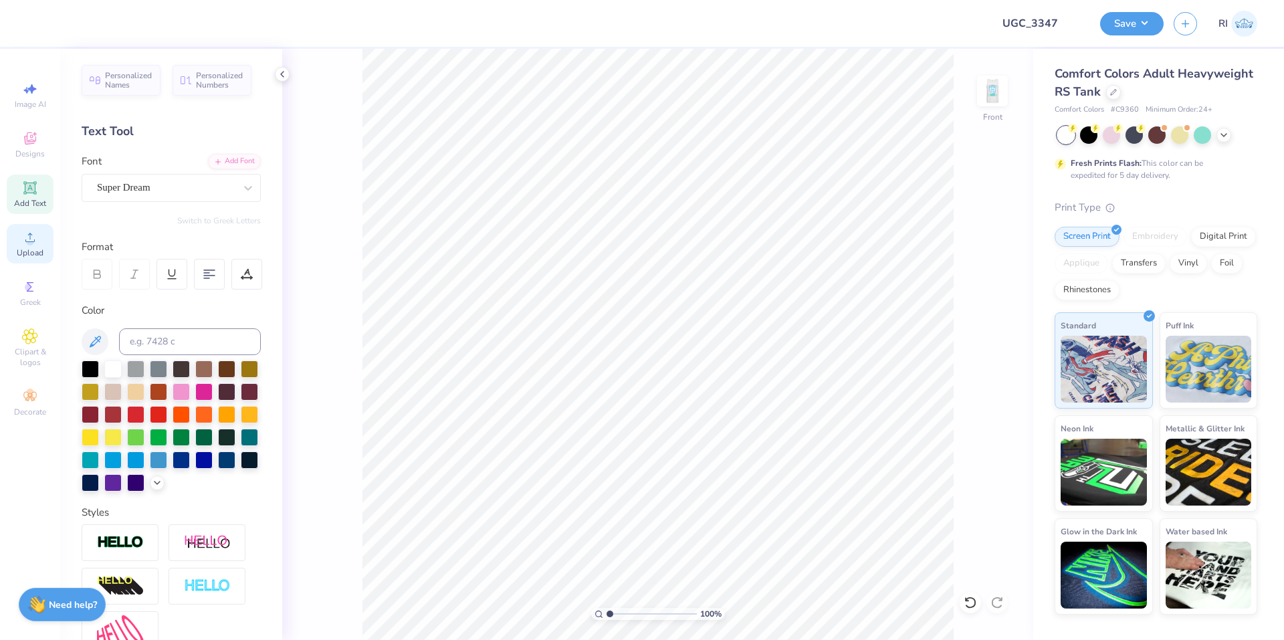
click at [22, 241] on icon at bounding box center [30, 237] width 16 height 16
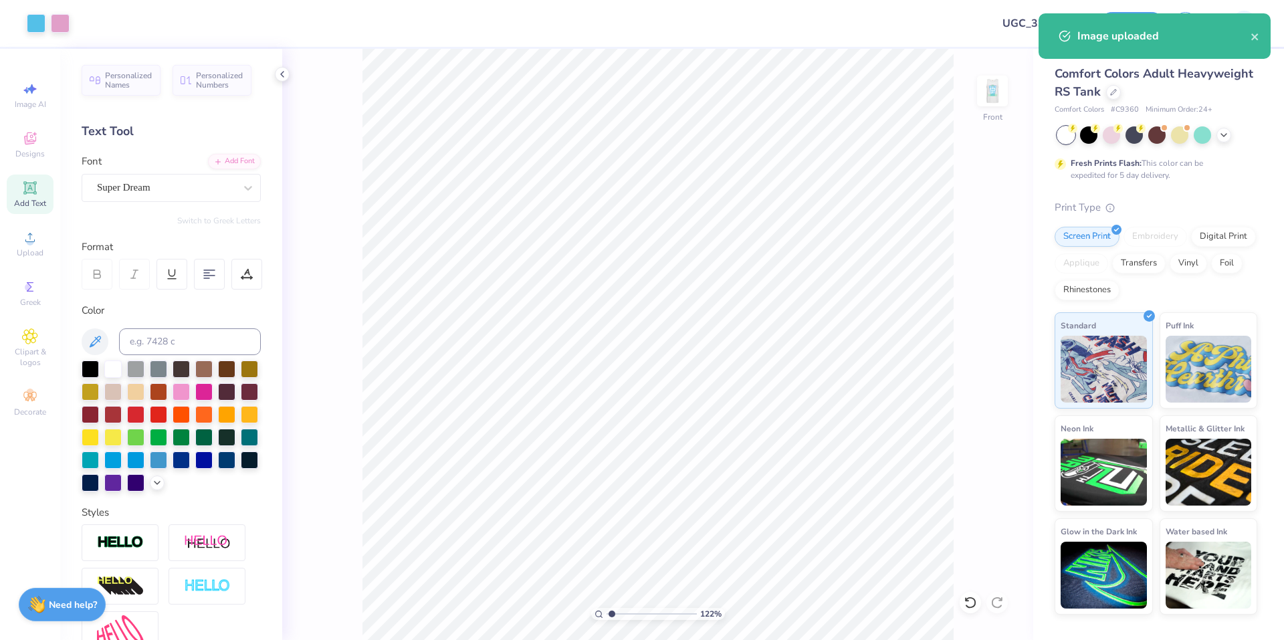
click at [27, 195] on icon at bounding box center [30, 188] width 16 height 16
type input "1.82266588284093"
type input "15.92"
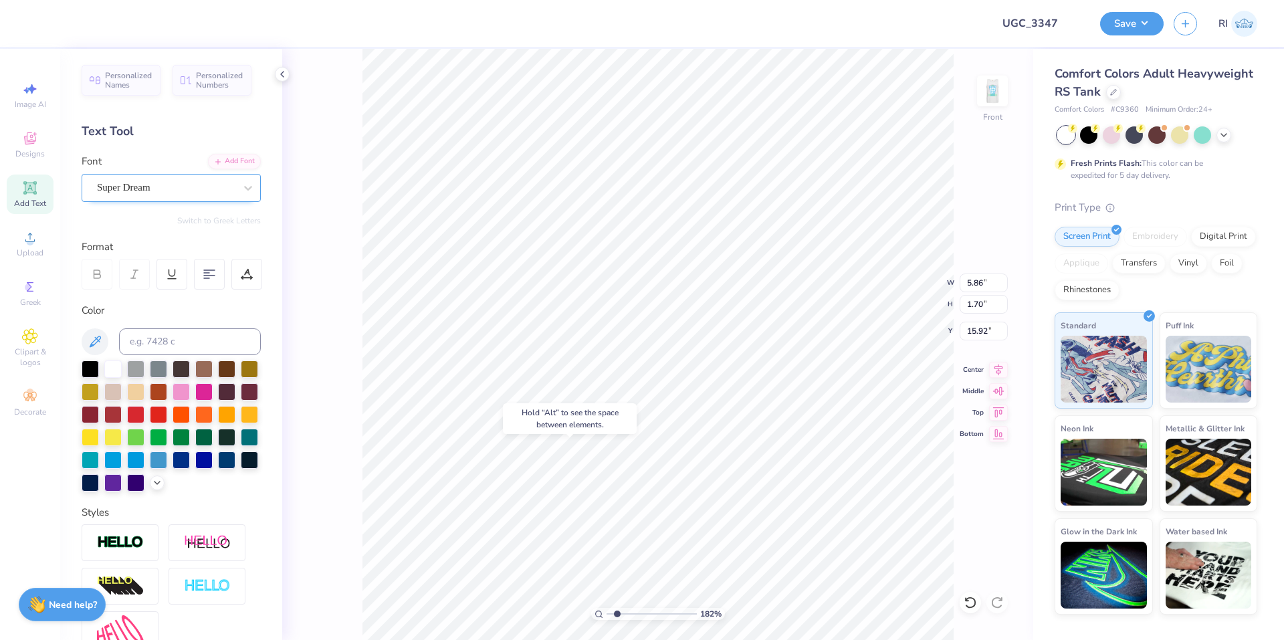
click at [189, 201] on div "Super Dream" at bounding box center [171, 188] width 179 height 28
type input "1.82266588284093"
click at [203, 299] on div at bounding box center [171, 293] width 144 height 14
type input "bebas"
type input "1.82266588284093"
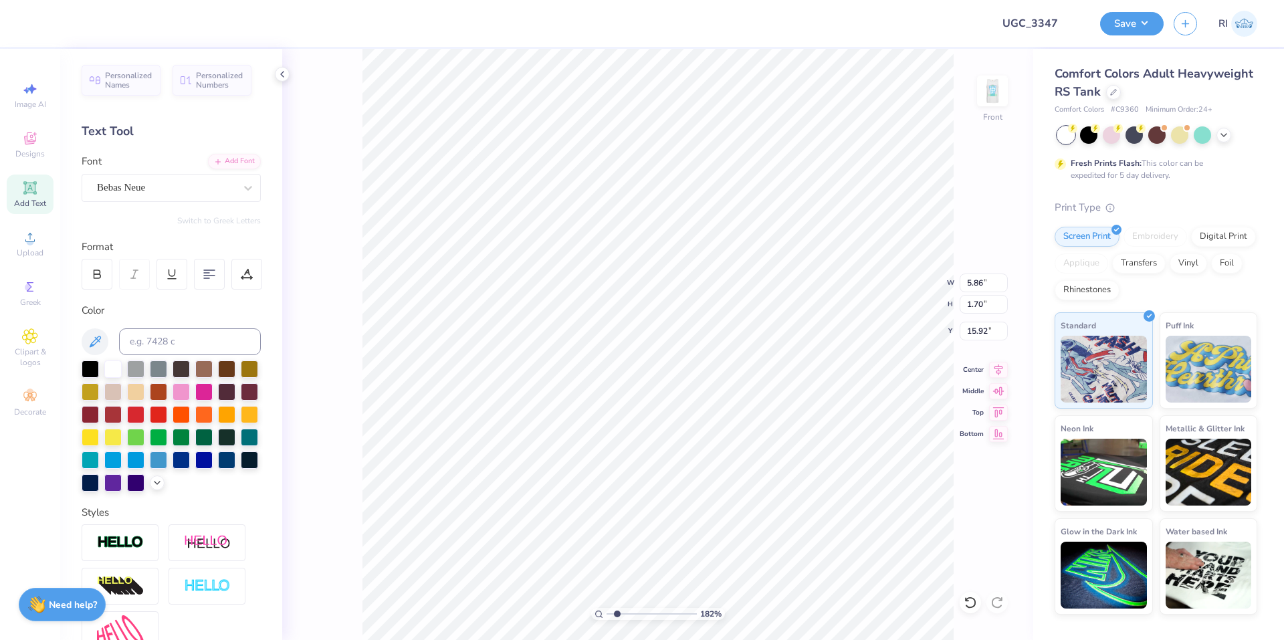
type input "1.82266588284093"
type input "3.62"
click at [241, 467] on div at bounding box center [249, 458] width 17 height 17
type input "1.82266588284093"
type input "14.61"
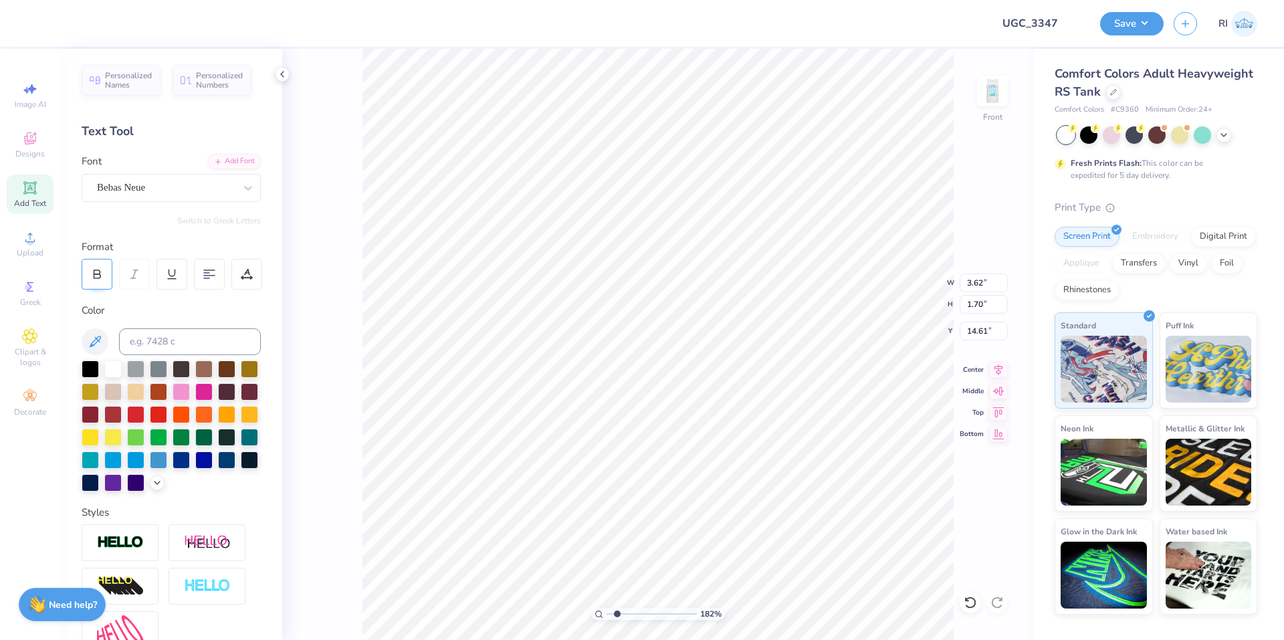
click at [102, 277] on icon at bounding box center [97, 274] width 12 height 12
type input "1.82266588284093"
type input "15.64"
type input "1.82266588284093"
type input "15.62"
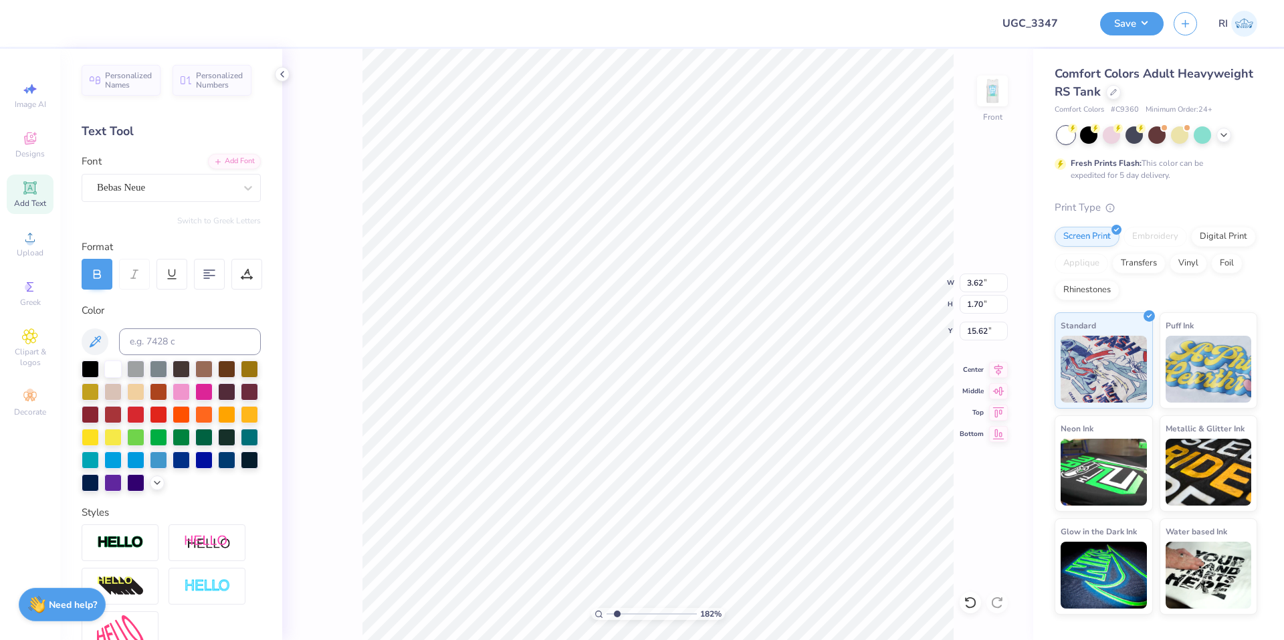
type input "1.82266588284093"
type textarea "O"
type input "1.82266588284093"
type textarea "ON"
type input "1.82266588284093"
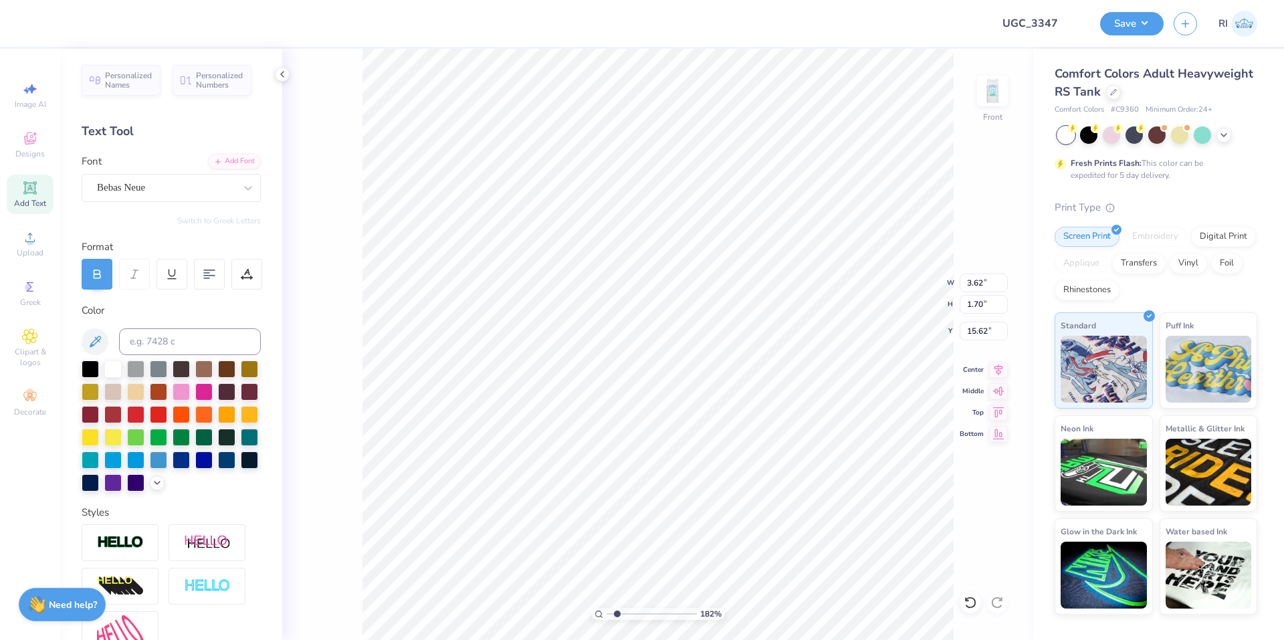
type textarea "ONE"
type input "1.82266588284093"
type textarea "ONE"
type input "1.82266588284093"
type textarea "ONE LE"
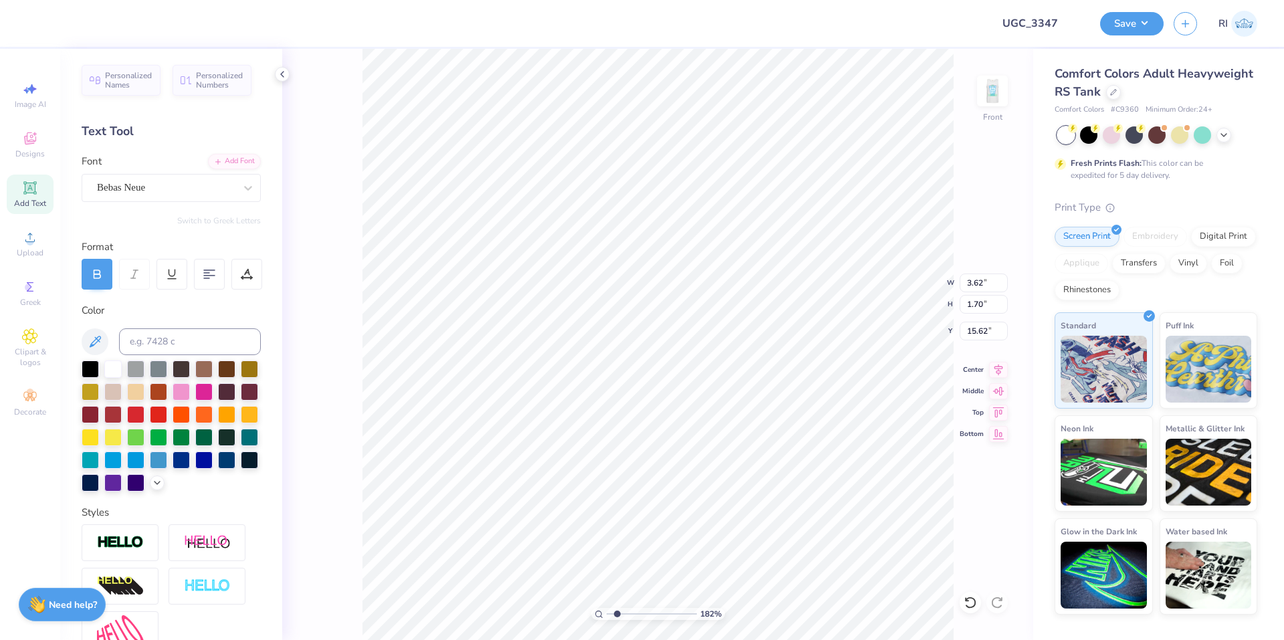
type input "1.82266588284093"
type textarea "ONE LET"
type input "1.82266588284093"
type textarea "ONE LETTE"
type input "1.82266588284093"
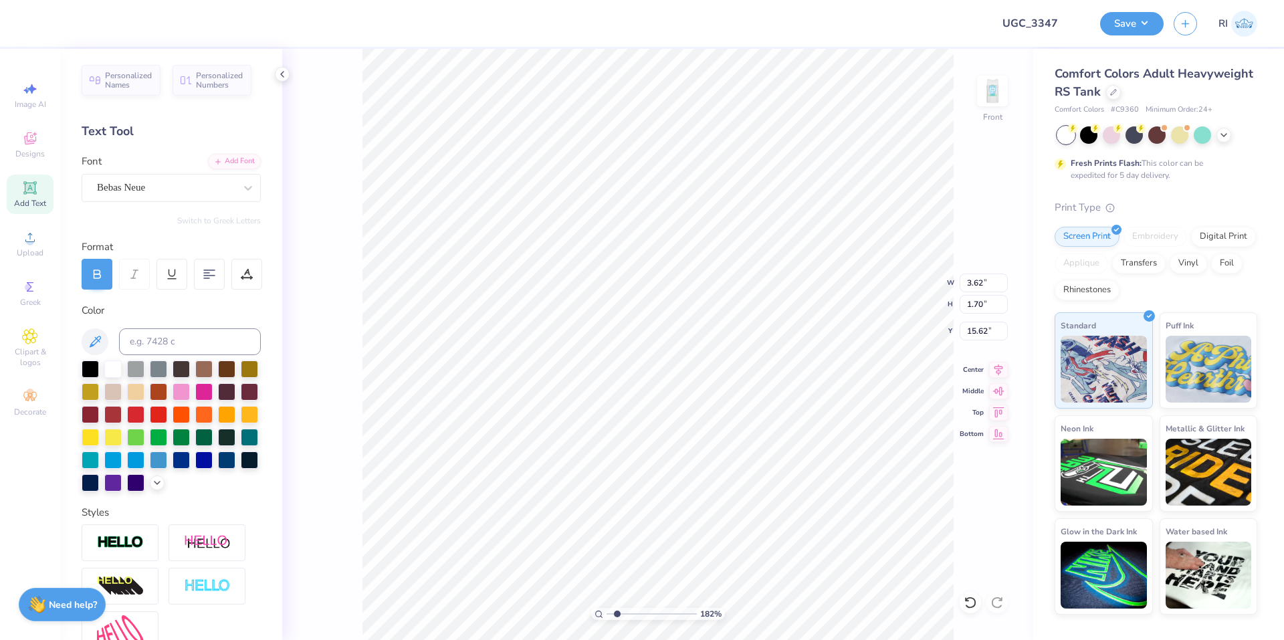
type textarea "ONE LETTER"
type input "1.82266588284093"
type textarea "ONE LETTER"
type input "1.82266588284093"
type textarea "ONE LETTER TH"
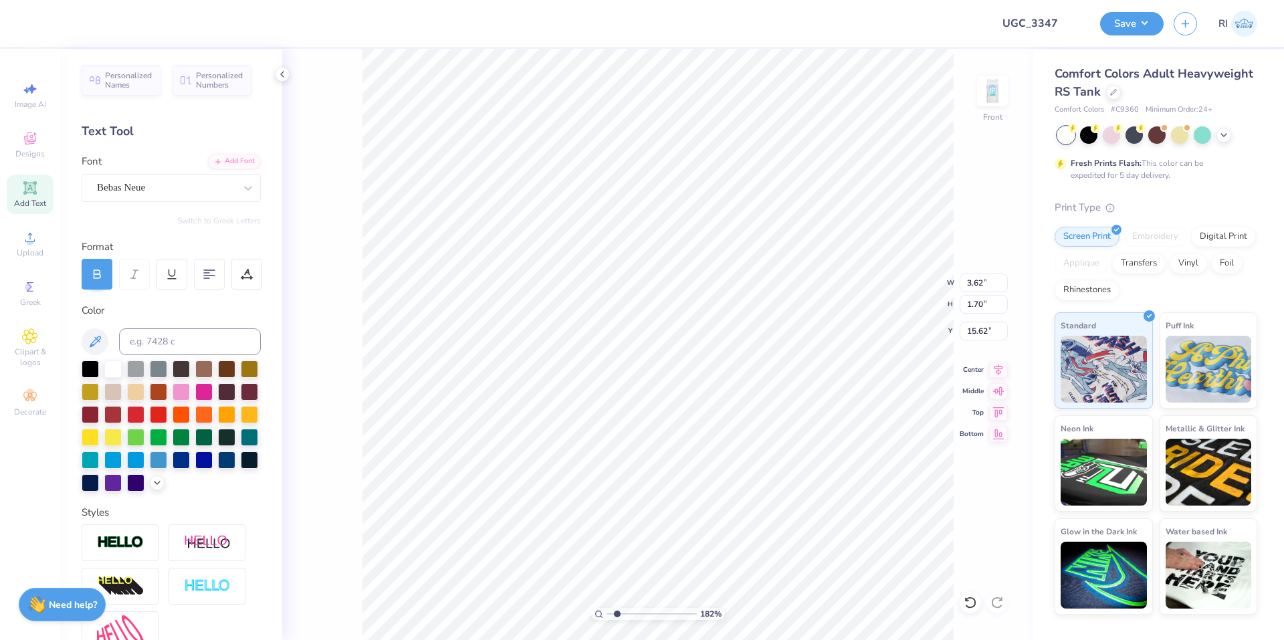
type input "1.82266588284093"
type textarea "ONE LETTER THR"
type input "1.82266588284093"
type textarea "ONE LETTER THRE"
type input "1.82266588284093"
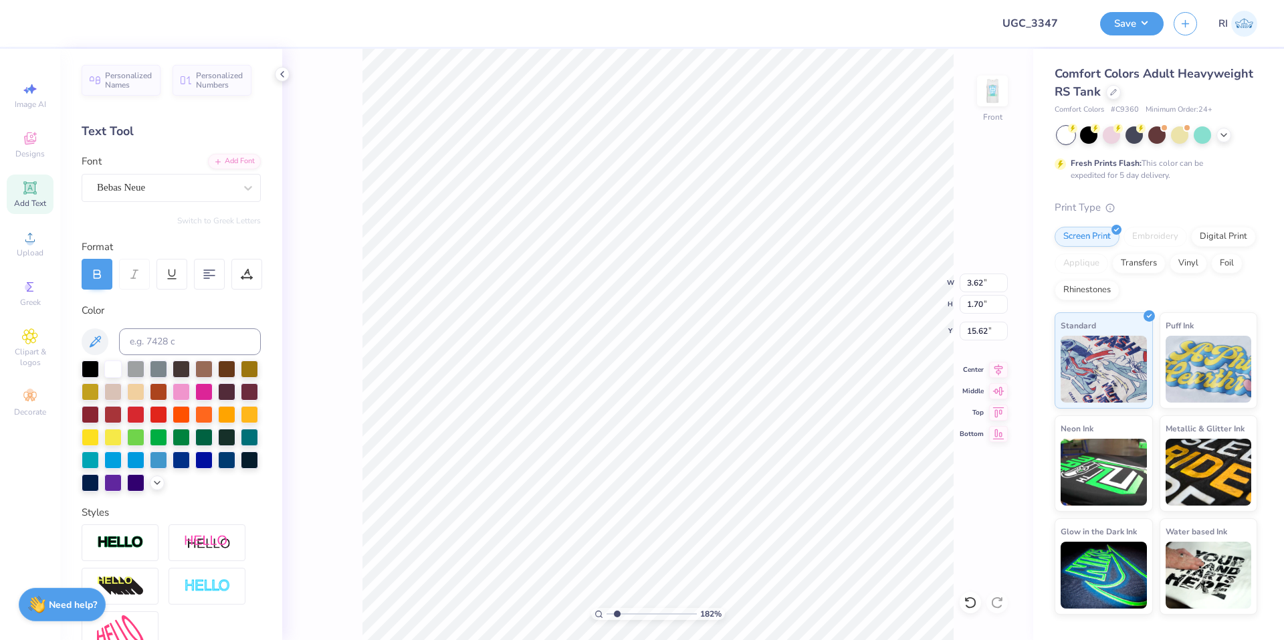
type textarea "ONE LETTER THREE"
type input "1.82266588284093"
type textarea "ONE LETTER THREE"
type input "1.82266588284093"
type textarea "ONE LETTER THREE T"
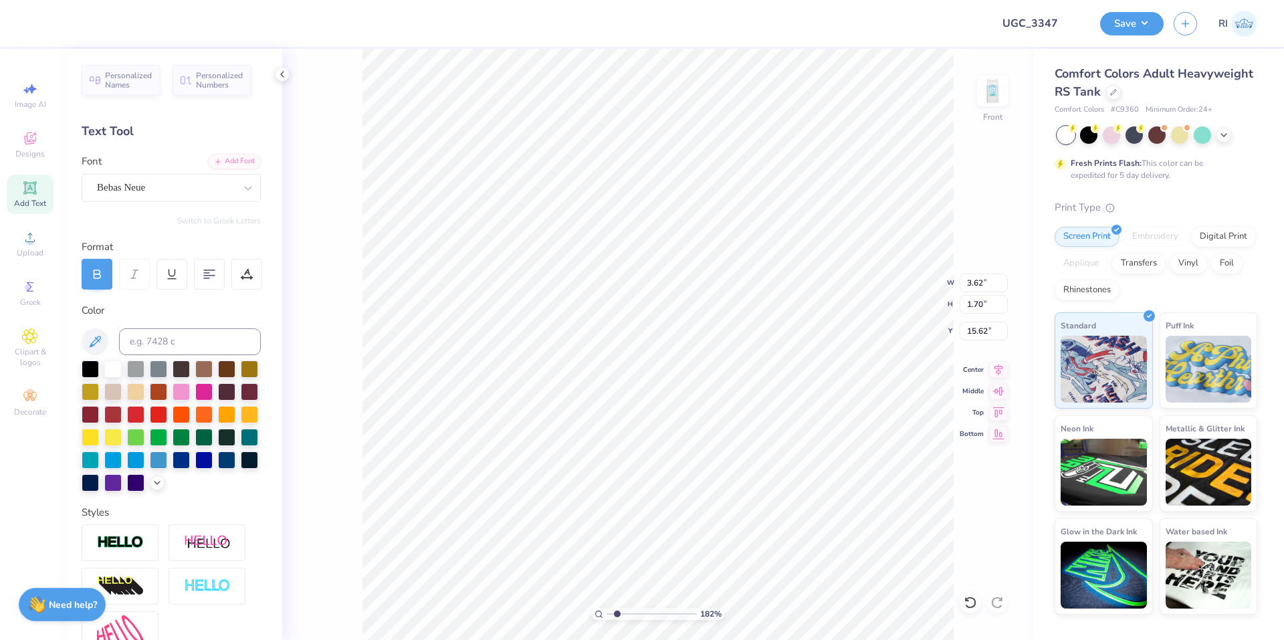
type input "1.82266588284093"
type textarea "ONE LETTER THREE TI"
type input "1.82266588284093"
type textarea "ONE LETTER THREE TIME"
type input "1.82266588284093"
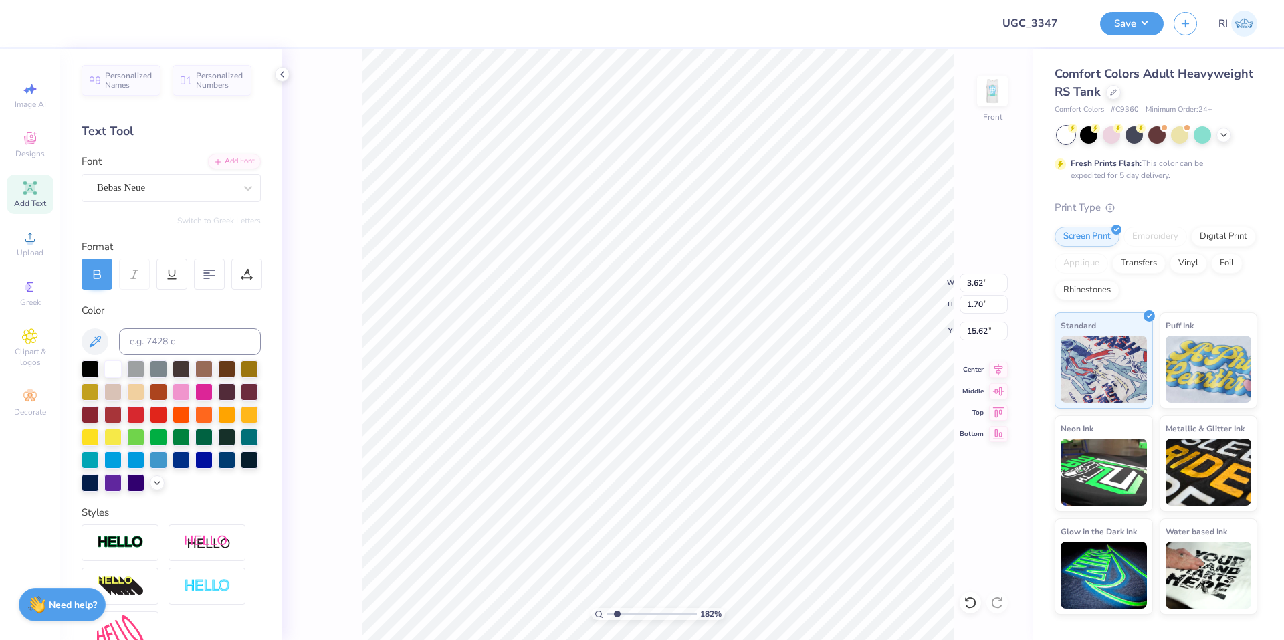
type textarea "ONE LETTER THREE TIMES"
type input "1.82266588284093"
type textarea "ONE LETTER THREE TIMES B"
type input "1.82266588284093"
type textarea "ONE LETTER THREE TIMES BE"
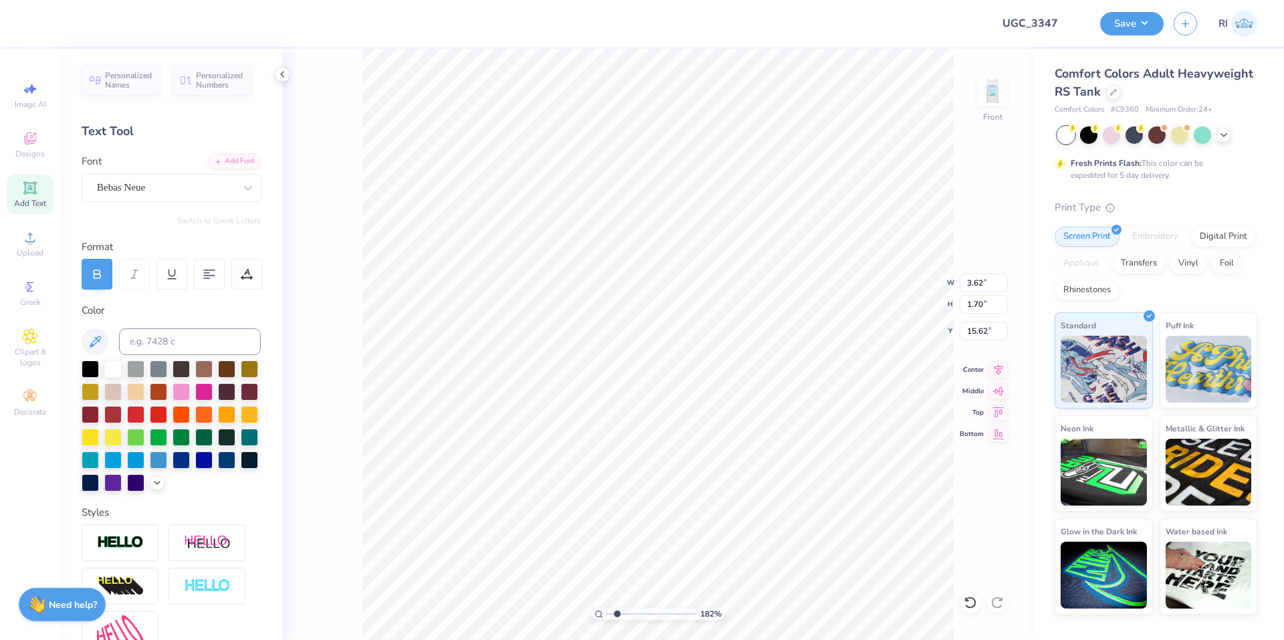
type input "1.82266588284093"
type textarea "ONE LETTER THREE TIMES BET"
type input "1.82266588284093"
type textarea "ONE LETTER THREE TIMES BETT"
type input "1.82266588284093"
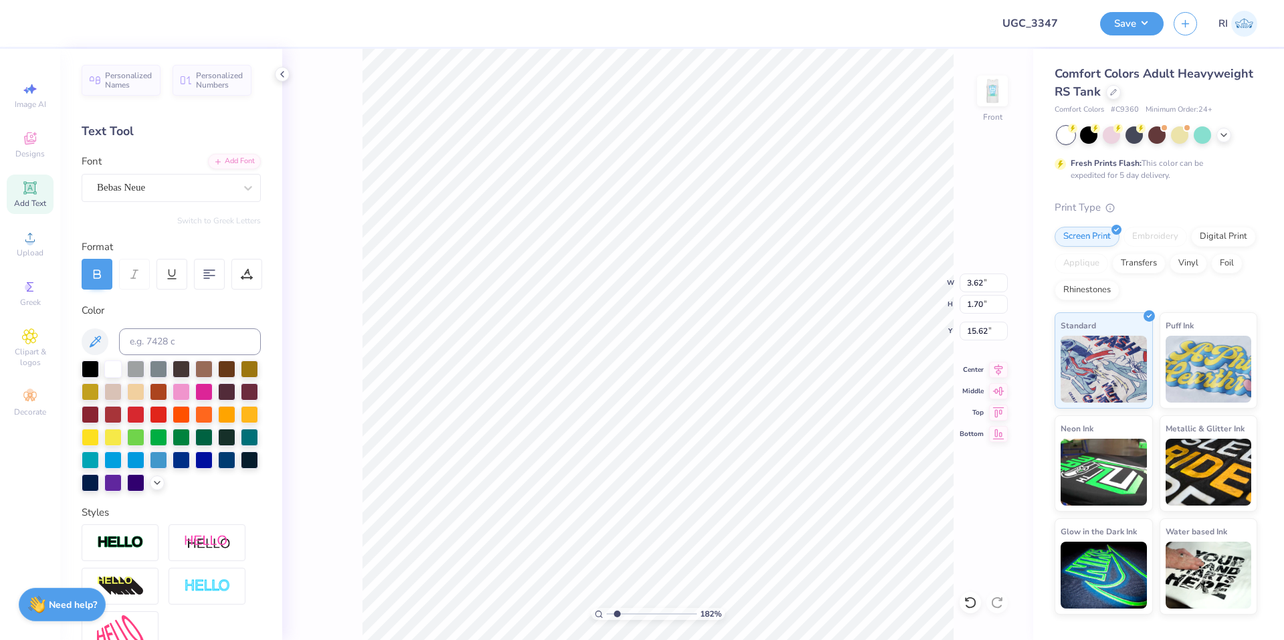
type textarea "ONE LETTER THREE TIMES [PERSON_NAME]"
type input "1.82266588284093"
type textarea "ONE LETTER THREE TIMES BETTER"
type input "1.82266588284093"
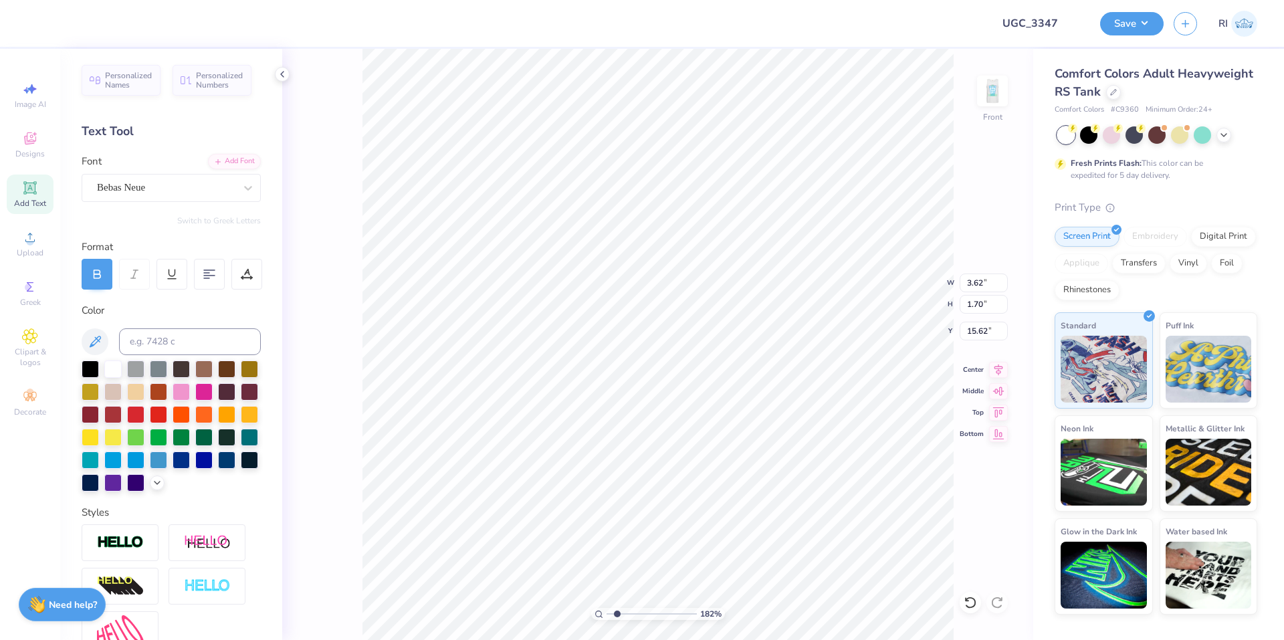
type textarea "ONE LETTER THREE TIMES BETTER"
type input "1.82266588284093"
type textarea "ONE LETTER THREE TIMES BETTER"
type input "1.82266588284093"
type textarea "ONE LETTER THREE TIMES BETTER!"
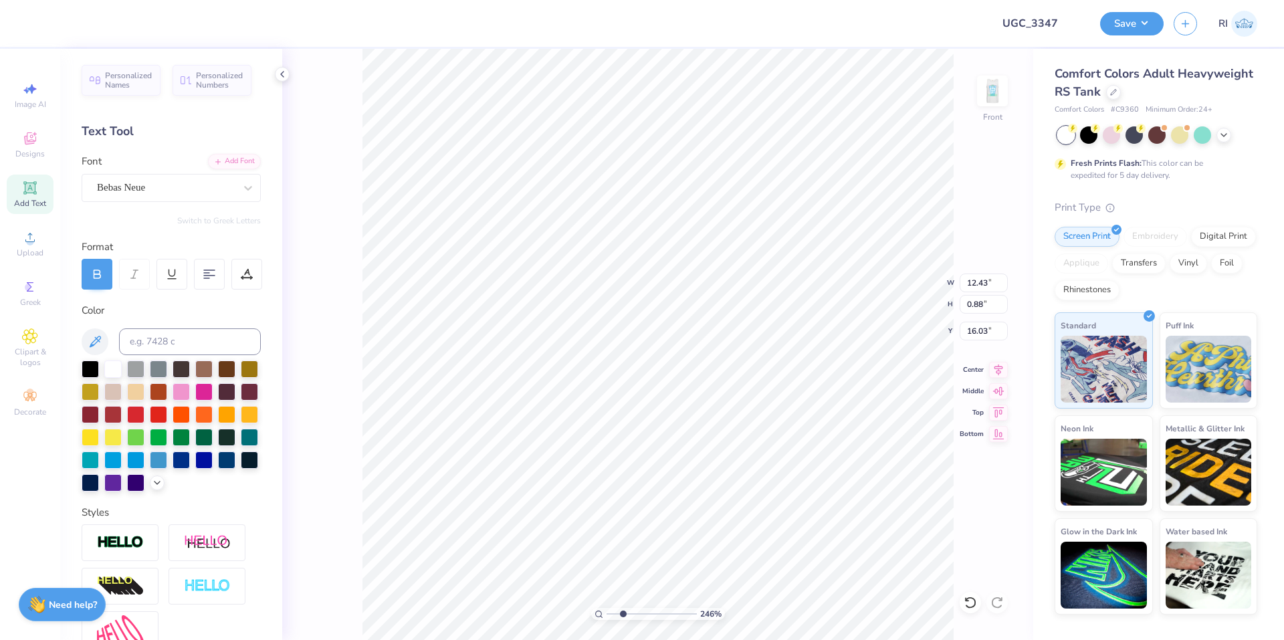
type input "2.46071092039641"
type input "14.10"
type input "2.71964221644285"
type input "12.16"
type input "0.86"
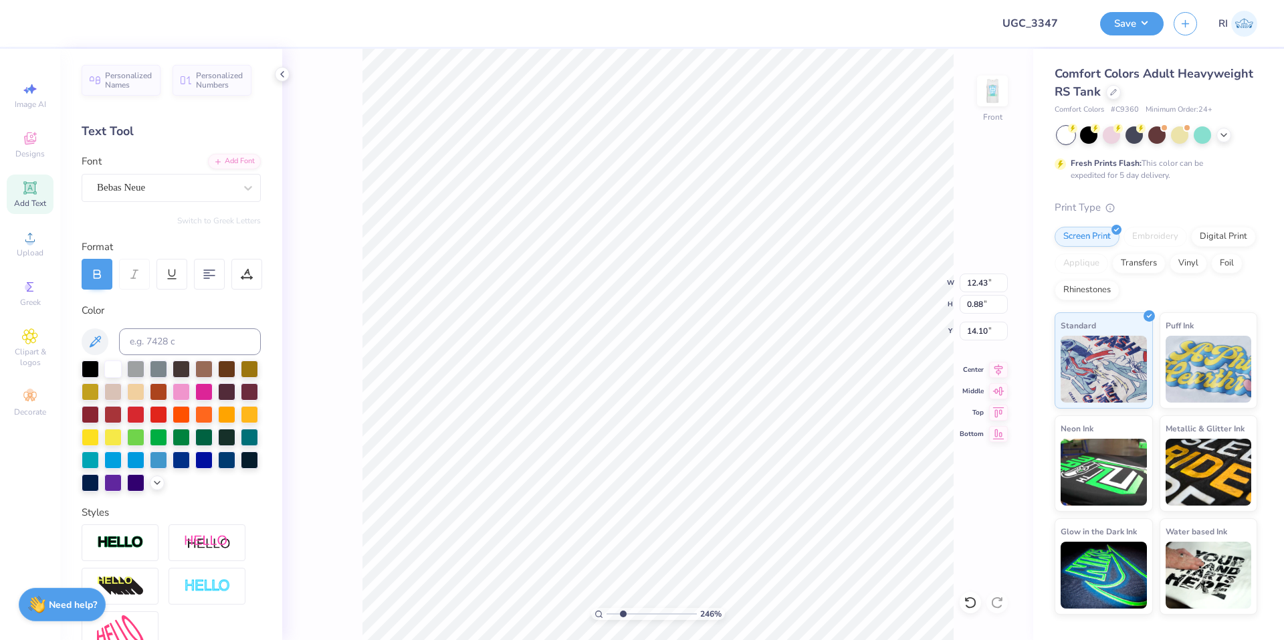
type input "14.11"
type input "5.48646907485497"
type input "13.89"
type input "5.47860533190648"
type input "11.88"
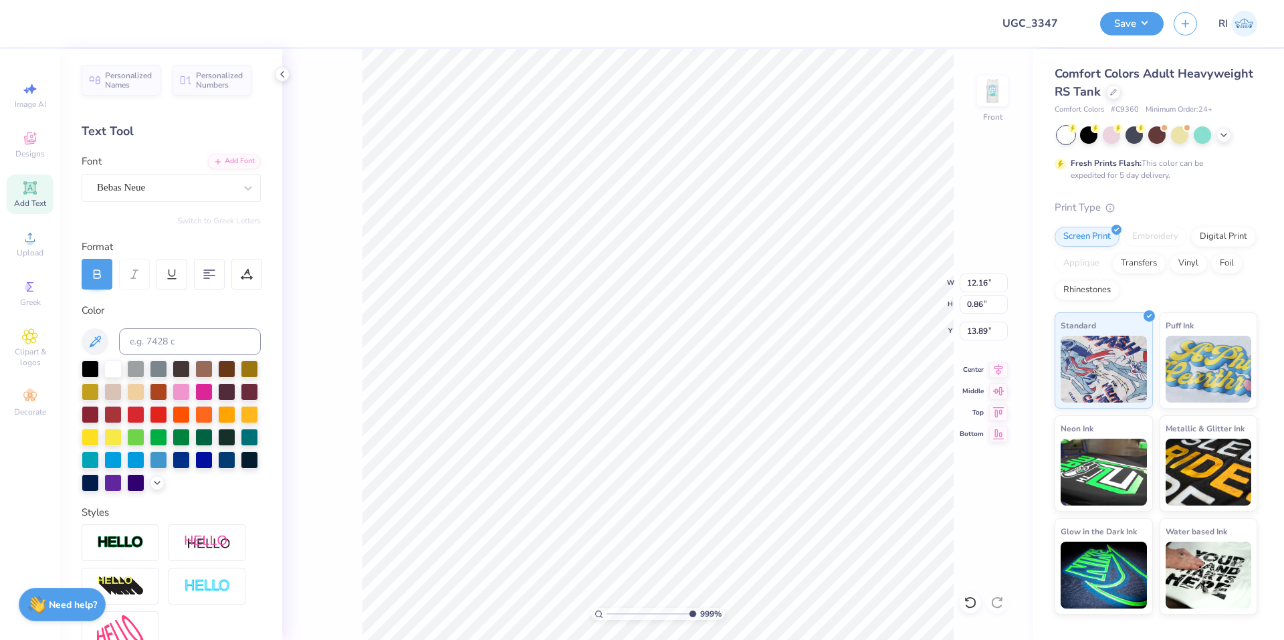
type input "0.84"
type input "13.91"
type input "1.64913377760655"
type input "12.43"
type input "9.50"
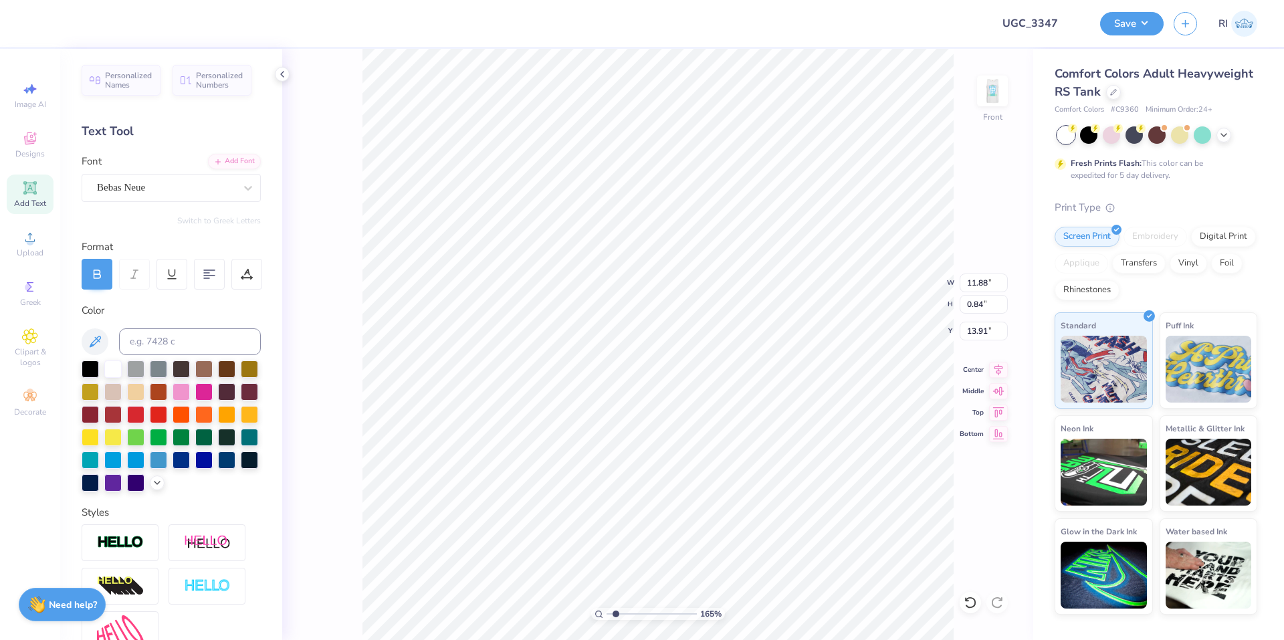
type input "5.25"
type input "1.64913377760655"
type input "16.43"
click at [40, 19] on div at bounding box center [36, 22] width 19 height 19
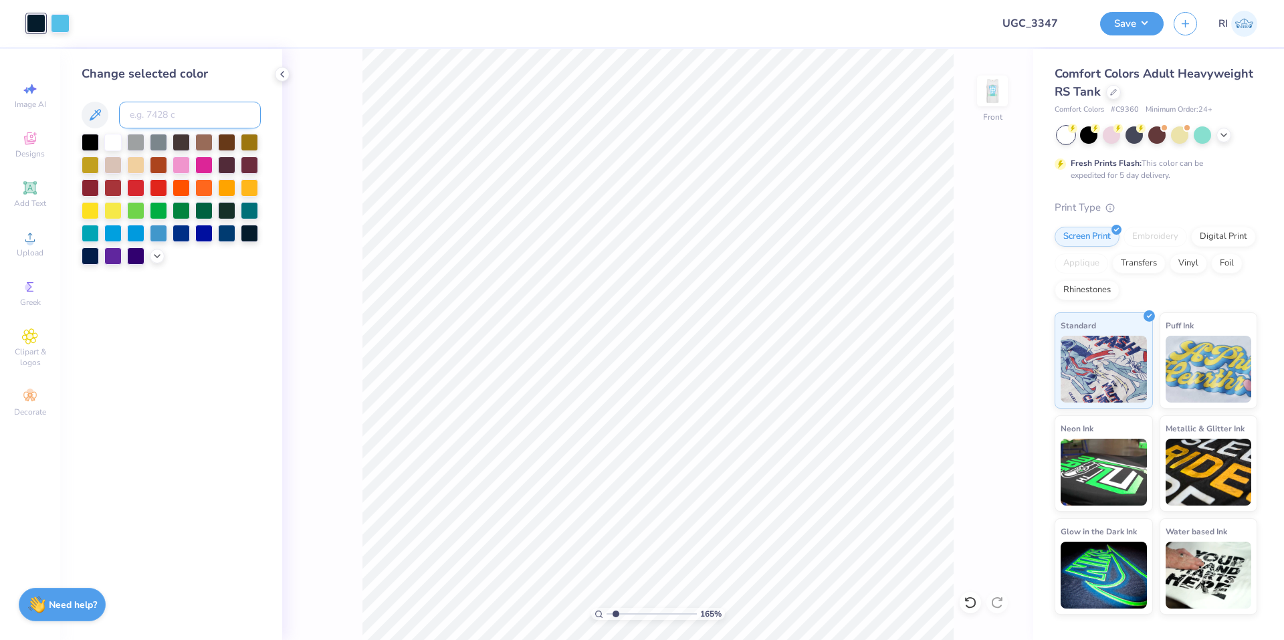
click at [194, 116] on input at bounding box center [190, 115] width 142 height 27
paste input
type input "1.64913377760655"
type input "1"
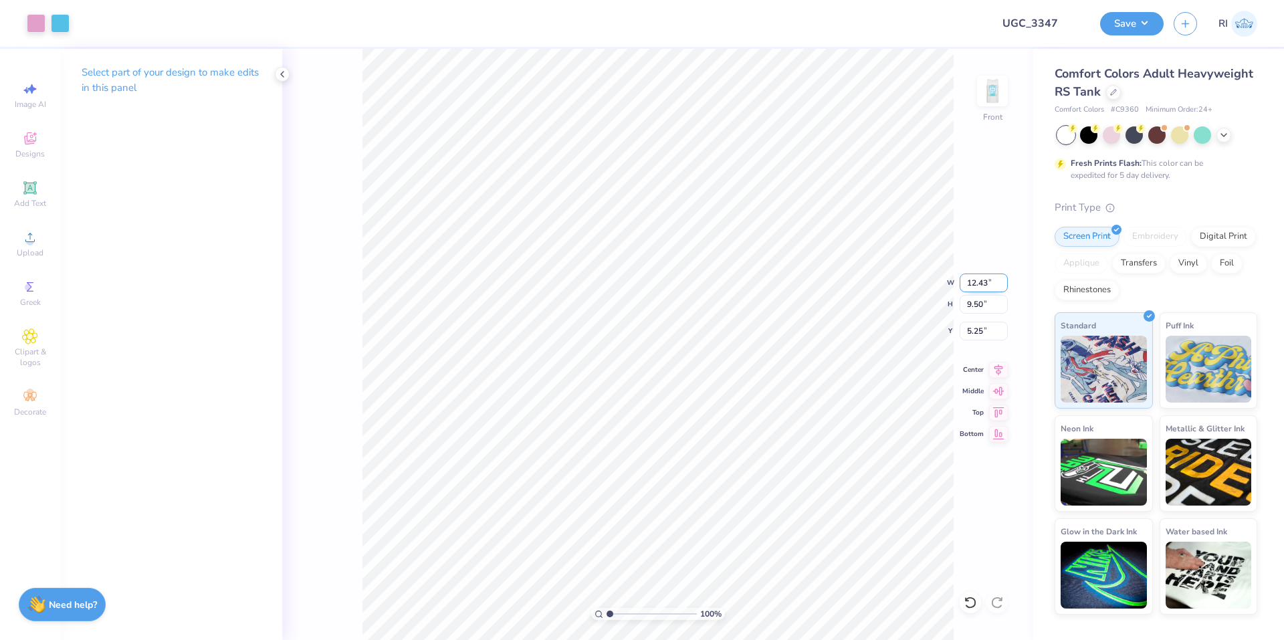
click at [983, 292] on input "12.43" at bounding box center [983, 282] width 48 height 19
type input "12.50"
type input "9.55"
click at [976, 326] on input "5.22" at bounding box center [983, 331] width 48 height 19
click at [982, 332] on input "5.22" at bounding box center [983, 331] width 48 height 19
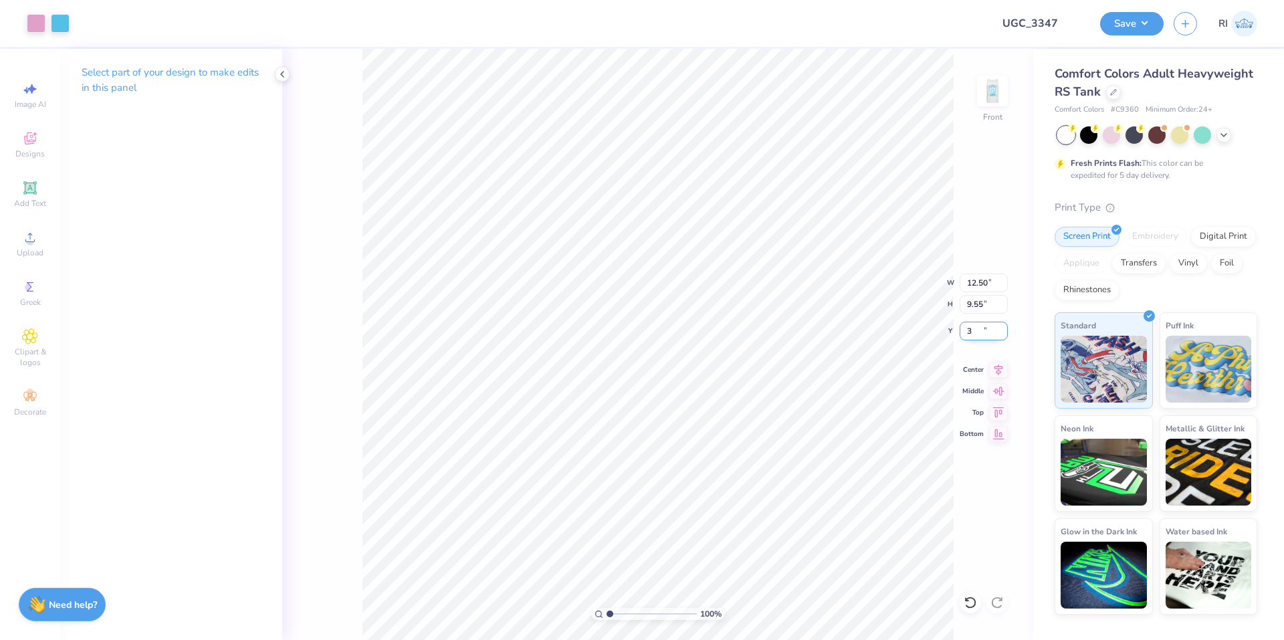
type input "3.00"
click at [982, 285] on input "12.50" at bounding box center [983, 282] width 48 height 19
type input "10.50"
type input "8.03"
click at [992, 333] on input "3.76" at bounding box center [983, 331] width 48 height 19
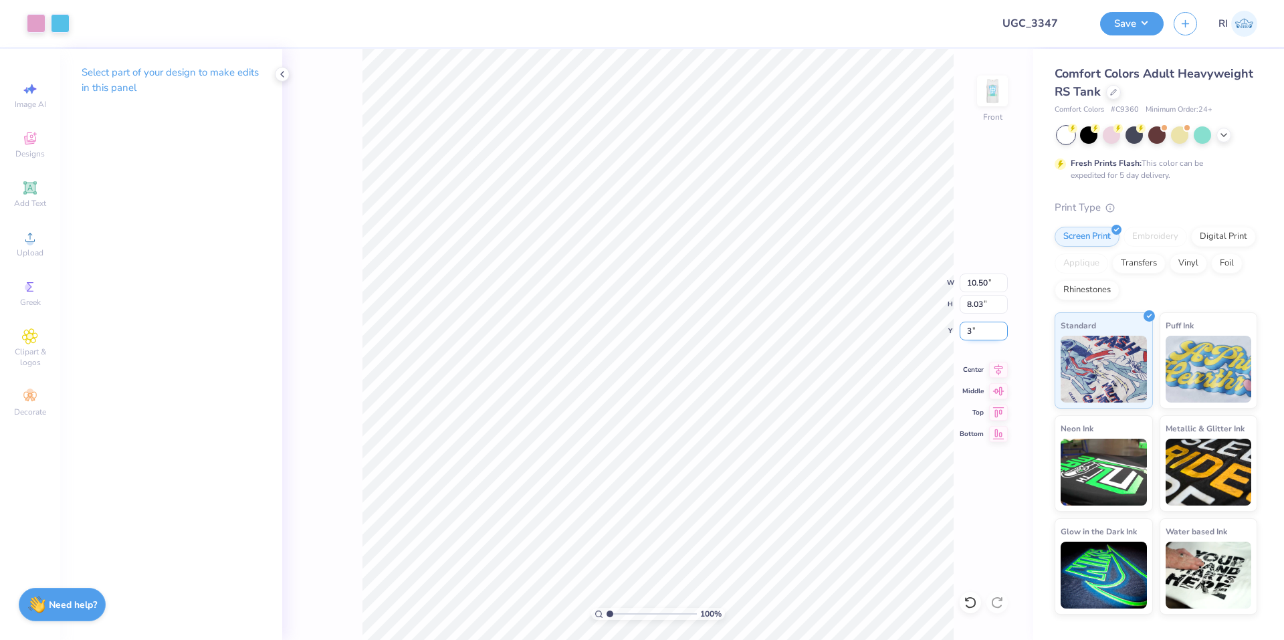
type input "3.00"
click at [989, 90] on img at bounding box center [992, 90] width 53 height 53
click at [998, 80] on img at bounding box center [992, 90] width 53 height 53
click at [1002, 76] on img at bounding box center [992, 90] width 53 height 53
click at [30, 187] on icon at bounding box center [30, 188] width 10 height 10
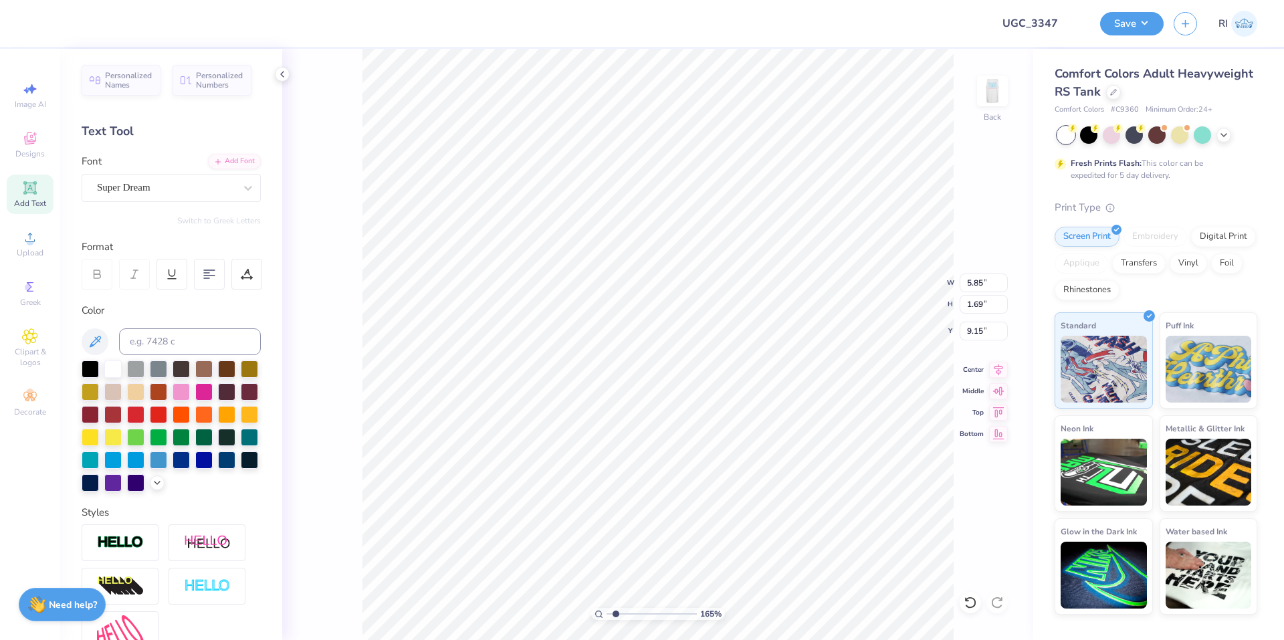
type input "1.64913377760655"
type input "1.66"
click at [90, 366] on div at bounding box center [90, 368] width 17 height 17
click at [146, 187] on div "Super Dream" at bounding box center [166, 187] width 140 height 21
type input "1.64913377760655"
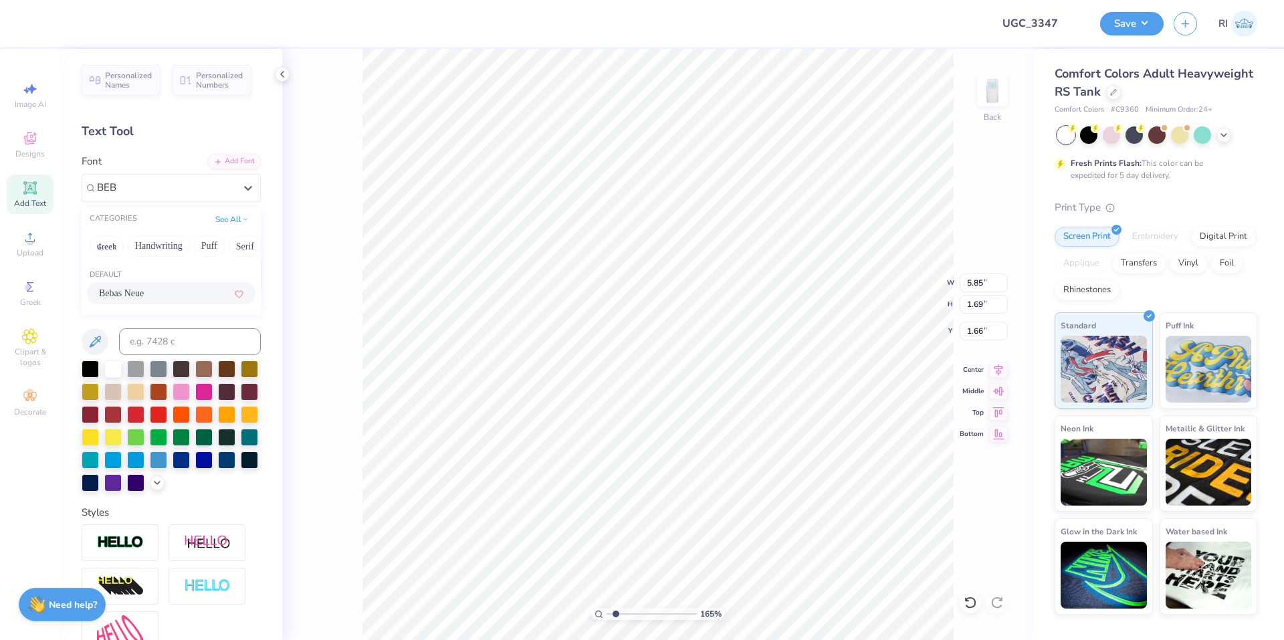
click at [120, 283] on div "Bebas Neue" at bounding box center [171, 293] width 168 height 22
type input "BEB"
type input "1.64913377760655"
type input "3.61"
type input "1.67"
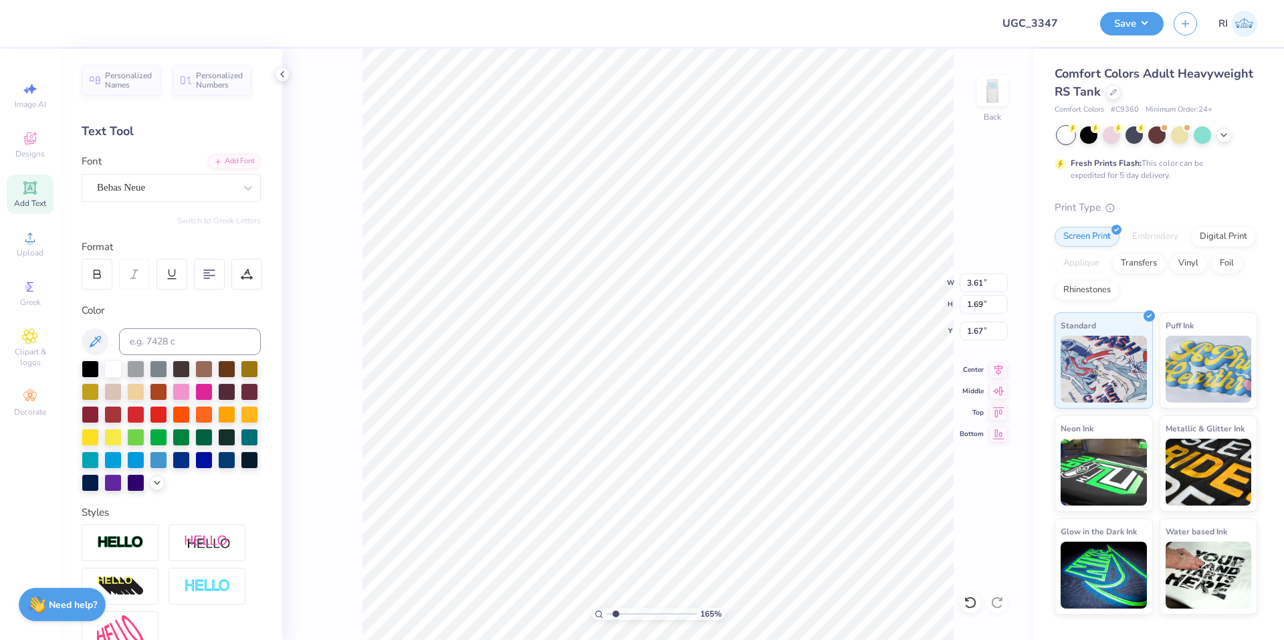
scroll to position [11, 1]
type input "1.64913377760655"
type textarea "Y"
click at [39, 196] on div "Add Text" at bounding box center [30, 194] width 47 height 39
type input "1.64913377760655"
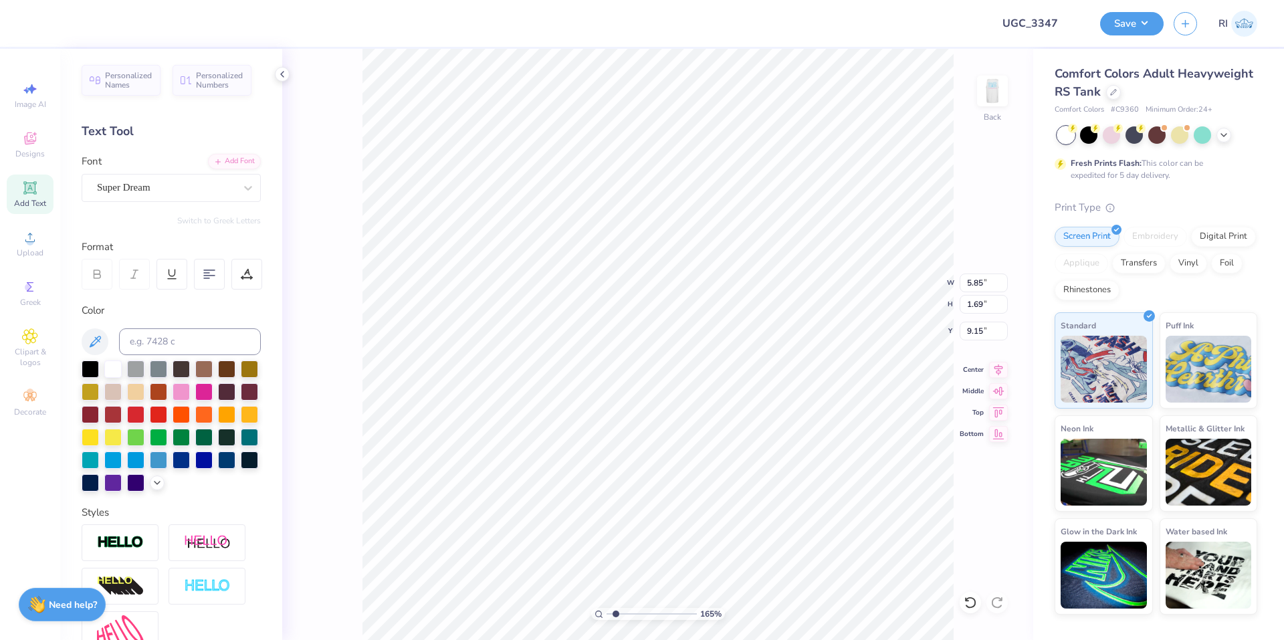
type input "7.71"
click at [221, 376] on div at bounding box center [226, 367] width 17 height 17
click at [213, 392] on div at bounding box center [203, 390] width 17 height 17
click at [94, 365] on div at bounding box center [90, 367] width 17 height 17
click at [217, 164] on div "Add Font" at bounding box center [234, 159] width 53 height 15
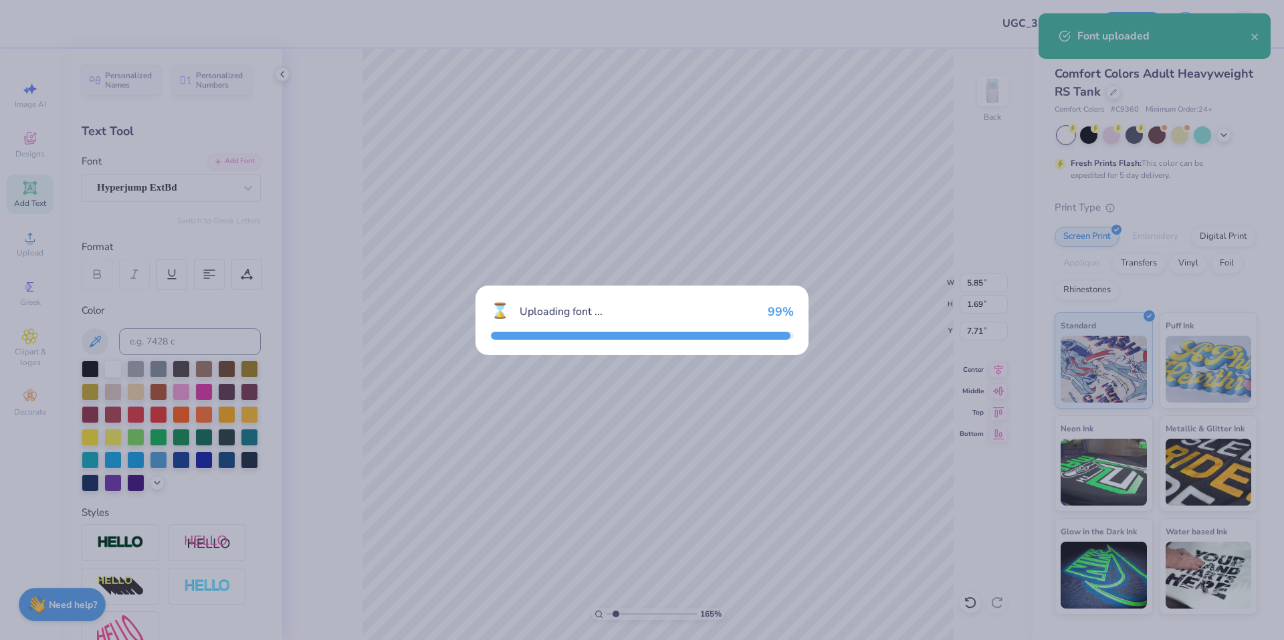
type input "1.64913377760655"
type input "4.85"
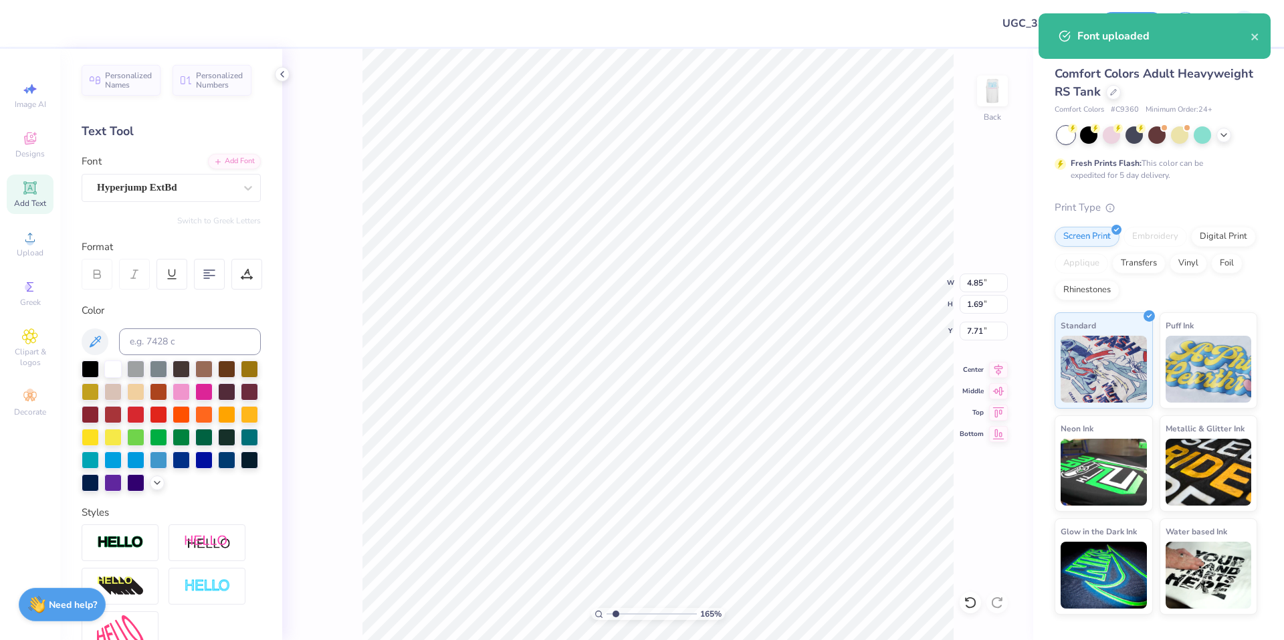
scroll to position [11, 2]
type input "1.64913377760655"
type textarea "BI"
type input "1.64913377760655"
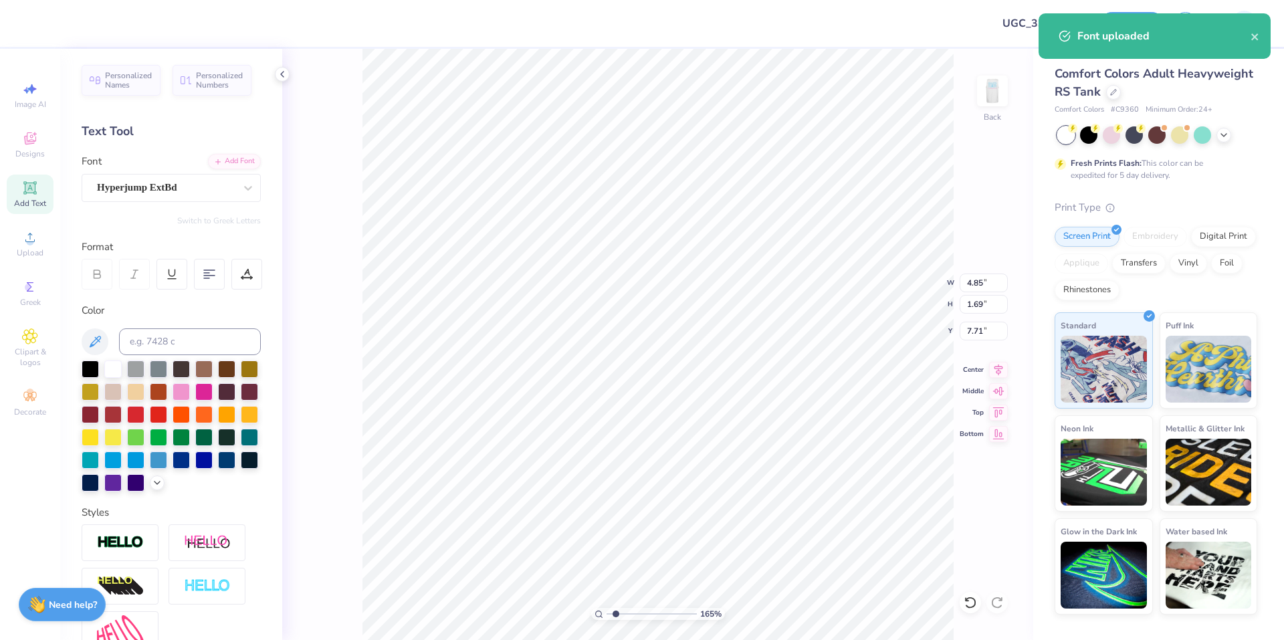
type textarea "BID"
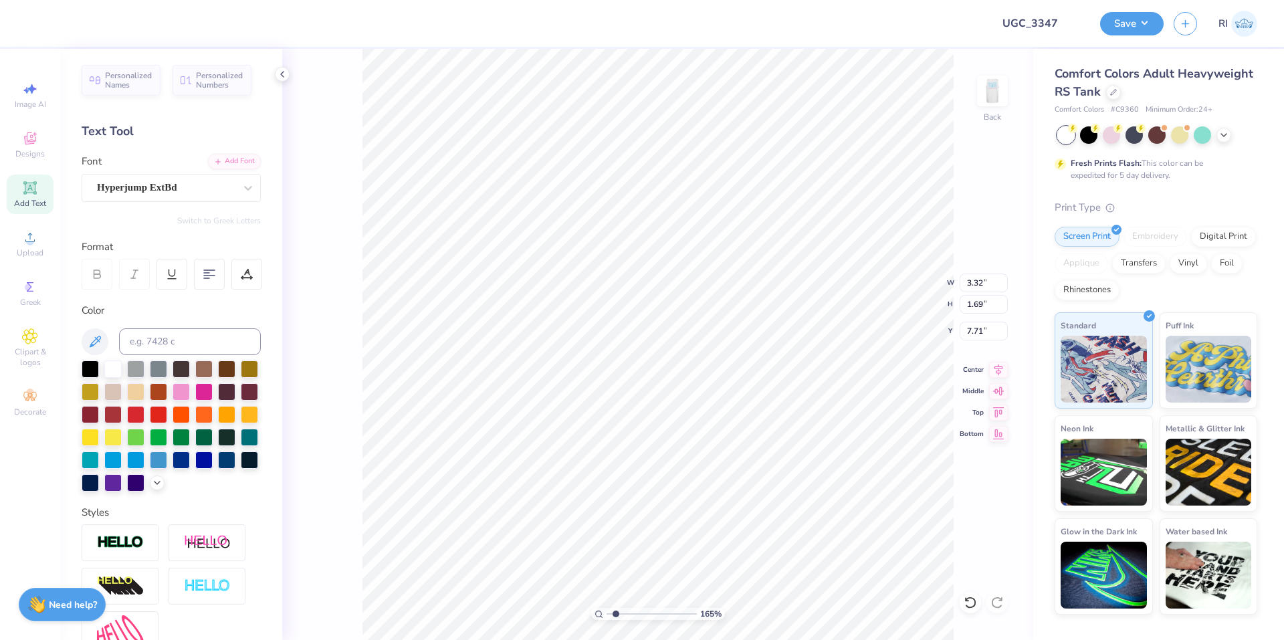
type input "1.64913377760655"
type input "9.15"
type input "1.64913377760655"
type input "5.44"
type input "2.78"
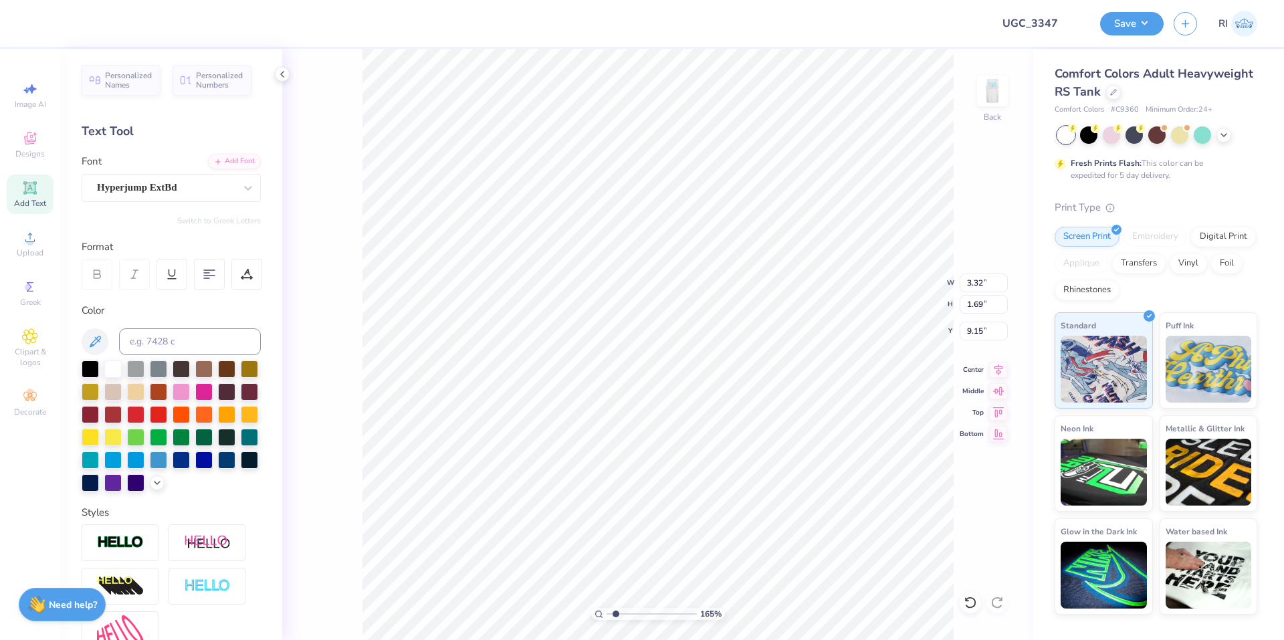
type input "8.07"
type input "1.64913377760655"
type input "7.55"
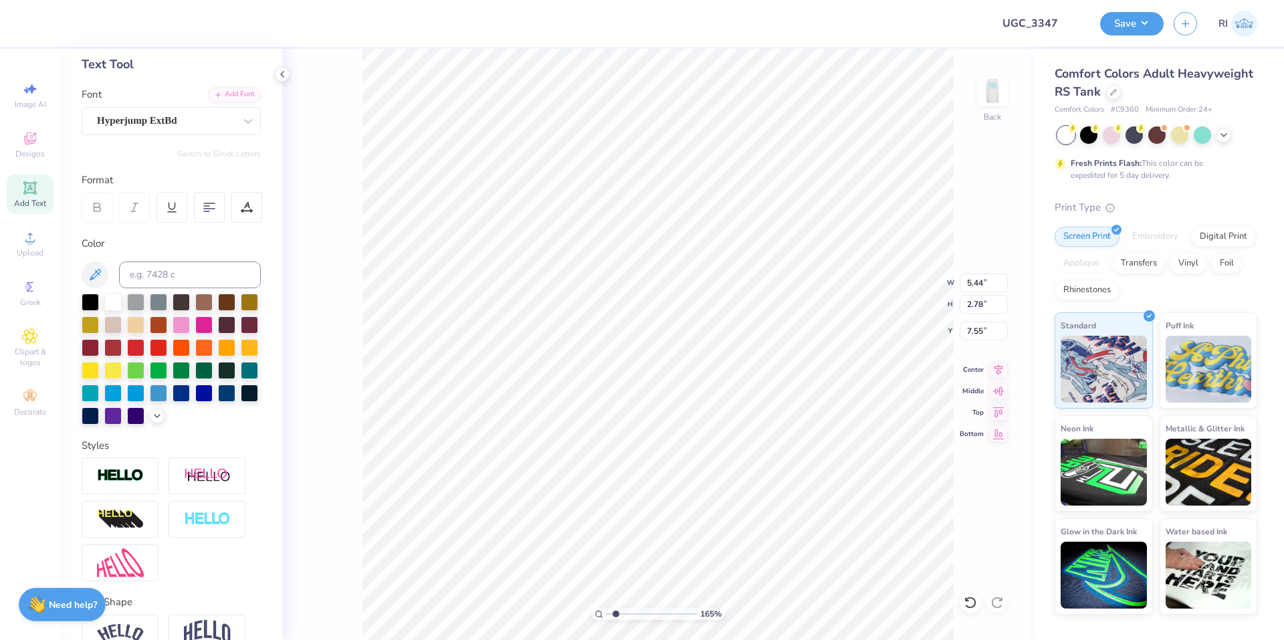
type input "1.64913377760655"
type input "8.16"
type input "1.64913377760655"
type input "5.68"
type input "2.90"
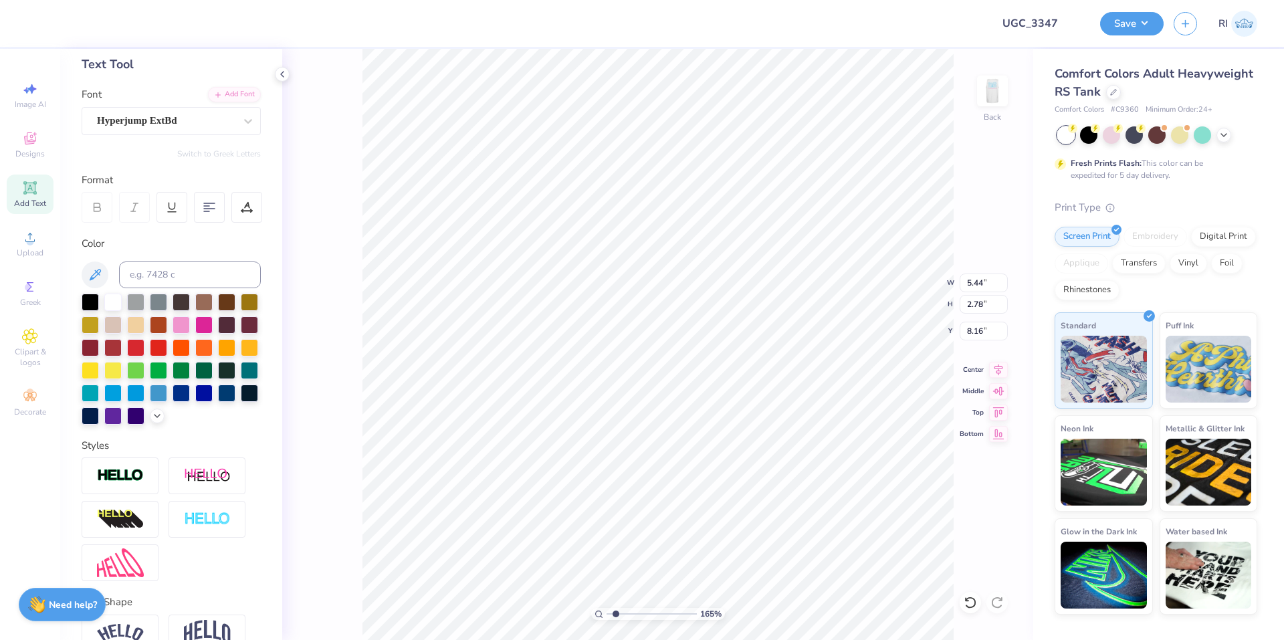
type input "8.03"
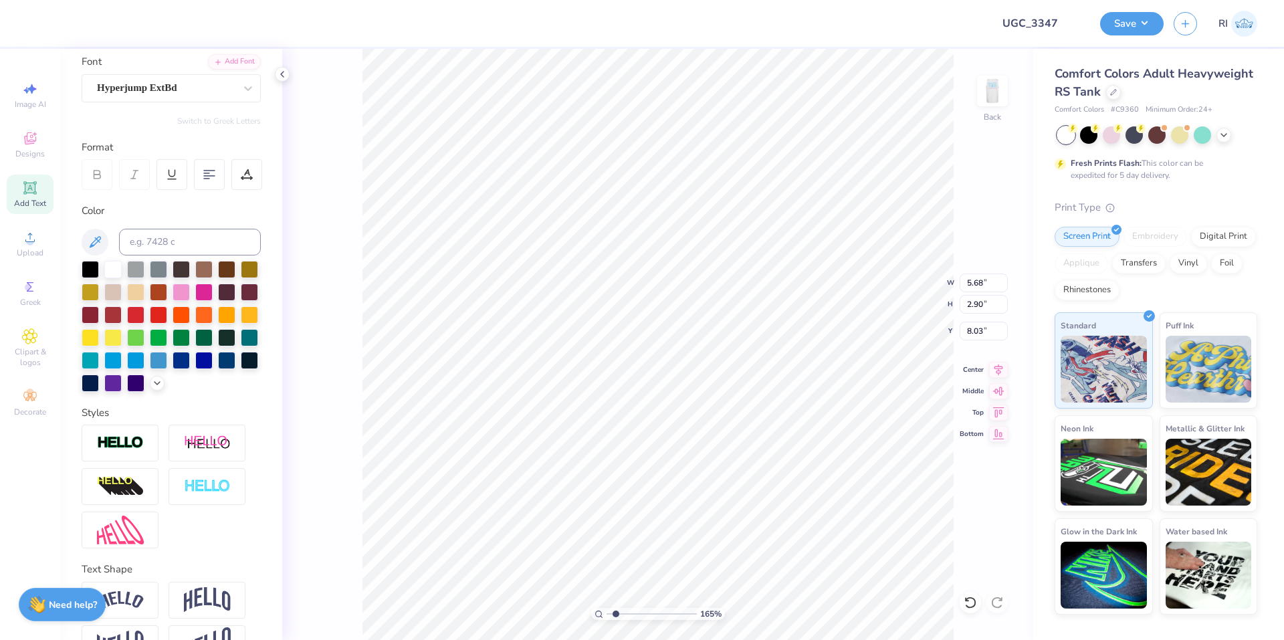
scroll to position [160, 0]
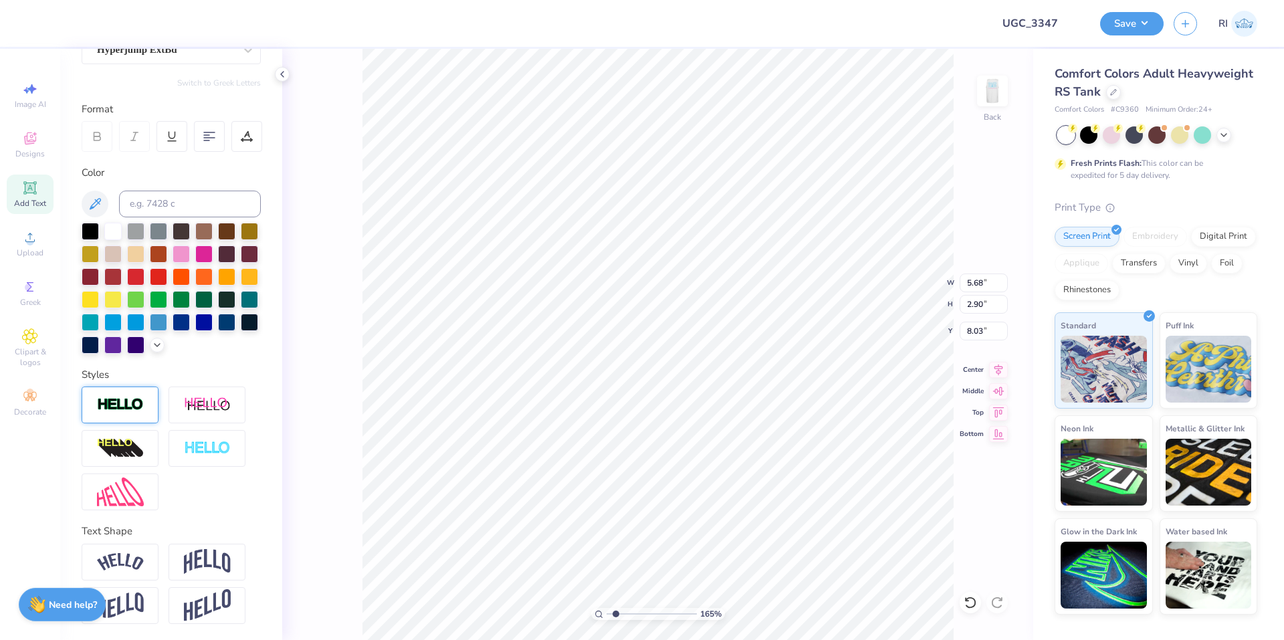
click at [126, 417] on div at bounding box center [120, 404] width 77 height 37
type input "1.64913377760655"
type input "5.73"
type input "2.95"
type input "8.01"
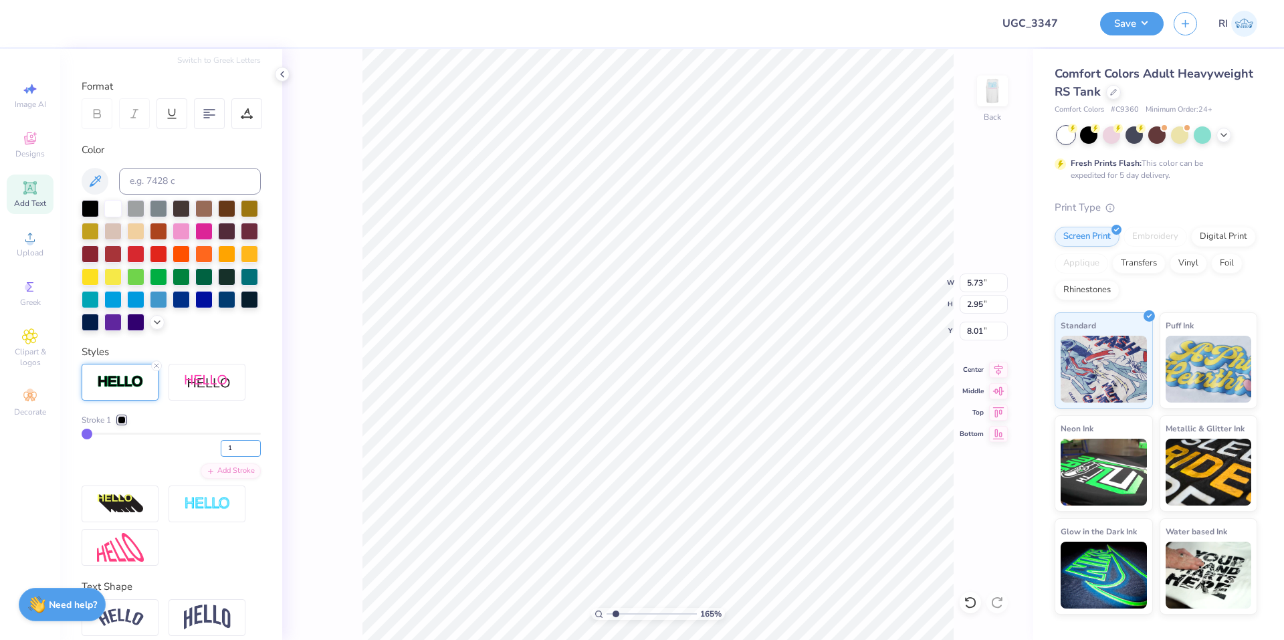
drag, startPoint x: 209, startPoint y: 467, endPoint x: 212, endPoint y: 442, distance: 25.5
click at [206, 457] on div "1" at bounding box center [171, 445] width 179 height 24
type input "4"
click at [213, 426] on div "Stroke 1" at bounding box center [171, 420] width 179 height 12
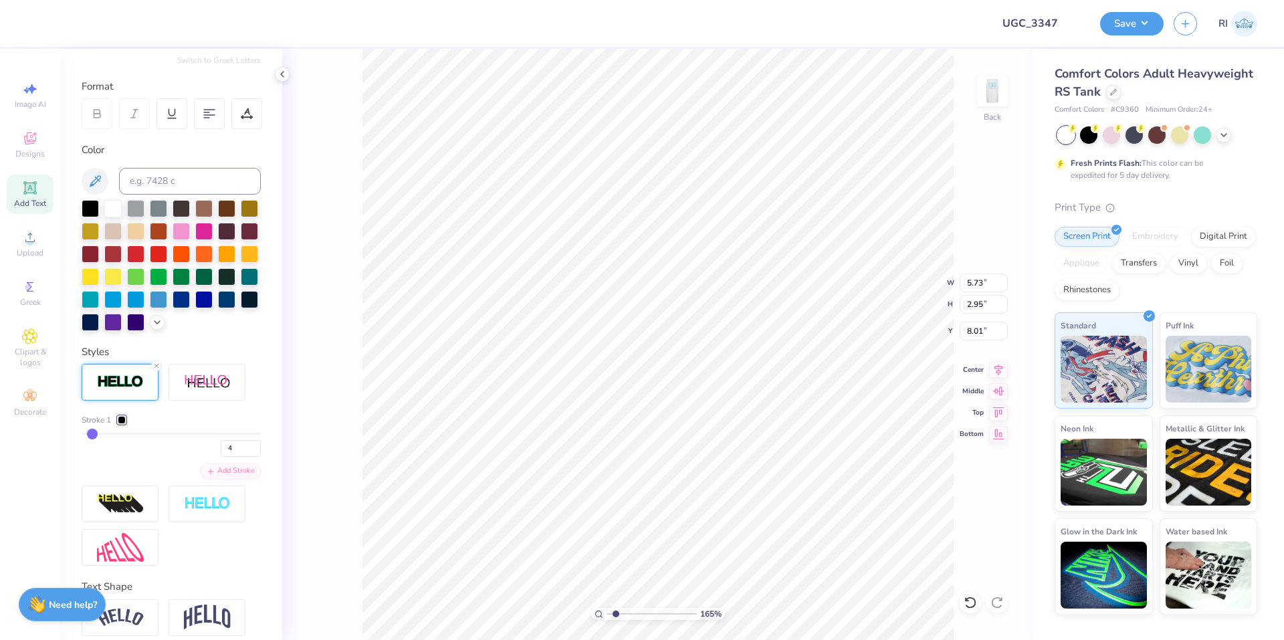
type input "1.64913377760655"
type input "5.90"
type input "3.12"
type input "7.93"
type input "1.64913377760655"
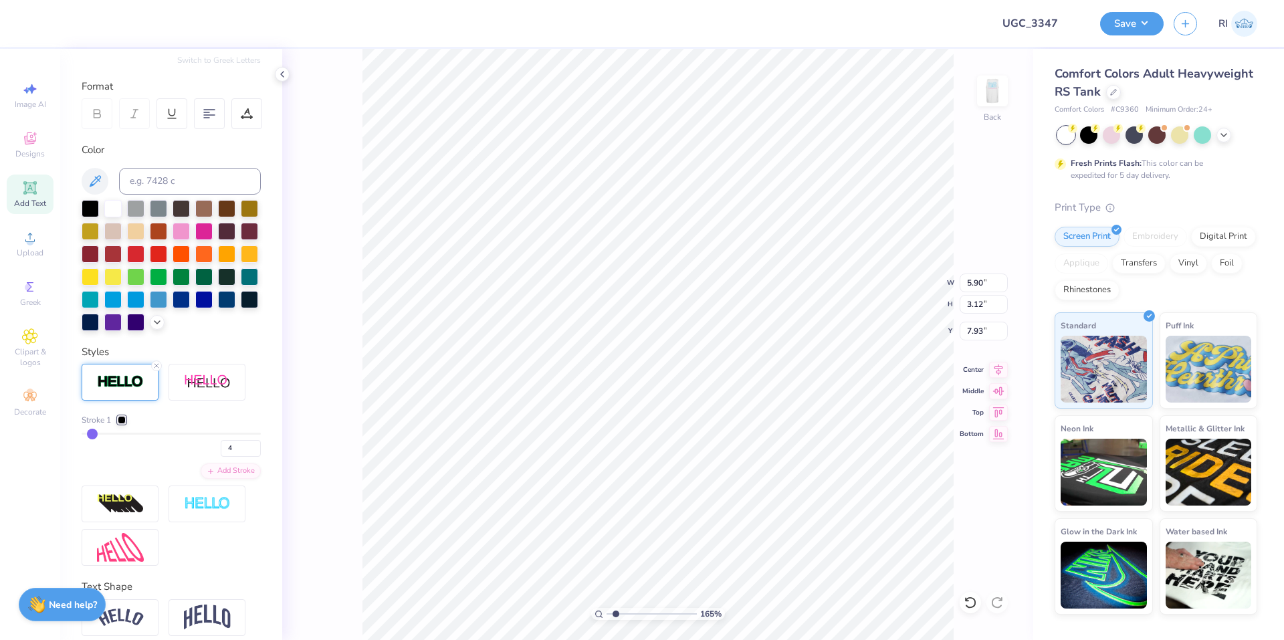
type input "7.84"
type input "1.64913377760655"
type input "5.67"
type input "3.00"
type input "7.96"
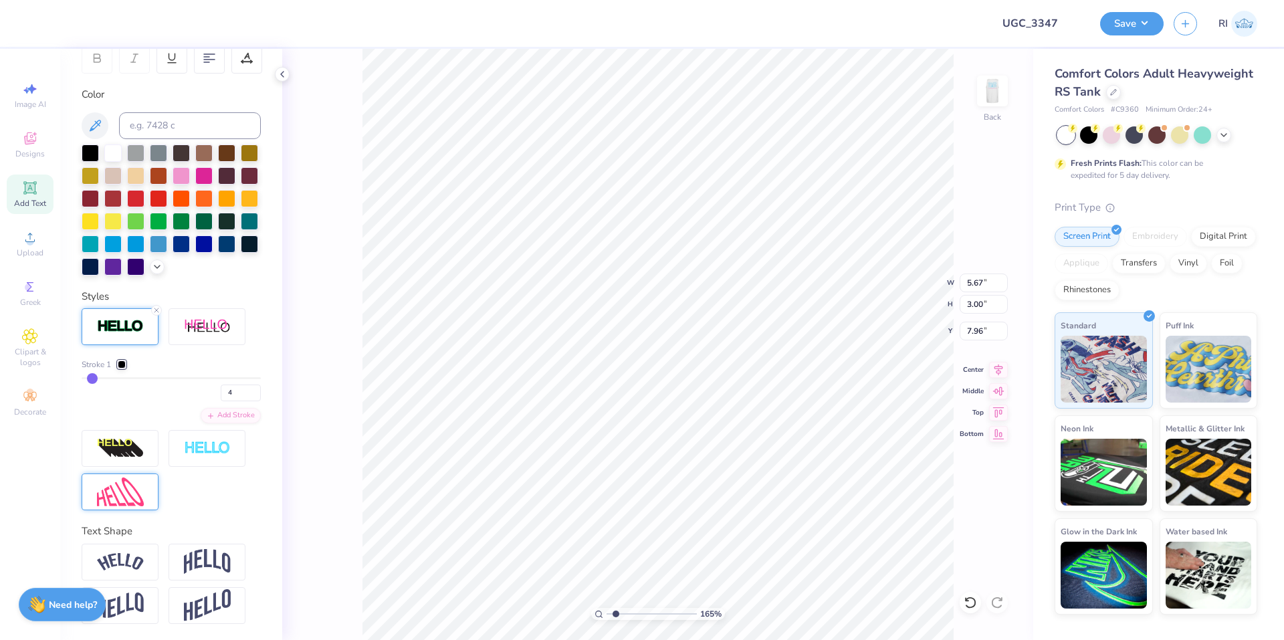
click at [129, 481] on img at bounding box center [120, 491] width 47 height 29
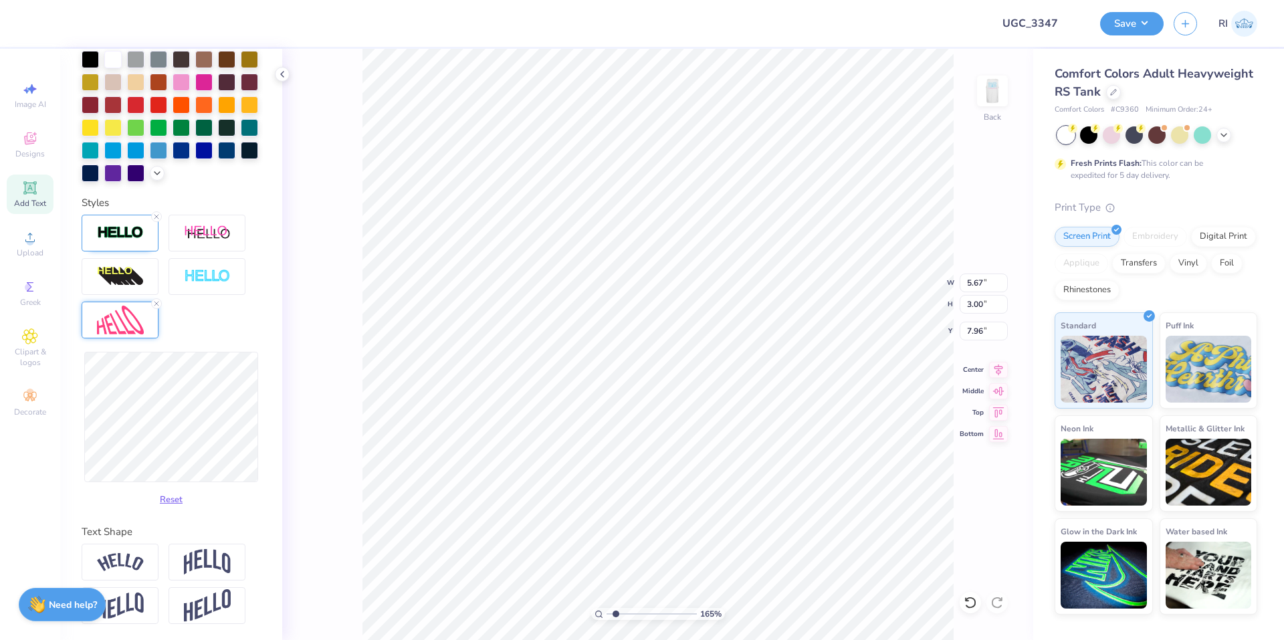
scroll to position [332, 0]
type input "1.64913377760655"
type input "5.80"
type input "4.35"
type input "7.28"
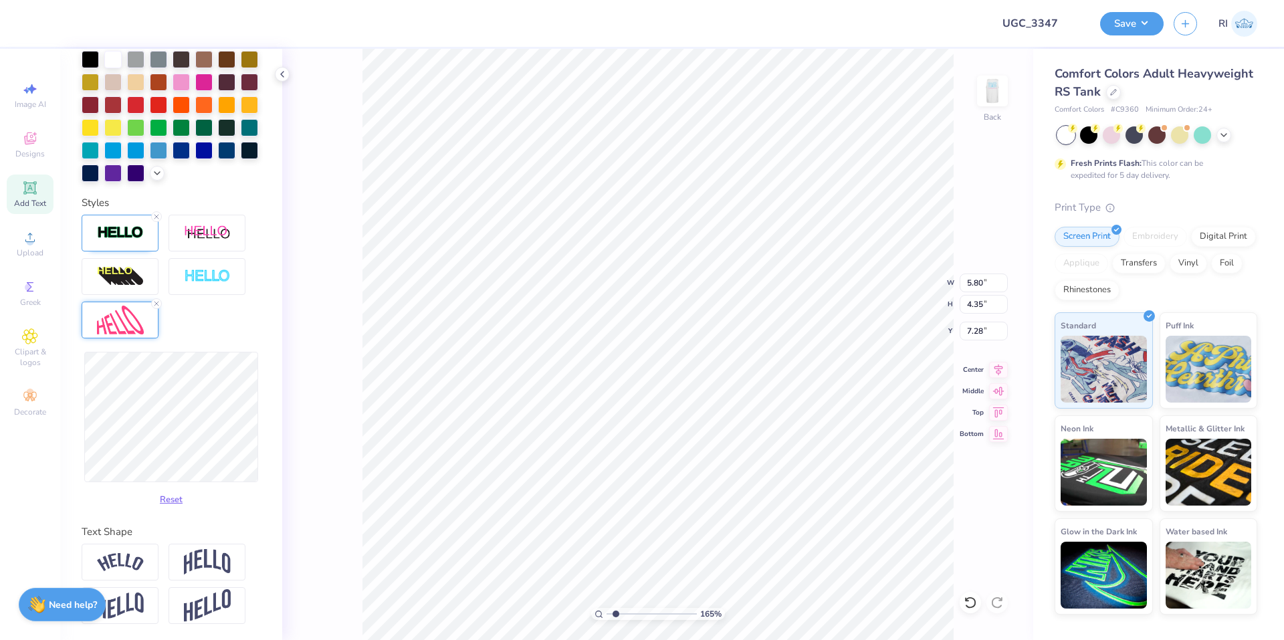
type input "1.64913377760655"
type input "6.56"
type input "1.64913377760655"
type input "6.12"
type input "3.94"
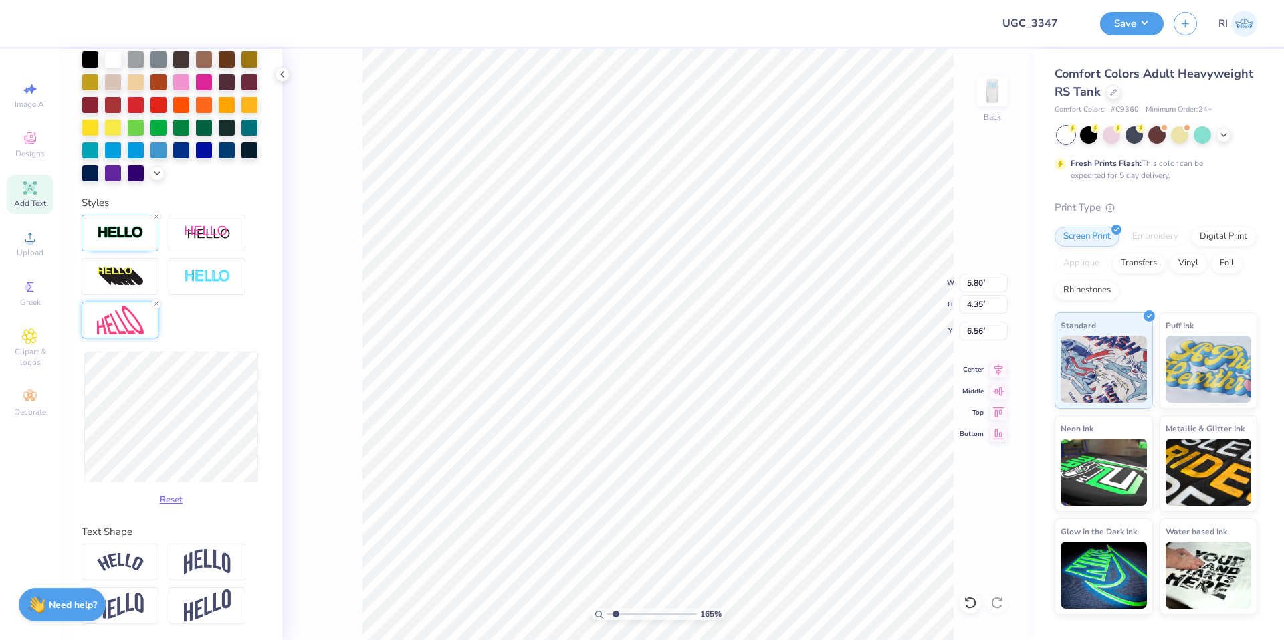
type input "6.77"
type input "1.64913377760655"
type input "6.96"
type input "1.64913377760655"
type input "6.50"
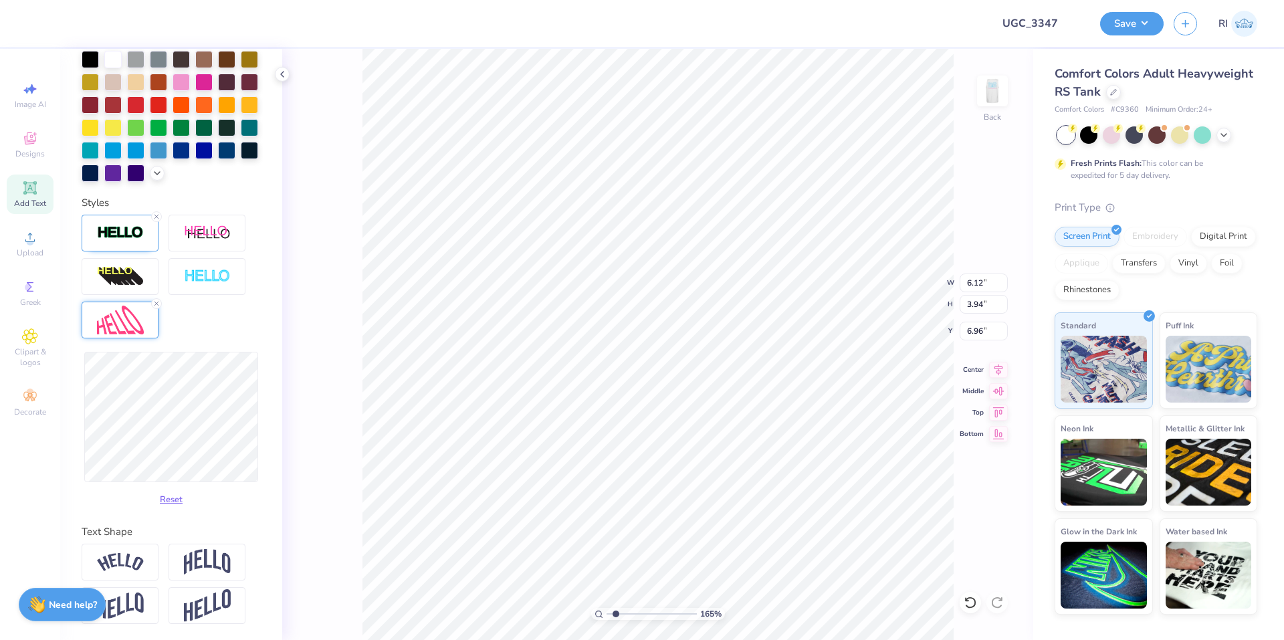
type input "4.05"
type input "6.91"
type input "1.64913377760655"
type input "6.95"
type input "1.64913377760655"
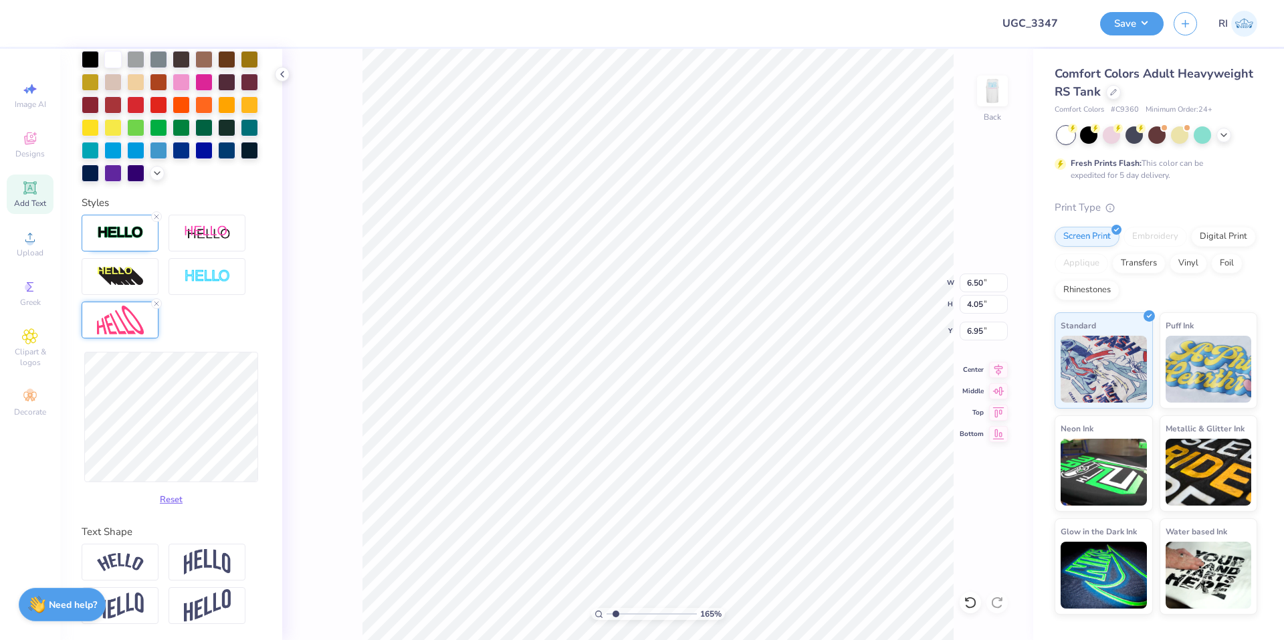
type input "6.53"
type input "3.98"
type input "6.99"
click at [731, 389] on li "Duplicate" at bounding box center [732, 389] width 105 height 26
type input "1.64913377760655"
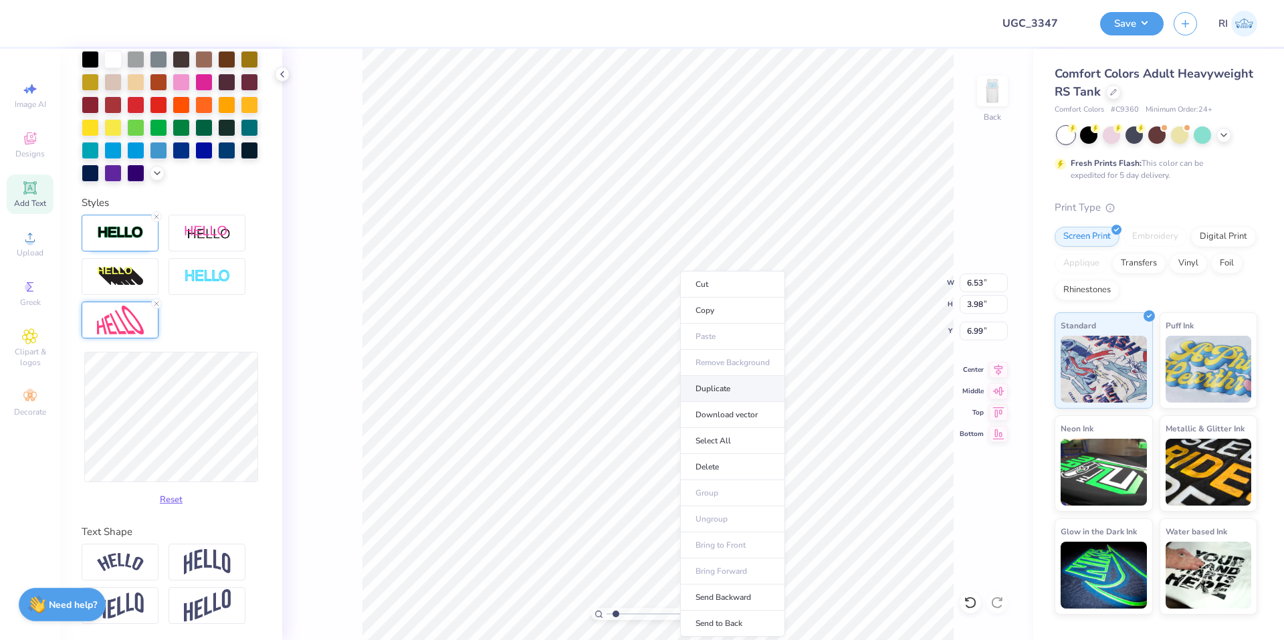
type input "7.99"
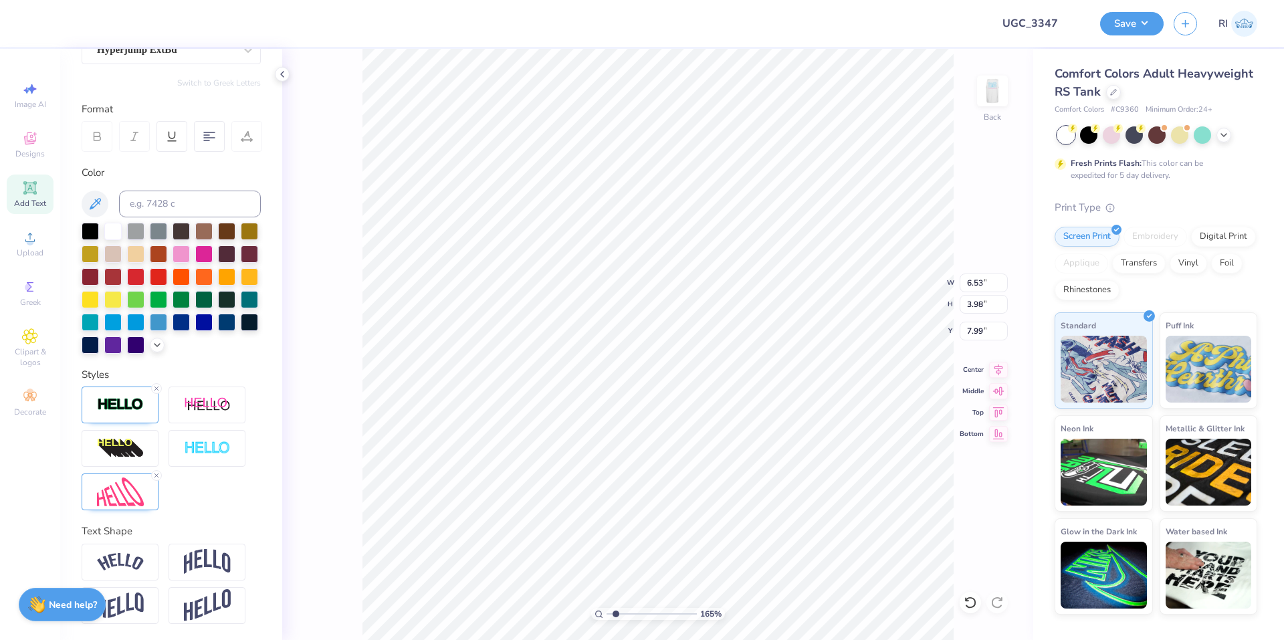
scroll to position [160, 0]
type input "1.64913377760655"
type input "10.00"
type input "1.64913377760655"
type input "4.92"
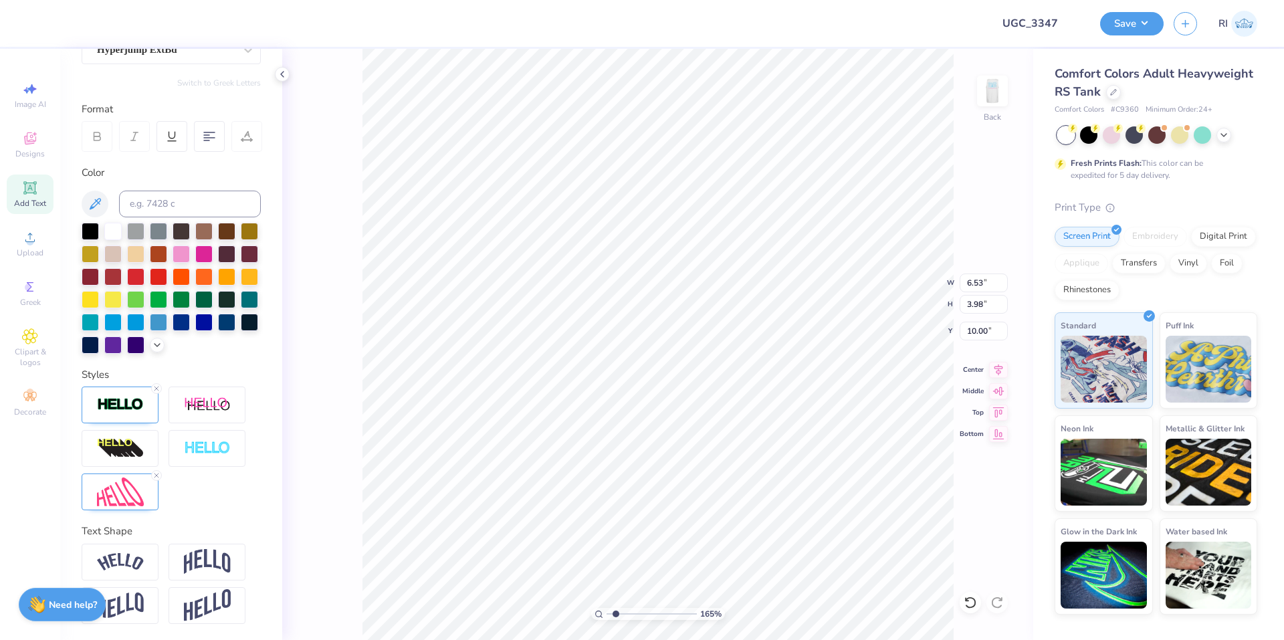
type input "2.99"
type input "10.98"
type input "1.64913377760655"
type input "11.09"
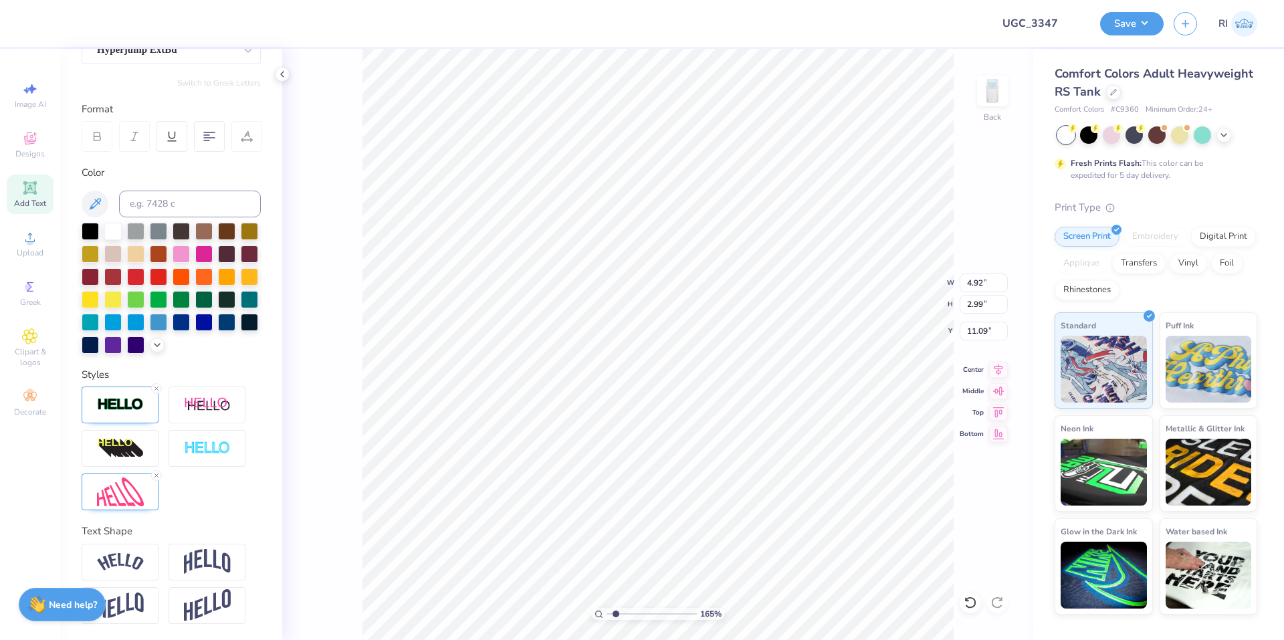
type input "1.64913377760655"
type textarea "D"
type input "1.64913377760655"
type textarea "DA"
type input "1.64913377760655"
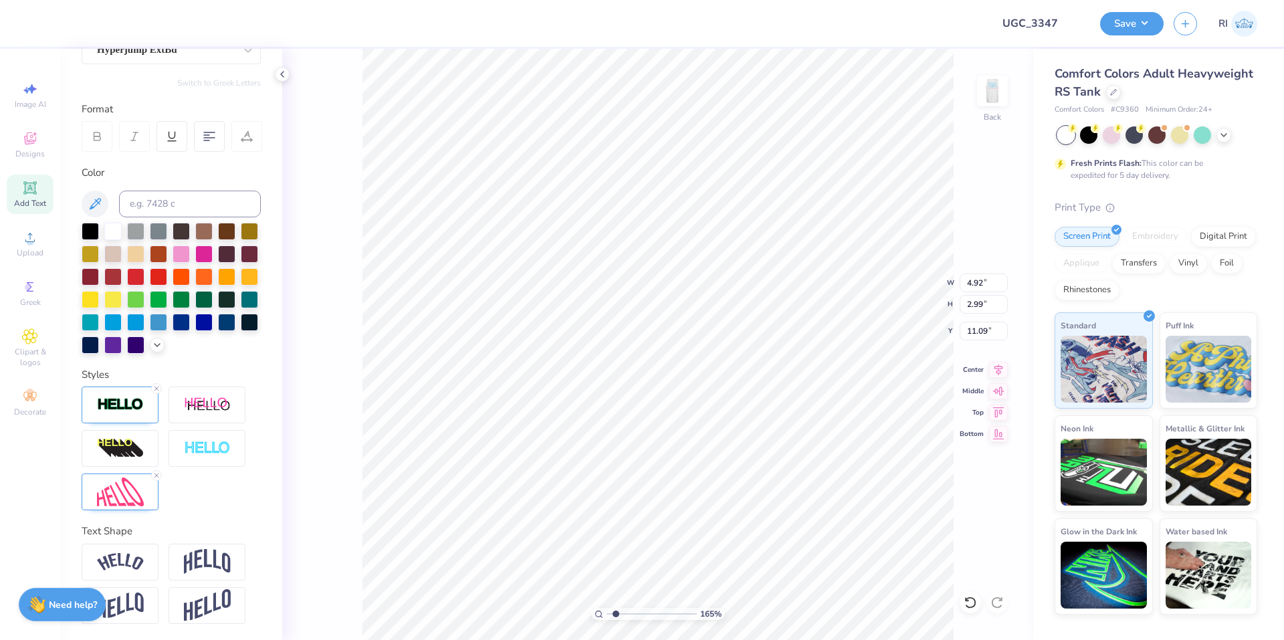
type textarea "DAY"
click at [138, 490] on img at bounding box center [120, 491] width 47 height 29
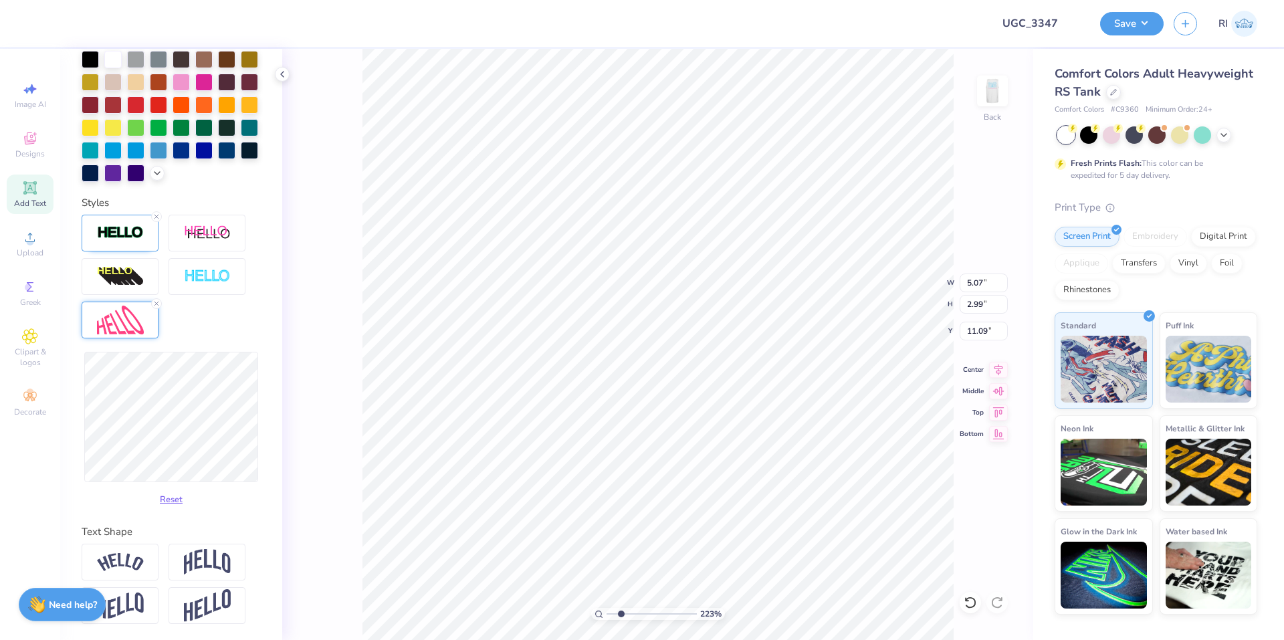
scroll to position [332, 0]
click at [164, 496] on button "Reset" at bounding box center [171, 496] width 35 height 22
type input "2.22643191709162"
type input "5.13"
type input "2.26"
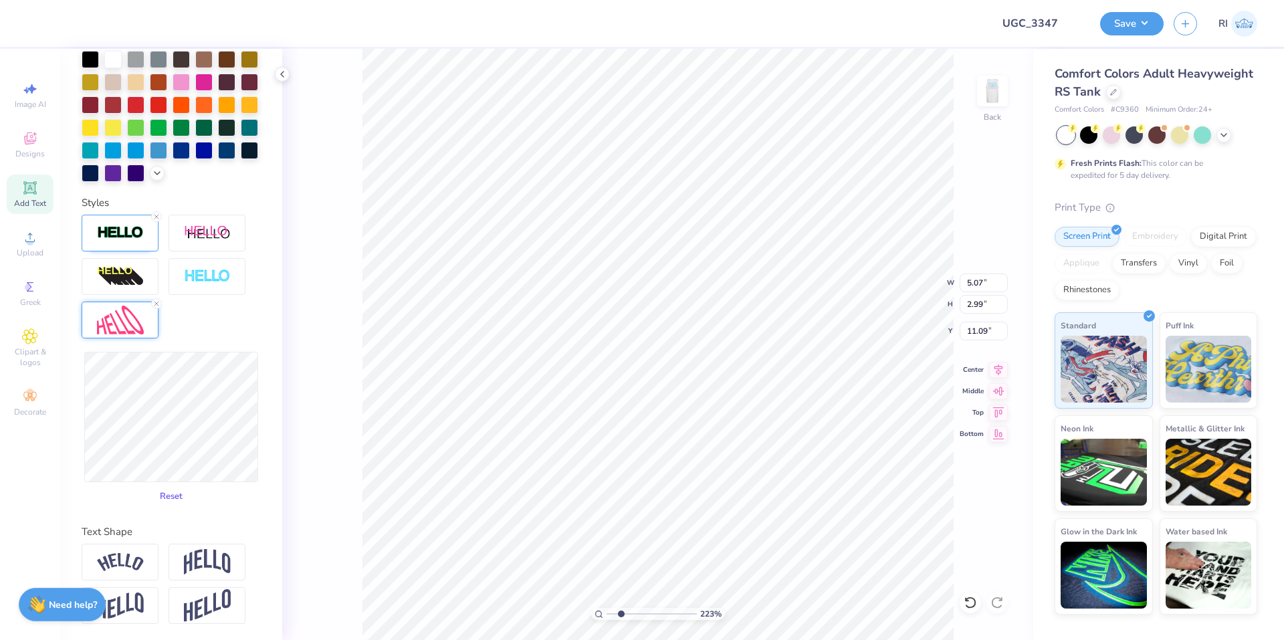
type input "11.46"
type input "2.22643191709162"
type input "11.62"
type input "2.22643191709162"
type input "5.40"
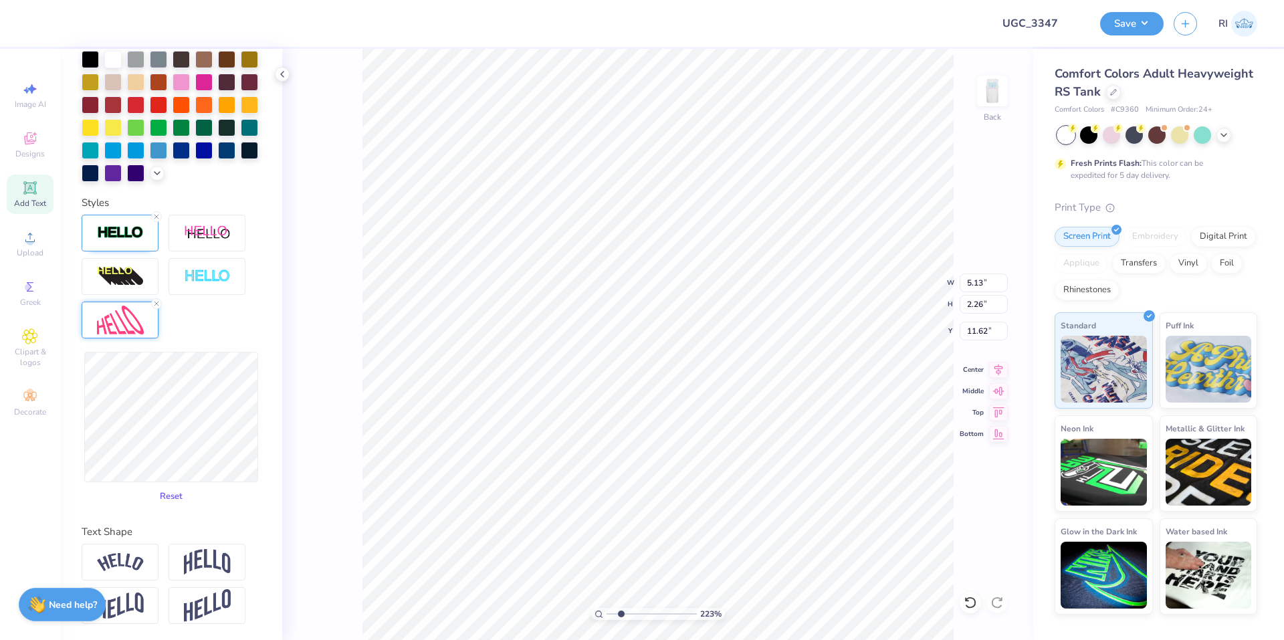
type input "3.15"
type input "11.17"
type input "2.22643191709162"
type input "5.36"
type input "2.82"
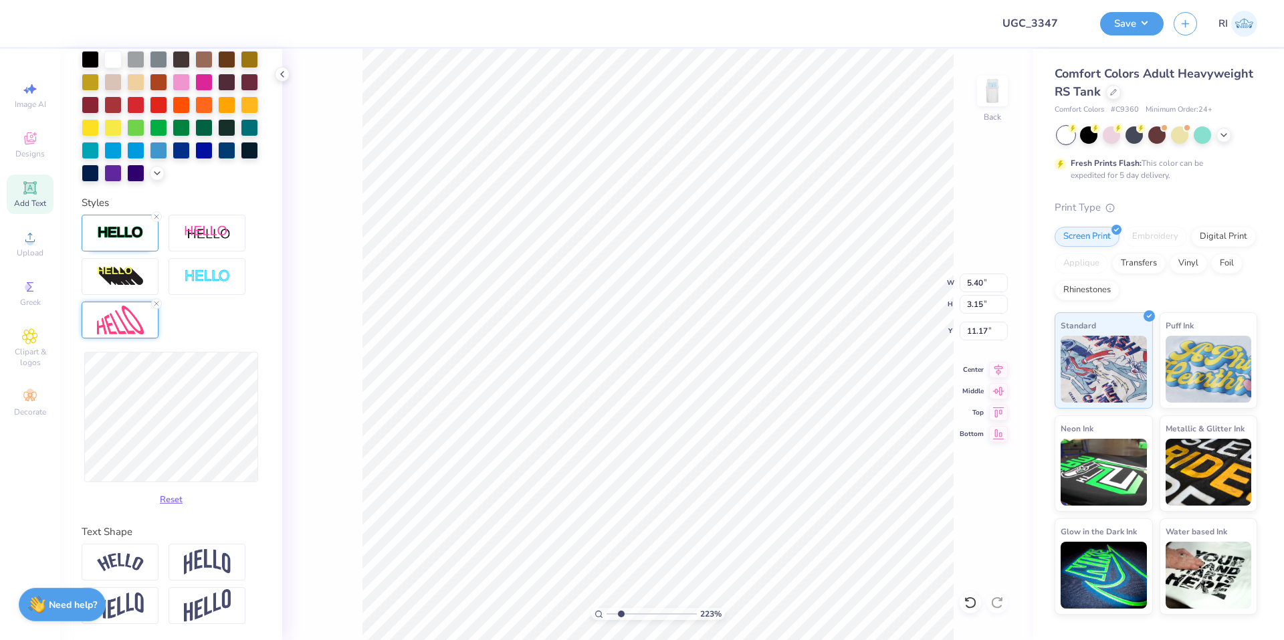
type input "11.34"
type input "2.22643191709162"
type input "11.07"
click at [784, 394] on li "Duplicate" at bounding box center [802, 389] width 105 height 26
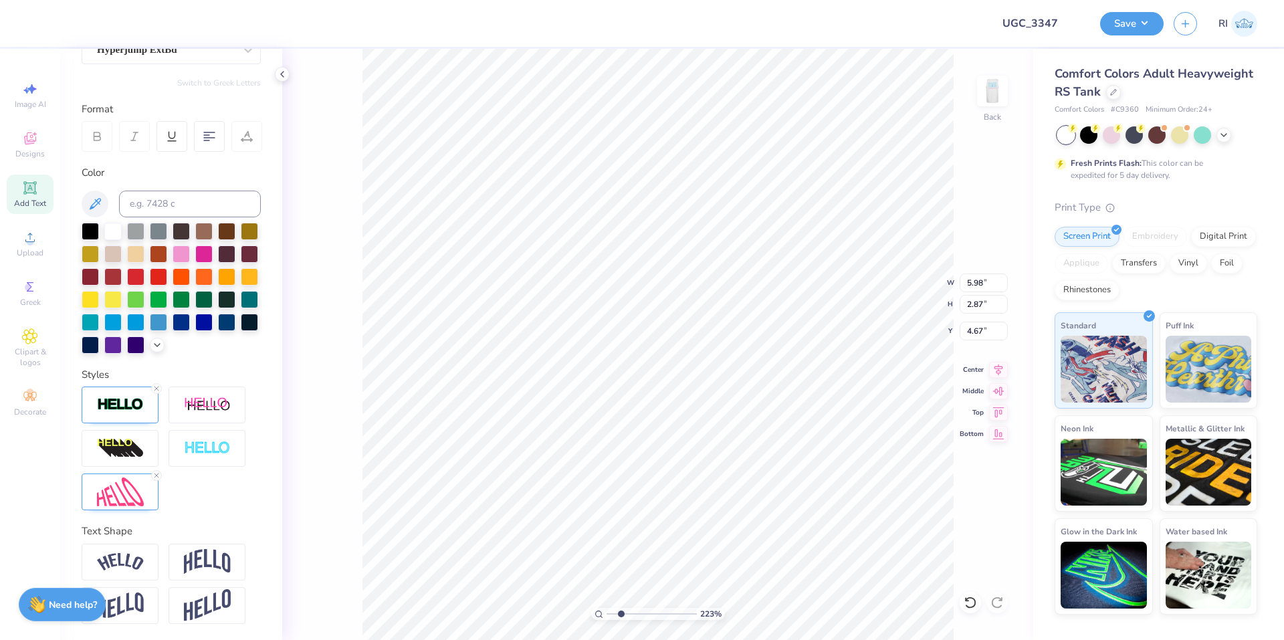
scroll to position [11, 3]
click at [154, 477] on icon at bounding box center [156, 475] width 8 height 8
click at [118, 493] on img at bounding box center [120, 491] width 47 height 29
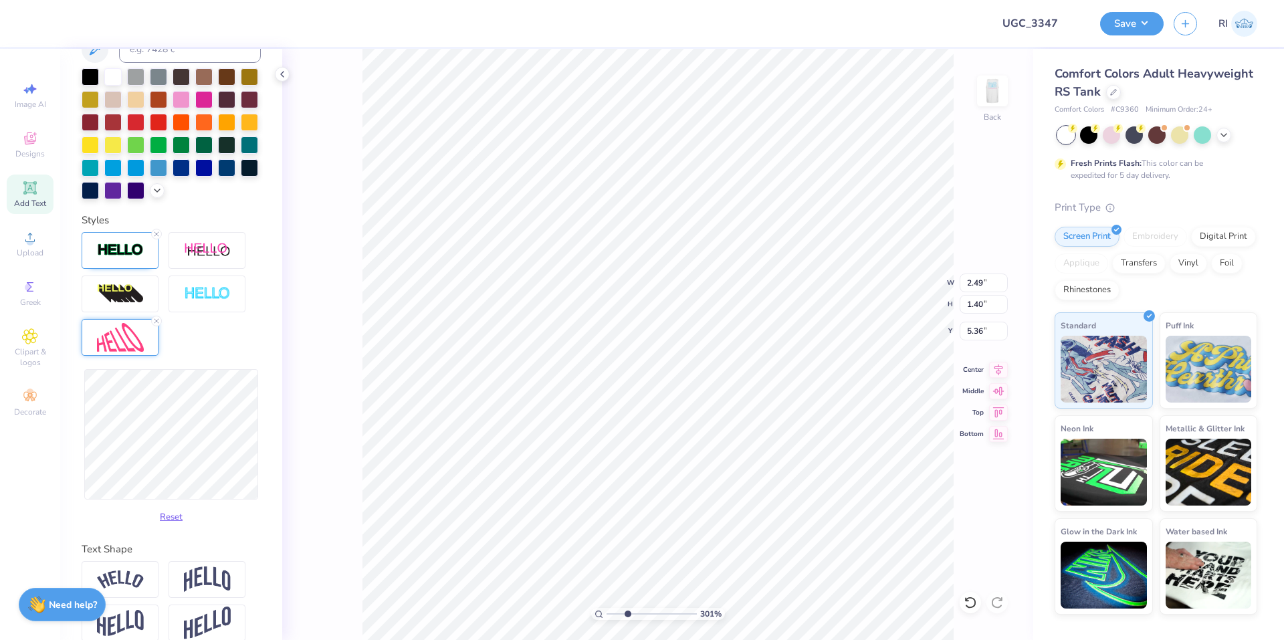
scroll to position [294, 0]
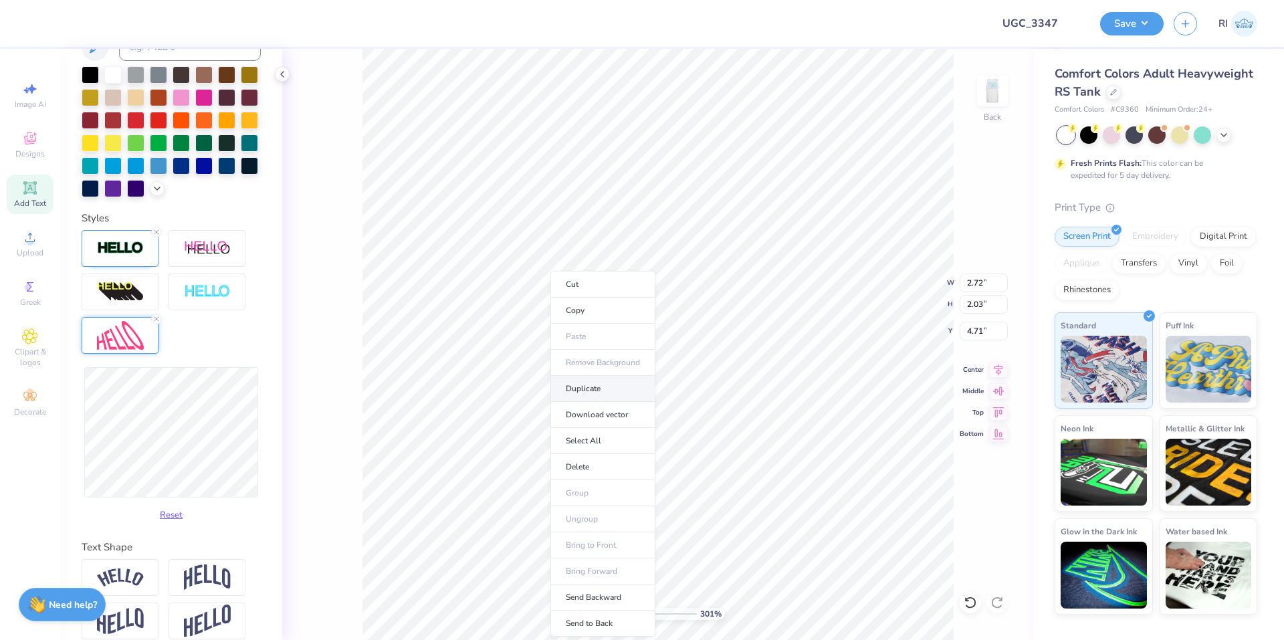
click at [604, 389] on li "Duplicate" at bounding box center [602, 389] width 105 height 26
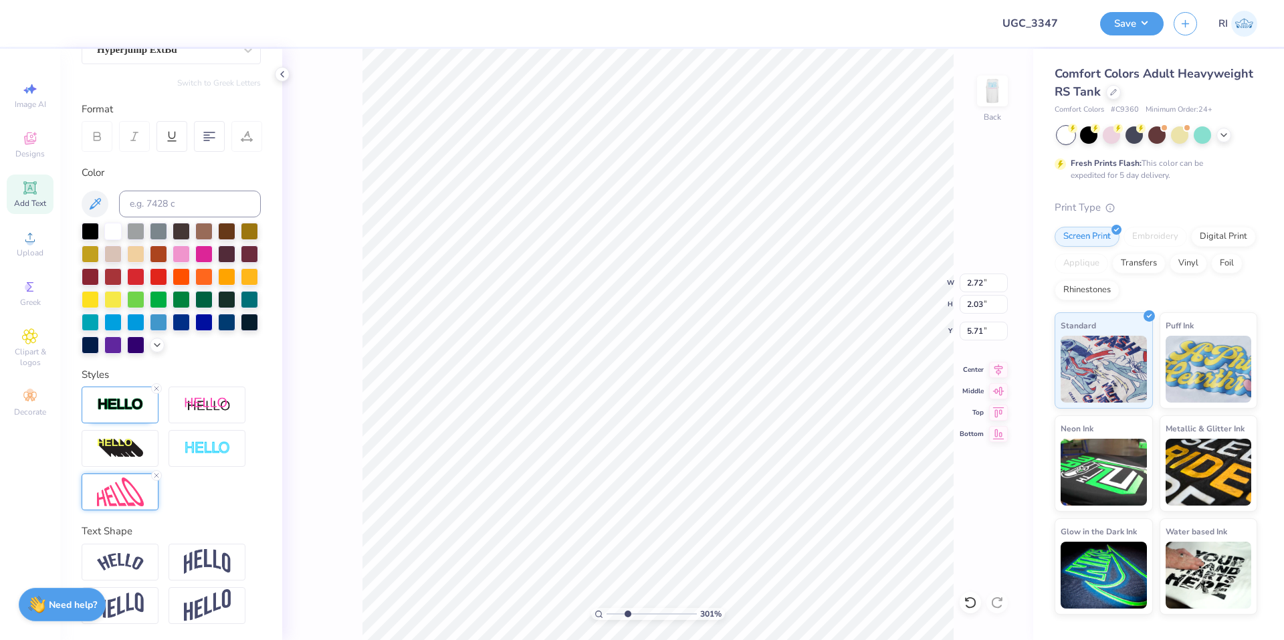
scroll to position [160, 0]
click at [155, 473] on icon at bounding box center [156, 475] width 8 height 8
click at [132, 490] on img at bounding box center [120, 491] width 47 height 29
click at [679, 390] on li "Duplicate" at bounding box center [668, 389] width 105 height 26
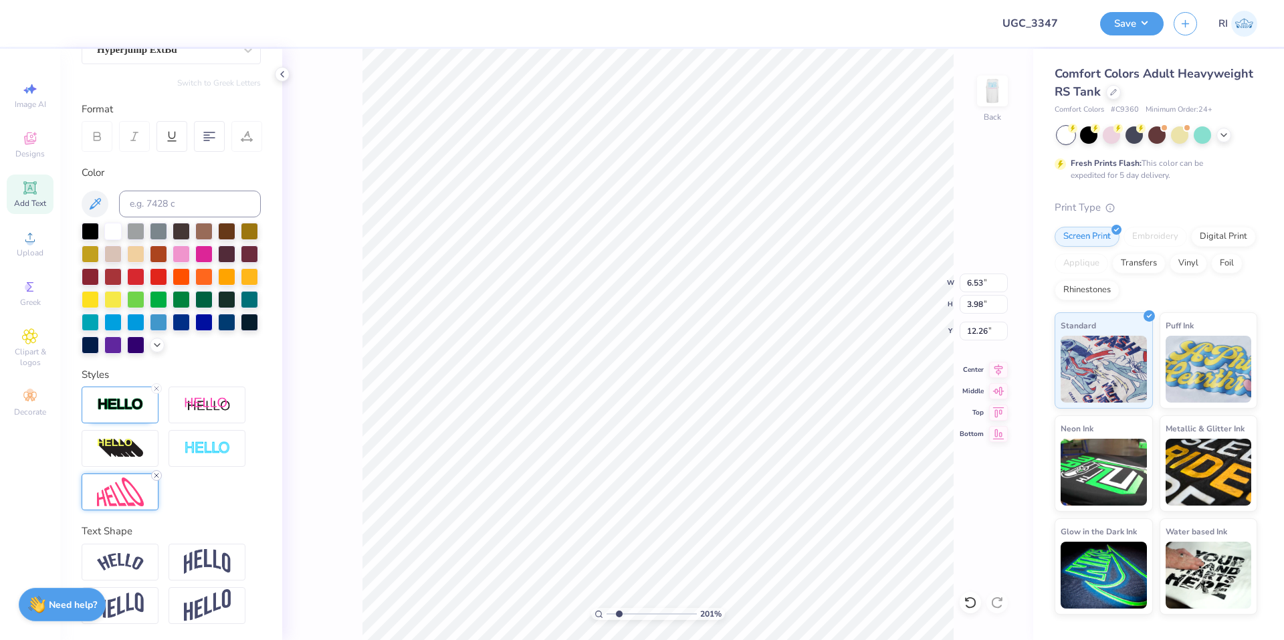
click at [156, 478] on icon at bounding box center [156, 475] width 8 height 8
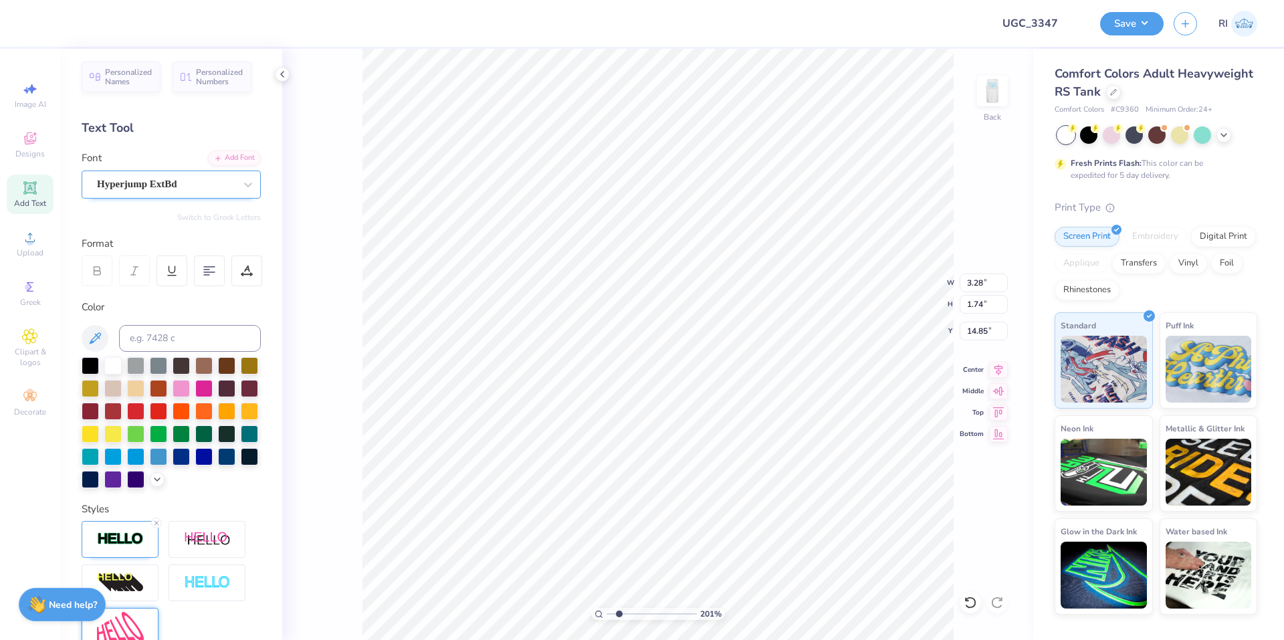
scroll to position [0, 0]
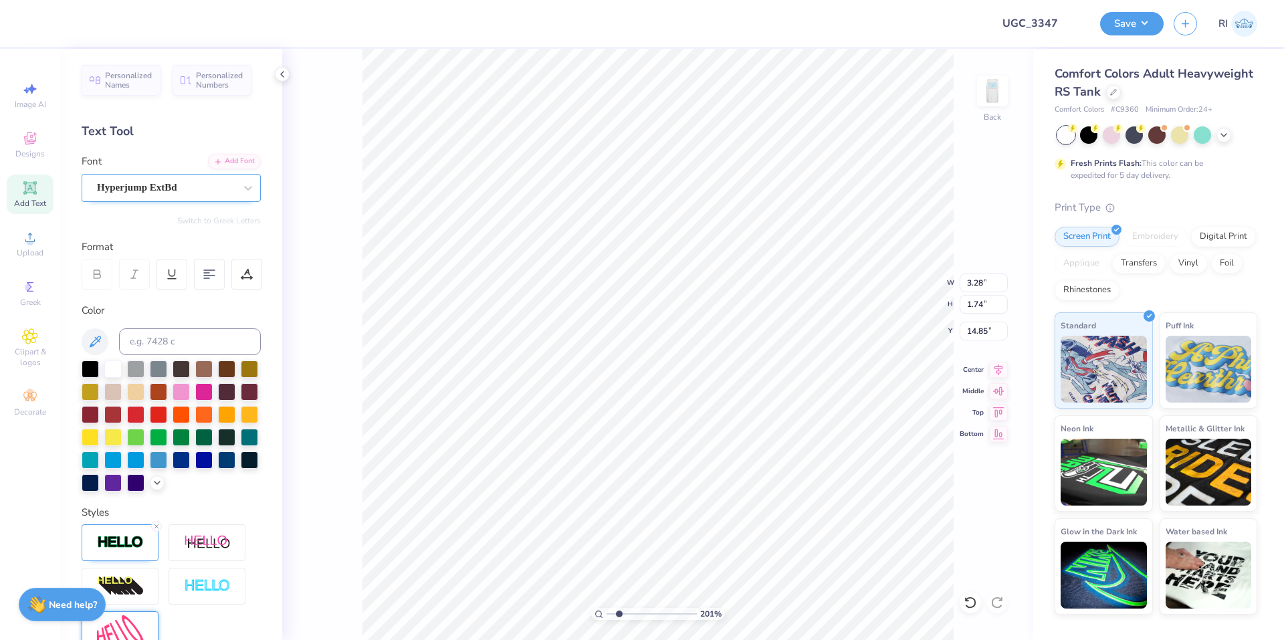
click at [137, 190] on div "Hyperjump ExtBd" at bounding box center [166, 187] width 140 height 21
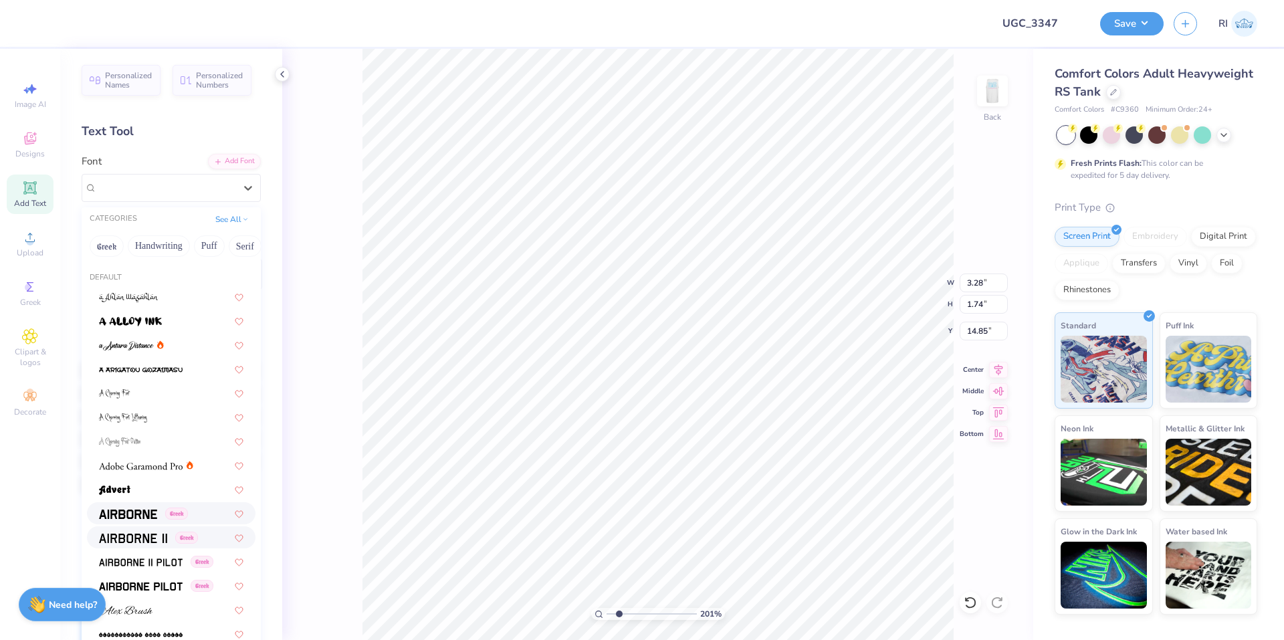
scroll to position [201, 0]
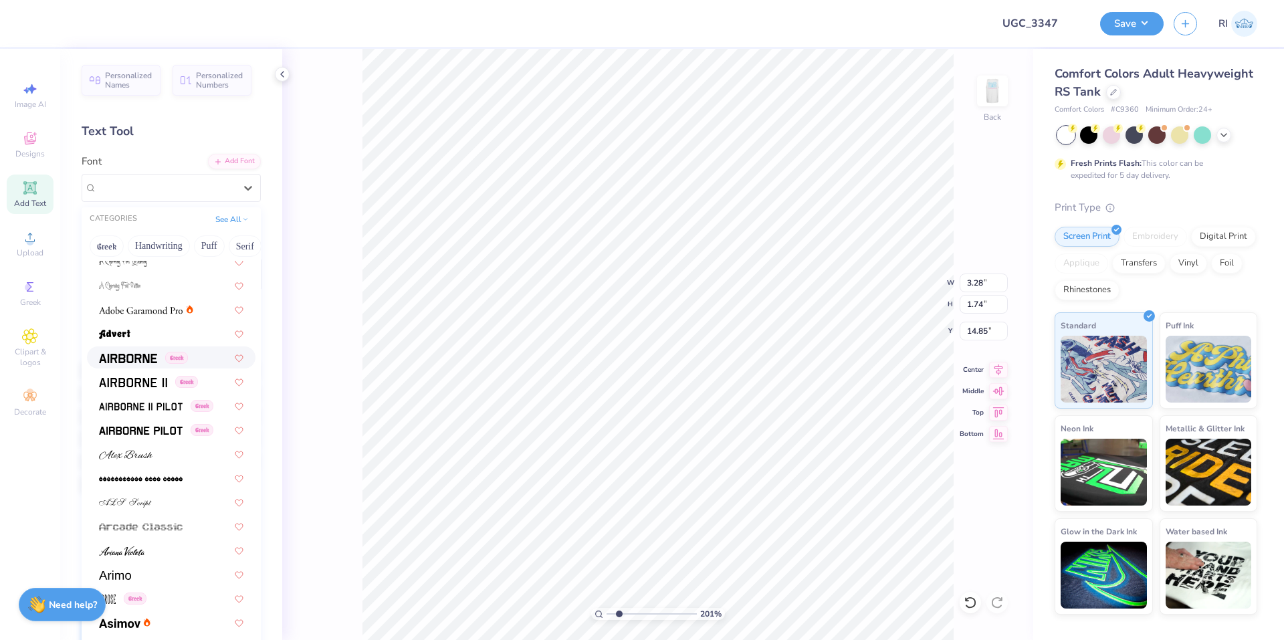
click at [117, 350] on span at bounding box center [128, 357] width 58 height 14
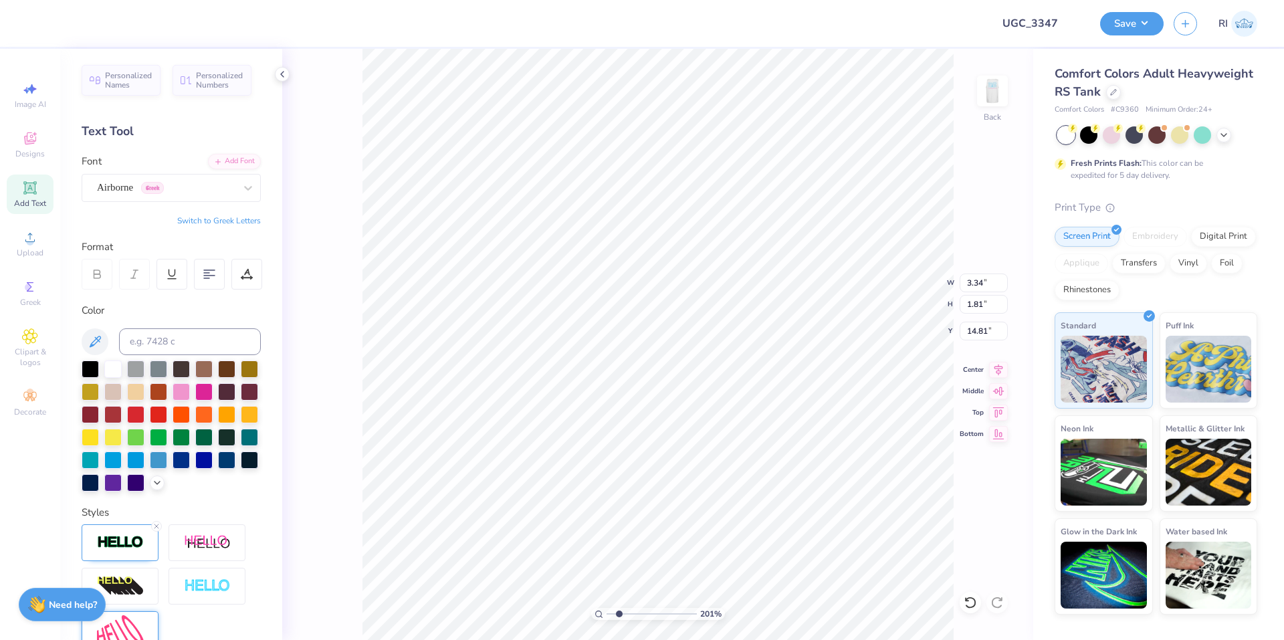
scroll to position [11, 1]
click at [225, 180] on div "Airborne Greek" at bounding box center [166, 187] width 140 height 21
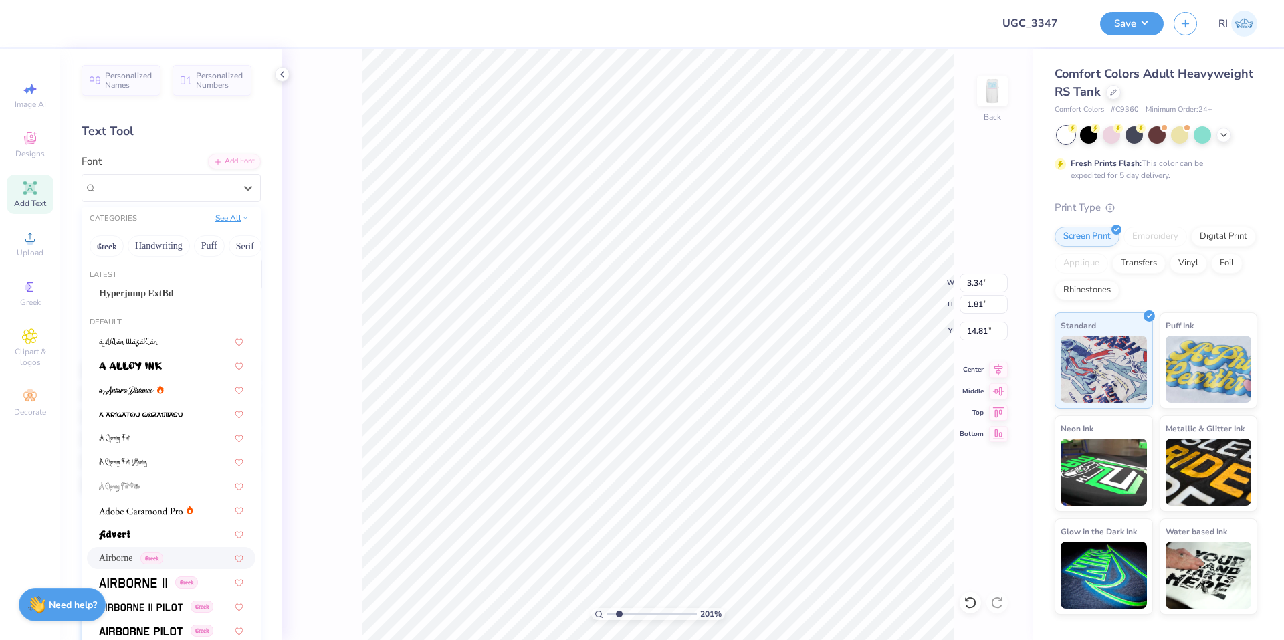
click at [223, 221] on button "See All" at bounding box center [231, 217] width 41 height 13
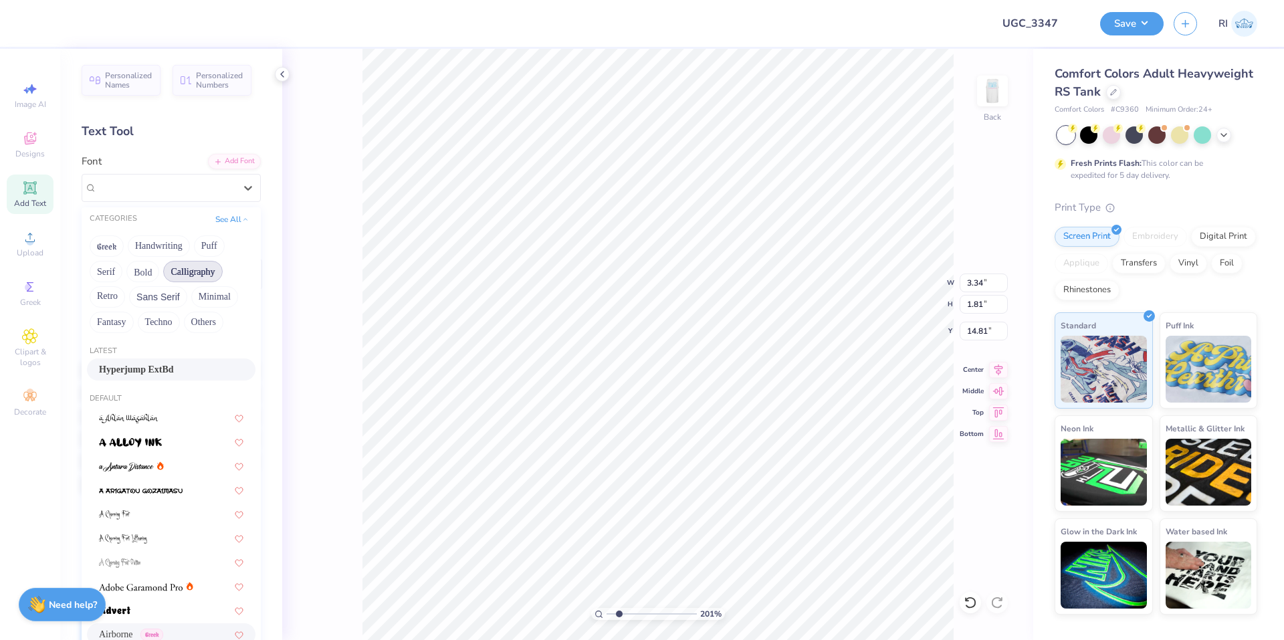
click at [200, 273] on button "Calligraphy" at bounding box center [192, 271] width 59 height 21
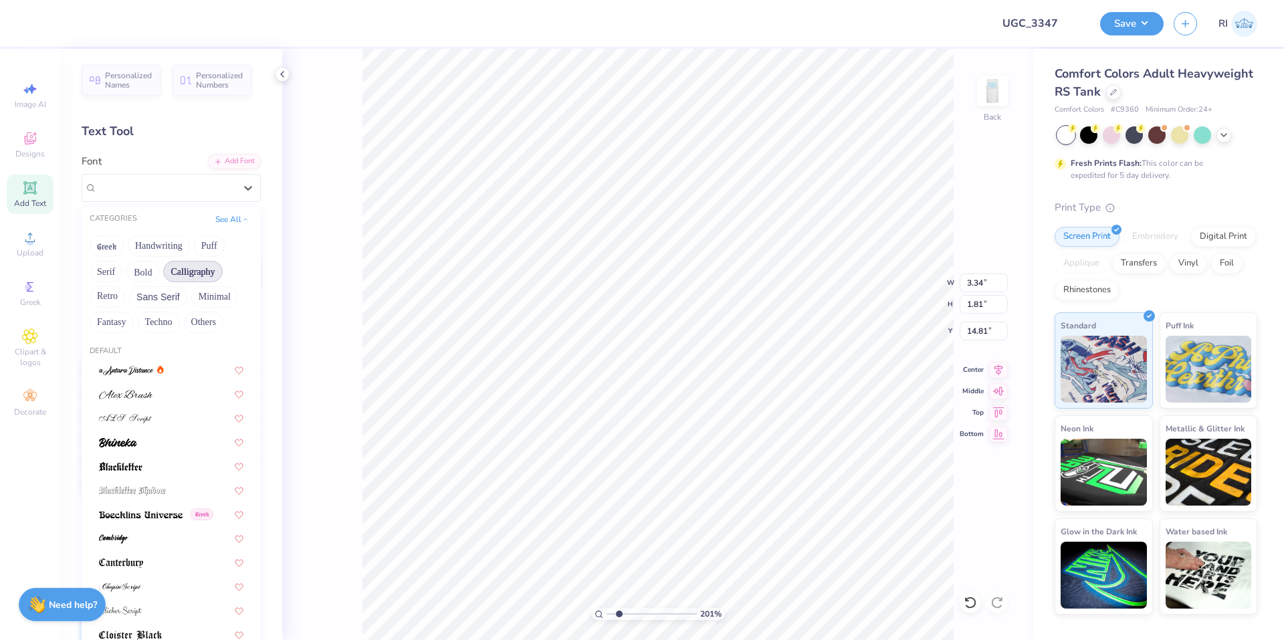
click at [177, 270] on button "Calligraphy" at bounding box center [192, 271] width 59 height 21
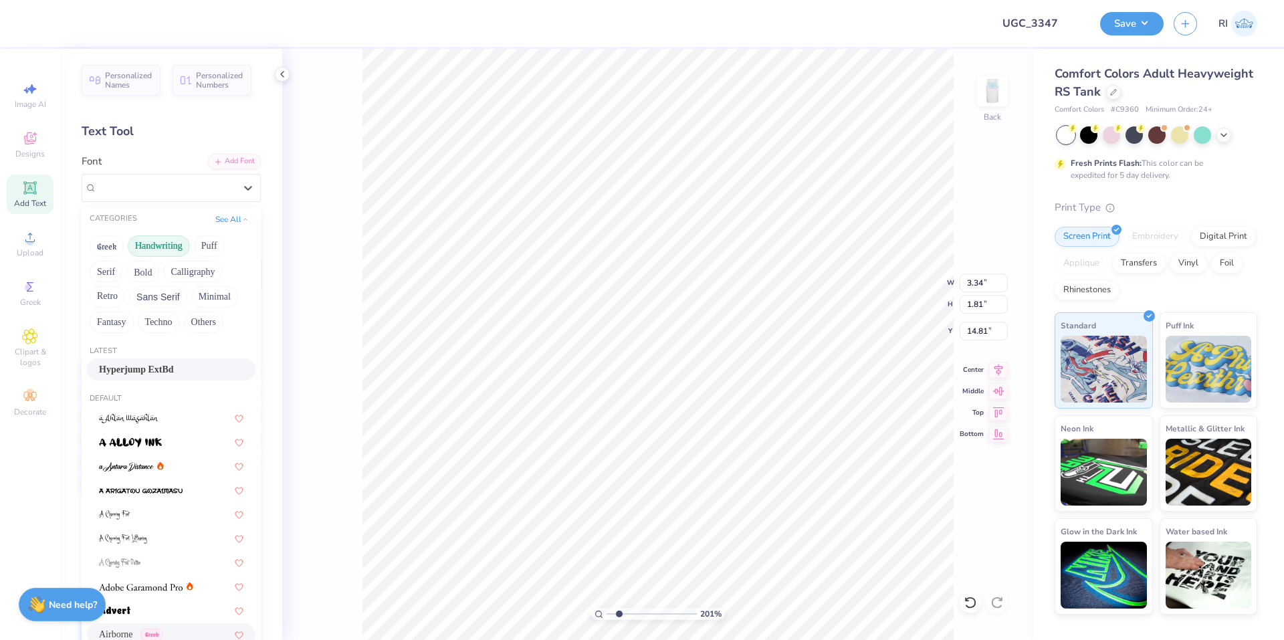
click at [162, 242] on button "Handwriting" at bounding box center [159, 245] width 62 height 21
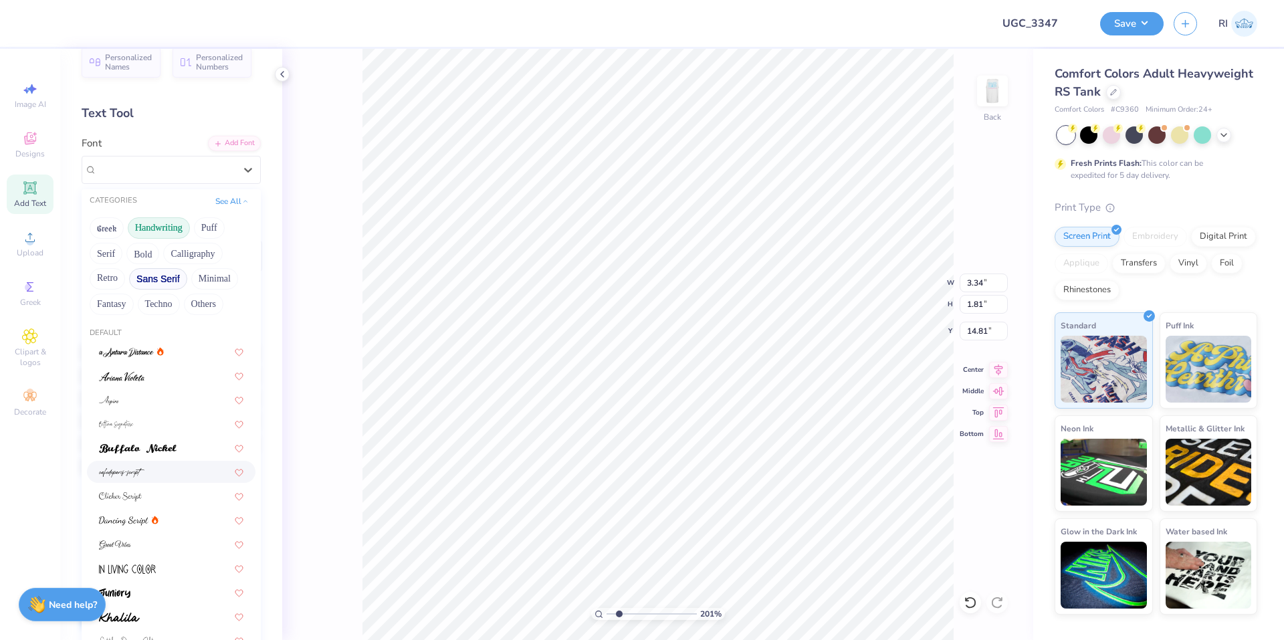
scroll to position [0, 0]
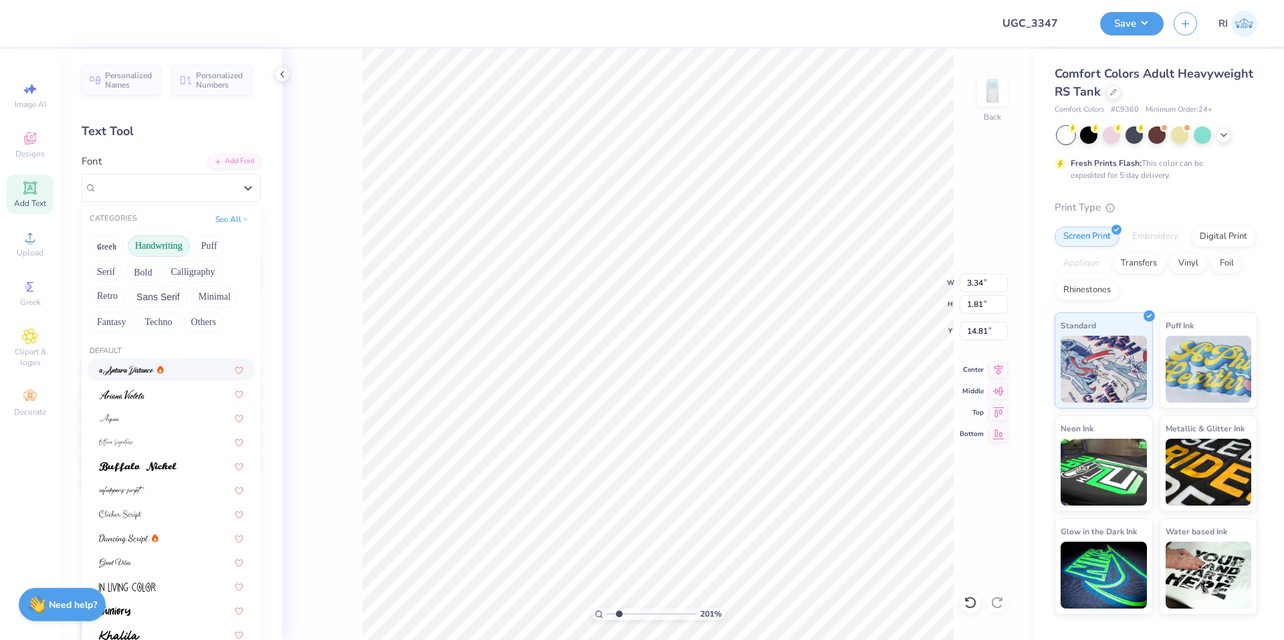
click at [150, 238] on button "Handwriting" at bounding box center [159, 245] width 62 height 21
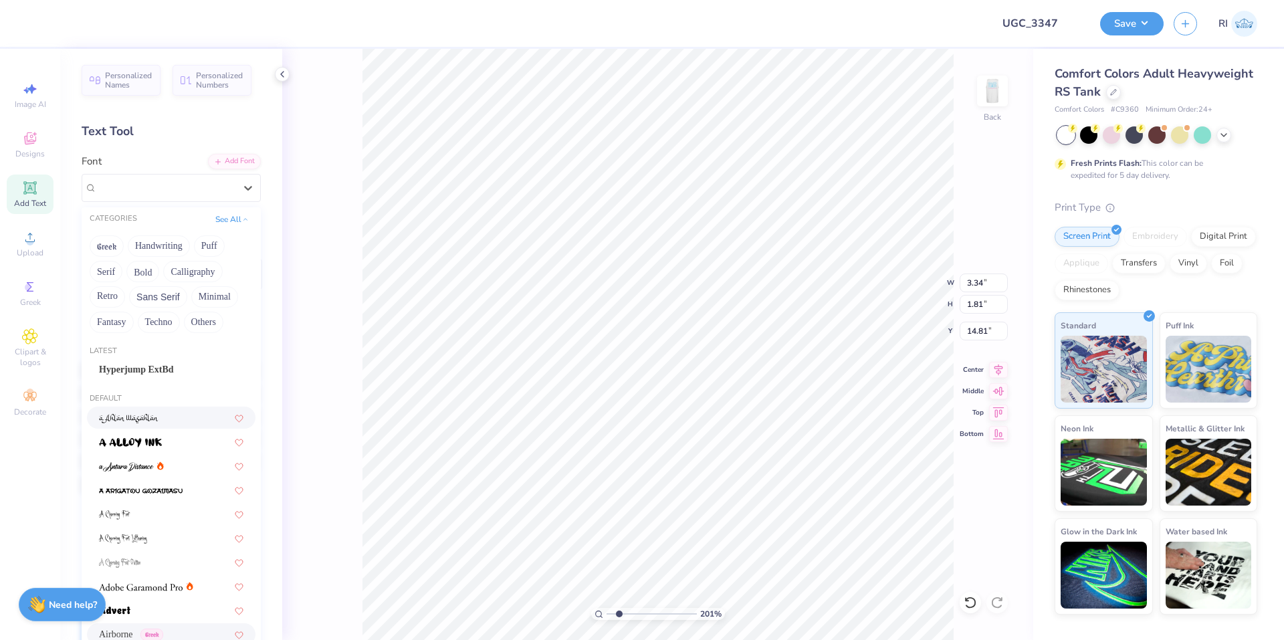
scroll to position [401, 0]
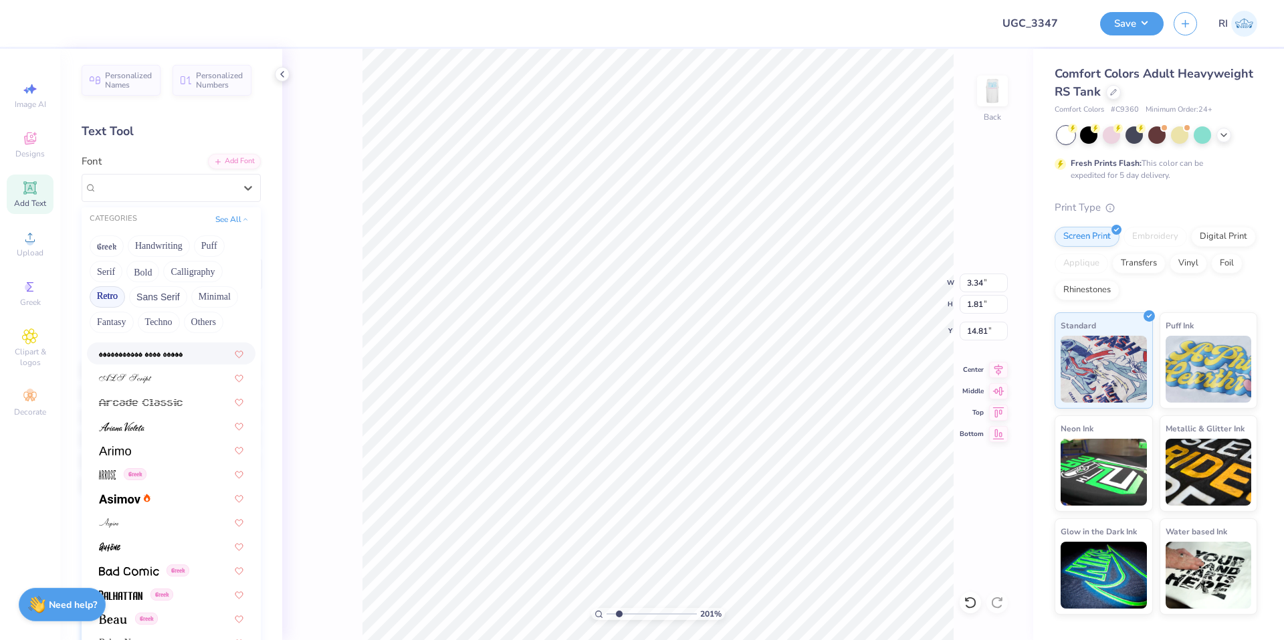
click at [106, 290] on button "Retro" at bounding box center [107, 296] width 35 height 21
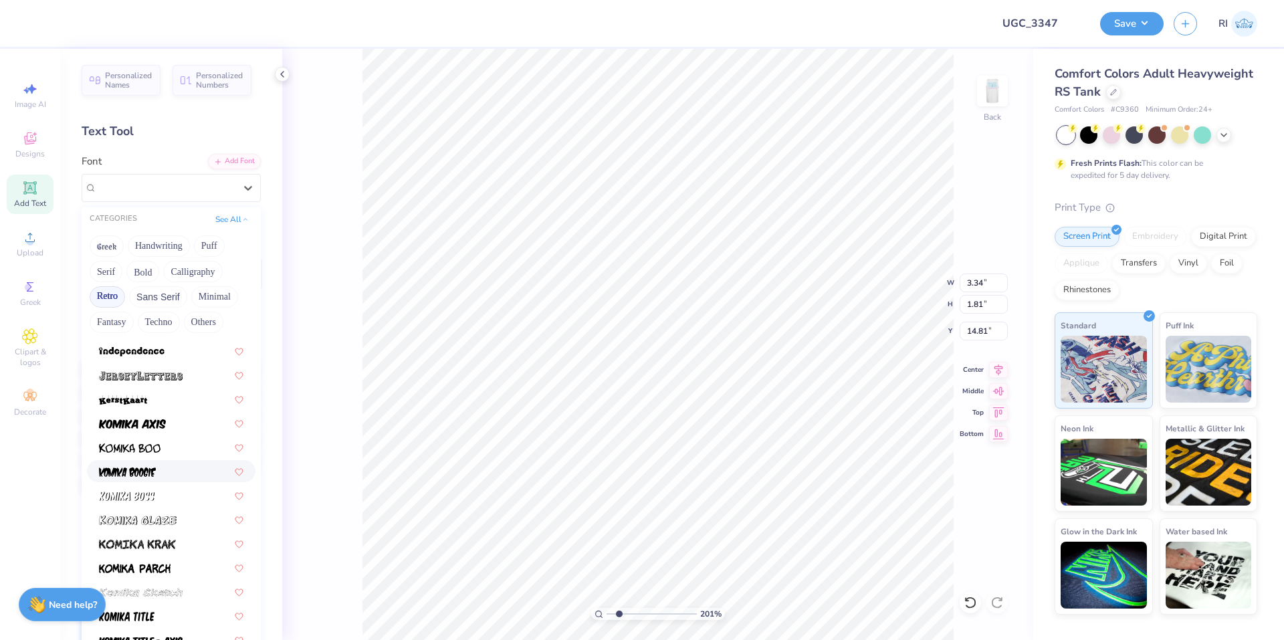
scroll to position [1003, 0]
click at [159, 423] on img at bounding box center [132, 426] width 67 height 9
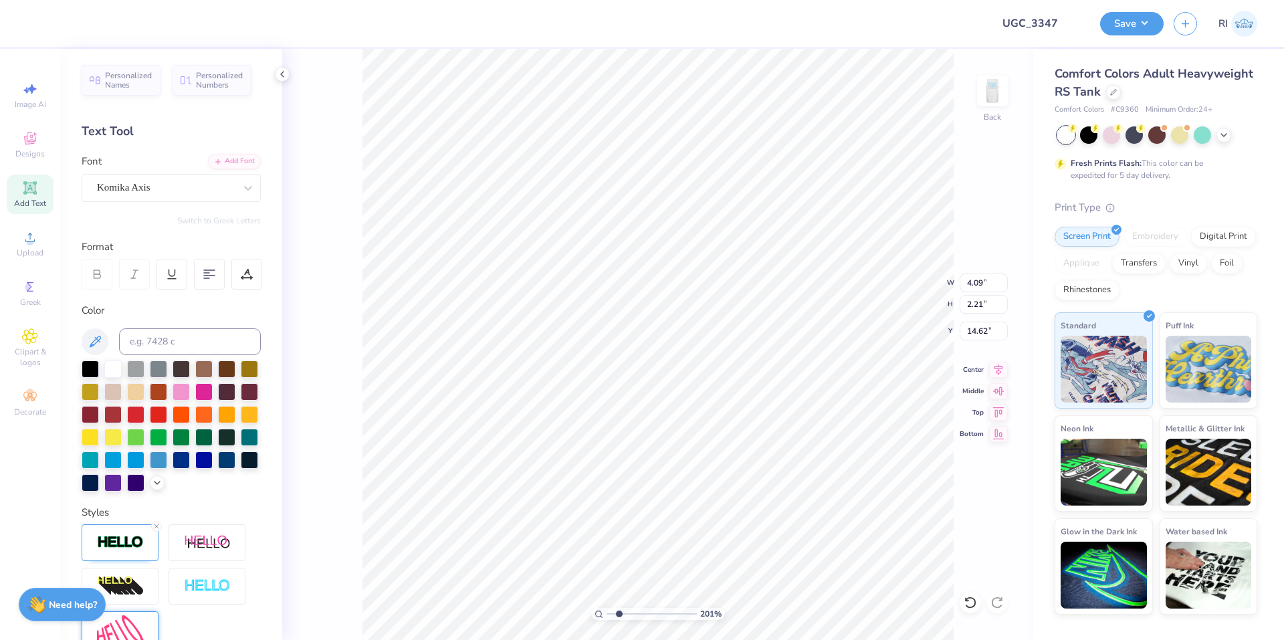
scroll to position [11, 1]
click at [158, 530] on icon at bounding box center [156, 526] width 8 height 8
click at [705, 380] on li "Duplicate" at bounding box center [705, 389] width 105 height 26
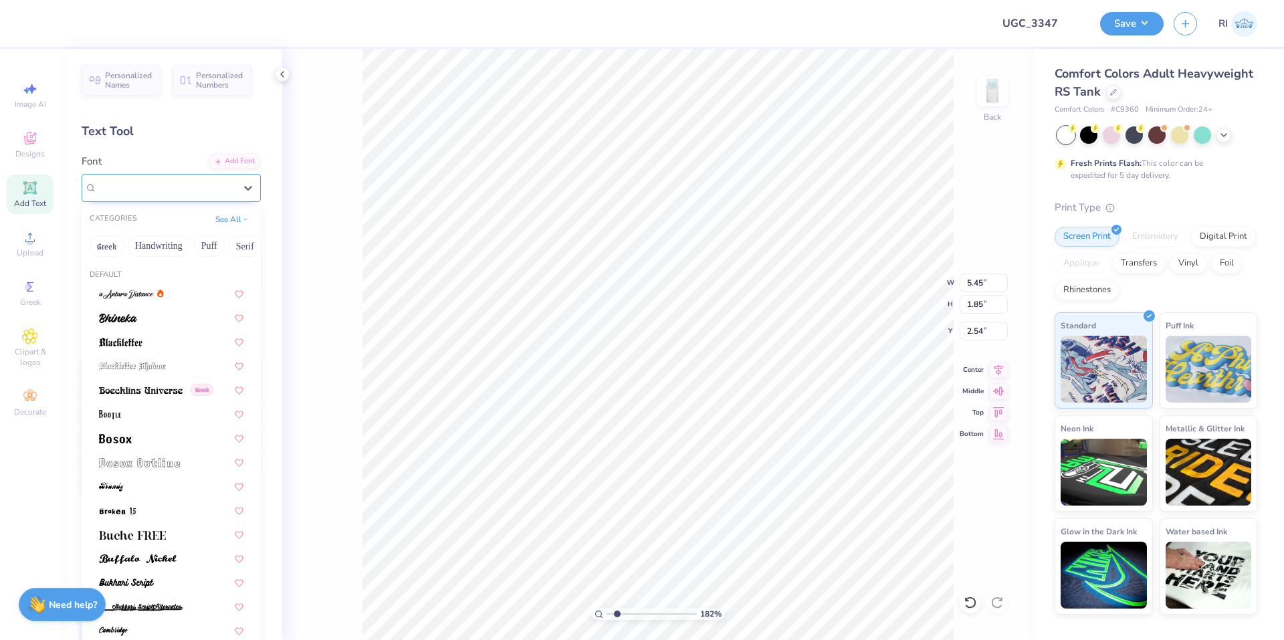
click at [168, 188] on div "Komika Axis" at bounding box center [166, 187] width 140 height 21
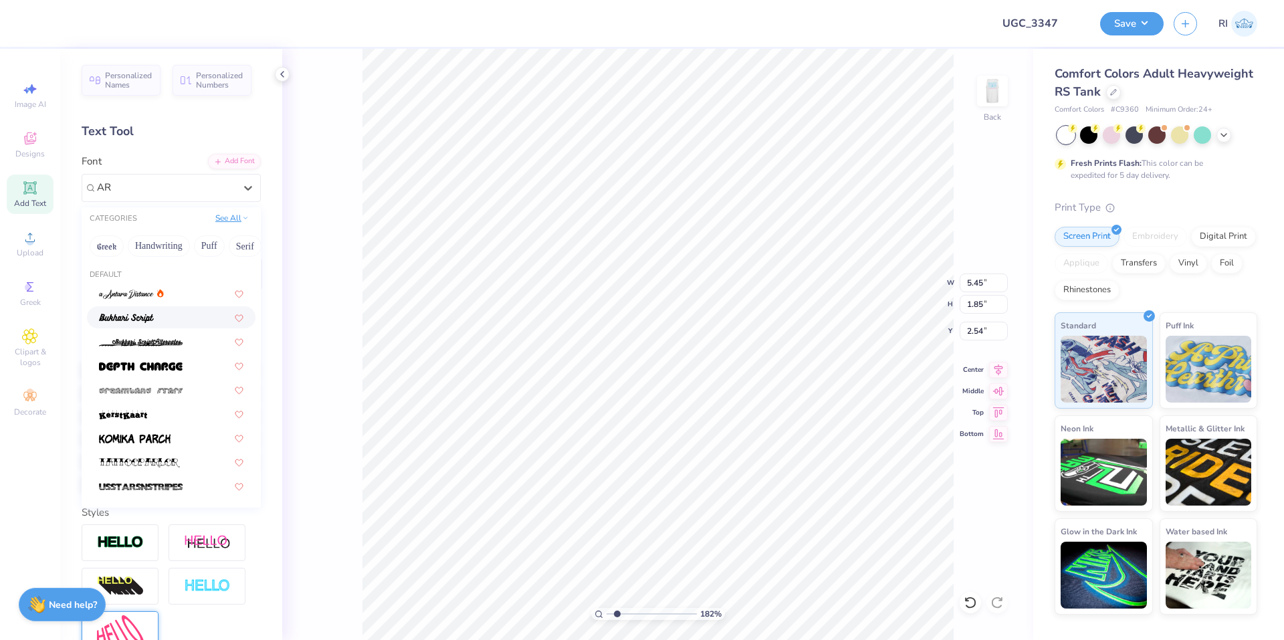
click at [221, 223] on button "See All" at bounding box center [231, 217] width 41 height 13
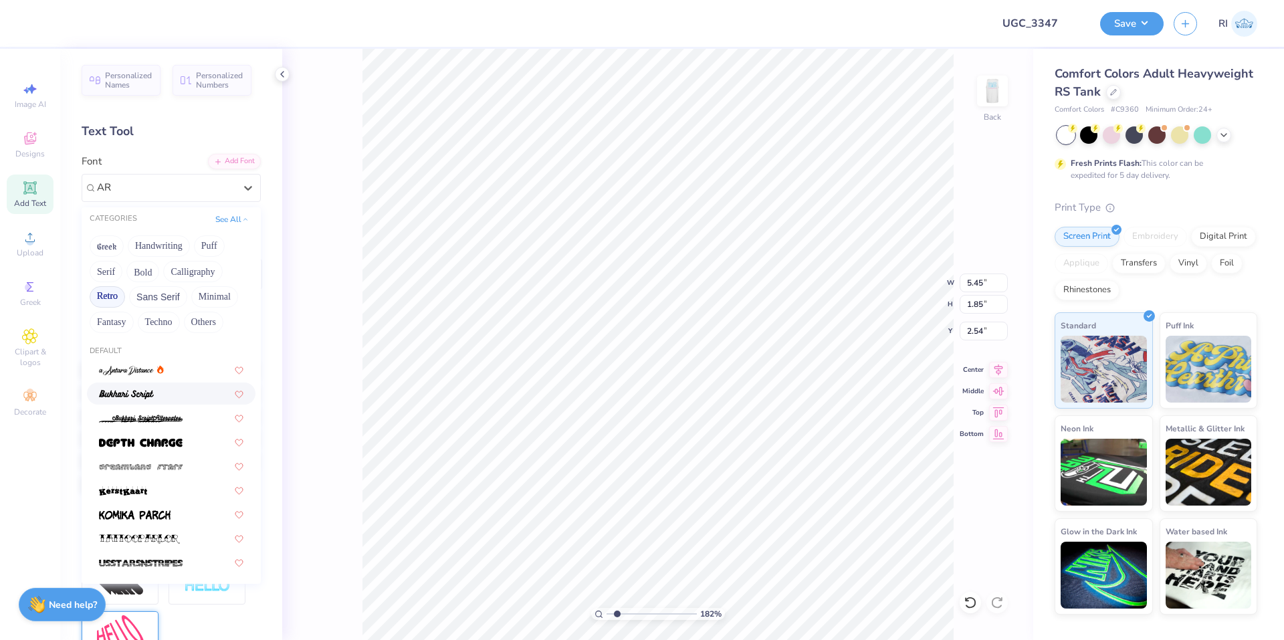
click at [112, 297] on button "Retro" at bounding box center [107, 296] width 35 height 21
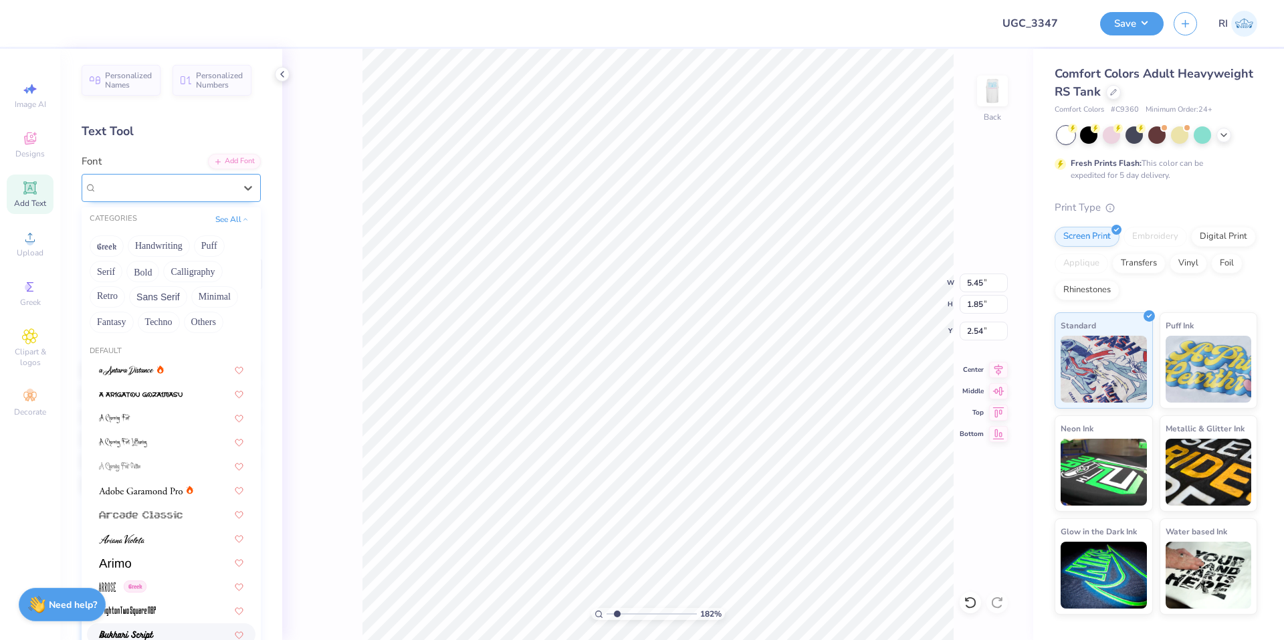
click at [126, 189] on div at bounding box center [166, 187] width 140 height 21
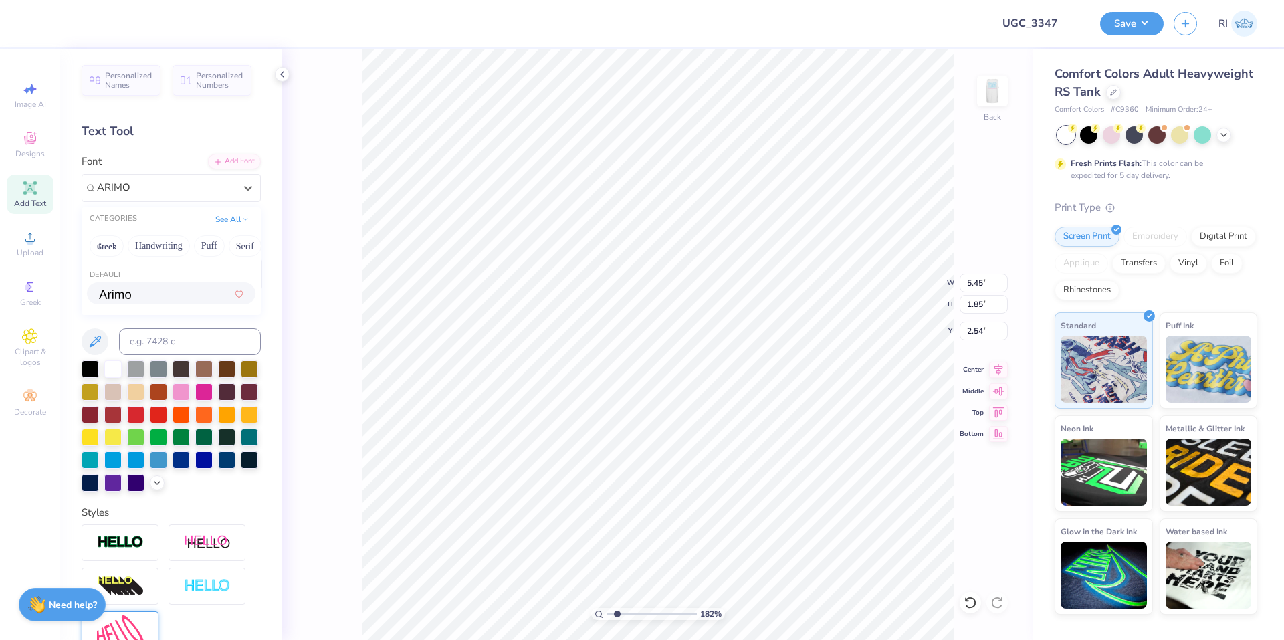
click at [135, 292] on div at bounding box center [171, 293] width 144 height 14
click at [227, 221] on button "Switch to Greek Letters" at bounding box center [219, 220] width 84 height 11
click at [781, 614] on li "Send to Back" at bounding box center [765, 617] width 105 height 26
click at [731, 509] on li "Send to Back" at bounding box center [737, 506] width 105 height 26
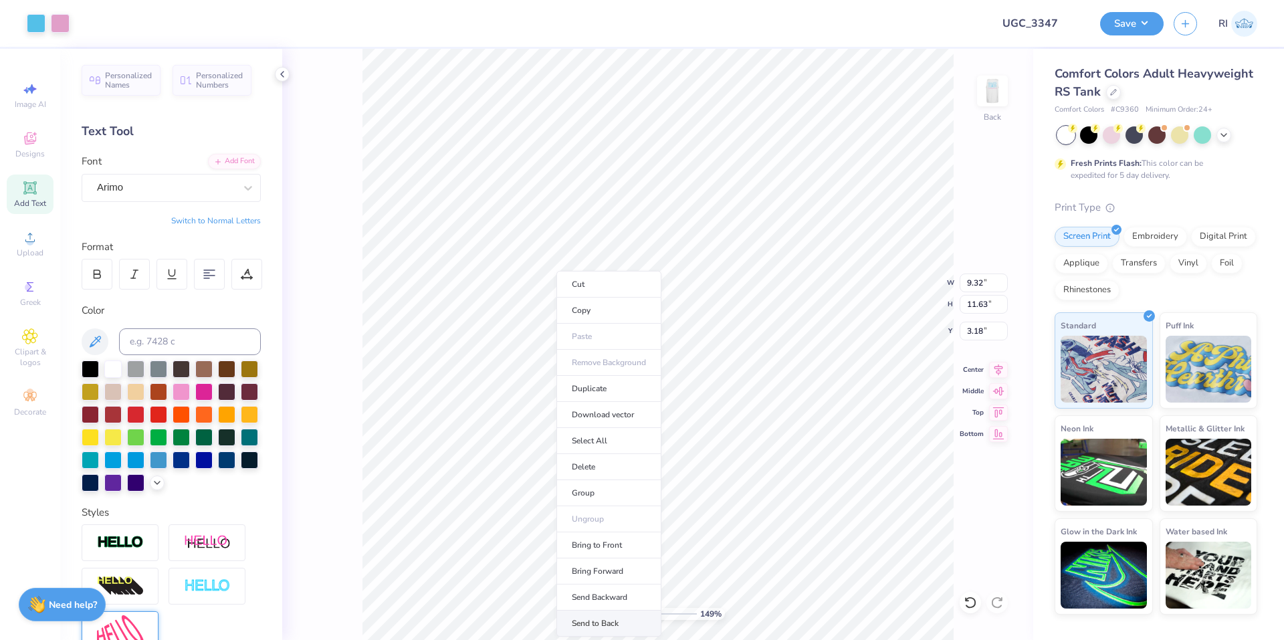
click at [618, 627] on li "Send to Back" at bounding box center [608, 623] width 105 height 26
click at [171, 344] on input at bounding box center [190, 341] width 142 height 27
paste input
click at [161, 333] on input at bounding box center [190, 341] width 142 height 27
paste input
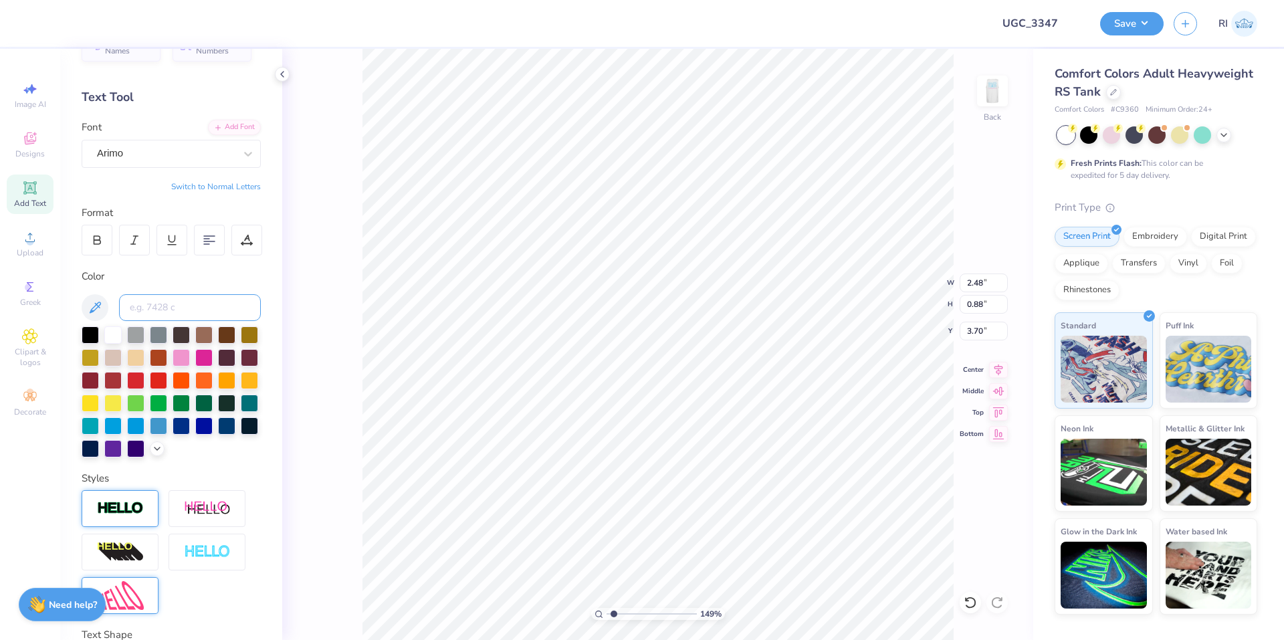
scroll to position [67, 0]
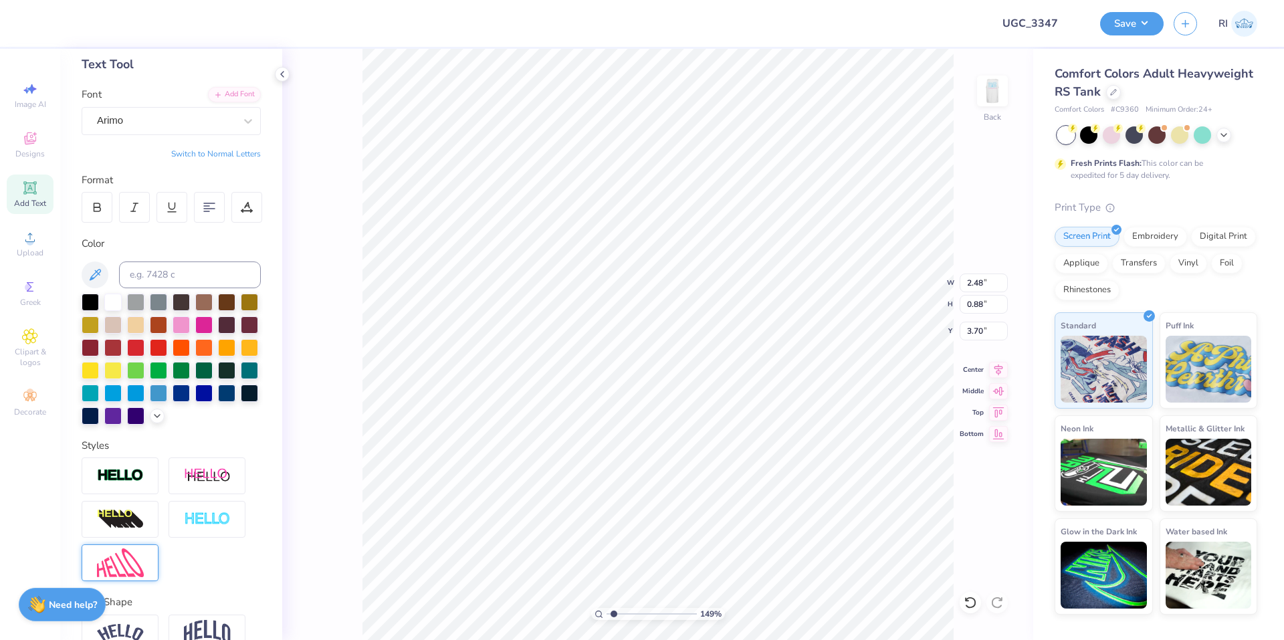
click at [114, 453] on div "Styles" at bounding box center [171, 445] width 179 height 15
click at [123, 483] on img at bounding box center [120, 475] width 47 height 15
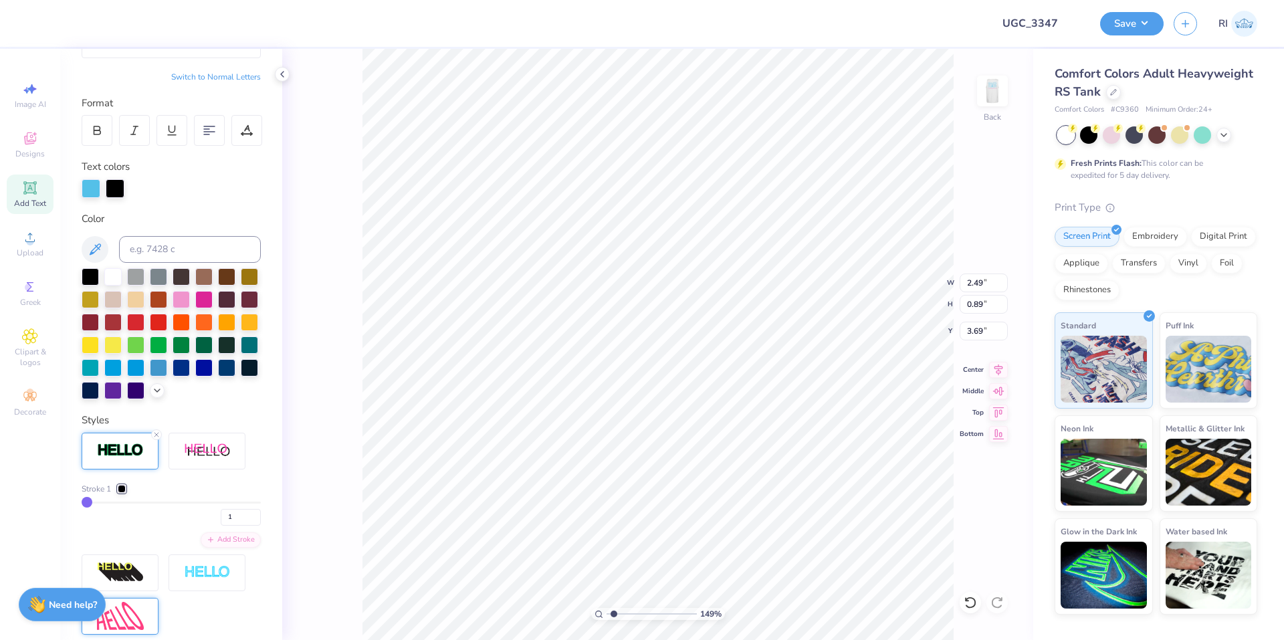
scroll to position [201, 0]
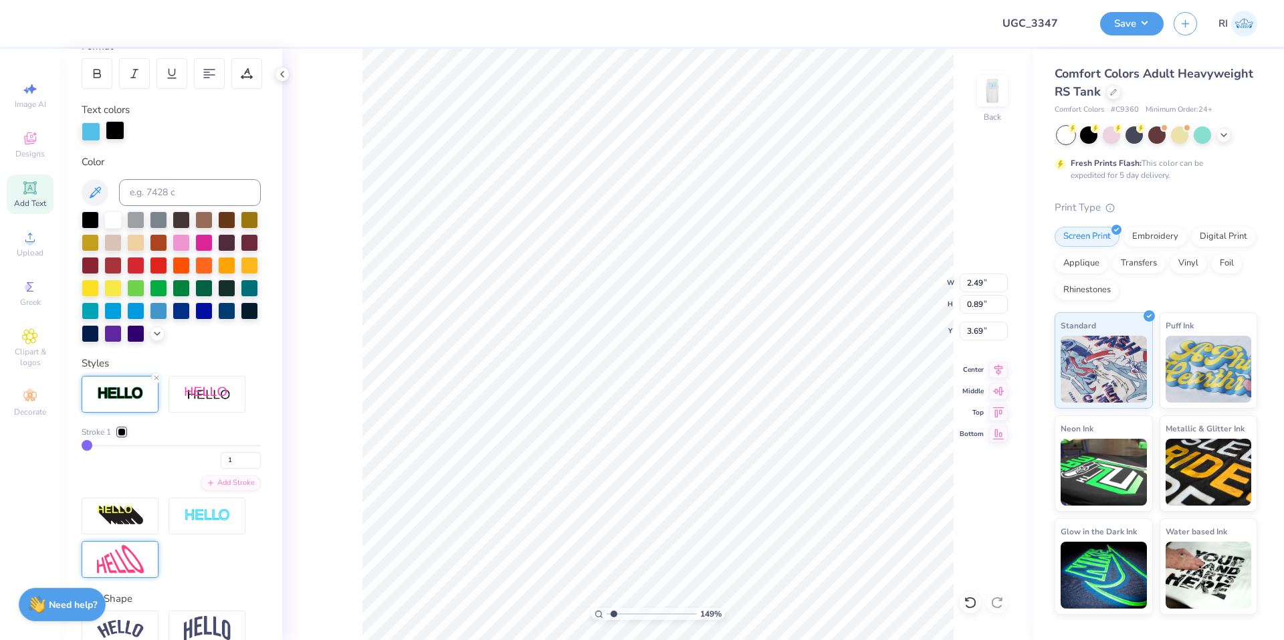
click at [121, 134] on div at bounding box center [115, 130] width 19 height 19
click at [112, 219] on div at bounding box center [112, 218] width 17 height 17
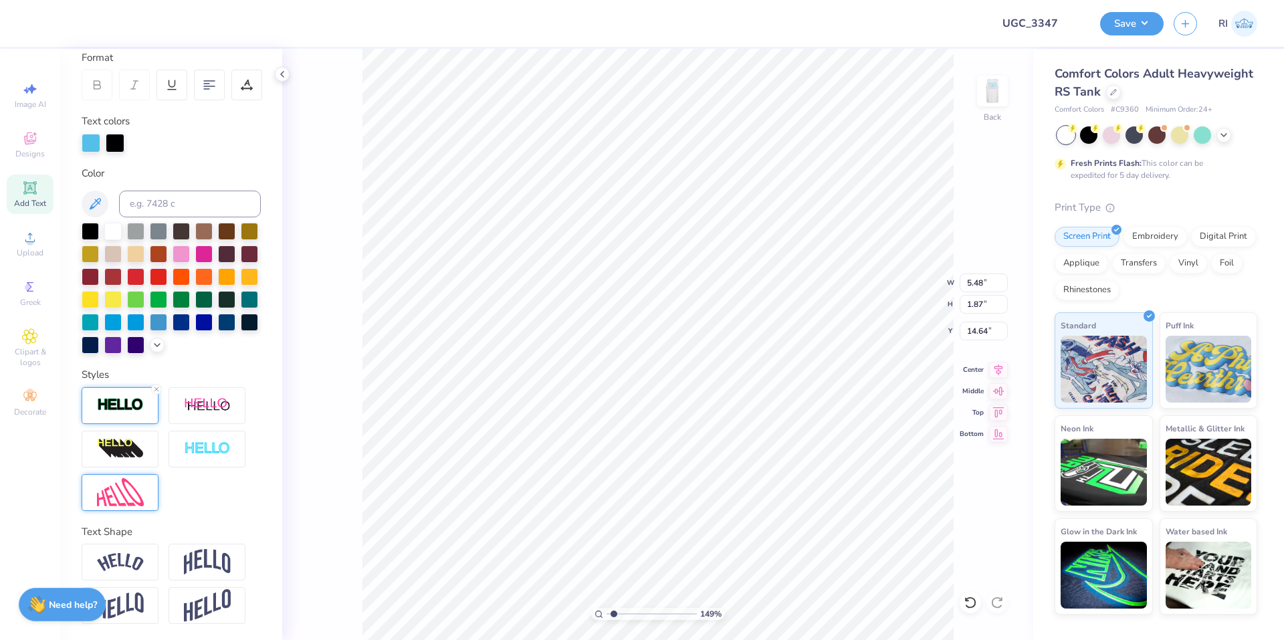
click at [109, 409] on img at bounding box center [120, 404] width 47 height 15
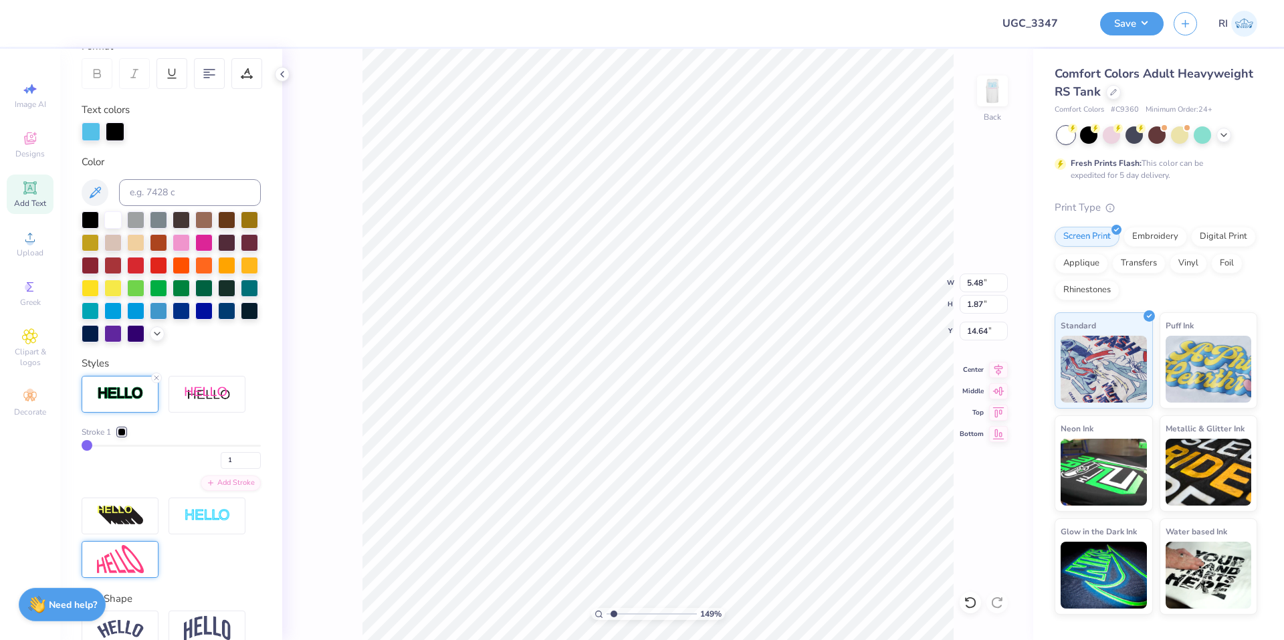
click at [118, 436] on div at bounding box center [122, 432] width 8 height 8
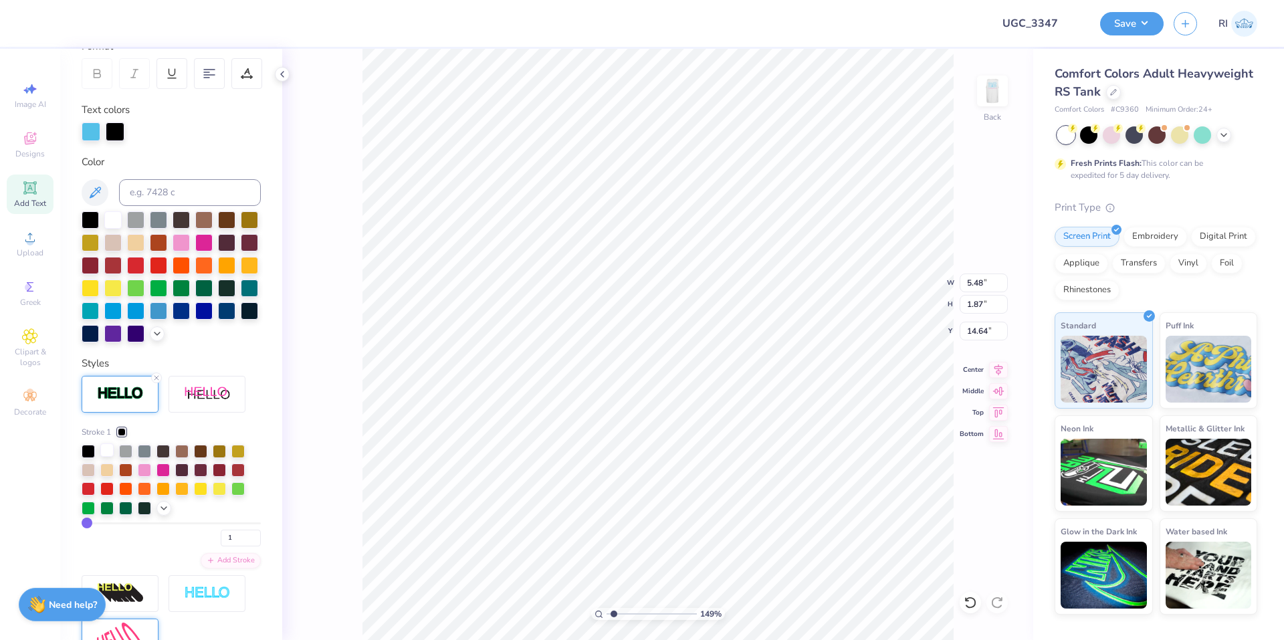
click at [110, 457] on div at bounding box center [106, 449] width 13 height 13
click at [111, 21] on div at bounding box center [108, 22] width 19 height 19
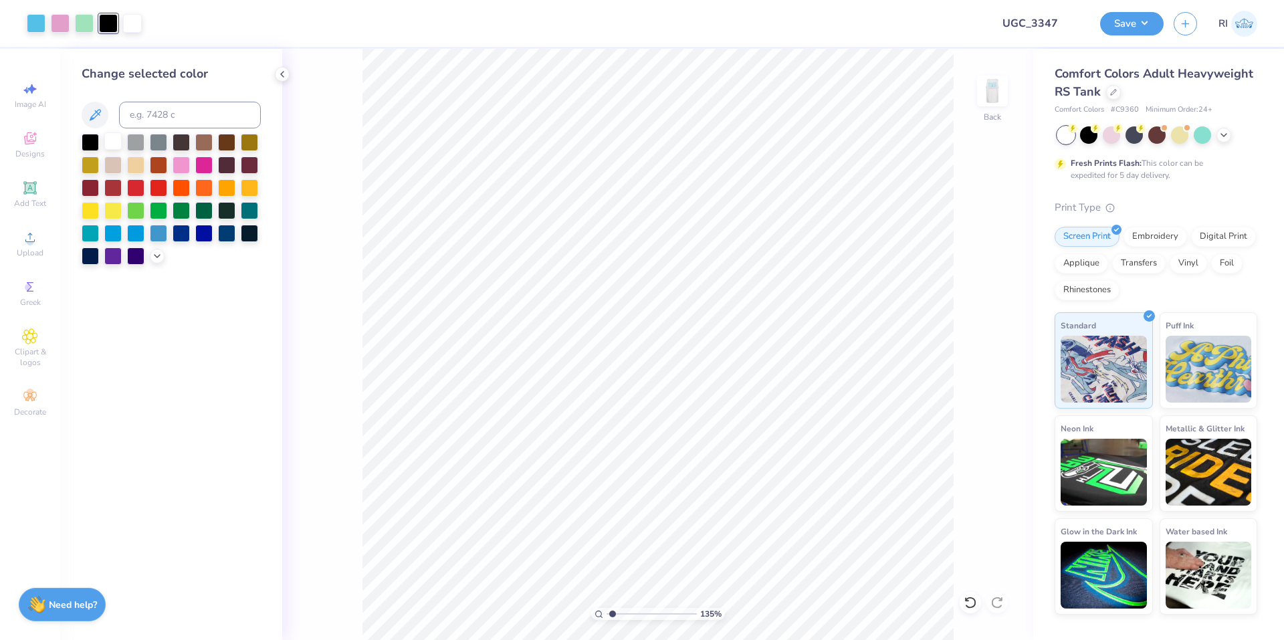
click at [112, 142] on div at bounding box center [112, 140] width 17 height 17
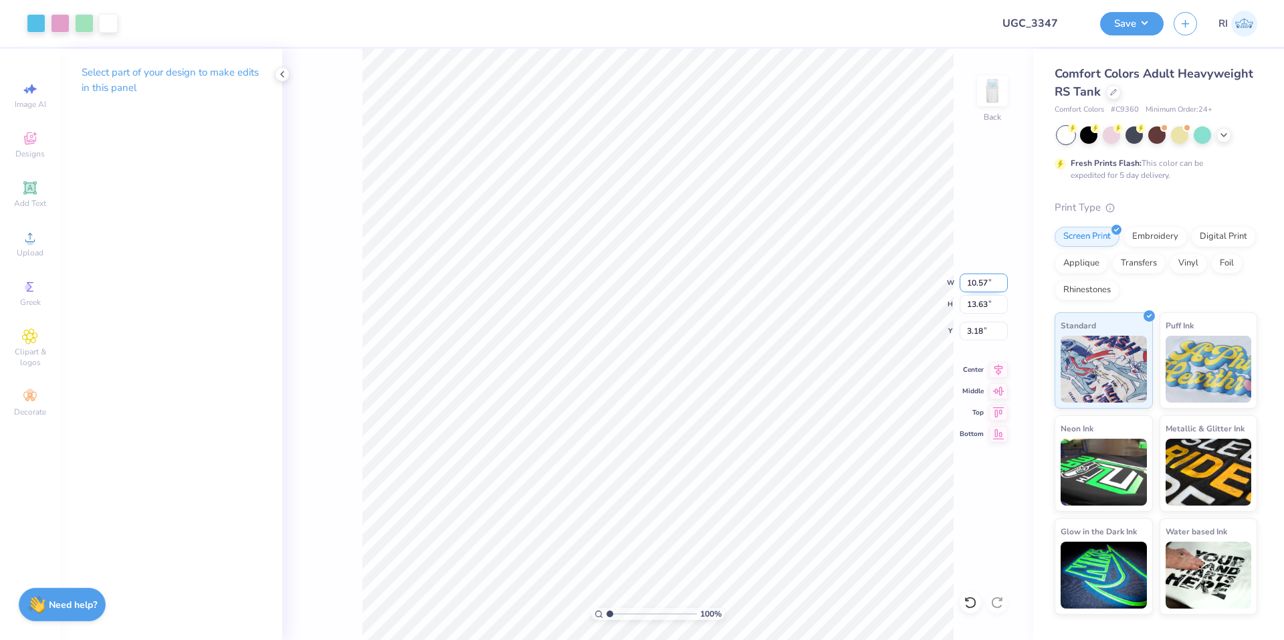
click at [977, 279] on input "10.57" at bounding box center [983, 282] width 48 height 19
click at [968, 328] on input "3.55" at bounding box center [983, 331] width 48 height 19
click at [992, 371] on icon at bounding box center [998, 368] width 19 height 16
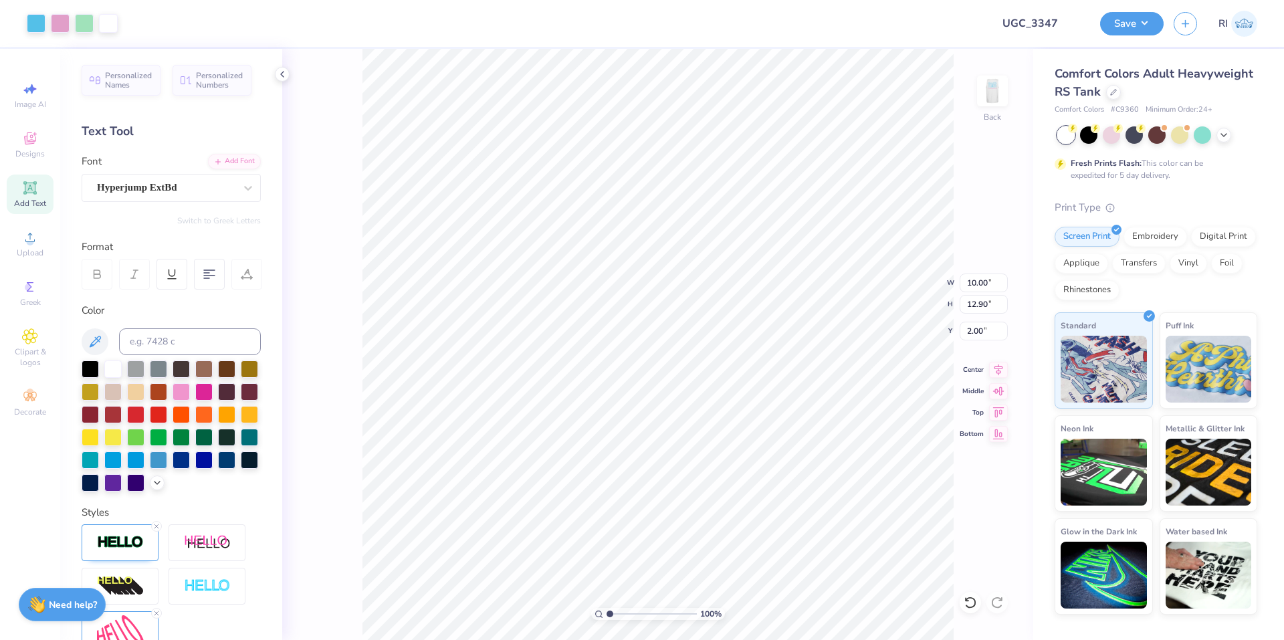
click at [967, 76] on div "100 % Back W 10.00 10.00 " H 12.90 12.90 " Y 2.00 2.00 " Center Middle Top Bott…" at bounding box center [657, 344] width 751 height 591
click at [996, 92] on img at bounding box center [992, 90] width 53 height 53
drag, startPoint x: 1133, startPoint y: 27, endPoint x: 1133, endPoint y: 37, distance: 10.0
click at [1134, 27] on button "Save" at bounding box center [1132, 23] width 64 height 23
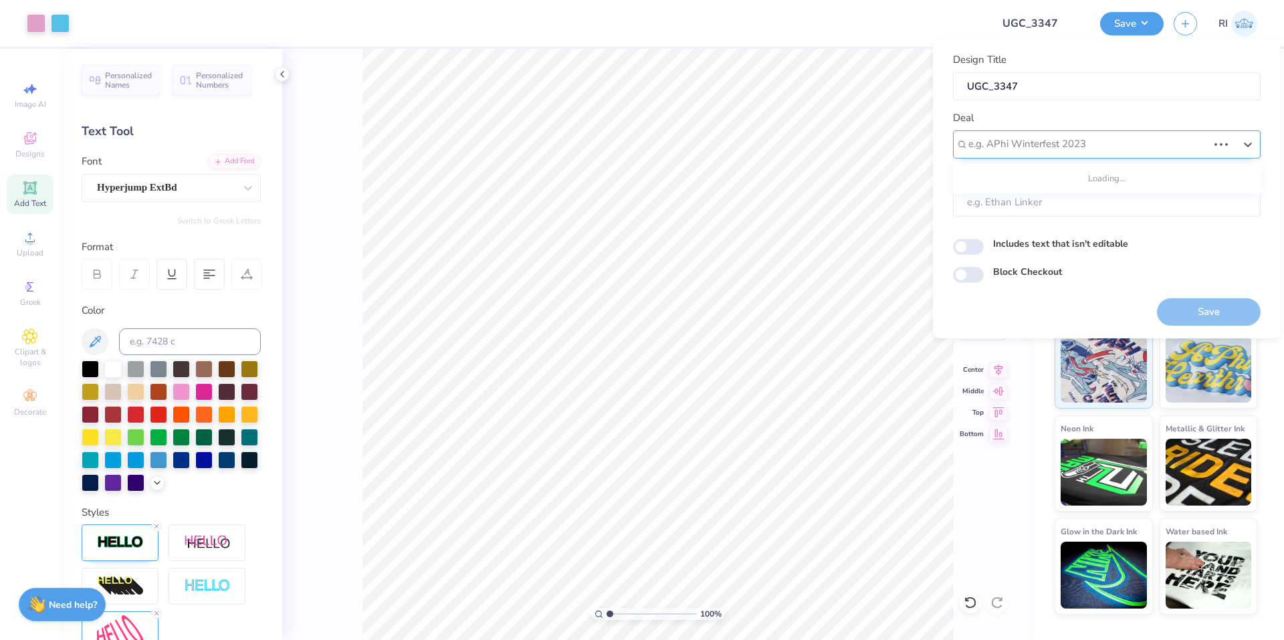
click at [1123, 142] on div at bounding box center [1087, 144] width 239 height 18
click at [1035, 177] on div "UGC Designs" at bounding box center [1106, 180] width 297 height 22
click at [964, 273] on input "Block Checkout" at bounding box center [968, 275] width 31 height 16
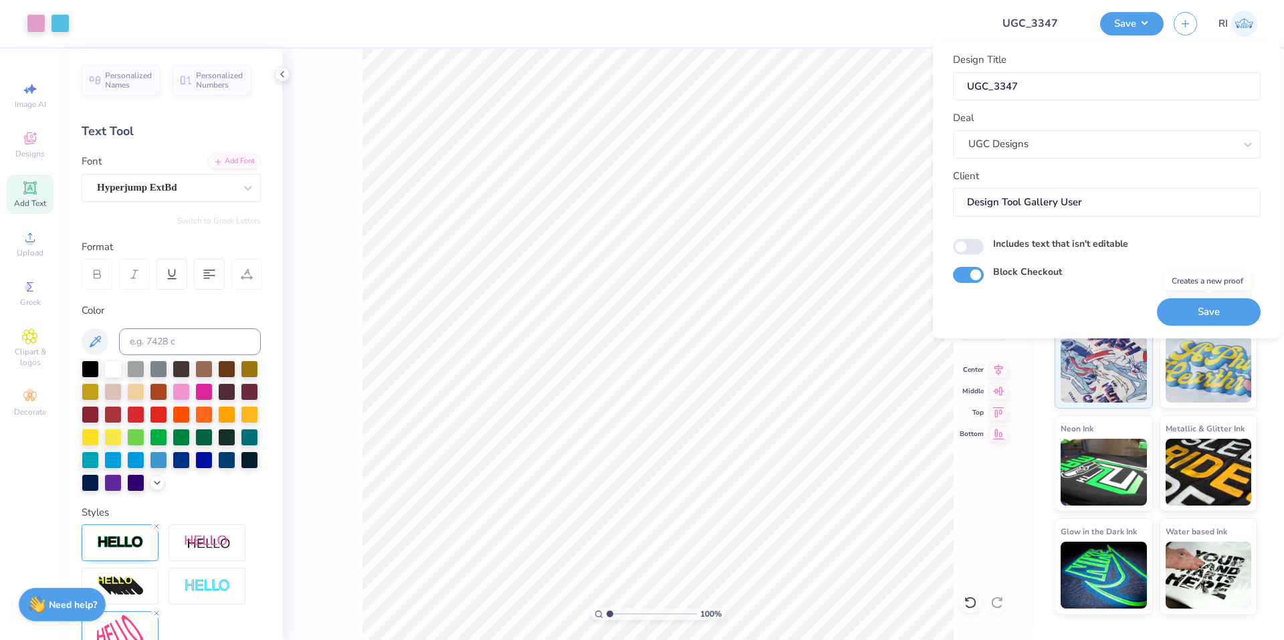
click at [1179, 302] on button "Save" at bounding box center [1209, 311] width 104 height 27
